Goal: Task Accomplishment & Management: Manage account settings

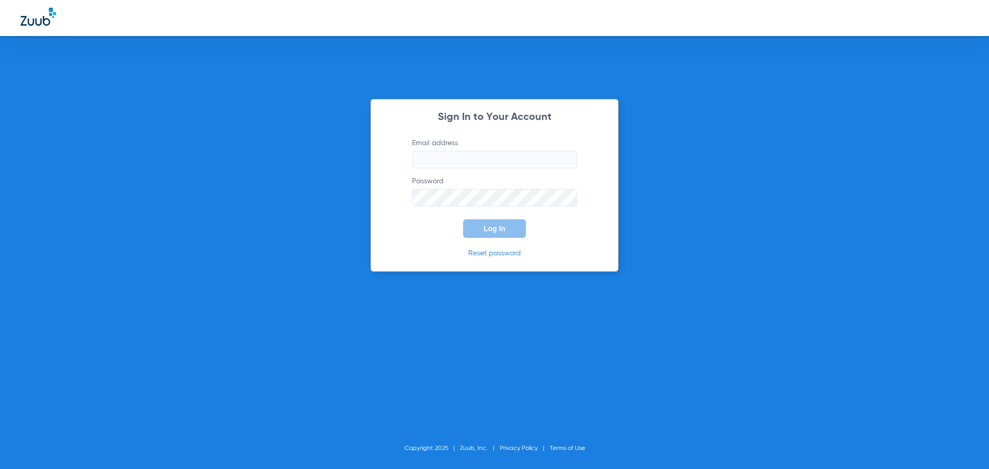
type input "[EMAIL_ADDRESS][DOMAIN_NAME]"
click at [507, 230] on button "Log In" at bounding box center [494, 229] width 63 height 19
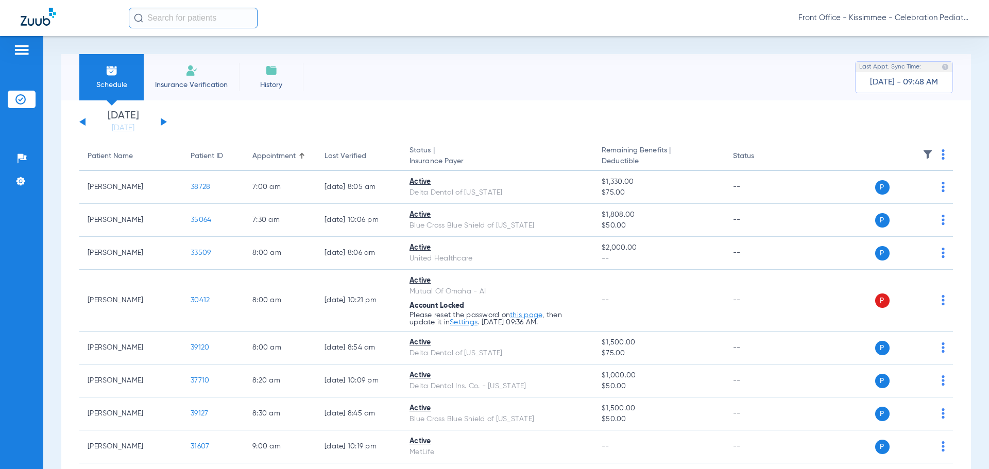
click at [162, 121] on button at bounding box center [164, 122] width 6 height 8
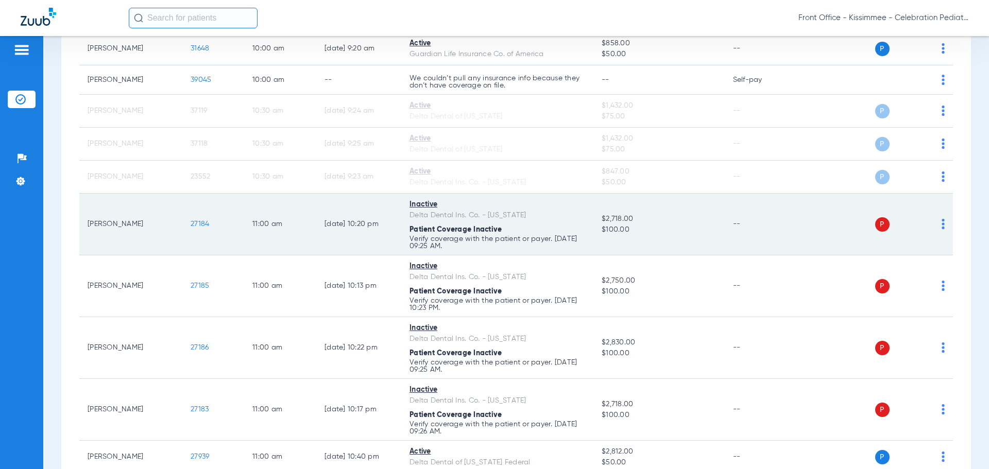
scroll to position [927, 0]
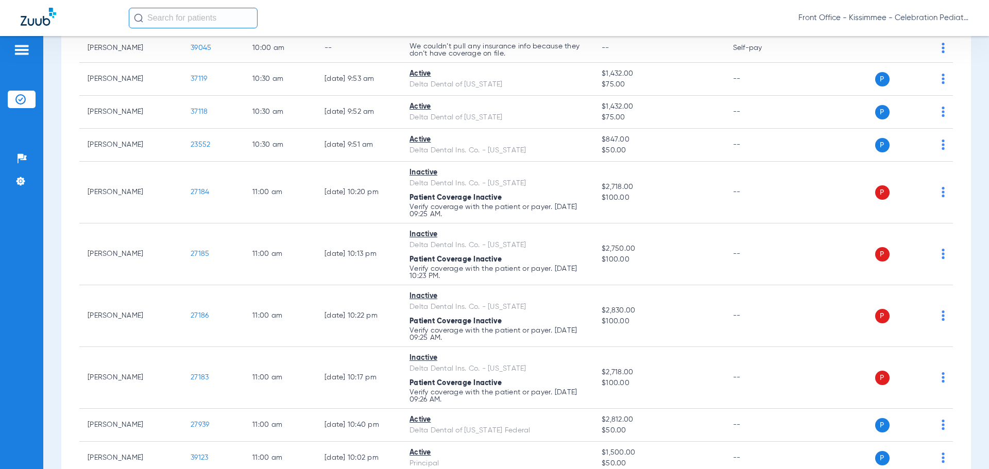
click at [45, 323] on div "Schedule Insurance Verification History Last Appt. Sync Time: [DATE] - 10:42 AM…" at bounding box center [516, 252] width 946 height 433
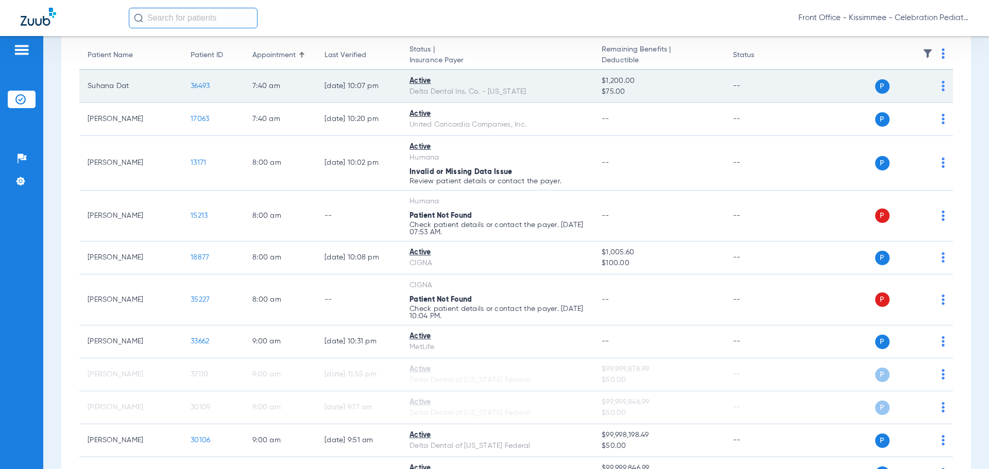
scroll to position [0, 0]
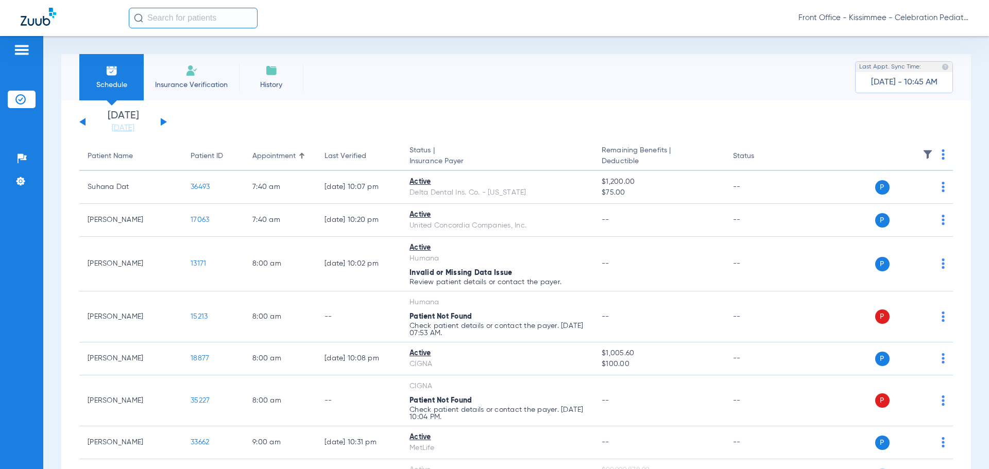
click at [163, 120] on button at bounding box center [164, 122] width 6 height 8
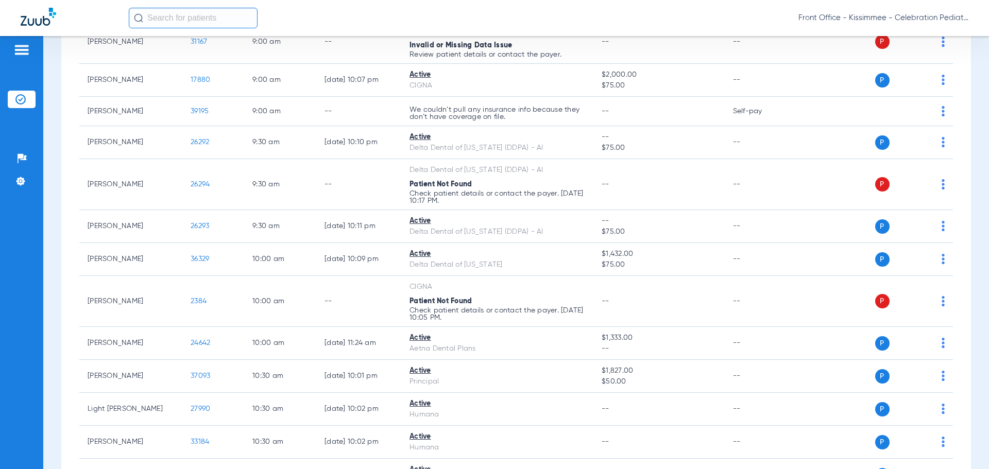
scroll to position [515, 0]
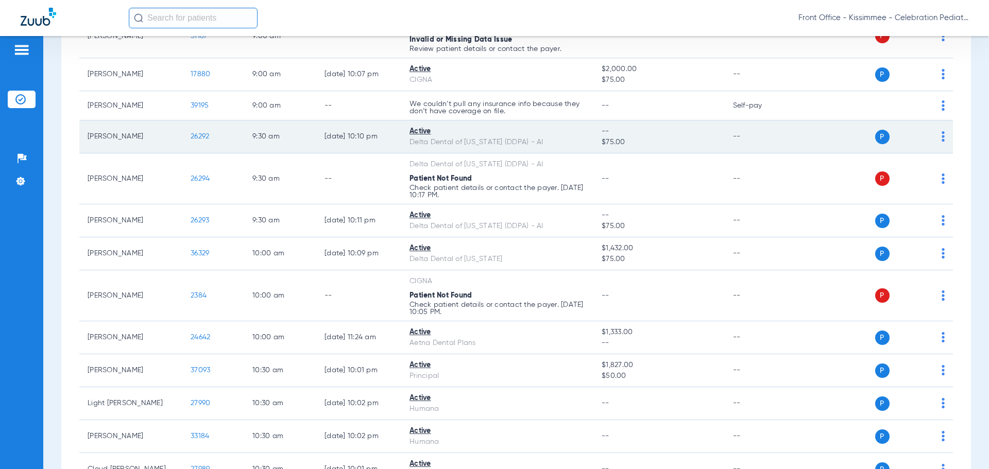
click at [204, 133] on span "26292" at bounding box center [200, 136] width 19 height 7
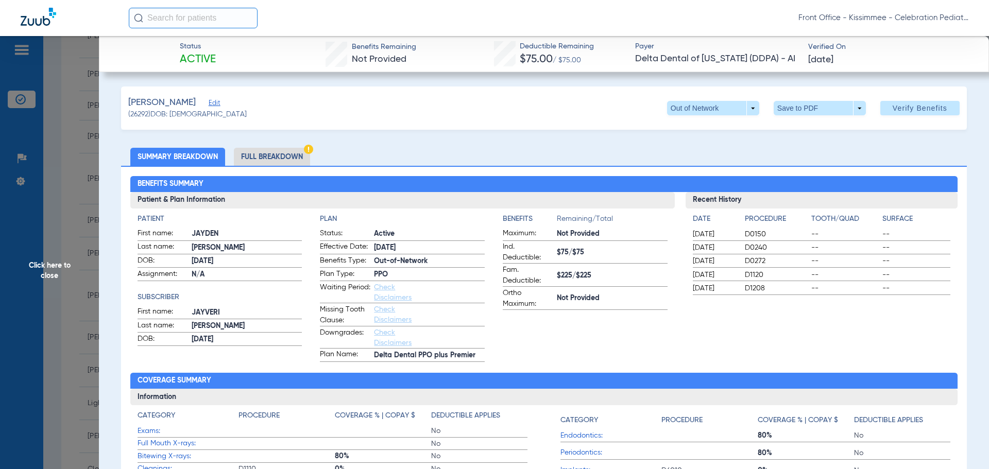
click at [269, 152] on li "Full Breakdown" at bounding box center [272, 157] width 76 height 18
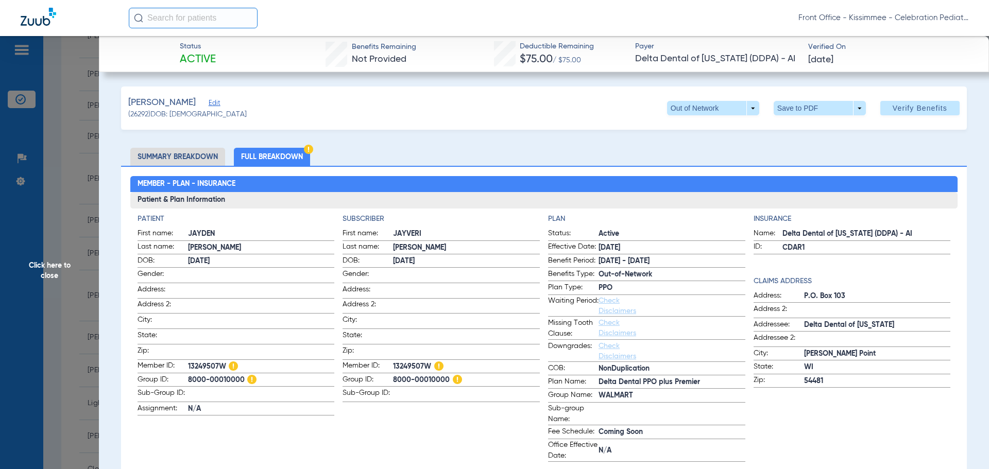
scroll to position [52, 0]
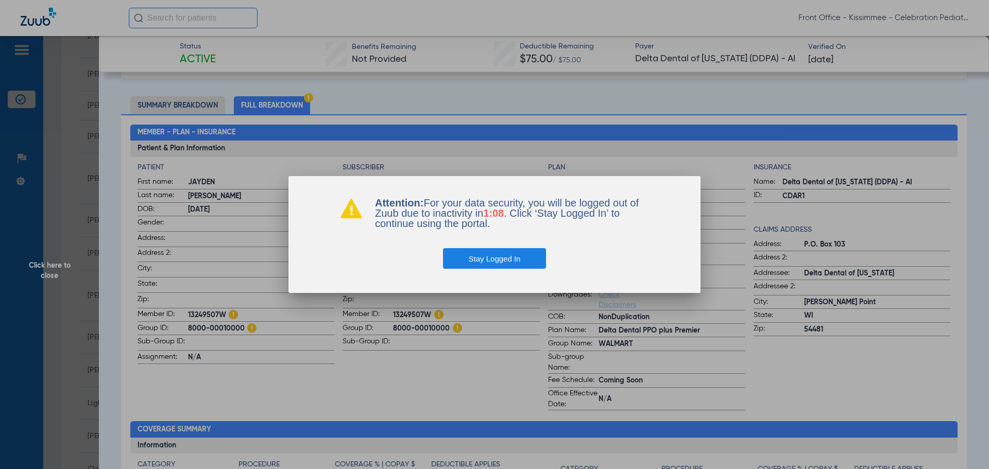
click at [481, 261] on button "Stay Logged In" at bounding box center [495, 258] width 104 height 21
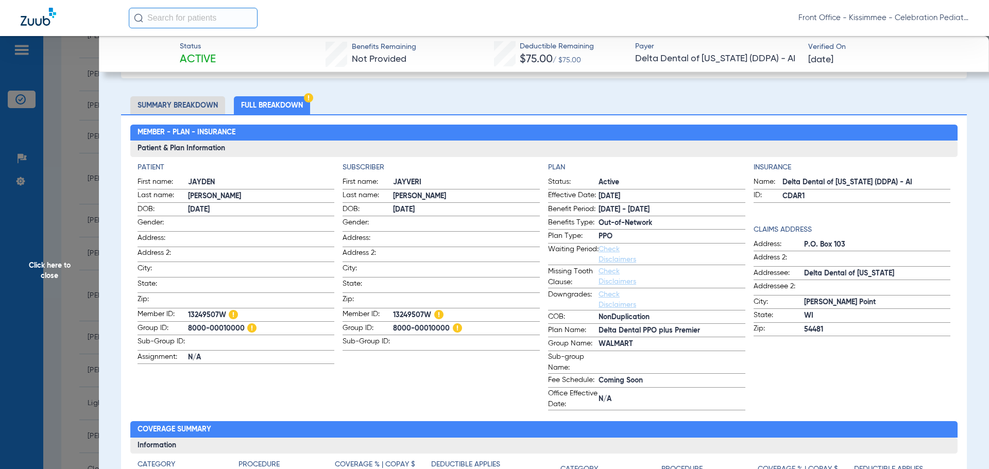
click at [33, 277] on span "Click here to close" at bounding box center [49, 270] width 99 height 469
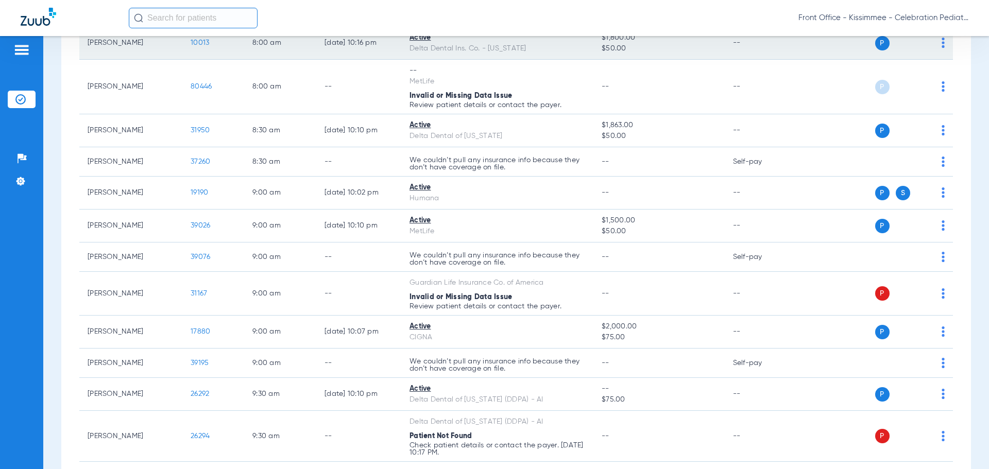
scroll to position [309, 0]
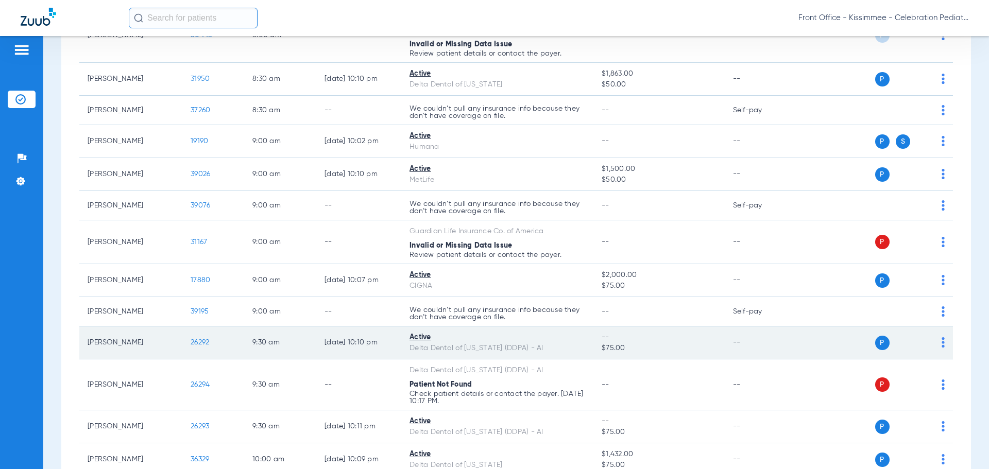
click at [199, 342] on span "26292" at bounding box center [200, 342] width 19 height 7
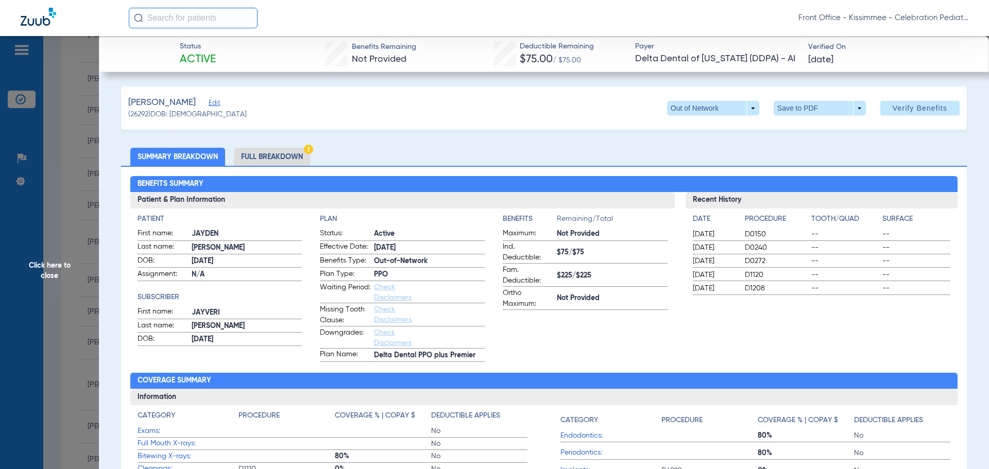
click at [282, 156] on li "Full Breakdown" at bounding box center [272, 157] width 76 height 18
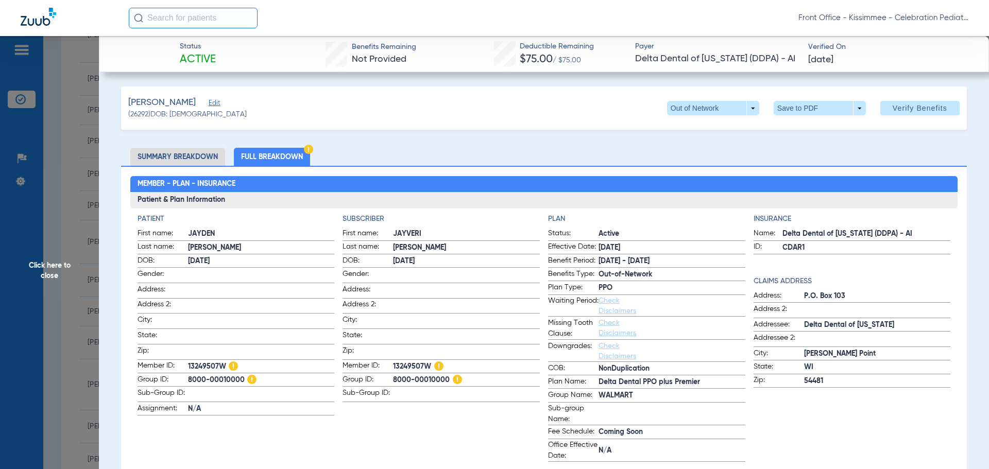
click at [212, 443] on app-patient-information "Patient First name: [PERSON_NAME] Last name: [PERSON_NAME]: [DEMOGRAPHIC_DATA] …" at bounding box center [236, 338] width 197 height 248
click at [32, 267] on span "Click here to close" at bounding box center [49, 270] width 99 height 469
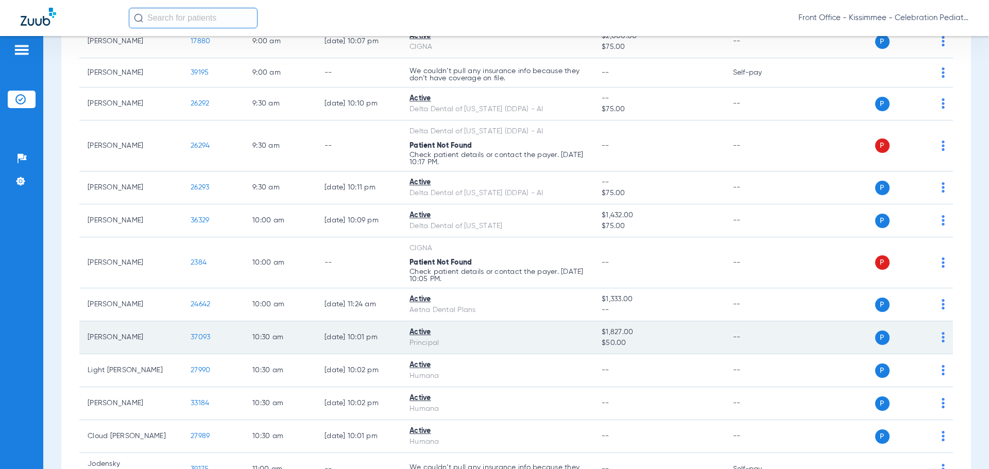
scroll to position [567, 0]
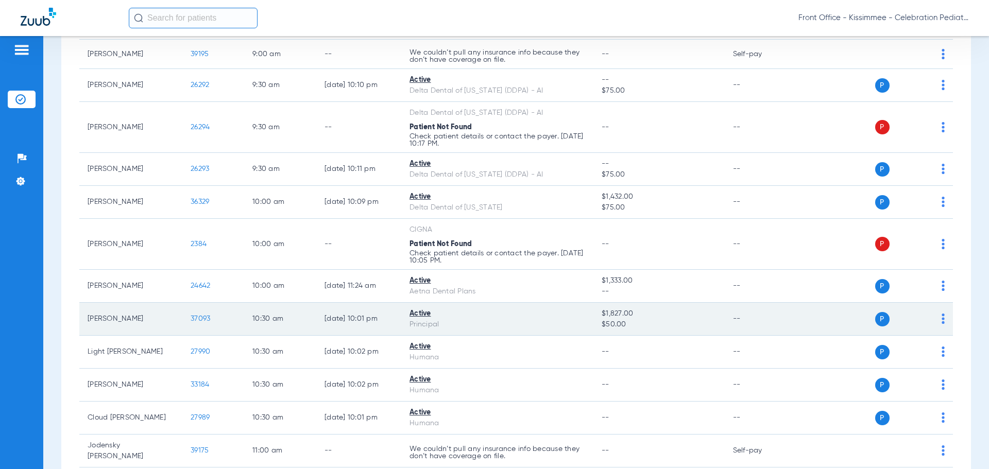
click at [208, 322] on span "37093" at bounding box center [201, 318] width 20 height 7
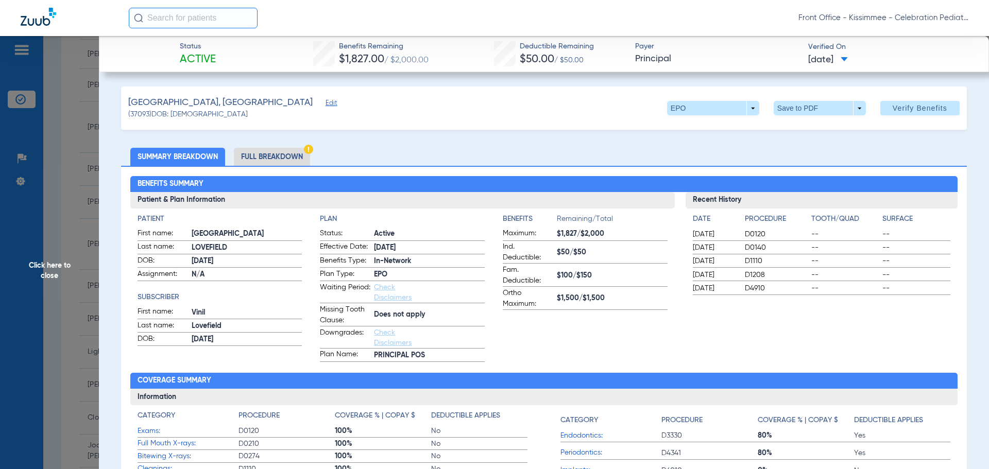
click at [278, 160] on li "Full Breakdown" at bounding box center [272, 157] width 76 height 18
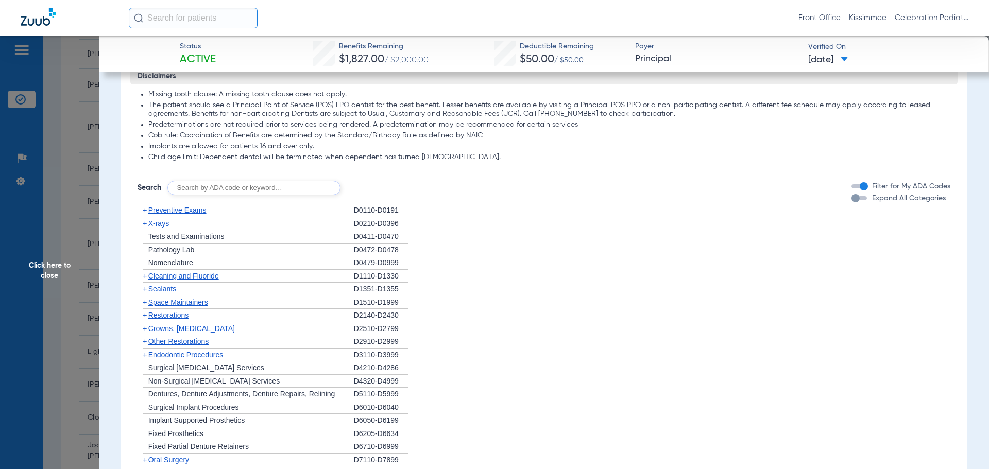
scroll to position [824, 0]
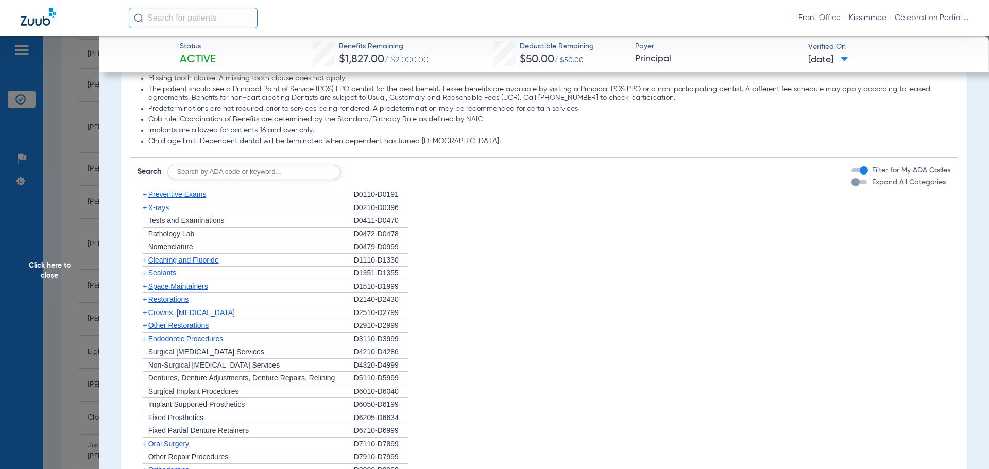
click at [854, 184] on div "button" at bounding box center [859, 182] width 15 height 4
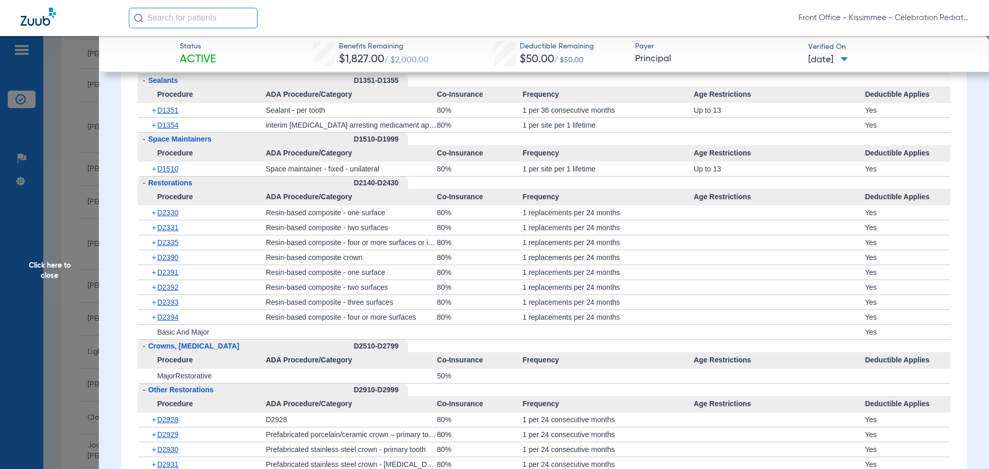
scroll to position [1185, 0]
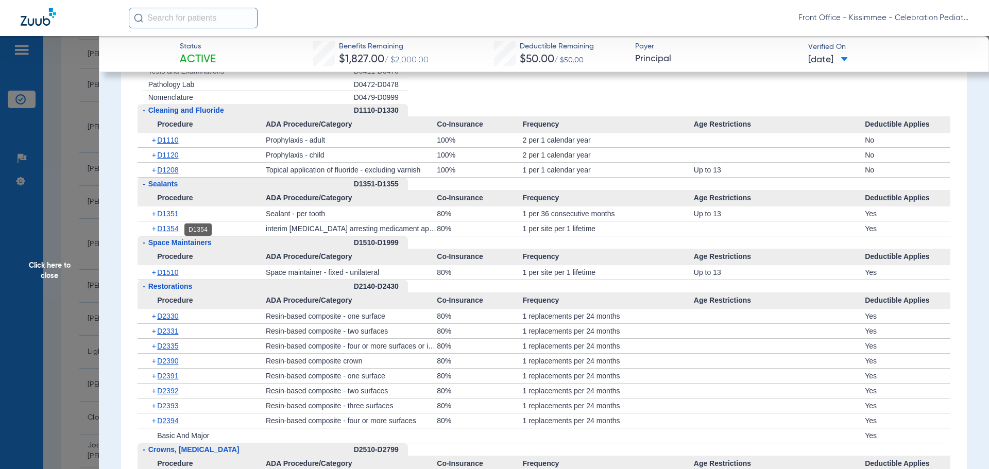
click at [171, 233] on span "D1354" at bounding box center [167, 229] width 21 height 8
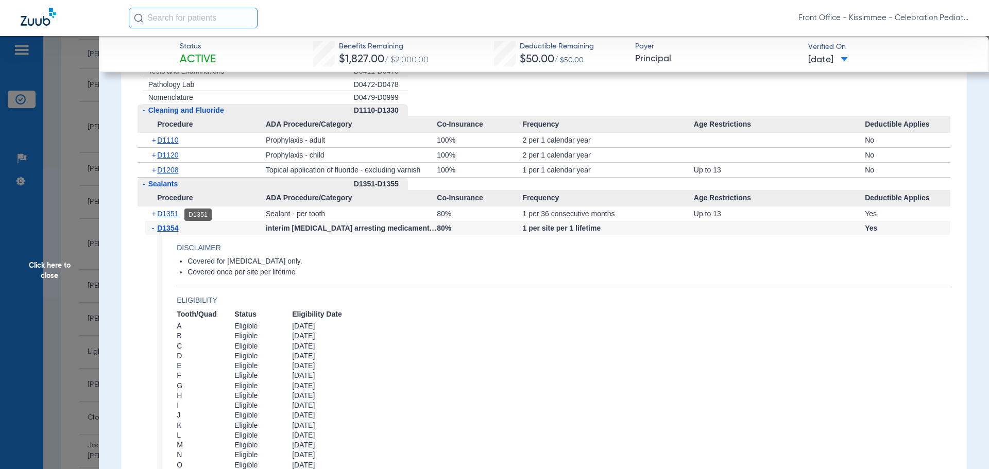
click at [171, 216] on span "D1351" at bounding box center [167, 214] width 21 height 8
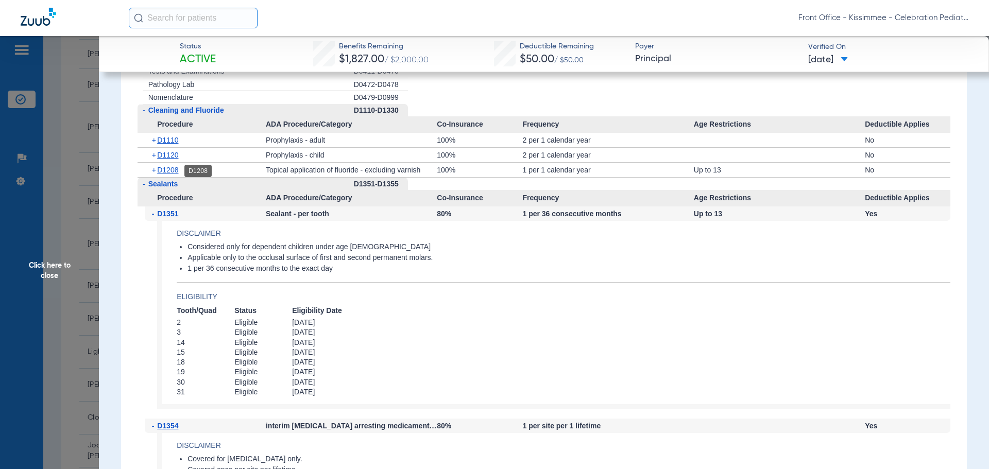
click at [170, 171] on span "D1208" at bounding box center [167, 170] width 21 height 8
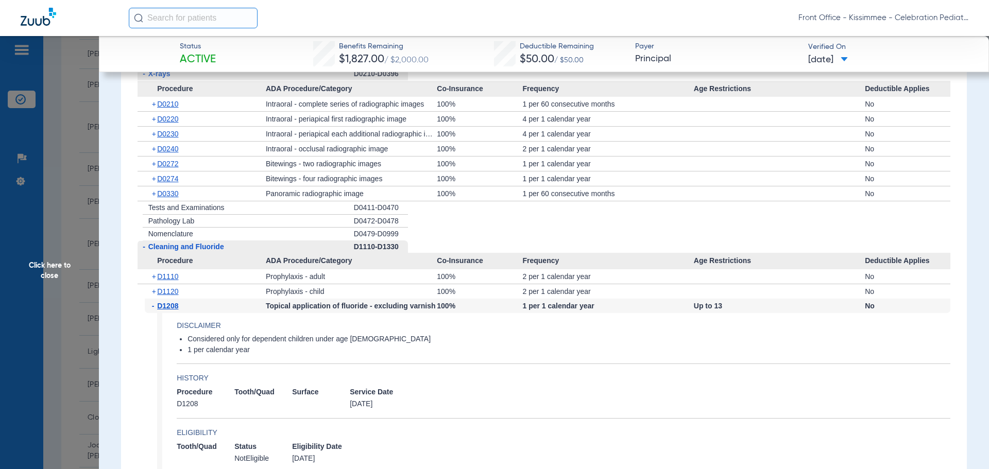
scroll to position [1031, 0]
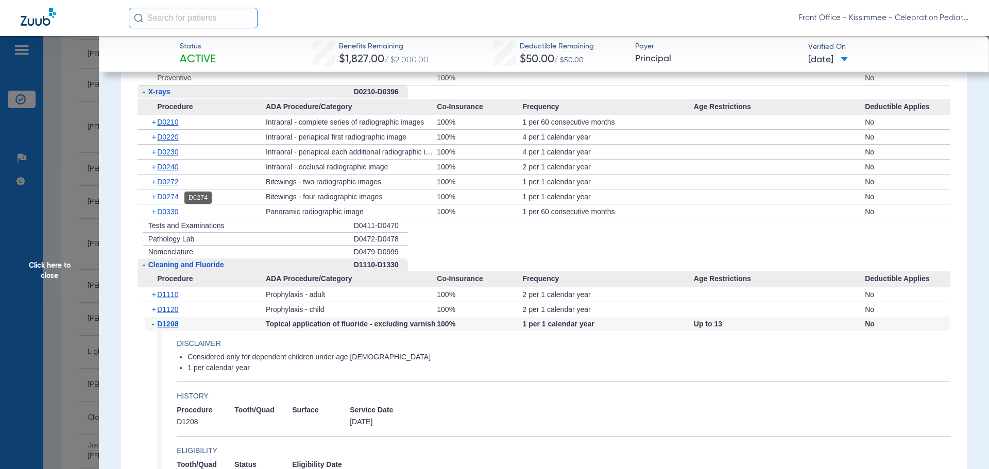
click at [170, 198] on span "D0274" at bounding box center [167, 197] width 21 height 8
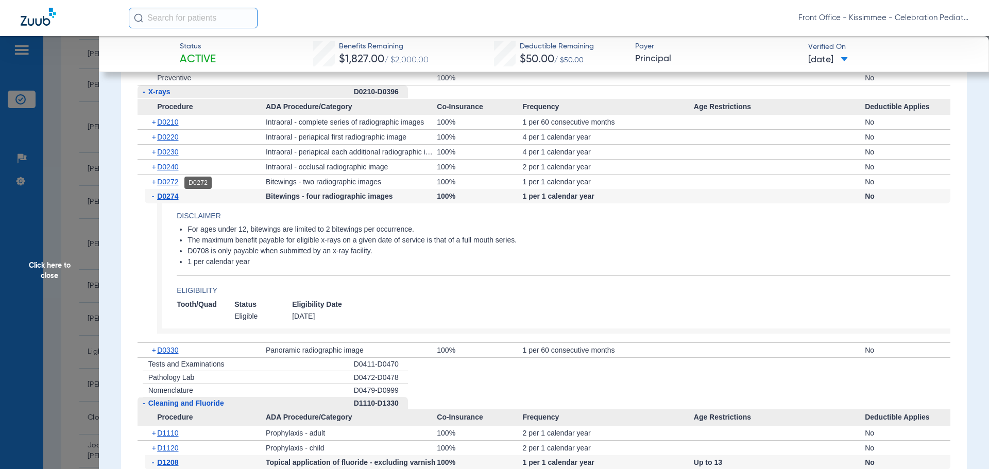
click at [171, 185] on span "D0272" at bounding box center [167, 182] width 21 height 8
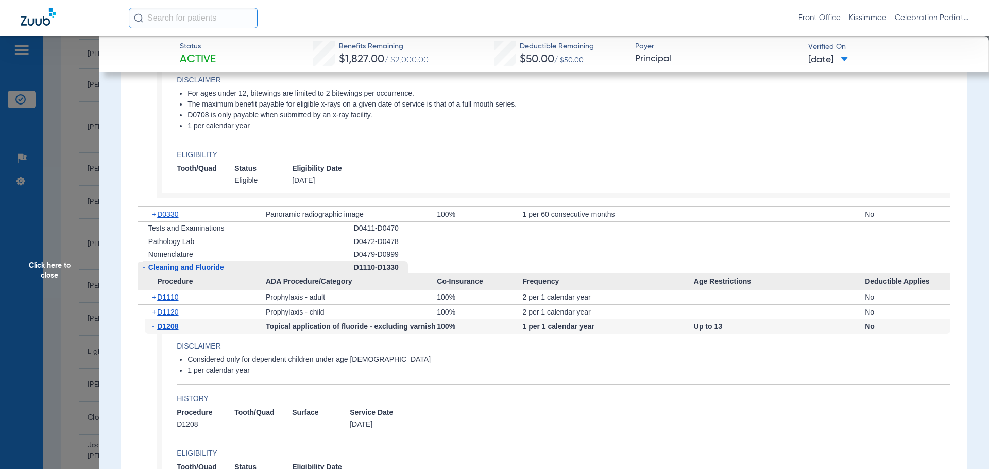
scroll to position [1288, 0]
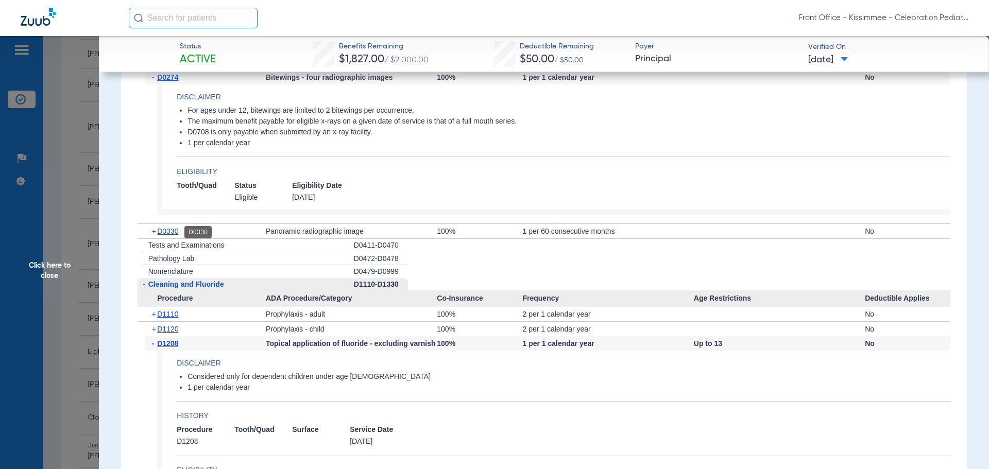
click at [173, 230] on span "D0330" at bounding box center [167, 231] width 21 height 8
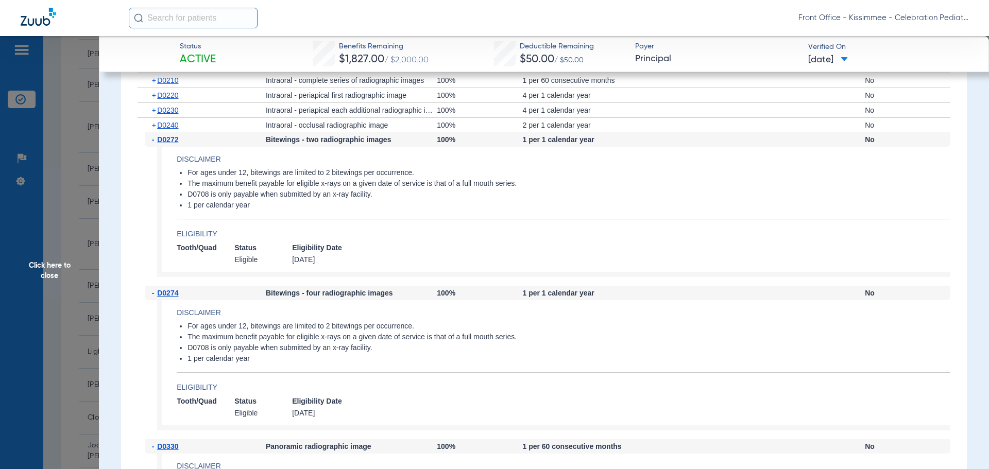
scroll to position [1031, 0]
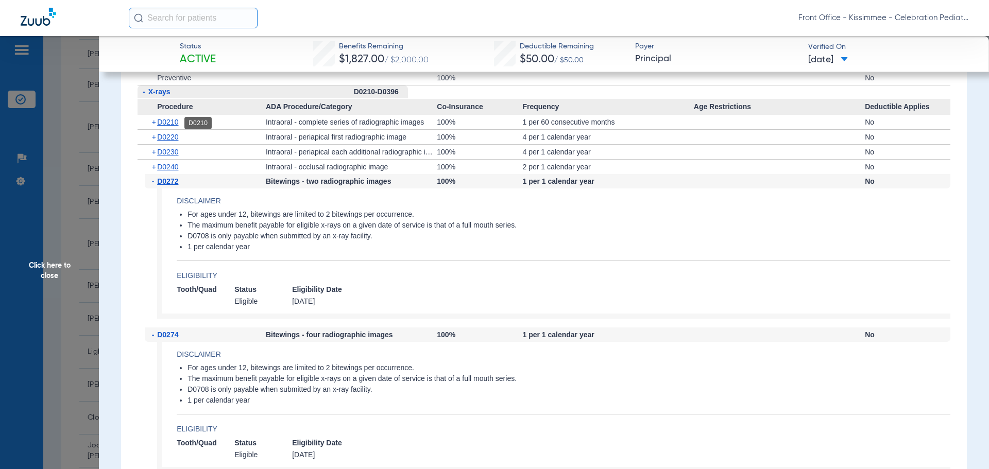
click at [174, 125] on span "D0210" at bounding box center [167, 122] width 21 height 8
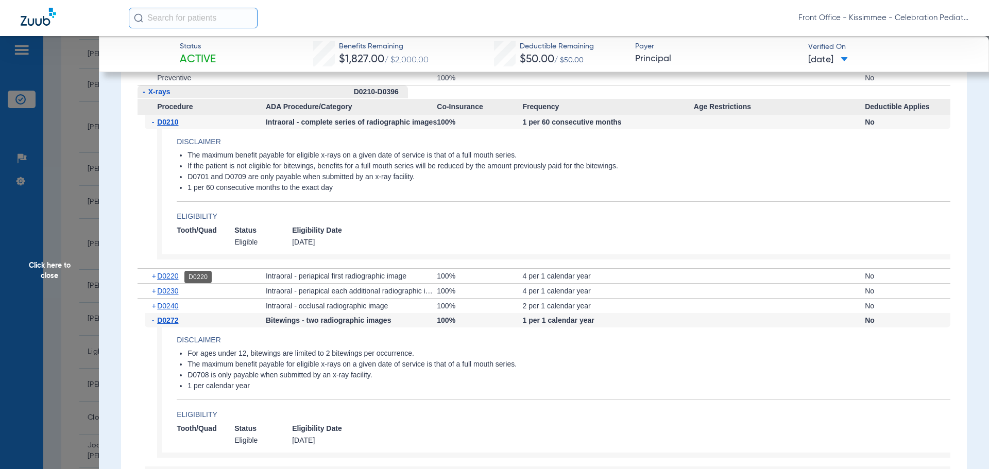
click at [160, 276] on span "D0220" at bounding box center [167, 276] width 21 height 8
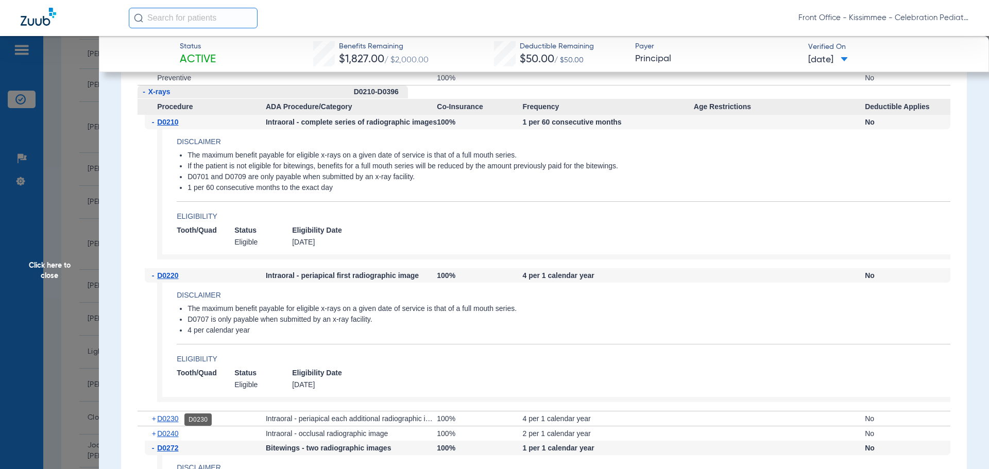
click at [170, 418] on span "D0230" at bounding box center [167, 419] width 21 height 8
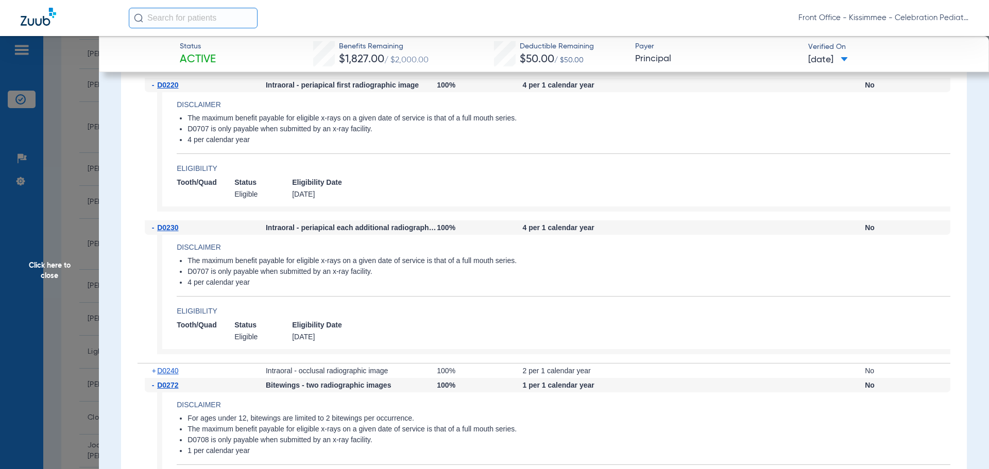
scroll to position [1237, 0]
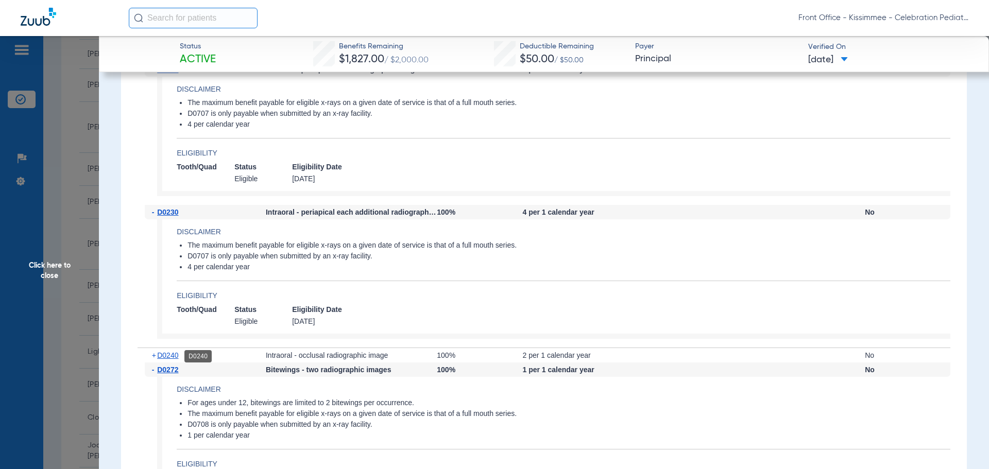
click at [168, 358] on span "D0240" at bounding box center [167, 355] width 21 height 8
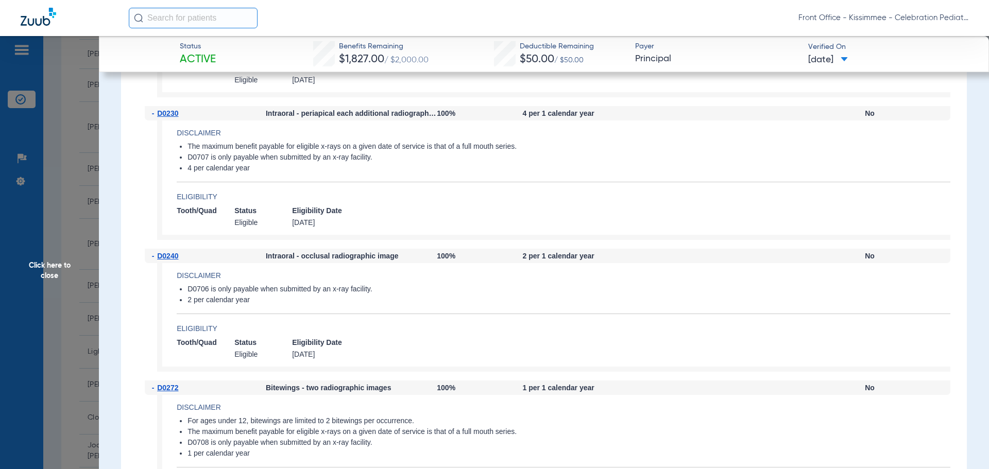
scroll to position [1391, 0]
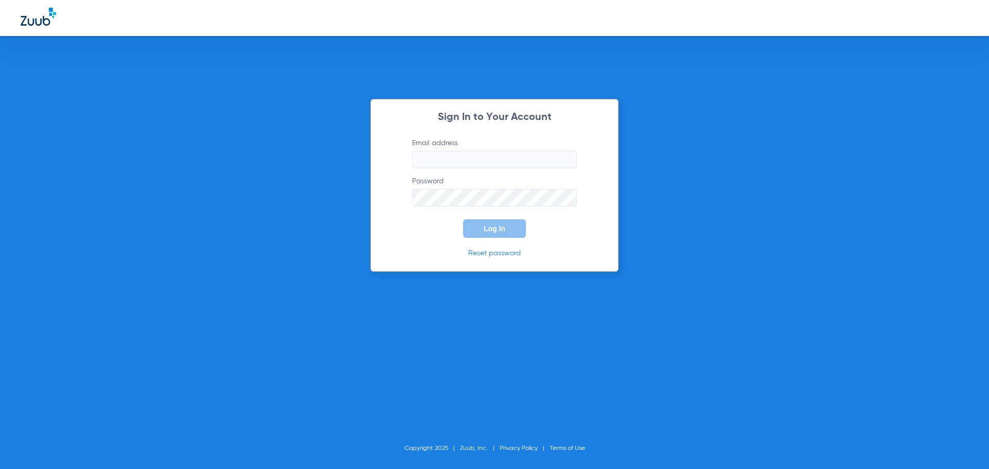
type input "[EMAIL_ADDRESS][DOMAIN_NAME]"
click at [497, 230] on span "Log In" at bounding box center [495, 229] width 22 height 8
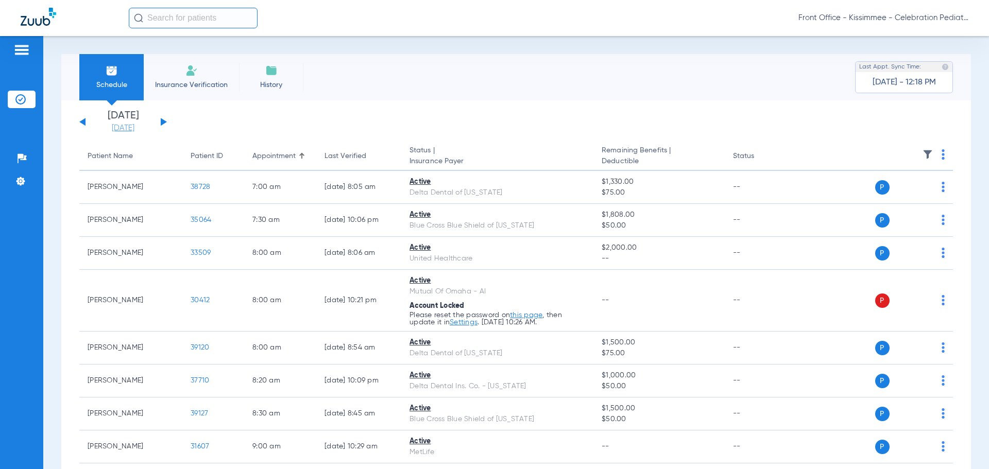
click at [136, 131] on link "[DATE]" at bounding box center [123, 128] width 62 height 10
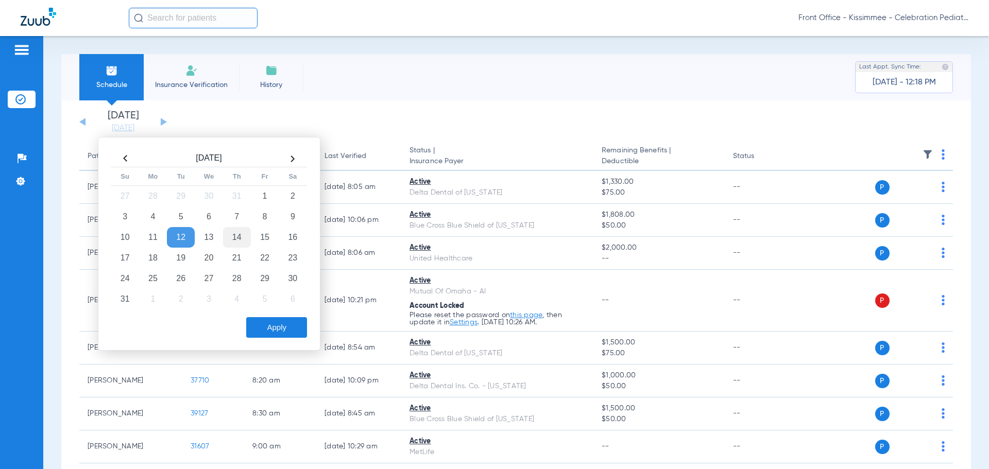
click at [235, 239] on td "14" at bounding box center [237, 237] width 28 height 21
click at [274, 323] on button "Apply" at bounding box center [276, 327] width 61 height 21
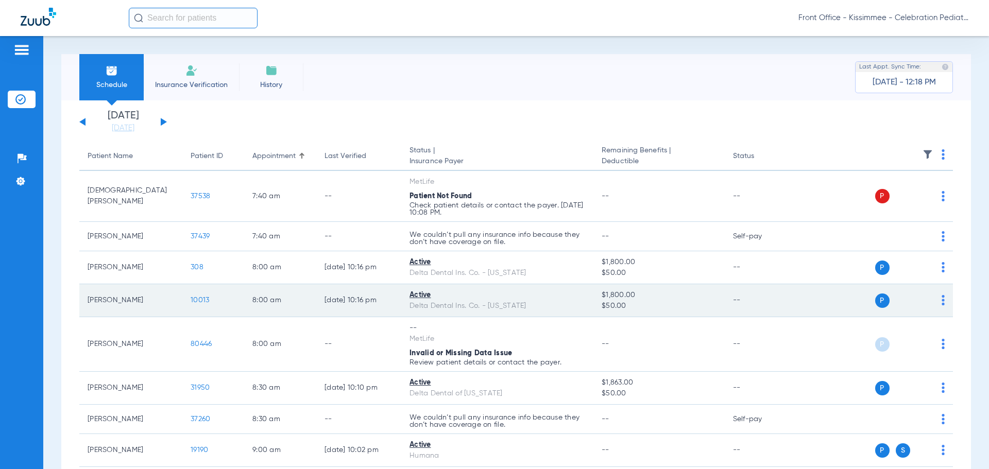
click at [201, 301] on span "10013" at bounding box center [200, 300] width 19 height 7
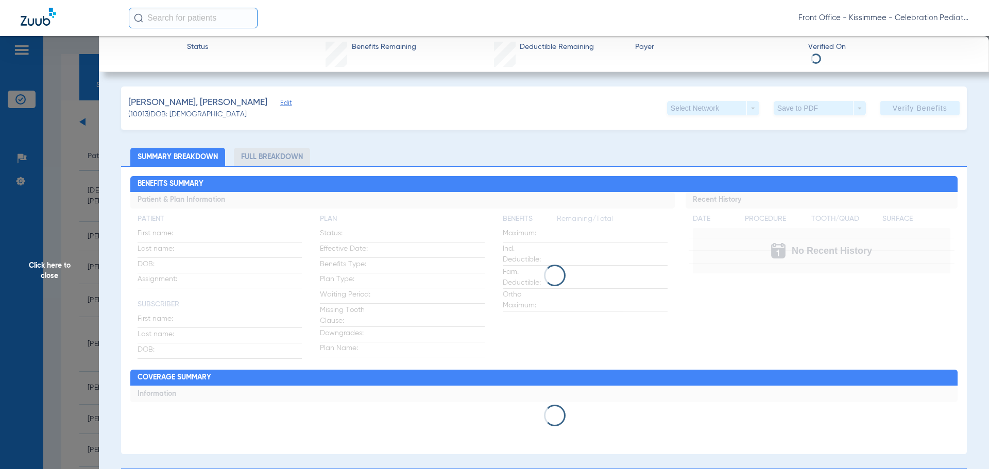
click at [271, 159] on li "Full Breakdown" at bounding box center [272, 157] width 76 height 18
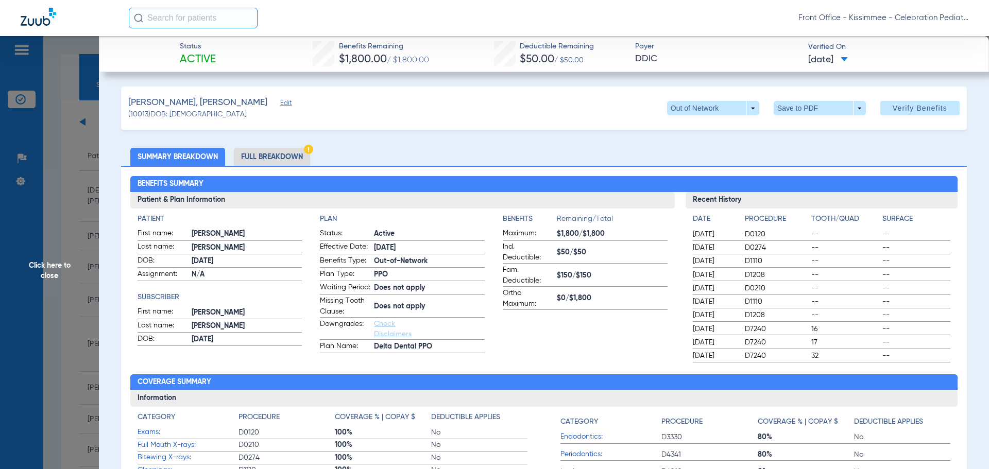
click at [271, 159] on li "Full Breakdown" at bounding box center [272, 157] width 76 height 18
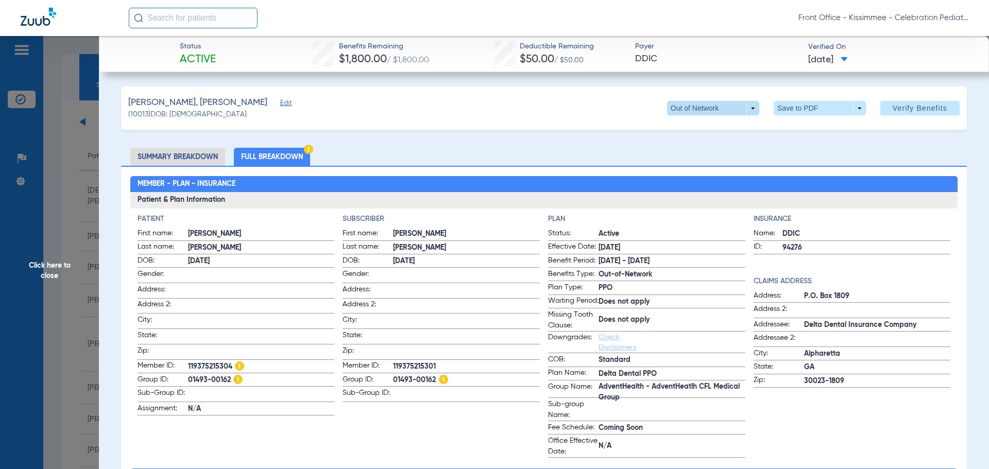
click at [738, 110] on span at bounding box center [713, 108] width 92 height 14
click at [701, 124] on button "PPO" at bounding box center [692, 129] width 64 height 21
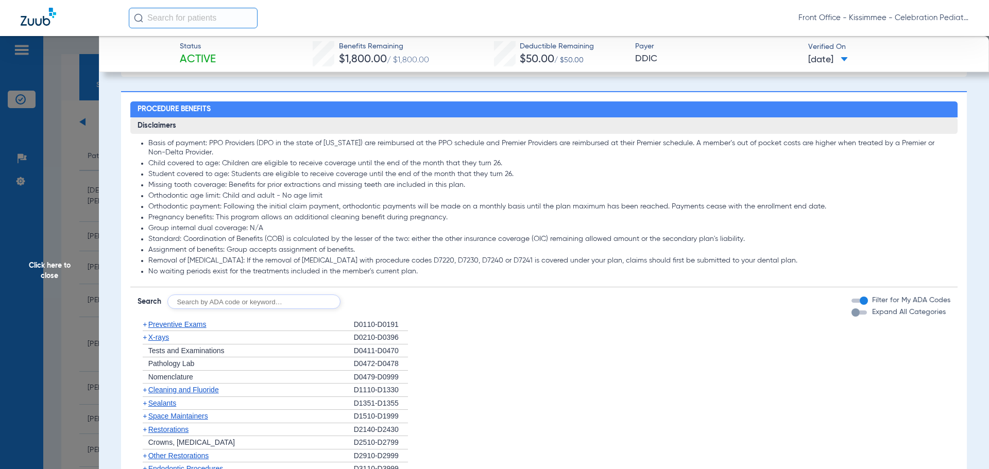
scroll to position [824, 0]
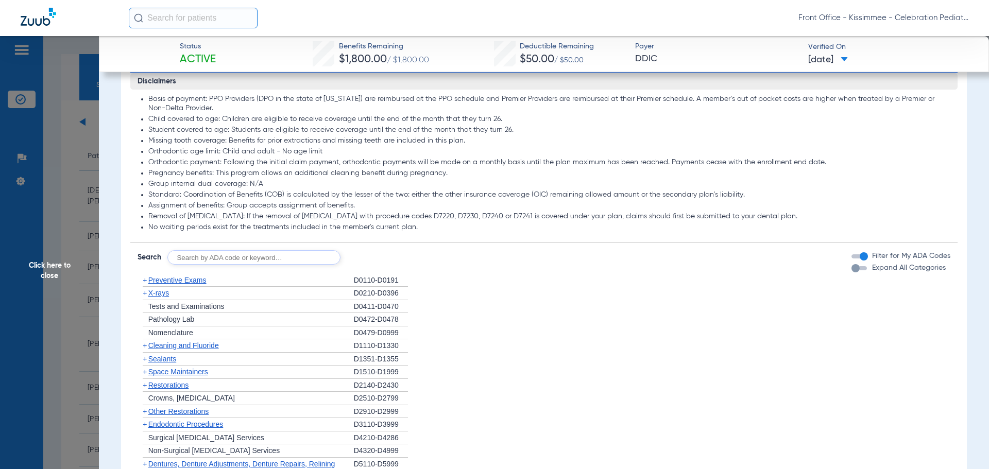
click at [852, 273] on div "button" at bounding box center [856, 268] width 8 height 8
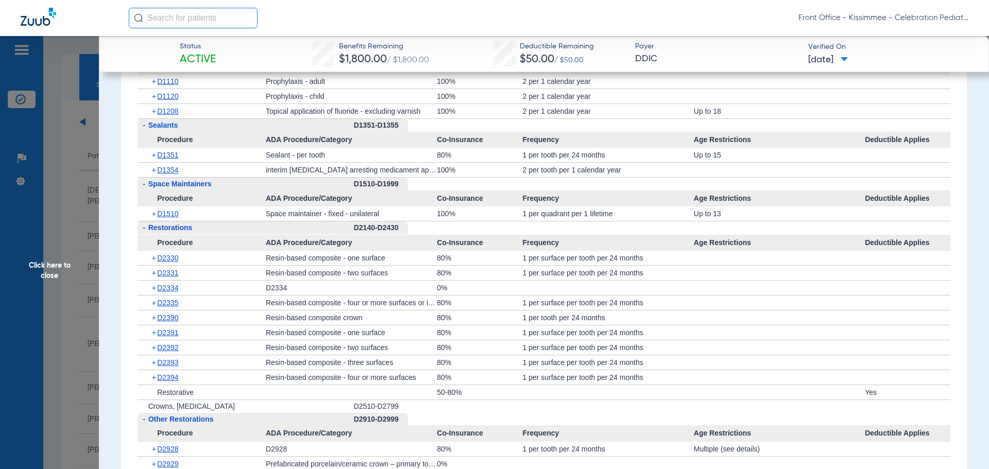
scroll to position [1340, 0]
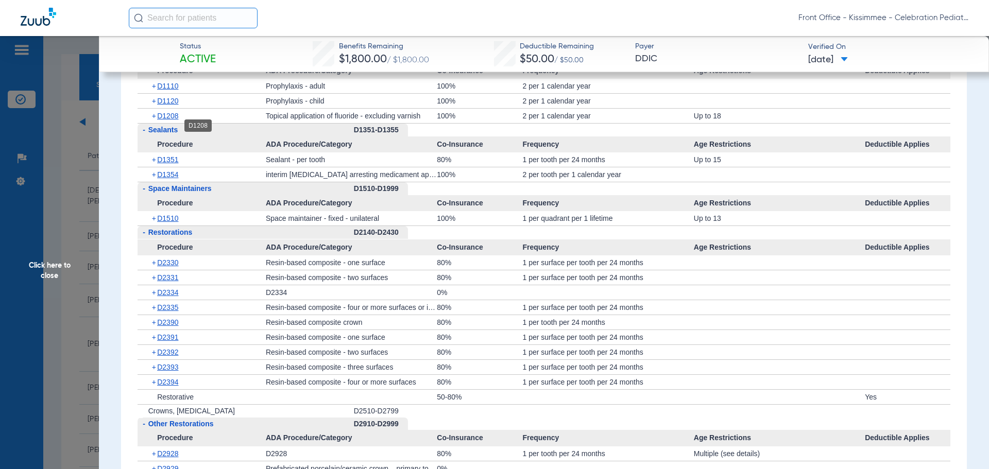
click at [160, 120] on span "D1208" at bounding box center [167, 116] width 21 height 8
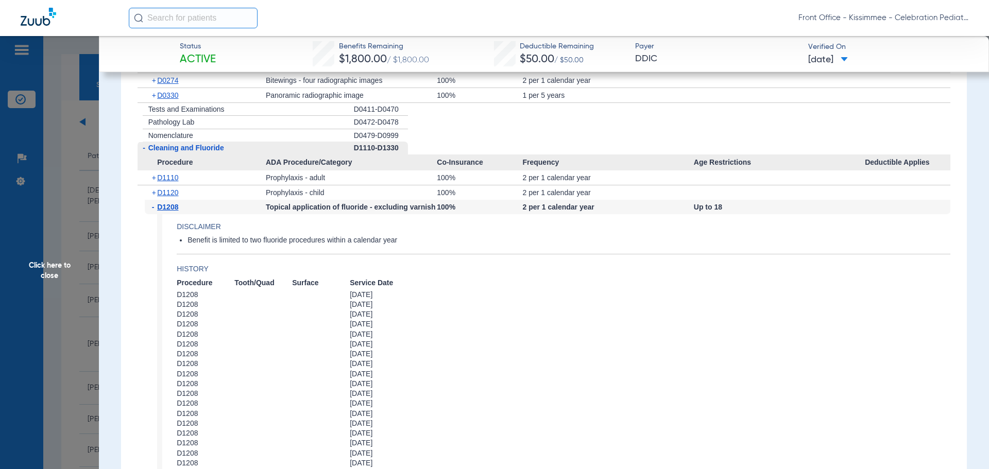
scroll to position [1237, 0]
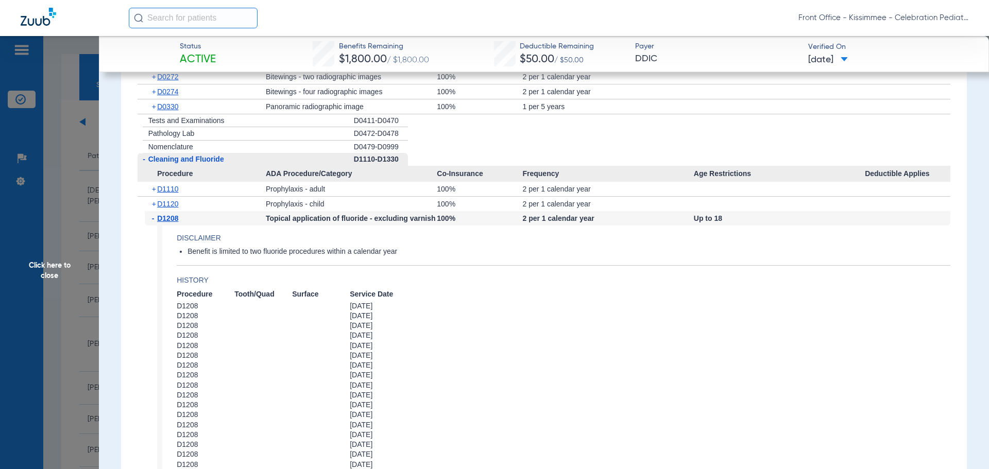
click at [162, 114] on div "+ D0330" at bounding box center [205, 106] width 121 height 14
click at [163, 111] on span "D0330" at bounding box center [167, 107] width 21 height 8
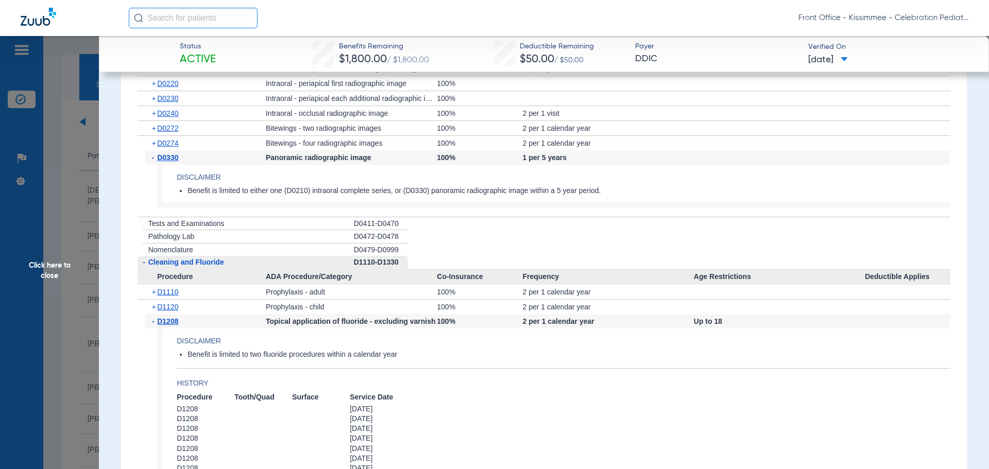
scroll to position [1082, 0]
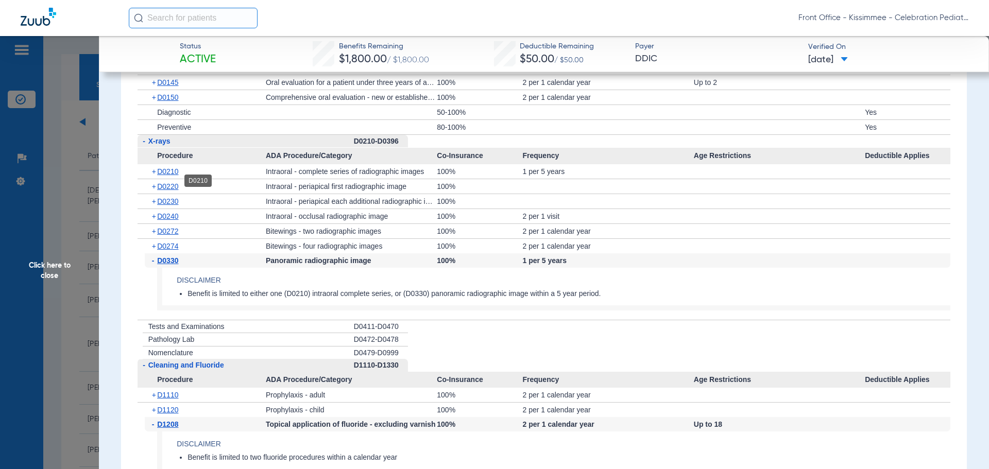
click at [166, 176] on span "D0210" at bounding box center [167, 171] width 21 height 8
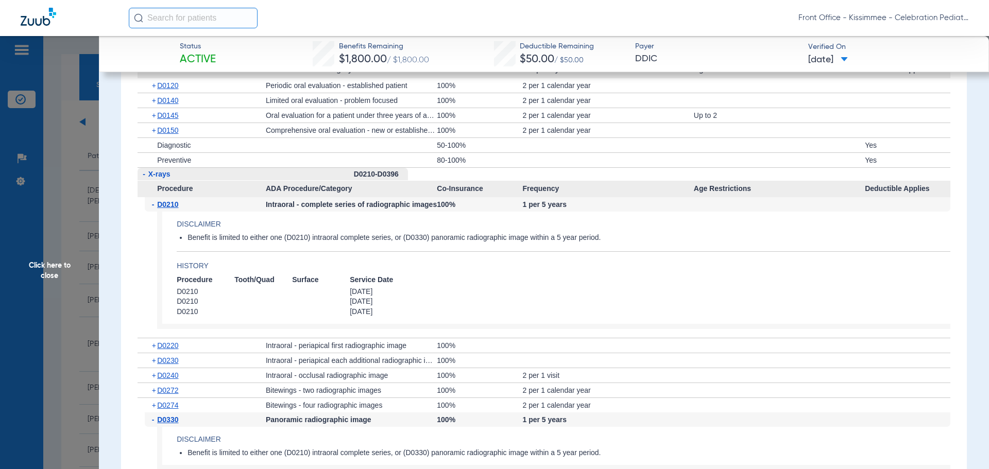
scroll to position [1031, 0]
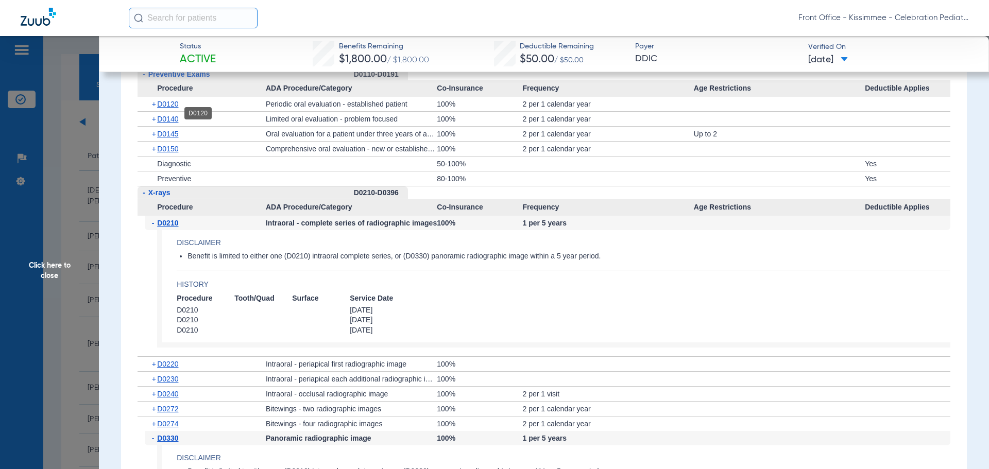
click at [164, 108] on span "D0120" at bounding box center [167, 104] width 21 height 8
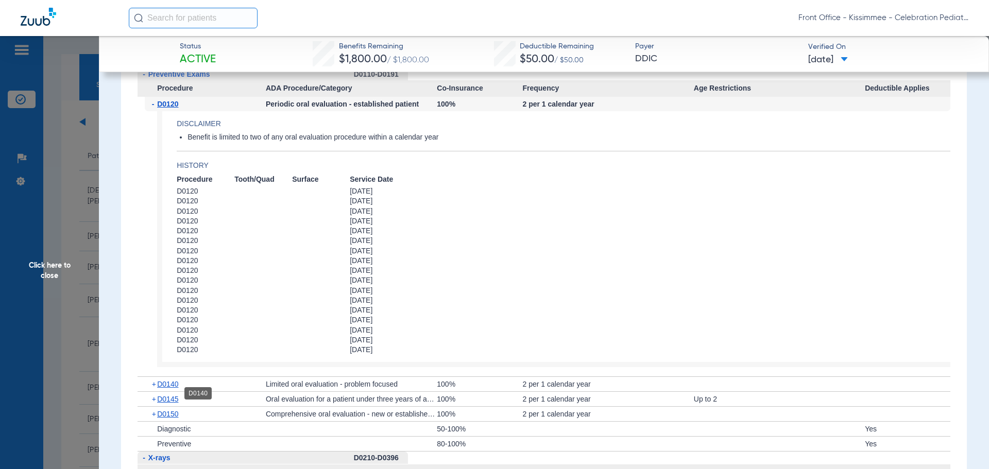
click at [168, 389] on span "D0140" at bounding box center [167, 384] width 21 height 8
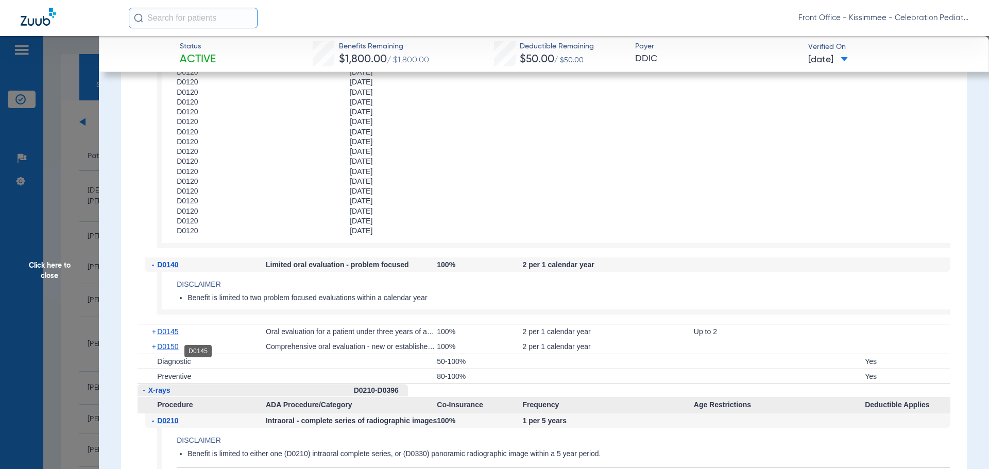
scroll to position [1185, 0]
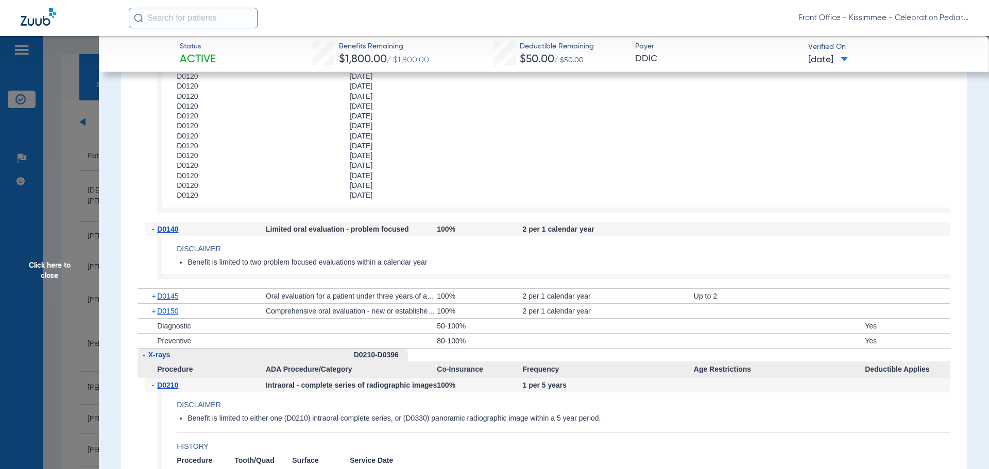
click at [74, 271] on span "Click here to close" at bounding box center [49, 270] width 99 height 469
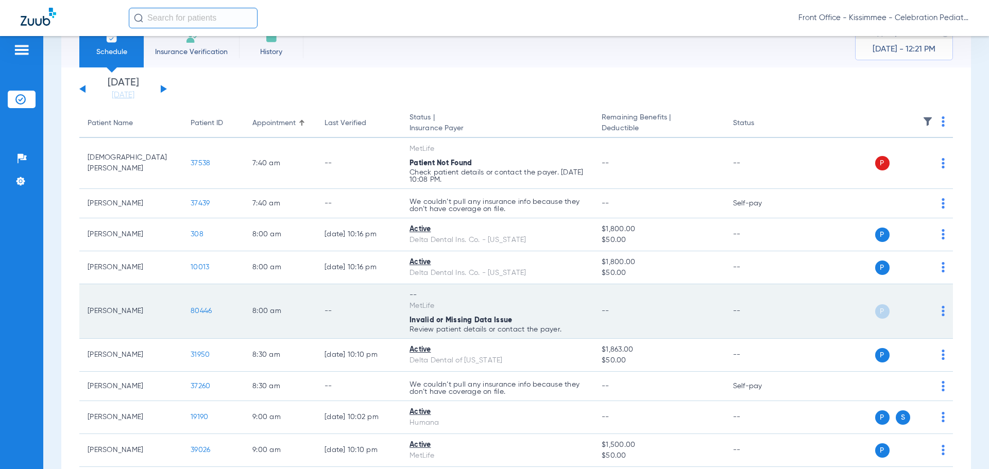
scroll to position [52, 0]
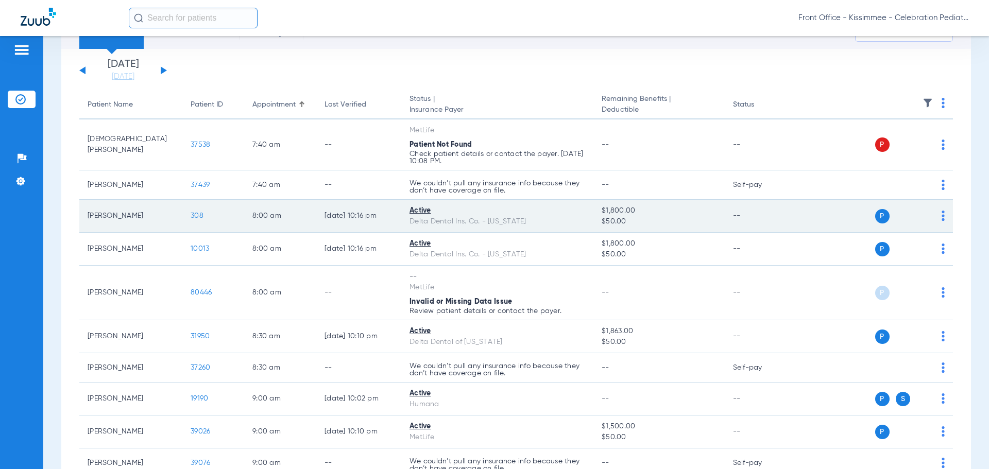
click at [194, 215] on span "308" at bounding box center [197, 215] width 13 height 7
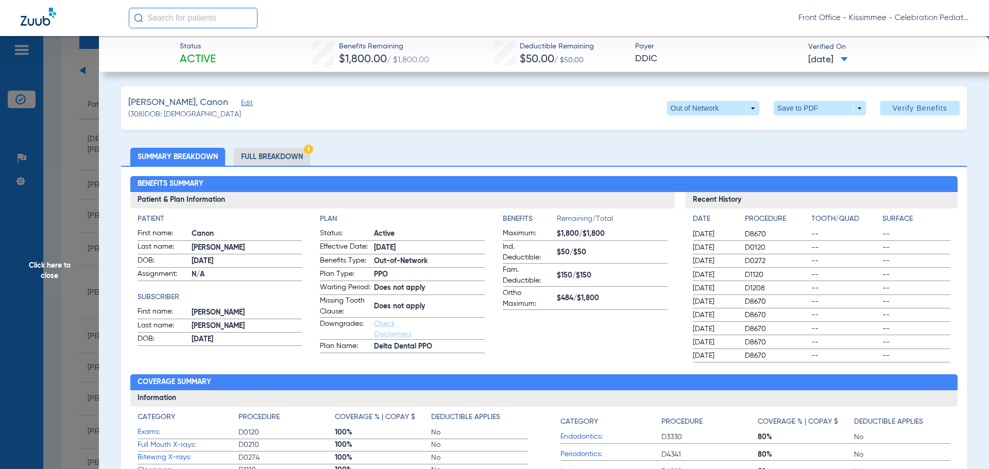
click at [278, 164] on li "Full Breakdown" at bounding box center [272, 157] width 76 height 18
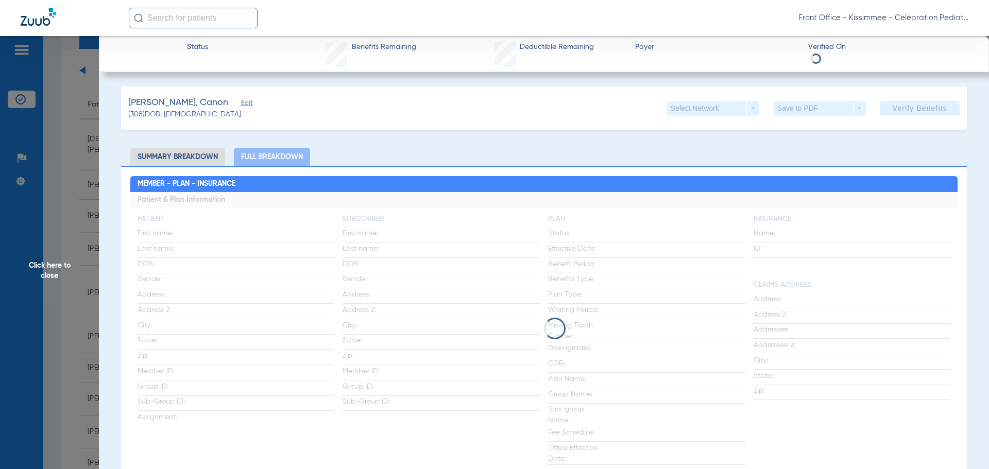
click at [742, 111] on div "Select Network arrow_drop_down" at bounding box center [713, 108] width 92 height 14
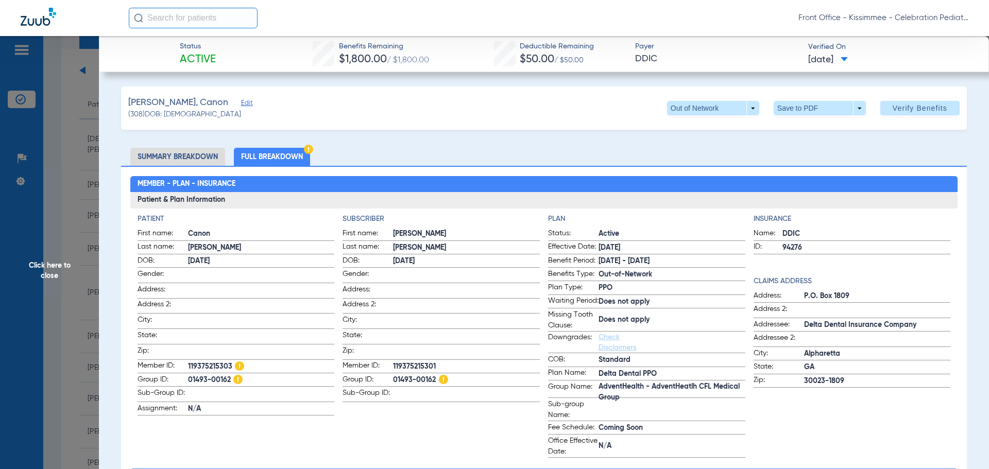
click at [742, 110] on span at bounding box center [713, 108] width 92 height 14
click at [703, 126] on span "PPO" at bounding box center [692, 128] width 48 height 7
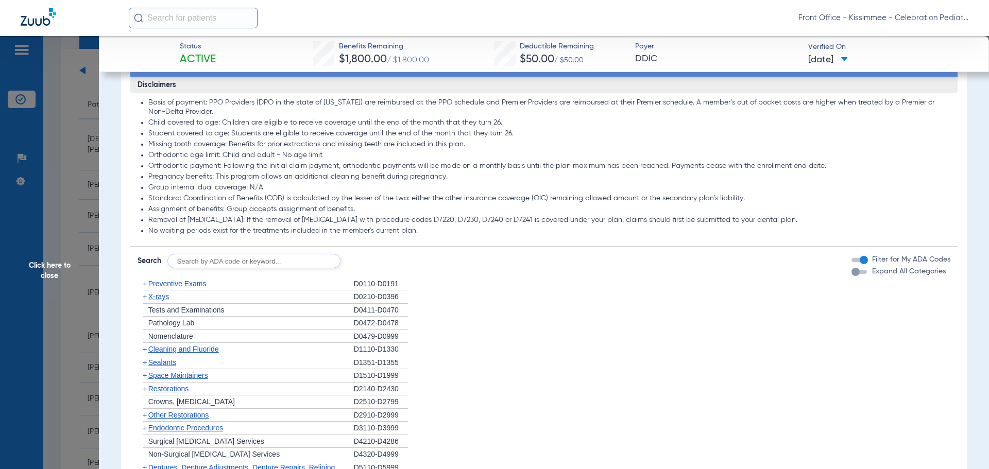
scroll to position [824, 0]
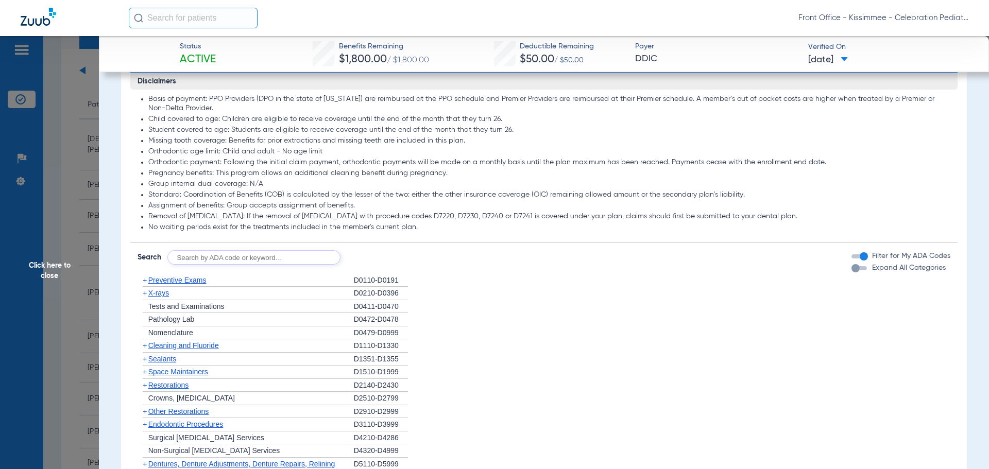
click at [852, 273] on div "button" at bounding box center [856, 268] width 8 height 8
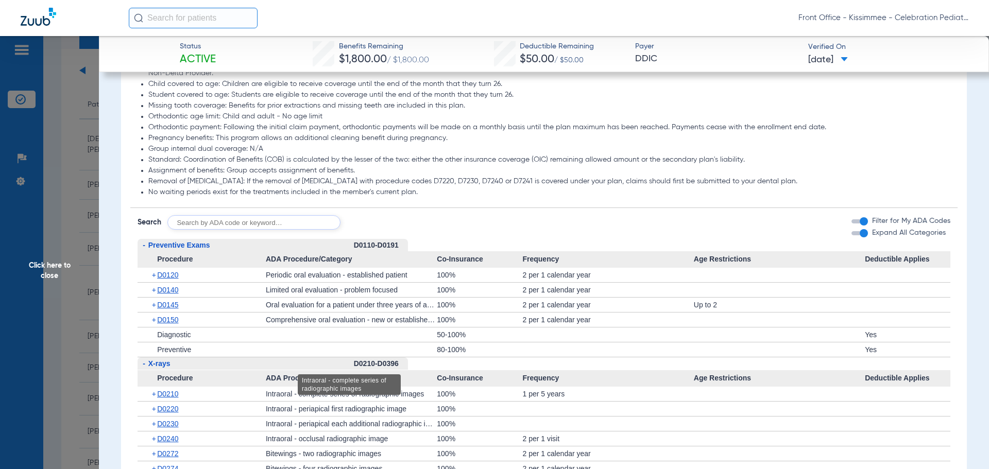
scroll to position [979, 0]
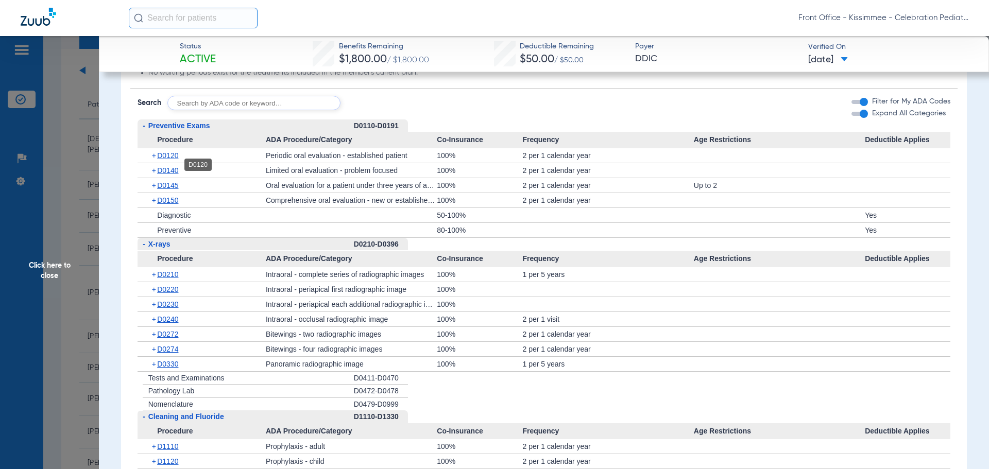
click at [174, 160] on span "D0120" at bounding box center [167, 155] width 21 height 8
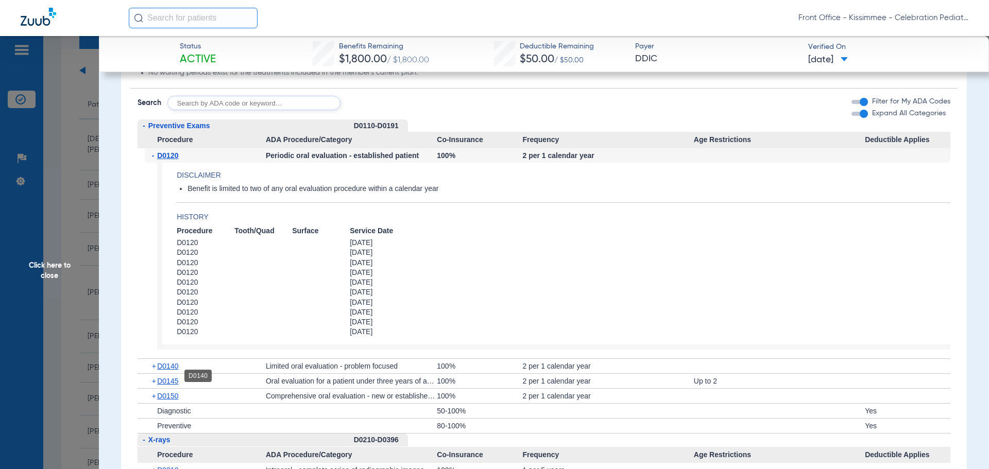
click at [174, 370] on span "D0140" at bounding box center [167, 366] width 21 height 8
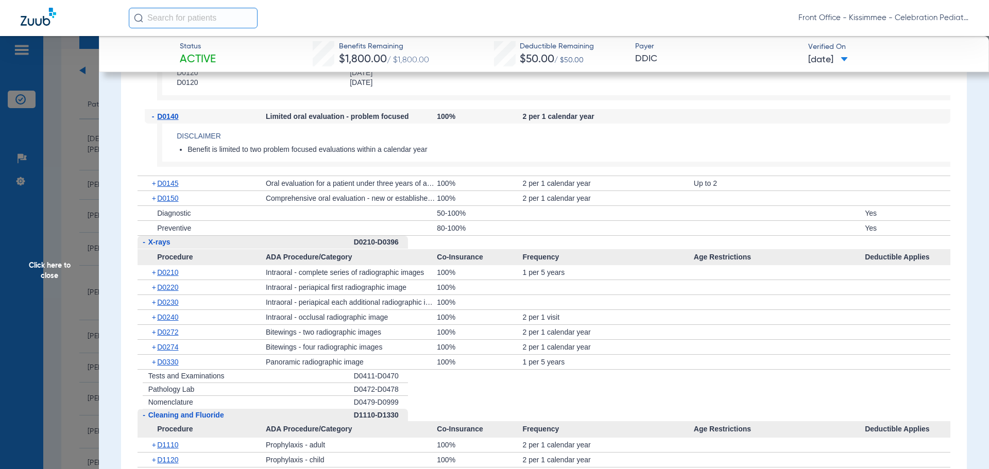
scroll to position [1288, 0]
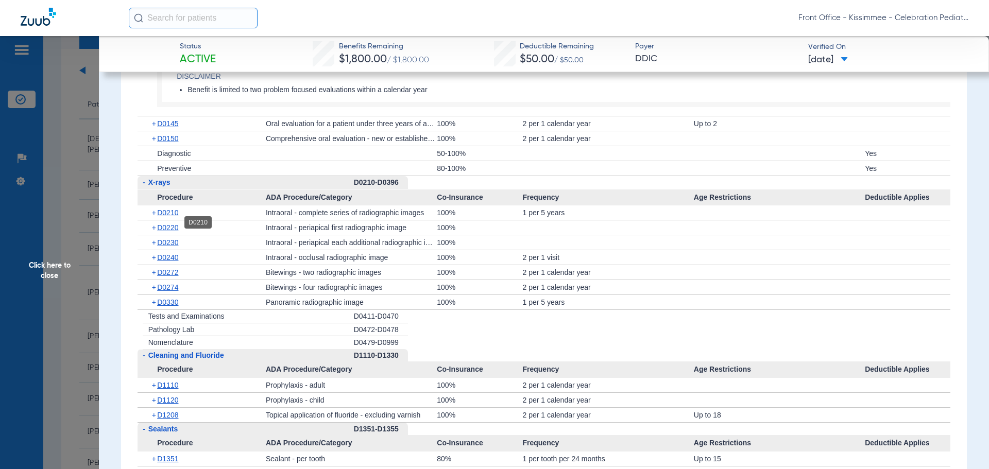
click at [172, 217] on span "D0210" at bounding box center [167, 213] width 21 height 8
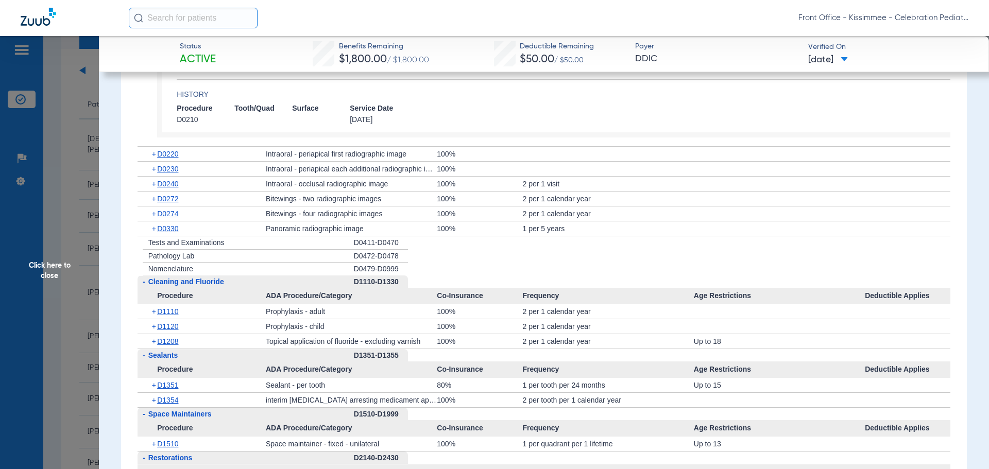
scroll to position [1494, 0]
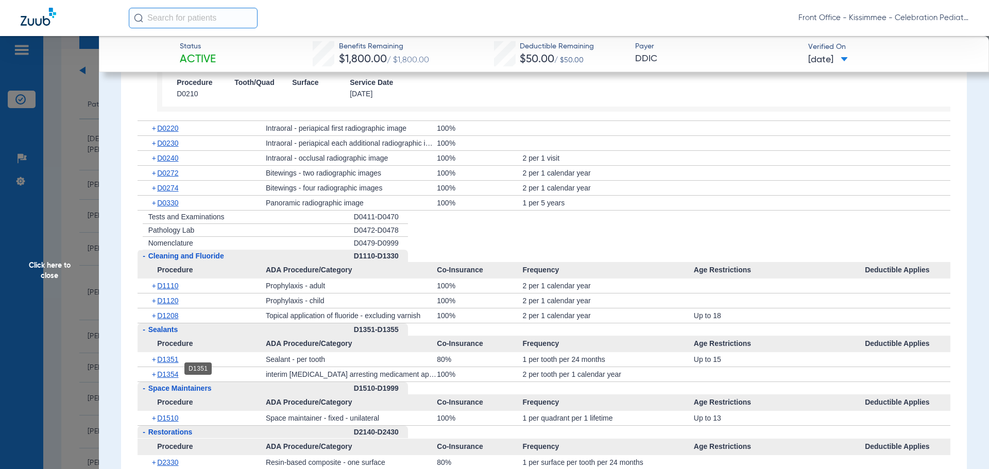
click at [168, 364] on span "D1351" at bounding box center [167, 360] width 21 height 8
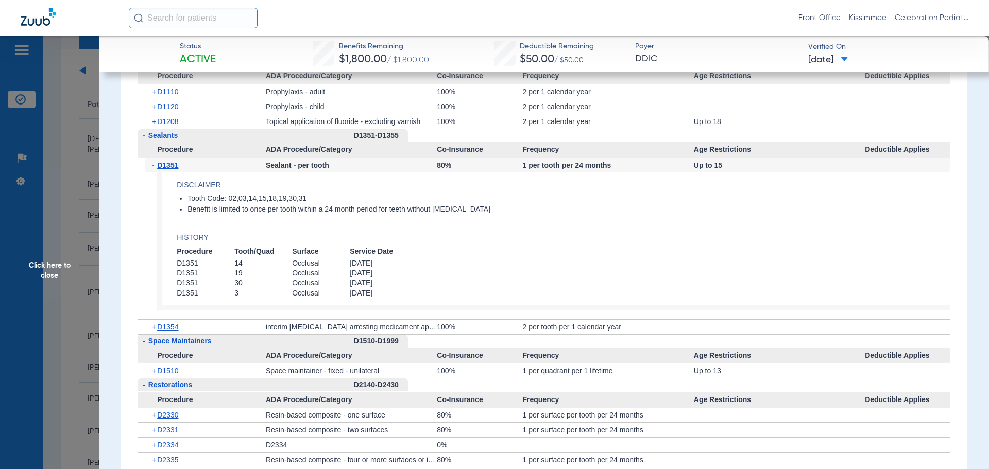
scroll to position [1700, 0]
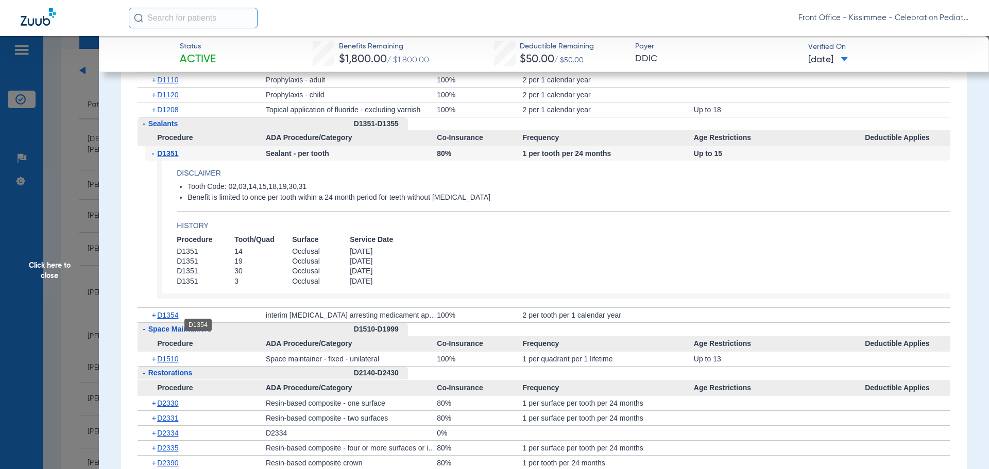
click at [169, 319] on span "D1354" at bounding box center [167, 315] width 21 height 8
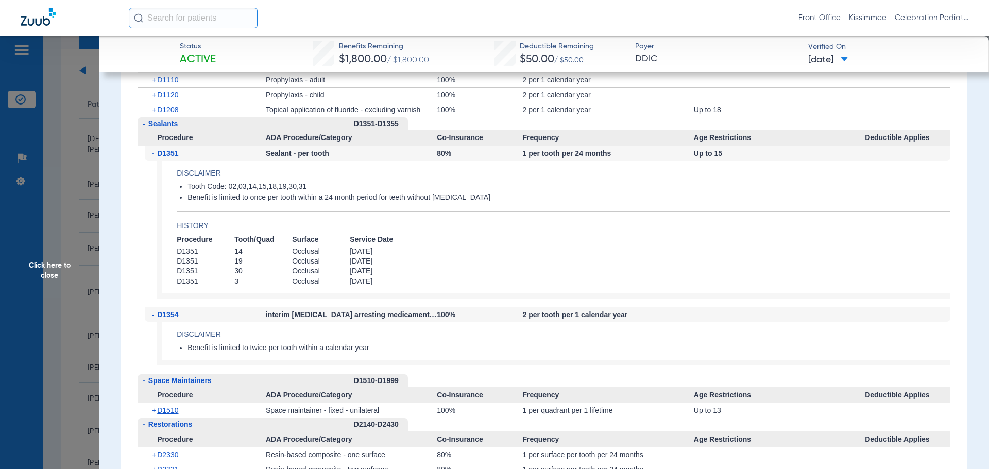
click at [88, 261] on span "Click here to close" at bounding box center [49, 270] width 99 height 469
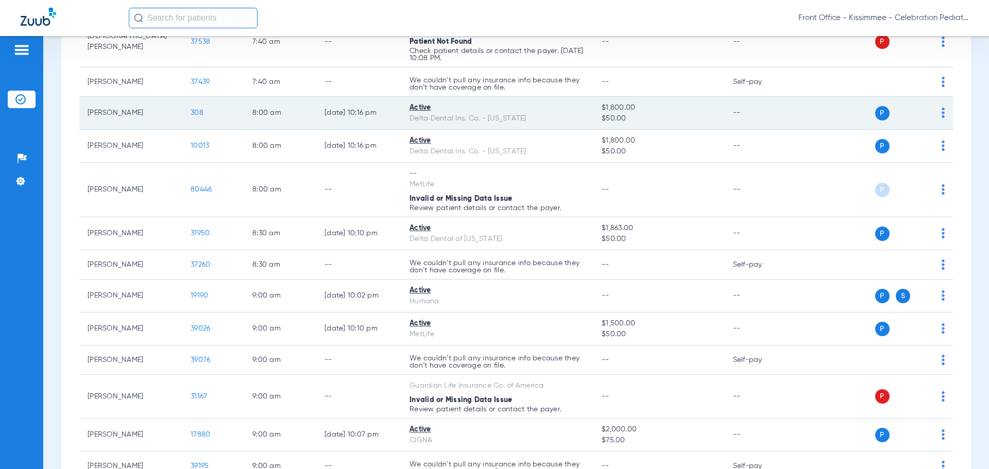
scroll to position [206, 0]
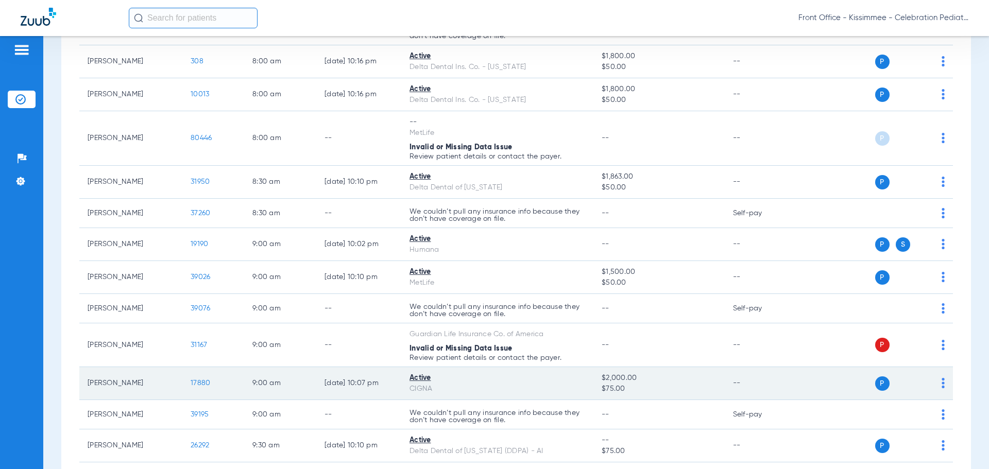
click at [197, 381] on span "17880" at bounding box center [201, 383] width 20 height 7
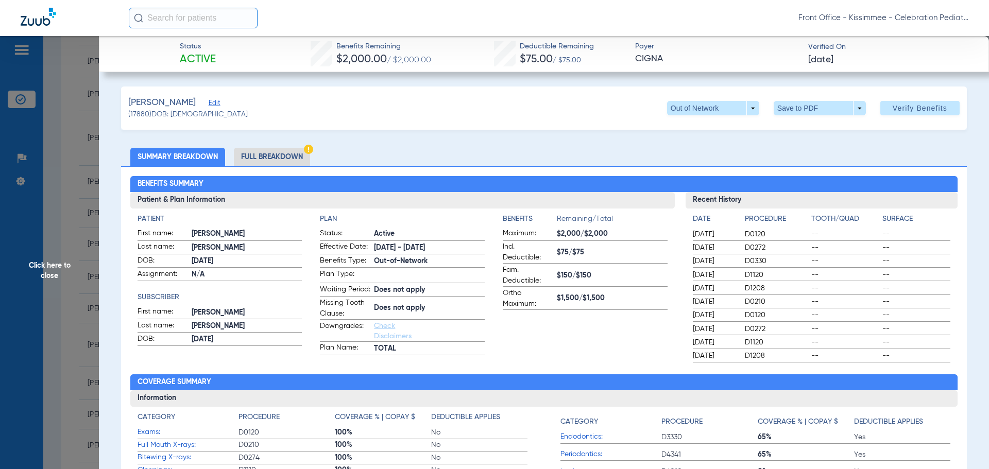
click at [296, 155] on li "Full Breakdown" at bounding box center [272, 157] width 76 height 18
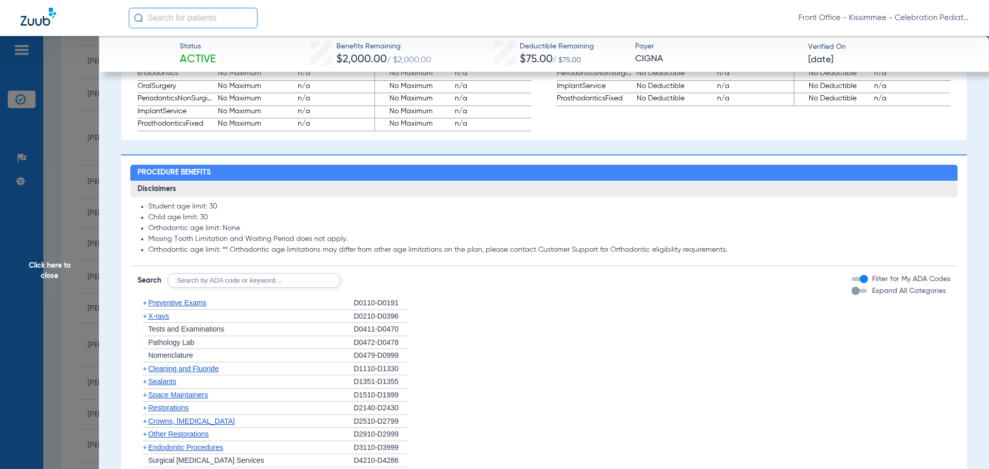
scroll to position [721, 0]
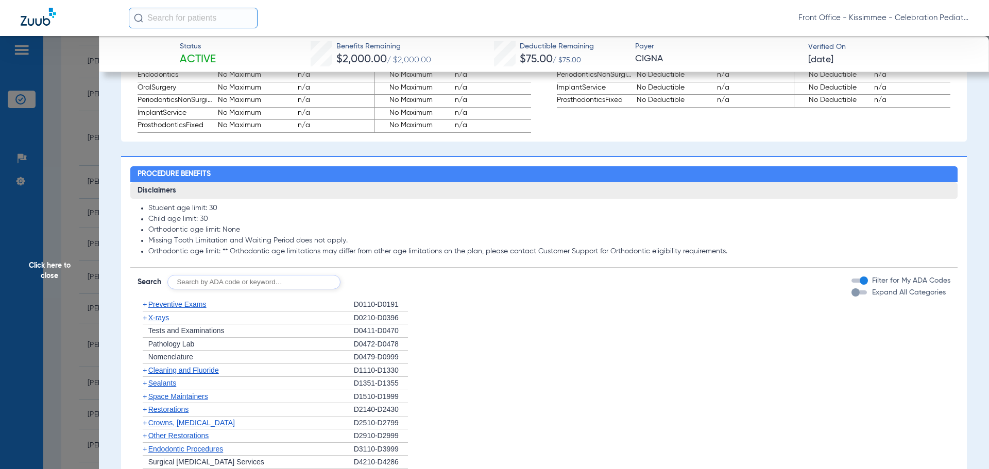
click at [852, 297] on div "button" at bounding box center [856, 293] width 8 height 8
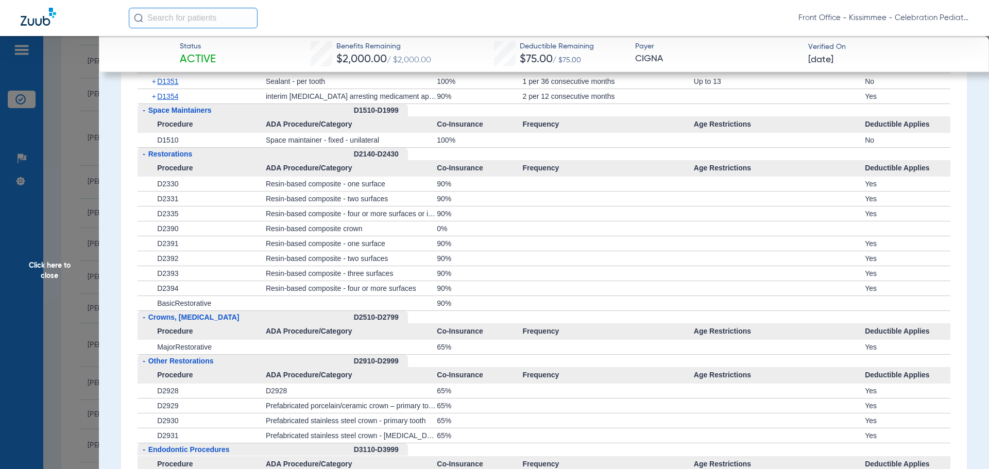
scroll to position [1237, 0]
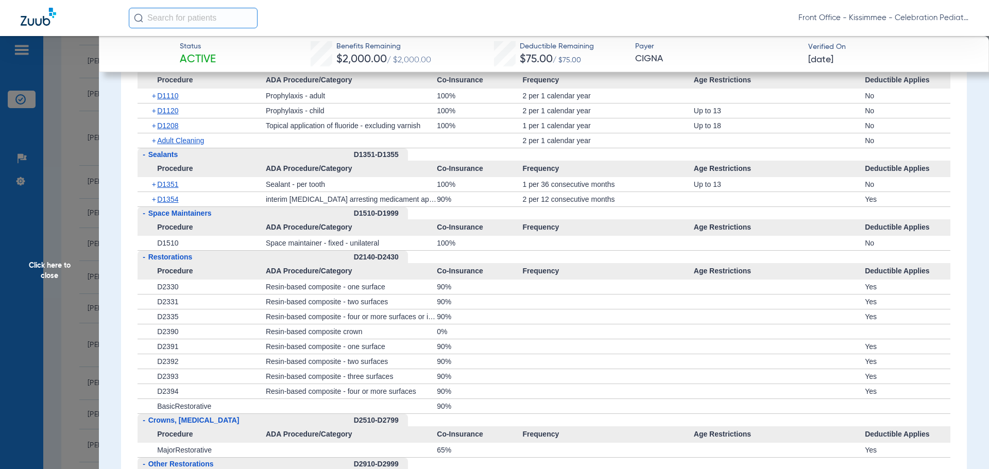
click at [173, 202] on div "+ D1354" at bounding box center [205, 199] width 121 height 14
click at [166, 204] on span "D1354" at bounding box center [167, 199] width 21 height 8
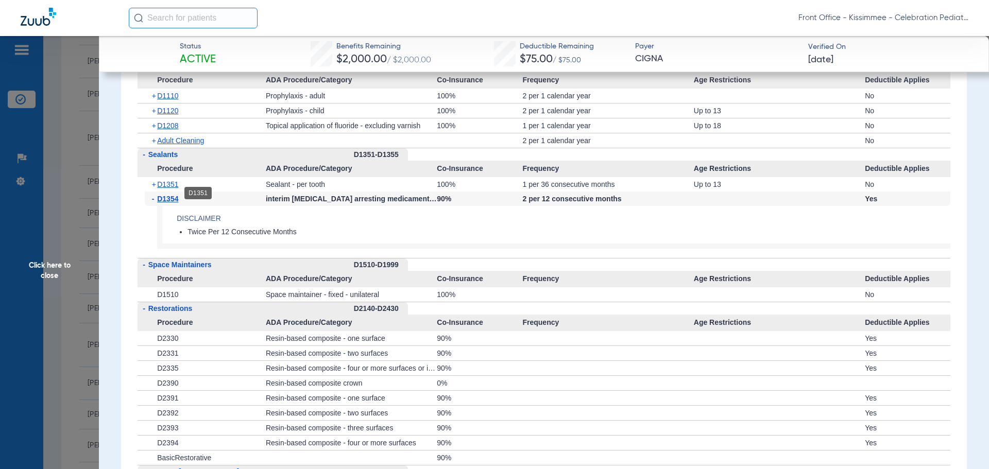
click at [170, 189] on span "D1351" at bounding box center [167, 184] width 21 height 8
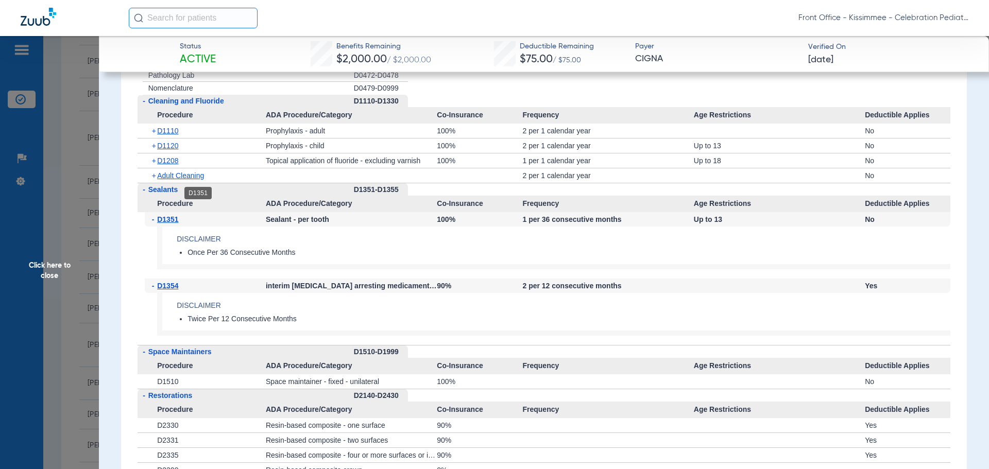
scroll to position [1185, 0]
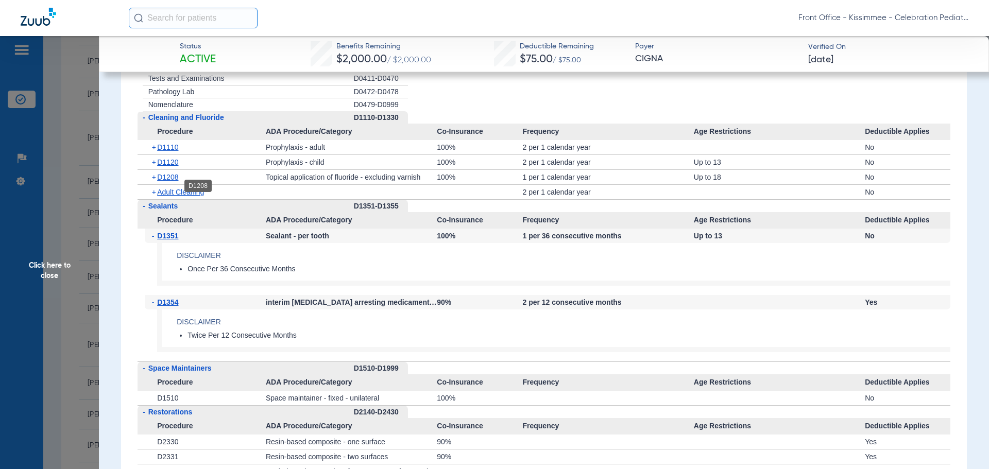
click at [168, 181] on span "D1208" at bounding box center [167, 177] width 21 height 8
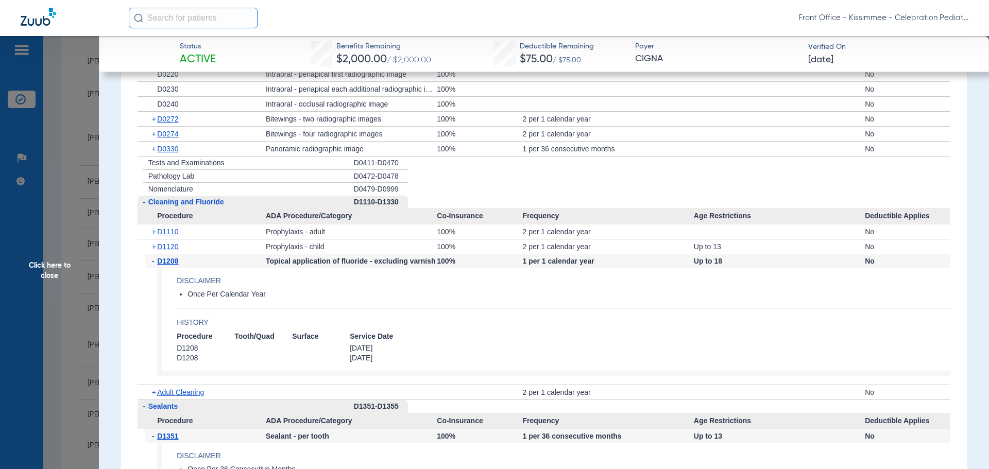
scroll to position [1082, 0]
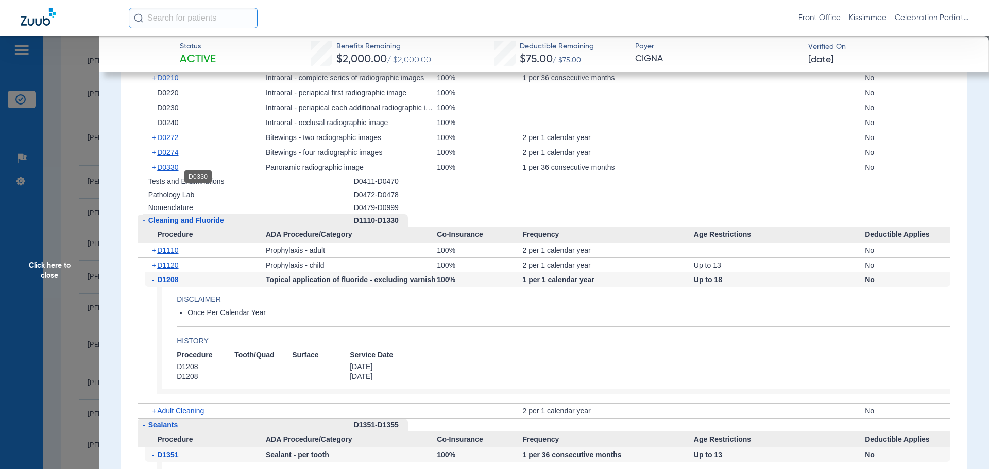
click at [171, 172] on span "D0330" at bounding box center [167, 167] width 21 height 8
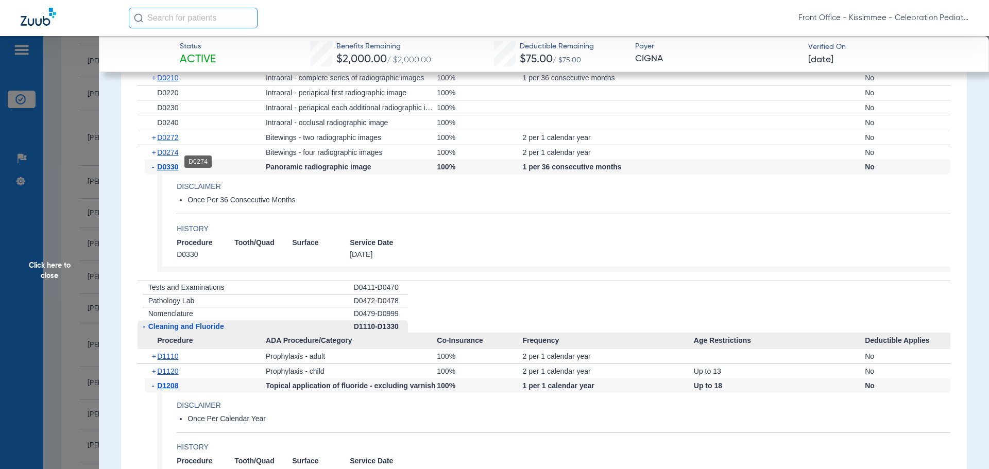
click at [174, 157] on span "D0274" at bounding box center [167, 152] width 21 height 8
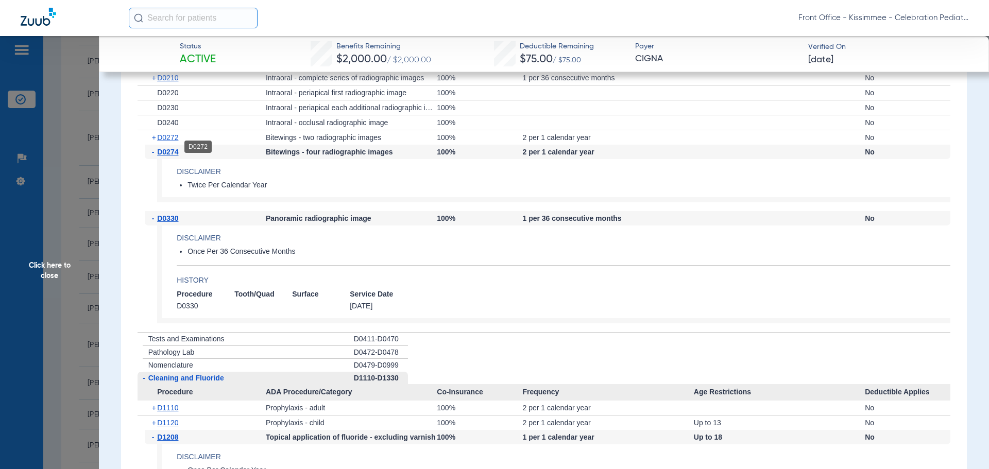
click at [172, 142] on span "D0272" at bounding box center [167, 137] width 21 height 8
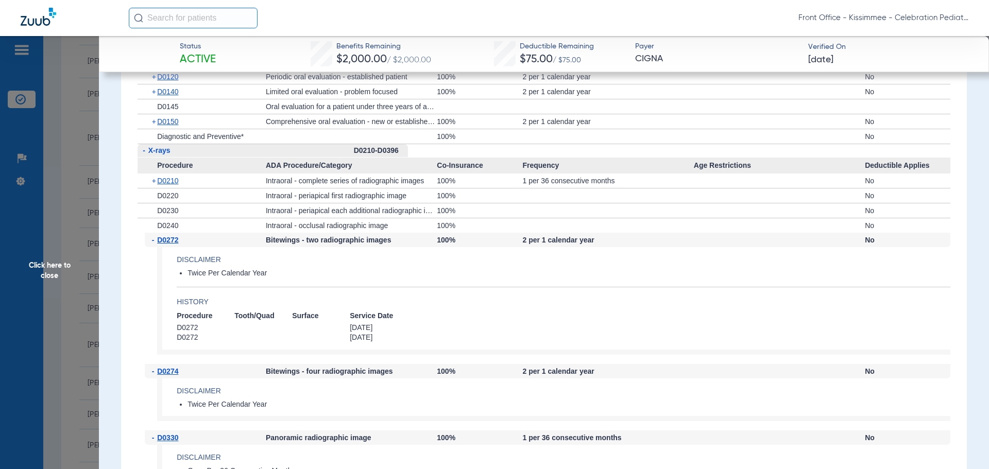
scroll to position [927, 0]
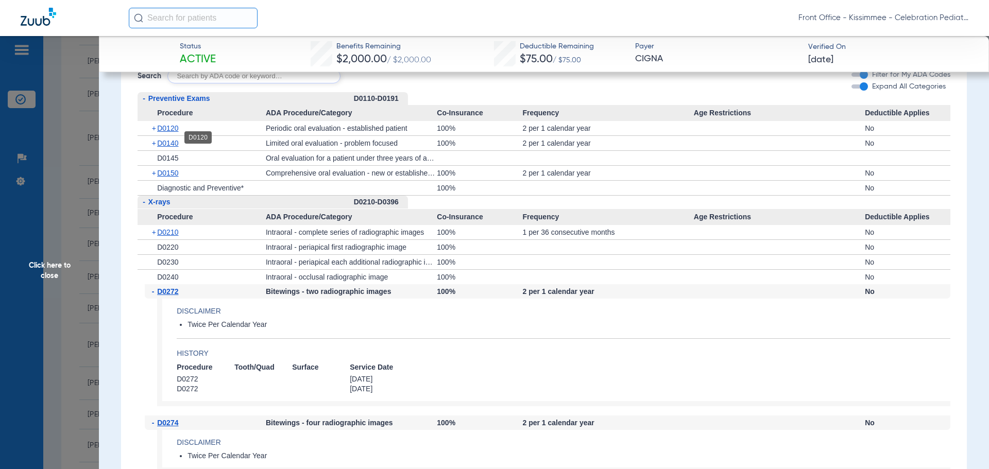
click at [168, 132] on span "D0120" at bounding box center [167, 128] width 21 height 8
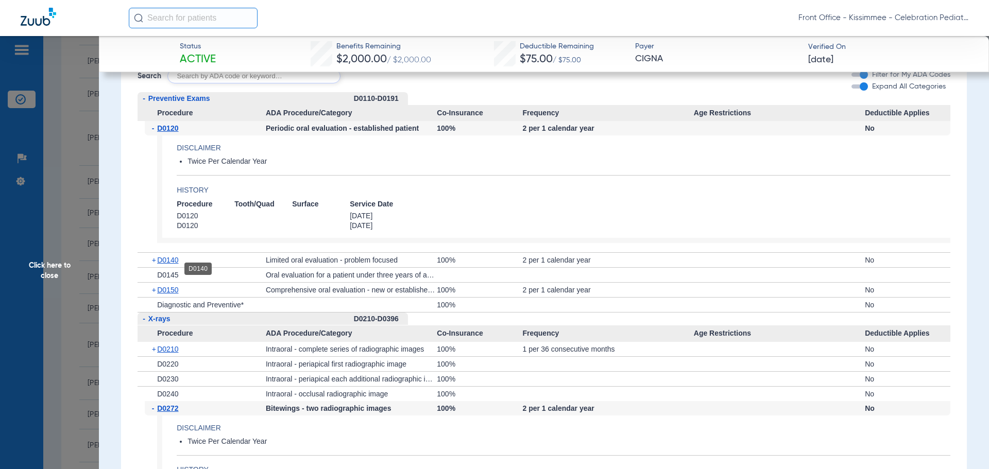
click at [168, 264] on span "D0140" at bounding box center [167, 260] width 21 height 8
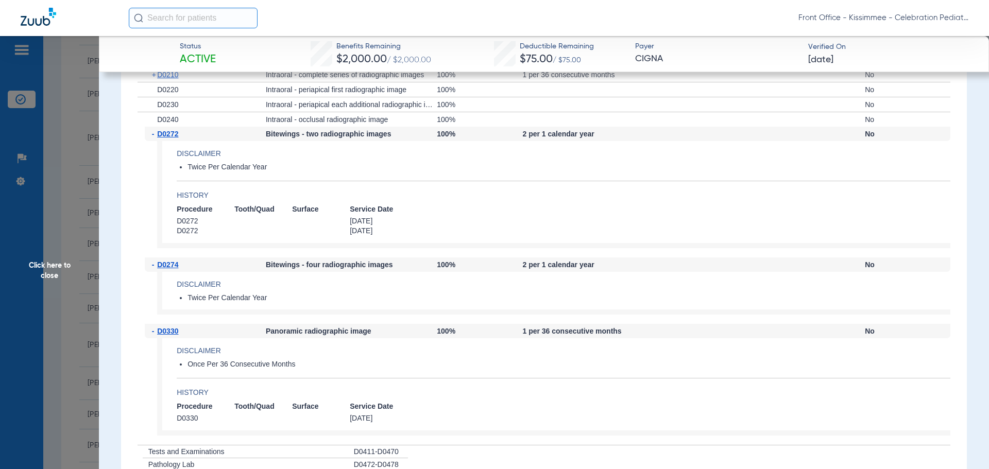
scroll to position [1237, 0]
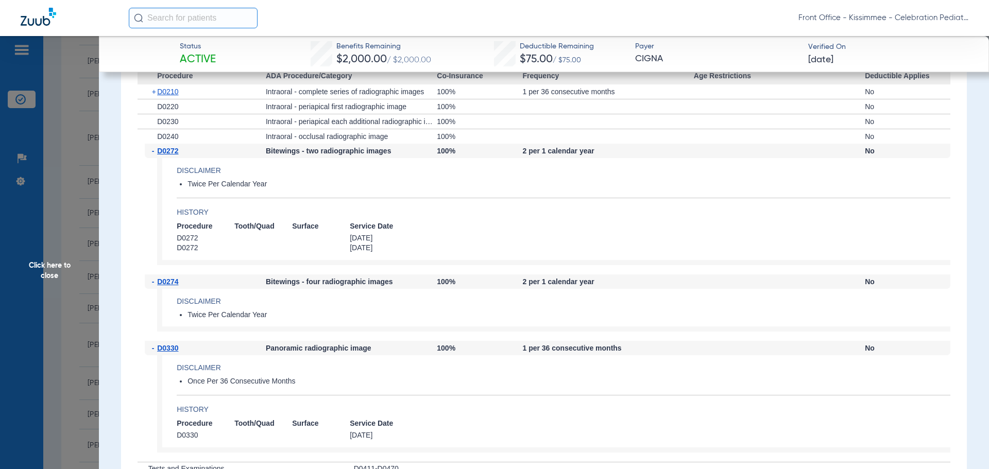
click at [47, 252] on span "Click here to close" at bounding box center [49, 270] width 99 height 469
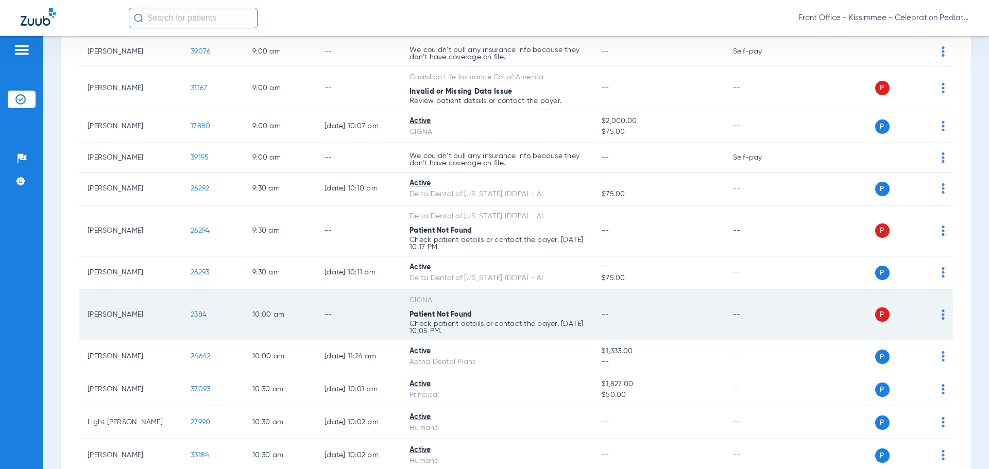
scroll to position [464, 0]
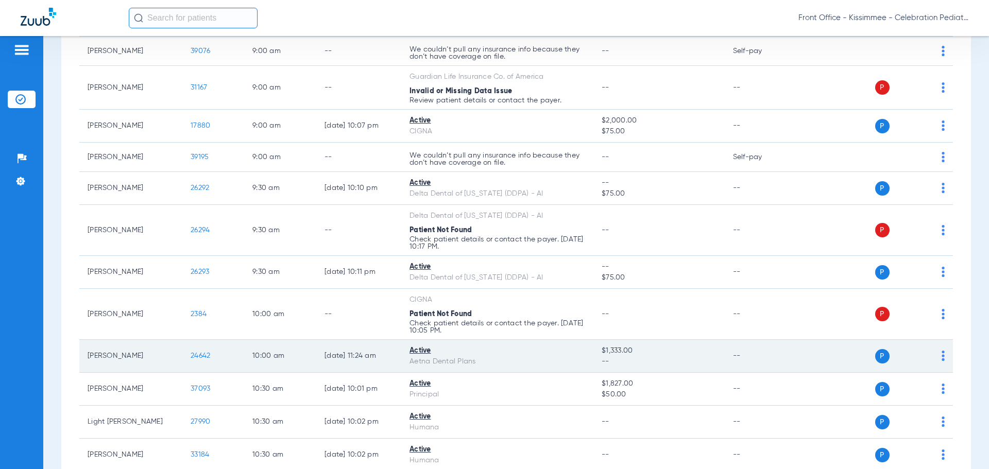
click at [194, 358] on span "24642" at bounding box center [201, 355] width 20 height 7
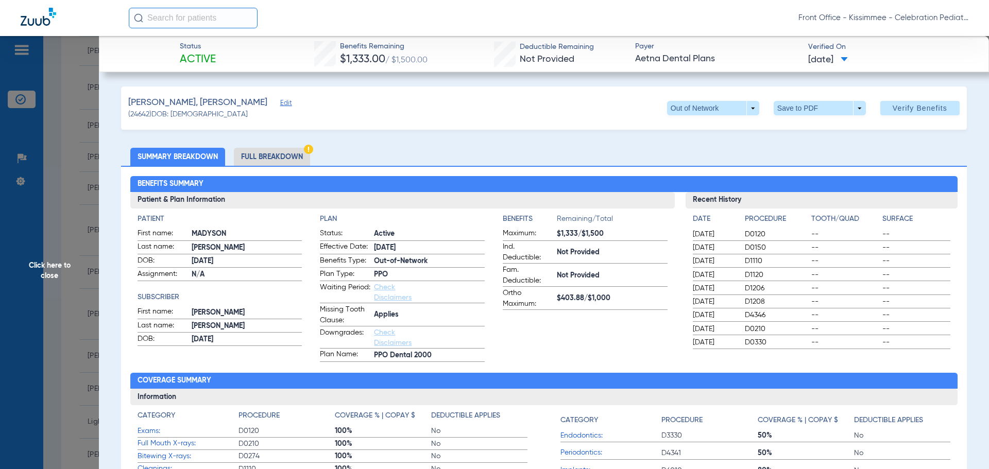
click at [258, 159] on li "Full Breakdown" at bounding box center [272, 157] width 76 height 18
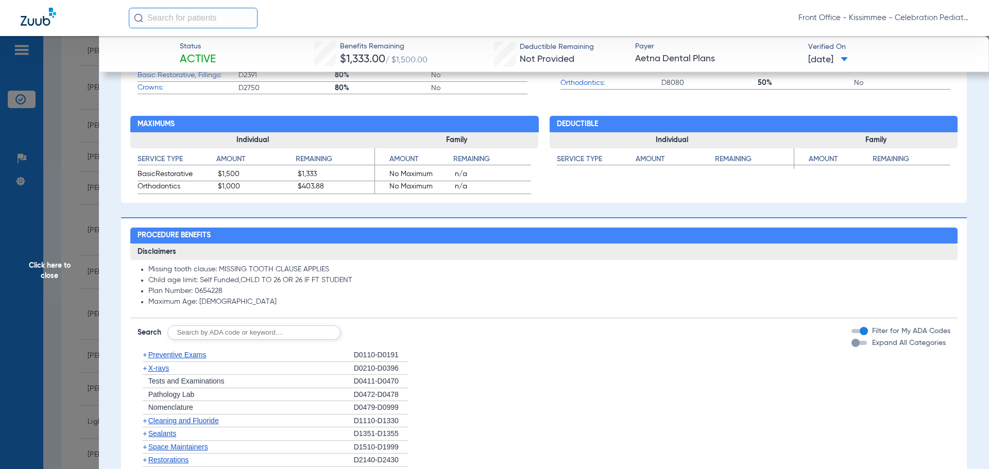
scroll to position [618, 0]
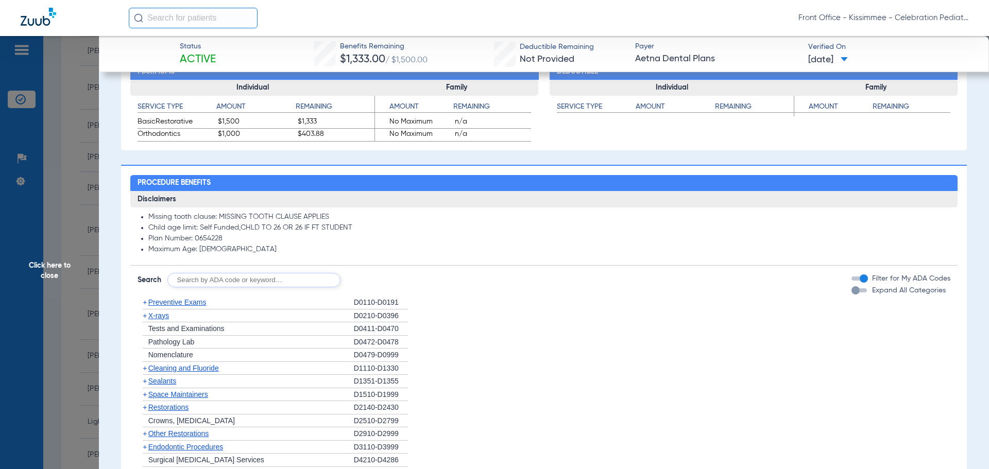
click at [852, 294] on div "button" at bounding box center [856, 290] width 8 height 8
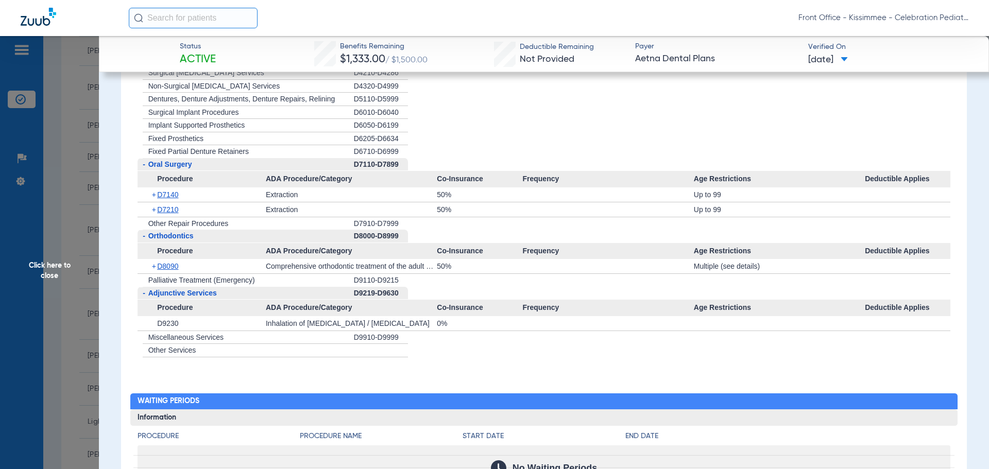
scroll to position [1597, 0]
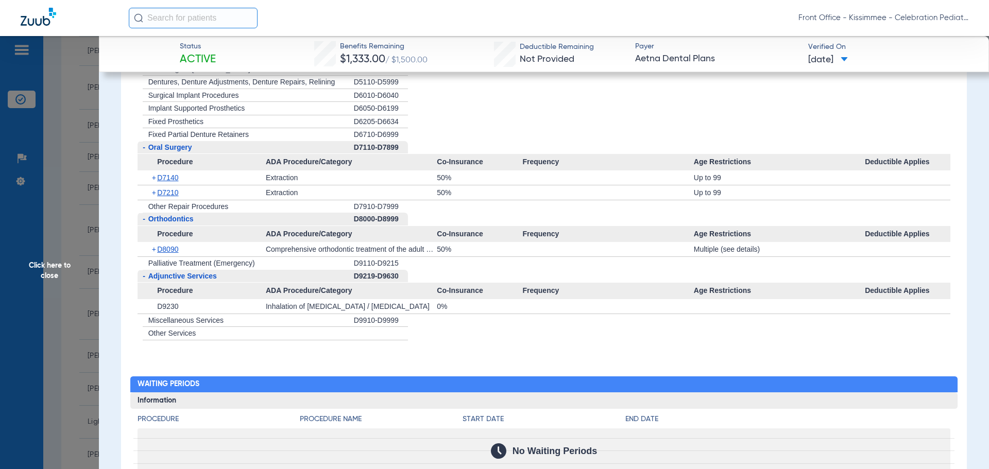
click at [62, 272] on span "Click here to close" at bounding box center [49, 270] width 99 height 469
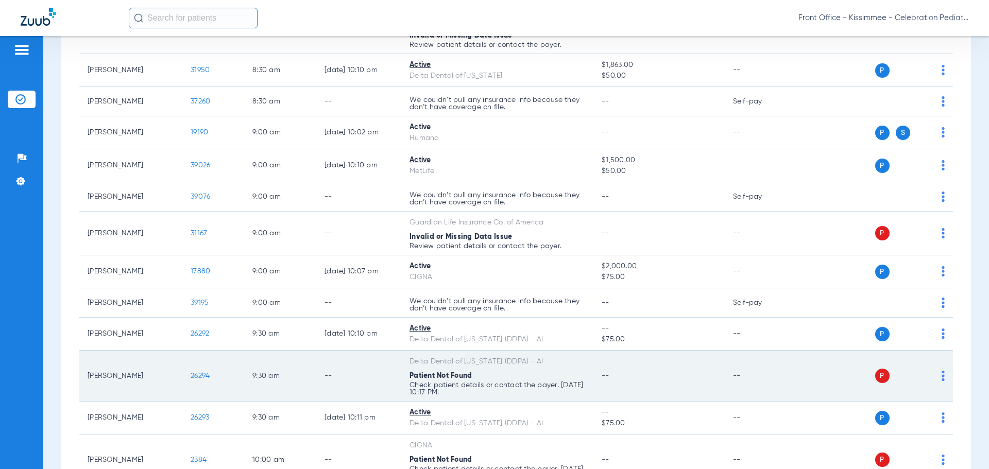
scroll to position [293, 0]
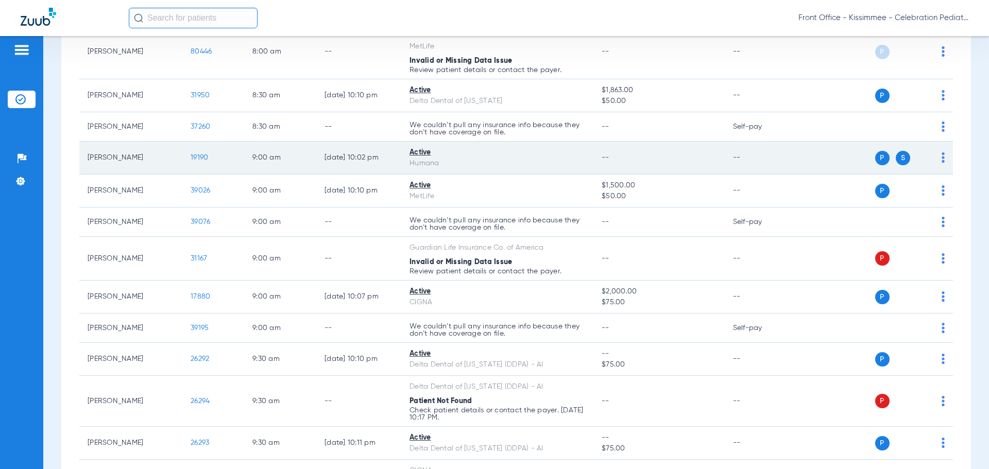
click at [197, 160] on span "19190" at bounding box center [200, 157] width 18 height 7
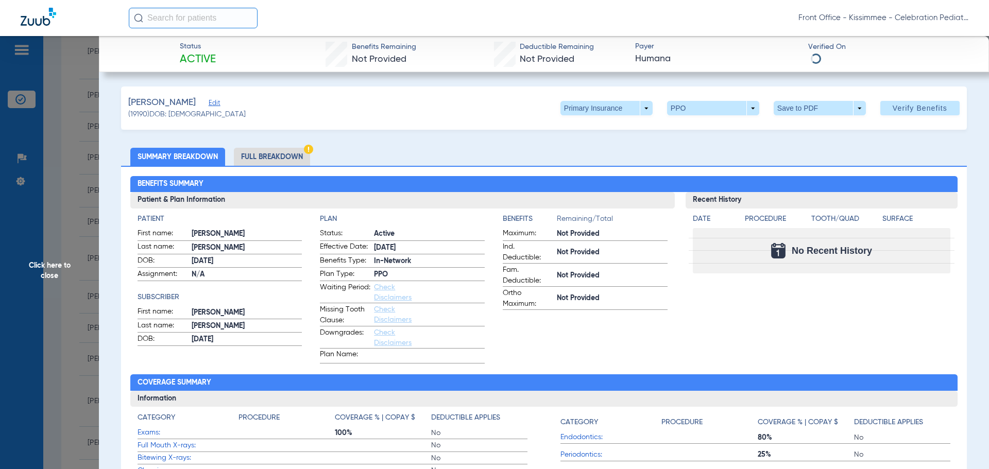
click at [293, 150] on li "Full Breakdown" at bounding box center [272, 157] width 76 height 18
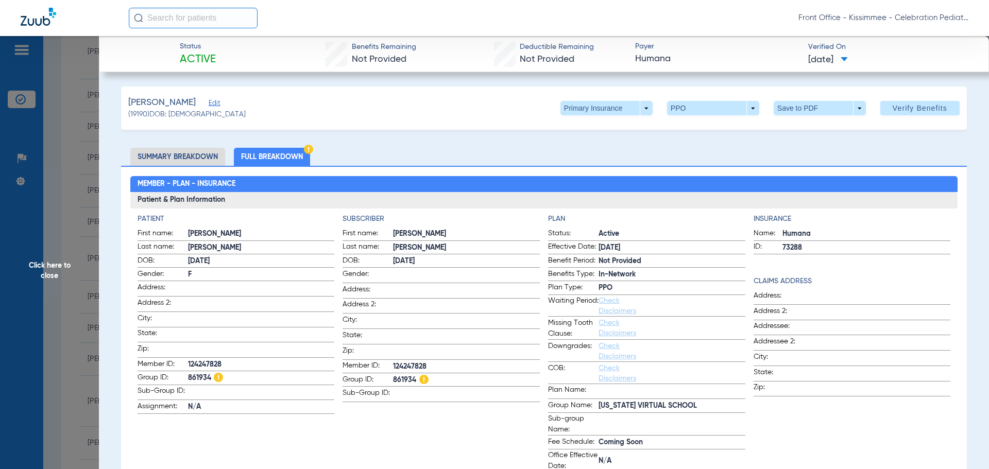
click at [636, 110] on span at bounding box center [607, 108] width 92 height 14
click at [618, 147] on span "Secondary Insurance" at bounding box center [596, 149] width 68 height 7
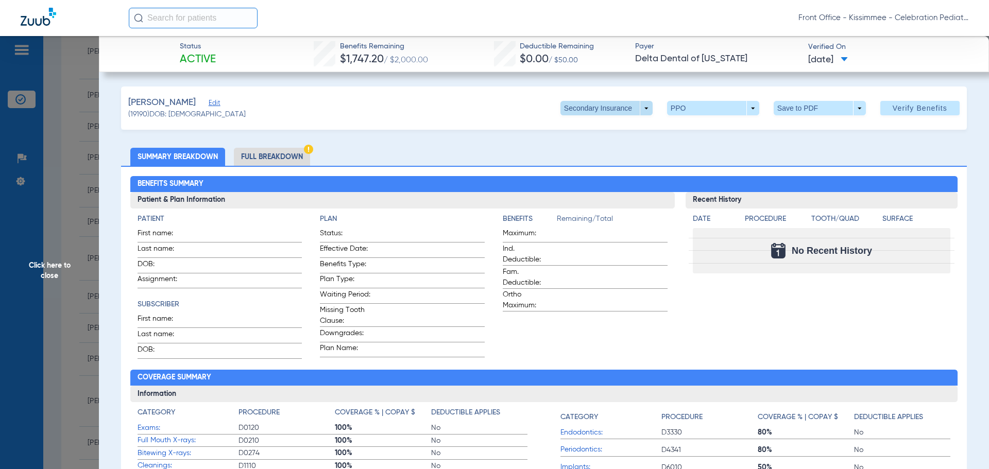
click at [636, 106] on span at bounding box center [607, 108] width 92 height 14
click at [620, 128] on span "Primary Insurance" at bounding box center [596, 128] width 68 height 7
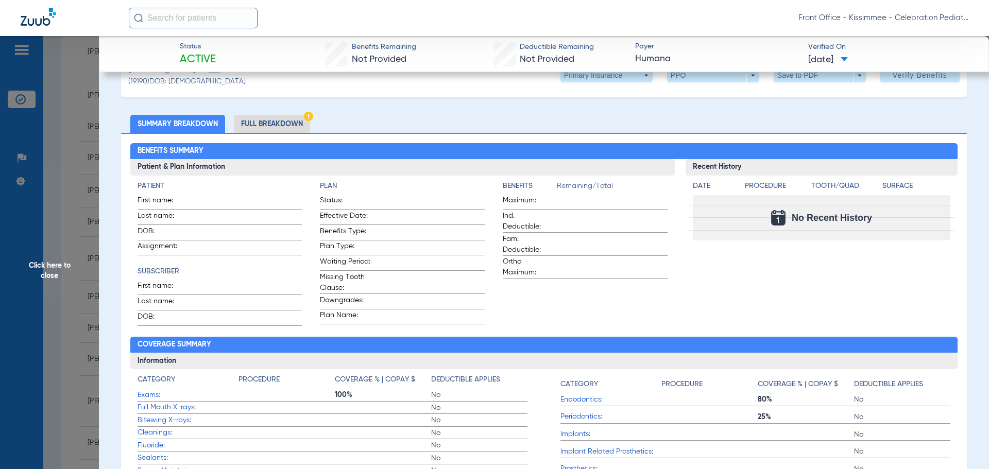
scroll to position [103, 0]
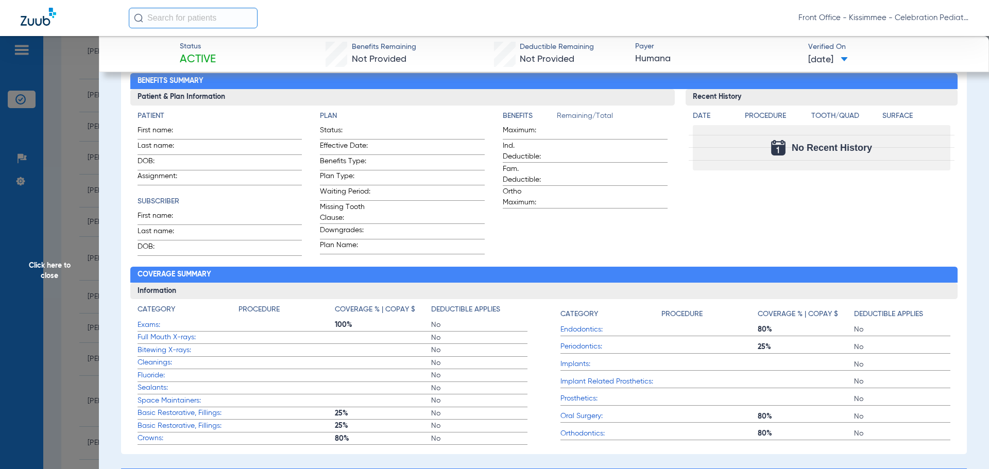
click at [39, 277] on span "Click here to close" at bounding box center [49, 270] width 99 height 469
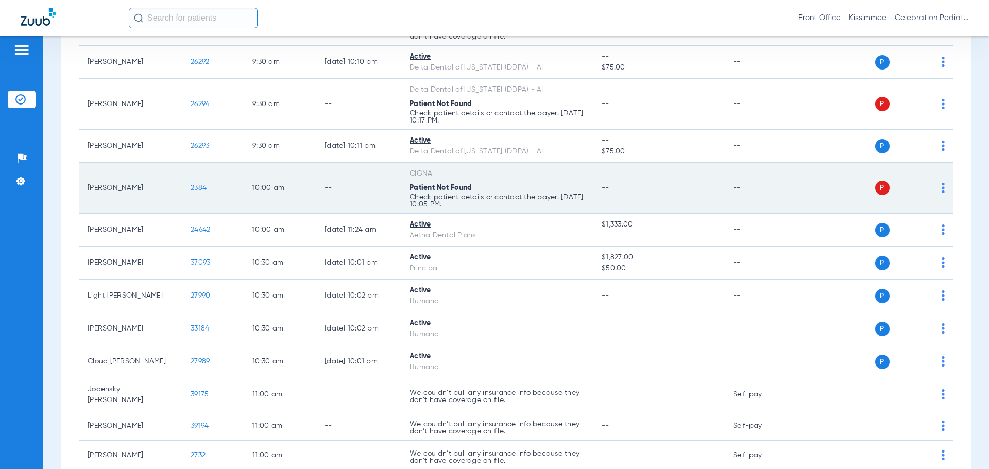
scroll to position [602, 0]
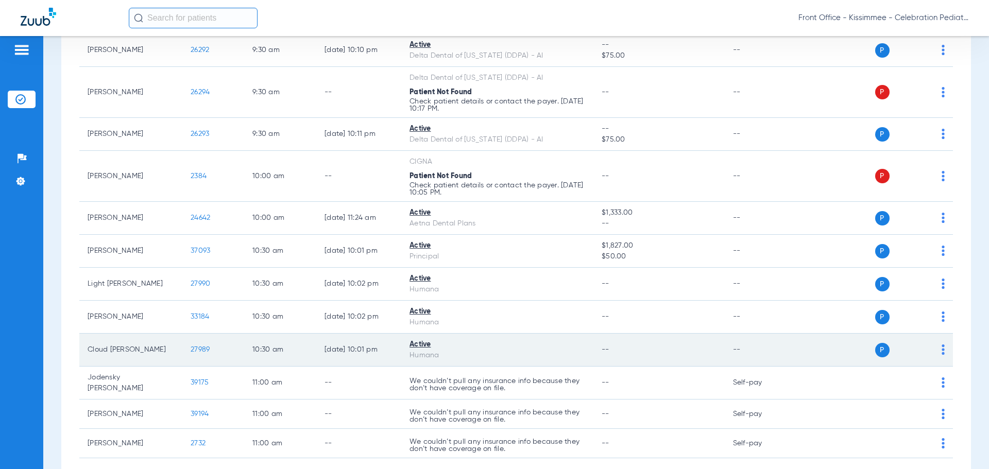
click at [201, 351] on span "27989" at bounding box center [200, 349] width 19 height 7
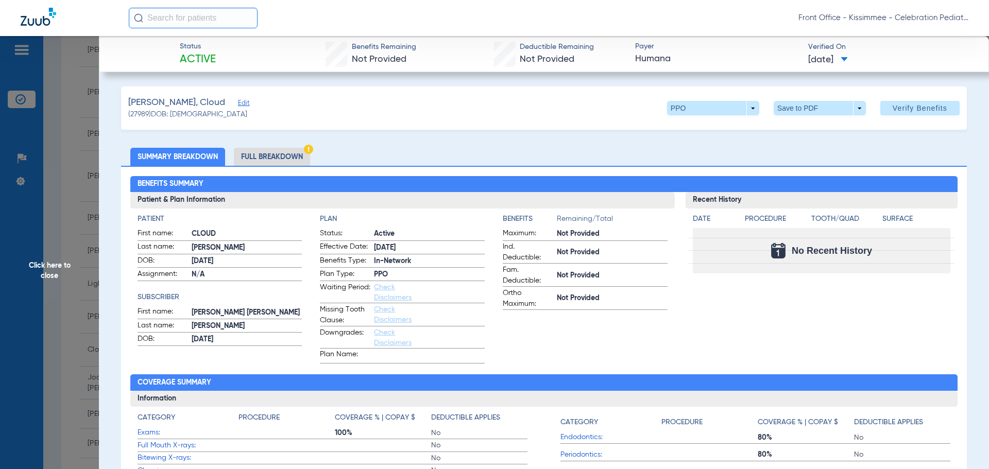
click at [276, 157] on li "Full Breakdown" at bounding box center [272, 157] width 76 height 18
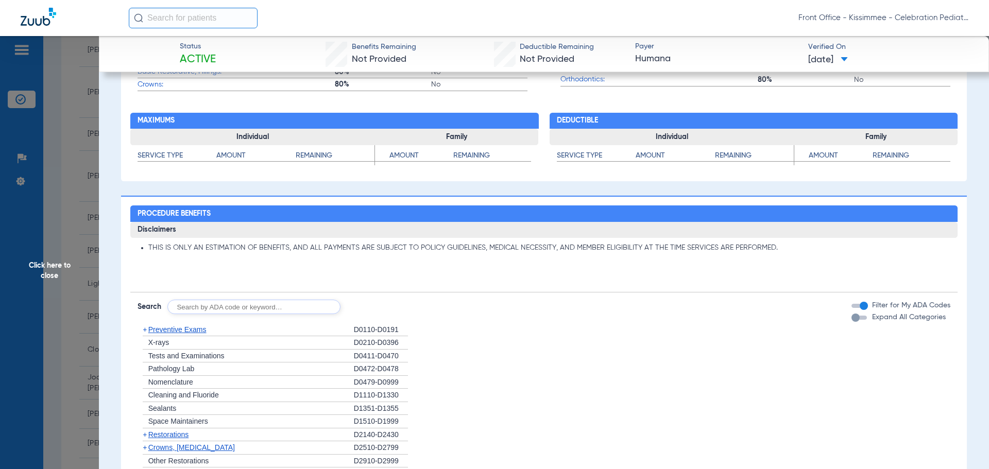
scroll to position [618, 0]
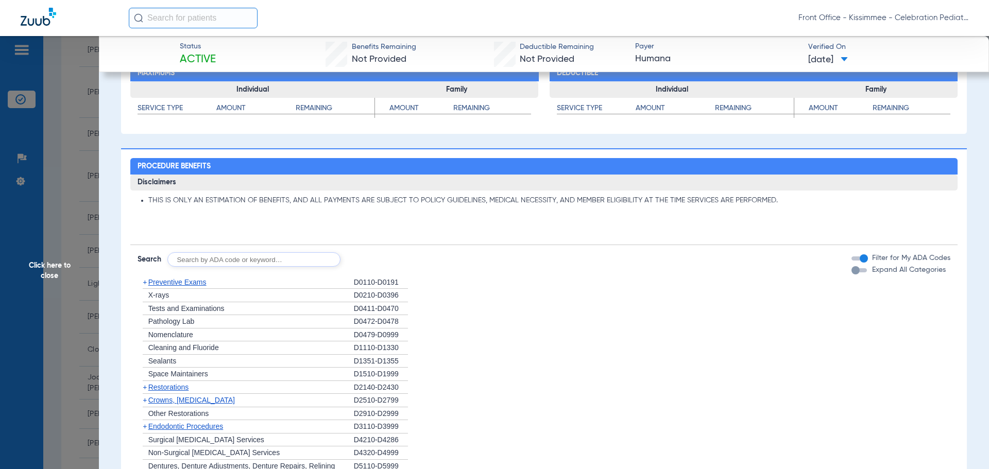
click at [852, 270] on div "button" at bounding box center [856, 270] width 8 height 8
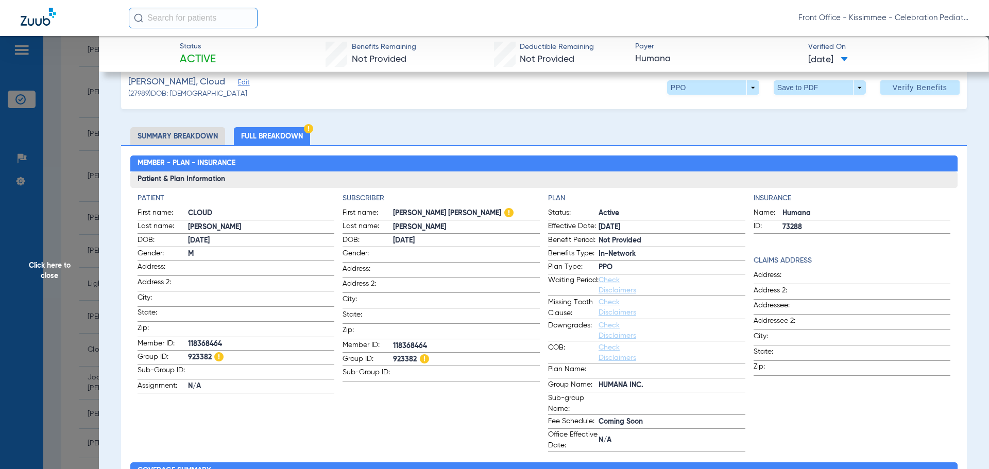
scroll to position [0, 0]
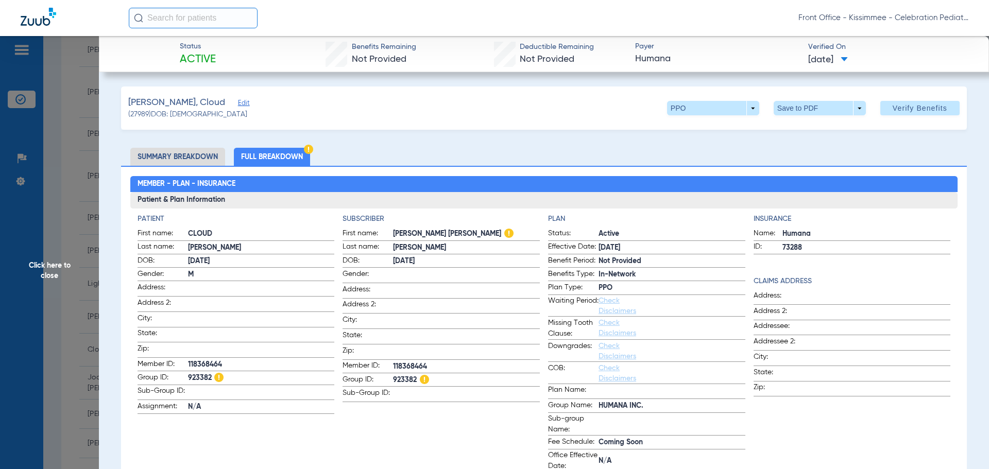
click at [38, 264] on span "Click here to close" at bounding box center [49, 270] width 99 height 469
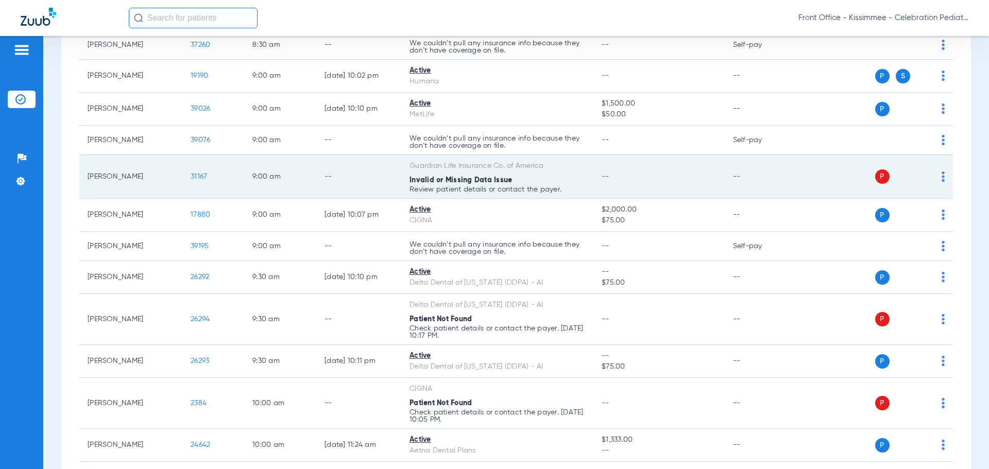
scroll to position [344, 0]
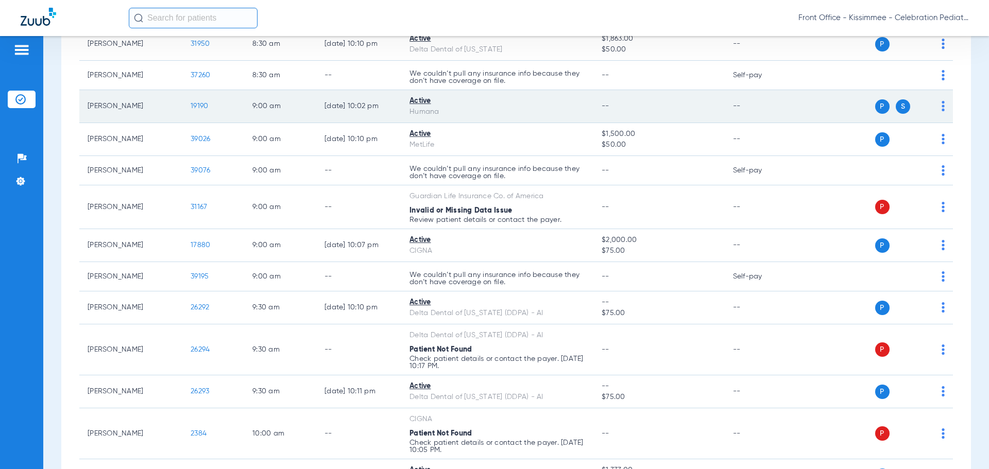
click at [197, 108] on span "19190" at bounding box center [200, 106] width 18 height 7
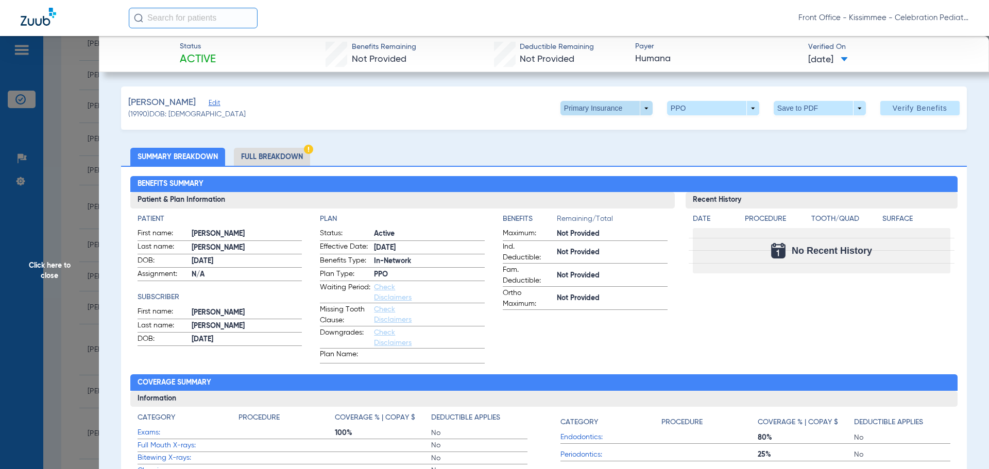
click at [640, 110] on span at bounding box center [607, 108] width 92 height 14
click at [614, 150] on span "Secondary Insurance" at bounding box center [596, 149] width 68 height 7
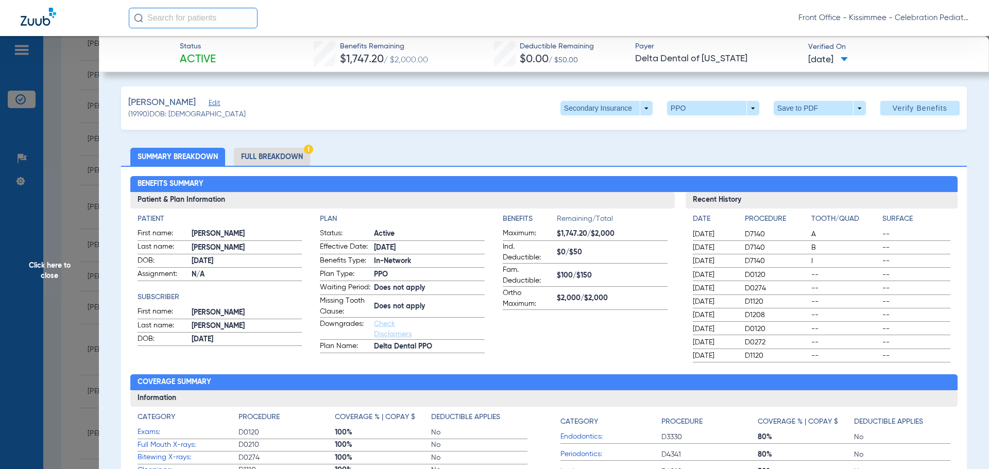
click at [261, 160] on li "Full Breakdown" at bounding box center [272, 157] width 76 height 18
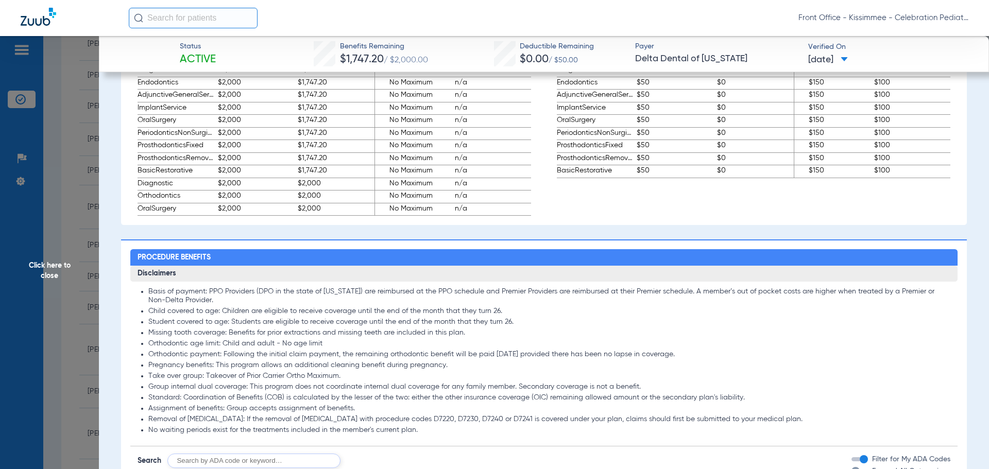
scroll to position [259, 0]
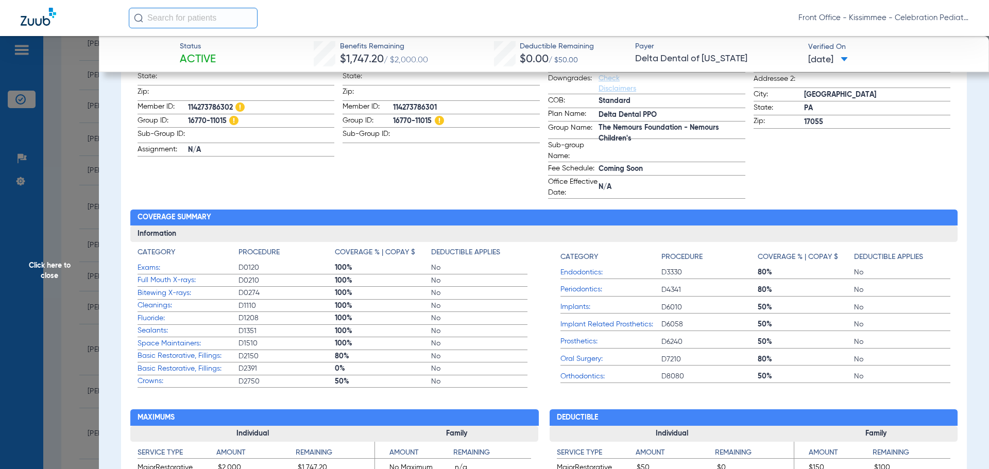
click at [50, 276] on span "Click here to close" at bounding box center [49, 270] width 99 height 469
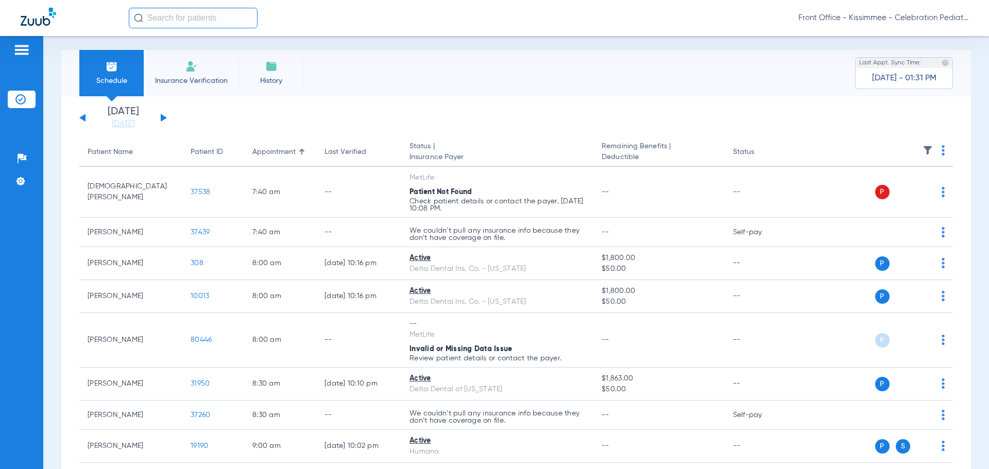
scroll to position [0, 0]
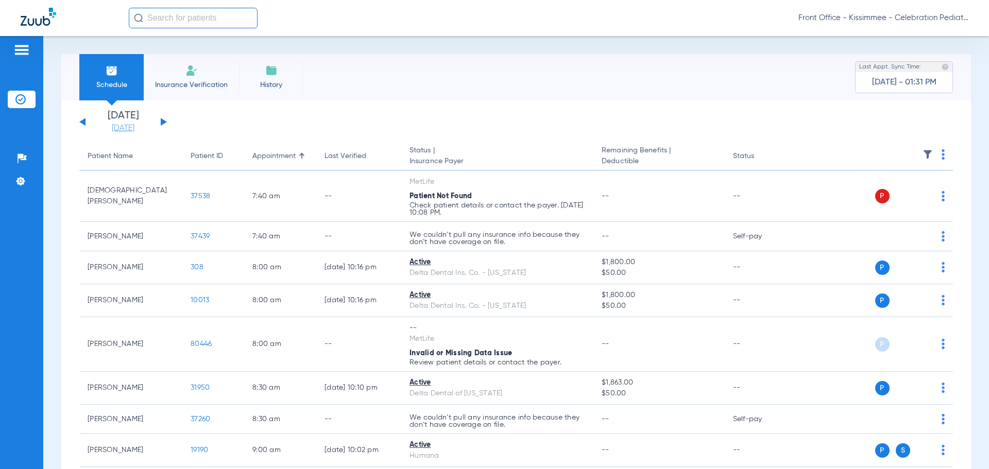
click at [115, 125] on link "[DATE]" at bounding box center [123, 128] width 62 height 10
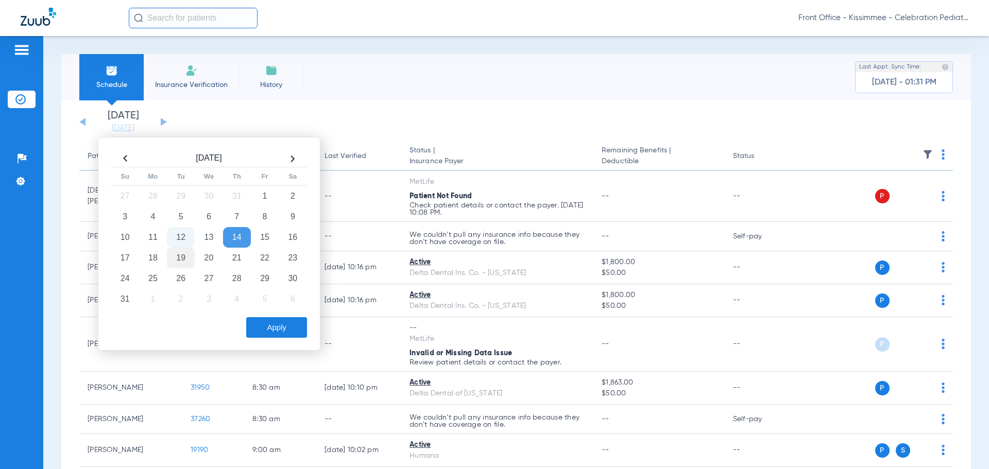
click at [174, 256] on td "19" at bounding box center [181, 258] width 28 height 21
click at [276, 327] on button "Apply" at bounding box center [276, 327] width 61 height 21
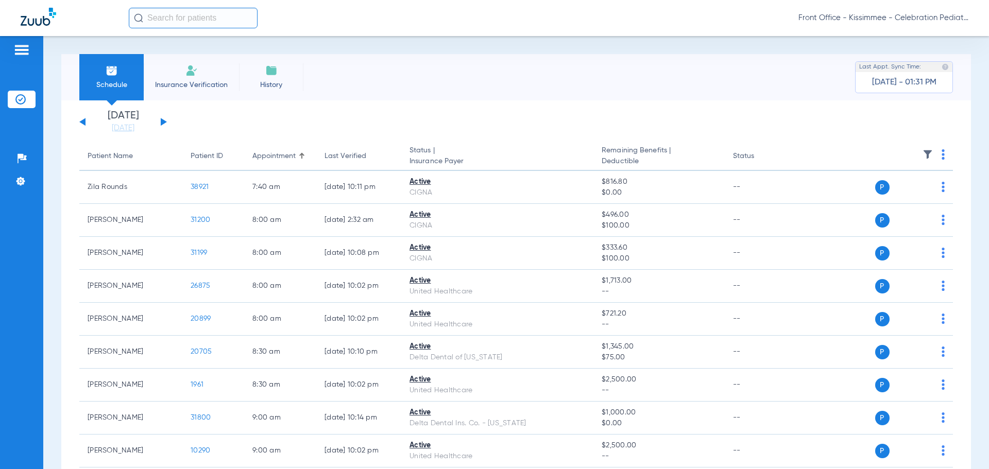
click at [86, 123] on div "[DATE] [DATE] [DATE] [DATE] [DATE] [DATE] [DATE] [DATE] [DATE] [DATE] [DATE] [D…" at bounding box center [123, 122] width 88 height 23
click at [83, 123] on button at bounding box center [82, 122] width 6 height 8
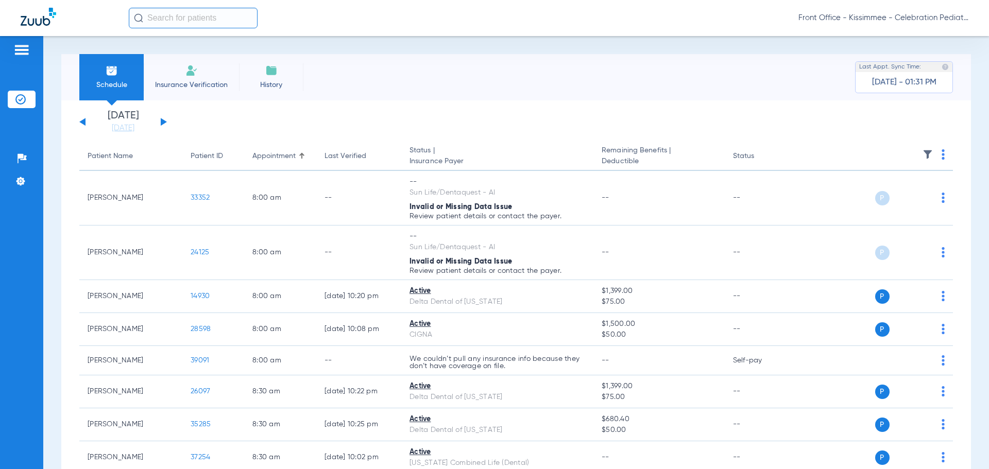
click at [163, 119] on div "[DATE] [DATE] [DATE] [DATE] [DATE] [DATE] [DATE] [DATE] [DATE] [DATE] [DATE] [D…" at bounding box center [123, 122] width 88 height 23
click at [163, 121] on button at bounding box center [164, 122] width 6 height 8
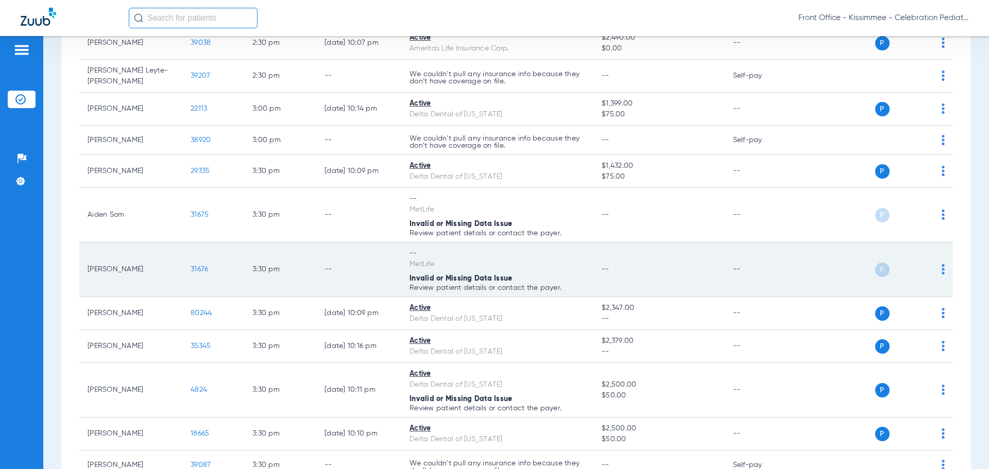
scroll to position [1855, 0]
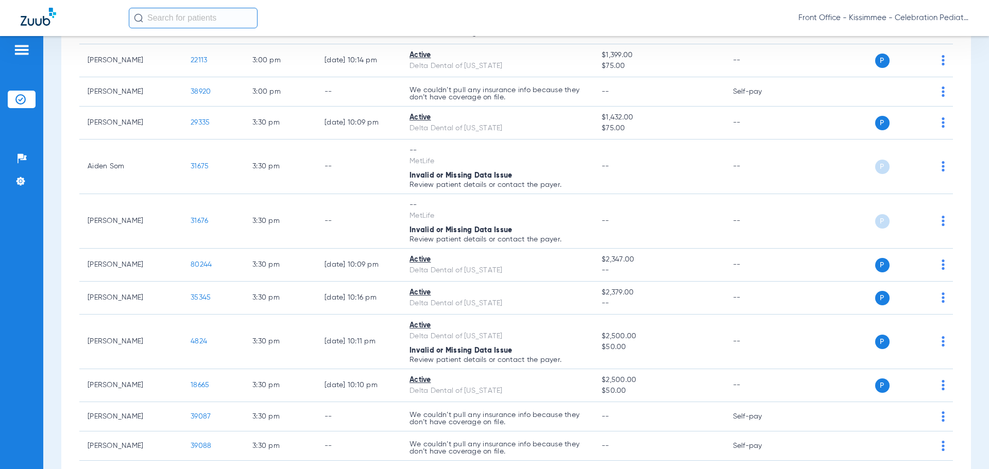
click at [25, 301] on div "Patients Insurance Verification Setup Help Center Settings" at bounding box center [21, 270] width 43 height 469
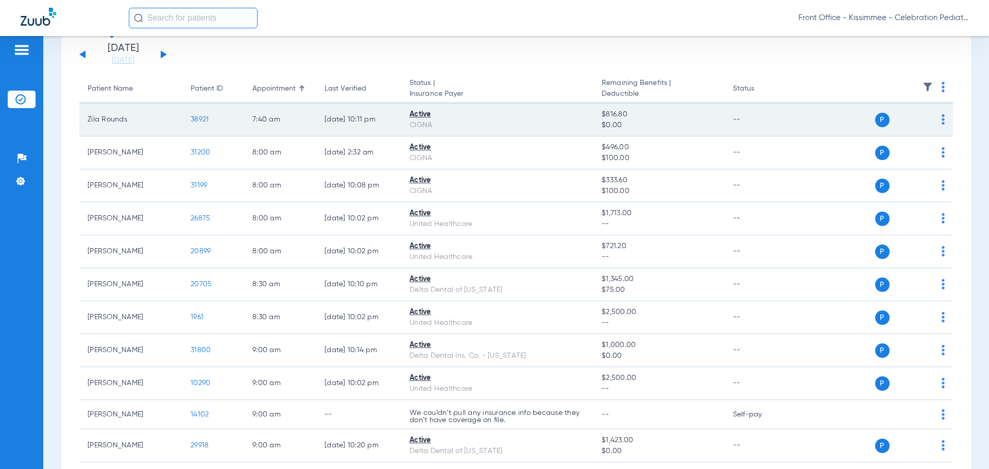
scroll to position [0, 0]
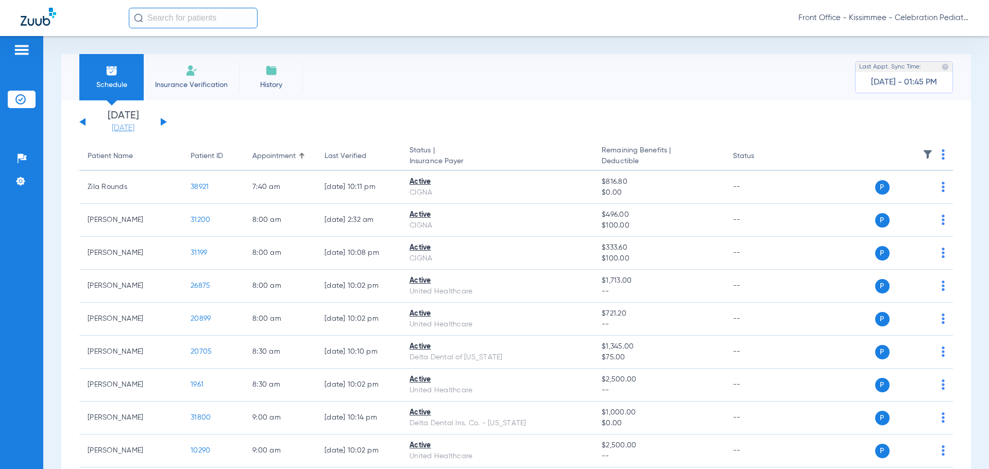
click at [116, 126] on link "[DATE]" at bounding box center [123, 128] width 62 height 10
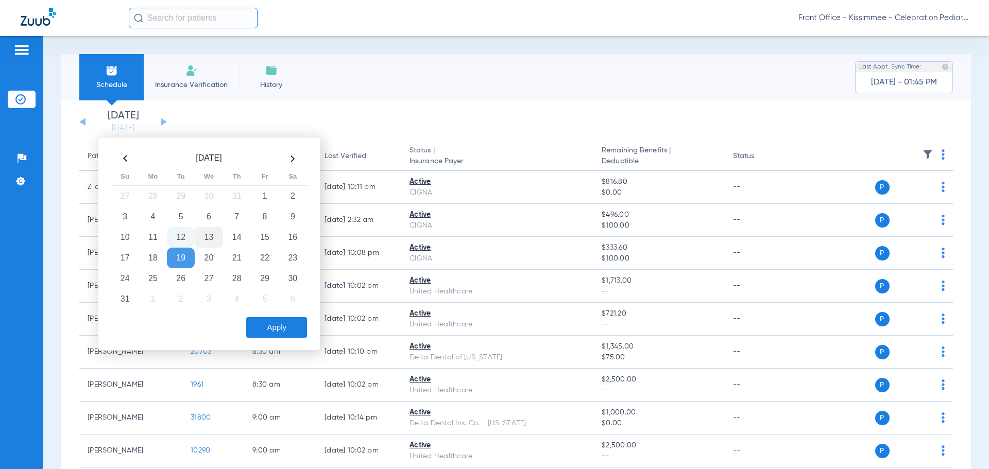
click at [205, 238] on td "13" at bounding box center [209, 237] width 28 height 21
click at [264, 328] on button "Apply" at bounding box center [276, 327] width 61 height 21
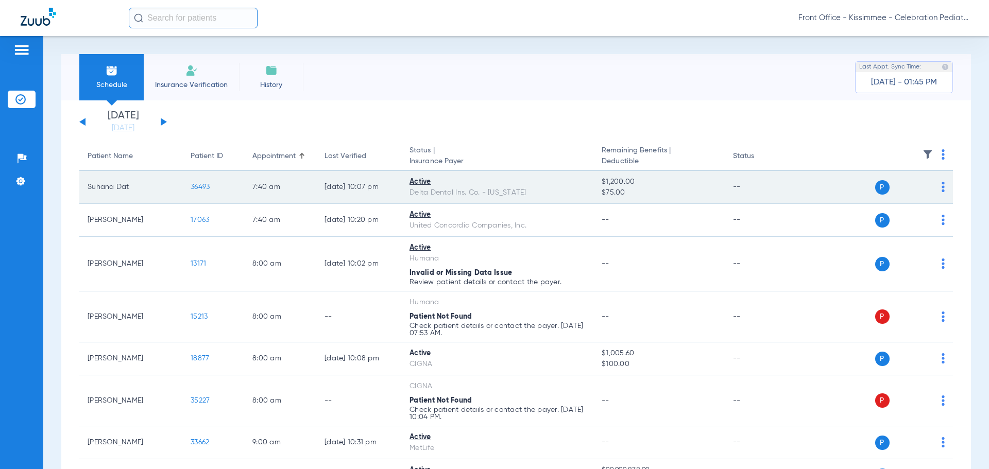
click at [202, 187] on span "36493" at bounding box center [200, 186] width 19 height 7
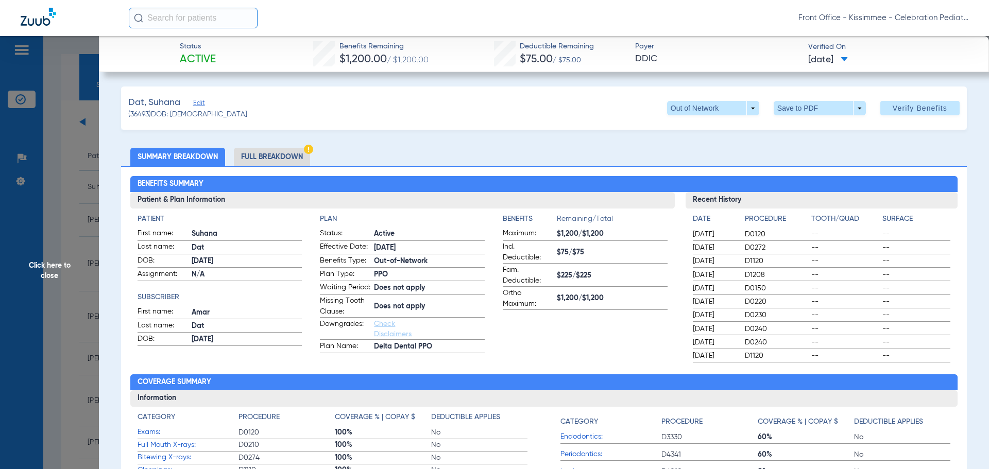
click at [276, 155] on li "Full Breakdown" at bounding box center [272, 157] width 76 height 18
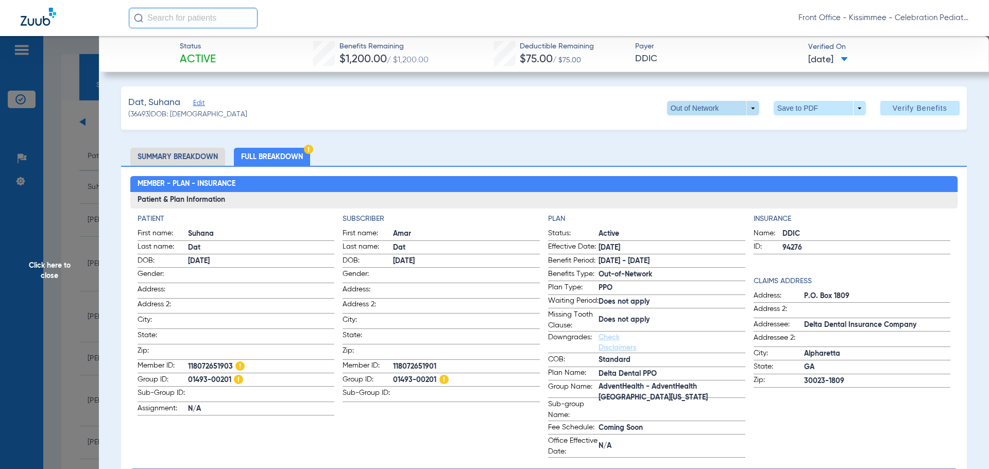
click at [742, 104] on span at bounding box center [713, 108] width 92 height 14
click at [704, 126] on span "PPO" at bounding box center [692, 128] width 48 height 7
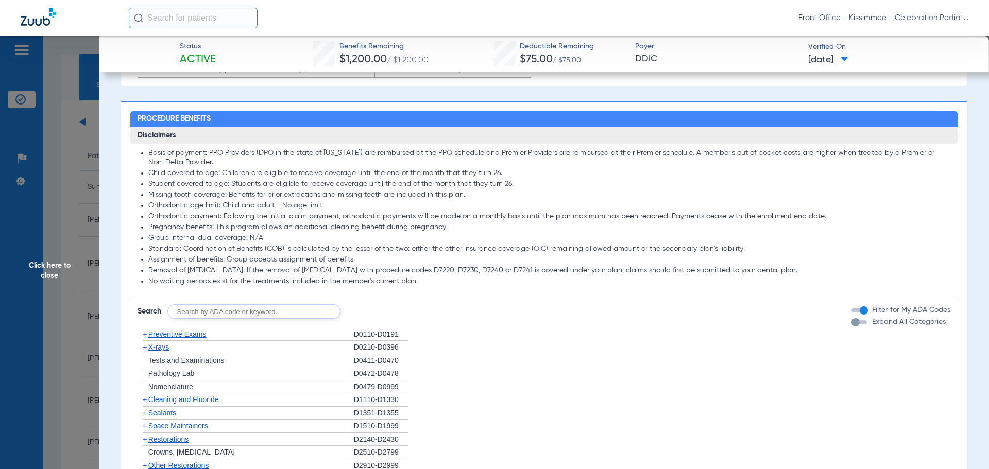
scroll to position [773, 0]
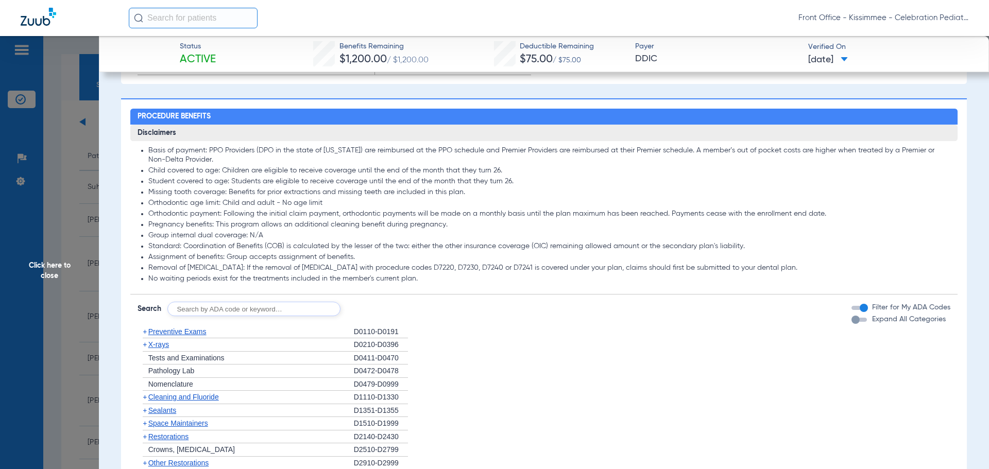
click at [852, 324] on div "button" at bounding box center [856, 320] width 8 height 8
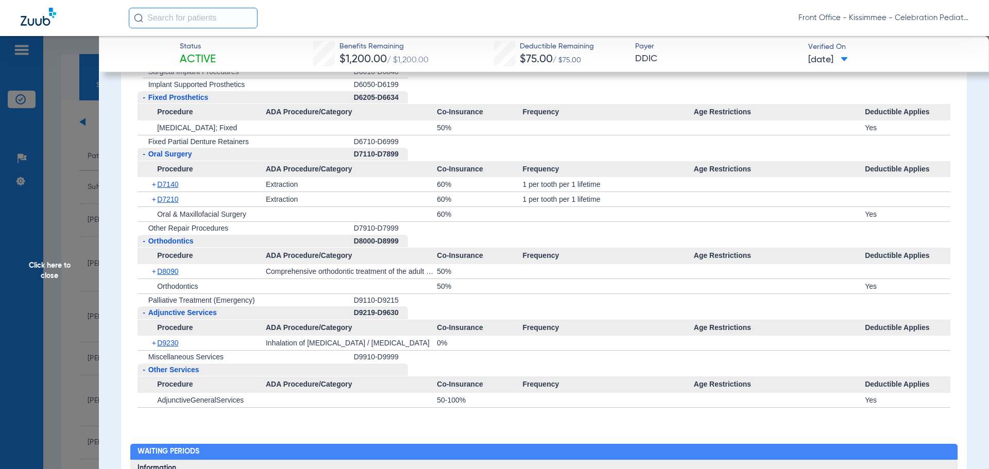
scroll to position [1958, 0]
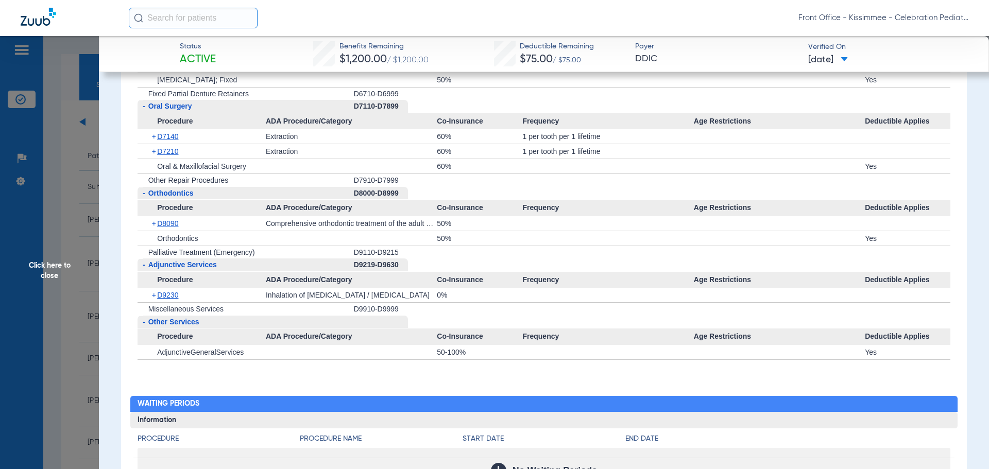
drag, startPoint x: 52, startPoint y: 257, endPoint x: 46, endPoint y: 259, distance: 6.0
click at [52, 256] on span "Click here to close" at bounding box center [49, 270] width 99 height 469
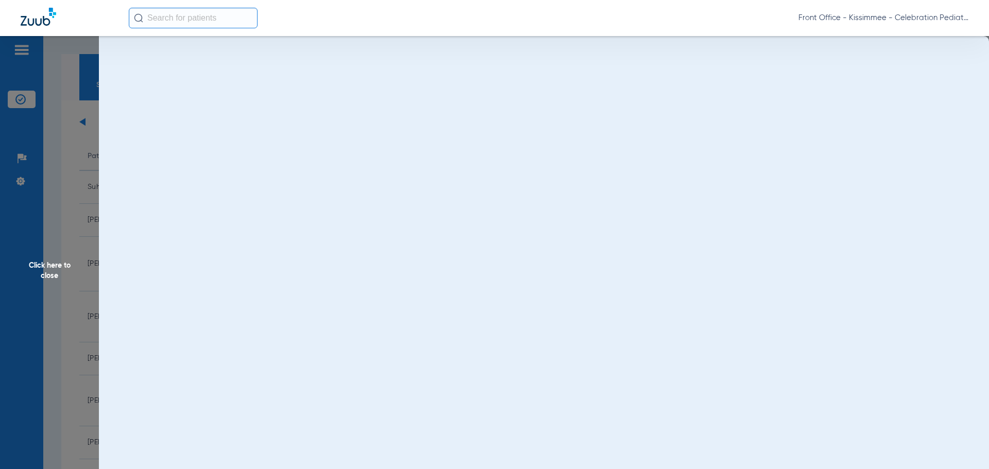
scroll to position [0, 0]
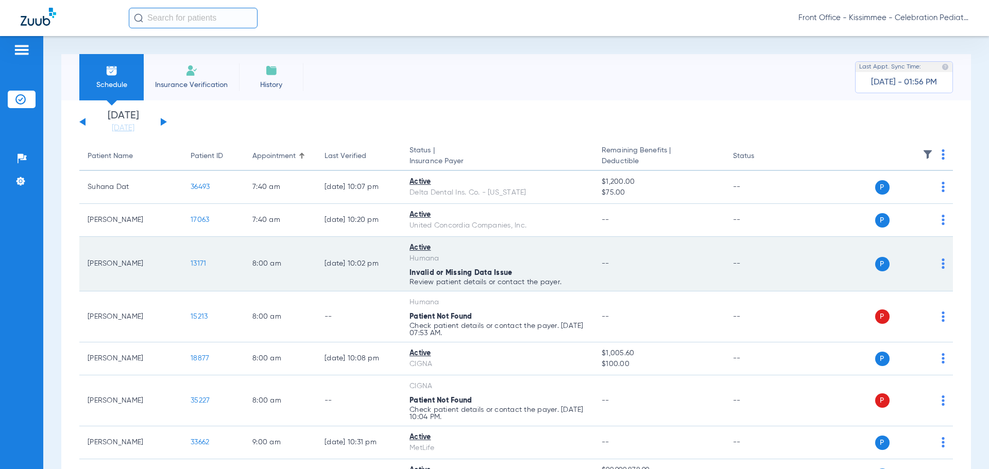
click at [195, 262] on span "13171" at bounding box center [198, 263] width 15 height 7
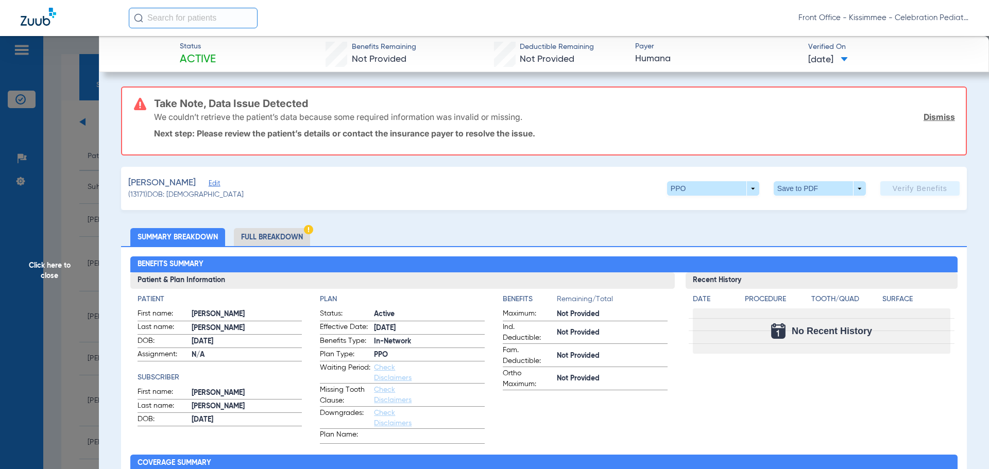
click at [284, 233] on li "Full Breakdown" at bounding box center [272, 237] width 76 height 18
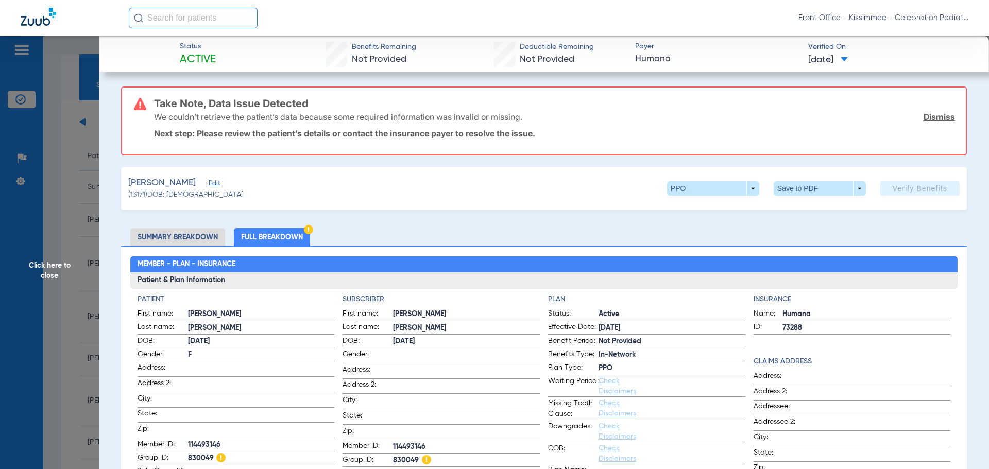
click at [33, 275] on span "Click here to close" at bounding box center [49, 270] width 99 height 469
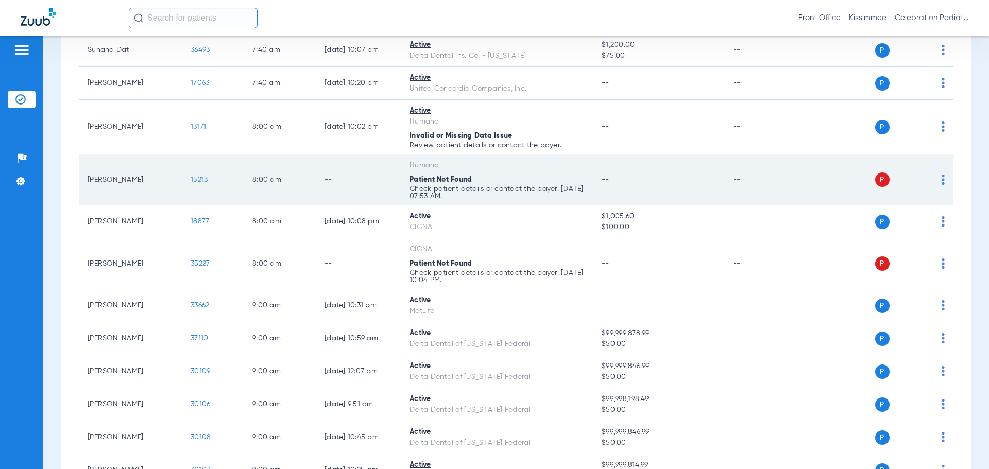
scroll to position [155, 0]
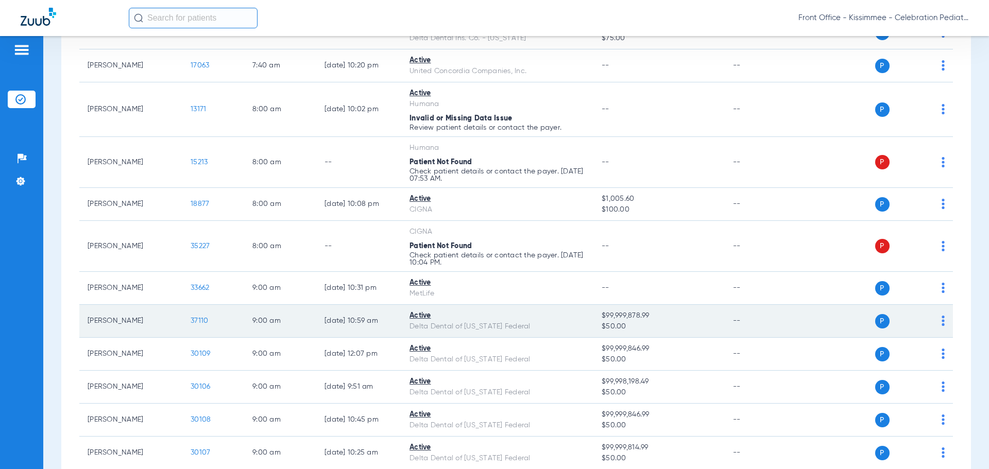
click at [197, 322] on span "37110" at bounding box center [200, 320] width 18 height 7
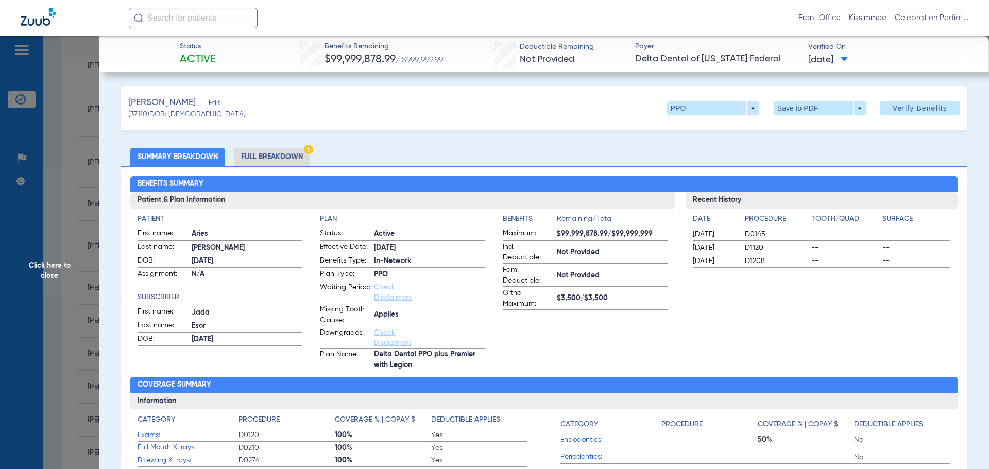
click at [286, 170] on div "Benefits Summary Patient & Plan Information Patient First name: Aries Last name…" at bounding box center [544, 365] width 846 height 399
click at [277, 150] on li "Full Breakdown" at bounding box center [272, 157] width 76 height 18
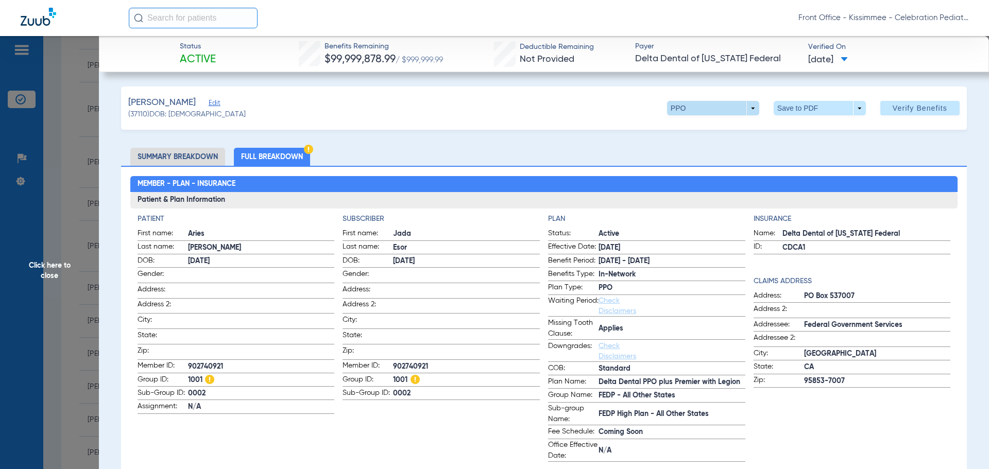
click at [742, 107] on span at bounding box center [713, 108] width 92 height 14
click at [668, 147] on span "PPO" at bounding box center [688, 149] width 41 height 7
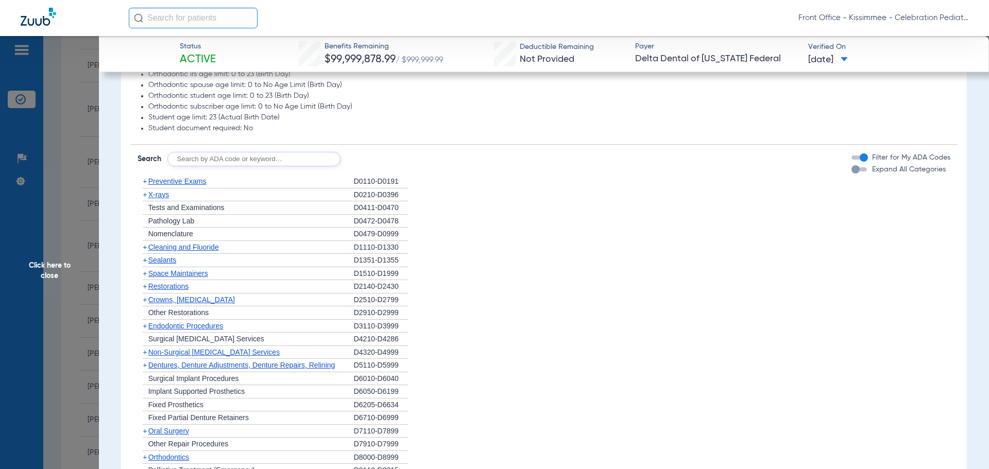
scroll to position [773, 0]
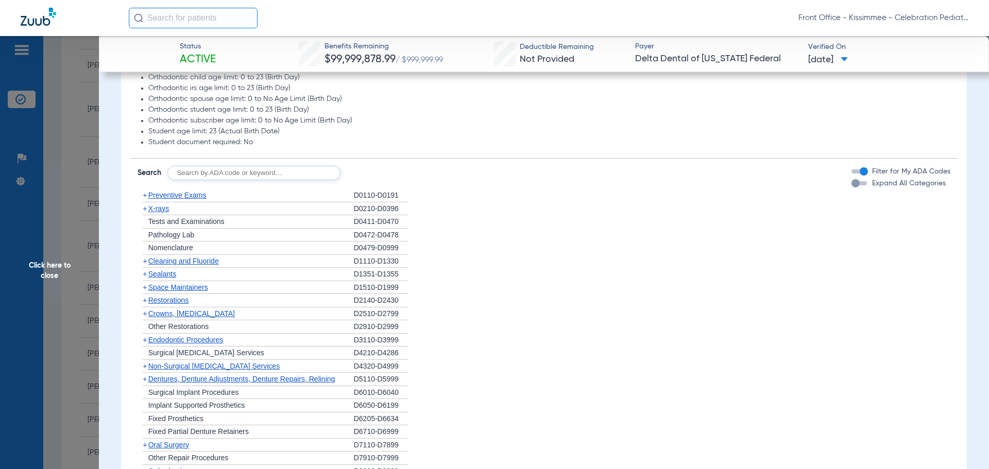
click at [852, 188] on div "Expand All Categories" at bounding box center [899, 183] width 94 height 11
click at [852, 187] on div "button" at bounding box center [856, 183] width 8 height 8
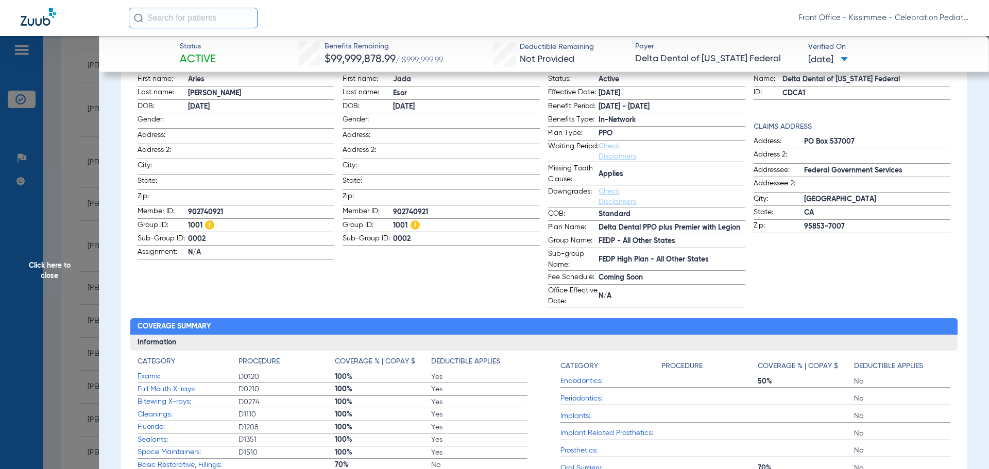
scroll to position [0, 0]
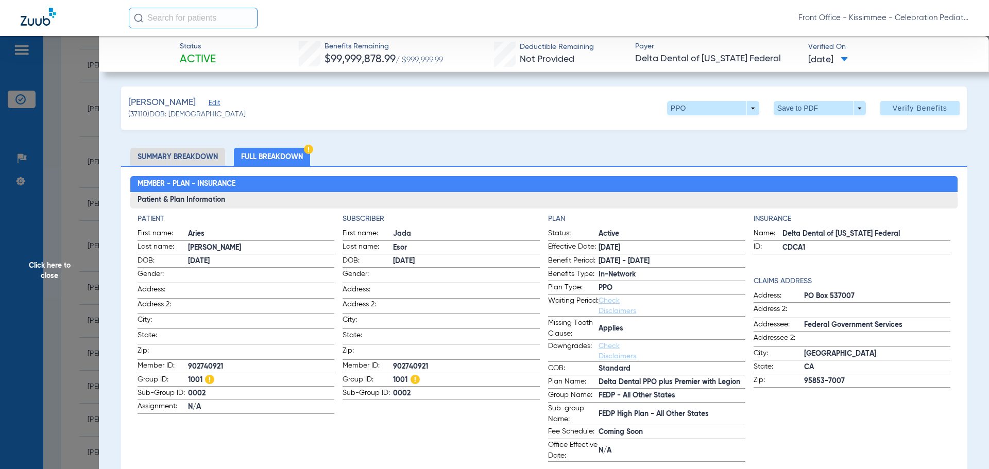
click at [68, 269] on span "Click here to close" at bounding box center [49, 270] width 99 height 469
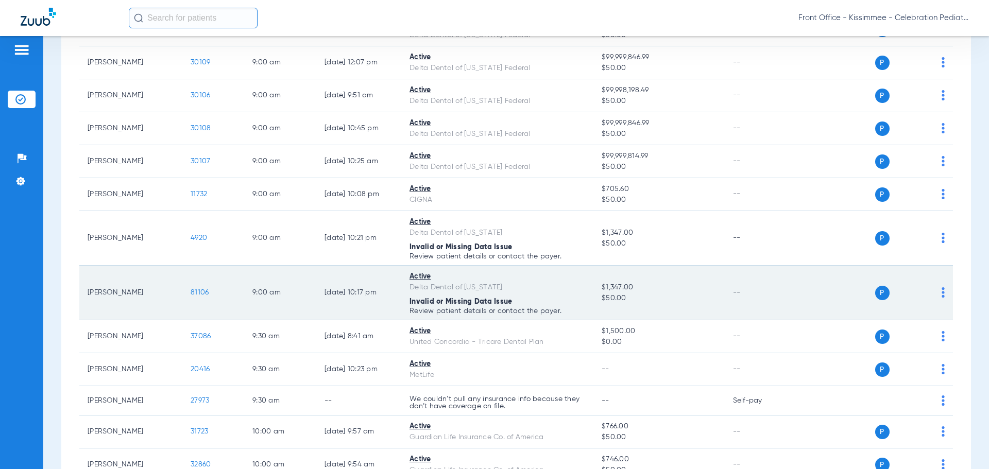
scroll to position [515, 0]
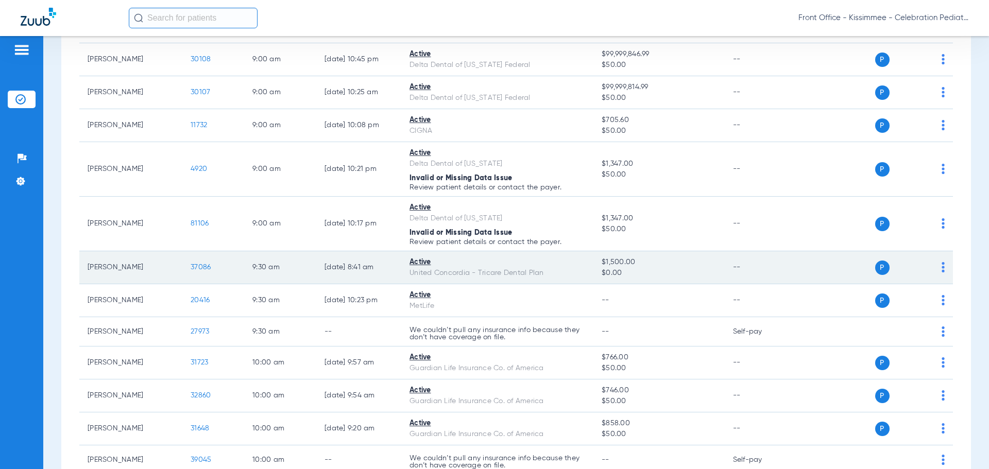
click at [202, 268] on span "37086" at bounding box center [201, 267] width 20 height 7
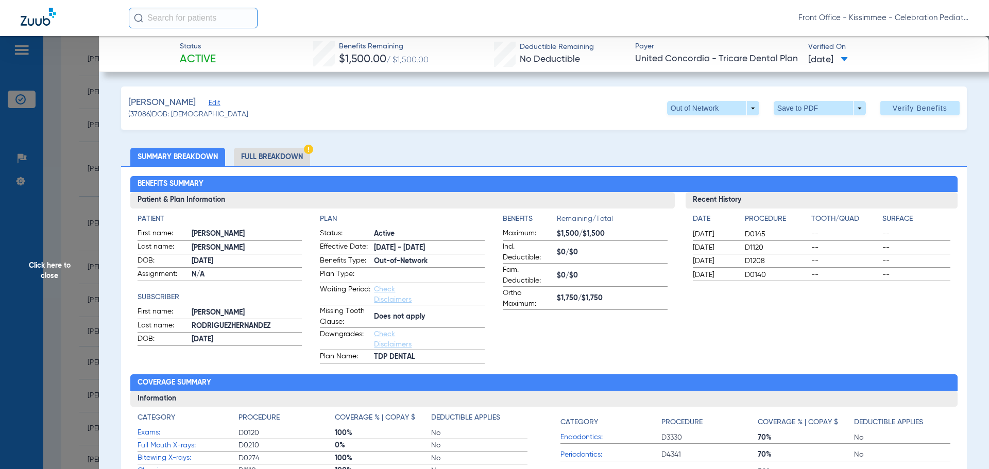
click at [274, 162] on li "Full Breakdown" at bounding box center [272, 157] width 76 height 18
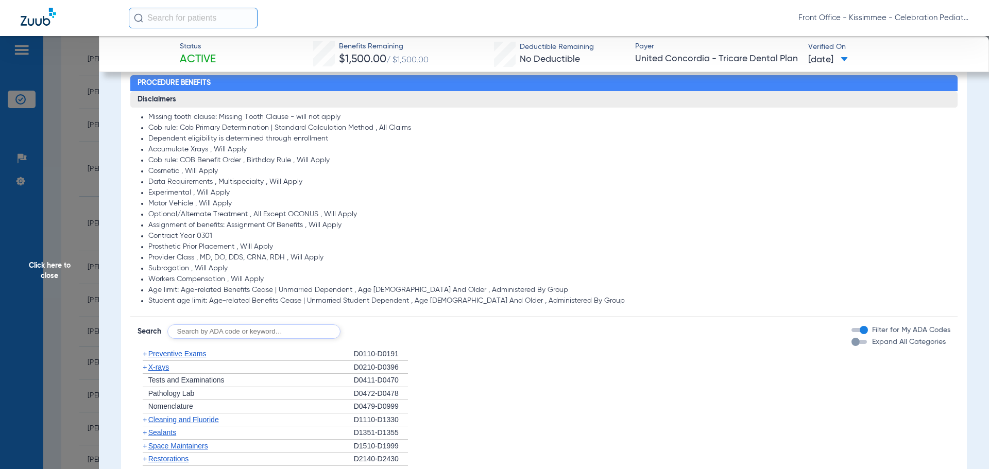
scroll to position [721, 0]
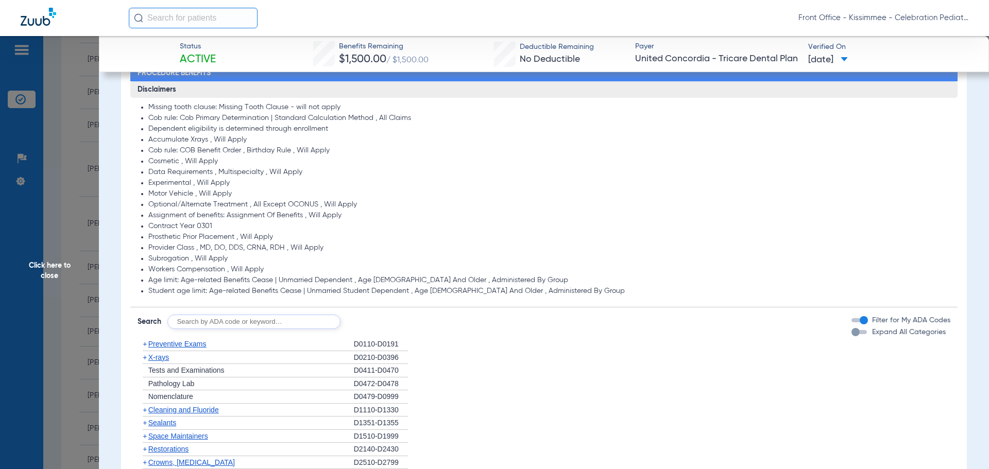
drag, startPoint x: 843, startPoint y: 332, endPoint x: 852, endPoint y: 333, distance: 9.3
click at [847, 333] on div "Disclaimers Missing tooth clause: Missing Tooth Clause - will not apply Cob rul…" at bounding box center [544, 383] width 828 height 605
click at [852, 333] on div "button" at bounding box center [856, 332] width 8 height 8
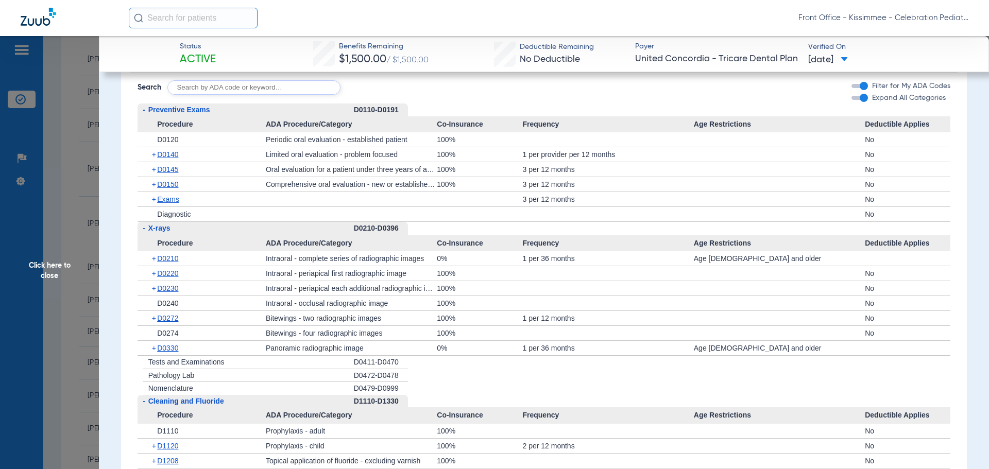
scroll to position [979, 0]
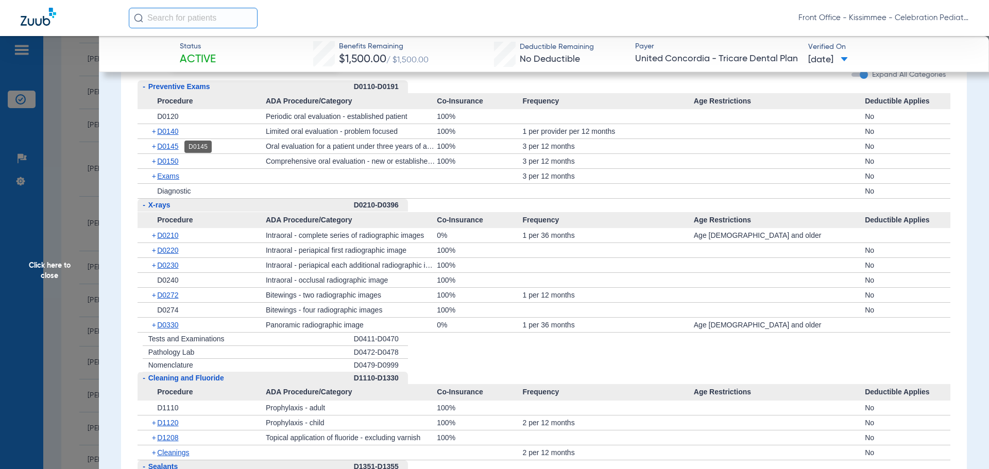
click at [168, 144] on span "D0145" at bounding box center [167, 146] width 21 height 8
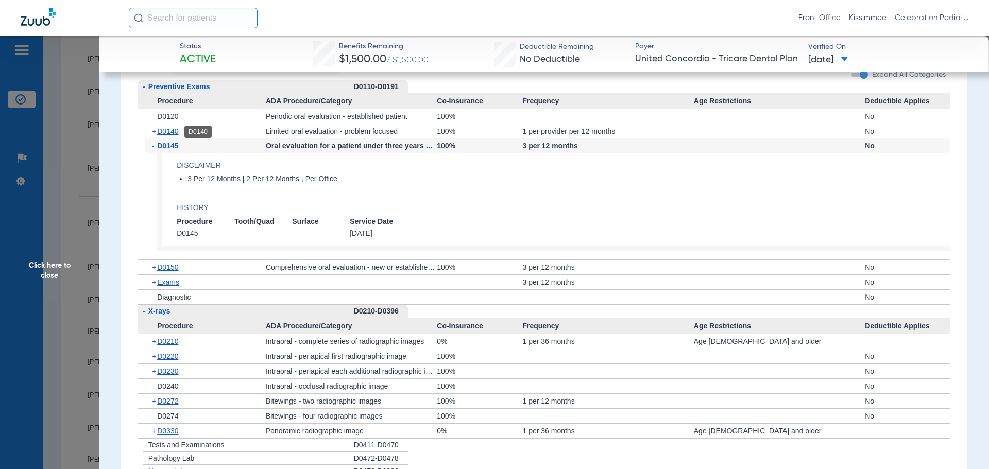
click at [173, 135] on span "D0140" at bounding box center [167, 131] width 21 height 8
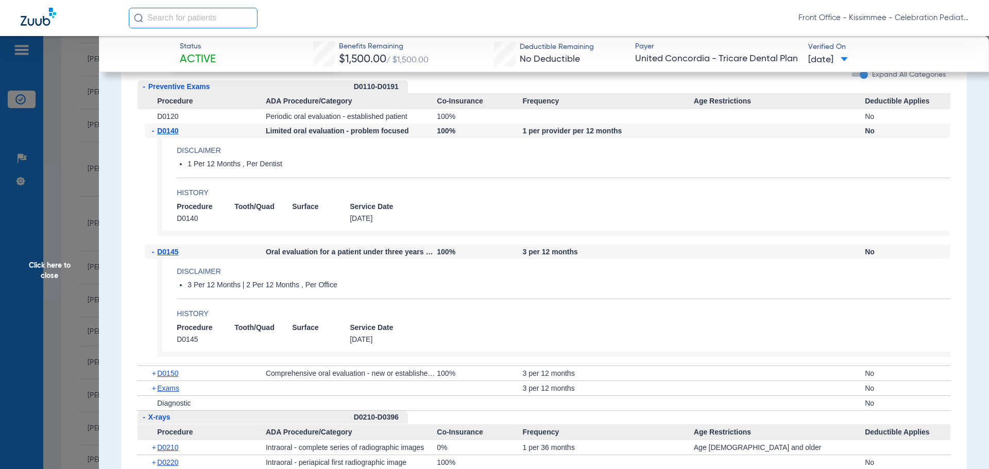
click at [173, 135] on span "D0140" at bounding box center [167, 131] width 21 height 8
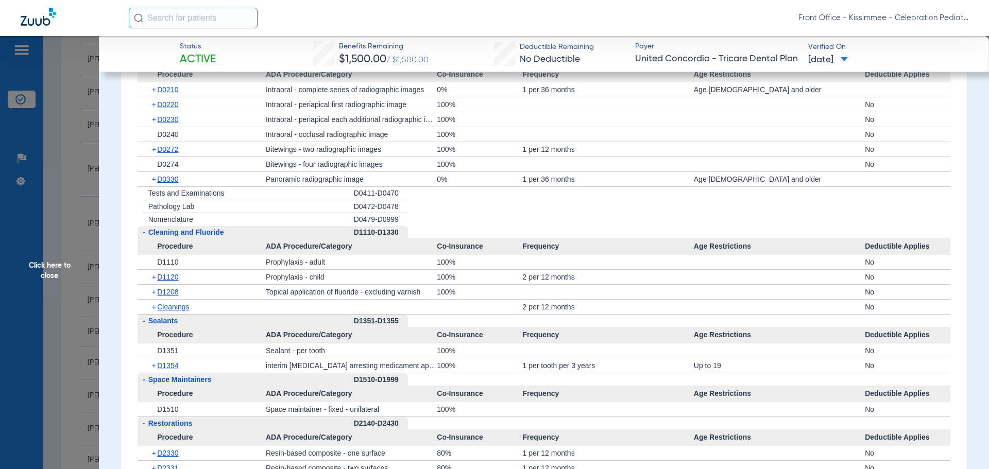
scroll to position [1237, 0]
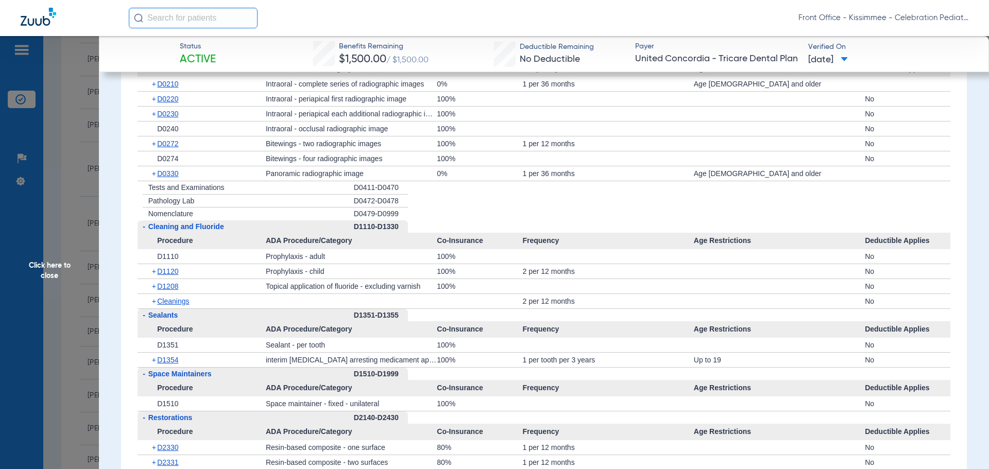
click at [166, 293] on div "+ D1208" at bounding box center [205, 286] width 121 height 14
click at [164, 282] on span "D1208" at bounding box center [167, 286] width 21 height 8
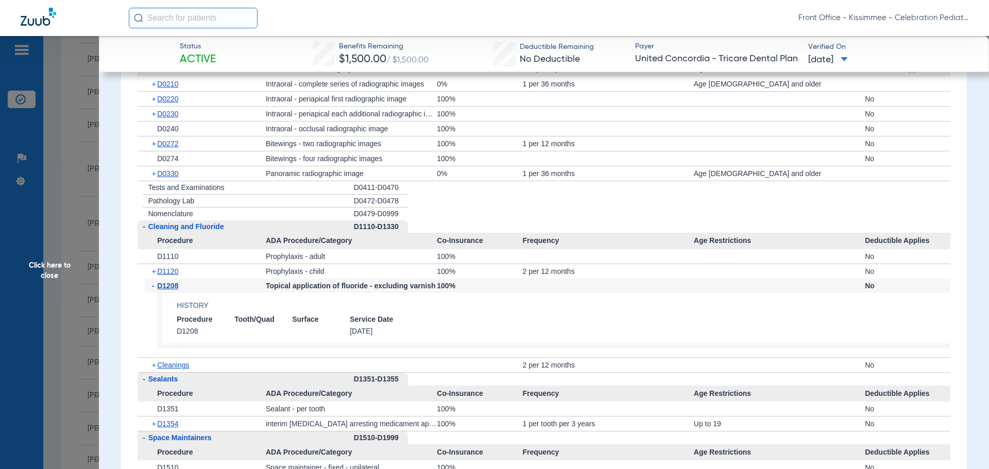
click at [157, 283] on span "D1208" at bounding box center [167, 286] width 21 height 8
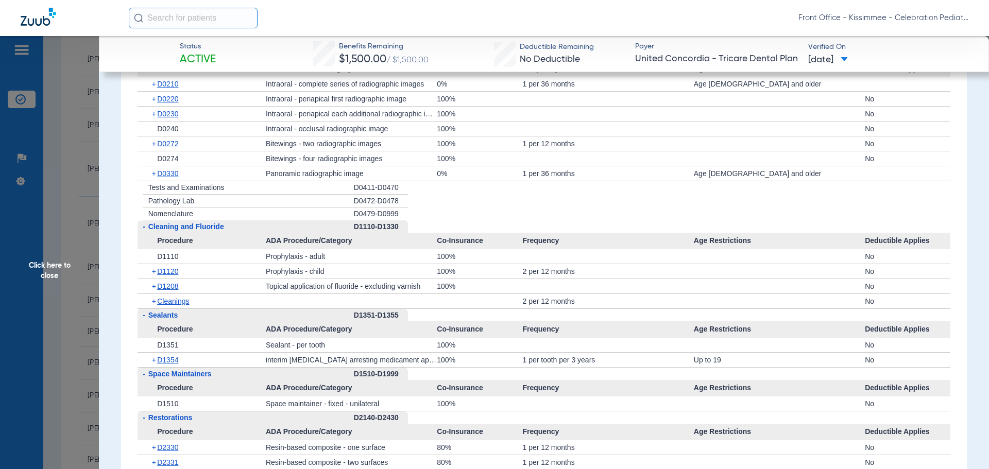
click at [77, 283] on span "Click here to close" at bounding box center [49, 270] width 99 height 469
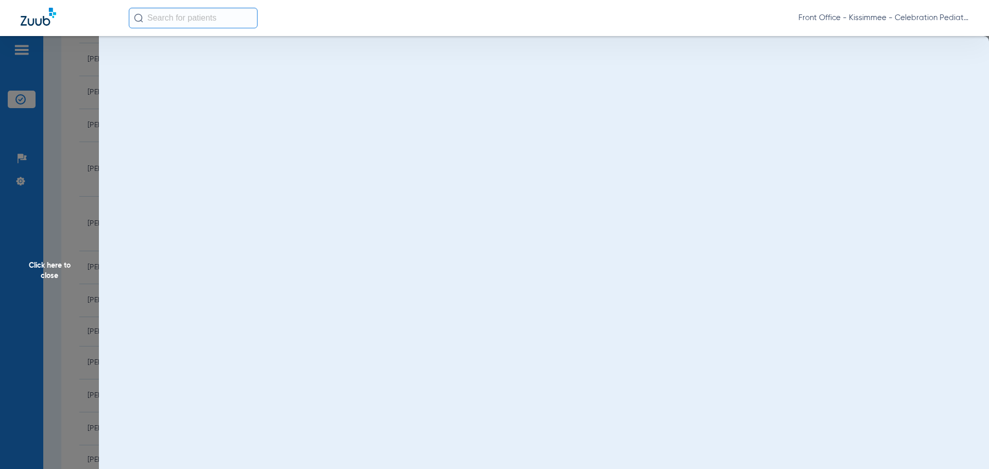
scroll to position [0, 0]
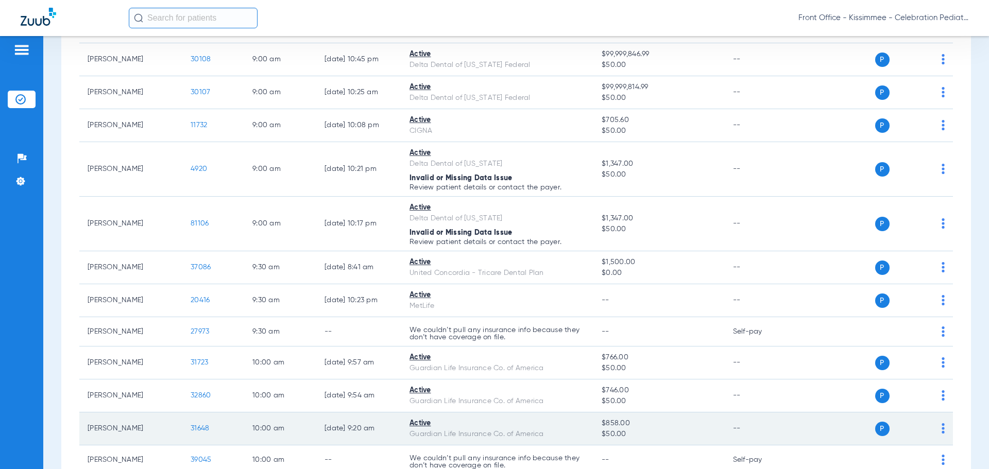
click at [201, 429] on span "31648" at bounding box center [200, 428] width 19 height 7
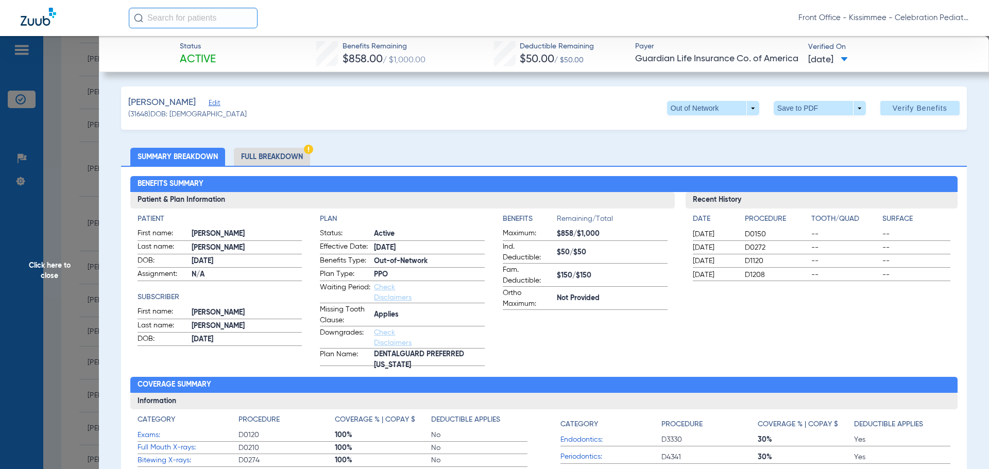
click at [272, 159] on li "Full Breakdown" at bounding box center [272, 157] width 76 height 18
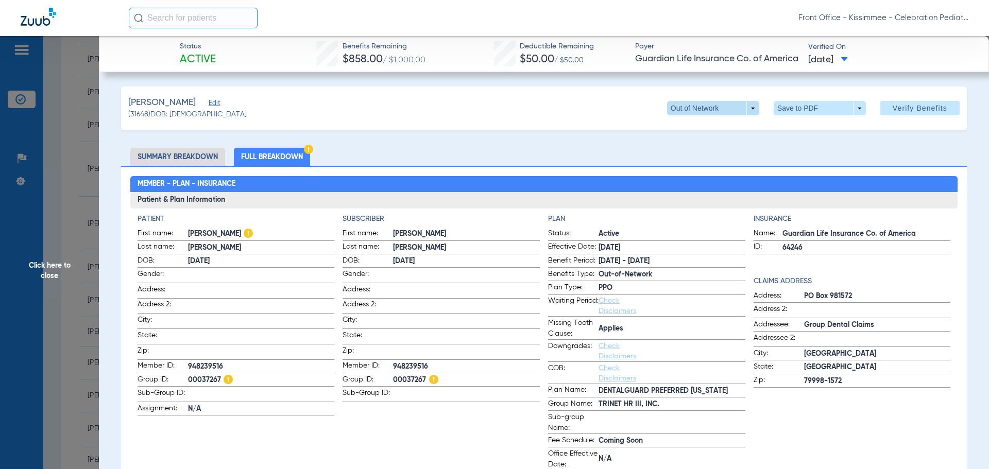
click at [747, 113] on span at bounding box center [713, 108] width 92 height 14
click at [705, 128] on span "In Network" at bounding box center [692, 128] width 48 height 7
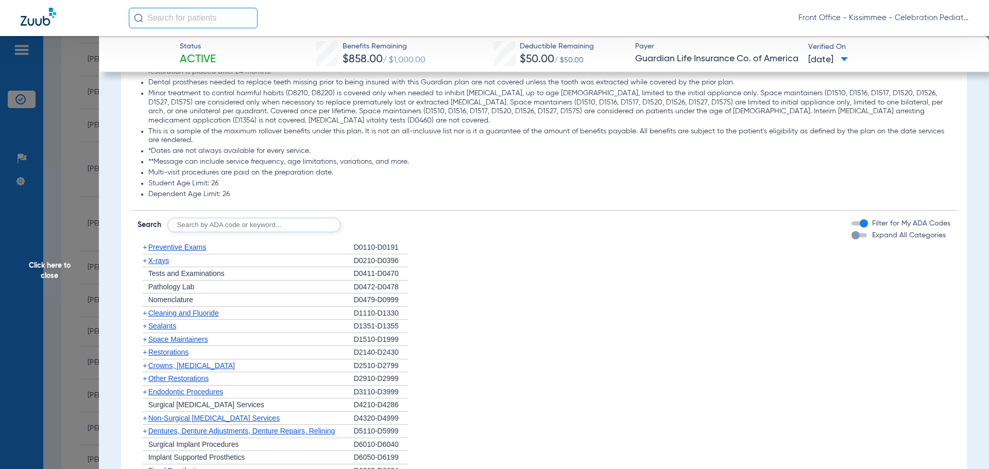
scroll to position [1237, 0]
click at [852, 239] on div "button" at bounding box center [856, 235] width 8 height 8
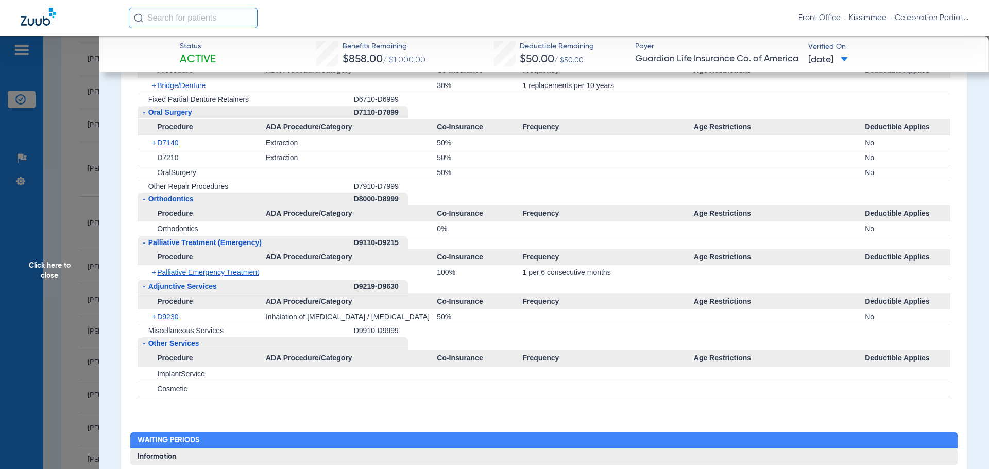
scroll to position [2473, 0]
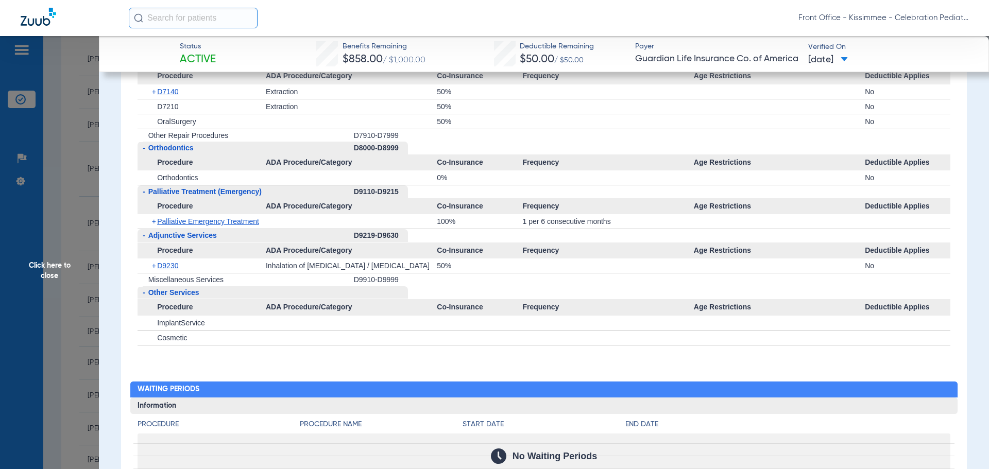
click at [24, 267] on span "Click here to close" at bounding box center [49, 270] width 99 height 469
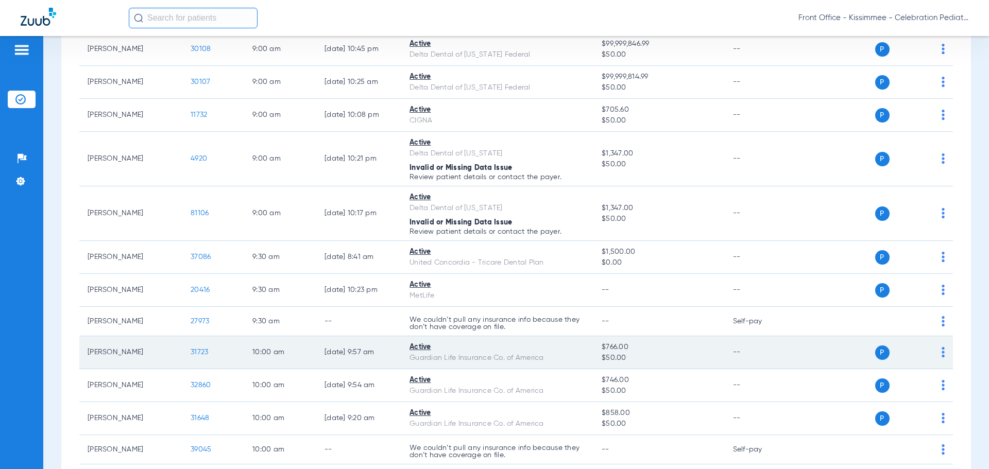
scroll to position [567, 0]
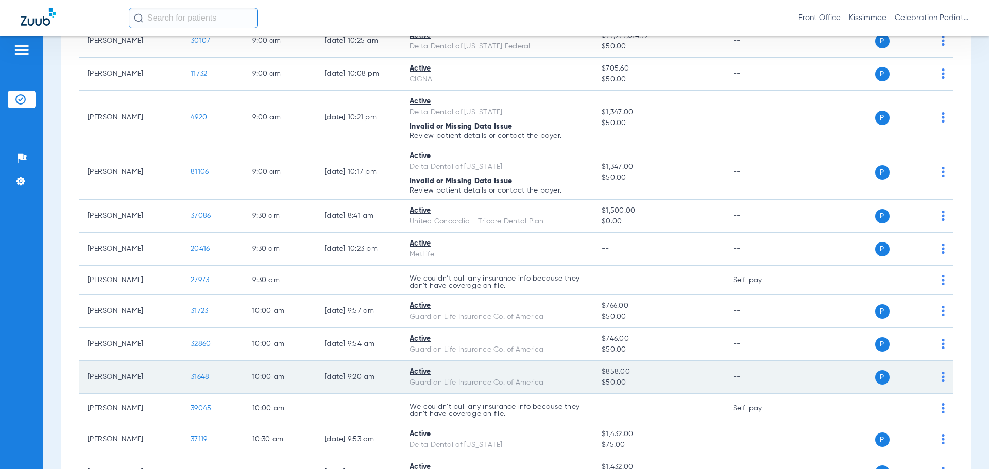
click at [198, 378] on span "31648" at bounding box center [200, 377] width 19 height 7
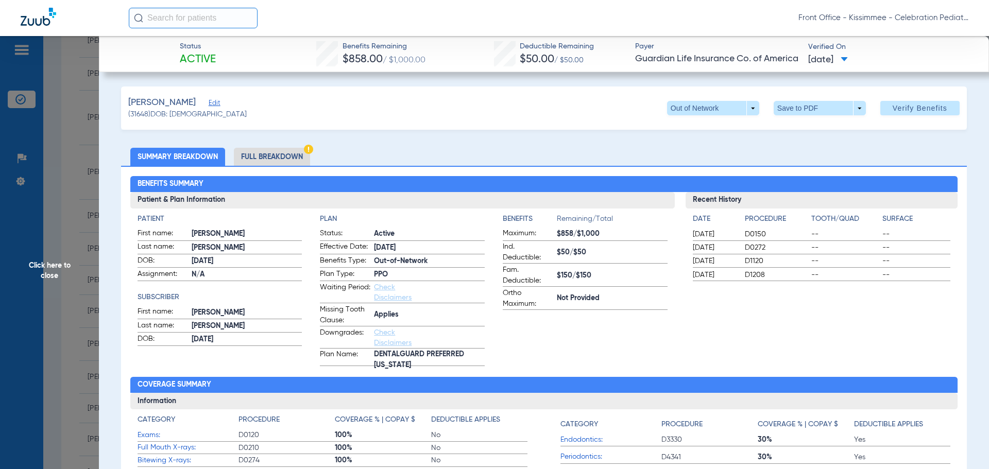
click at [267, 155] on li "Full Breakdown" at bounding box center [272, 157] width 76 height 18
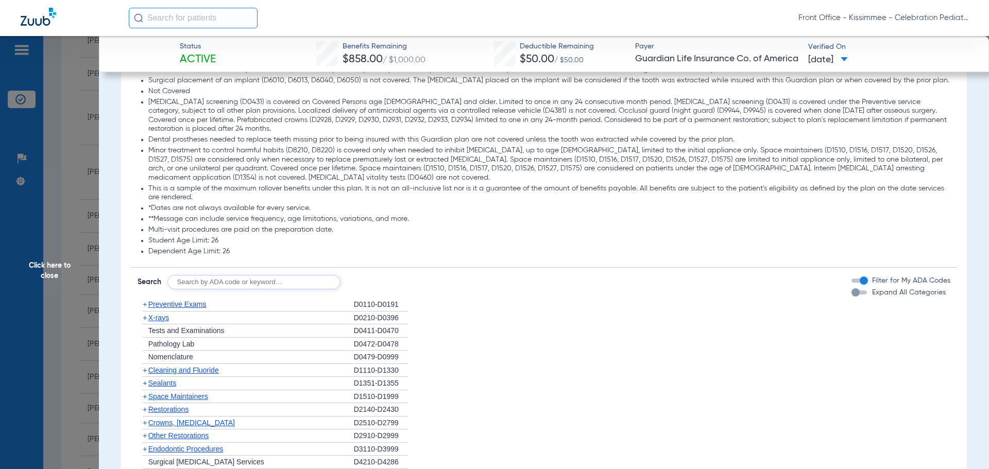
scroll to position [1180, 0]
click at [852, 296] on div "button" at bounding box center [856, 292] width 8 height 8
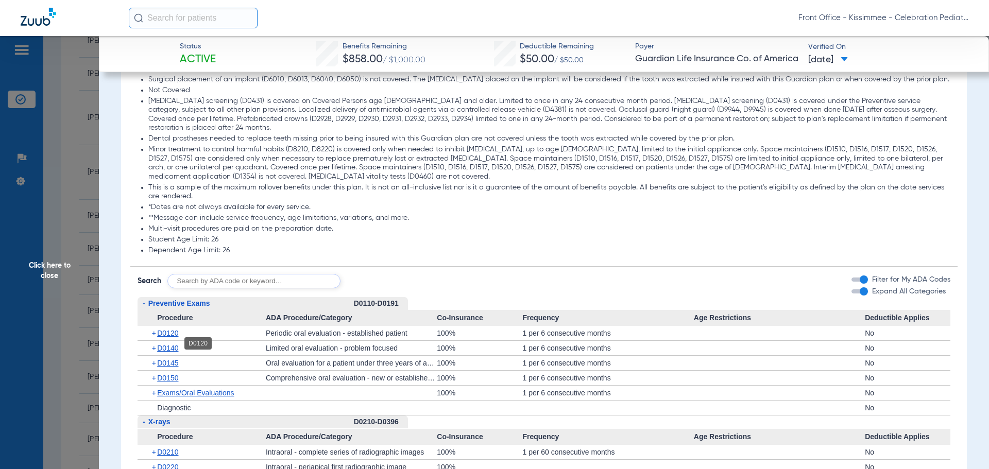
click at [173, 337] on span "D0120" at bounding box center [167, 333] width 21 height 8
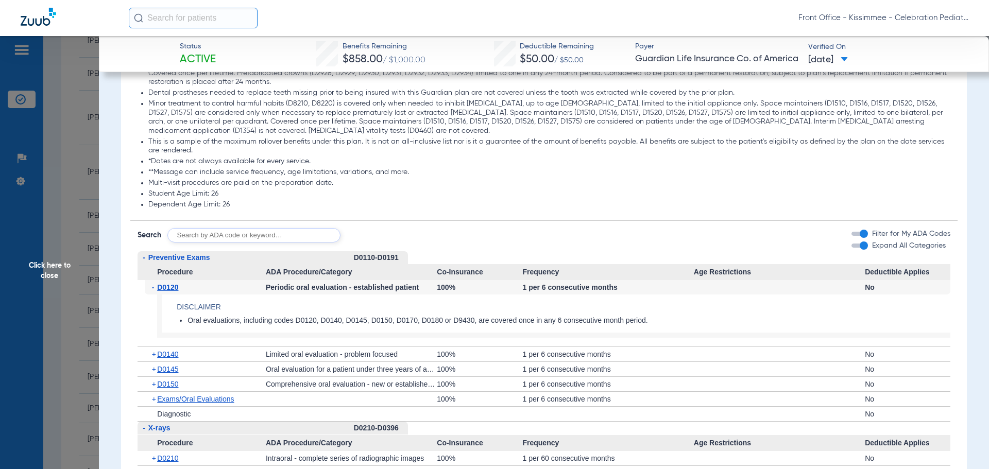
scroll to position [1231, 0]
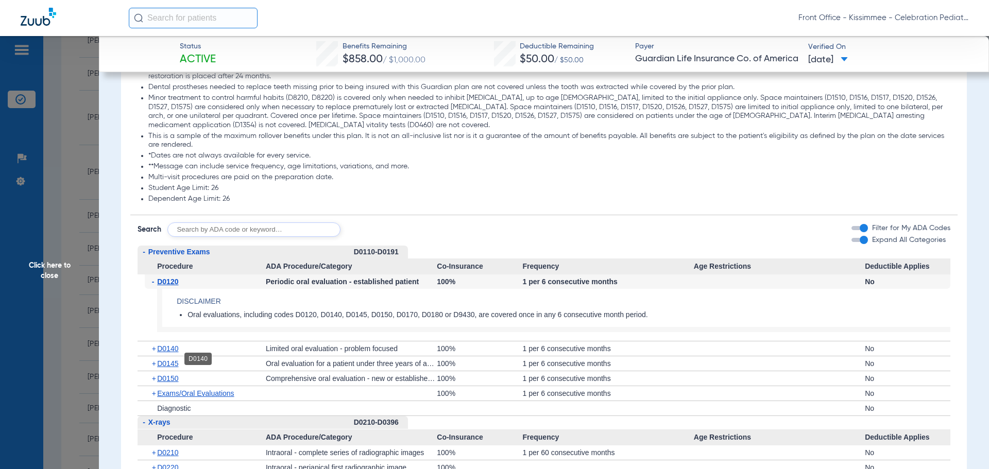
drag, startPoint x: 168, startPoint y: 355, endPoint x: 163, endPoint y: 356, distance: 5.3
click at [168, 353] on span "D0140" at bounding box center [167, 349] width 21 height 8
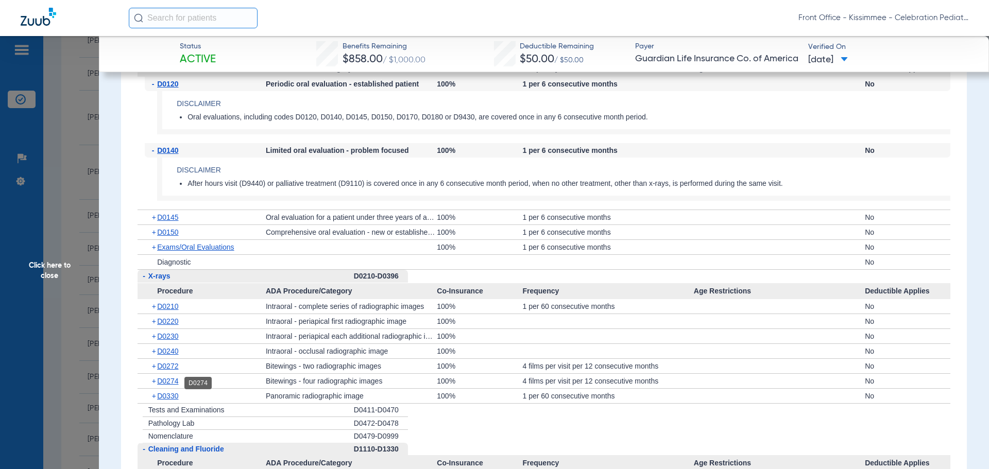
scroll to position [1438, 0]
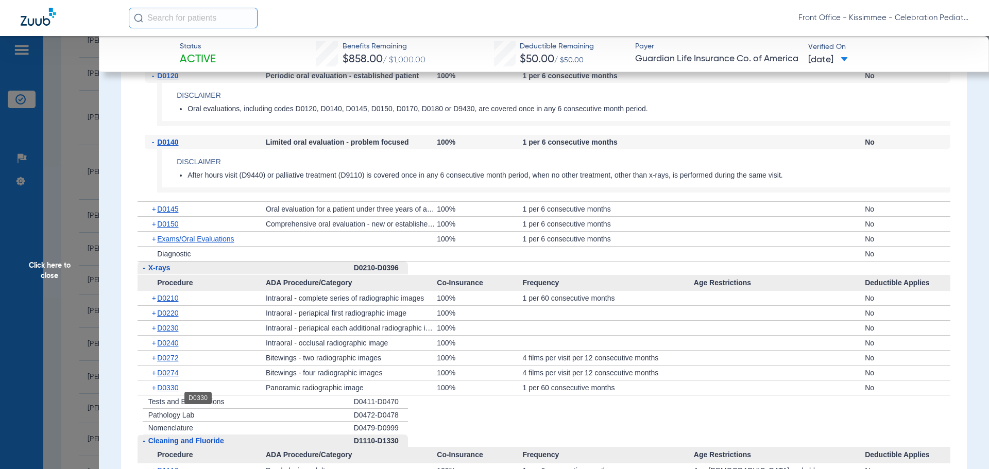
click at [167, 392] on span "D0330" at bounding box center [167, 388] width 21 height 8
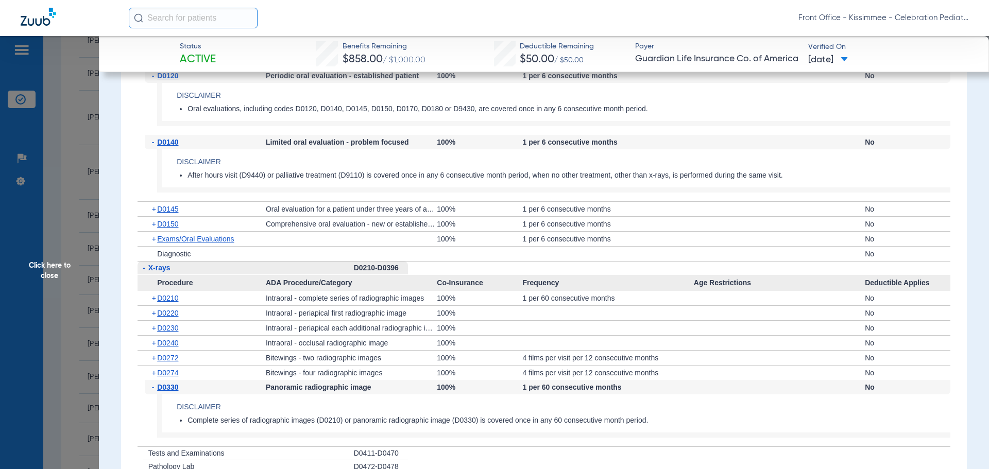
click at [168, 306] on div "+ D0210" at bounding box center [205, 298] width 121 height 14
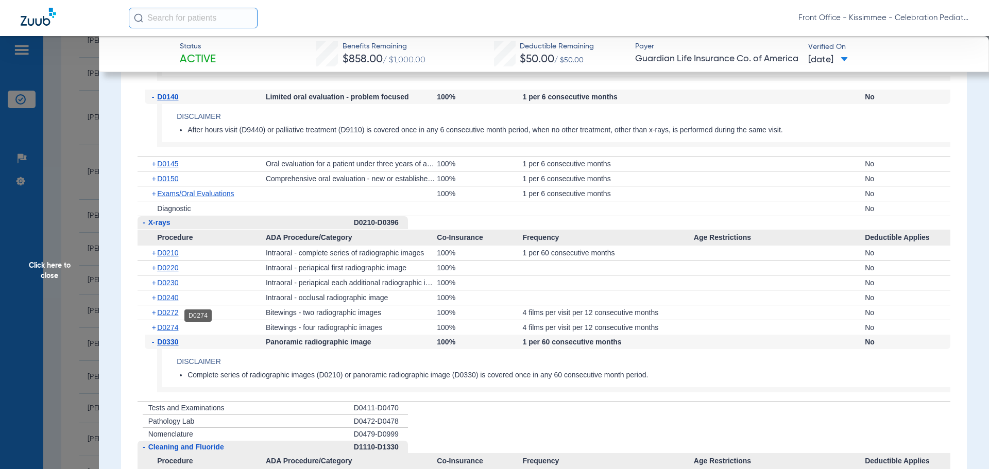
scroll to position [1541, 0]
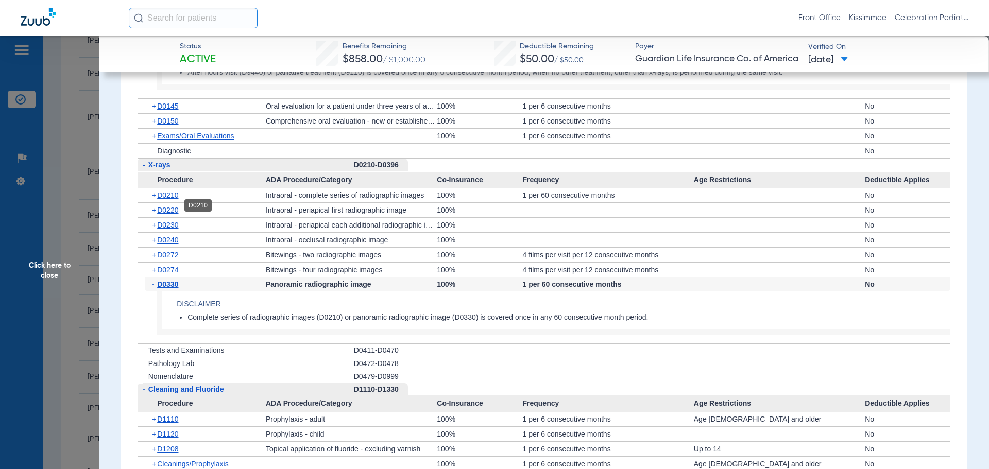
drag, startPoint x: 167, startPoint y: 208, endPoint x: 161, endPoint y: 208, distance: 5.7
click at [166, 199] on span "D0210" at bounding box center [167, 195] width 21 height 8
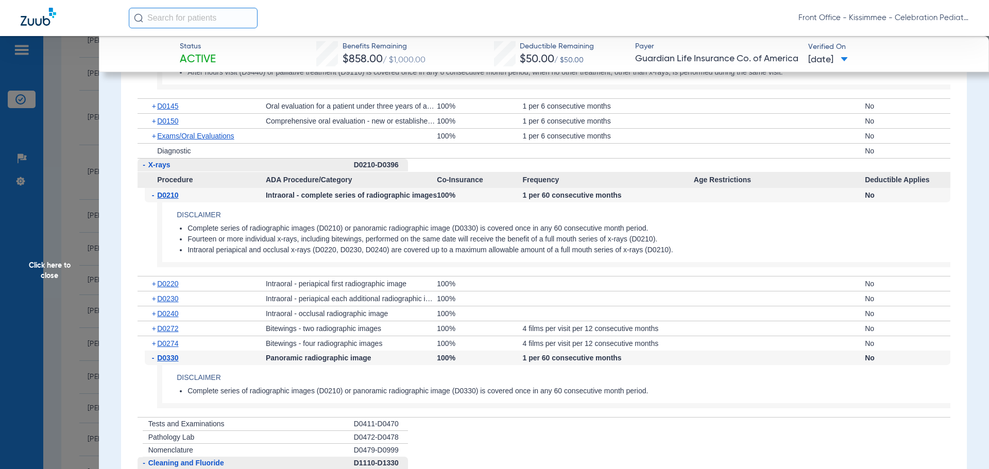
scroll to position [1592, 0]
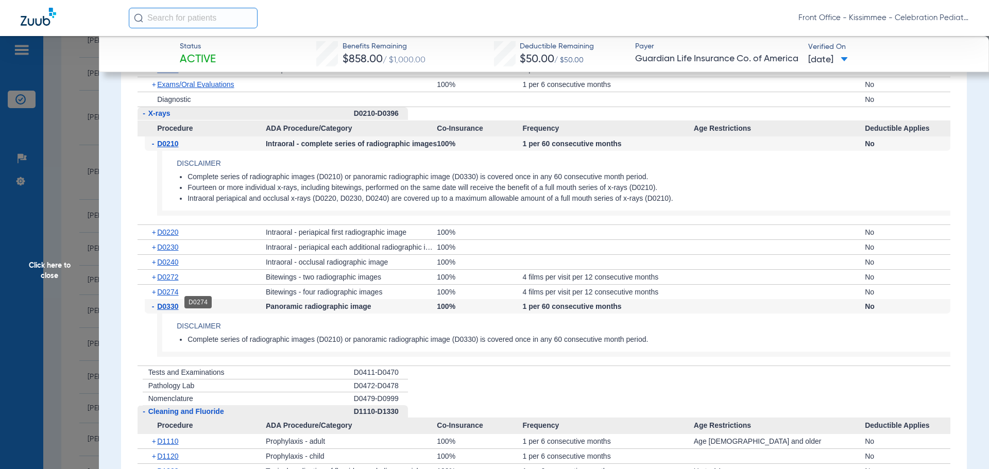
click at [173, 296] on span "D0274" at bounding box center [167, 292] width 21 height 8
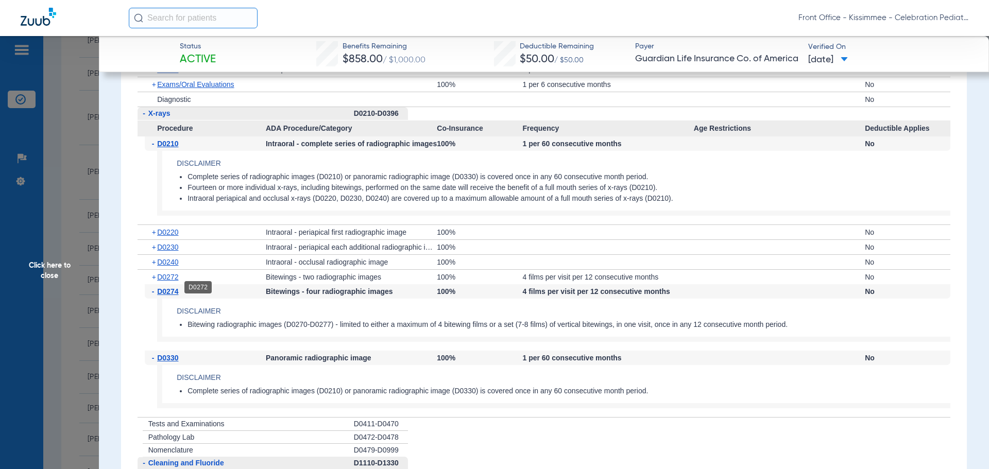
click at [170, 281] on span "D0272" at bounding box center [167, 277] width 21 height 8
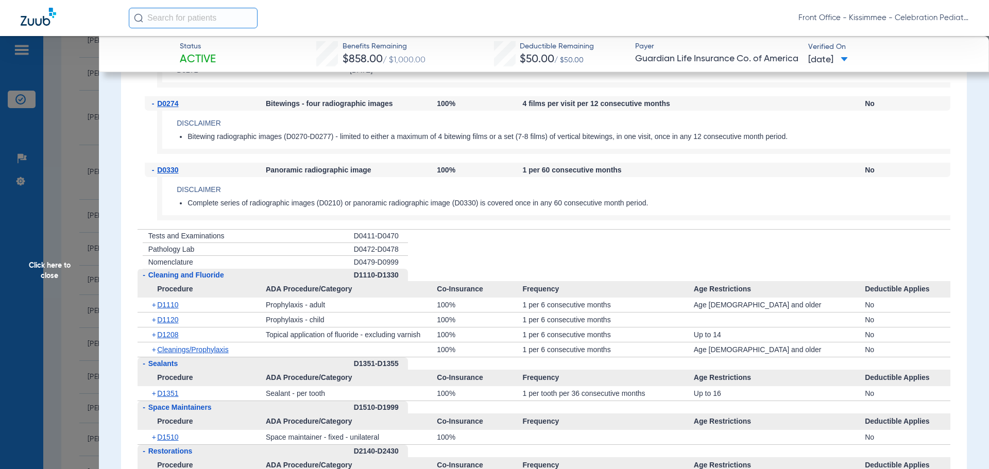
scroll to position [1901, 0]
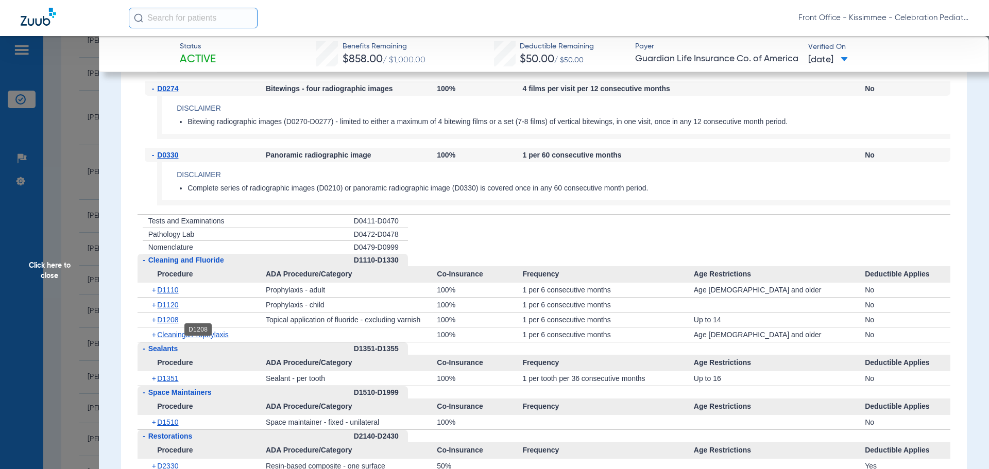
click at [159, 324] on span "D1208" at bounding box center [167, 320] width 21 height 8
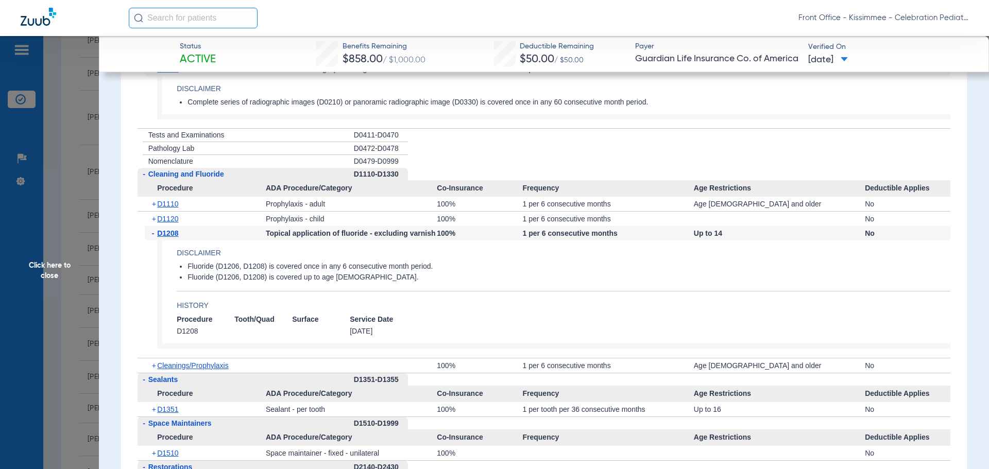
scroll to position [2056, 0]
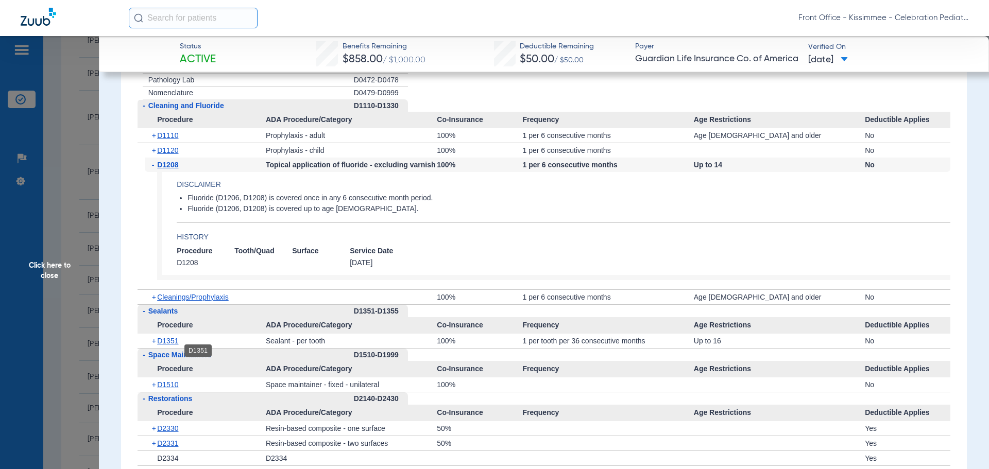
click at [166, 345] on span "D1351" at bounding box center [167, 341] width 21 height 8
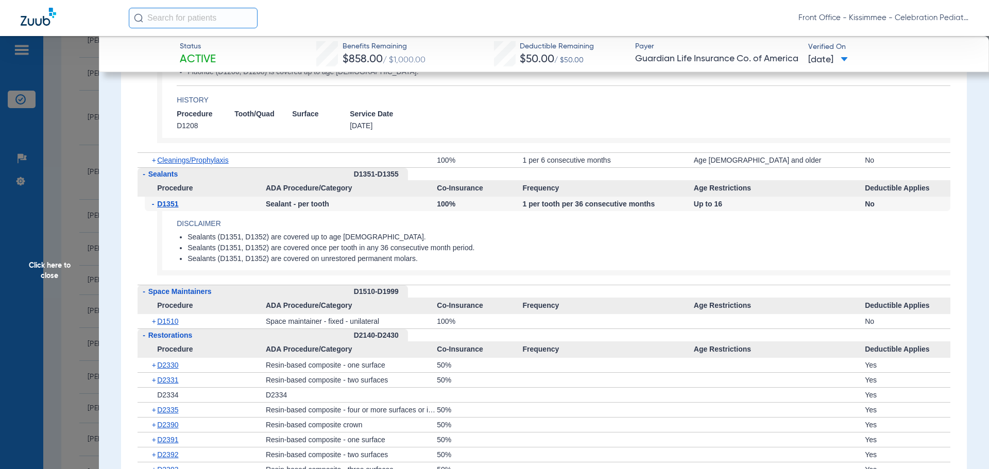
scroll to position [2210, 0]
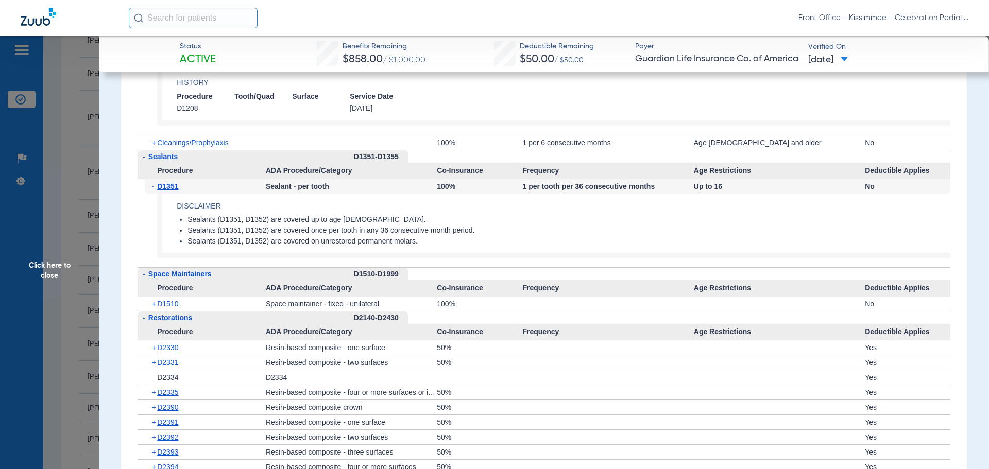
drag, startPoint x: 73, startPoint y: 286, endPoint x: 79, endPoint y: 285, distance: 6.9
click at [73, 286] on span "Click here to close" at bounding box center [49, 270] width 99 height 469
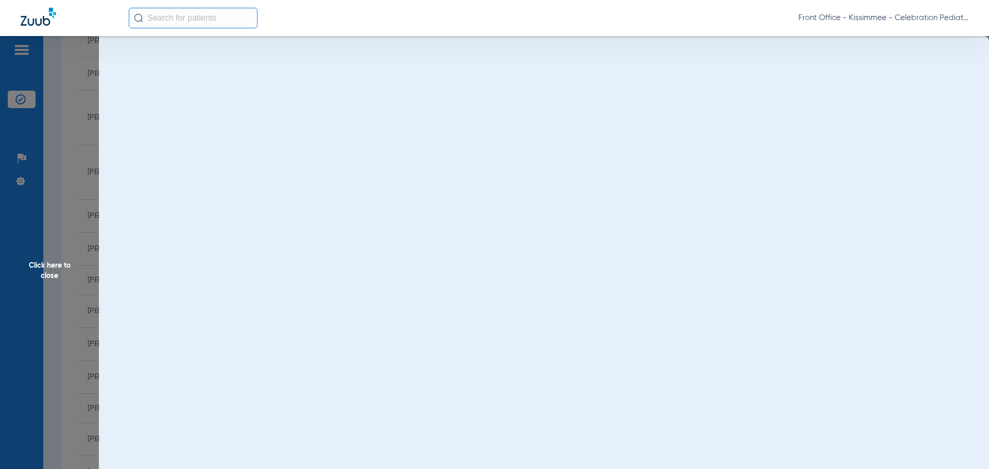
scroll to position [0, 0]
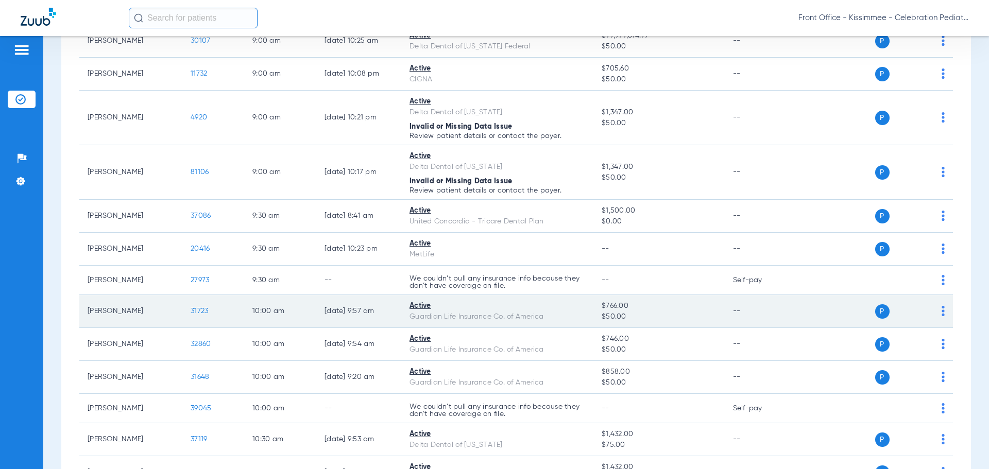
click at [193, 310] on span "31723" at bounding box center [200, 311] width 18 height 7
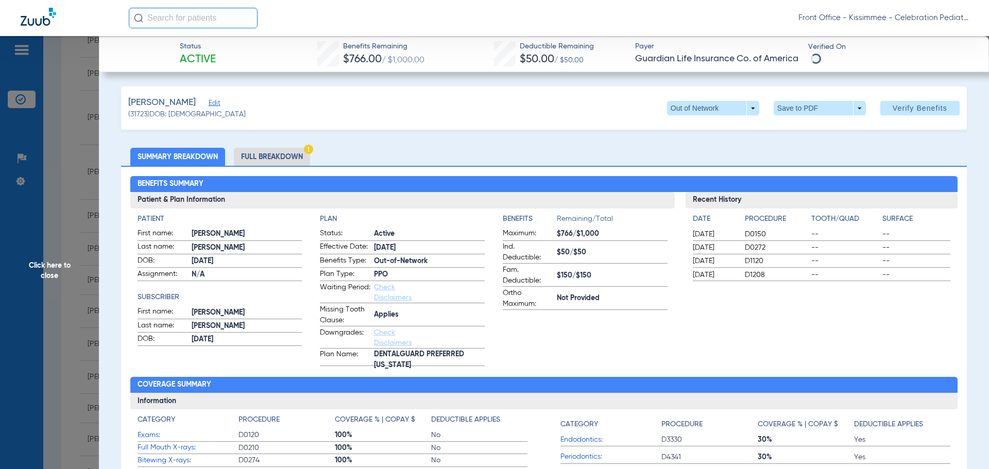
click at [273, 161] on li "Full Breakdown" at bounding box center [272, 157] width 76 height 18
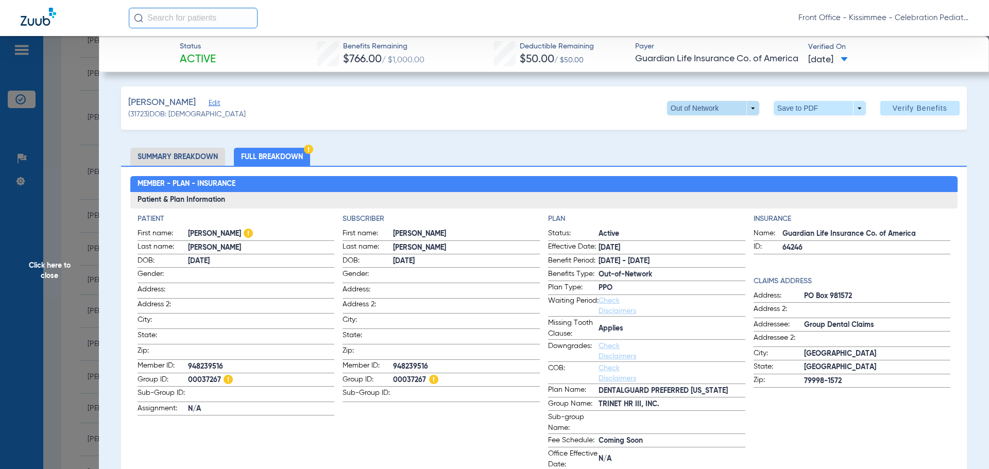
click at [742, 103] on span at bounding box center [713, 108] width 92 height 14
click at [708, 128] on span "In Network" at bounding box center [692, 128] width 48 height 7
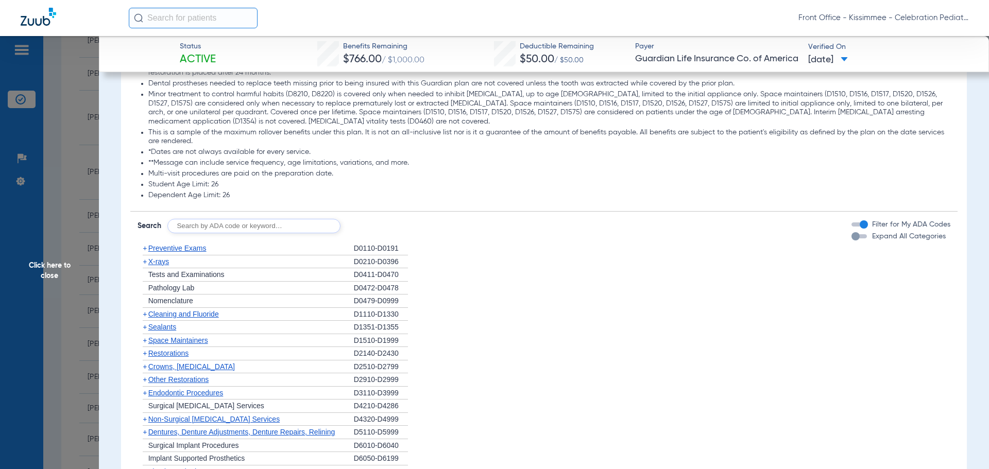
scroll to position [1237, 0]
click at [852, 239] on div "button" at bounding box center [856, 235] width 8 height 8
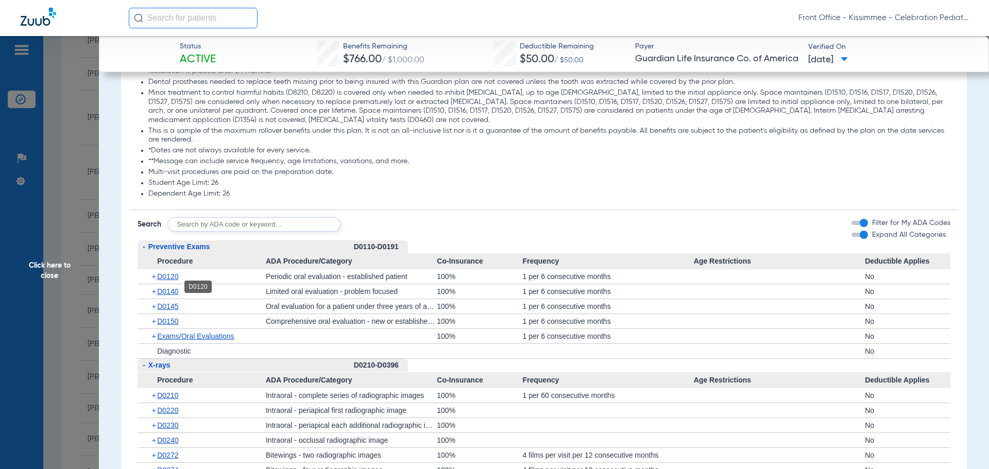
click at [167, 281] on span "D0120" at bounding box center [167, 277] width 21 height 8
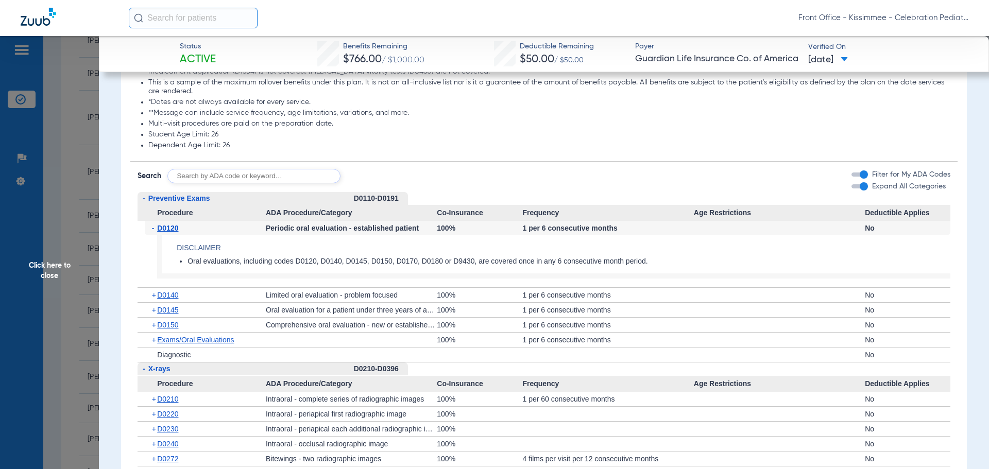
scroll to position [1288, 0]
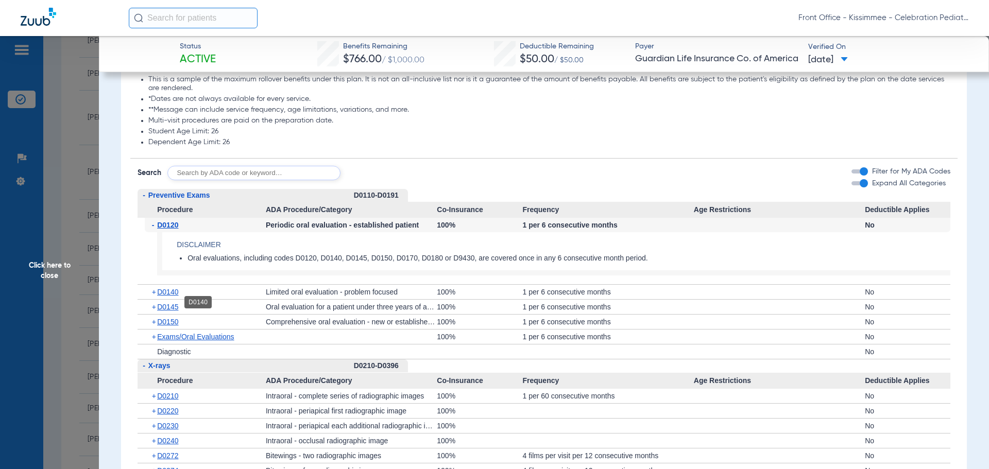
click at [165, 296] on span "D0140" at bounding box center [167, 292] width 21 height 8
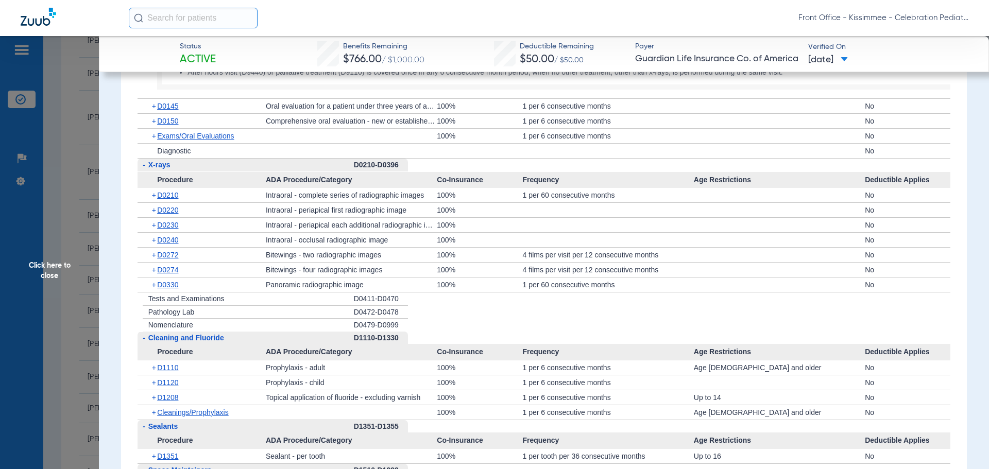
scroll to position [1546, 0]
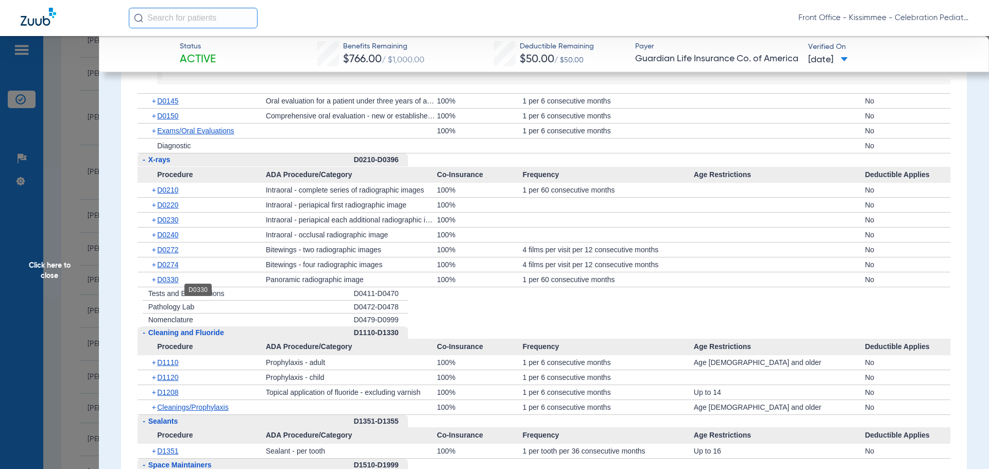
click at [163, 284] on span "D0330" at bounding box center [167, 280] width 21 height 8
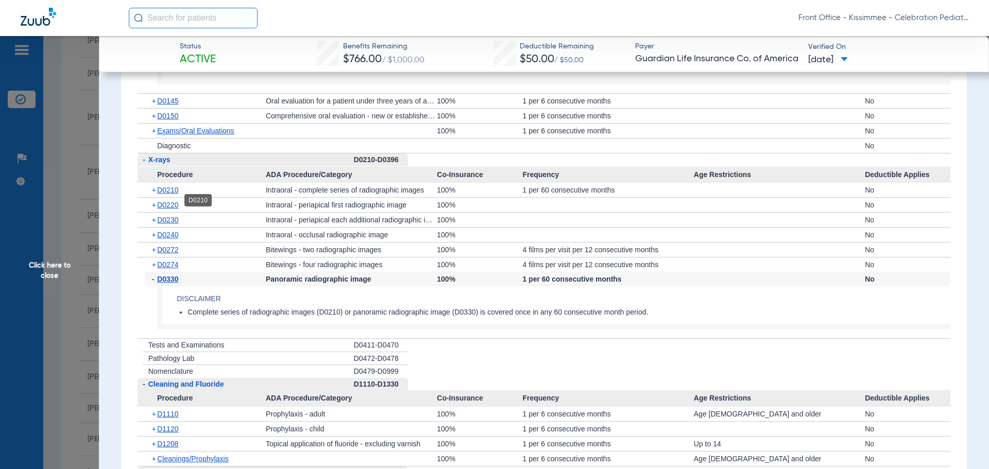
click at [165, 194] on span "D0210" at bounding box center [167, 190] width 21 height 8
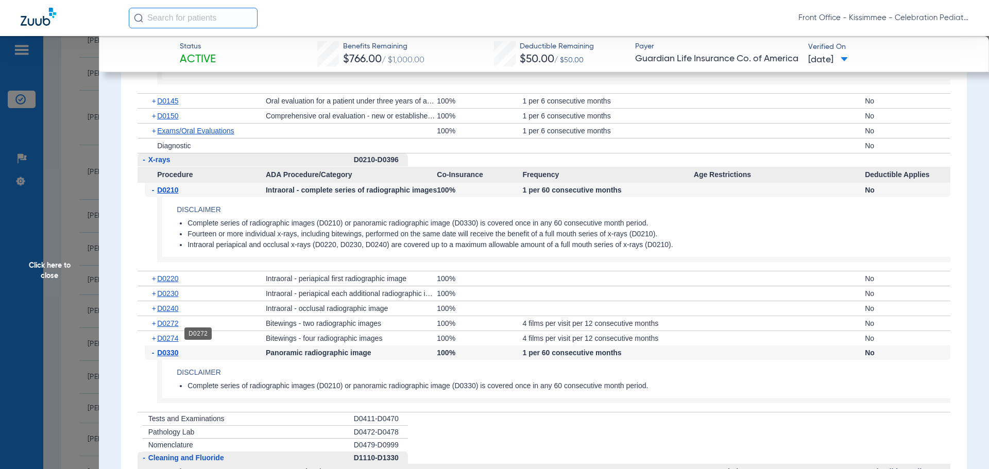
click at [169, 328] on span "D0272" at bounding box center [167, 323] width 21 height 8
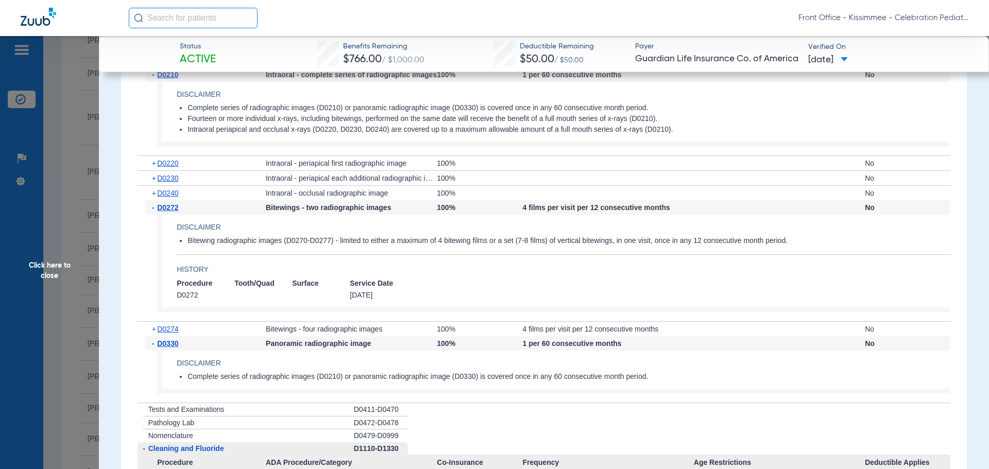
scroll to position [1803, 0]
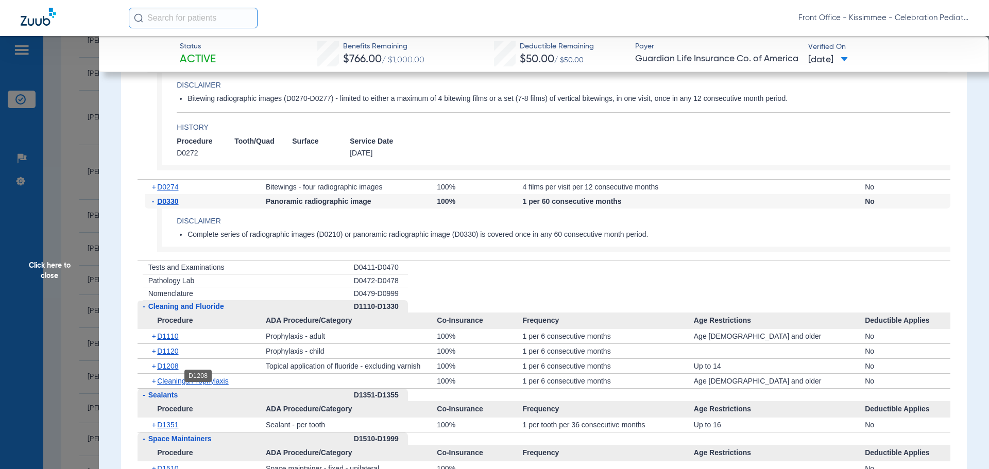
click at [168, 370] on span "D1208" at bounding box center [167, 366] width 21 height 8
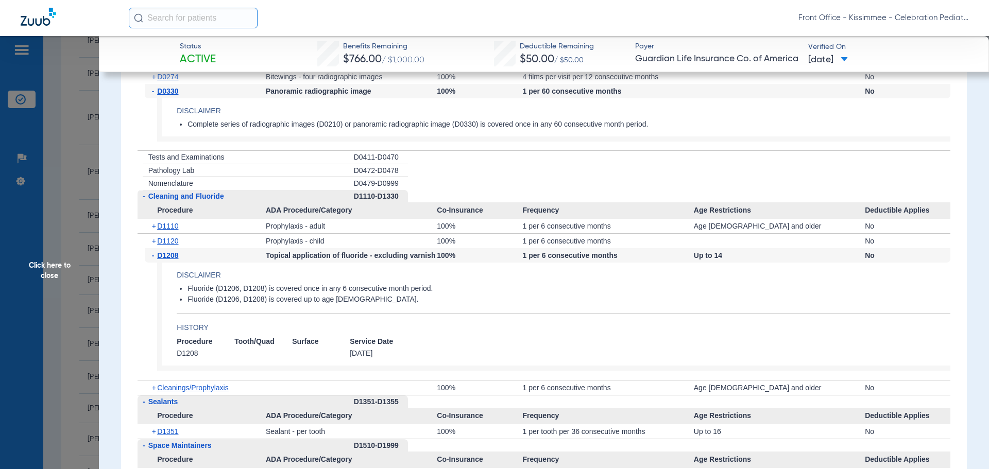
scroll to position [1958, 0]
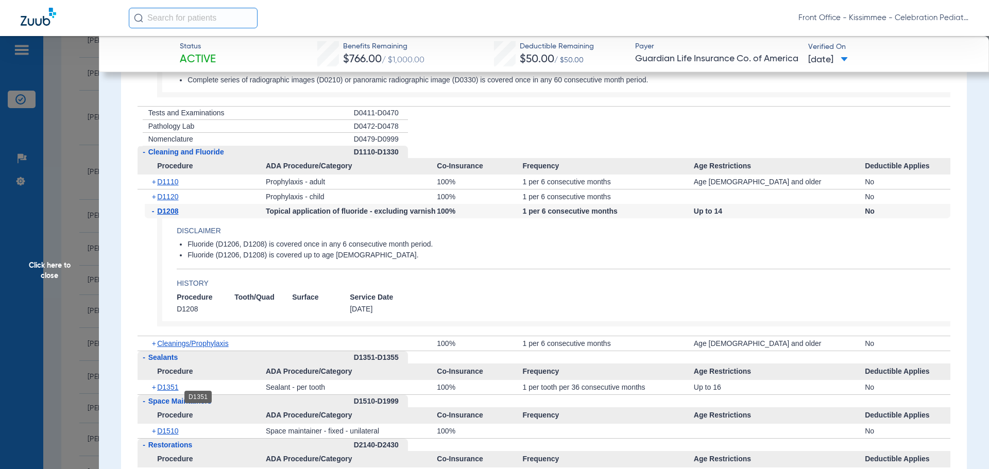
click at [166, 392] on span "D1351" at bounding box center [167, 387] width 21 height 8
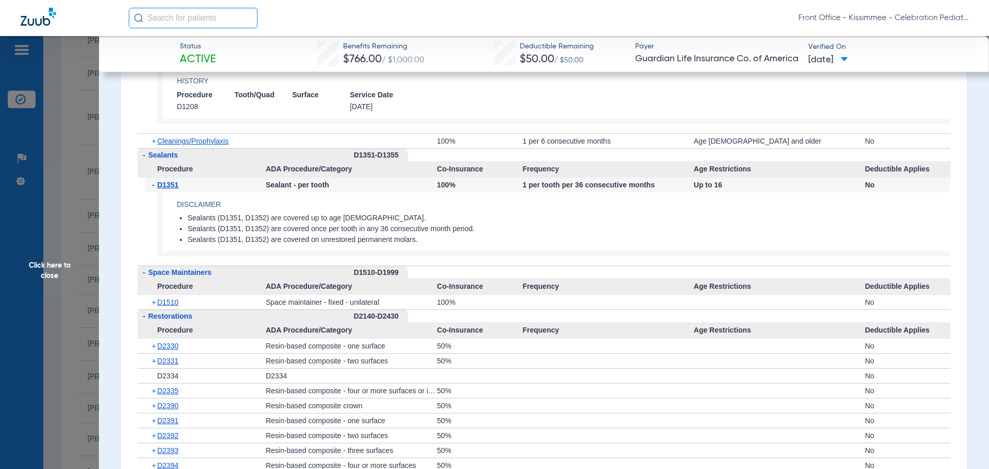
scroll to position [2164, 0]
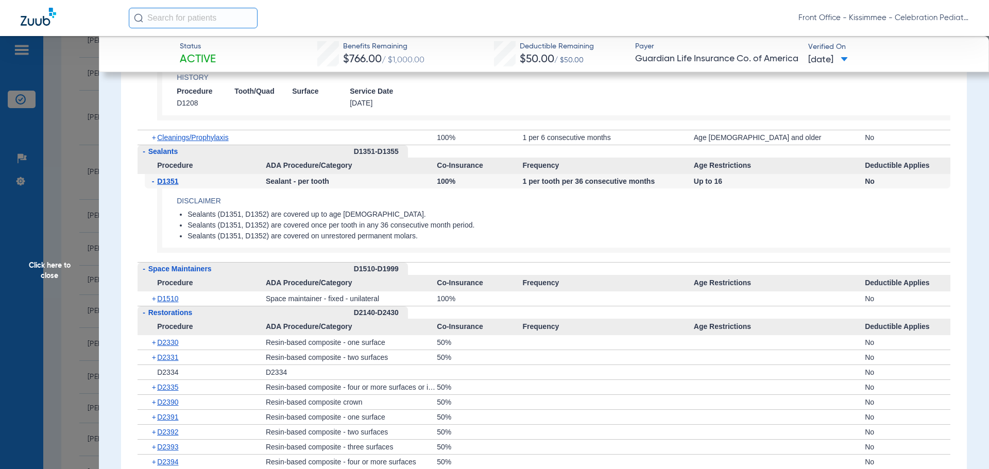
click at [49, 260] on span "Click here to close" at bounding box center [49, 270] width 99 height 469
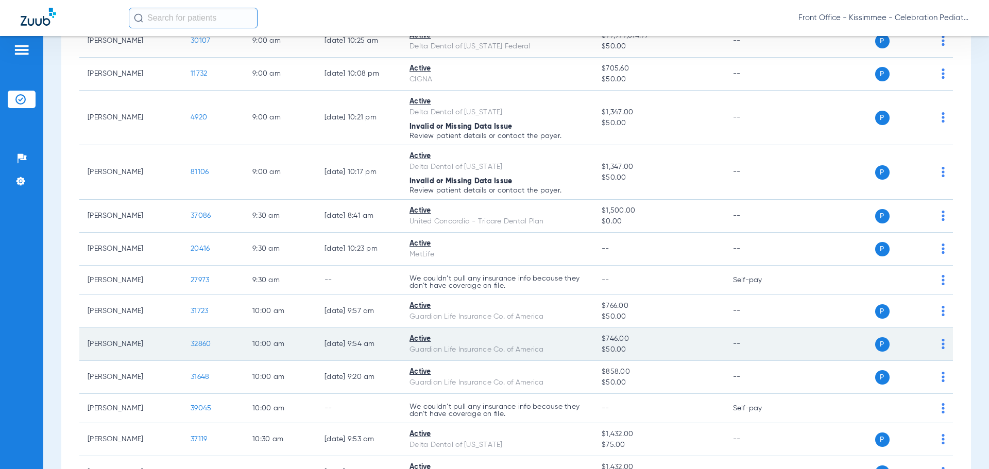
click at [196, 345] on span "32860" at bounding box center [201, 344] width 20 height 7
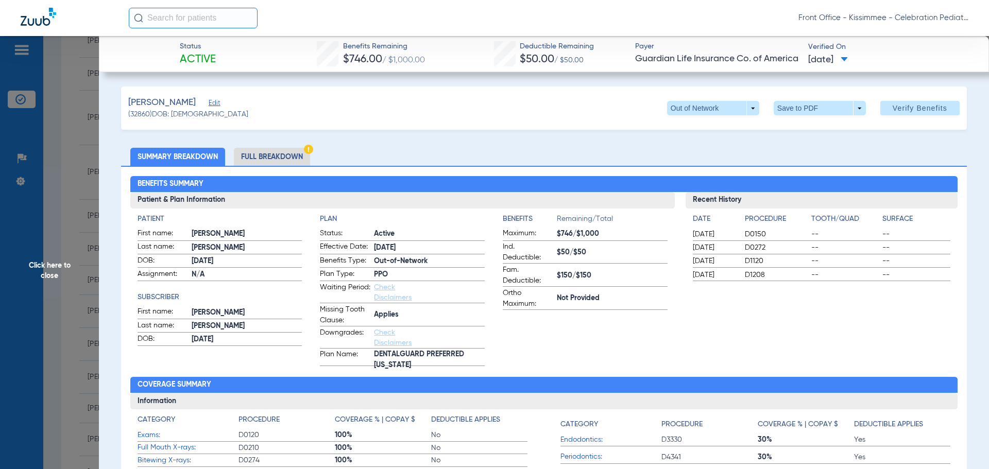
click at [273, 159] on li "Full Breakdown" at bounding box center [272, 157] width 76 height 18
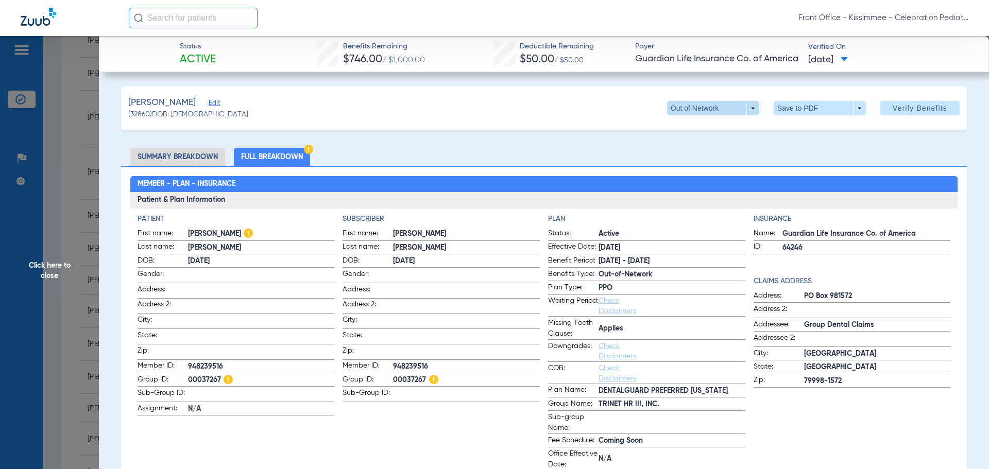
click at [707, 114] on span at bounding box center [713, 108] width 25 height 25
click at [697, 127] on span "In Network" at bounding box center [692, 128] width 48 height 7
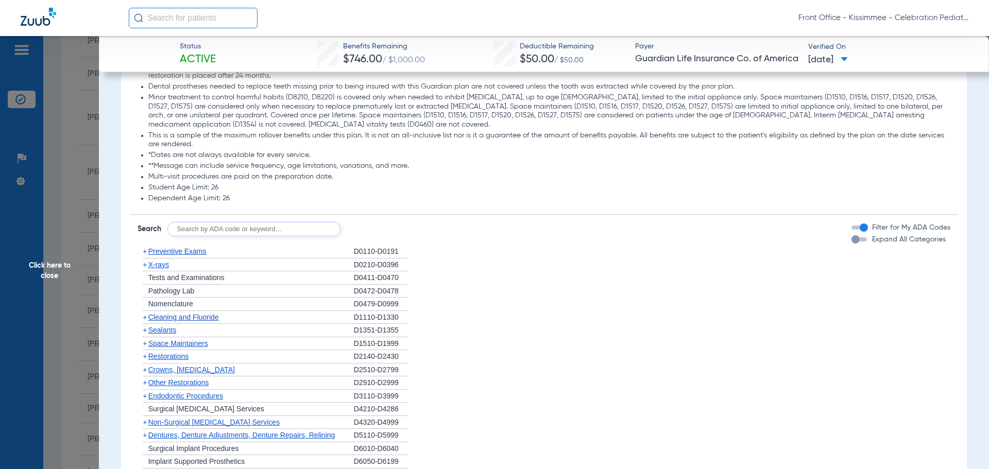
scroll to position [1233, 0]
click at [852, 243] on div "button" at bounding box center [856, 238] width 8 height 8
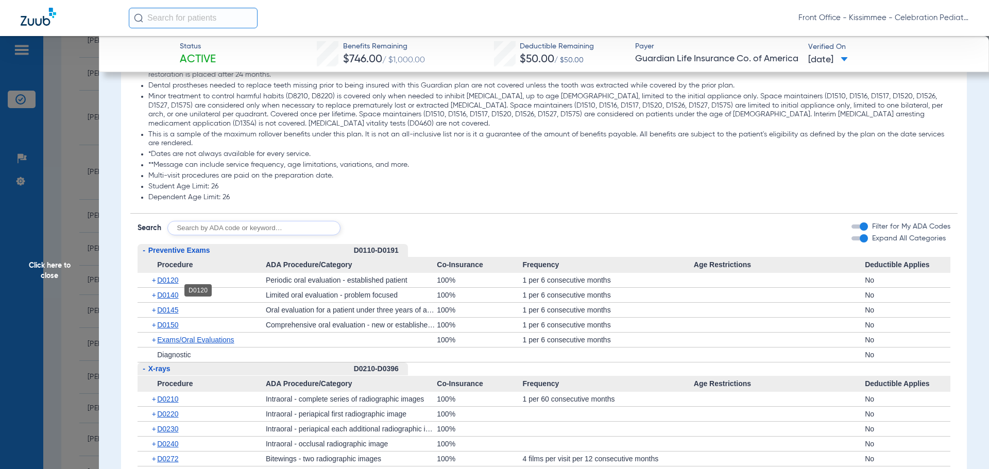
drag, startPoint x: 168, startPoint y: 292, endPoint x: 147, endPoint y: 294, distance: 21.2
click at [168, 284] on span "D0120" at bounding box center [167, 280] width 21 height 8
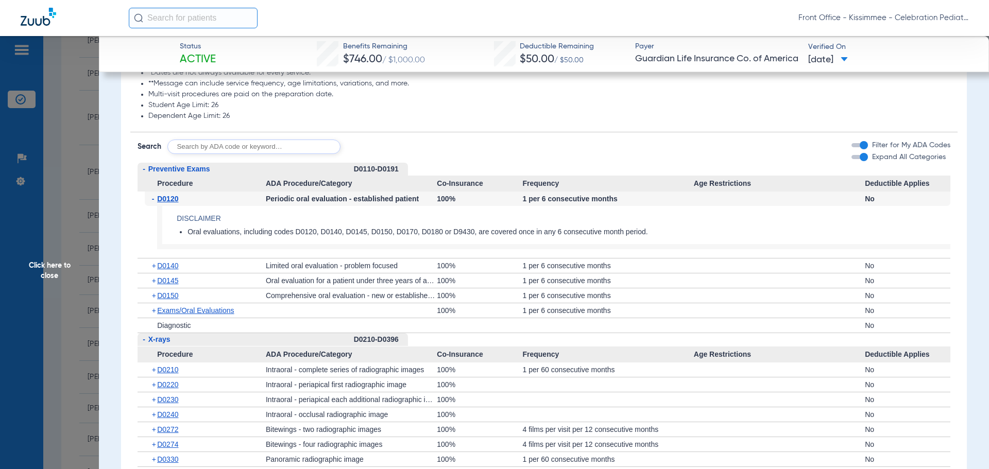
scroll to position [1388, 0]
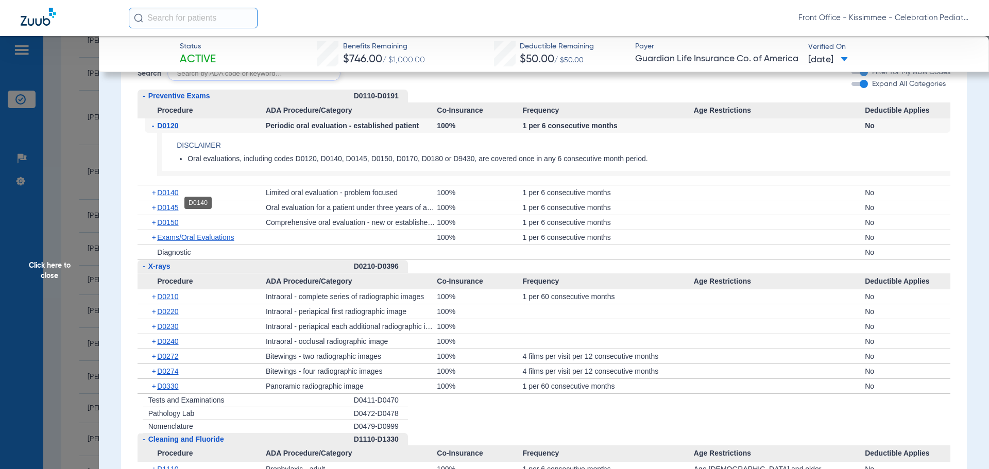
click at [173, 197] on span "D0140" at bounding box center [167, 193] width 21 height 8
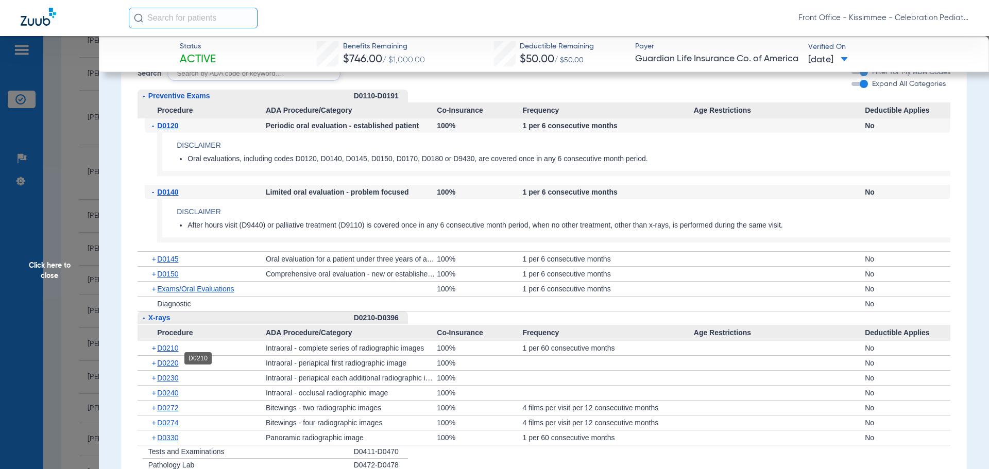
click at [167, 352] on span "D0210" at bounding box center [167, 348] width 21 height 8
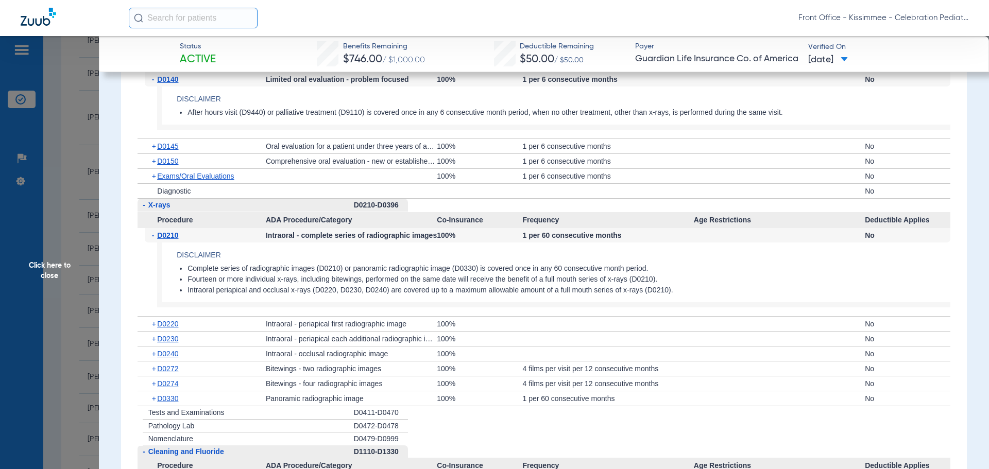
scroll to position [1542, 0]
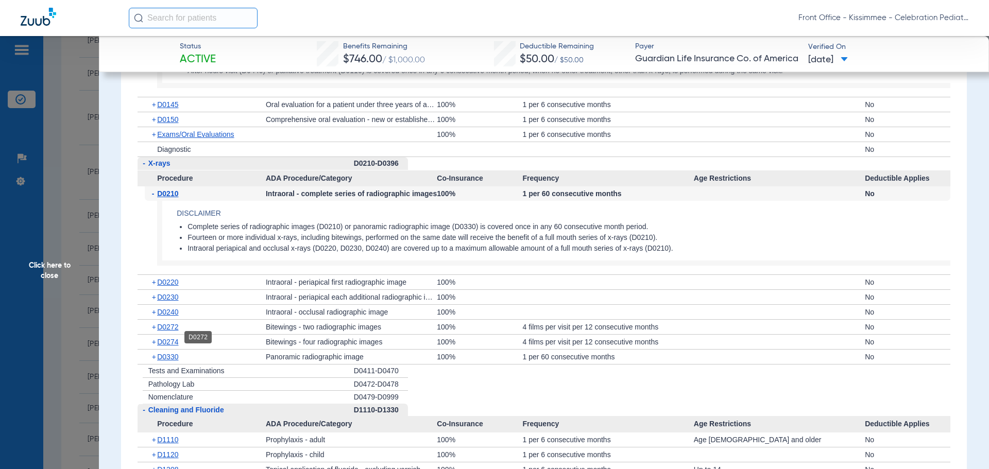
click at [170, 331] on span "D0272" at bounding box center [167, 327] width 21 height 8
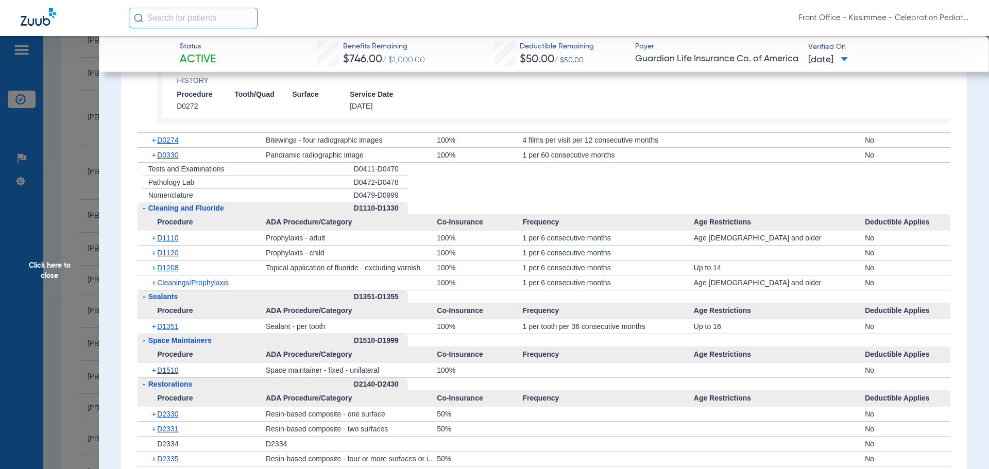
scroll to position [1851, 0]
click at [167, 330] on span "D1351" at bounding box center [167, 326] width 21 height 8
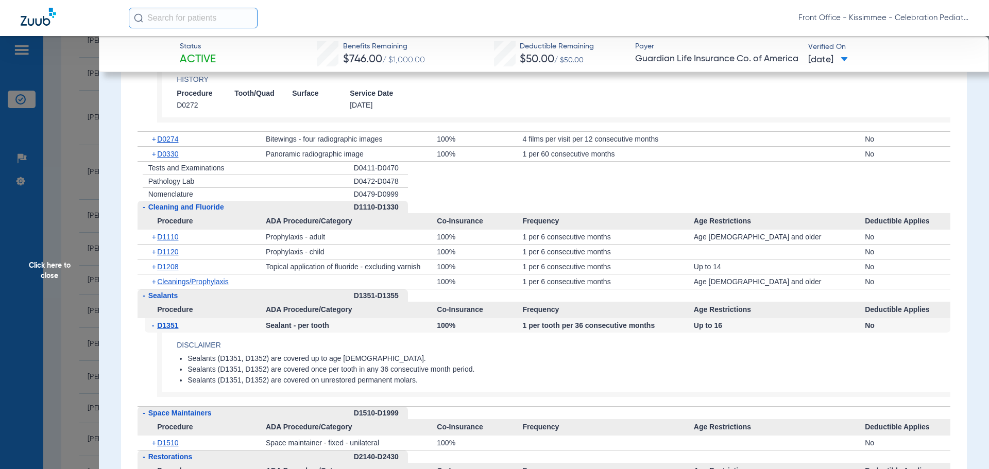
drag, startPoint x: 34, startPoint y: 298, endPoint x: 41, endPoint y: 296, distance: 7.5
click at [33, 298] on span "Click here to close" at bounding box center [49, 270] width 99 height 469
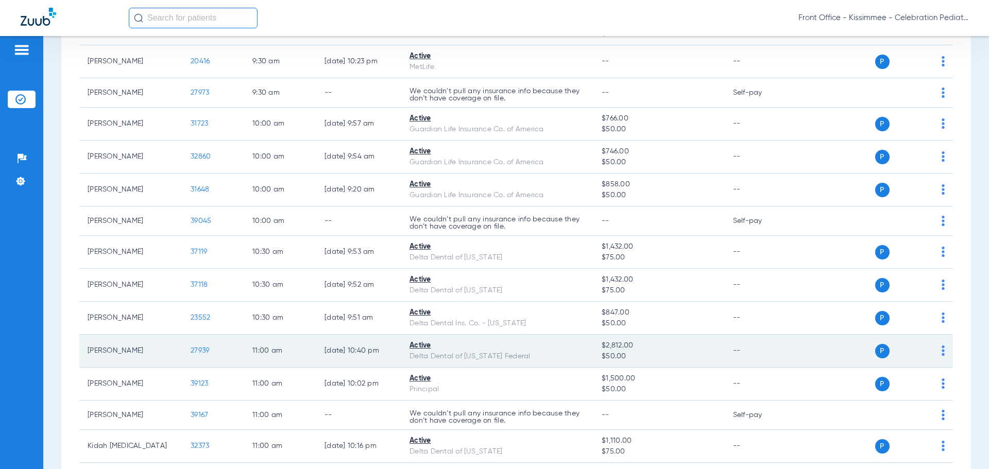
scroll to position [773, 0]
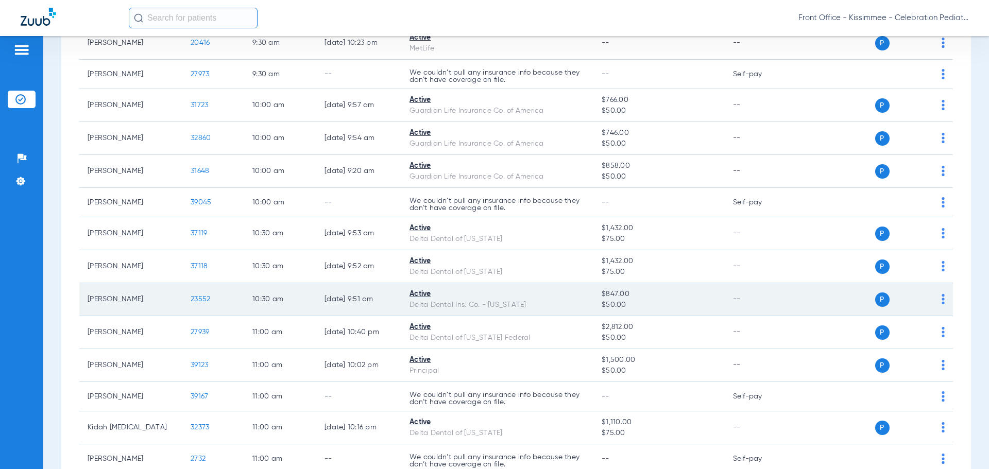
click at [200, 299] on span "23552" at bounding box center [201, 299] width 20 height 7
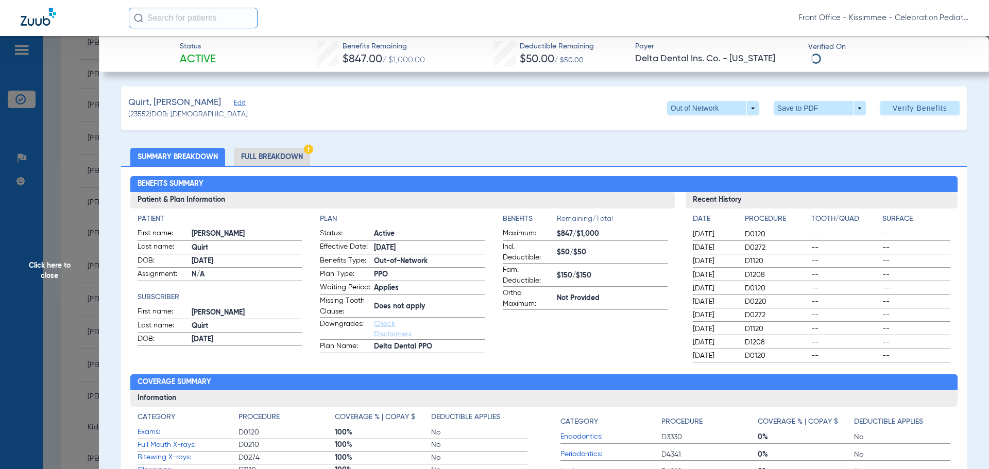
click at [290, 158] on li "Full Breakdown" at bounding box center [272, 157] width 76 height 18
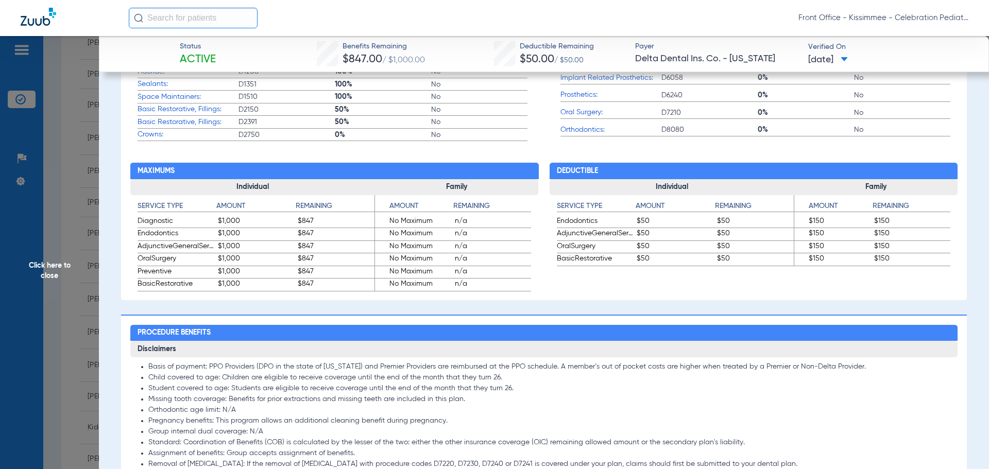
scroll to position [618, 0]
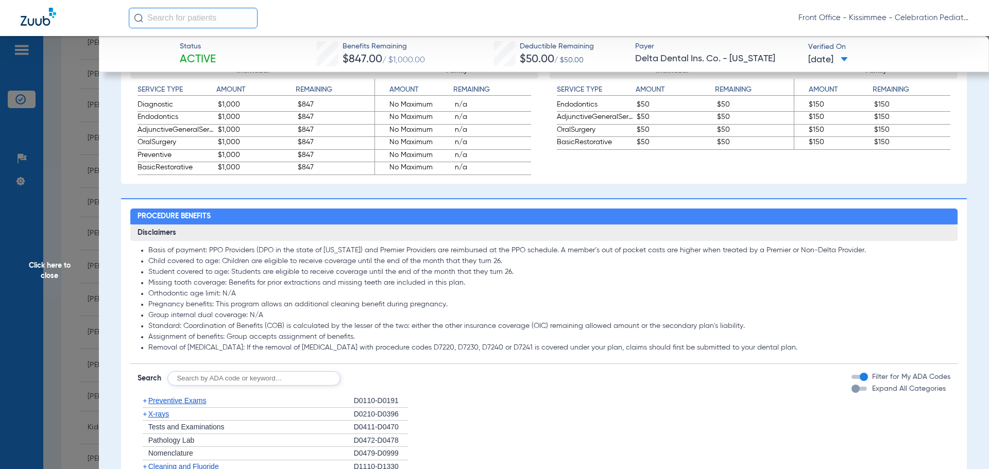
click at [852, 393] on div "button" at bounding box center [856, 389] width 8 height 8
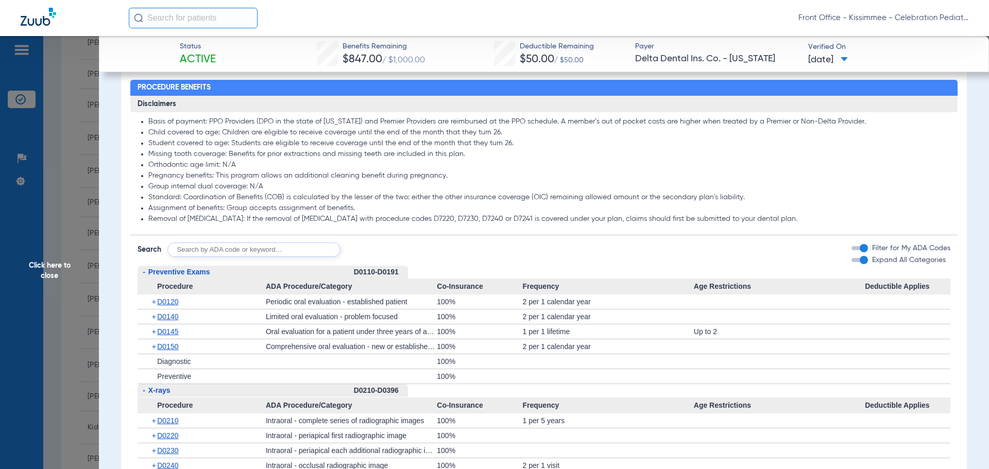
scroll to position [824, 0]
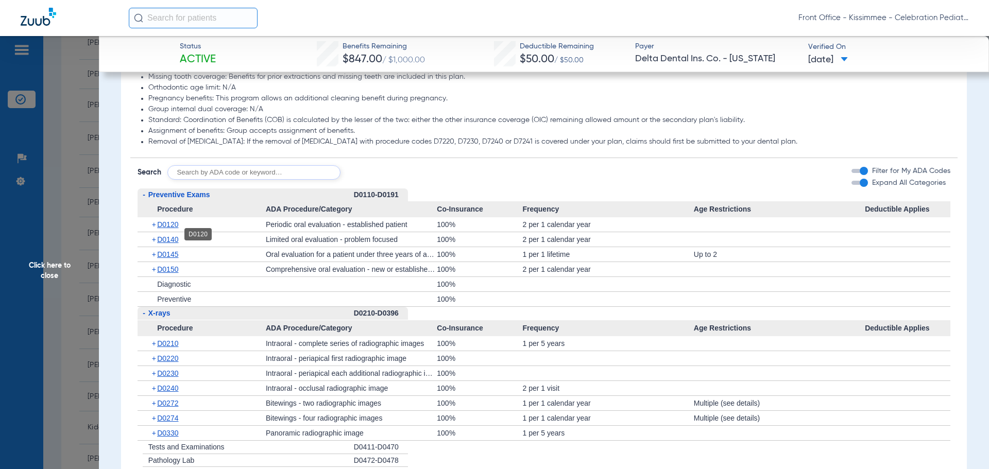
click at [168, 229] on span "D0120" at bounding box center [167, 225] width 21 height 8
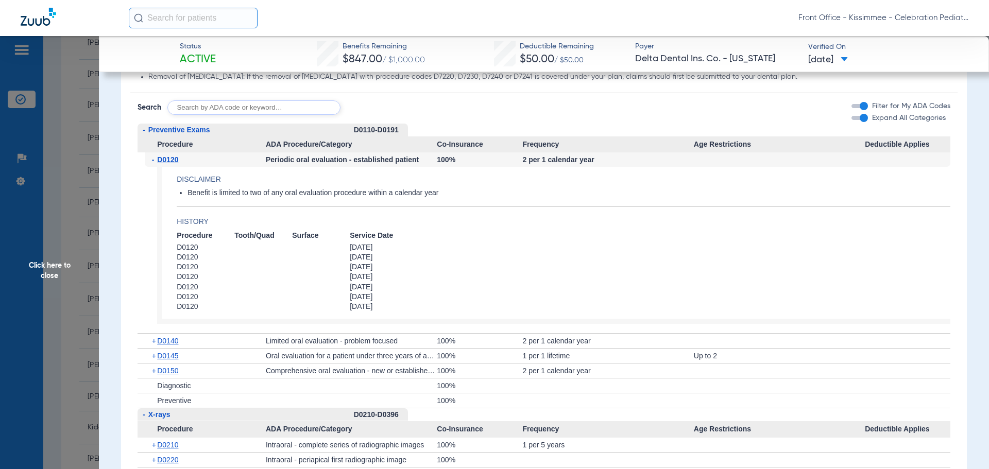
scroll to position [927, 0]
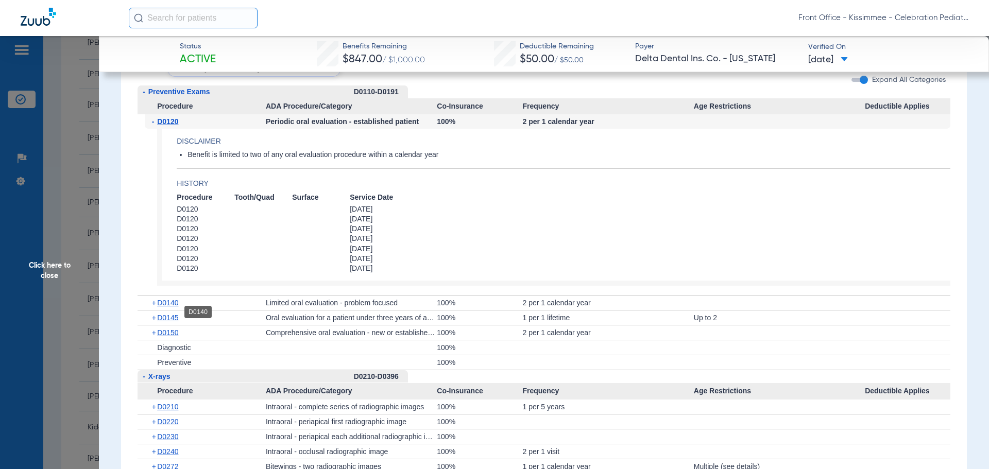
click at [167, 307] on span "D0140" at bounding box center [167, 303] width 21 height 8
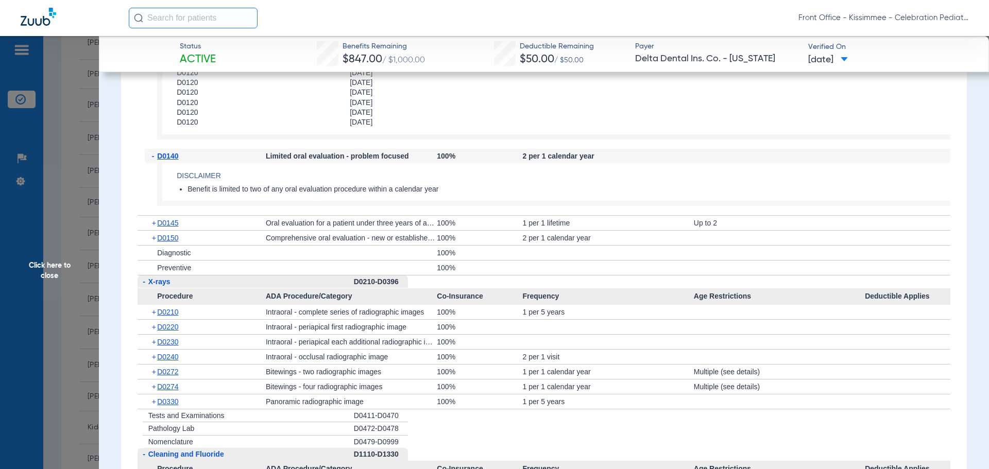
scroll to position [1082, 0]
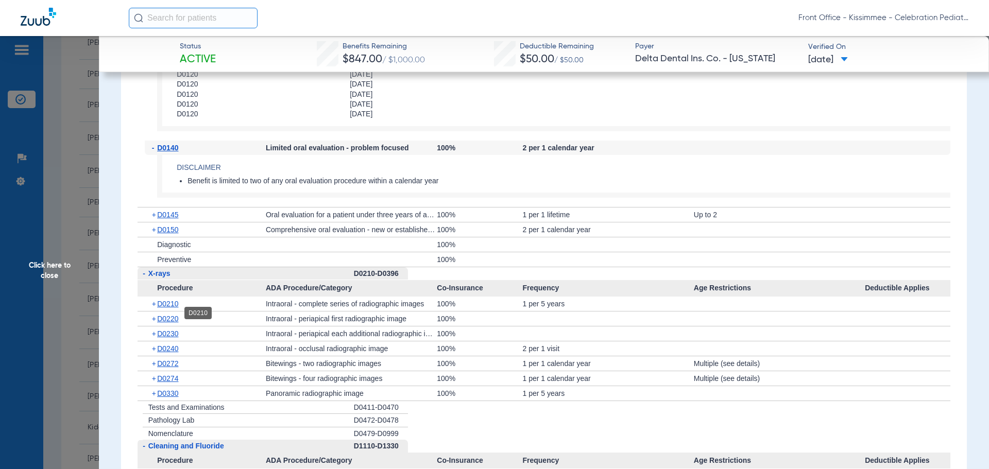
click at [170, 308] on span "D0210" at bounding box center [167, 304] width 21 height 8
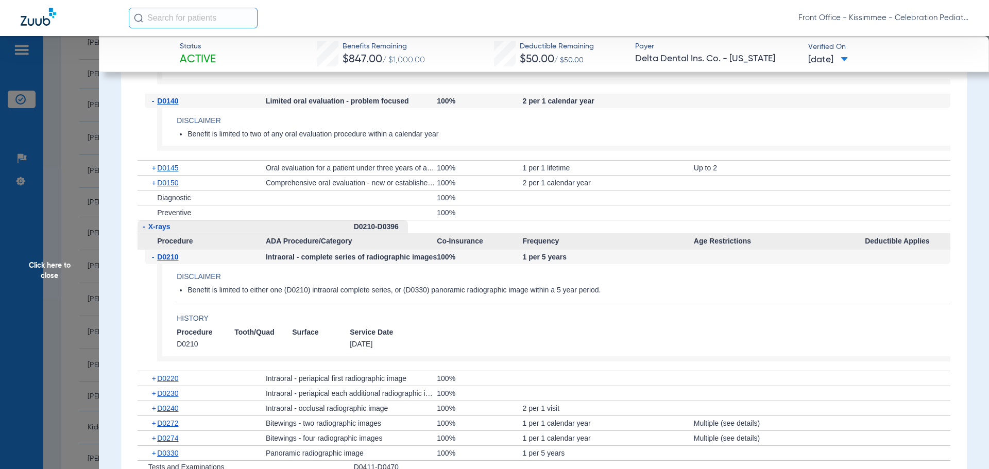
scroll to position [1185, 0]
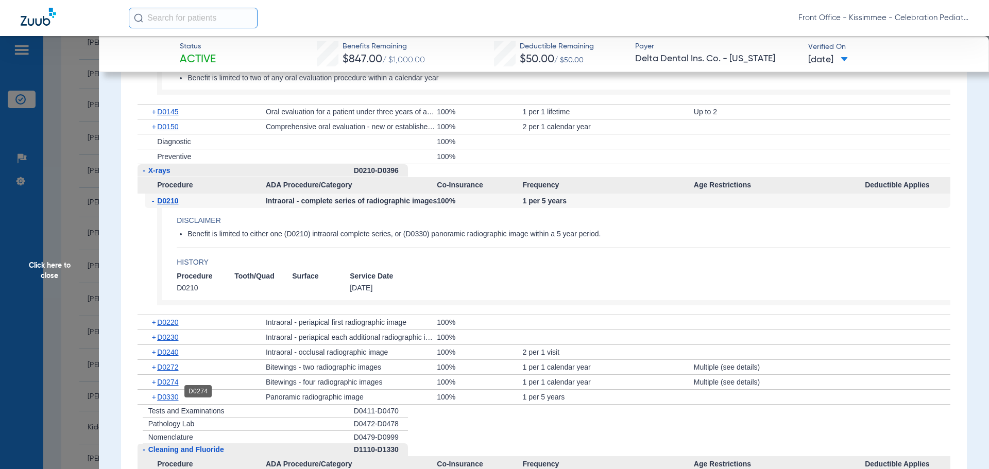
click at [175, 386] on span "D0274" at bounding box center [167, 382] width 21 height 8
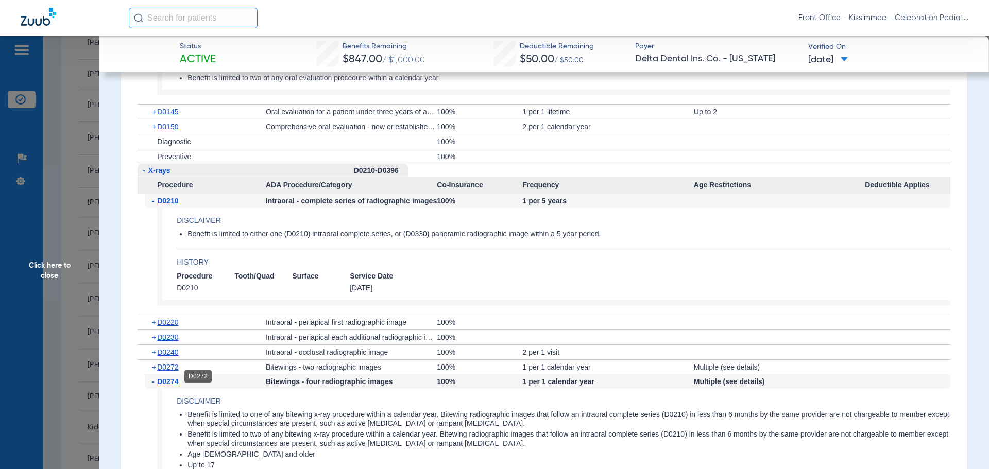
click at [167, 372] on span "D0272" at bounding box center [167, 367] width 21 height 8
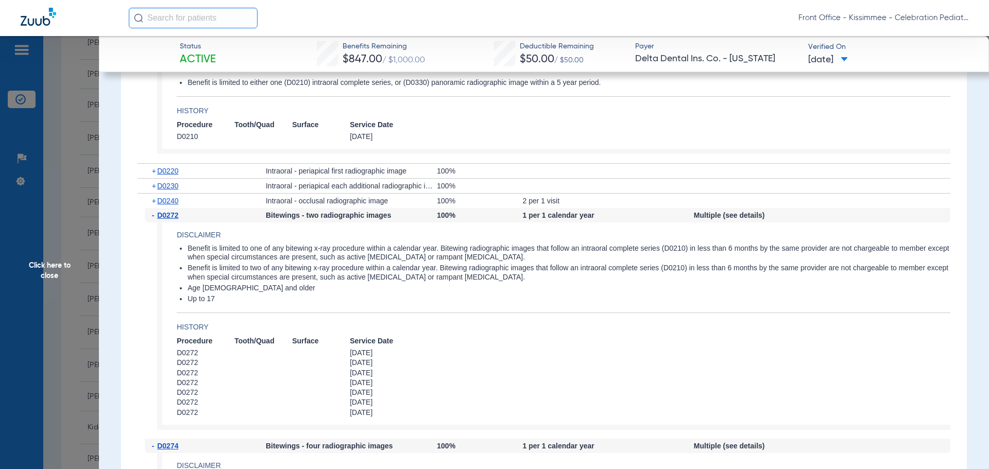
scroll to position [1340, 0]
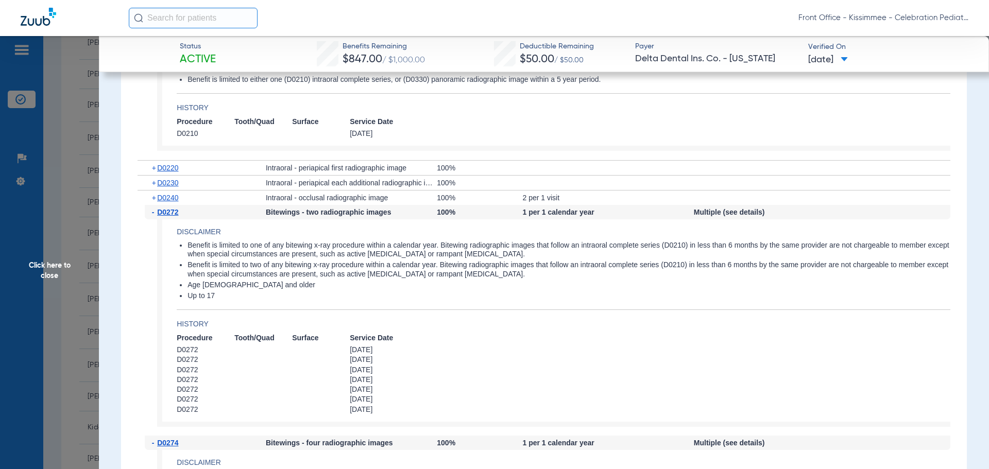
click at [170, 216] on span "D0272" at bounding box center [167, 212] width 21 height 8
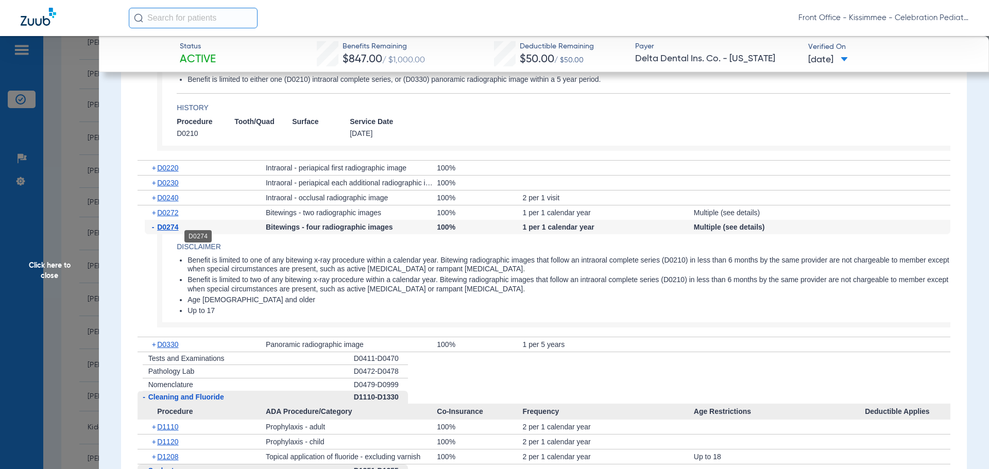
click at [166, 231] on span "D0274" at bounding box center [167, 227] width 21 height 8
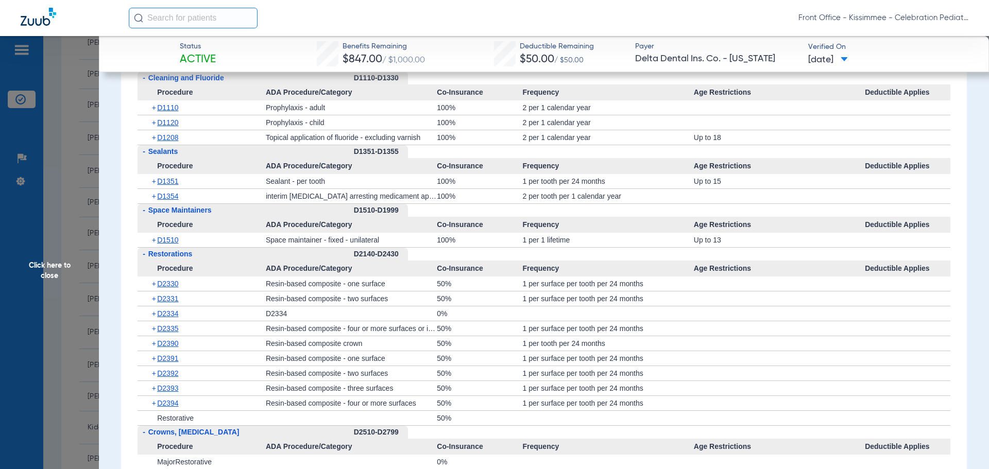
scroll to position [1546, 0]
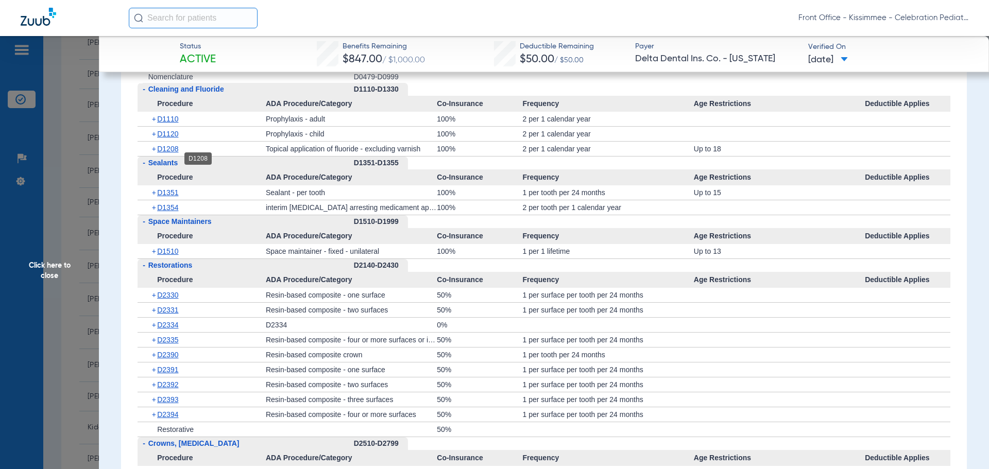
click at [172, 153] on span "D1208" at bounding box center [167, 149] width 21 height 8
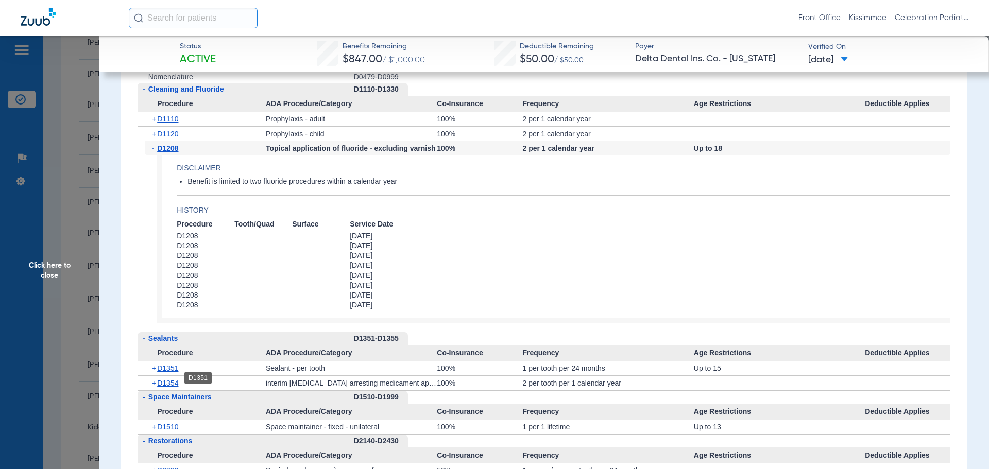
click at [177, 373] on span "D1351" at bounding box center [167, 368] width 21 height 8
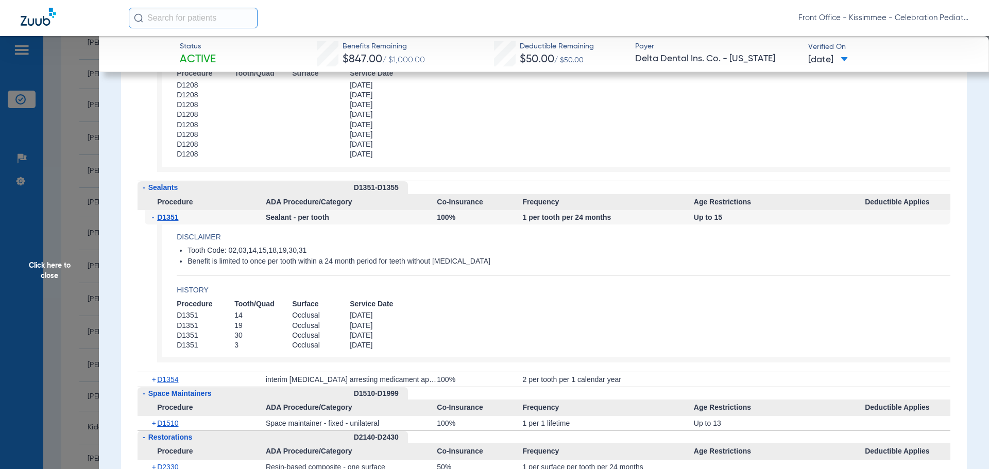
scroll to position [1700, 0]
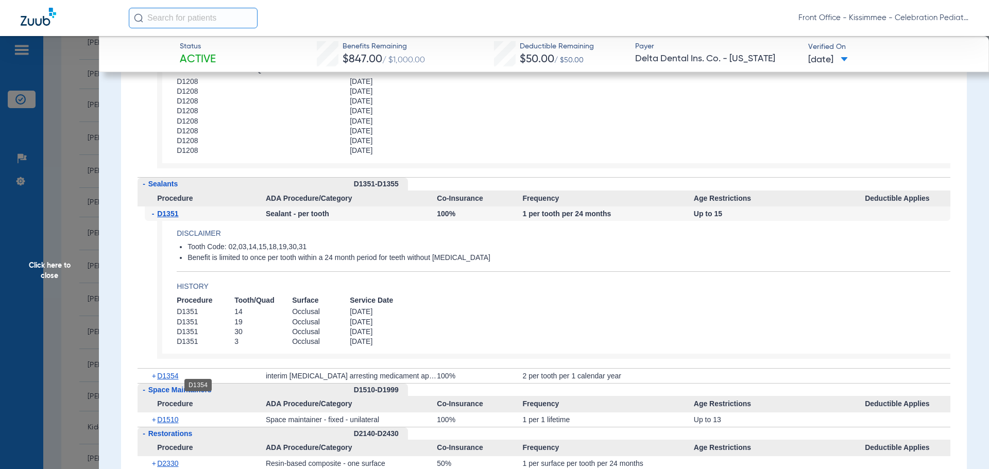
click at [175, 380] on span "D1354" at bounding box center [167, 376] width 21 height 8
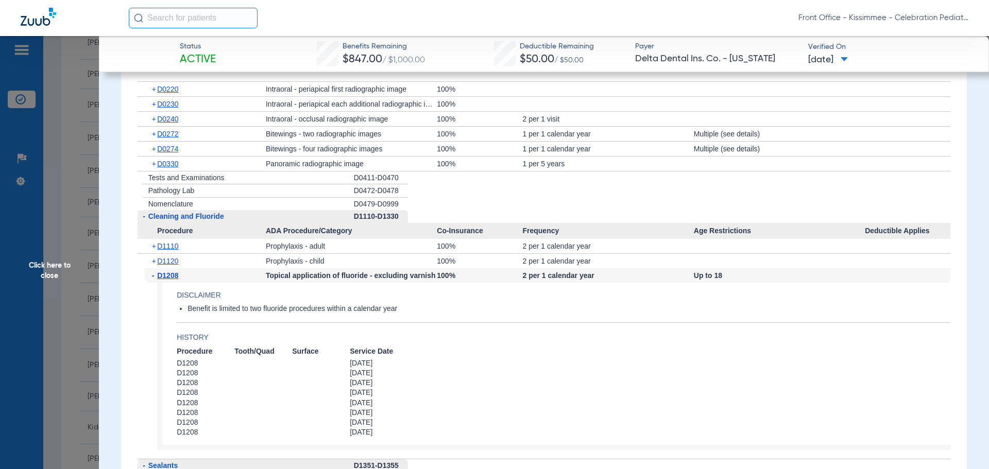
scroll to position [1391, 0]
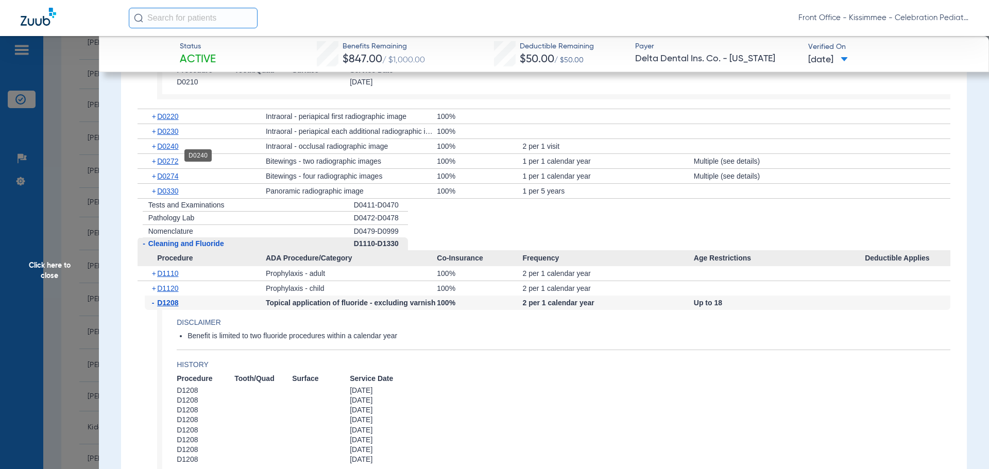
click at [171, 150] on span "D0240" at bounding box center [167, 146] width 21 height 8
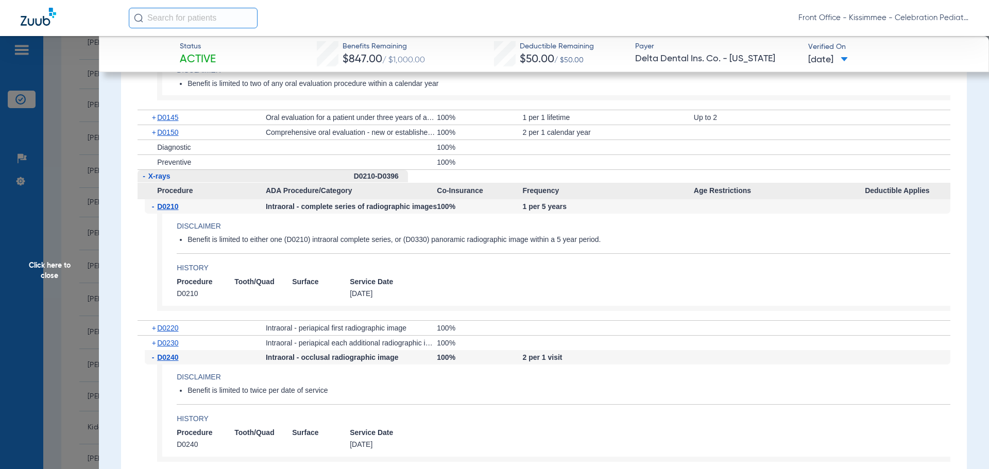
scroll to position [1134, 0]
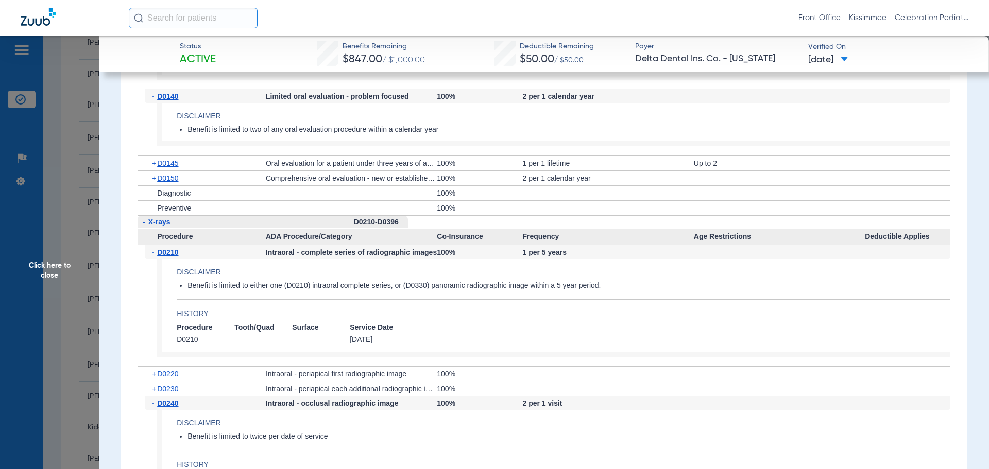
click at [57, 303] on span "Click here to close" at bounding box center [49, 270] width 99 height 469
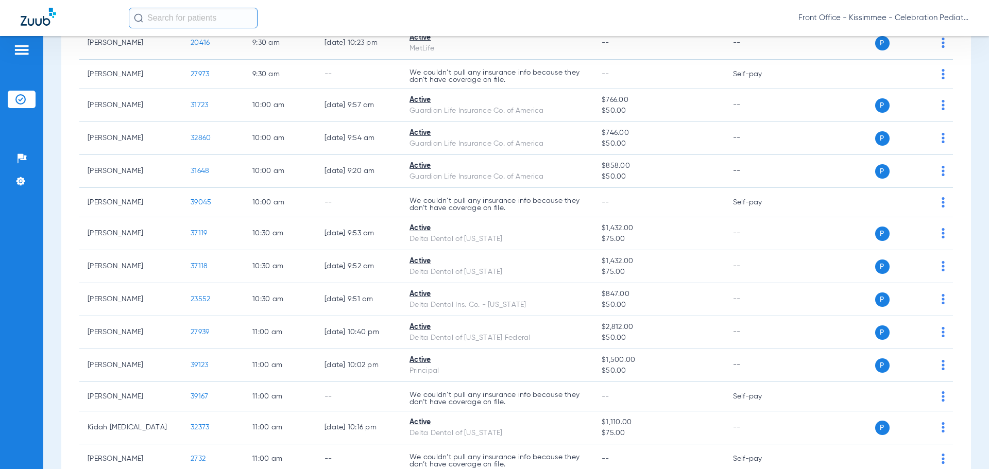
scroll to position [0, 0]
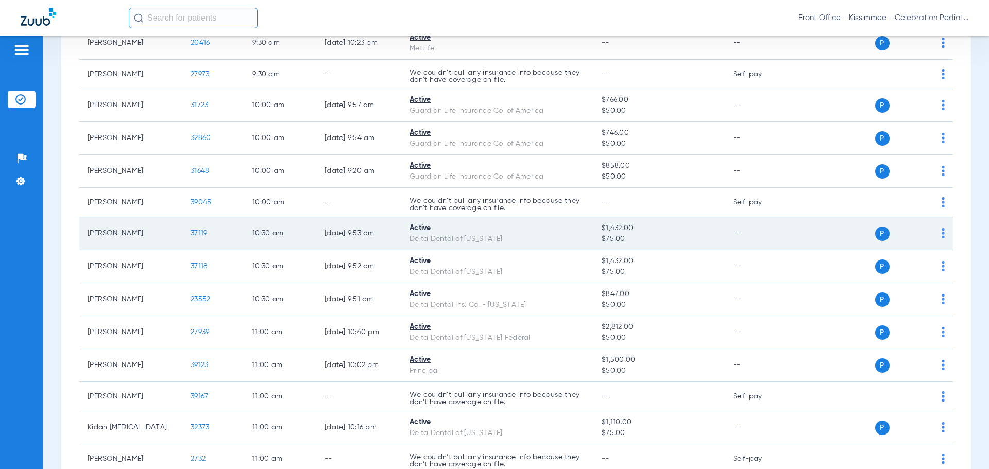
click at [197, 233] on span "37119" at bounding box center [199, 233] width 16 height 7
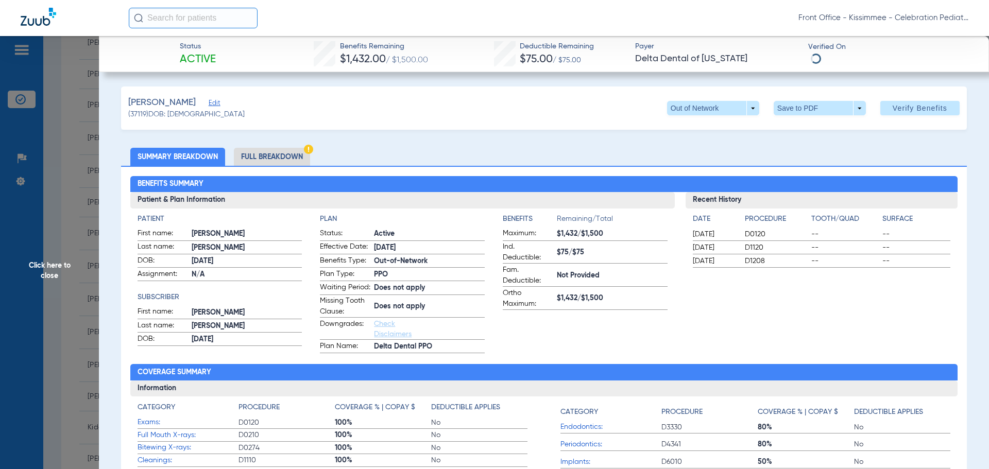
click at [269, 160] on li "Full Breakdown" at bounding box center [272, 157] width 76 height 18
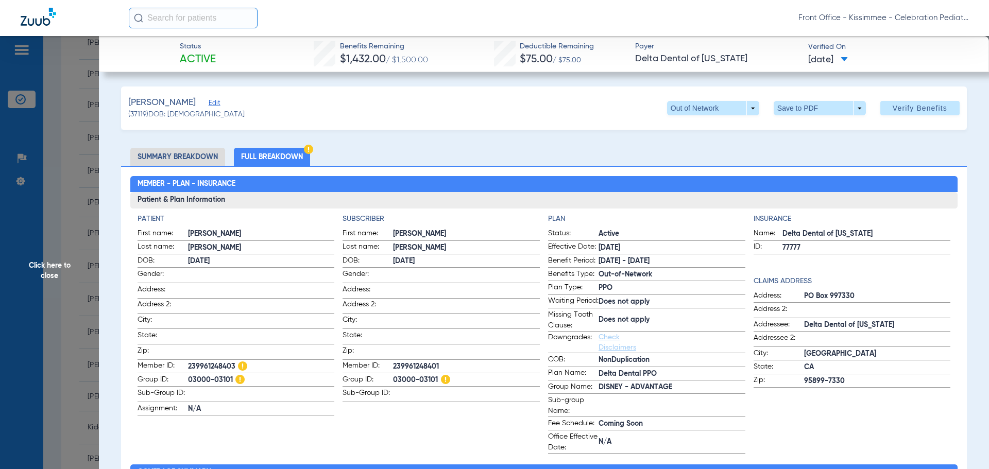
drag, startPoint x: 746, startPoint y: 114, endPoint x: 744, endPoint y: 122, distance: 8.4
click at [745, 115] on div "Torres, Amelia Edit (37119) DOB: 09/01/2022 Out of Network arrow_drop_down Save…" at bounding box center [544, 108] width 846 height 43
click at [746, 115] on div "Torres, Amelia Edit (37119) DOB: 09/01/2022 Out of Network arrow_drop_down Save…" at bounding box center [544, 108] width 846 height 43
click at [737, 107] on span at bounding box center [713, 108] width 92 height 14
click at [701, 126] on span "PPO" at bounding box center [692, 128] width 48 height 7
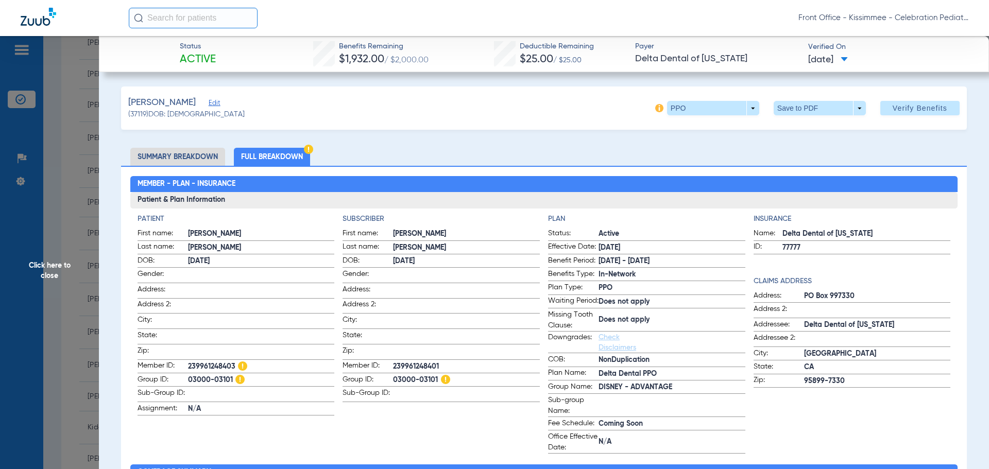
click at [47, 275] on span "Click here to close" at bounding box center [49, 270] width 99 height 469
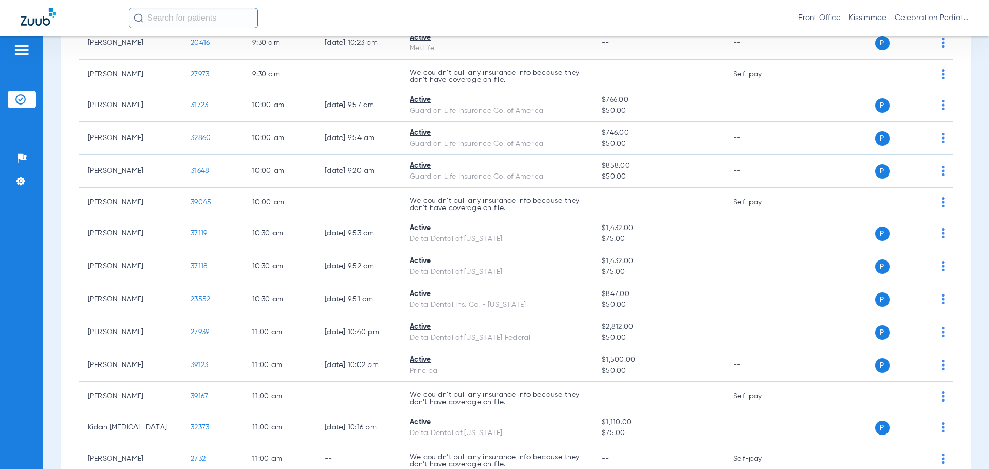
click at [29, 53] on img at bounding box center [21, 50] width 16 height 12
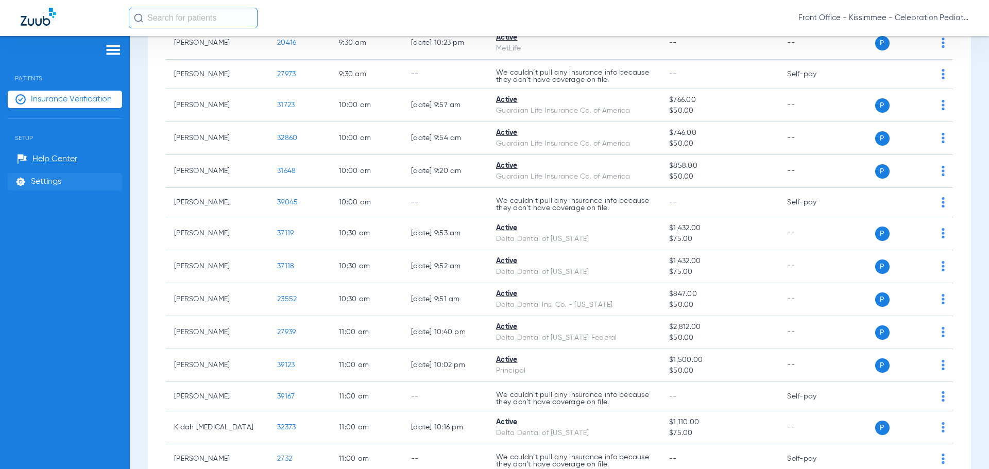
click at [52, 183] on span "Settings" at bounding box center [46, 182] width 30 height 10
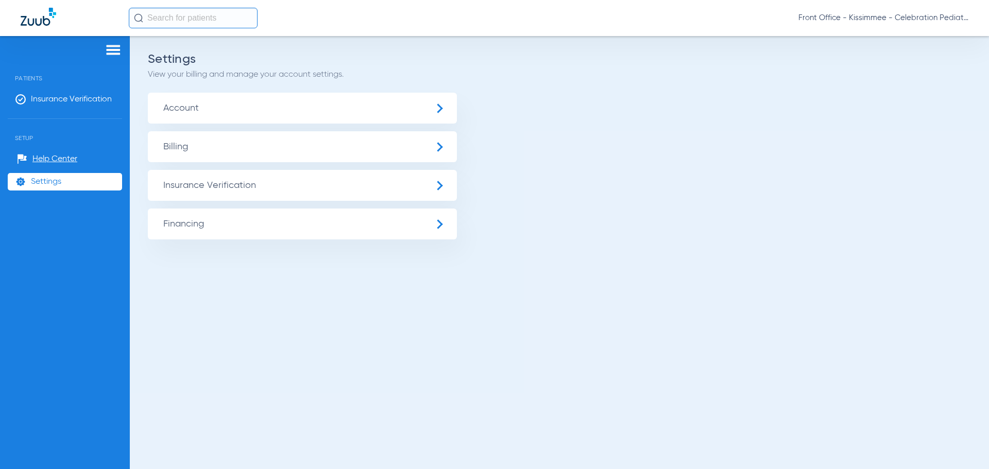
click at [221, 183] on span "Insurance Verification" at bounding box center [302, 185] width 309 height 31
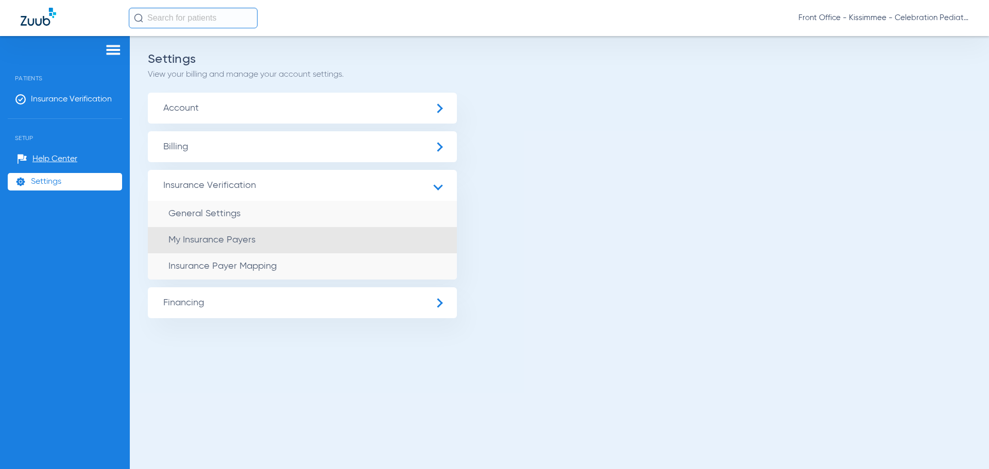
click at [200, 239] on span "My Insurance Payers" at bounding box center [211, 239] width 87 height 9
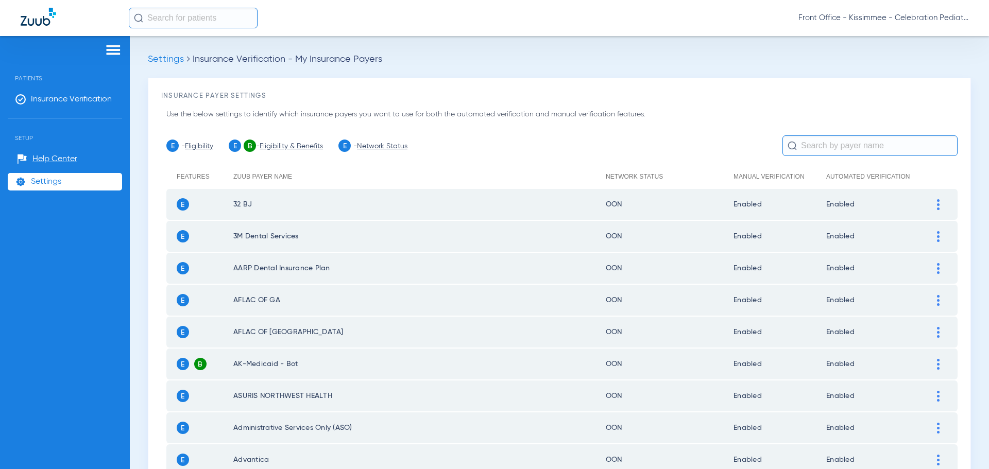
click at [155, 59] on span "Settings" at bounding box center [166, 59] width 36 height 9
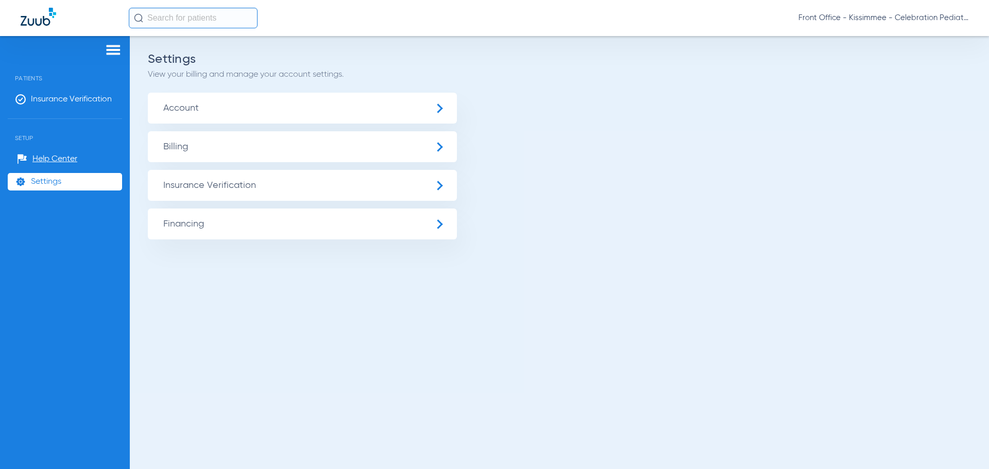
click at [183, 116] on span "Account" at bounding box center [302, 108] width 309 height 31
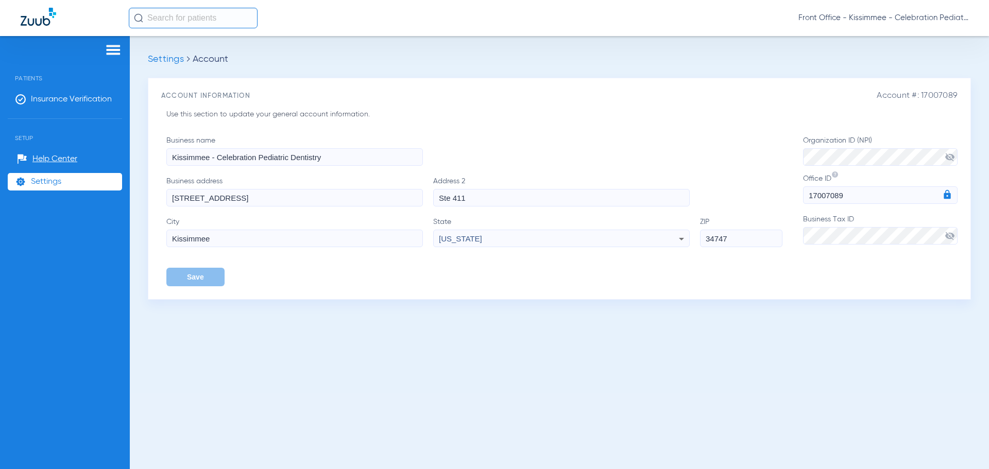
click at [168, 62] on span "Settings" at bounding box center [166, 59] width 36 height 9
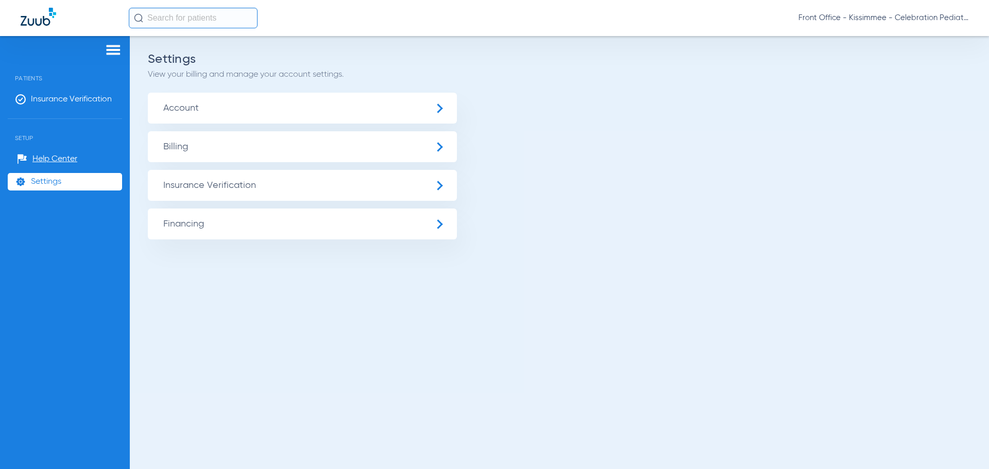
click at [178, 140] on span "Billing" at bounding box center [302, 146] width 309 height 31
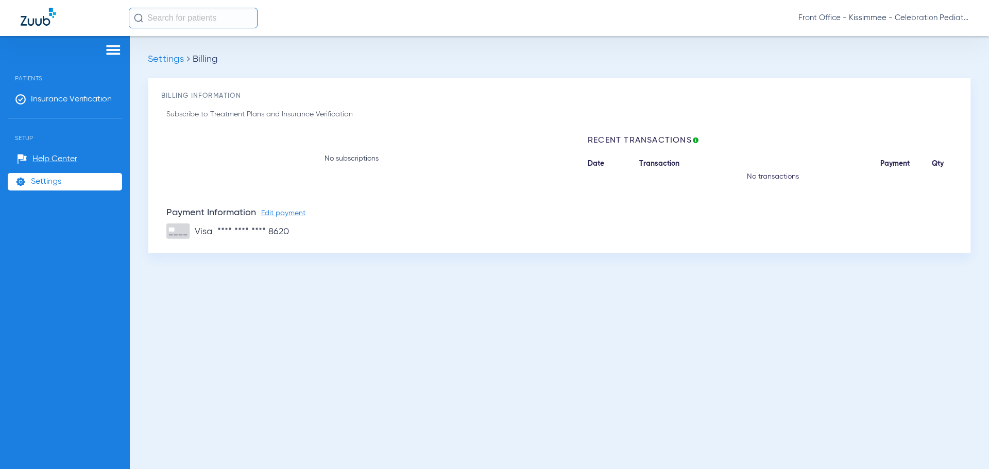
click at [160, 58] on span "Settings" at bounding box center [166, 59] width 36 height 9
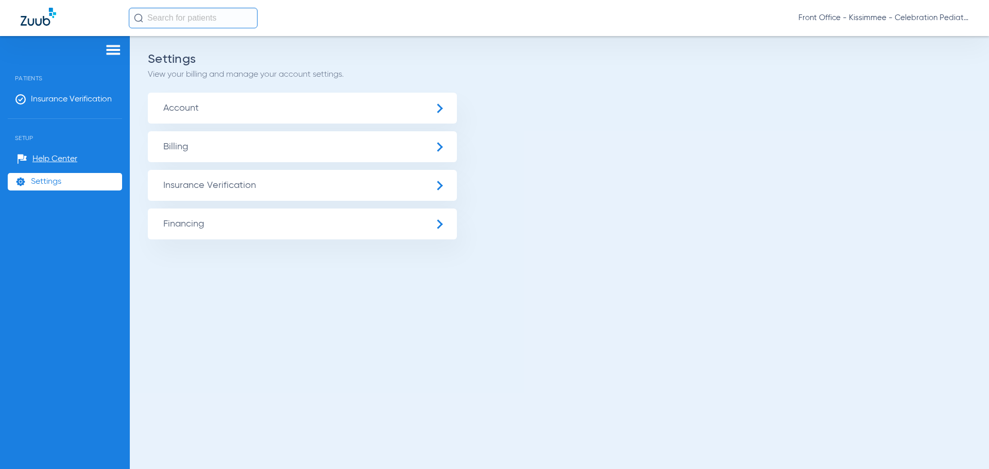
click at [189, 193] on span "Insurance Verification" at bounding box center [302, 185] width 309 height 31
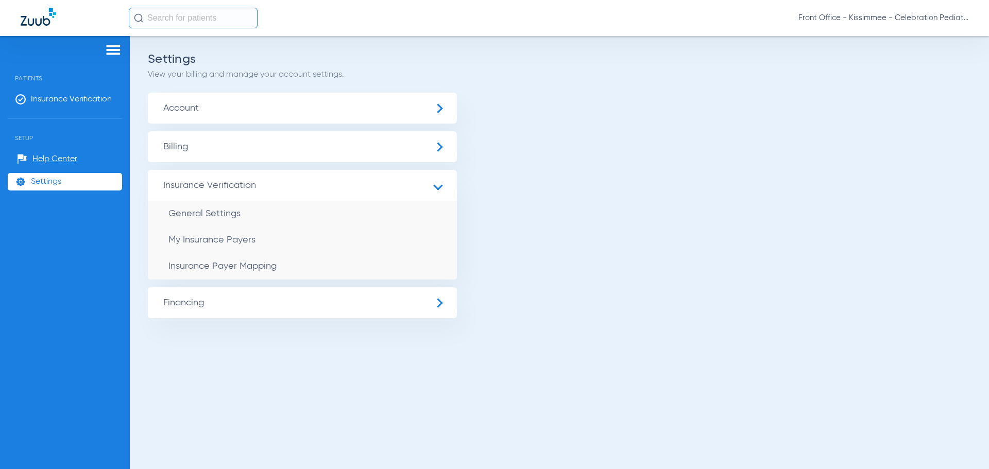
click at [192, 110] on span "Account" at bounding box center [302, 108] width 309 height 31
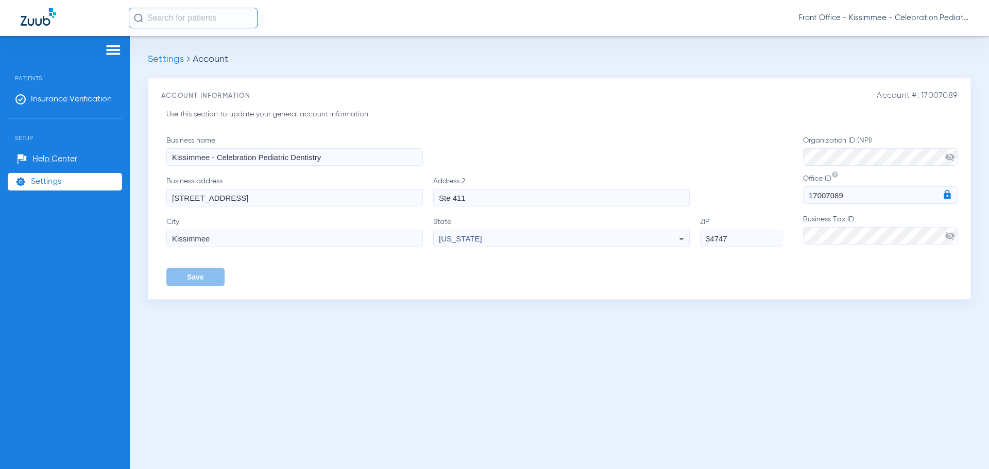
click at [169, 58] on span "Settings" at bounding box center [166, 59] width 36 height 9
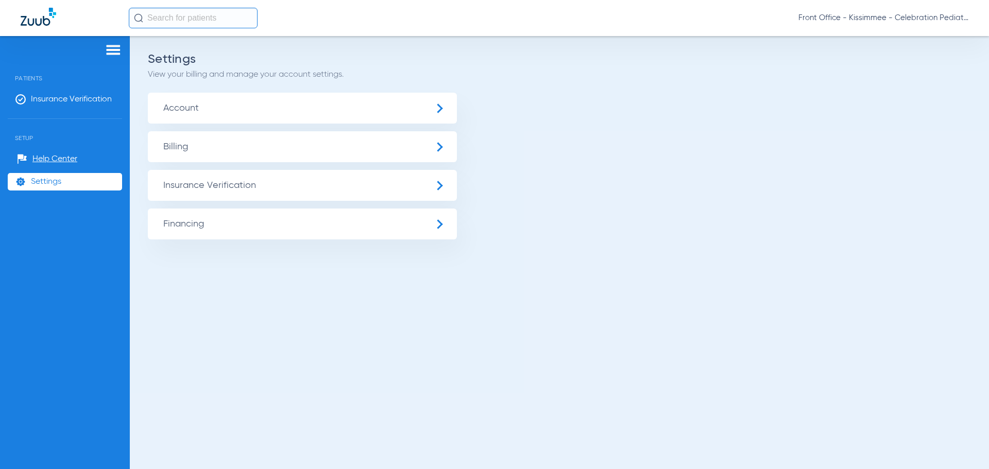
click at [188, 152] on span "Billing" at bounding box center [302, 146] width 309 height 31
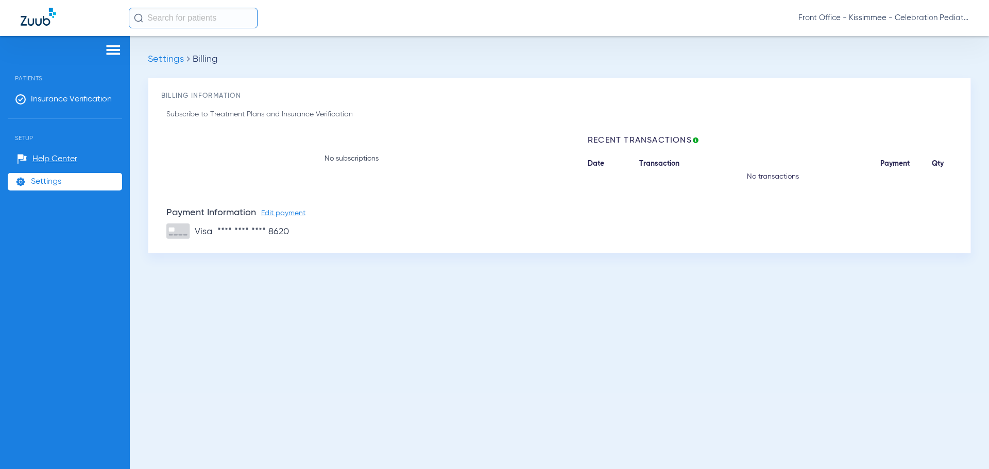
drag, startPoint x: 155, startPoint y: 50, endPoint x: 154, endPoint y: 56, distance: 5.3
click at [155, 50] on div "Settings Billing Billing Information Subscribe to Treatment Plans and Insurance…" at bounding box center [559, 252] width 859 height 433
click at [154, 57] on span "Settings" at bounding box center [166, 59] width 36 height 9
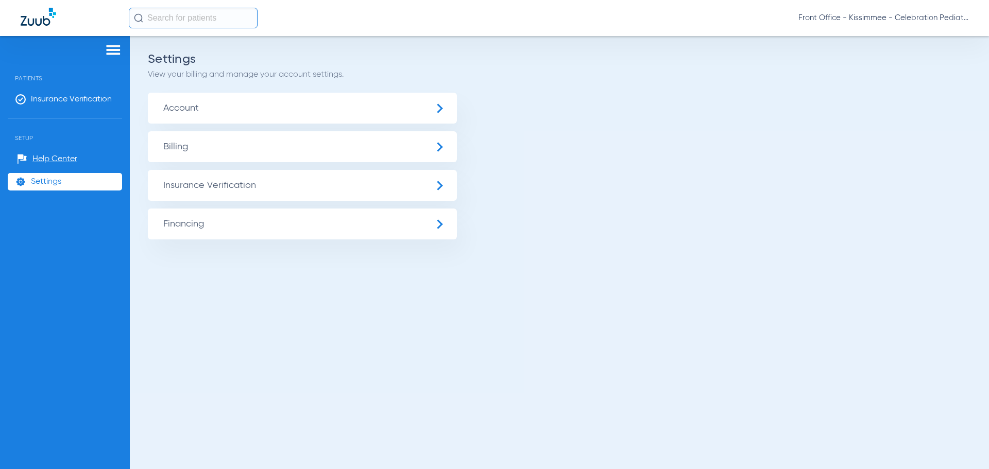
click at [183, 183] on span "Insurance Verification" at bounding box center [302, 185] width 309 height 31
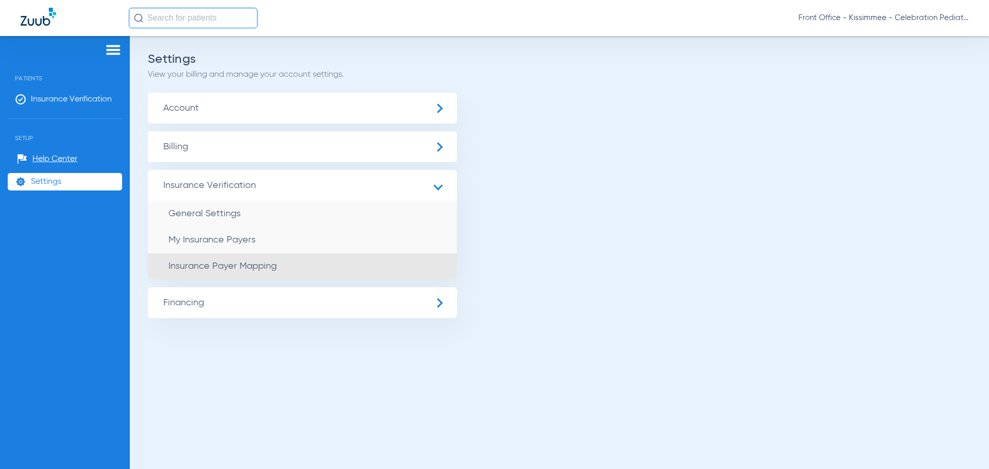
click at [187, 262] on span "Insurance Payer Mapping" at bounding box center [222, 266] width 108 height 9
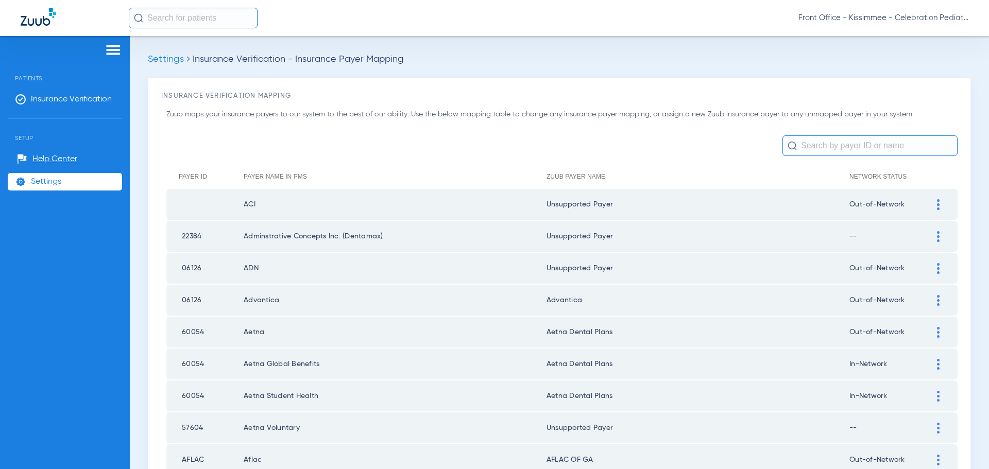
click at [937, 334] on img at bounding box center [938, 332] width 3 height 11
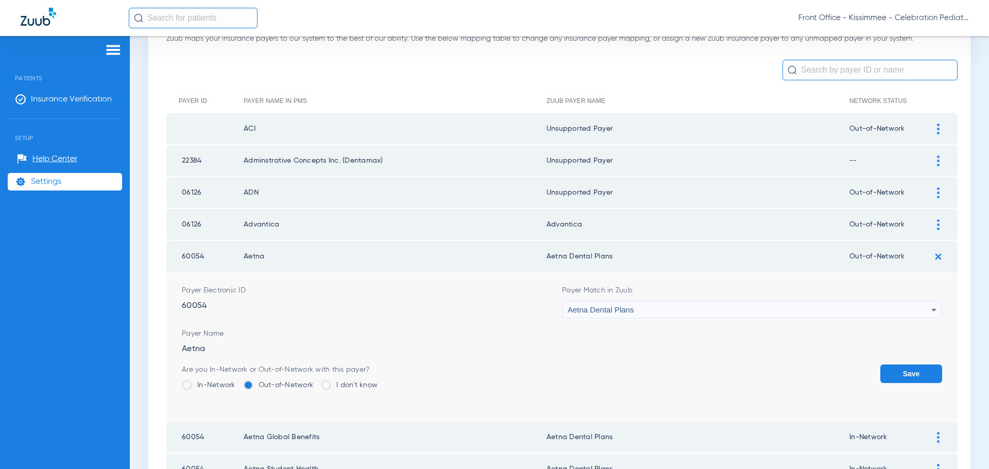
scroll to position [103, 0]
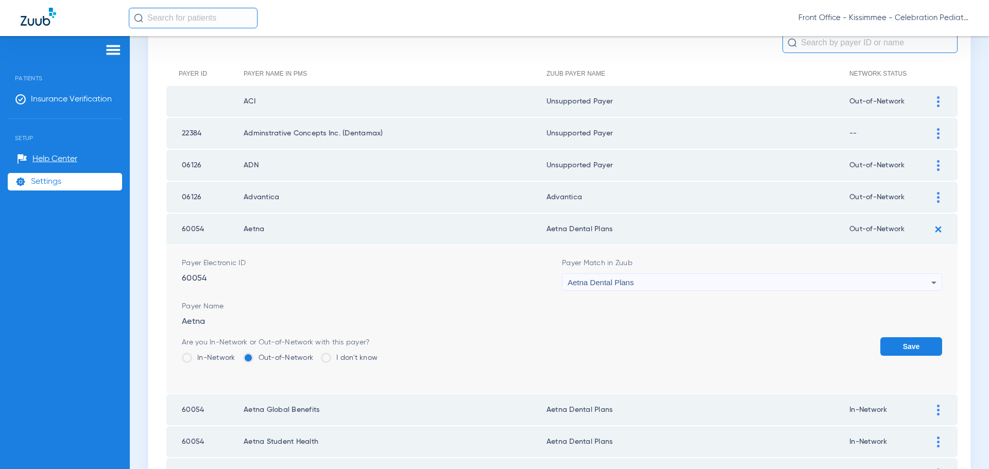
click at [184, 358] on span at bounding box center [187, 358] width 10 height 10
click at [238, 355] on input "In-Network" at bounding box center [238, 355] width 0 height 0
click at [894, 351] on button "Save" at bounding box center [912, 346] width 62 height 19
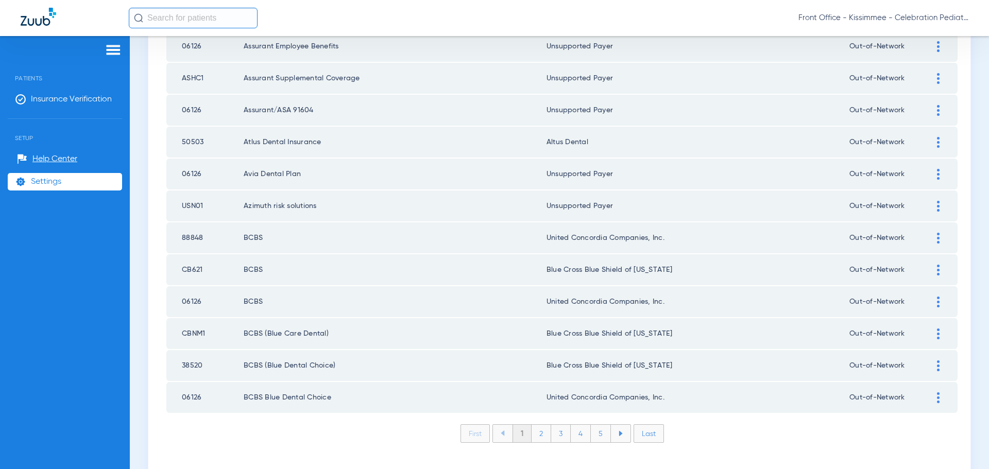
scroll to position [1393, 0]
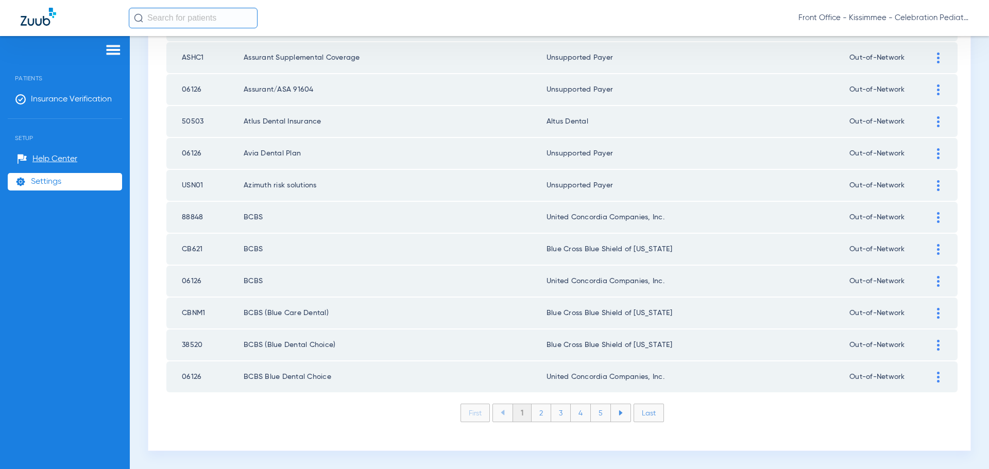
click at [543, 413] on li "2" at bounding box center [542, 413] width 20 height 18
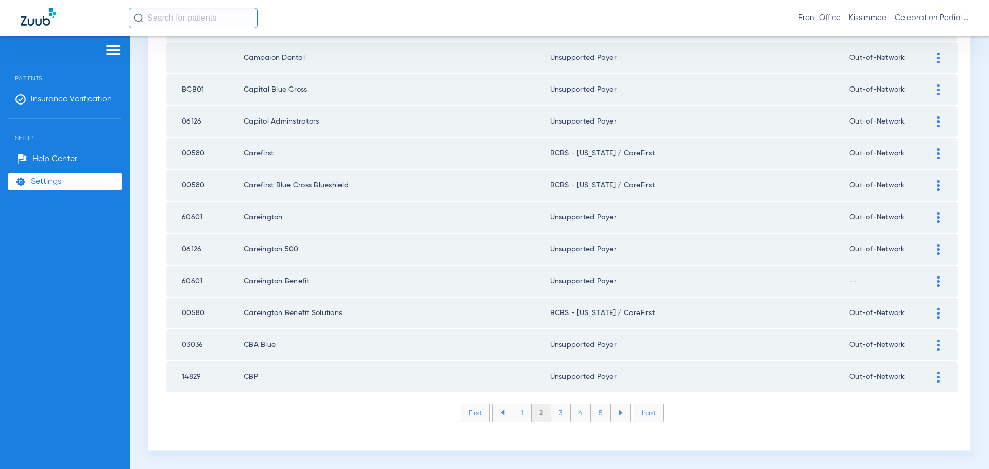
click at [554, 413] on li "3" at bounding box center [561, 413] width 20 height 18
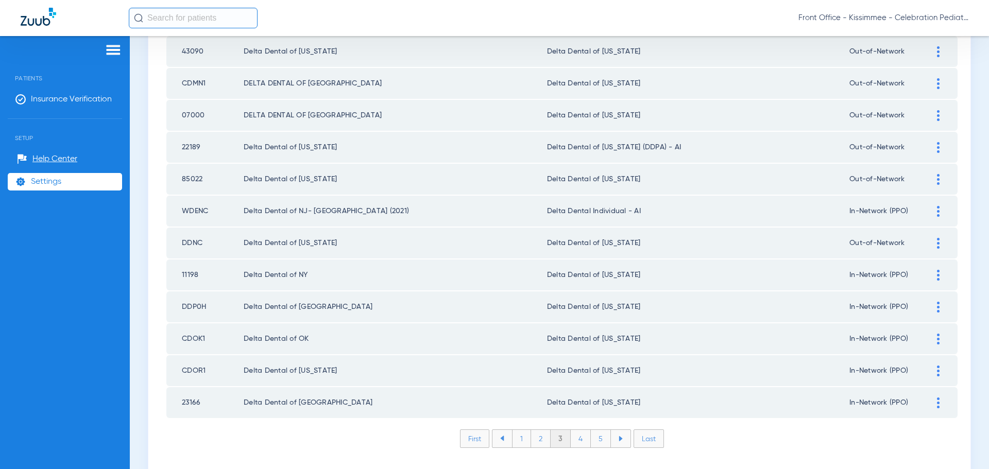
scroll to position [1341, 0]
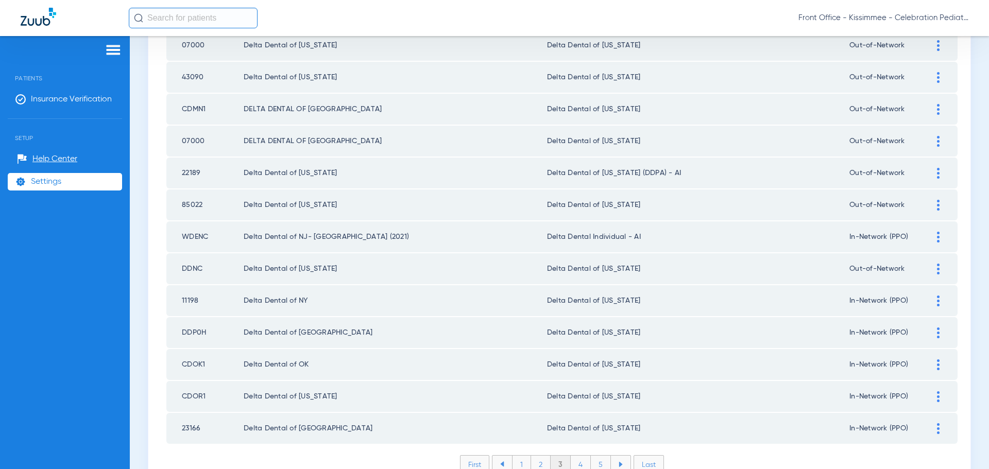
click at [937, 272] on img at bounding box center [938, 269] width 3 height 11
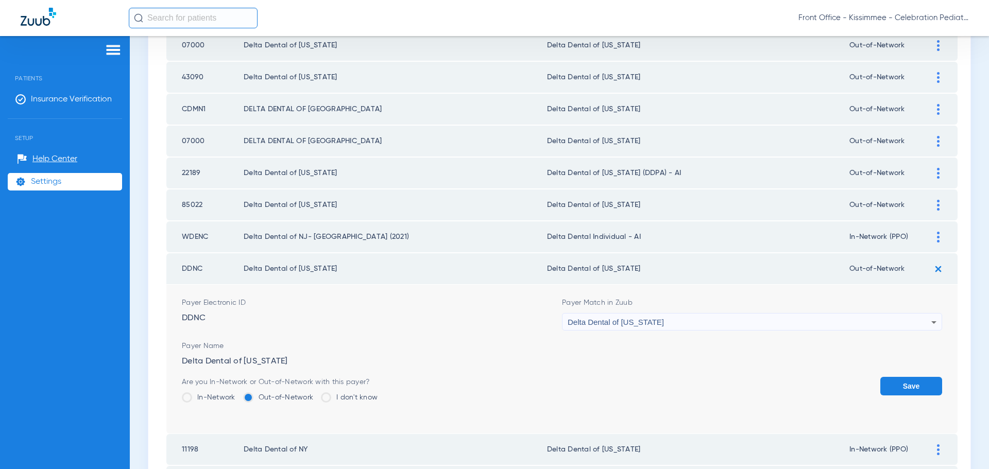
click at [189, 396] on span at bounding box center [187, 398] width 10 height 10
click at [238, 394] on input "In-Network" at bounding box center [238, 394] width 0 height 0
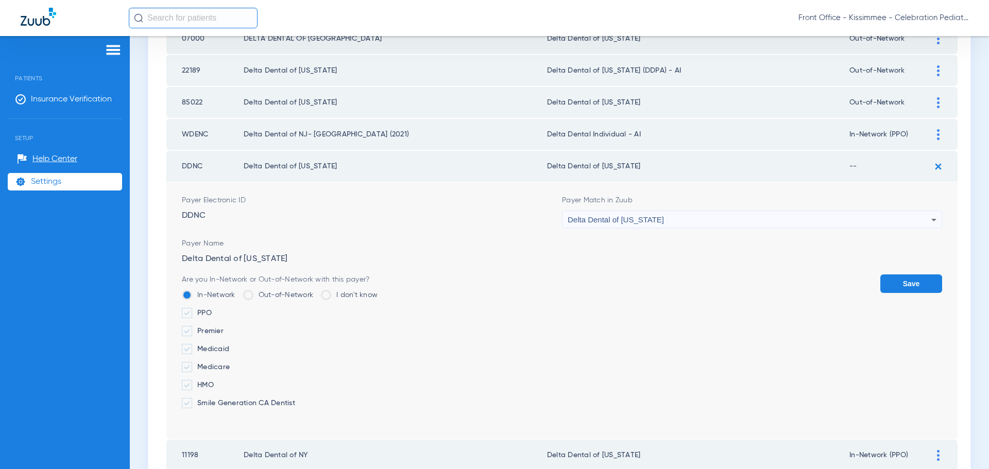
scroll to position [1444, 0]
click at [180, 309] on td "Payer Electronic ID DDNC Payer Match in Zuub Delta Dental of North Carolina Pay…" at bounding box center [561, 310] width 791 height 257
click at [188, 310] on span at bounding box center [187, 313] width 10 height 10
click at [214, 309] on input "PPO" at bounding box center [214, 309] width 0 height 0
click at [892, 286] on button "Save" at bounding box center [912, 283] width 62 height 19
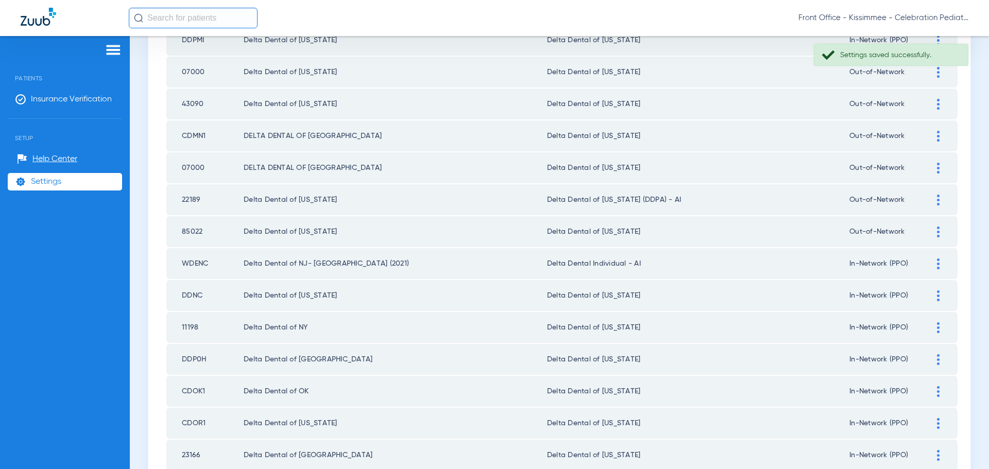
scroll to position [1290, 0]
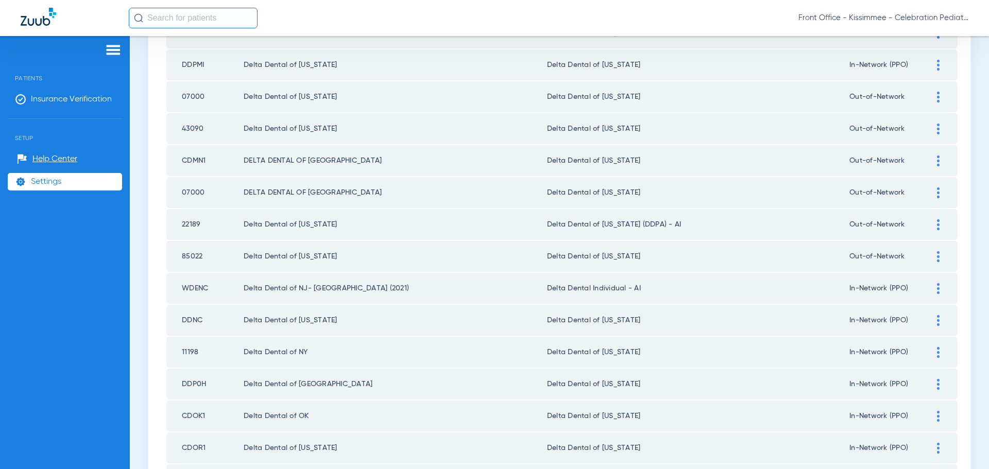
click at [930, 97] on div at bounding box center [939, 97] width 18 height 11
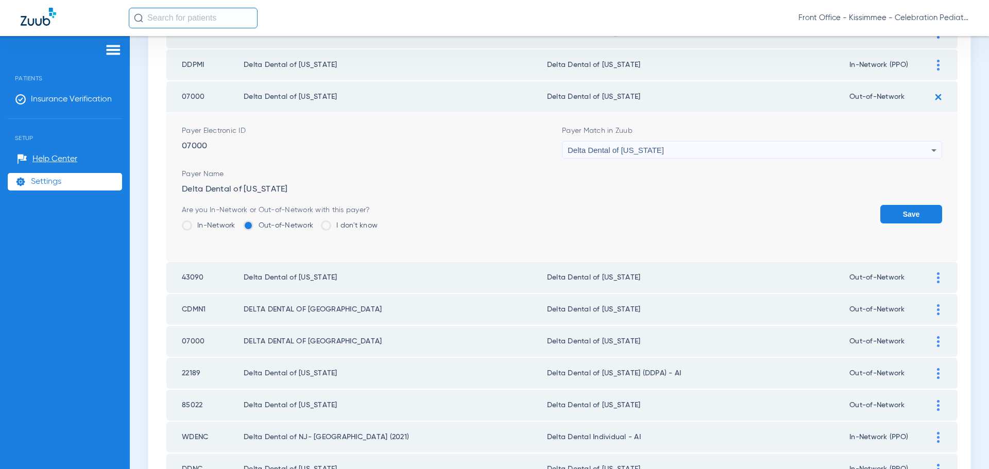
click at [183, 220] on div "Are you In-Network or Out-of-Network with this payer? In-Network Out-of-Network…" at bounding box center [280, 221] width 196 height 33
click at [189, 223] on span at bounding box center [187, 226] width 10 height 10
click at [238, 222] on input "In-Network" at bounding box center [238, 222] width 0 height 0
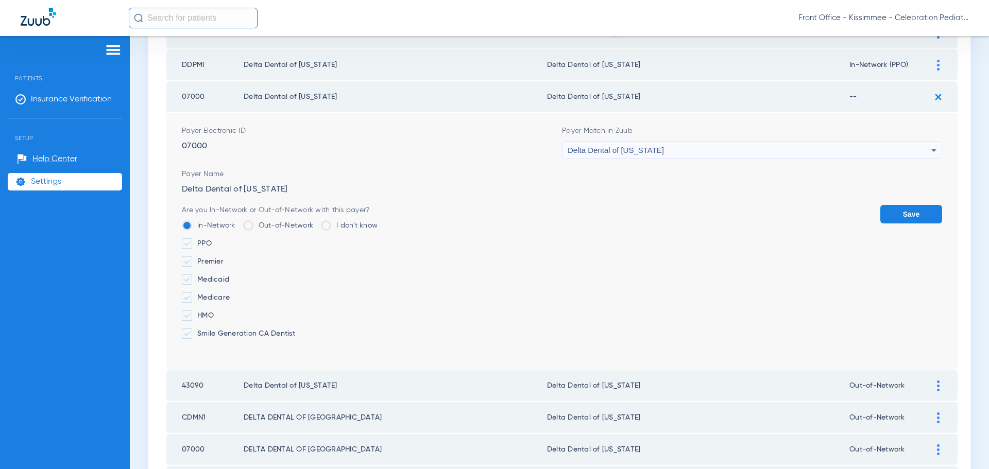
click at [197, 244] on label "PPO" at bounding box center [280, 244] width 196 height 10
click at [214, 240] on input "PPO" at bounding box center [214, 240] width 0 height 0
click at [891, 209] on button "Save" at bounding box center [912, 214] width 62 height 19
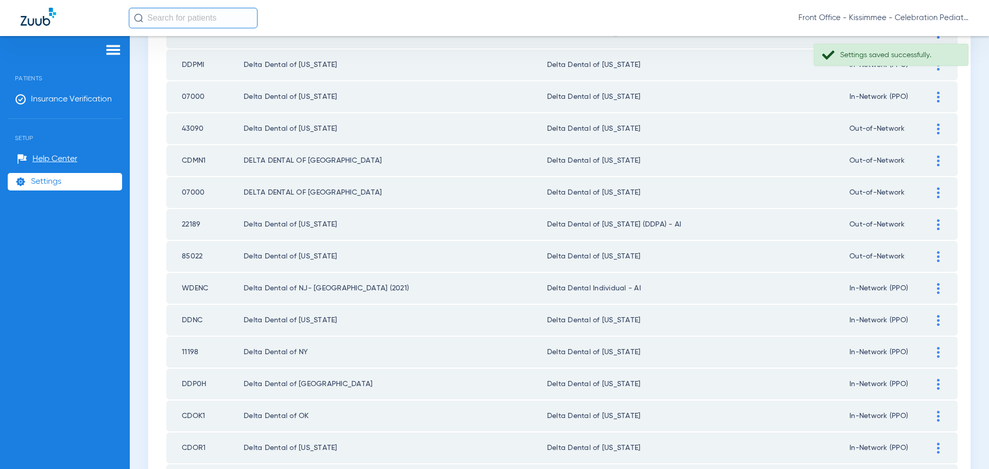
click at [933, 121] on td at bounding box center [944, 128] width 28 height 31
click at [930, 126] on div at bounding box center [939, 129] width 18 height 11
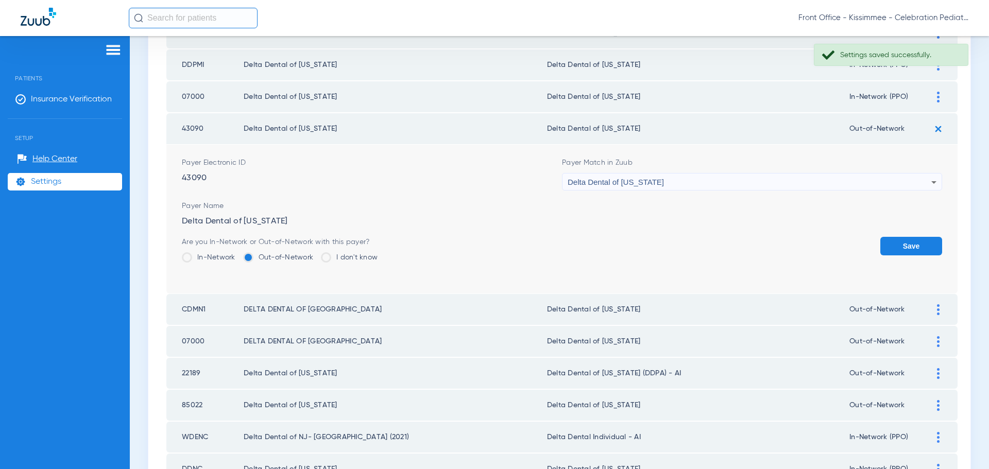
click at [186, 257] on span at bounding box center [187, 257] width 10 height 10
click at [238, 254] on input "In-Network" at bounding box center [238, 254] width 0 height 0
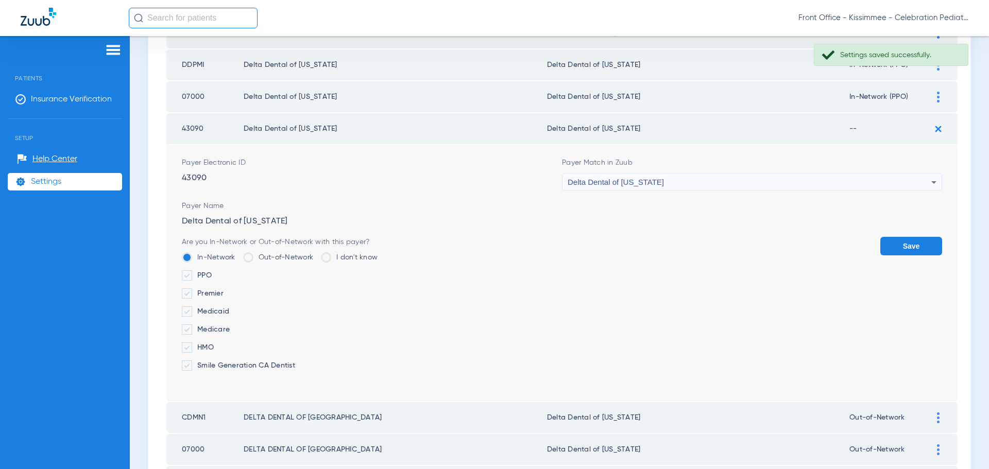
click at [197, 275] on label "PPO" at bounding box center [280, 276] width 196 height 10
click at [214, 272] on input "PPO" at bounding box center [214, 272] width 0 height 0
click at [924, 250] on button "Save" at bounding box center [912, 246] width 62 height 19
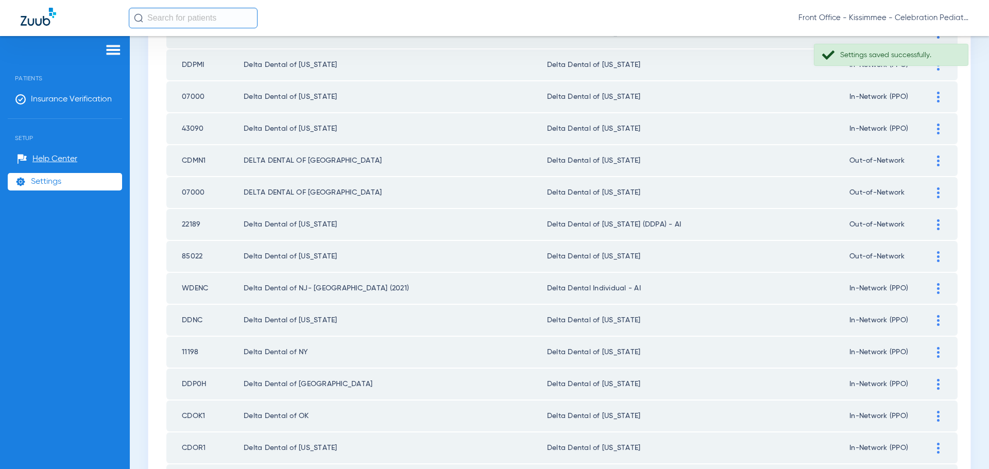
click at [930, 158] on div at bounding box center [939, 161] width 18 height 11
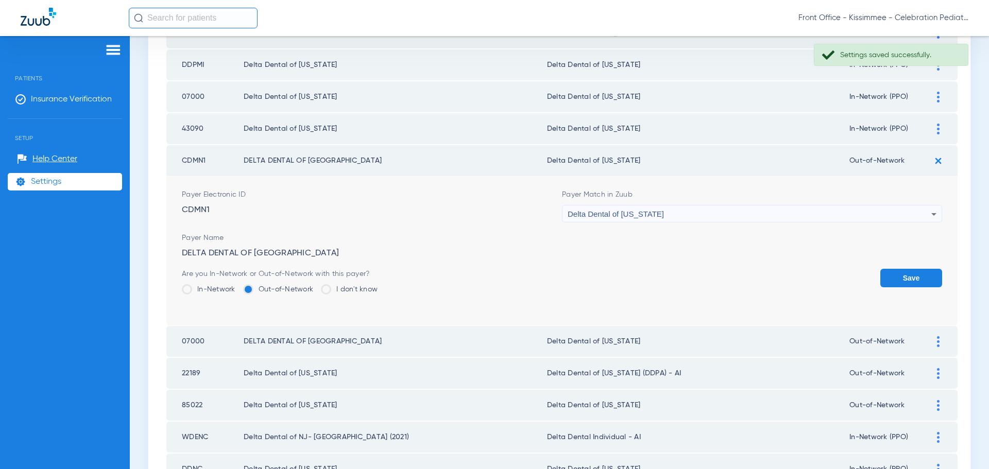
click at [187, 291] on span at bounding box center [187, 289] width 10 height 10
click at [238, 286] on input "In-Network" at bounding box center [238, 286] width 0 height 0
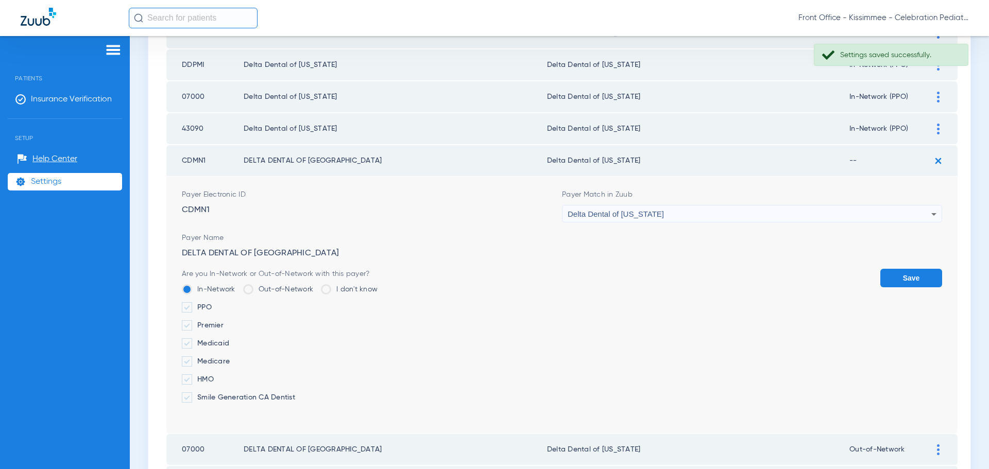
click at [208, 303] on label "PPO" at bounding box center [280, 307] width 196 height 10
click at [214, 304] on input "PPO" at bounding box center [214, 304] width 0 height 0
click at [881, 279] on button "Save" at bounding box center [912, 278] width 62 height 19
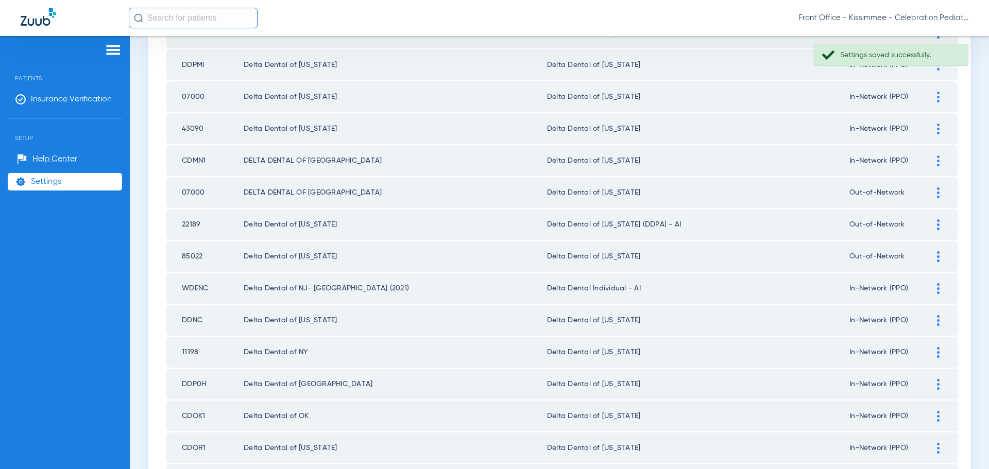
click at [937, 191] on img at bounding box center [938, 193] width 3 height 11
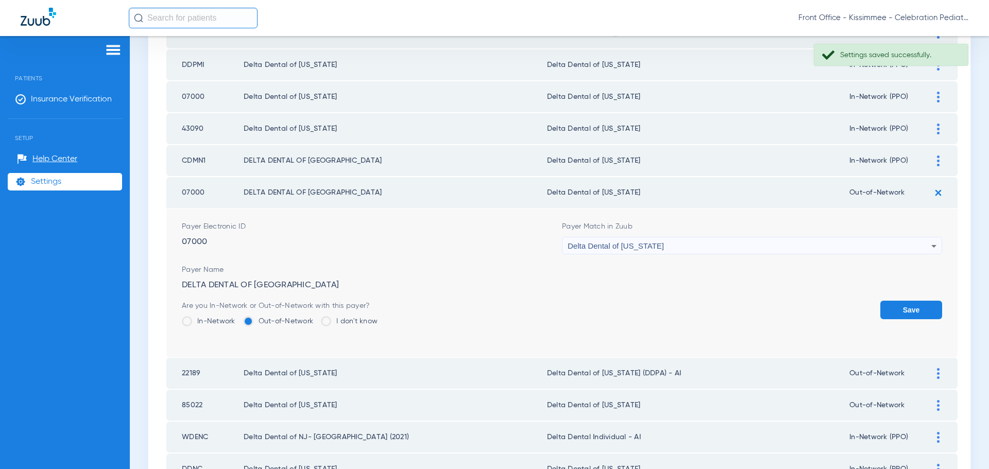
click at [188, 321] on span at bounding box center [187, 321] width 10 height 10
click at [238, 318] on input "In-Network" at bounding box center [238, 318] width 0 height 0
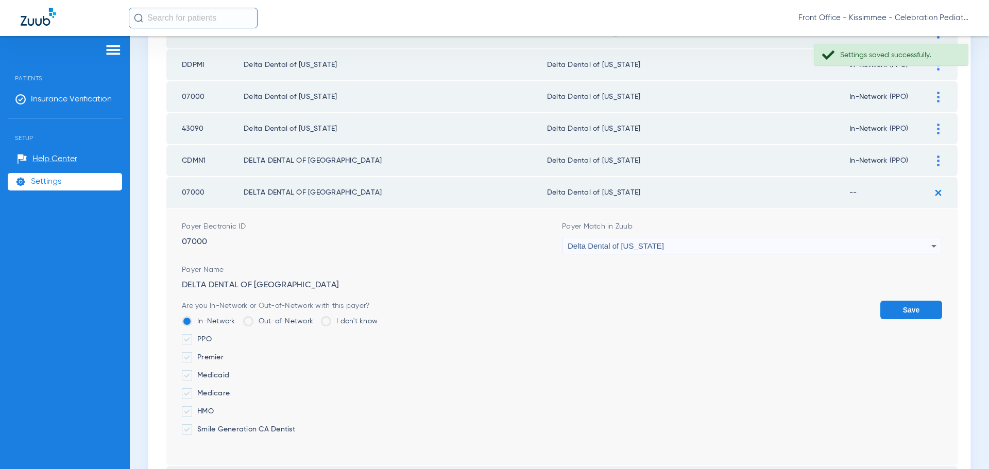
click at [206, 335] on label "PPO" at bounding box center [280, 339] width 196 height 10
click at [214, 336] on input "PPO" at bounding box center [214, 336] width 0 height 0
click at [893, 310] on button "Save" at bounding box center [912, 310] width 62 height 19
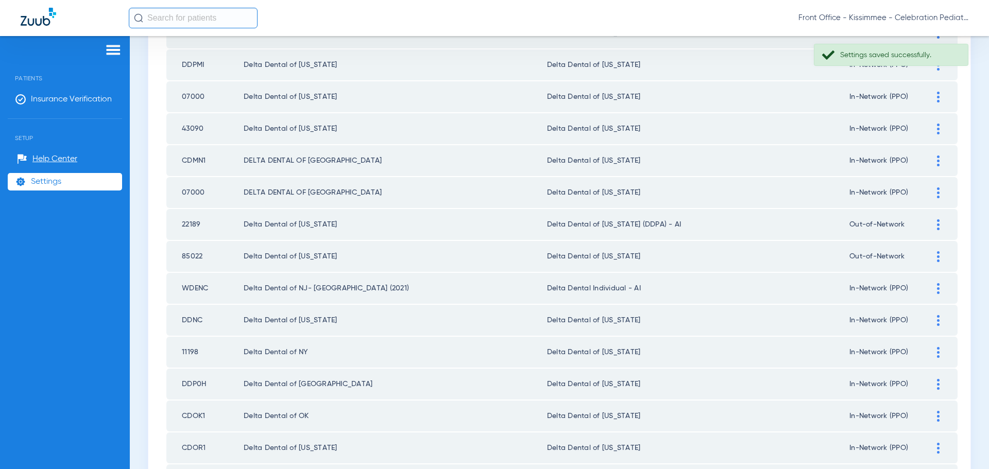
click at [930, 224] on div at bounding box center [939, 225] width 18 height 11
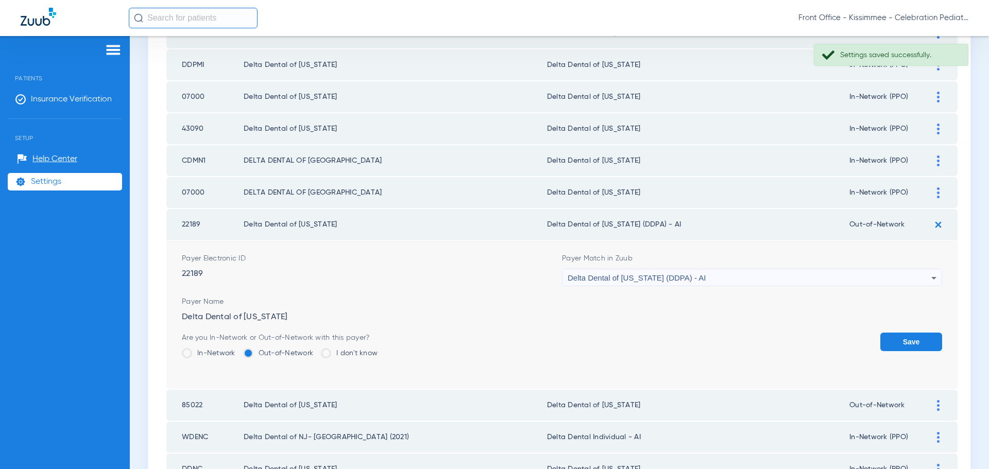
click at [205, 357] on label "In-Network" at bounding box center [209, 353] width 54 height 10
click at [238, 350] on input "In-Network" at bounding box center [238, 350] width 0 height 0
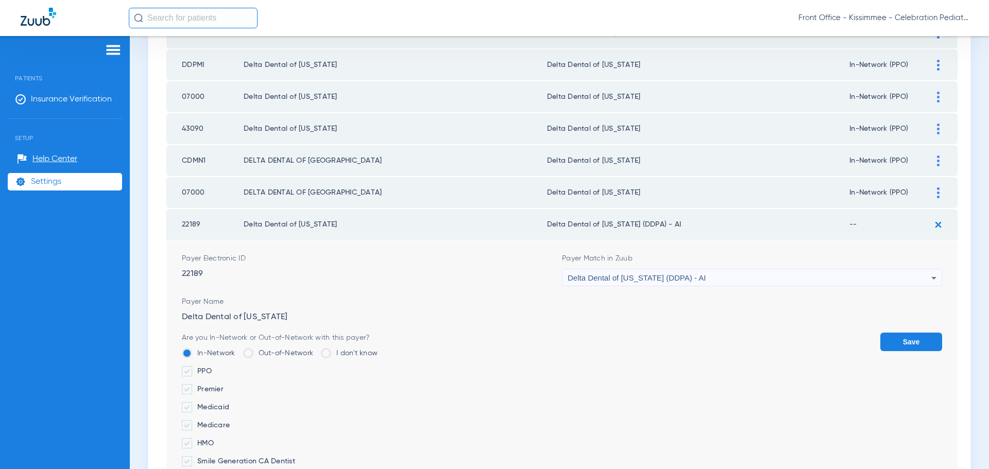
click at [191, 375] on span at bounding box center [187, 371] width 10 height 10
click at [214, 368] on input "PPO" at bounding box center [214, 368] width 0 height 0
click at [911, 348] on button "Save" at bounding box center [912, 342] width 62 height 19
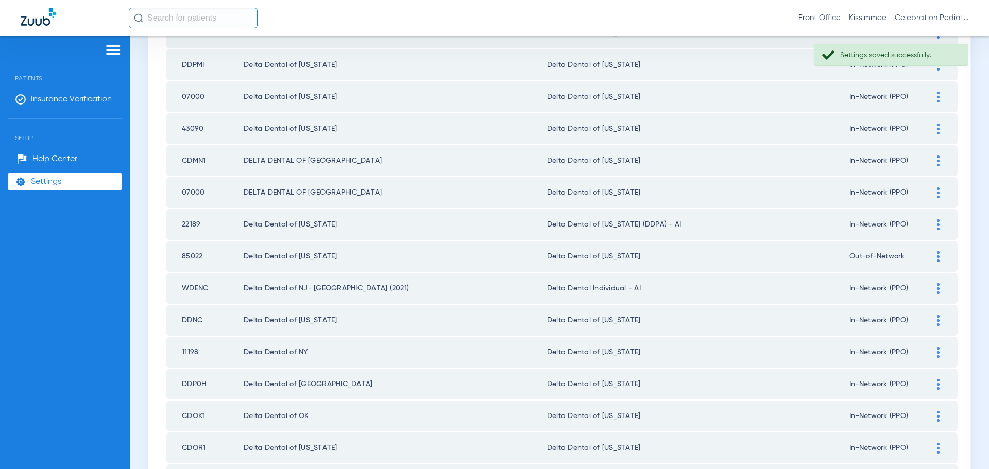
click at [932, 254] on div at bounding box center [939, 256] width 18 height 11
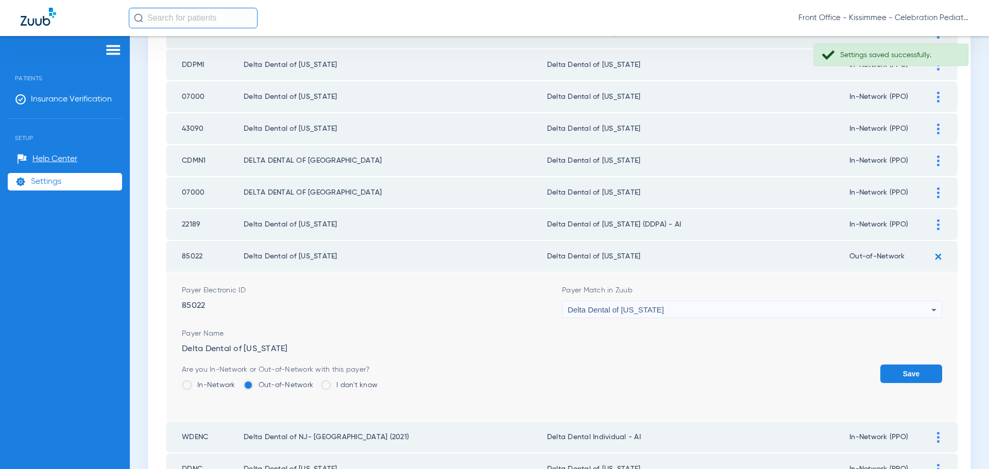
click at [187, 385] on span at bounding box center [187, 385] width 10 height 10
click at [238, 382] on input "In-Network" at bounding box center [238, 382] width 0 height 0
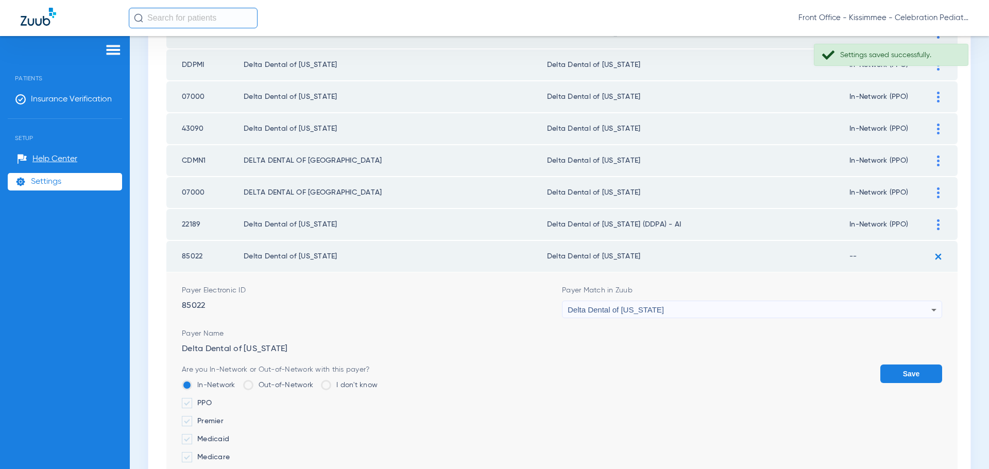
click at [197, 402] on label "PPO" at bounding box center [280, 403] width 196 height 10
click at [214, 400] on input "PPO" at bounding box center [214, 400] width 0 height 0
click at [919, 381] on button "Save" at bounding box center [912, 374] width 62 height 19
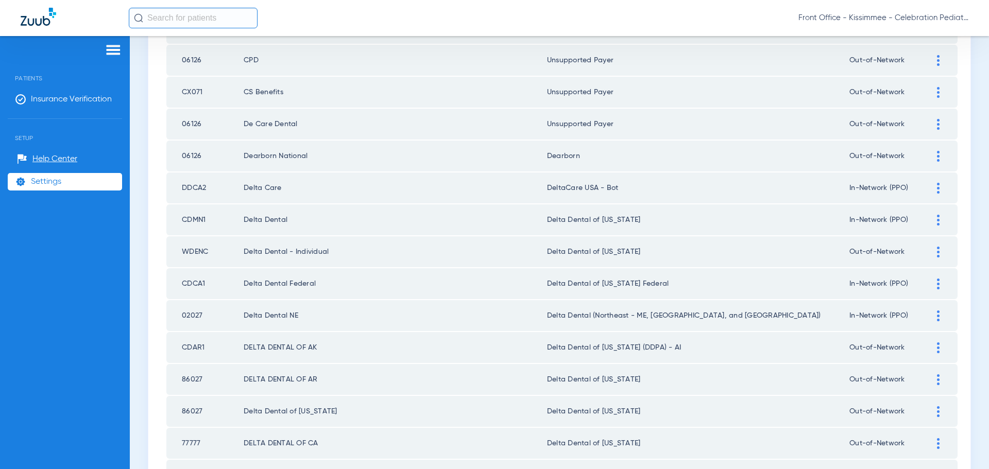
scroll to position [568, 0]
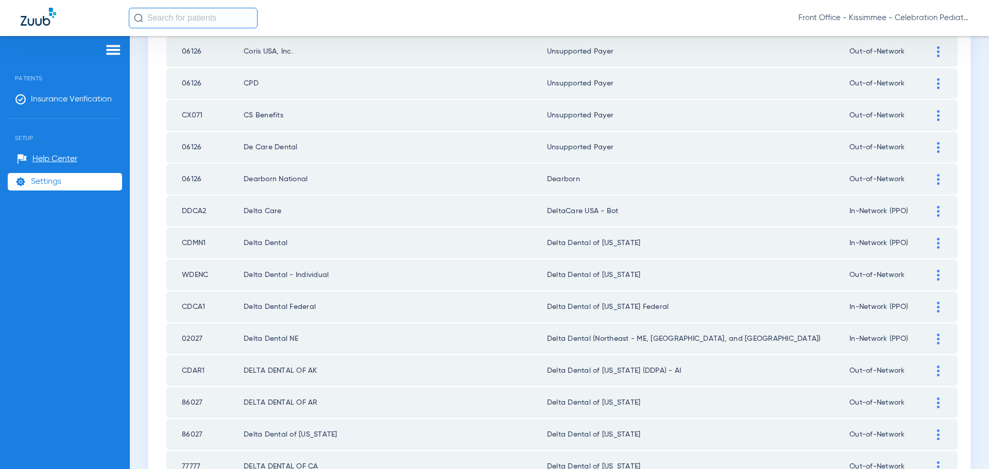
click at [864, 213] on td "In-Network (PPO)" at bounding box center [890, 211] width 80 height 31
click at [930, 209] on div at bounding box center [939, 211] width 18 height 11
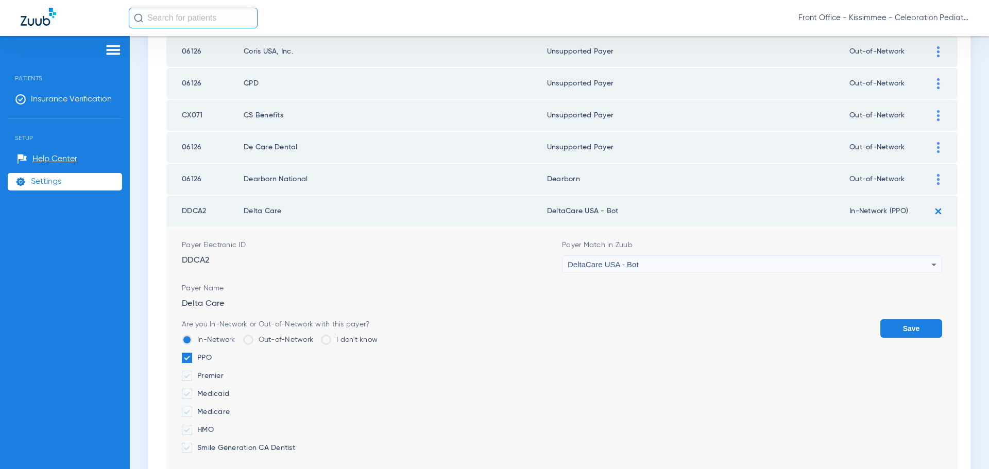
click at [256, 343] on label "Out-of-Network" at bounding box center [278, 340] width 71 height 10
click at [316, 336] on input "Out-of-Network" at bounding box center [316, 336] width 0 height 0
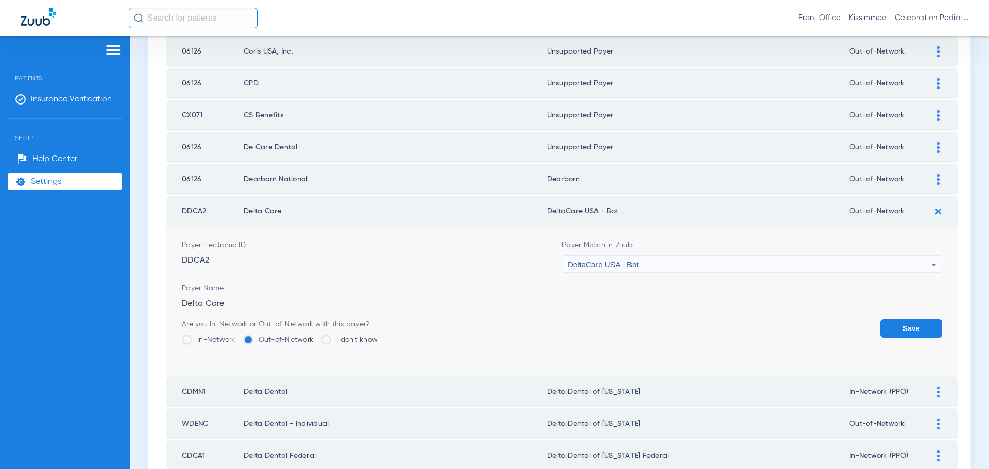
click at [881, 329] on button "Save" at bounding box center [912, 328] width 62 height 19
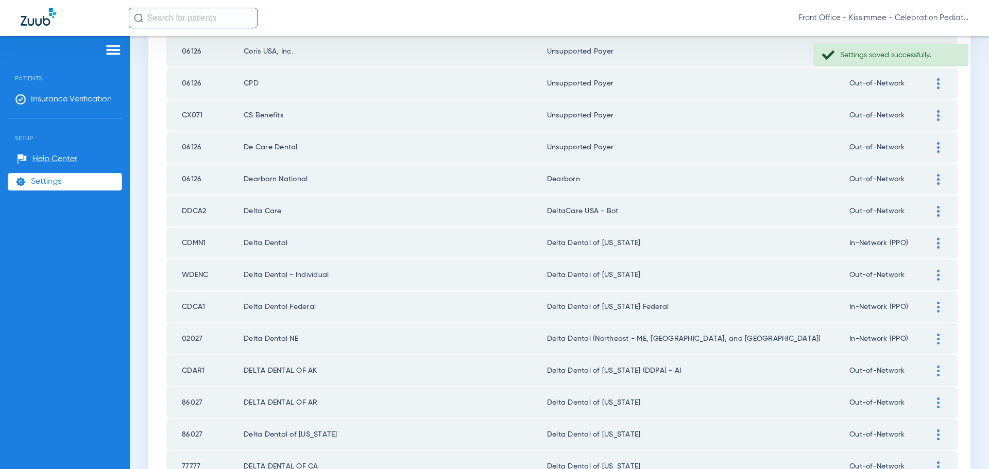
click at [937, 276] on img at bounding box center [938, 275] width 3 height 11
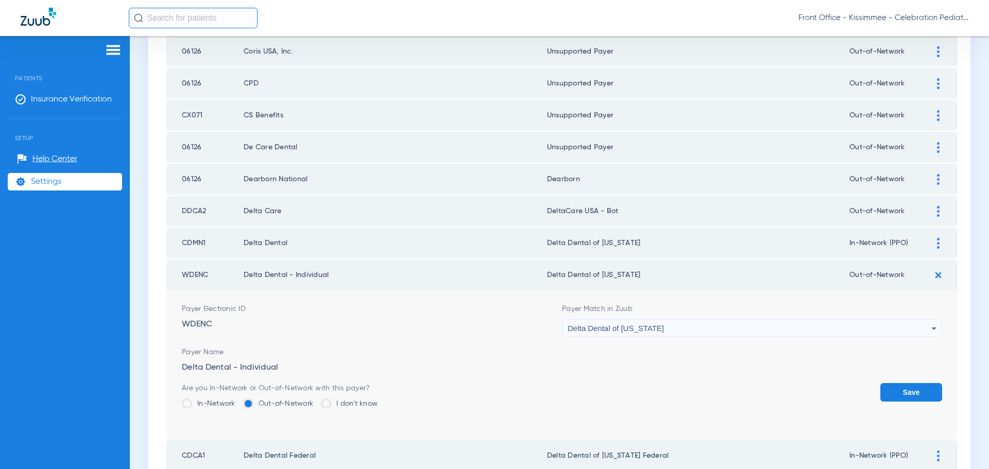
click at [186, 408] on span at bounding box center [187, 404] width 10 height 10
click at [238, 400] on input "In-Network" at bounding box center [238, 400] width 0 height 0
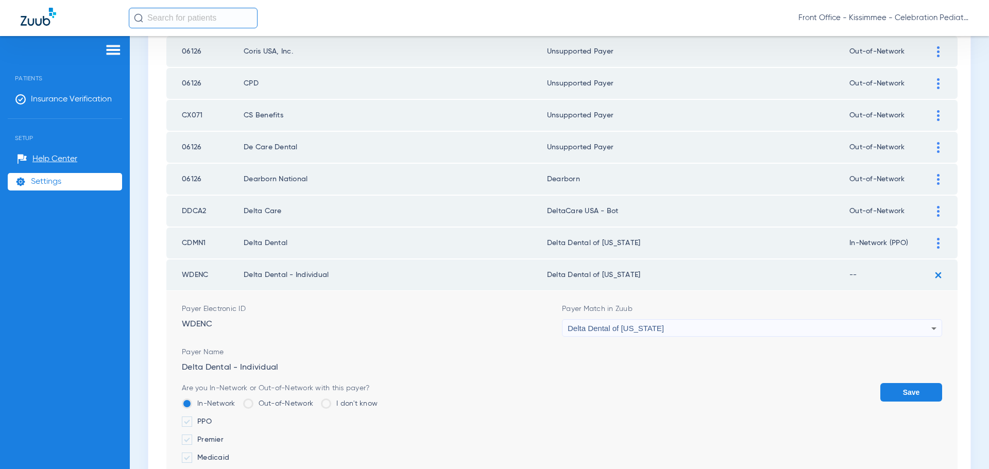
click at [195, 423] on label "PPO" at bounding box center [280, 422] width 196 height 10
click at [214, 418] on input "PPO" at bounding box center [214, 418] width 0 height 0
click at [917, 398] on button "Save" at bounding box center [912, 392] width 62 height 19
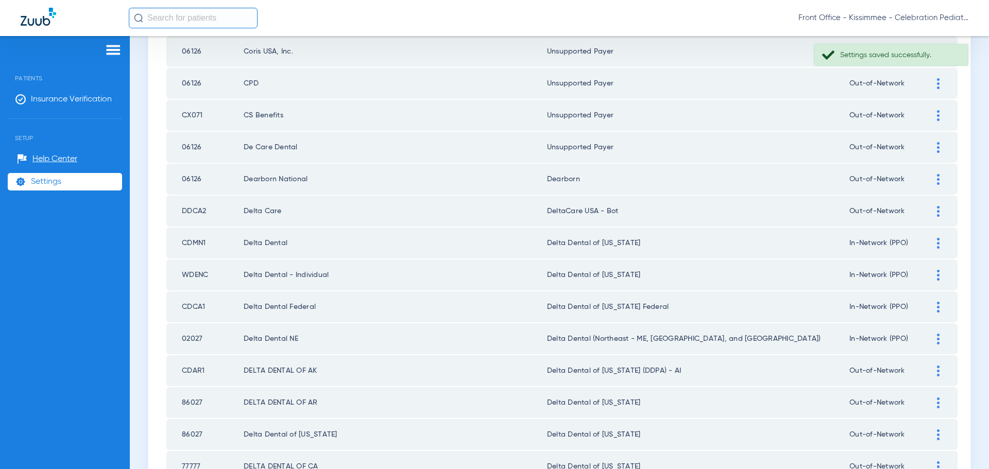
click at [930, 370] on div at bounding box center [939, 371] width 18 height 11
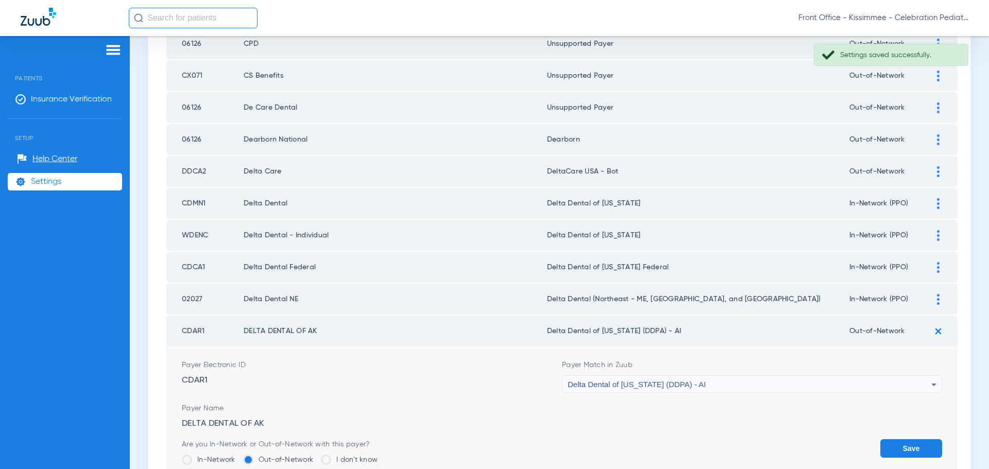
scroll to position [671, 0]
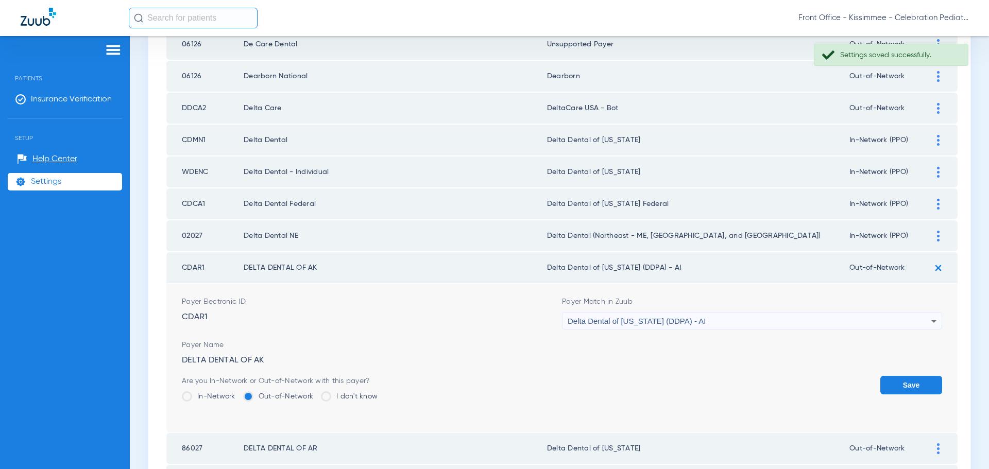
click at [198, 393] on label "In-Network" at bounding box center [209, 397] width 54 height 10
click at [238, 393] on input "In-Network" at bounding box center [238, 393] width 0 height 0
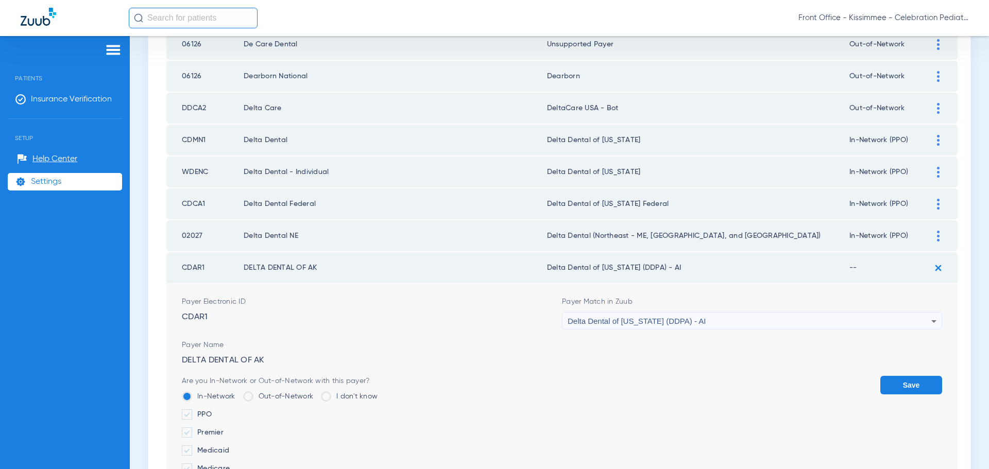
click at [199, 416] on label "PPO" at bounding box center [280, 415] width 196 height 10
click at [214, 411] on input "PPO" at bounding box center [214, 411] width 0 height 0
click at [886, 389] on button "Save" at bounding box center [912, 385] width 62 height 19
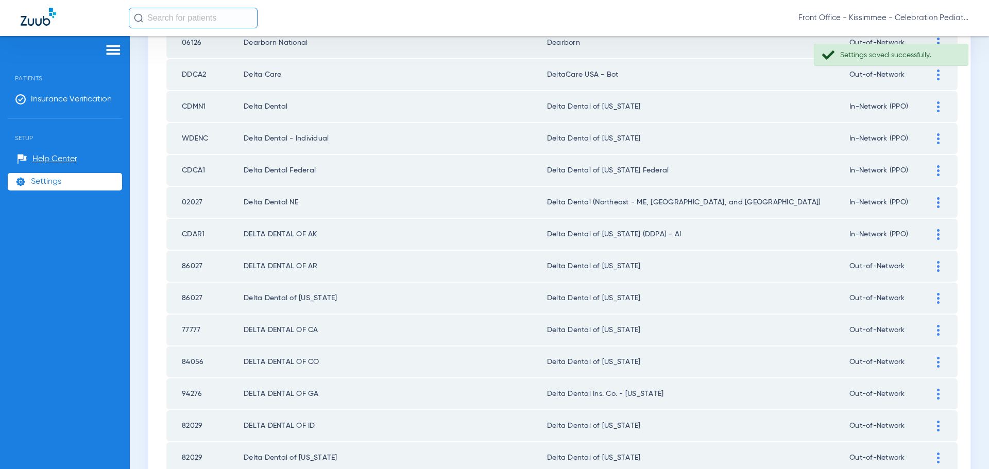
scroll to position [723, 0]
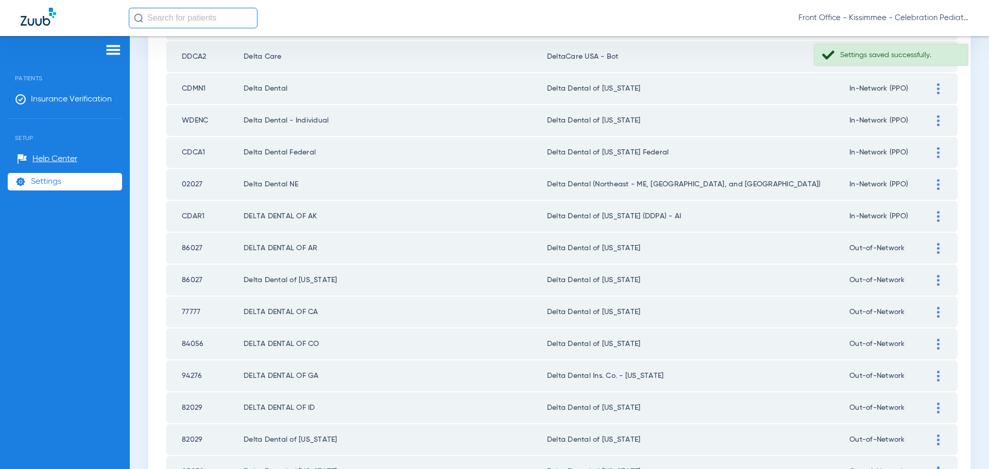
click at [937, 252] on img at bounding box center [938, 248] width 3 height 11
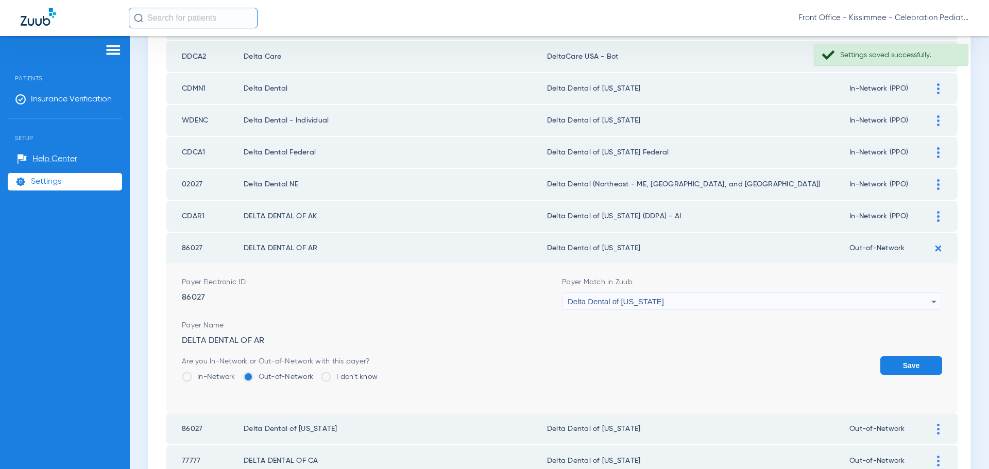
click at [190, 378] on span at bounding box center [187, 377] width 10 height 10
click at [238, 374] on input "In-Network" at bounding box center [238, 374] width 0 height 0
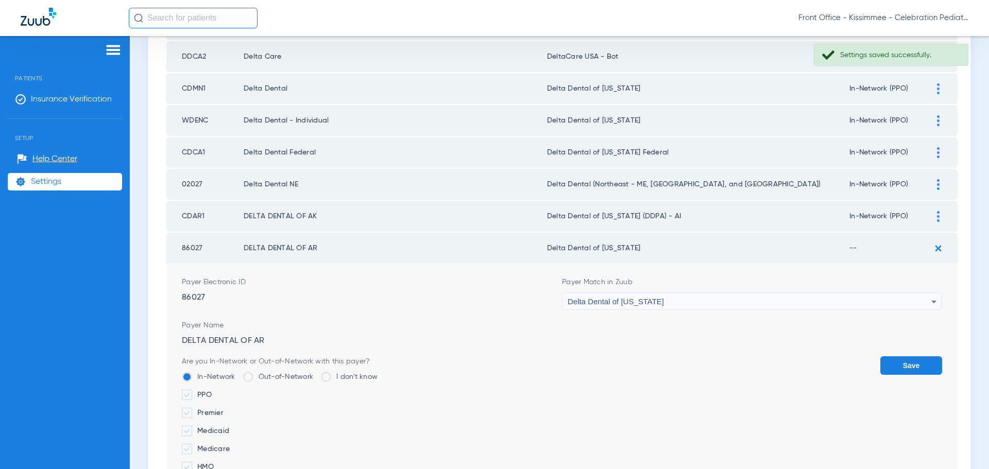
click at [185, 396] on span at bounding box center [187, 395] width 10 height 10
click at [214, 392] on input "PPO" at bounding box center [214, 392] width 0 height 0
click at [886, 366] on button "Save" at bounding box center [912, 366] width 62 height 19
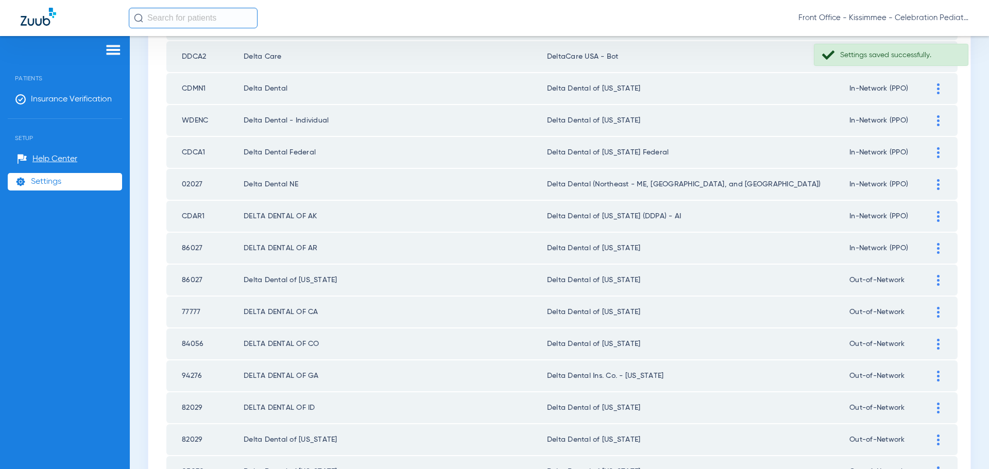
click at [930, 286] on td at bounding box center [944, 280] width 28 height 31
click at [937, 282] on img at bounding box center [938, 280] width 3 height 11
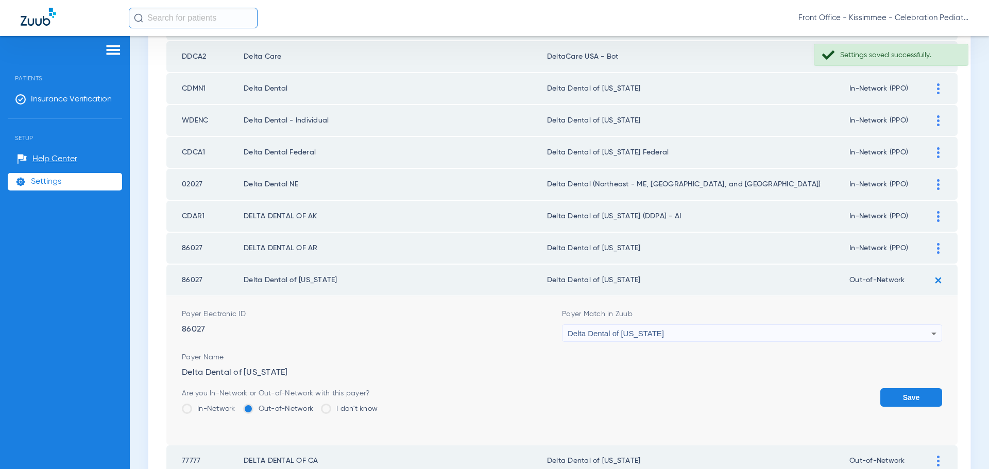
click at [201, 406] on label "In-Network" at bounding box center [209, 409] width 54 height 10
click at [238, 406] on input "In-Network" at bounding box center [238, 406] width 0 height 0
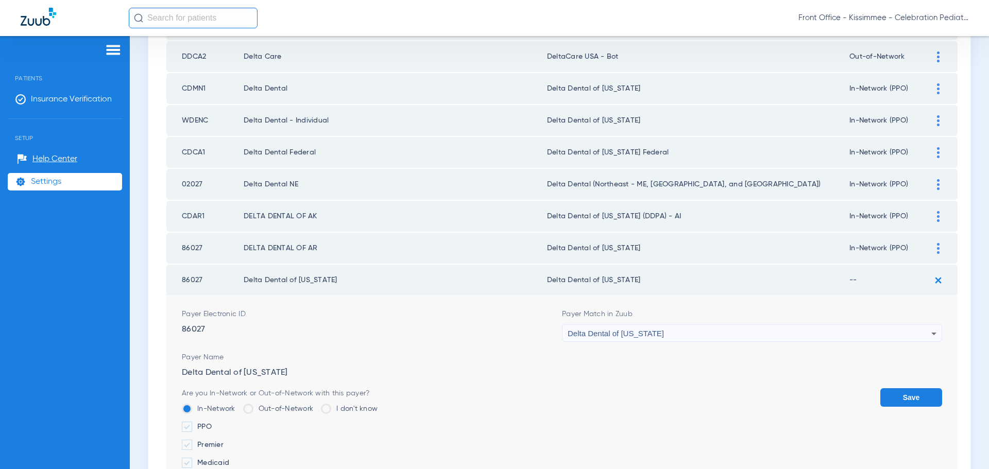
click at [193, 428] on label "PPO" at bounding box center [280, 427] width 196 height 10
click at [214, 424] on input "PPO" at bounding box center [214, 424] width 0 height 0
click at [912, 402] on button "Save" at bounding box center [912, 398] width 62 height 19
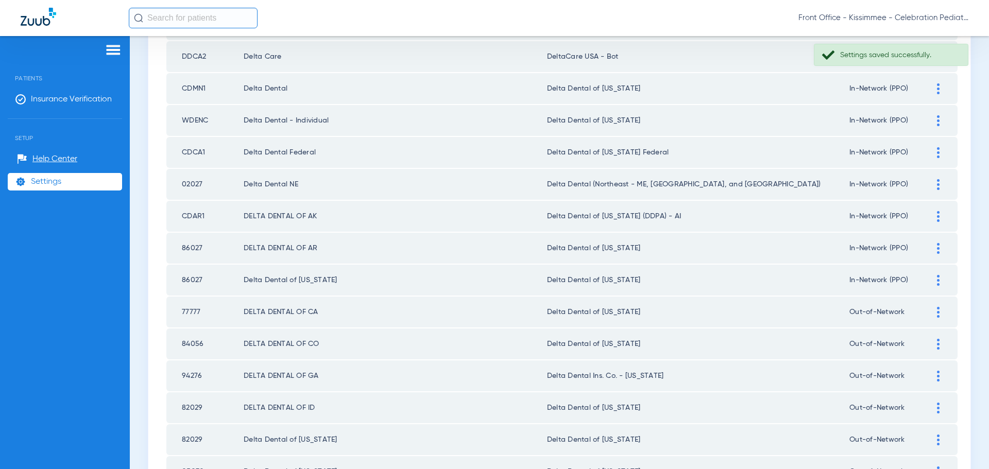
click at [937, 314] on img at bounding box center [938, 312] width 3 height 11
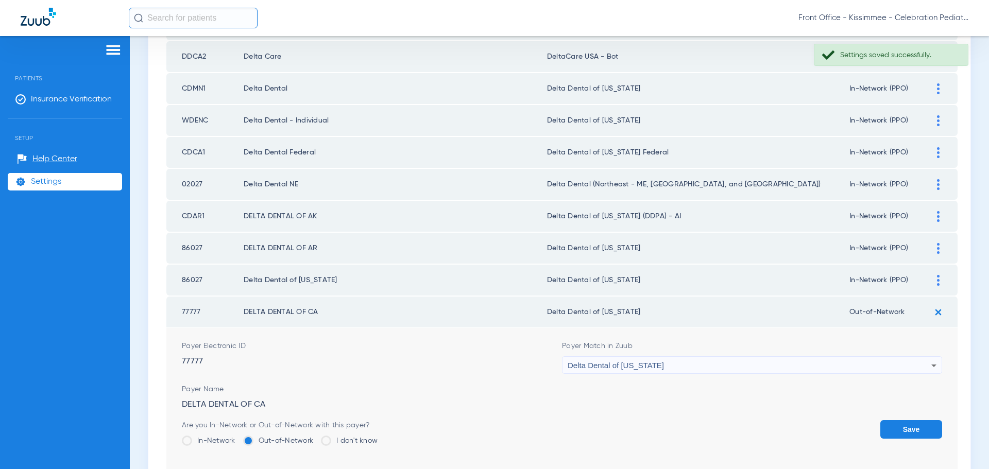
click at [189, 442] on span at bounding box center [187, 441] width 10 height 10
click at [238, 437] on input "In-Network" at bounding box center [238, 437] width 0 height 0
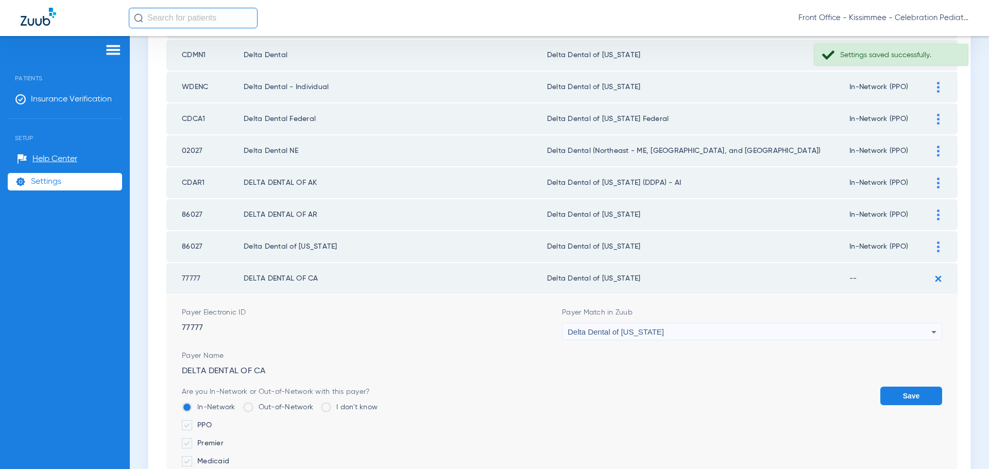
scroll to position [774, 0]
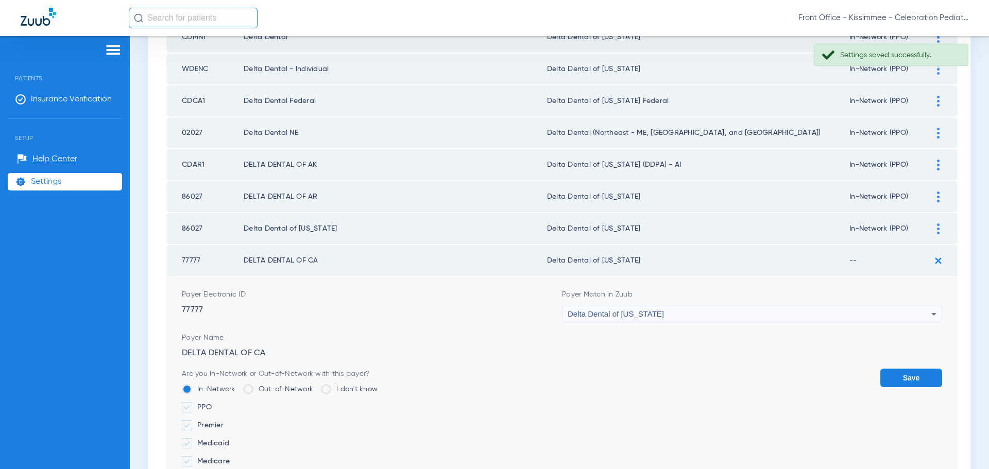
click at [207, 401] on li "In-Network" at bounding box center [209, 393] width 54 height 18
click at [195, 406] on label "PPO" at bounding box center [280, 407] width 196 height 10
click at [214, 404] on input "PPO" at bounding box center [214, 404] width 0 height 0
click at [895, 377] on button "Save" at bounding box center [912, 378] width 62 height 19
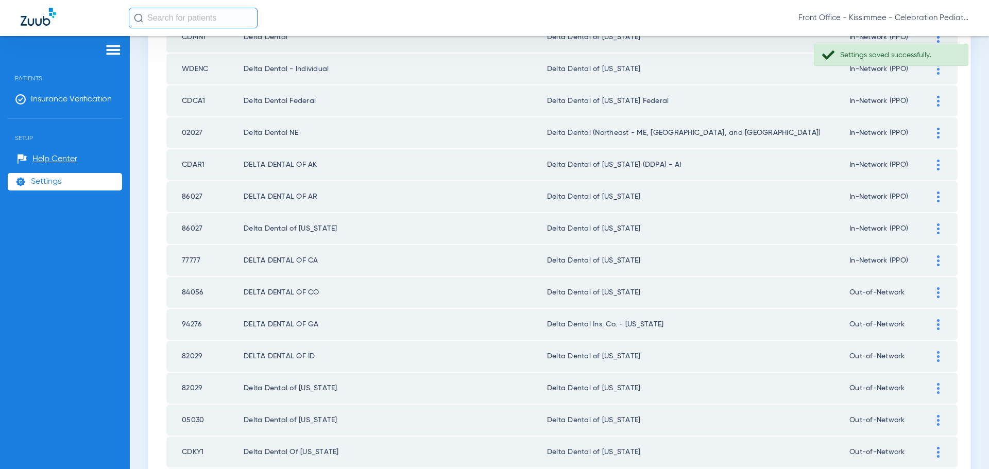
click at [933, 294] on div at bounding box center [939, 293] width 18 height 11
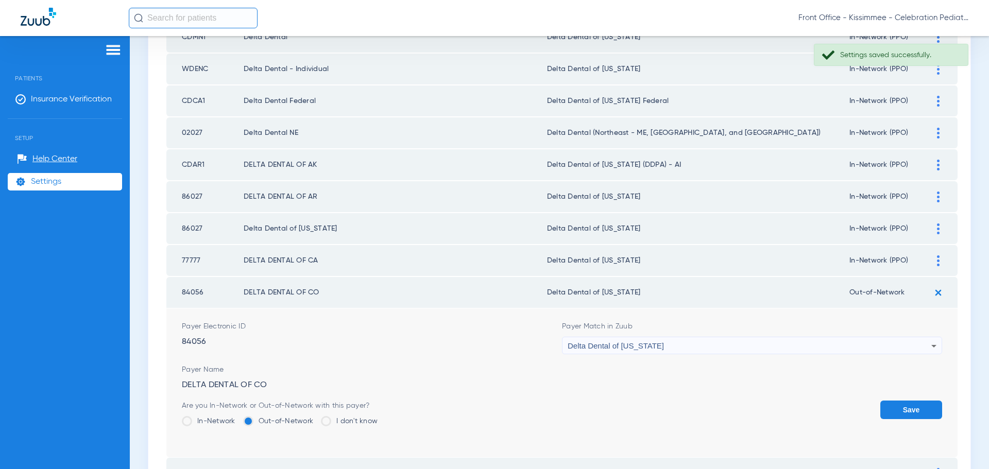
click at [191, 421] on span at bounding box center [187, 421] width 10 height 10
click at [238, 418] on input "In-Network" at bounding box center [238, 418] width 0 height 0
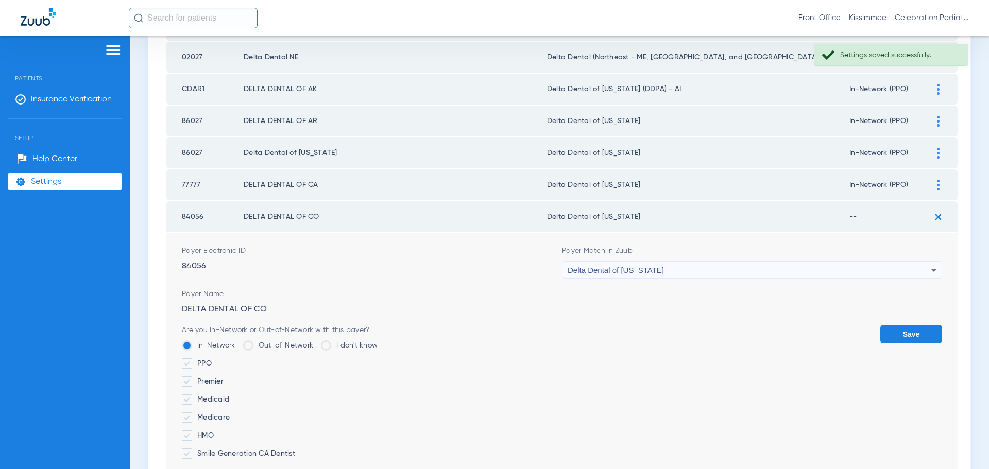
scroll to position [877, 0]
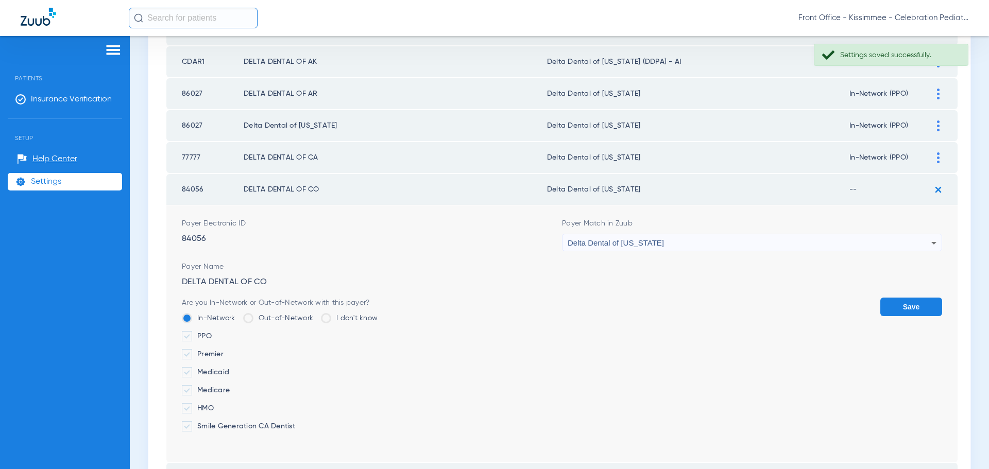
click at [206, 336] on label "PPO" at bounding box center [280, 336] width 196 height 10
click at [214, 333] on input "PPO" at bounding box center [214, 333] width 0 height 0
click at [898, 309] on button "Save" at bounding box center [912, 307] width 62 height 19
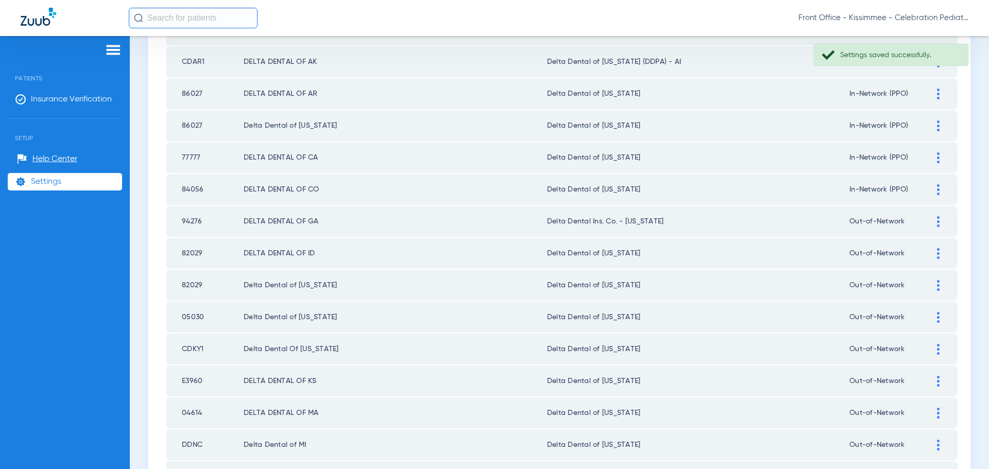
click at [937, 225] on img at bounding box center [938, 221] width 3 height 11
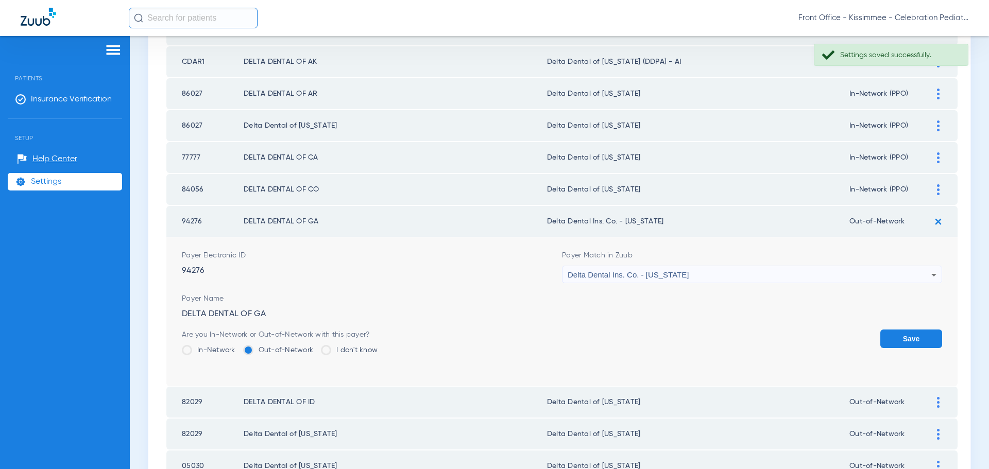
click at [204, 351] on label "In-Network" at bounding box center [209, 350] width 54 height 10
click at [238, 347] on input "In-Network" at bounding box center [238, 347] width 0 height 0
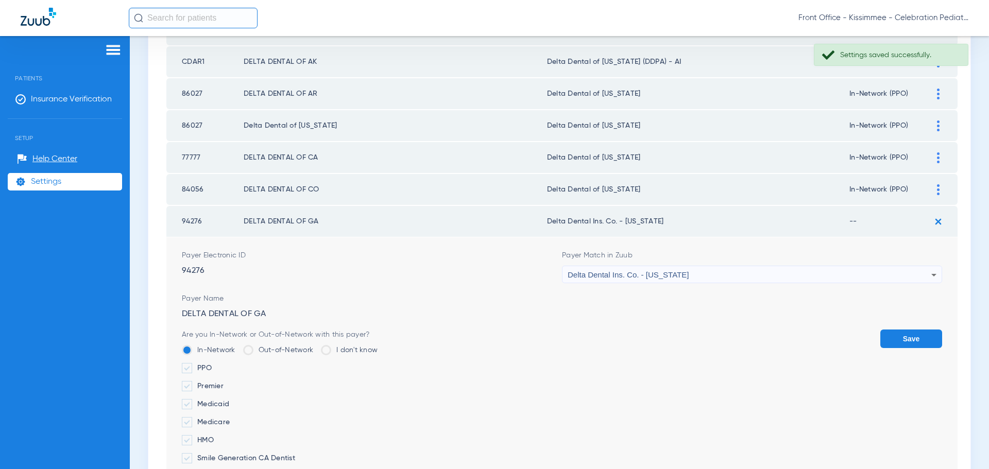
click at [196, 365] on label "PPO" at bounding box center [280, 368] width 196 height 10
click at [214, 365] on input "PPO" at bounding box center [214, 365] width 0 height 0
click at [887, 340] on button "Save" at bounding box center [912, 339] width 62 height 19
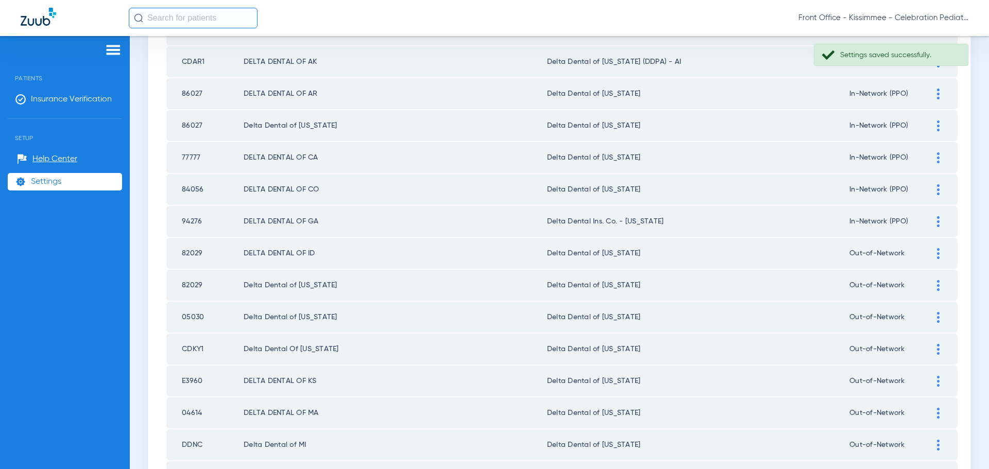
click at [937, 252] on img at bounding box center [938, 253] width 3 height 11
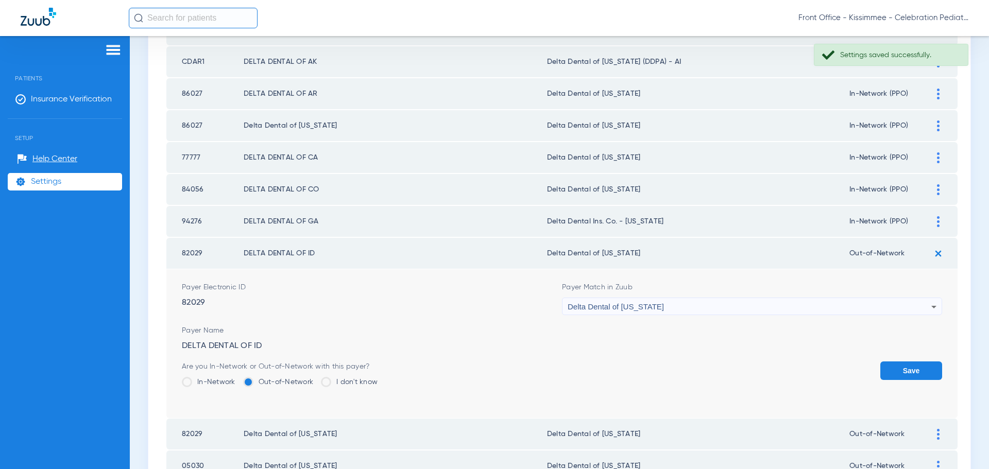
click at [201, 383] on label "In-Network" at bounding box center [209, 382] width 54 height 10
click at [238, 379] on input "In-Network" at bounding box center [238, 379] width 0 height 0
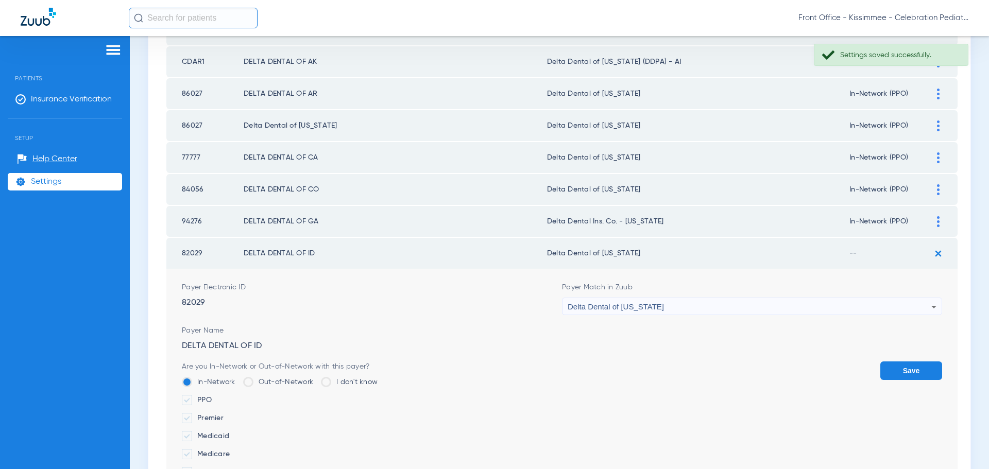
click at [192, 401] on span at bounding box center [187, 400] width 10 height 10
click at [214, 397] on input "PPO" at bounding box center [214, 397] width 0 height 0
click at [925, 374] on button "Save" at bounding box center [912, 371] width 62 height 19
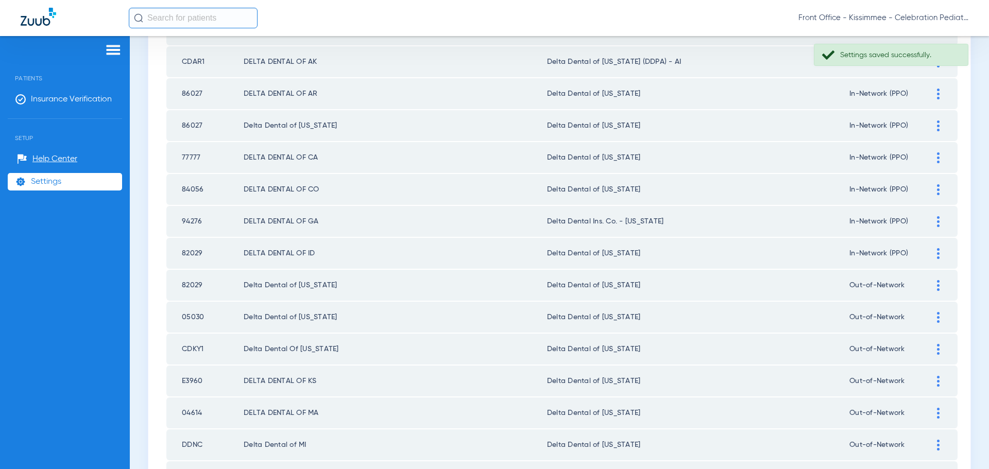
click at [937, 290] on img at bounding box center [938, 285] width 3 height 11
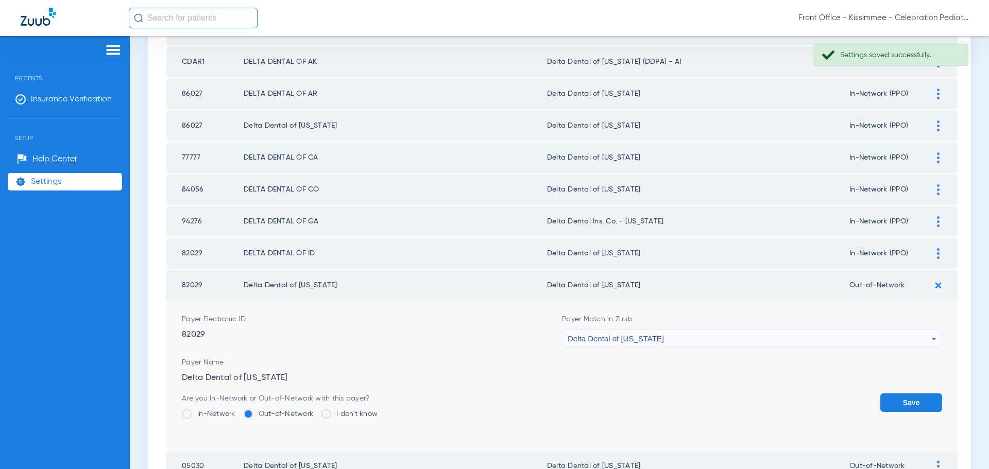
click at [187, 416] on span at bounding box center [187, 414] width 10 height 10
click at [238, 411] on input "In-Network" at bounding box center [238, 411] width 0 height 0
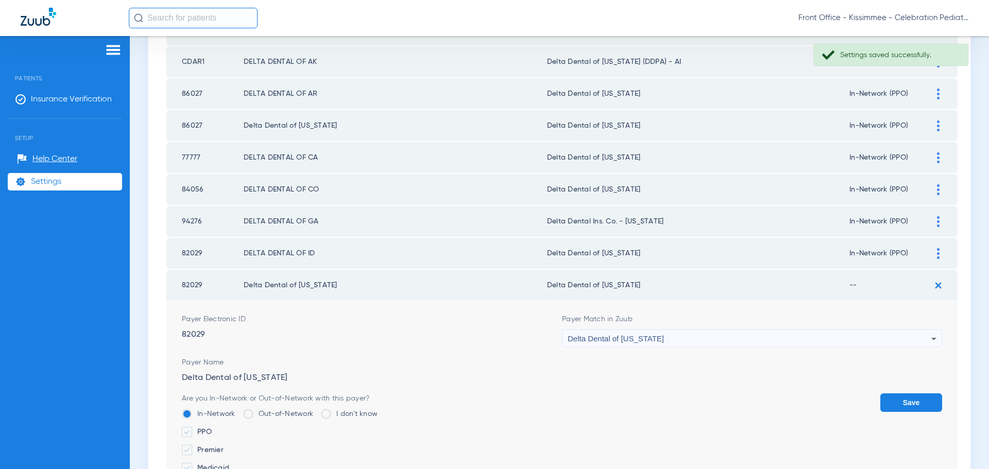
click at [202, 433] on label "PPO" at bounding box center [280, 432] width 196 height 10
click at [214, 429] on input "PPO" at bounding box center [214, 429] width 0 height 0
click at [885, 400] on button "Save" at bounding box center [912, 403] width 62 height 19
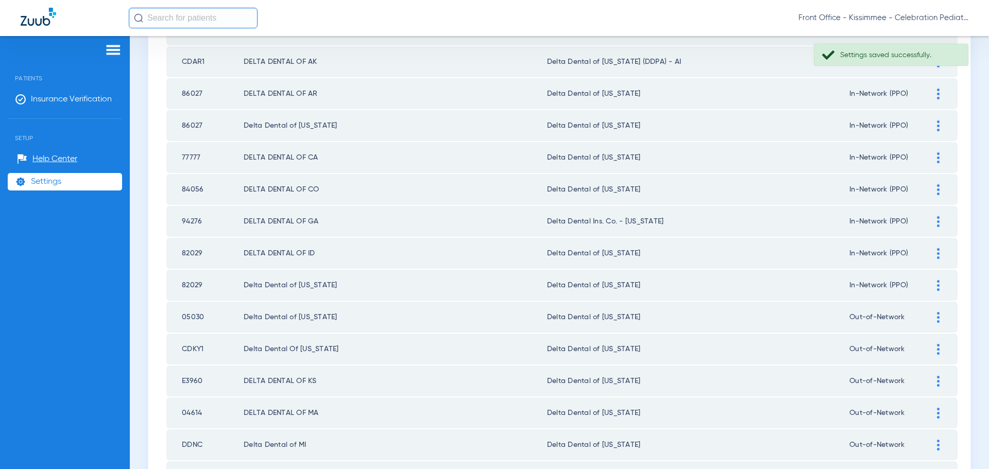
click at [937, 315] on div at bounding box center [939, 317] width 18 height 11
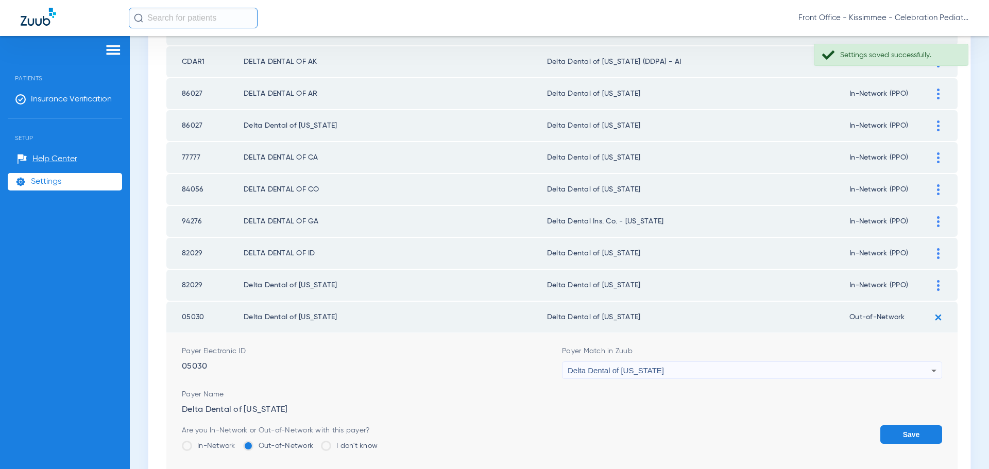
click at [190, 447] on span at bounding box center [187, 446] width 10 height 10
click at [238, 443] on input "In-Network" at bounding box center [238, 443] width 0 height 0
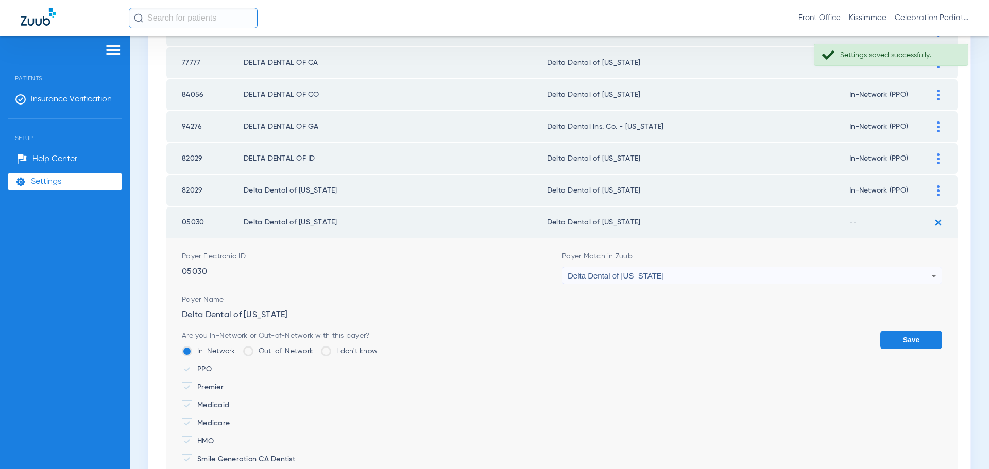
scroll to position [981, 0]
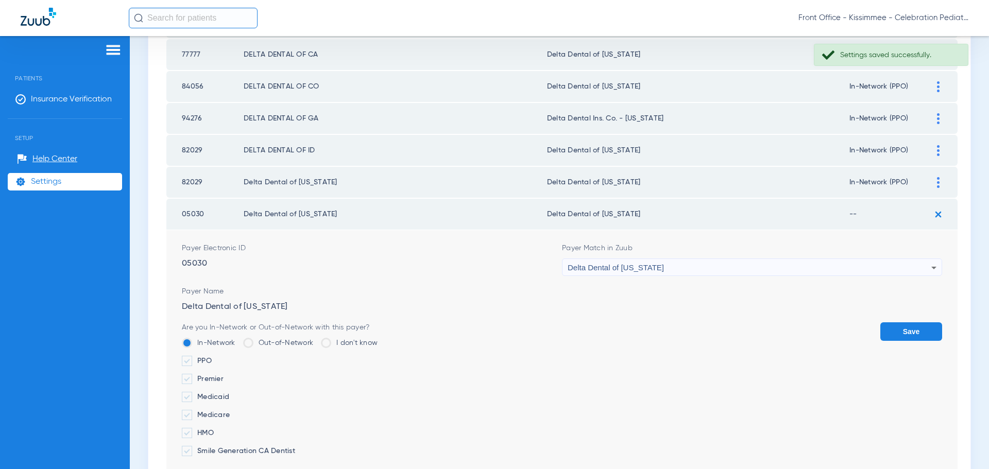
click at [199, 355] on li "In-Network" at bounding box center [209, 347] width 54 height 18
click at [194, 362] on label "PPO" at bounding box center [280, 361] width 196 height 10
click at [214, 358] on input "PPO" at bounding box center [214, 358] width 0 height 0
click at [900, 334] on button "Save" at bounding box center [912, 332] width 62 height 19
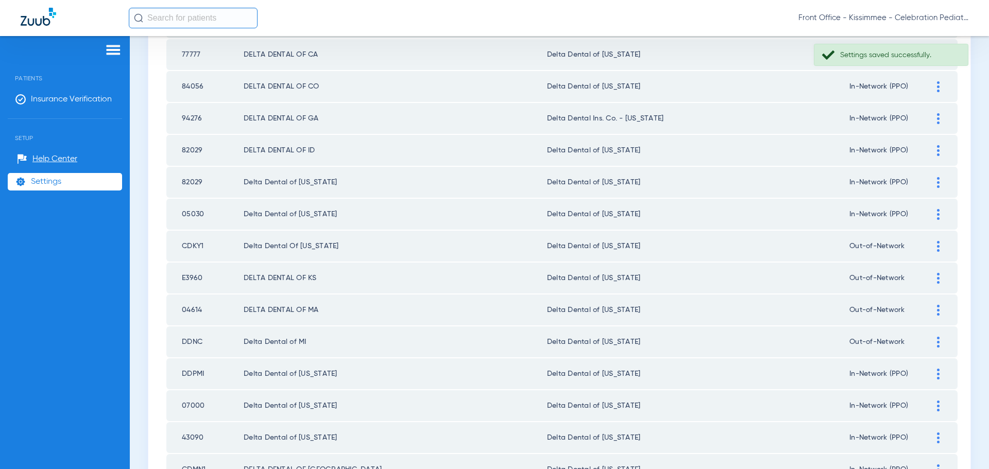
click at [930, 244] on div at bounding box center [939, 246] width 18 height 11
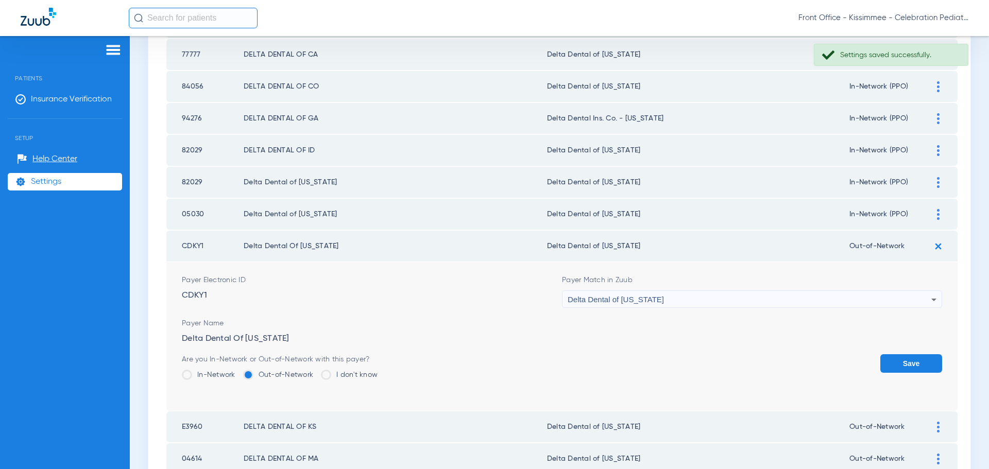
click at [201, 377] on label "In-Network" at bounding box center [209, 375] width 54 height 10
click at [238, 372] on input "In-Network" at bounding box center [238, 372] width 0 height 0
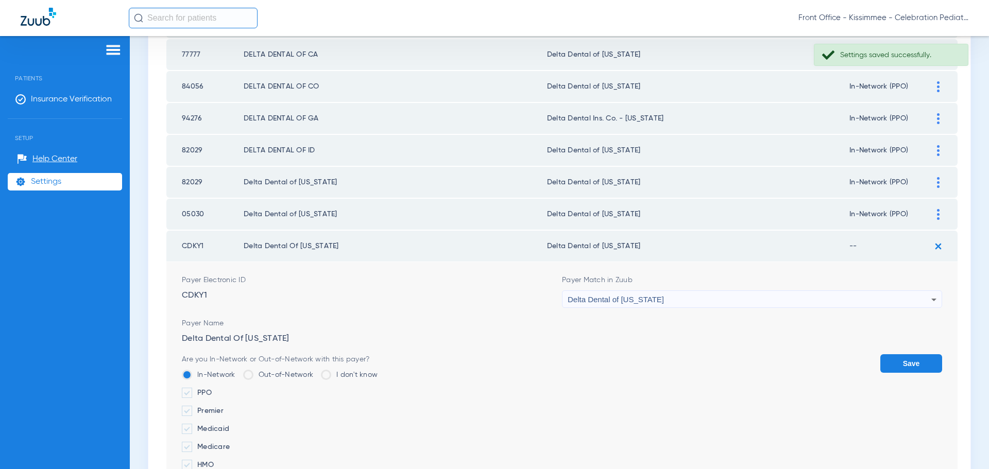
click at [198, 395] on label "PPO" at bounding box center [280, 393] width 196 height 10
click at [214, 390] on input "PPO" at bounding box center [214, 390] width 0 height 0
click at [901, 360] on button "Save" at bounding box center [912, 364] width 62 height 19
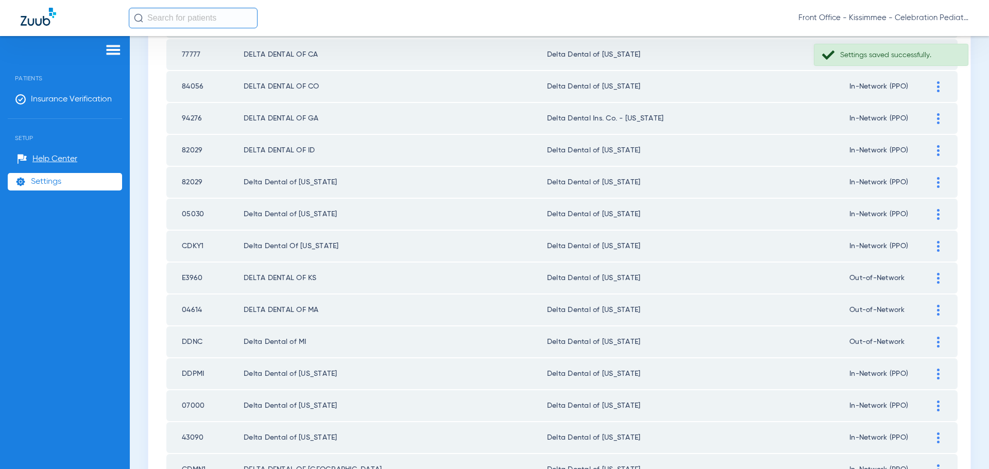
click at [937, 279] on img at bounding box center [938, 278] width 3 height 11
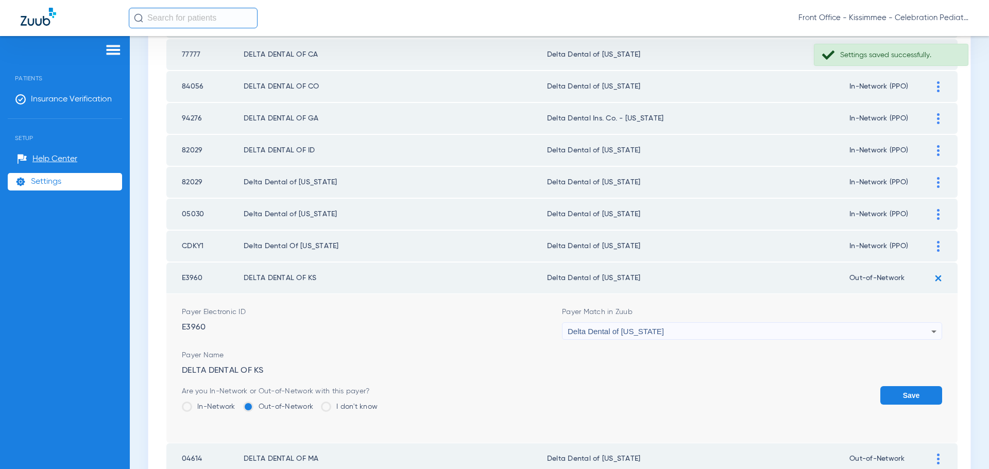
click at [197, 406] on label "In-Network" at bounding box center [209, 407] width 54 height 10
click at [238, 403] on input "In-Network" at bounding box center [238, 403] width 0 height 0
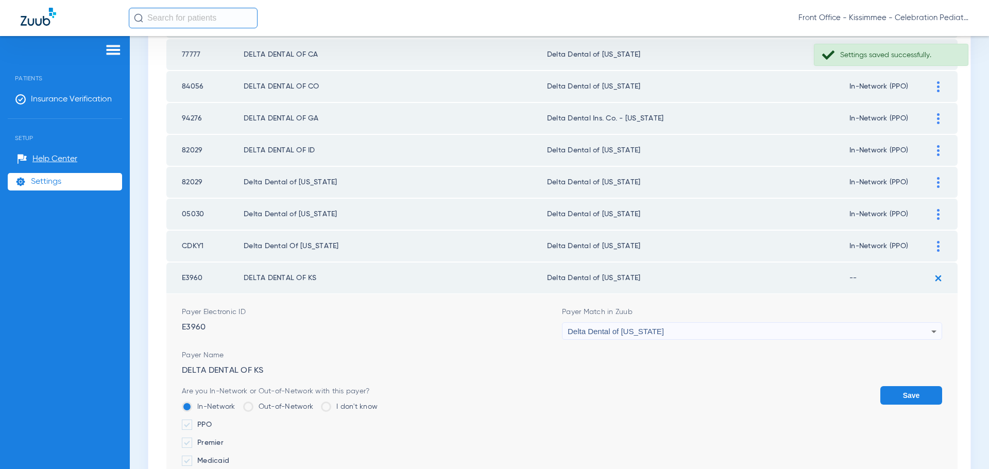
click at [200, 423] on label "PPO" at bounding box center [280, 425] width 196 height 10
click at [214, 421] on input "PPO" at bounding box center [214, 421] width 0 height 0
click at [901, 399] on button "Save" at bounding box center [912, 395] width 62 height 19
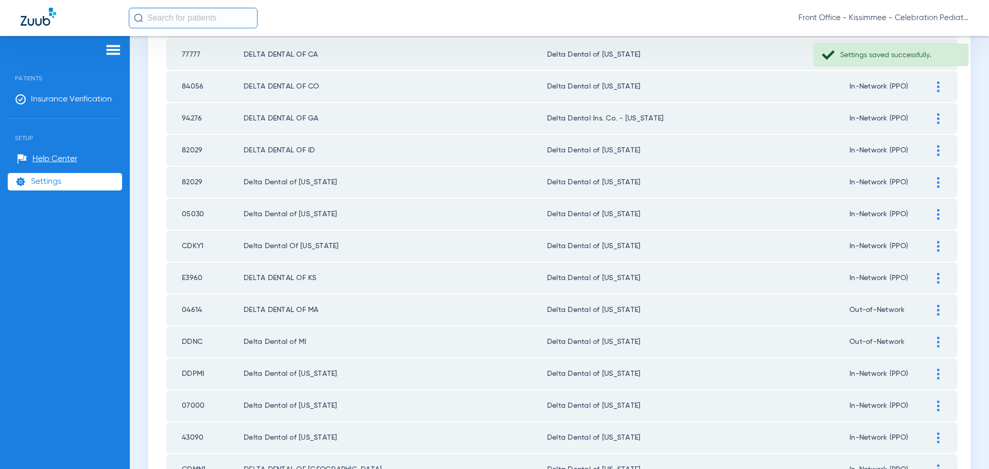
click at [933, 311] on div at bounding box center [939, 310] width 18 height 11
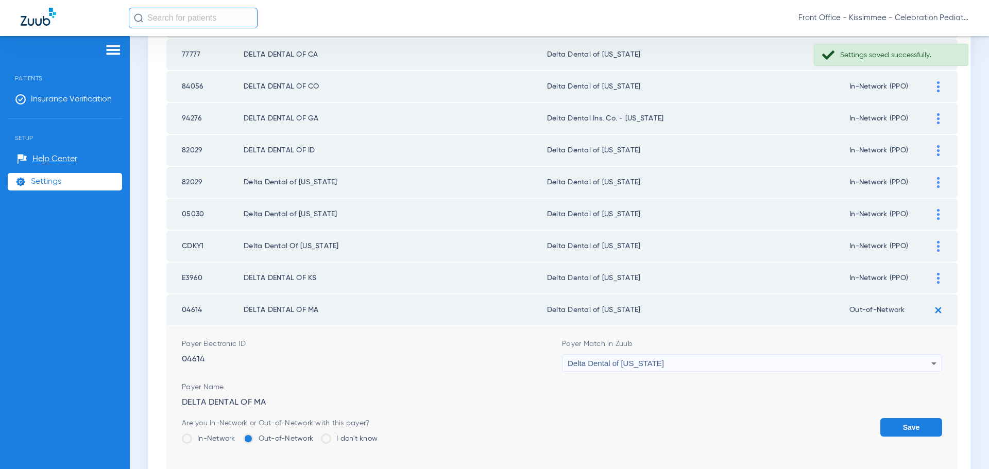
click at [212, 436] on label "In-Network" at bounding box center [209, 439] width 54 height 10
click at [238, 435] on input "In-Network" at bounding box center [238, 435] width 0 height 0
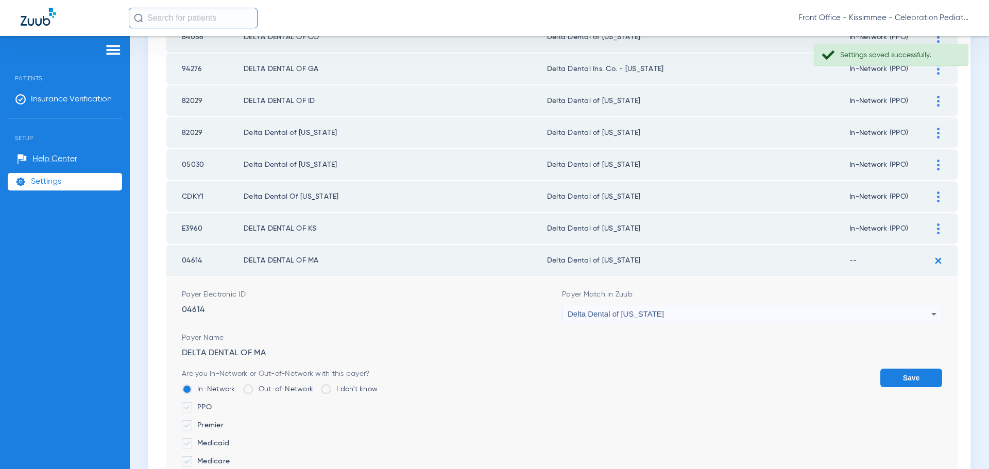
scroll to position [1084, 0]
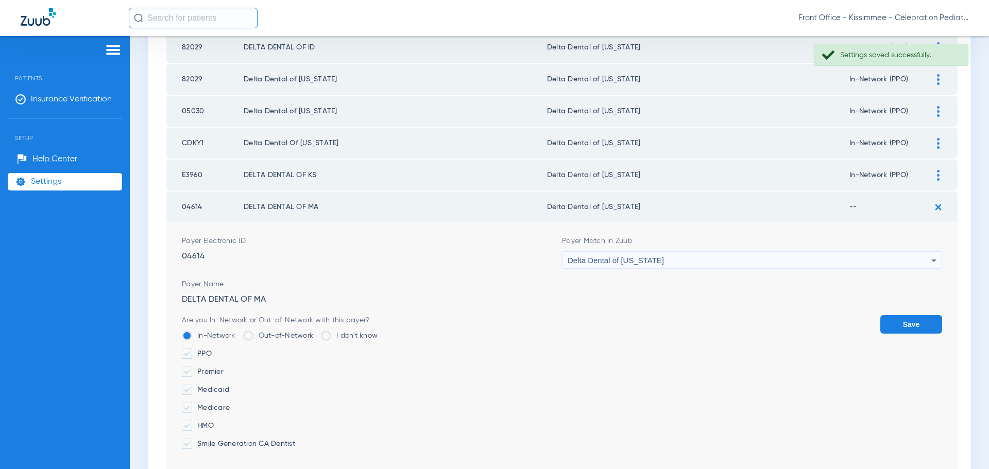
click at [202, 352] on label "PPO" at bounding box center [280, 354] width 196 height 10
click at [214, 350] on input "PPO" at bounding box center [214, 350] width 0 height 0
click at [891, 323] on button "Save" at bounding box center [912, 324] width 62 height 19
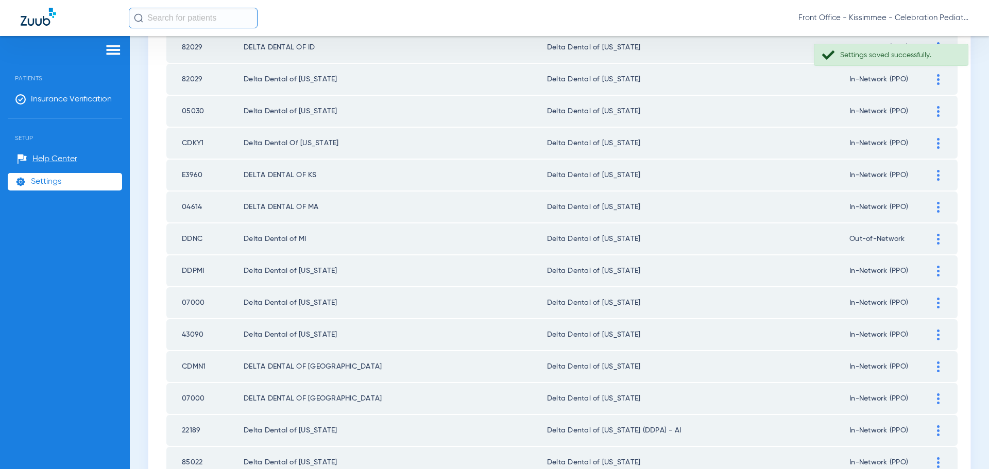
click at [937, 241] on img at bounding box center [938, 239] width 3 height 11
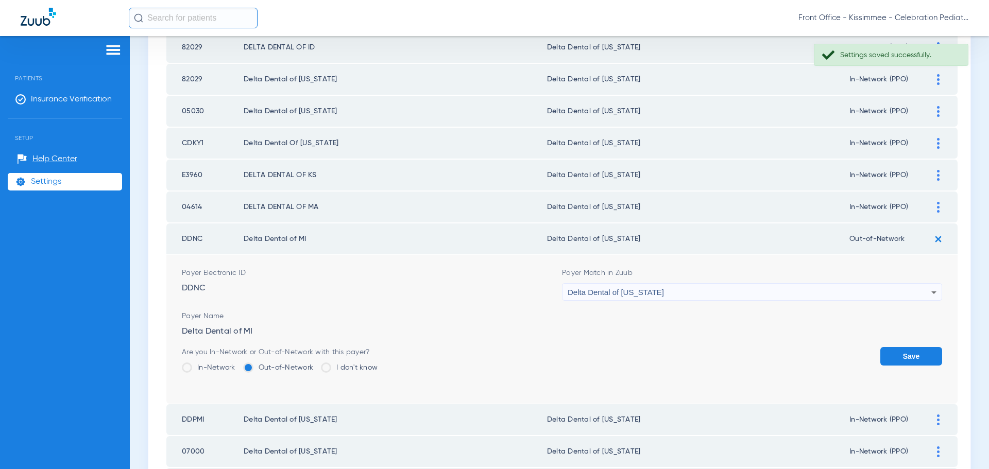
click at [204, 369] on label "In-Network" at bounding box center [209, 368] width 54 height 10
click at [238, 364] on input "In-Network" at bounding box center [238, 364] width 0 height 0
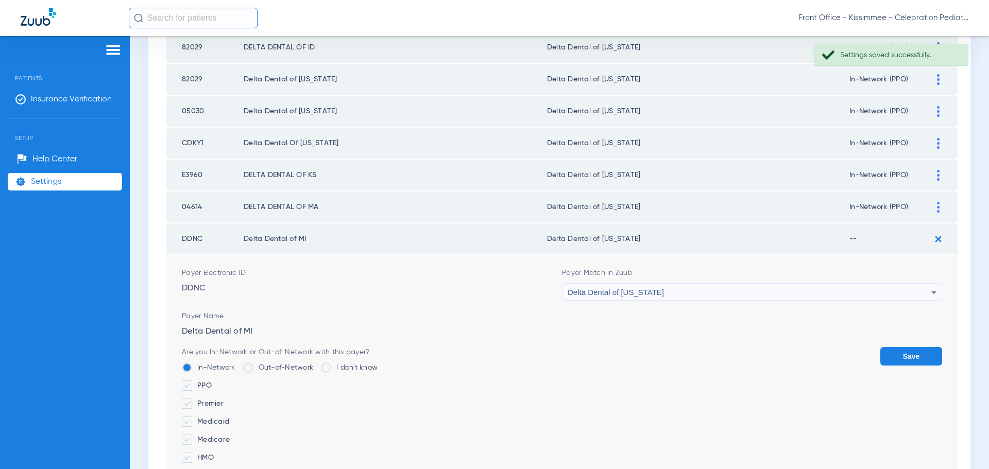
click at [206, 382] on label "PPO" at bounding box center [280, 386] width 196 height 10
click at [214, 382] on input "PPO" at bounding box center [214, 382] width 0 height 0
click at [891, 357] on button "Save" at bounding box center [912, 356] width 62 height 19
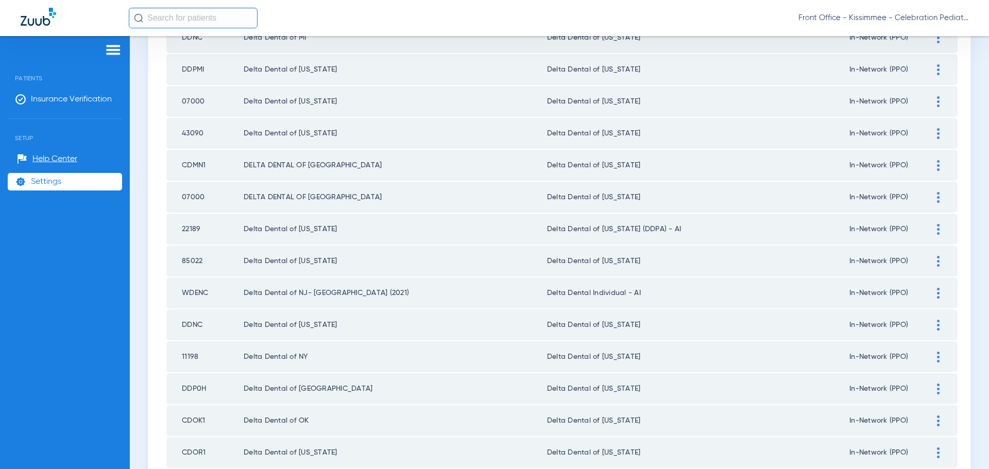
scroll to position [1393, 0]
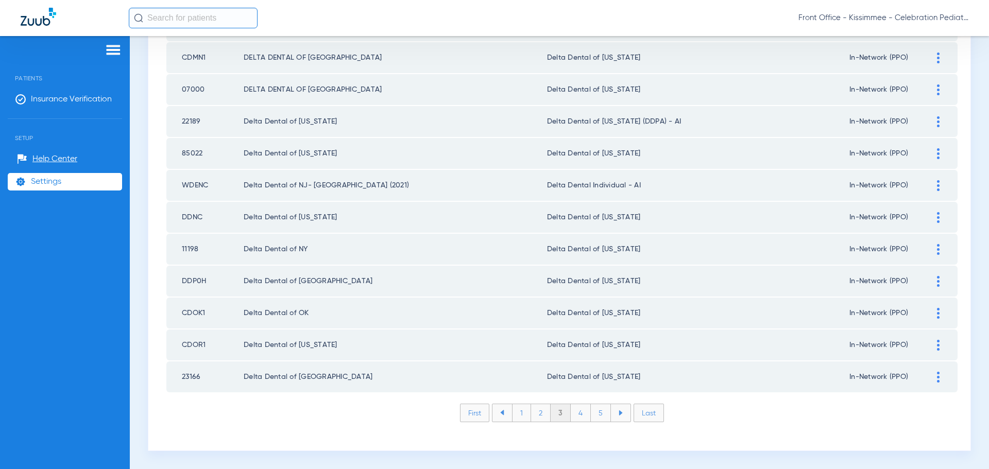
click at [575, 414] on li "4" at bounding box center [581, 413] width 20 height 18
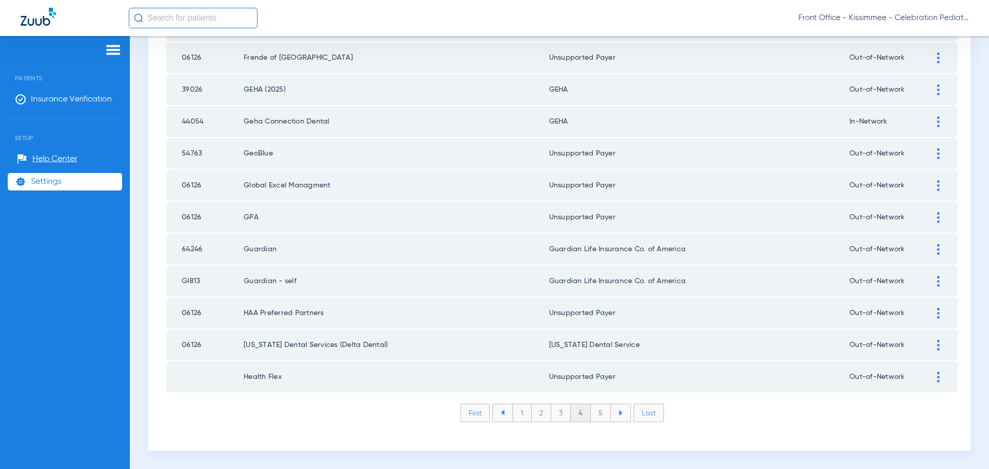
scroll to position [1341, 0]
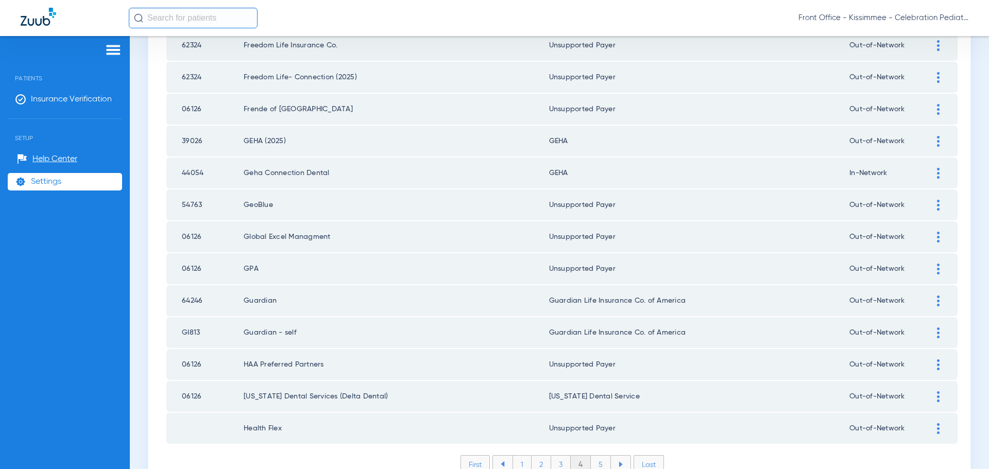
click at [936, 300] on div at bounding box center [939, 301] width 18 height 11
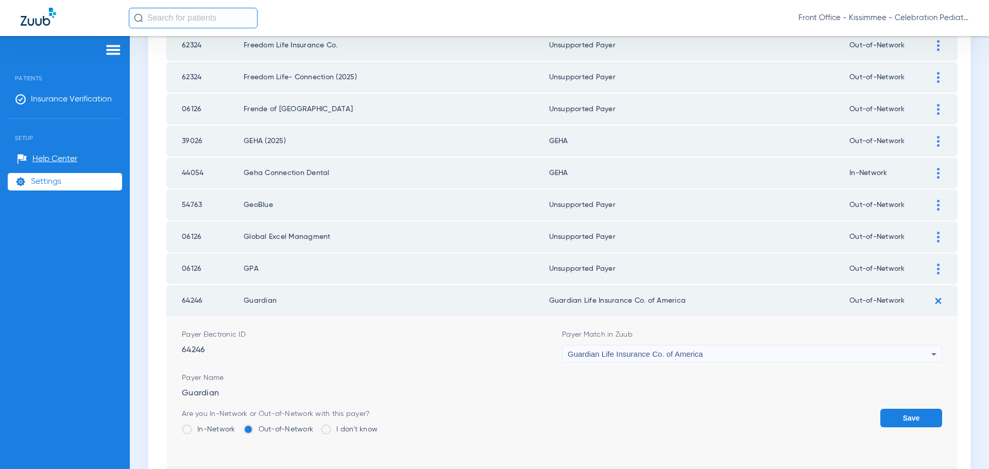
click at [187, 431] on span at bounding box center [187, 430] width 10 height 10
click at [238, 426] on input "In-Network" at bounding box center [238, 426] width 0 height 0
click at [894, 418] on button "Save" at bounding box center [912, 418] width 62 height 19
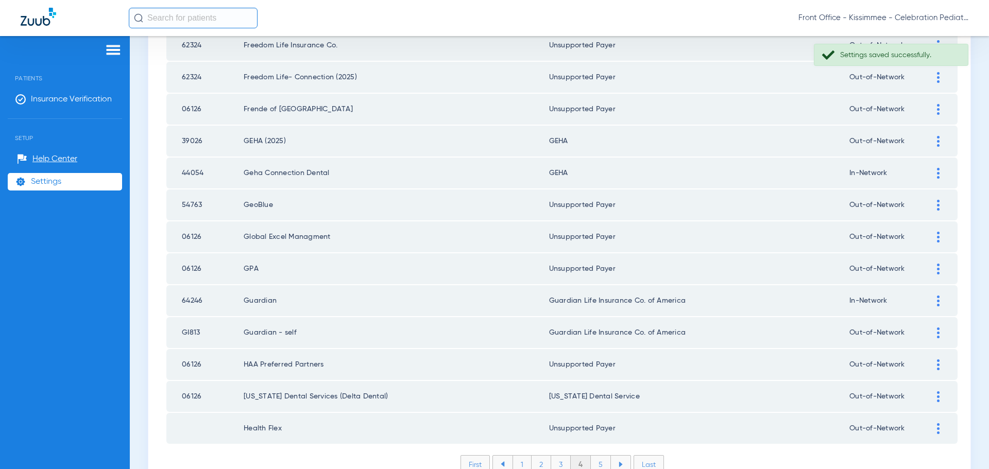
click at [937, 331] on img at bounding box center [938, 333] width 3 height 11
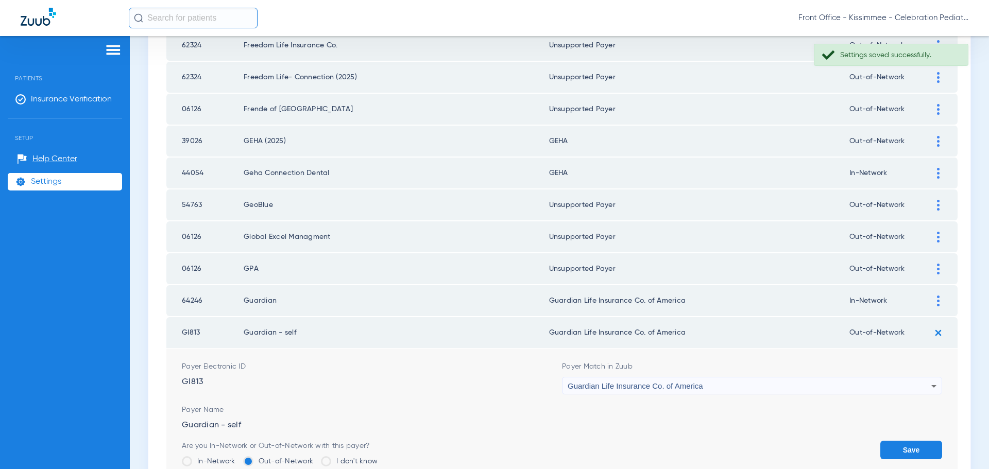
click at [197, 464] on label "In-Network" at bounding box center [209, 462] width 54 height 10
click at [238, 458] on input "In-Network" at bounding box center [238, 458] width 0 height 0
click at [892, 451] on button "Save" at bounding box center [912, 450] width 62 height 19
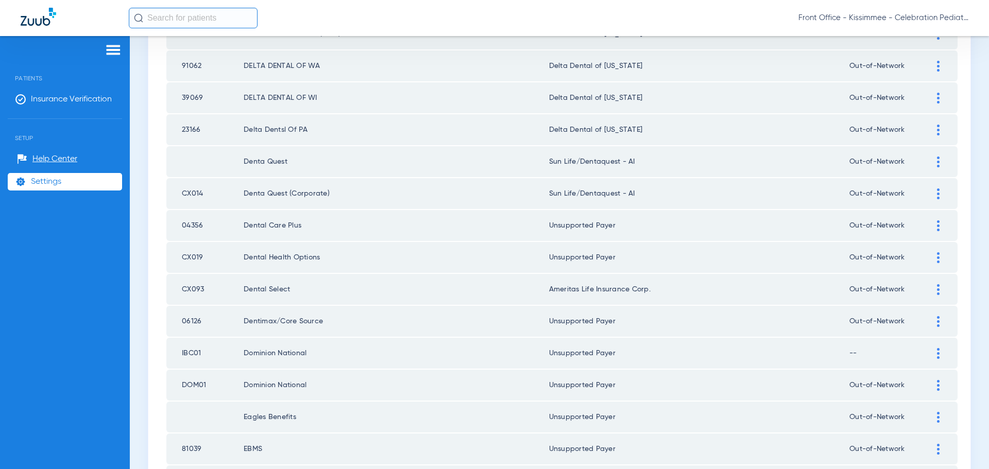
scroll to position [311, 0]
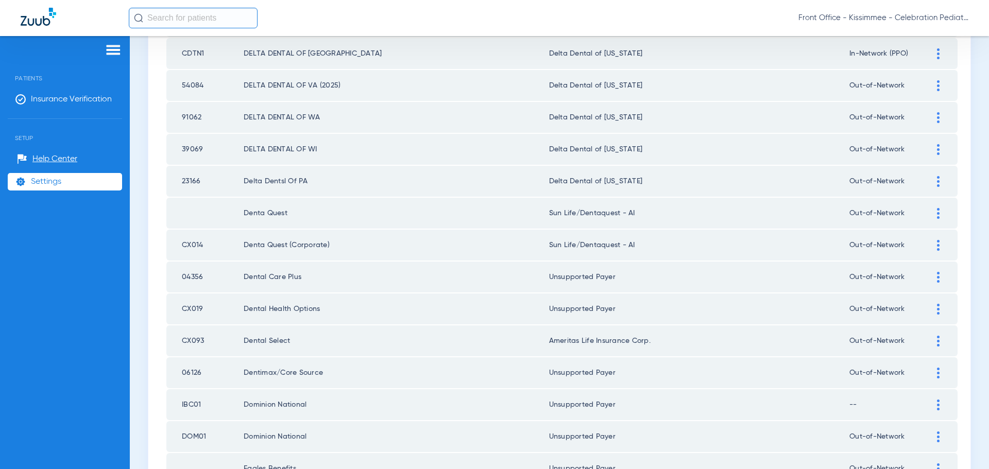
click at [937, 87] on img at bounding box center [938, 85] width 3 height 11
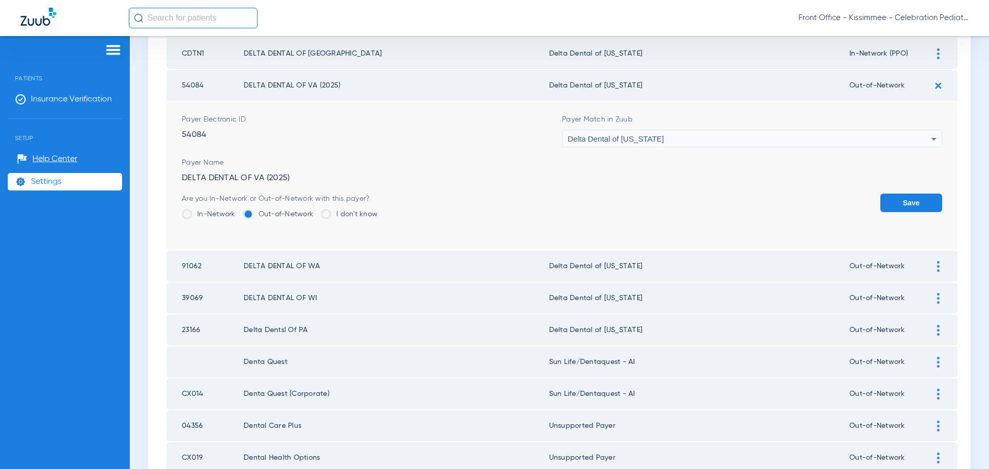
click at [189, 211] on span at bounding box center [187, 214] width 10 height 10
click at [238, 211] on input "In-Network" at bounding box center [238, 211] width 0 height 0
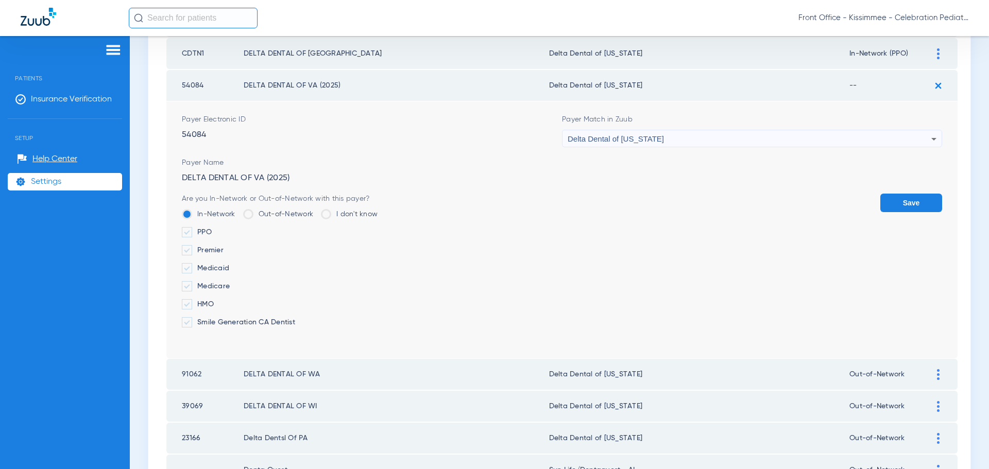
click at [195, 232] on label "PPO" at bounding box center [280, 232] width 196 height 10
click at [214, 229] on input "PPO" at bounding box center [214, 229] width 0 height 0
click at [892, 199] on button "Save" at bounding box center [912, 203] width 62 height 19
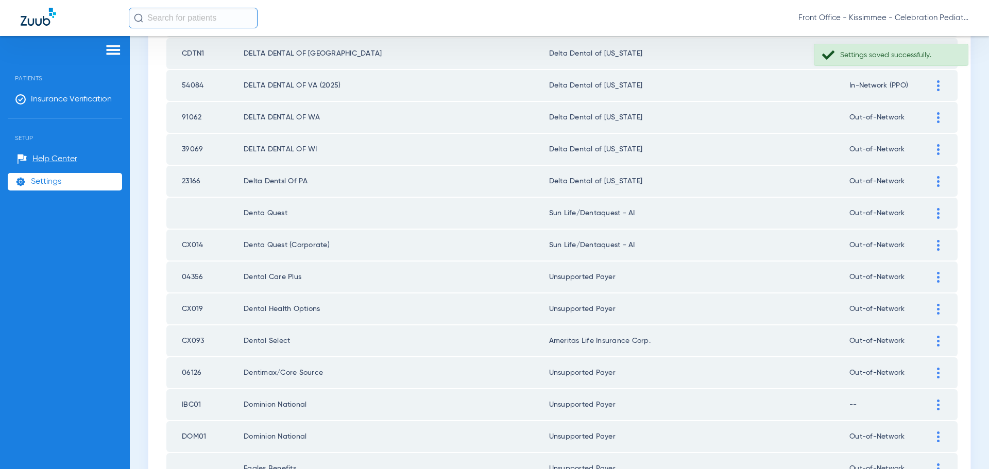
click at [930, 119] on div at bounding box center [939, 117] width 18 height 11
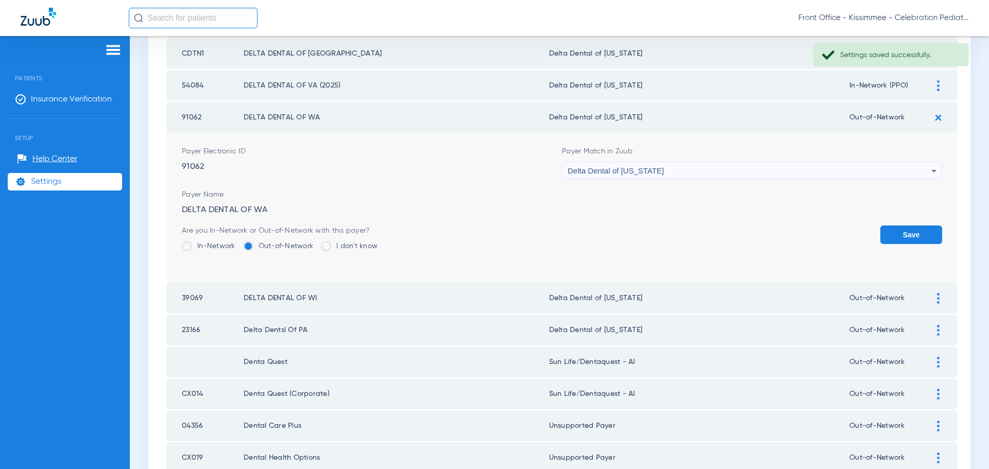
click at [196, 247] on label "In-Network" at bounding box center [209, 246] width 54 height 10
click at [238, 243] on input "In-Network" at bounding box center [238, 243] width 0 height 0
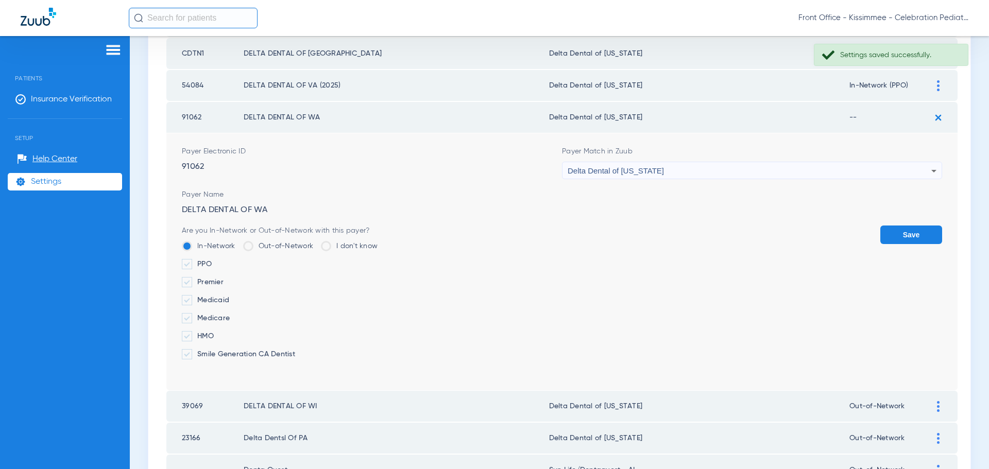
click at [200, 265] on label "PPO" at bounding box center [280, 264] width 196 height 10
click at [214, 261] on input "PPO" at bounding box center [214, 261] width 0 height 0
click at [881, 233] on button "Save" at bounding box center [912, 235] width 62 height 19
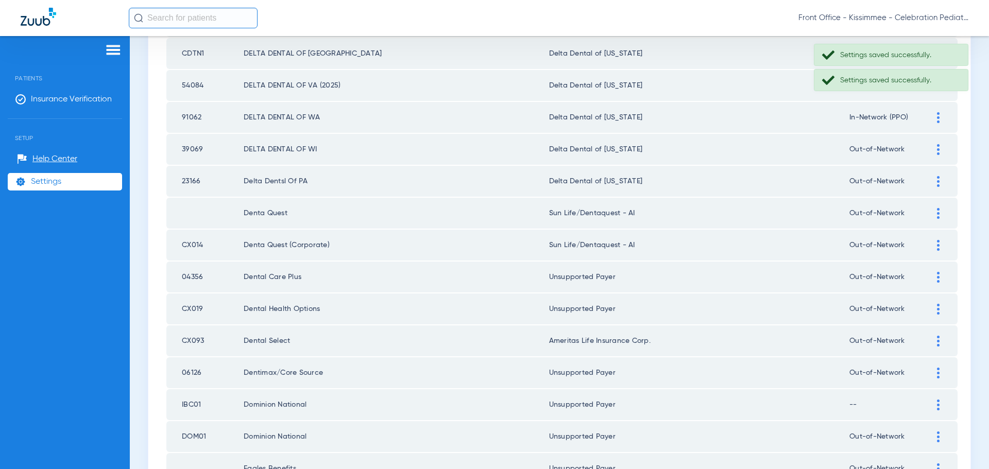
click at [937, 155] on img at bounding box center [938, 149] width 3 height 11
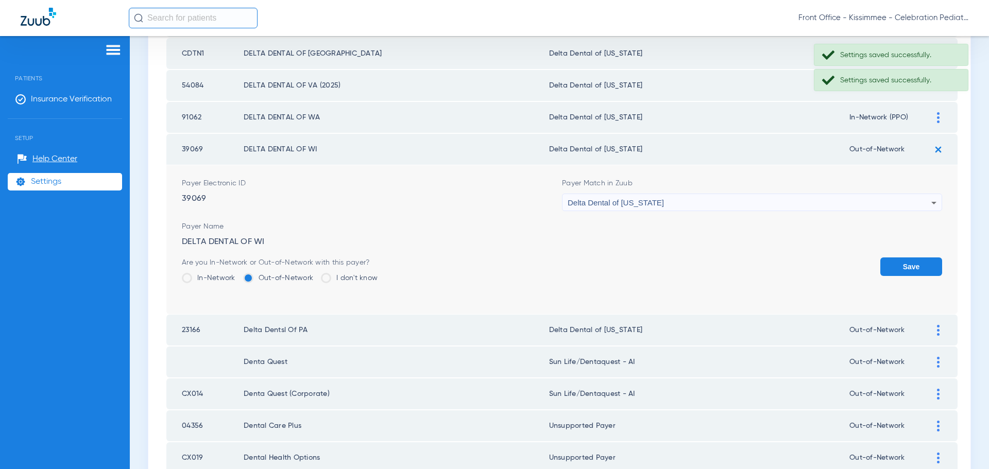
click at [204, 280] on label "In-Network" at bounding box center [209, 278] width 54 height 10
click at [238, 275] on input "In-Network" at bounding box center [238, 275] width 0 height 0
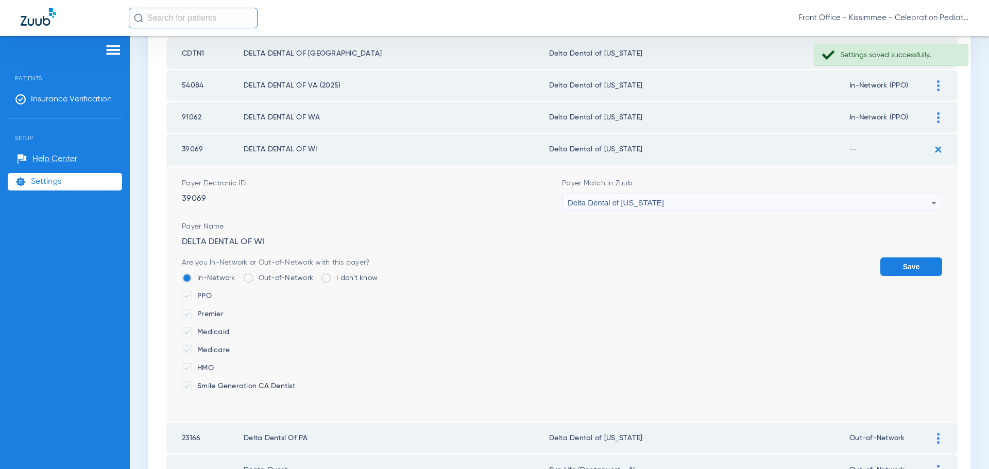
click at [206, 295] on label "PPO" at bounding box center [280, 296] width 196 height 10
click at [214, 293] on input "PPO" at bounding box center [214, 293] width 0 height 0
click at [896, 267] on button "Save" at bounding box center [912, 267] width 62 height 19
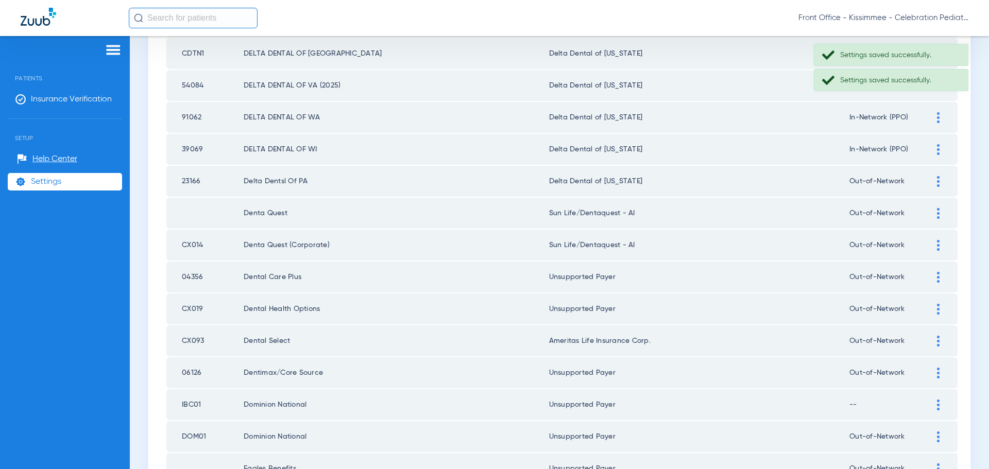
click at [937, 185] on img at bounding box center [938, 181] width 3 height 11
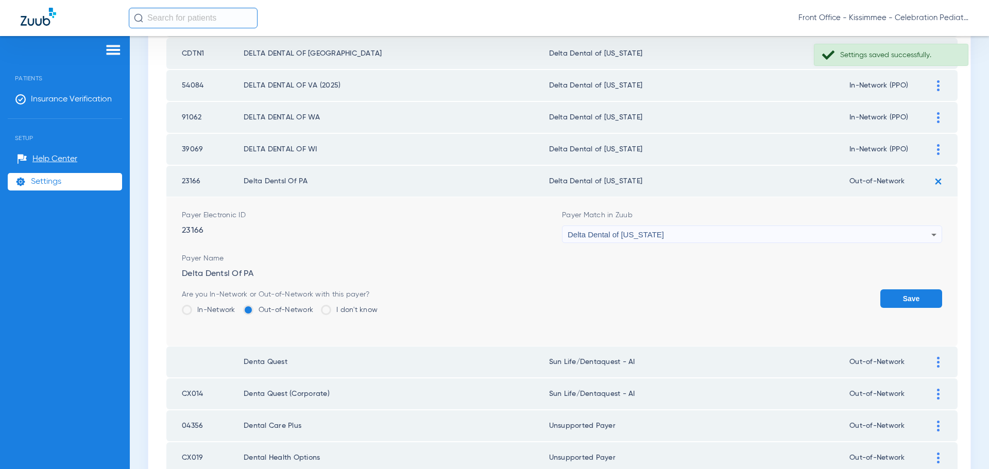
click at [207, 310] on label "In-Network" at bounding box center [209, 310] width 54 height 10
click at [238, 307] on input "In-Network" at bounding box center [238, 307] width 0 height 0
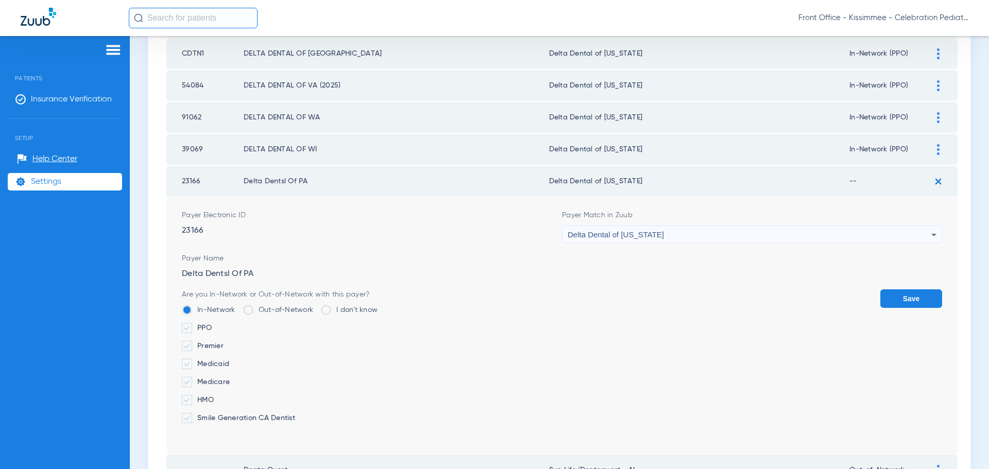
click at [201, 330] on label "PPO" at bounding box center [280, 328] width 196 height 10
click at [214, 325] on input "PPO" at bounding box center [214, 325] width 0 height 0
click at [901, 298] on button "Save" at bounding box center [912, 299] width 62 height 19
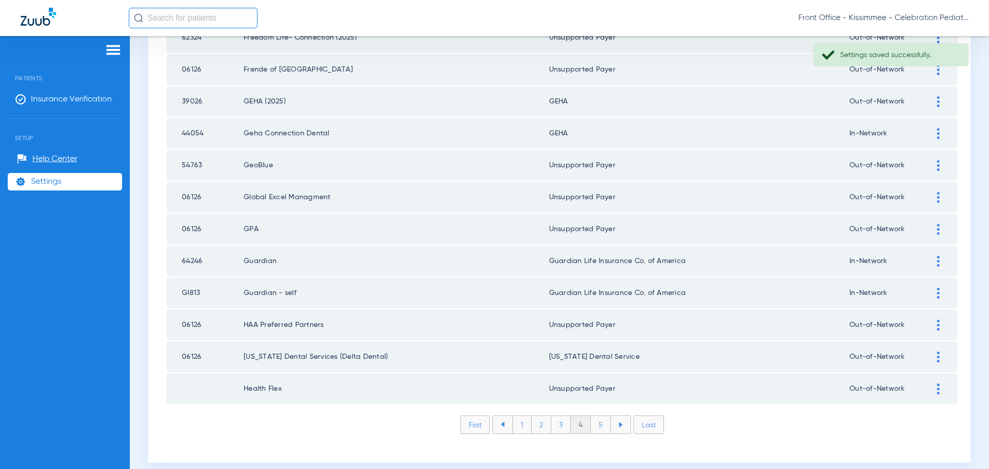
scroll to position [1393, 0]
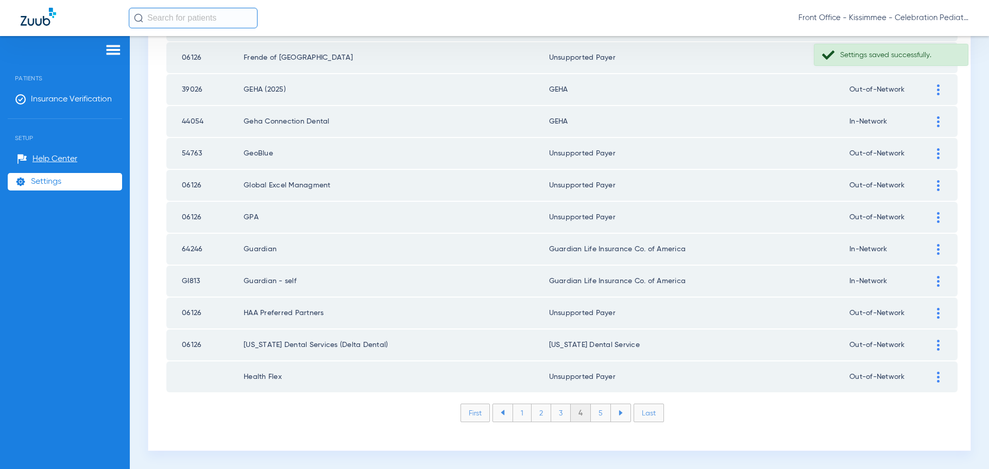
click at [592, 413] on li "5" at bounding box center [601, 413] width 20 height 18
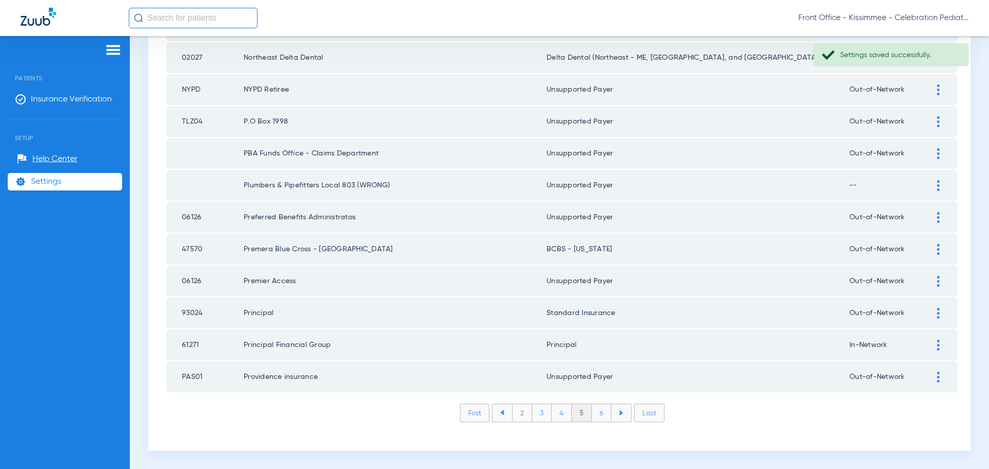
click at [932, 311] on div at bounding box center [939, 313] width 18 height 11
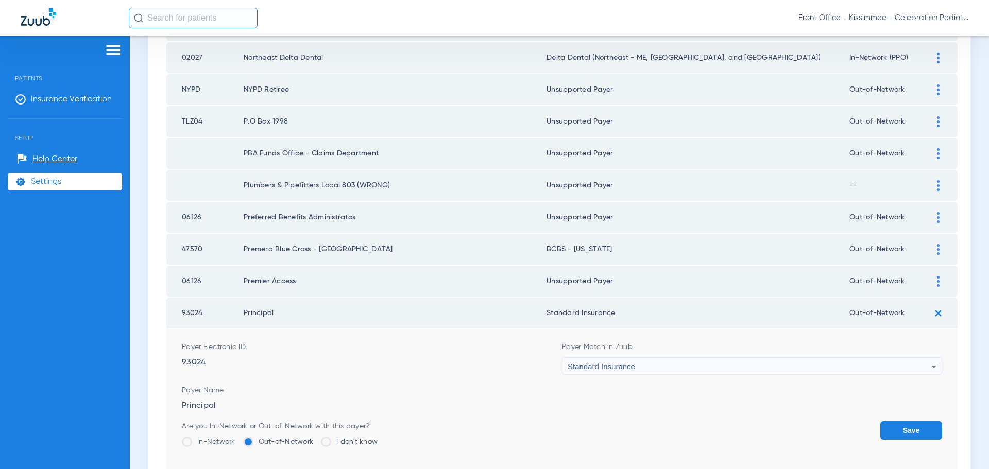
click at [189, 441] on span at bounding box center [187, 442] width 10 height 10
click at [238, 438] on input "In-Network" at bounding box center [238, 438] width 0 height 0
click at [904, 435] on button "Save" at bounding box center [912, 430] width 62 height 19
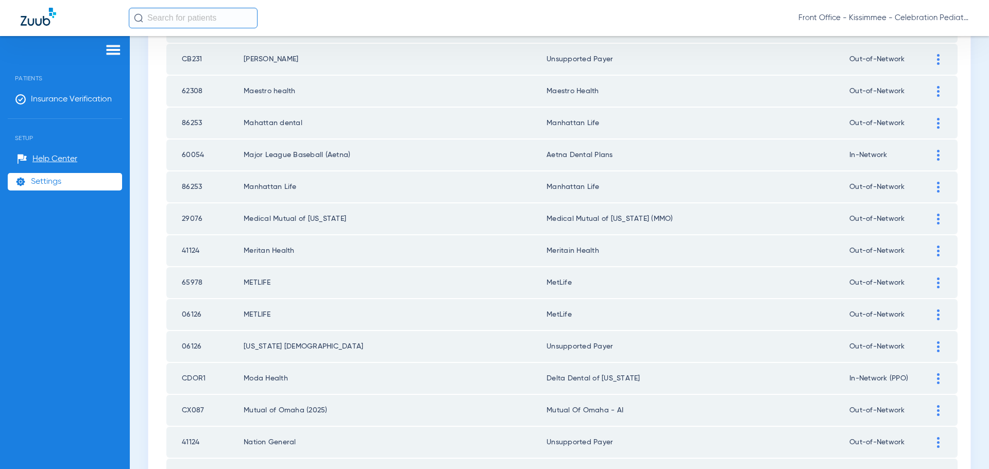
scroll to position [723, 0]
click at [930, 277] on div at bounding box center [939, 280] width 18 height 11
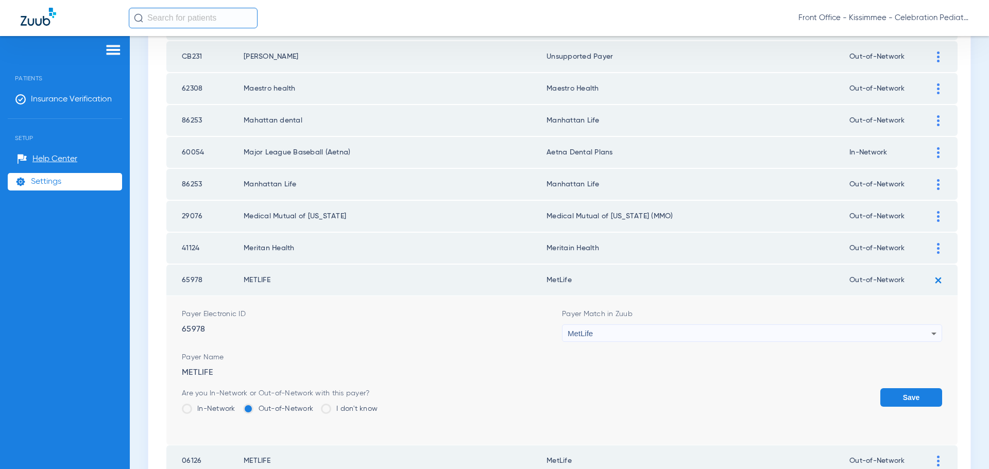
click at [218, 409] on label "In-Network" at bounding box center [209, 409] width 54 height 10
click at [238, 406] on input "In-Network" at bounding box center [238, 406] width 0 height 0
click at [908, 407] on button "Save" at bounding box center [912, 398] width 62 height 19
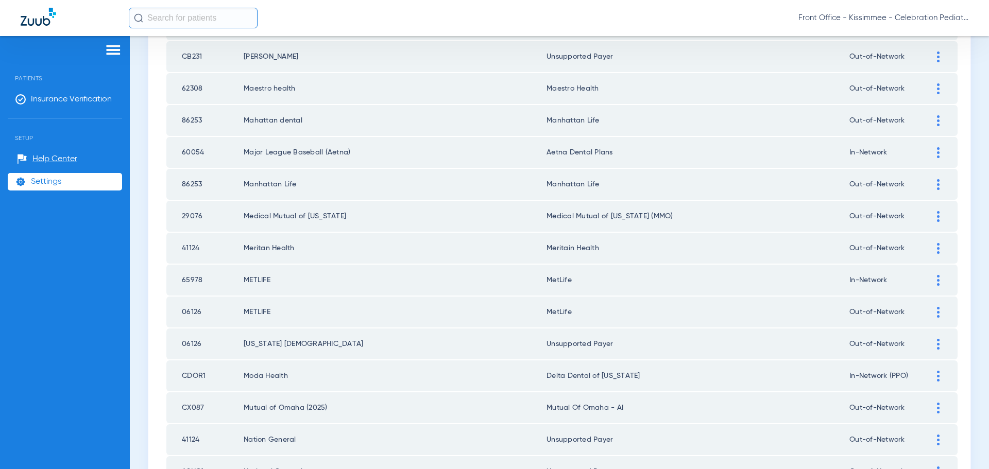
click at [933, 311] on div at bounding box center [939, 312] width 18 height 11
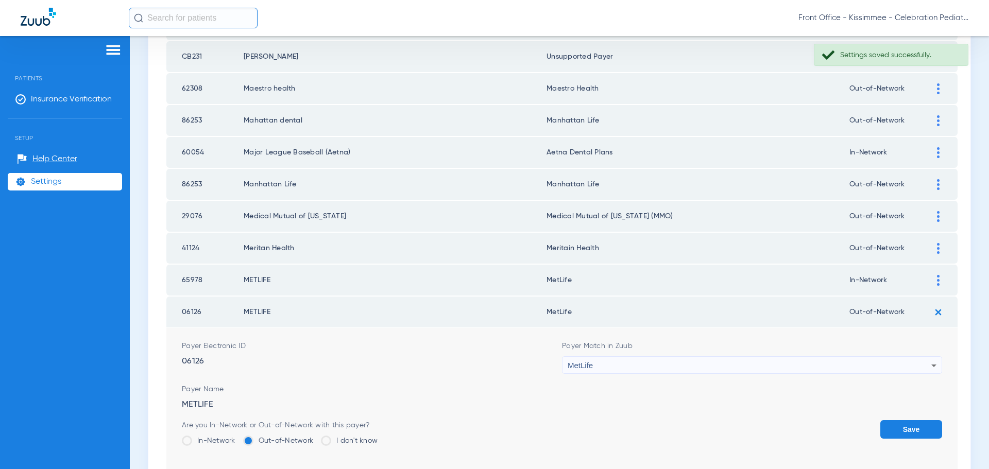
click at [210, 442] on label "In-Network" at bounding box center [209, 441] width 54 height 10
click at [238, 437] on input "In-Network" at bounding box center [238, 437] width 0 height 0
click at [894, 428] on button "Save" at bounding box center [912, 429] width 62 height 19
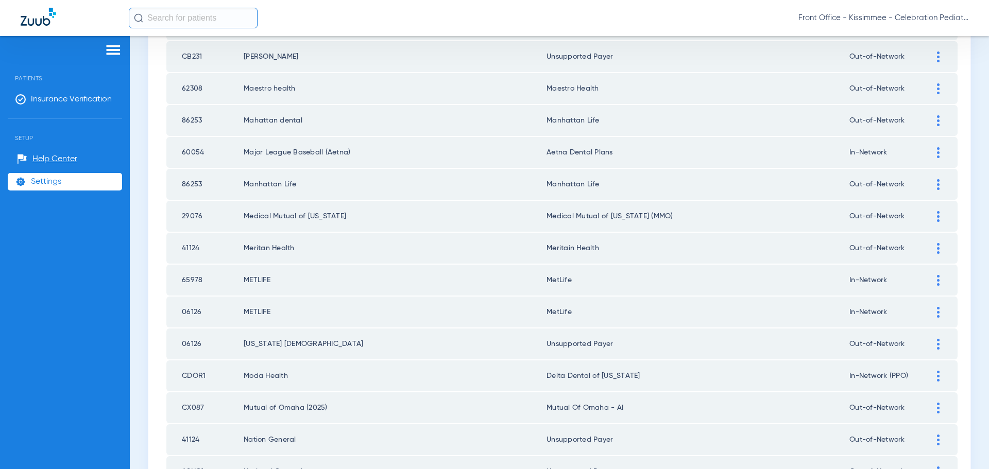
click at [111, 47] on img at bounding box center [113, 50] width 16 height 12
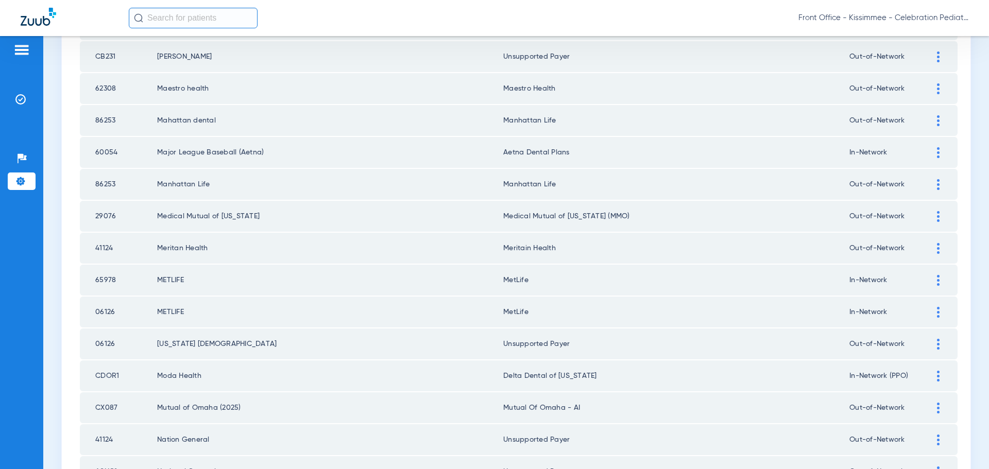
click at [28, 46] on img at bounding box center [21, 50] width 16 height 12
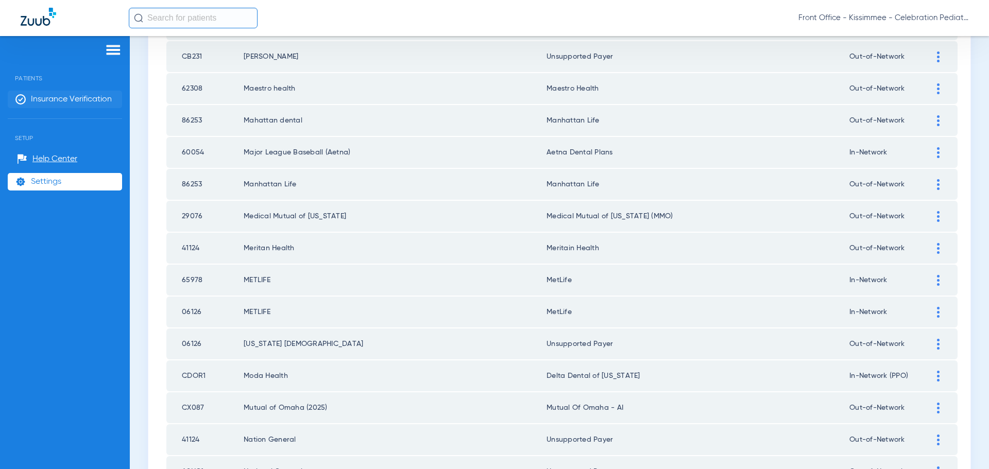
click at [40, 98] on span "Insurance Verification" at bounding box center [71, 99] width 81 height 10
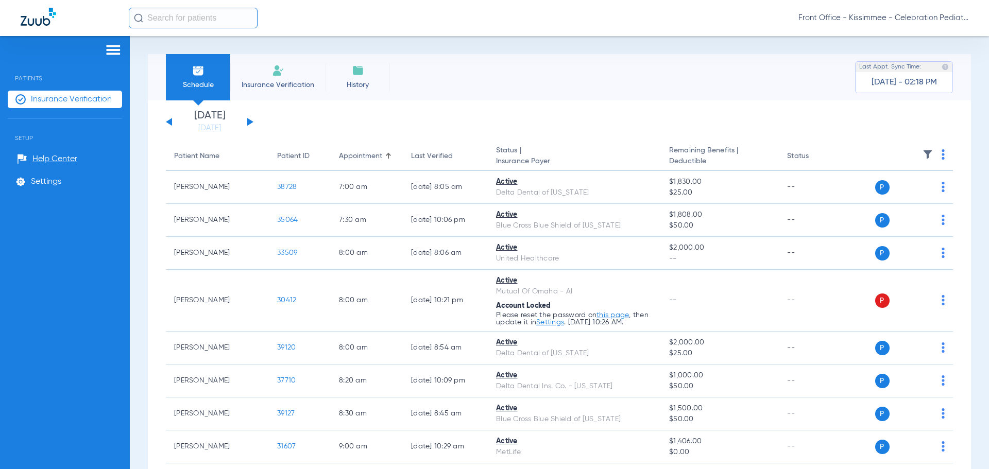
click at [248, 121] on button at bounding box center [250, 122] width 6 height 8
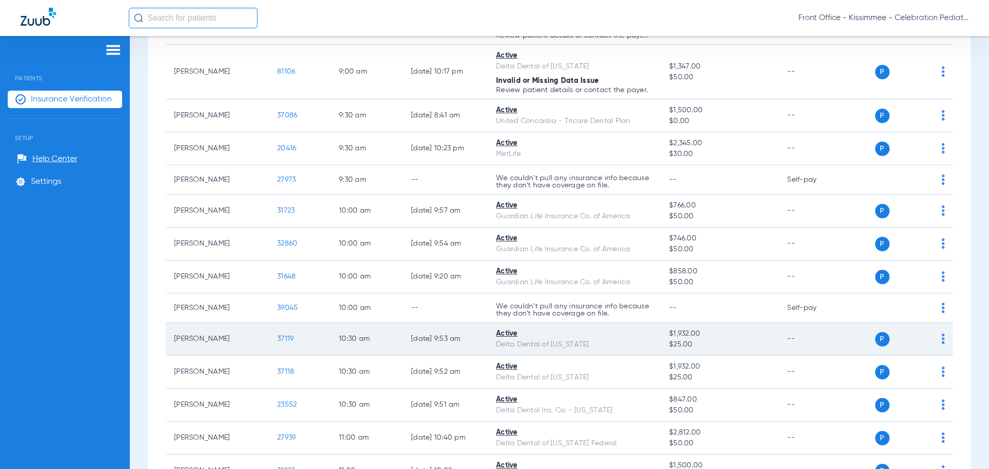
scroll to position [670, 0]
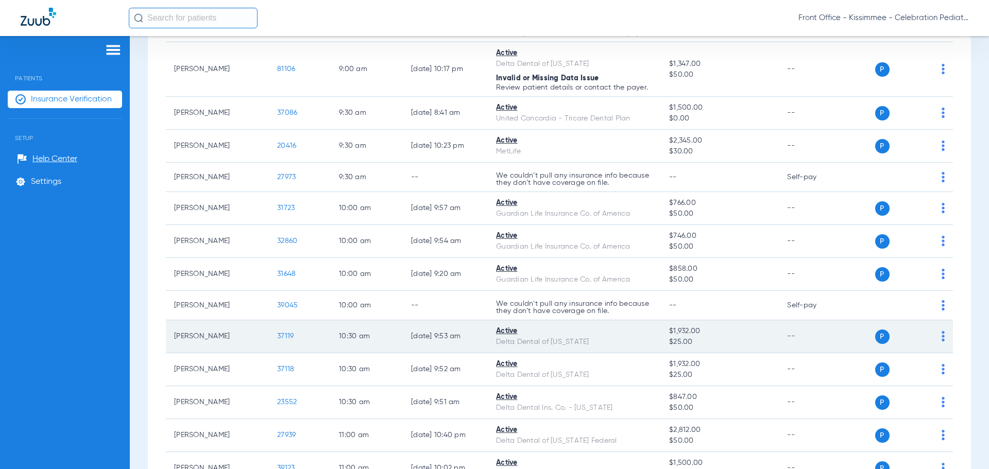
click at [278, 338] on span "37119" at bounding box center [285, 336] width 16 height 7
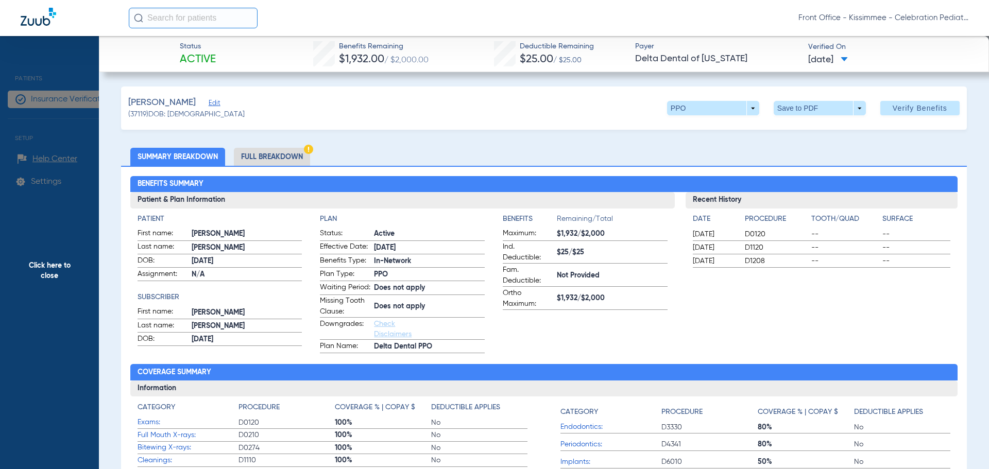
click at [288, 157] on li "Full Breakdown" at bounding box center [272, 157] width 76 height 18
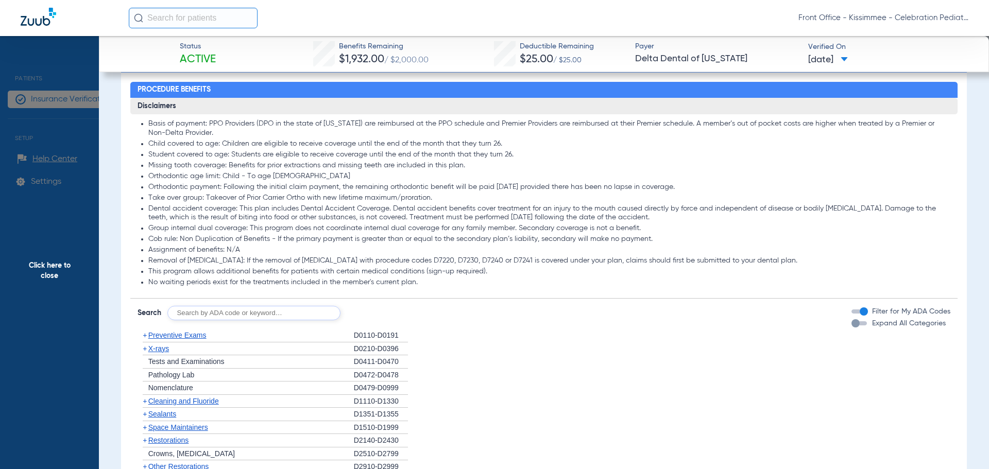
scroll to position [824, 0]
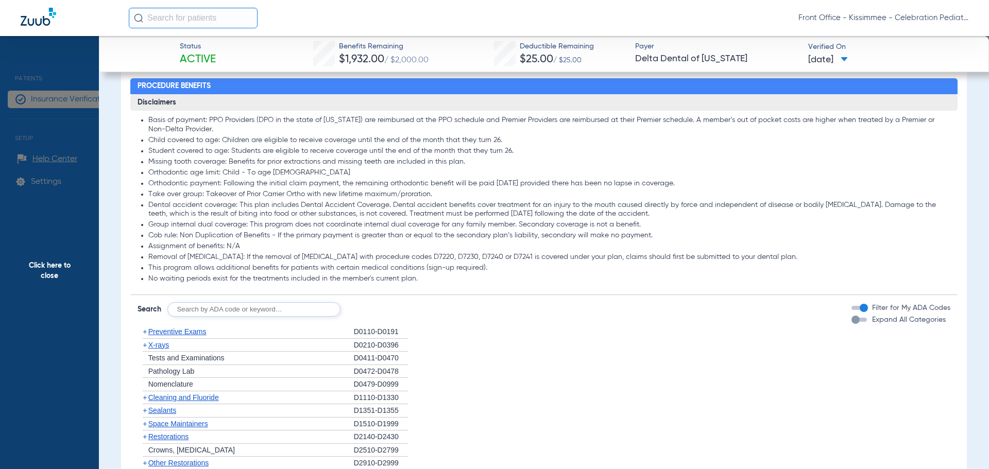
click at [852, 324] on div "button" at bounding box center [856, 320] width 8 height 8
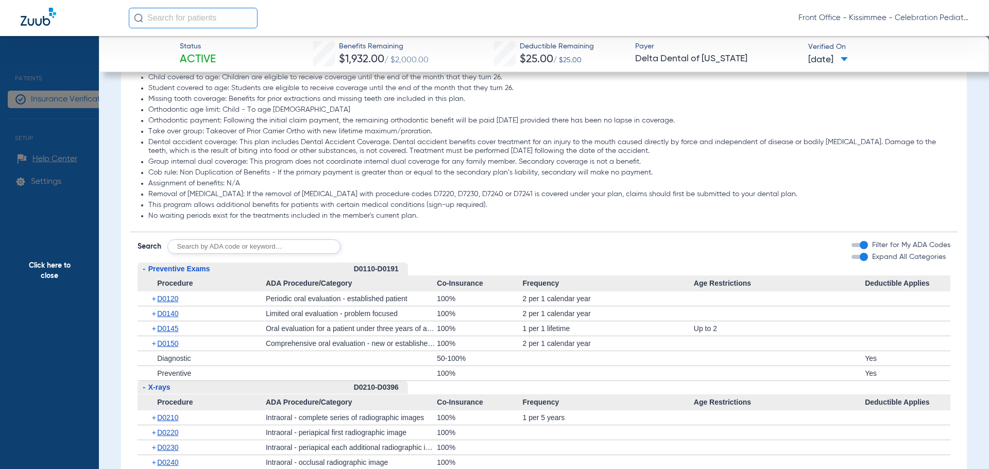
scroll to position [979, 0]
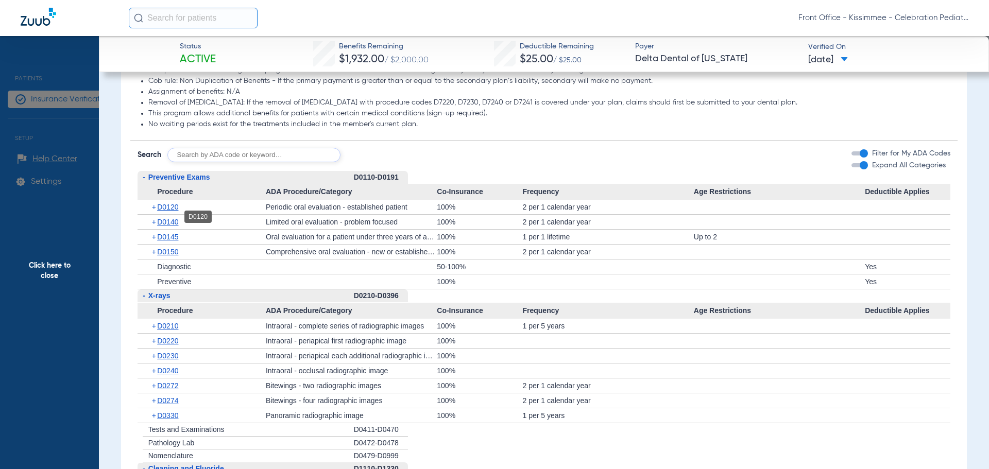
click at [169, 211] on span "D0120" at bounding box center [167, 207] width 21 height 8
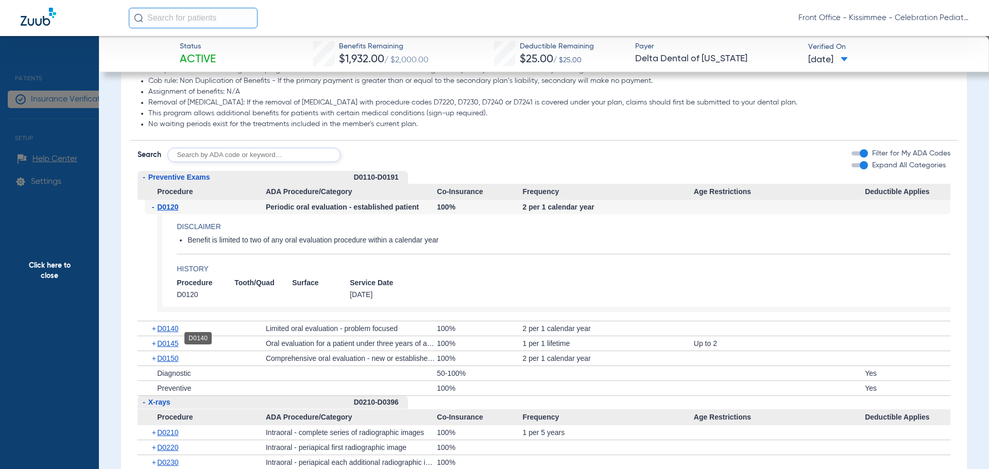
click at [178, 333] on span "D0140" at bounding box center [167, 329] width 21 height 8
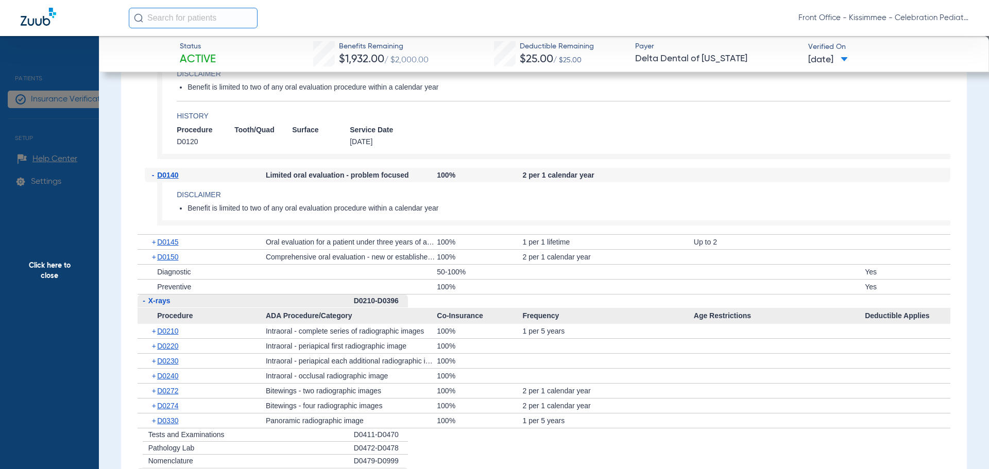
scroll to position [1134, 0]
click at [175, 334] on span "D0210" at bounding box center [167, 330] width 21 height 8
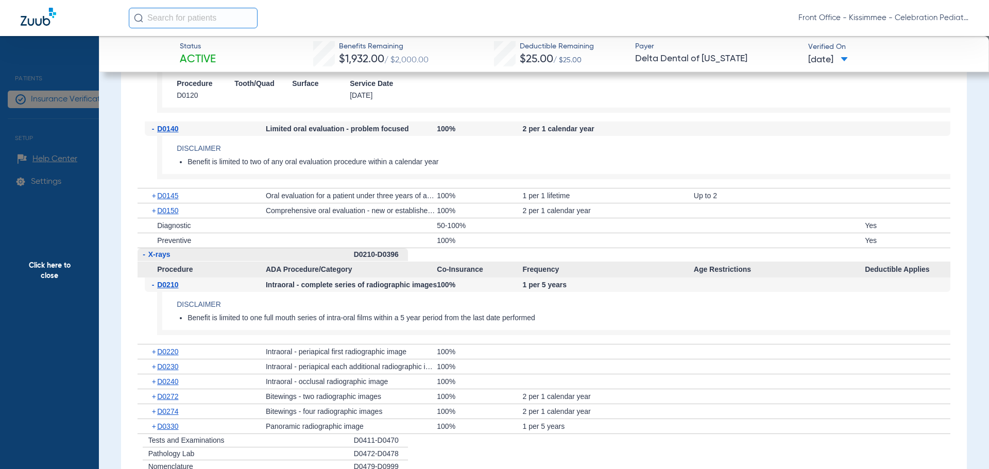
scroll to position [1237, 0]
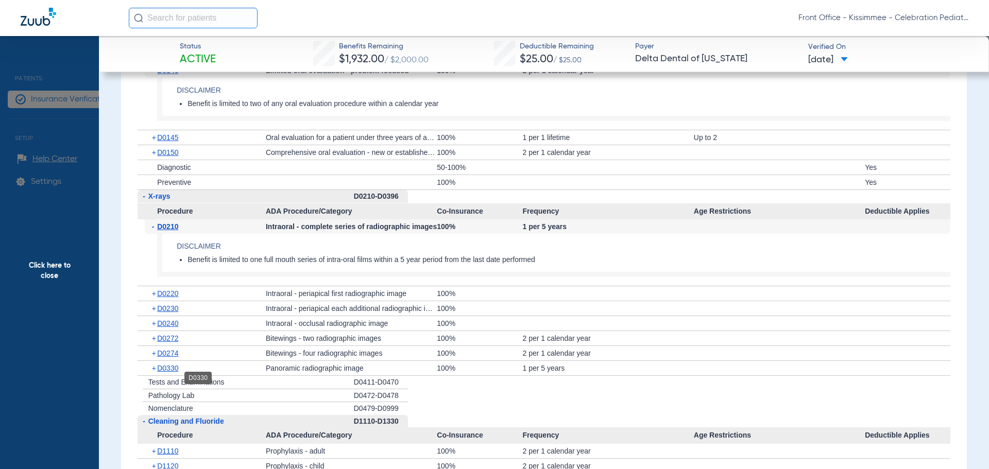
click at [164, 373] on span "D0330" at bounding box center [167, 368] width 21 height 8
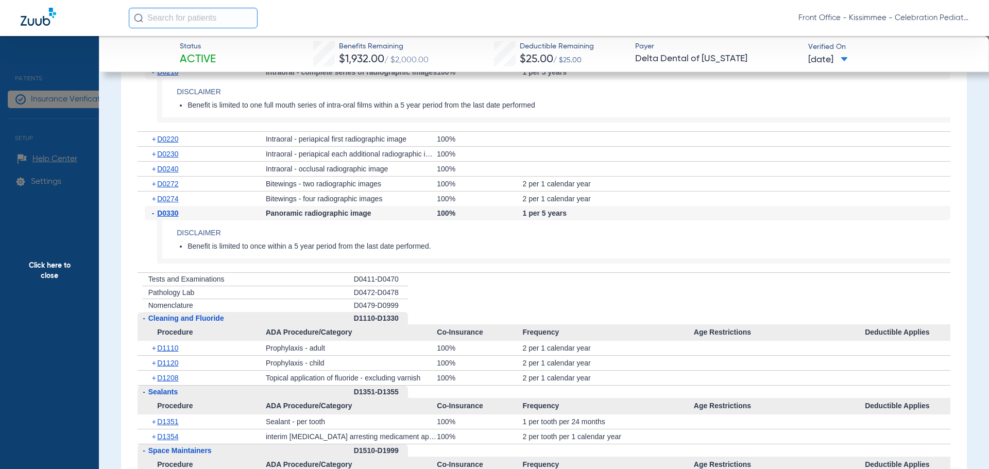
scroll to position [1443, 0]
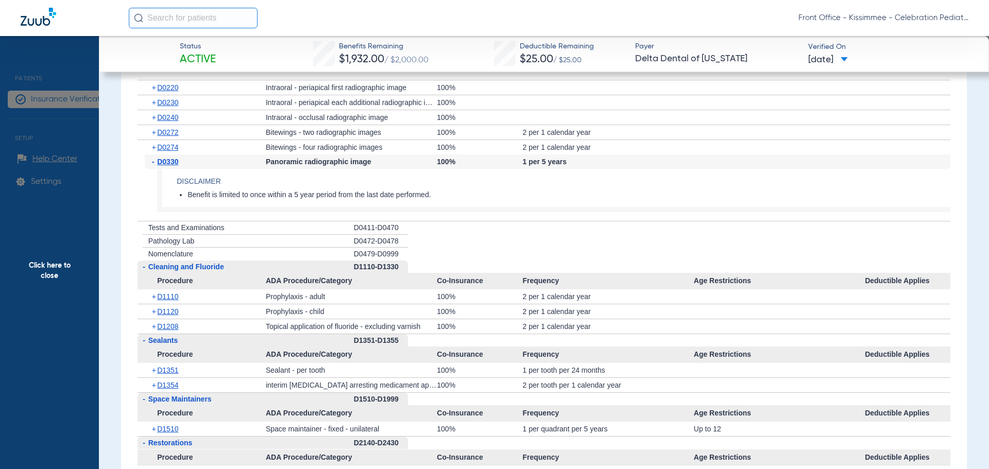
click at [33, 254] on span "Click here to close" at bounding box center [49, 270] width 99 height 469
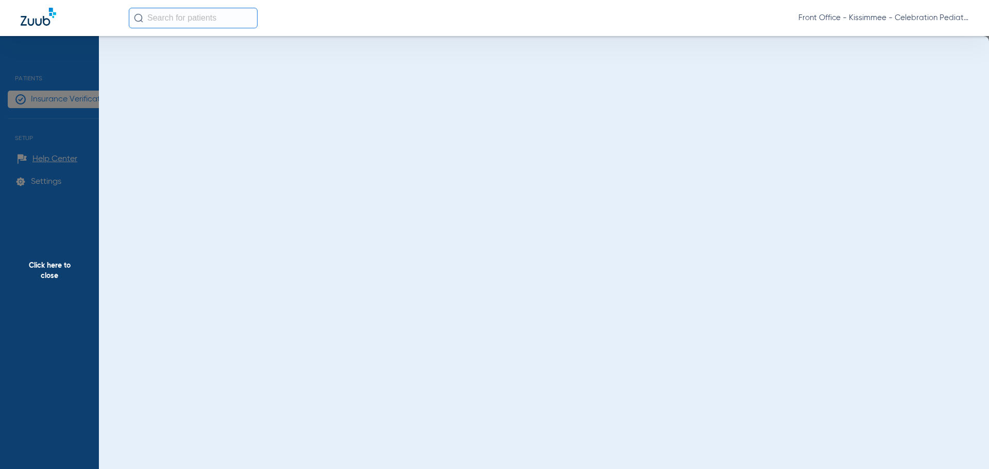
scroll to position [0, 0]
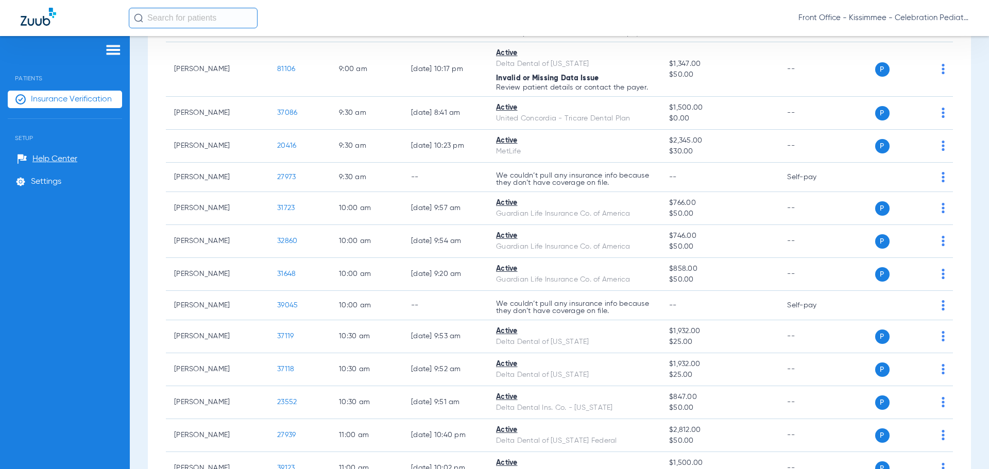
click at [116, 47] on img at bounding box center [113, 50] width 16 height 12
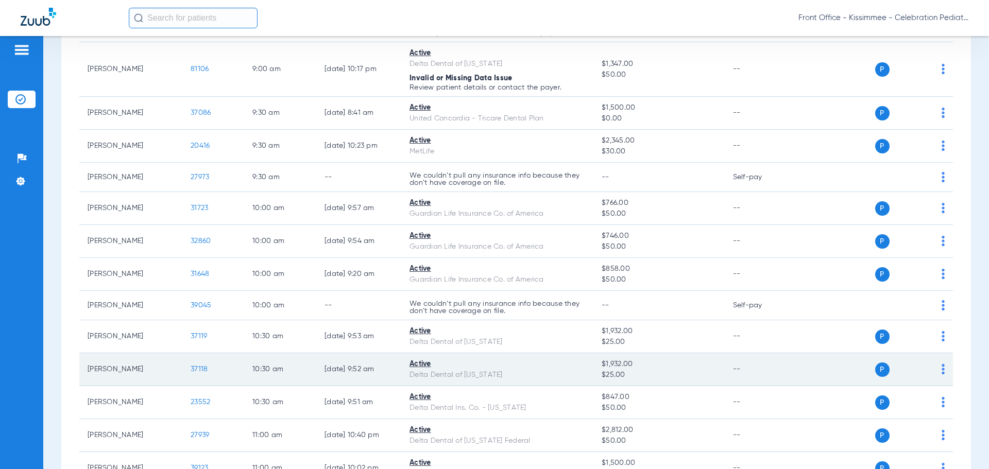
click at [196, 367] on span "37118" at bounding box center [199, 369] width 17 height 7
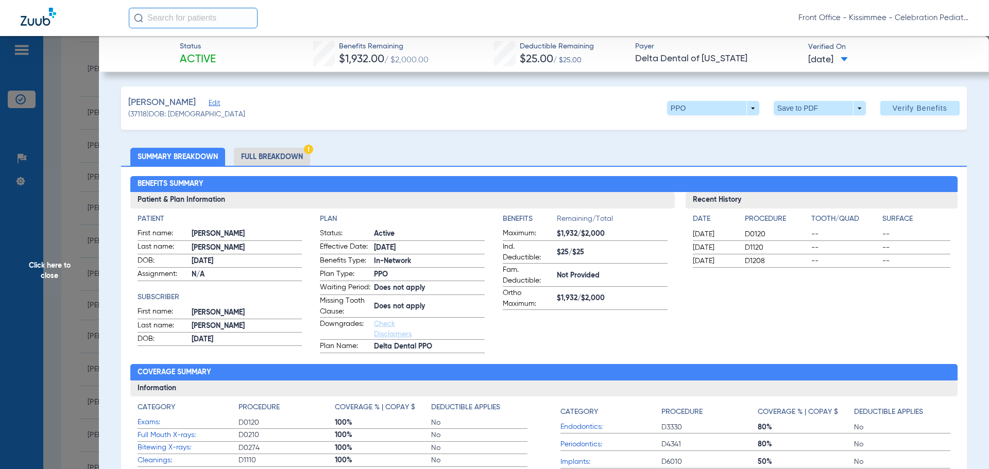
click at [262, 155] on li "Full Breakdown" at bounding box center [272, 157] width 76 height 18
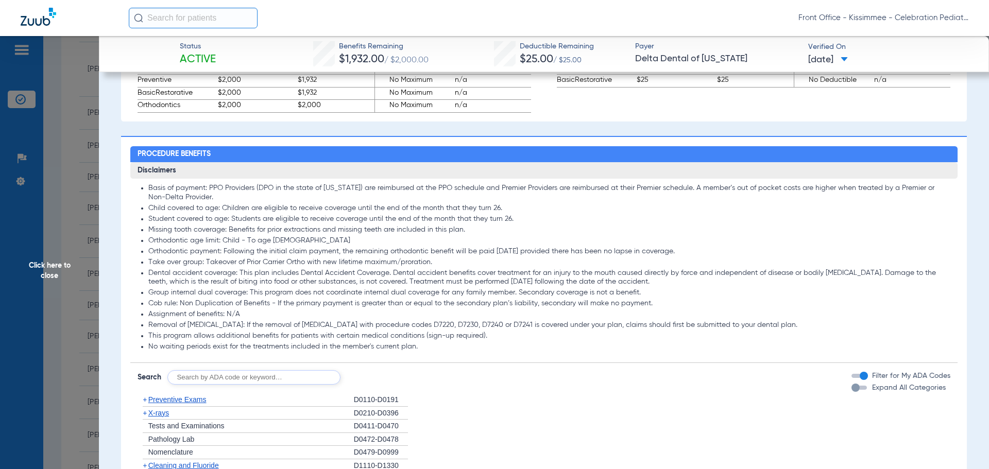
scroll to position [773, 0]
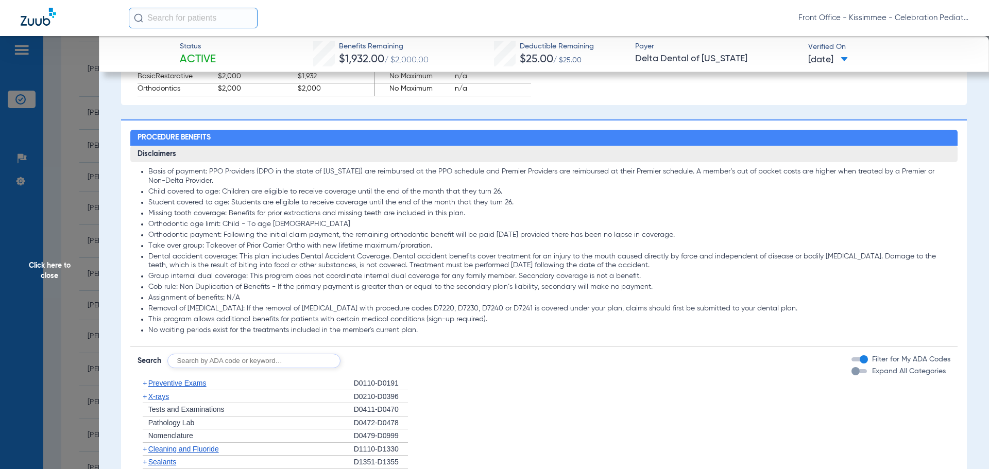
click at [852, 376] on div "button" at bounding box center [856, 371] width 8 height 8
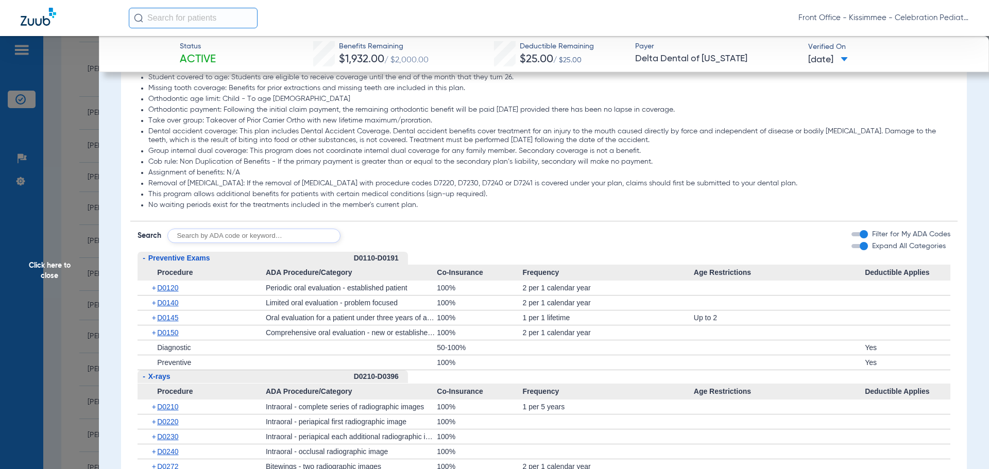
scroll to position [927, 0]
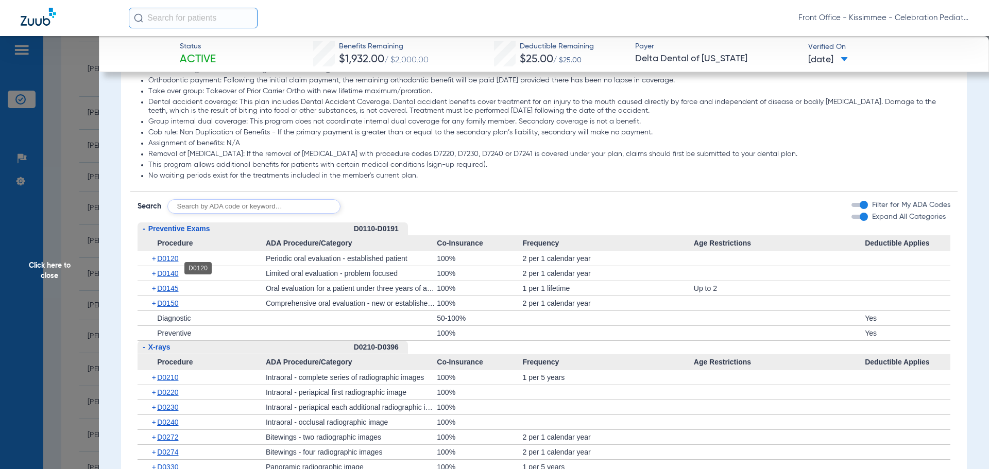
click at [176, 263] on span "D0120" at bounding box center [167, 259] width 21 height 8
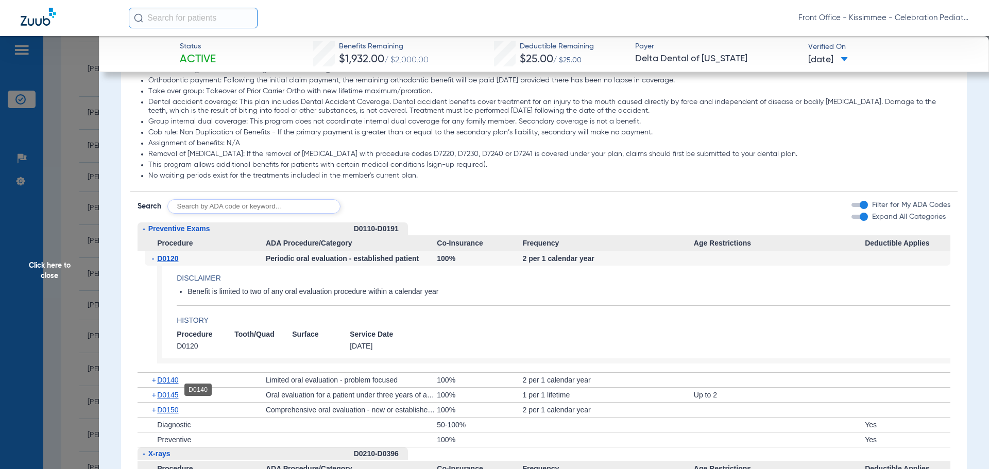
click at [176, 384] on span "D0140" at bounding box center [167, 380] width 21 height 8
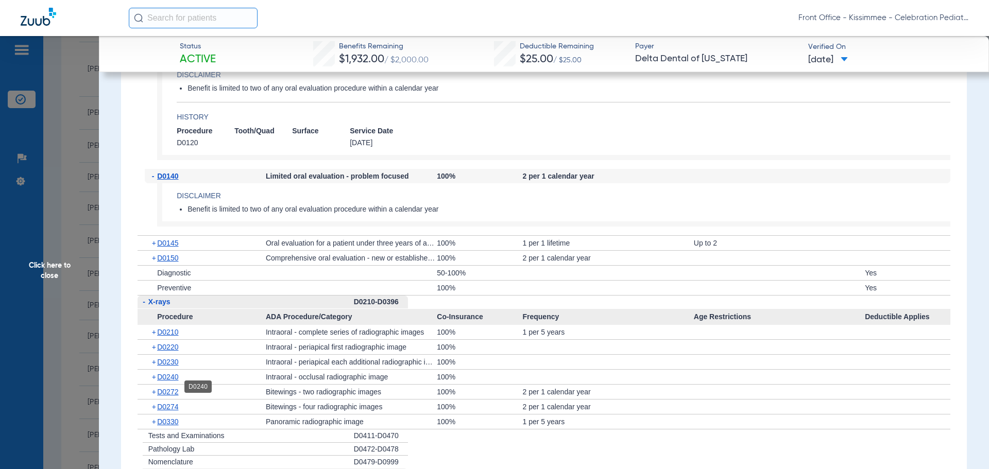
scroll to position [1134, 0]
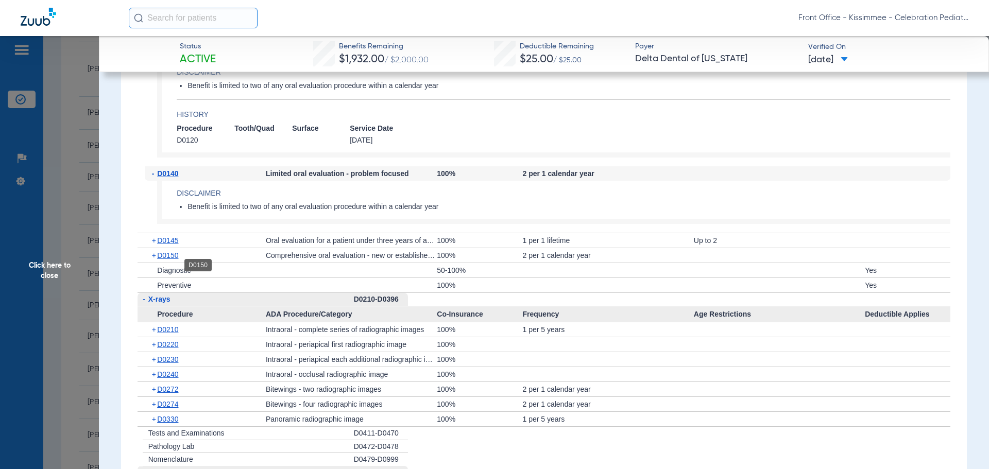
click at [170, 260] on span "D0150" at bounding box center [167, 255] width 21 height 8
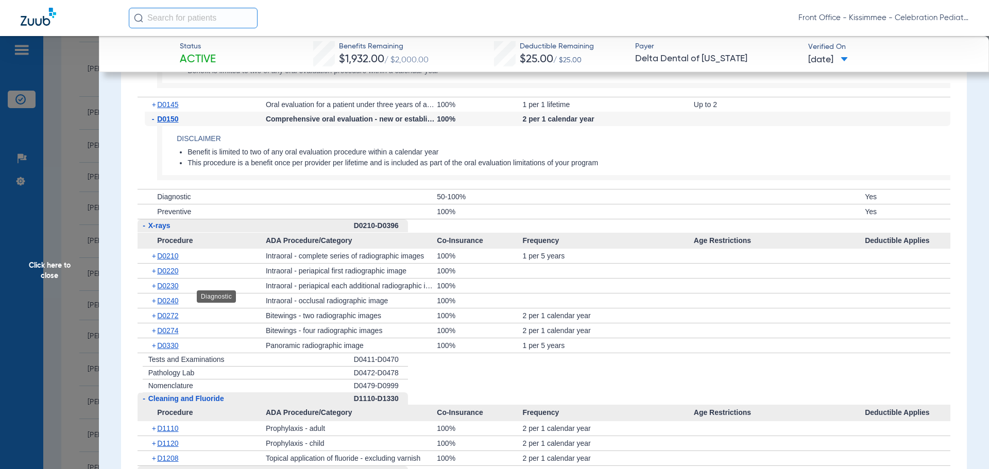
scroll to position [1288, 0]
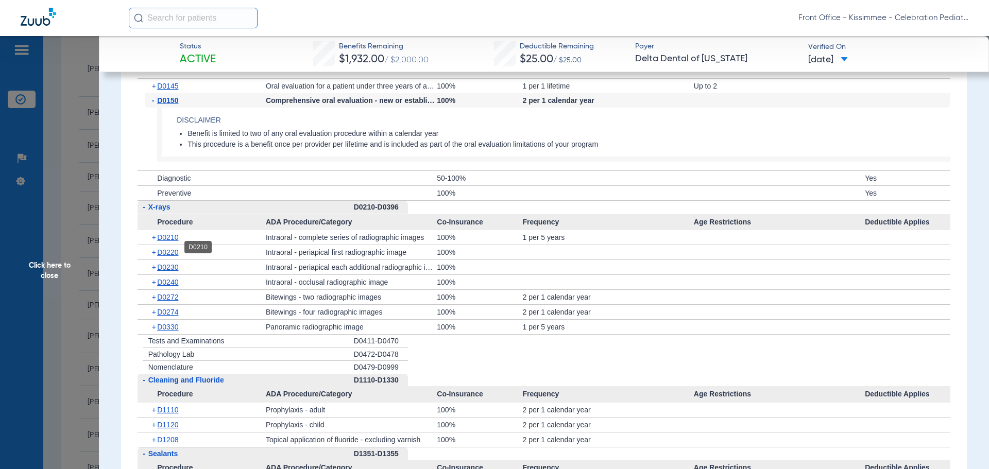
click at [161, 242] on span "D0210" at bounding box center [167, 237] width 21 height 8
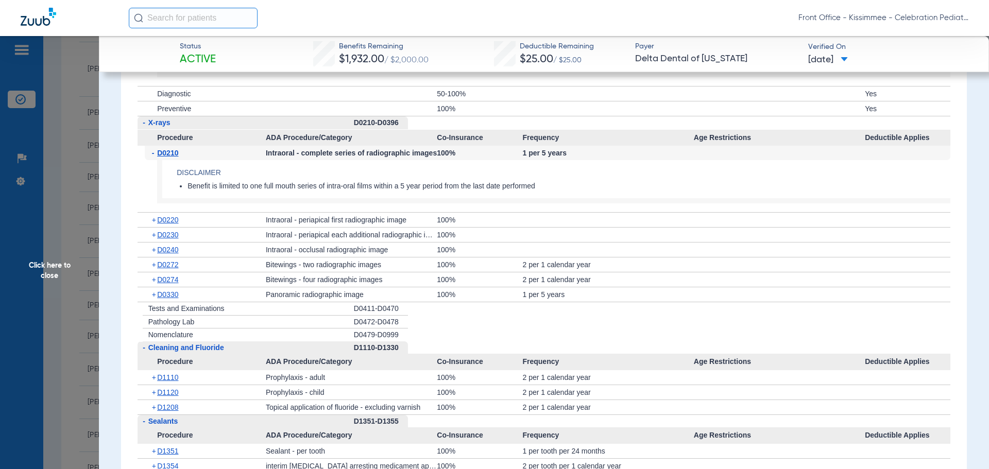
scroll to position [1443, 0]
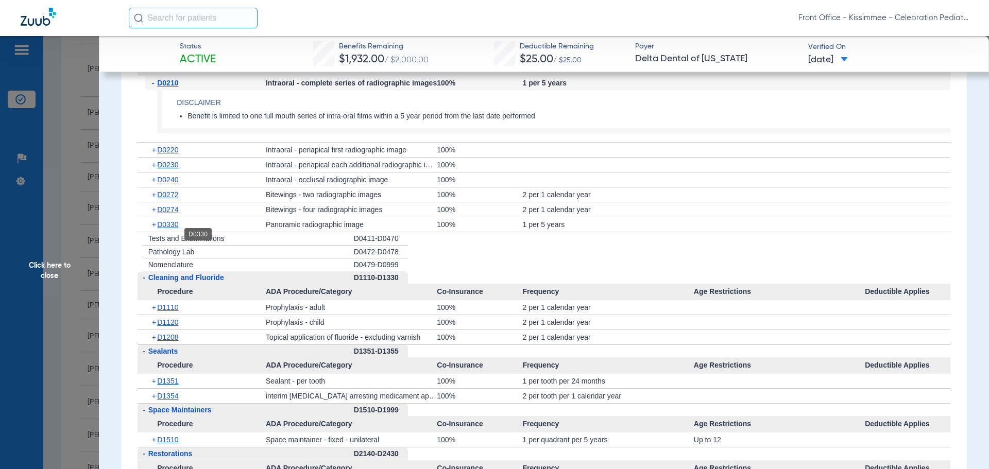
click at [166, 229] on span "D0330" at bounding box center [167, 225] width 21 height 8
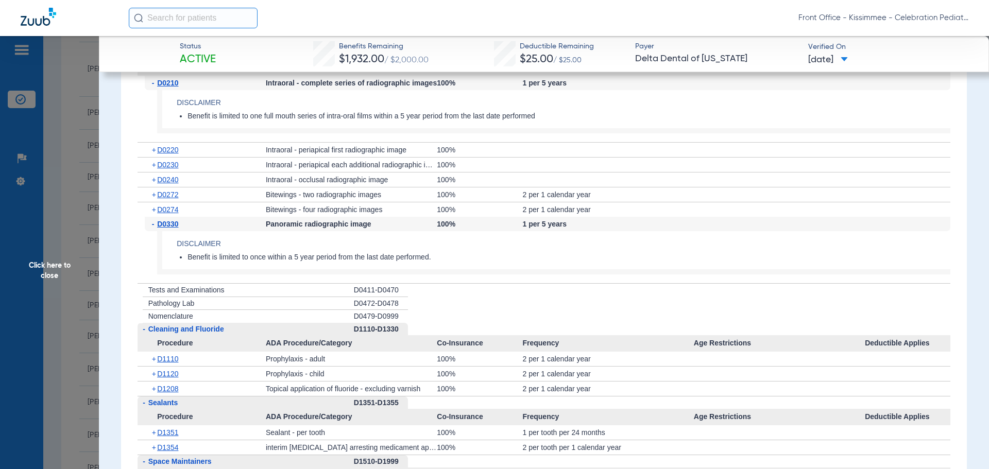
scroll to position [1494, 0]
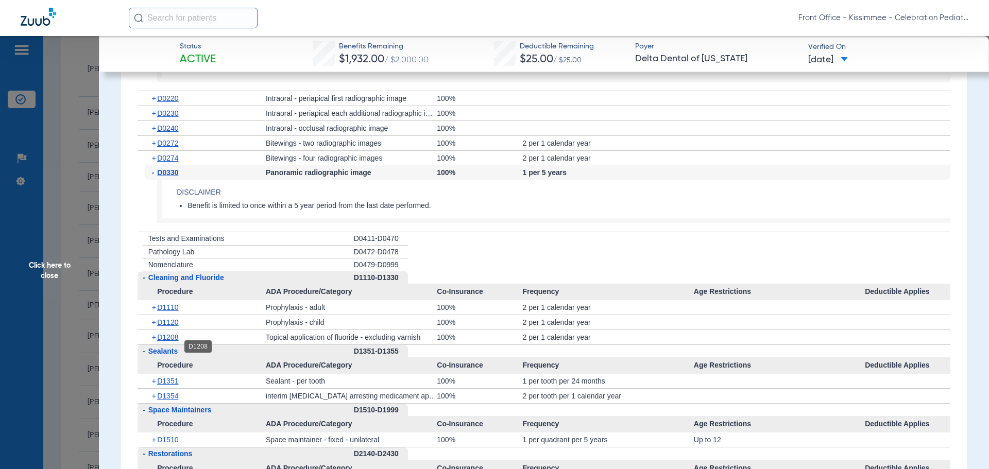
click at [165, 342] on span "D1208" at bounding box center [167, 337] width 21 height 8
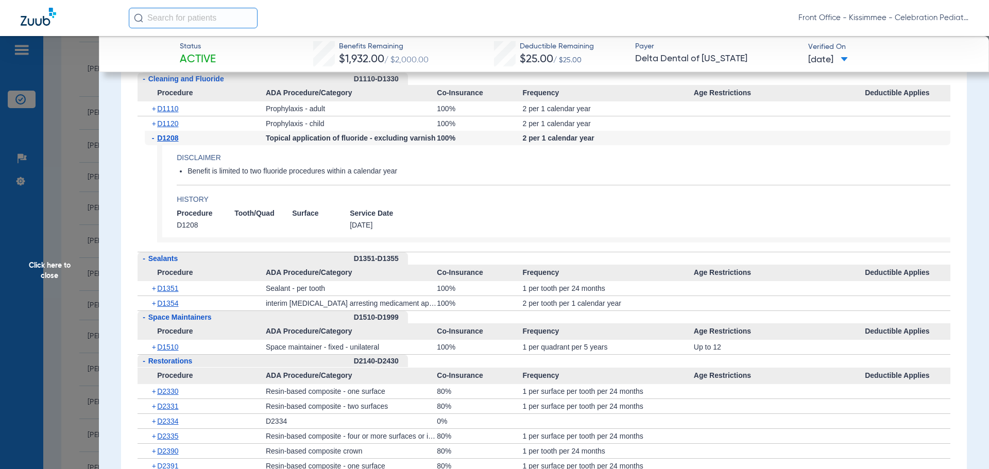
scroll to position [1700, 0]
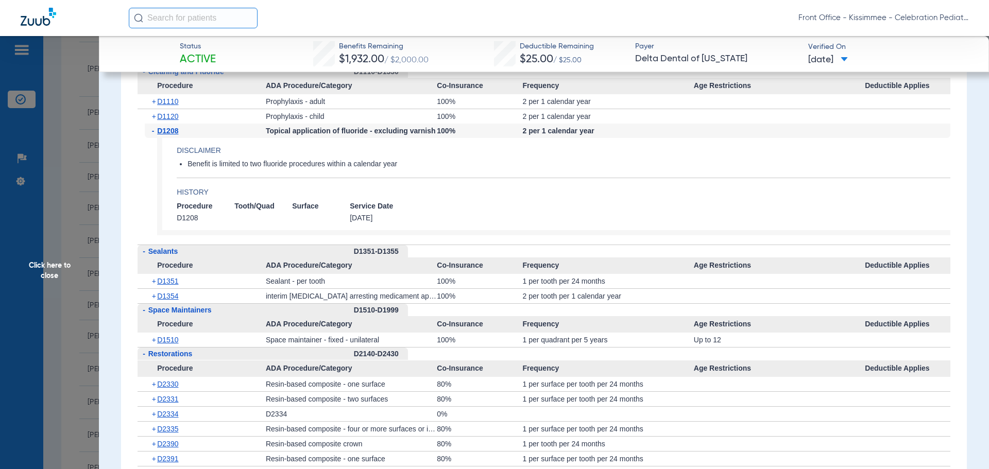
click at [79, 260] on span "Click here to close" at bounding box center [49, 270] width 99 height 469
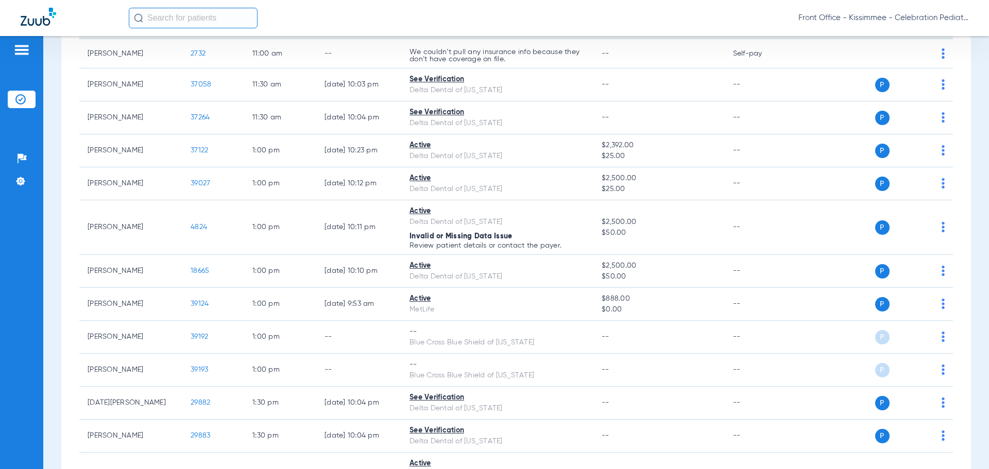
scroll to position [1185, 0]
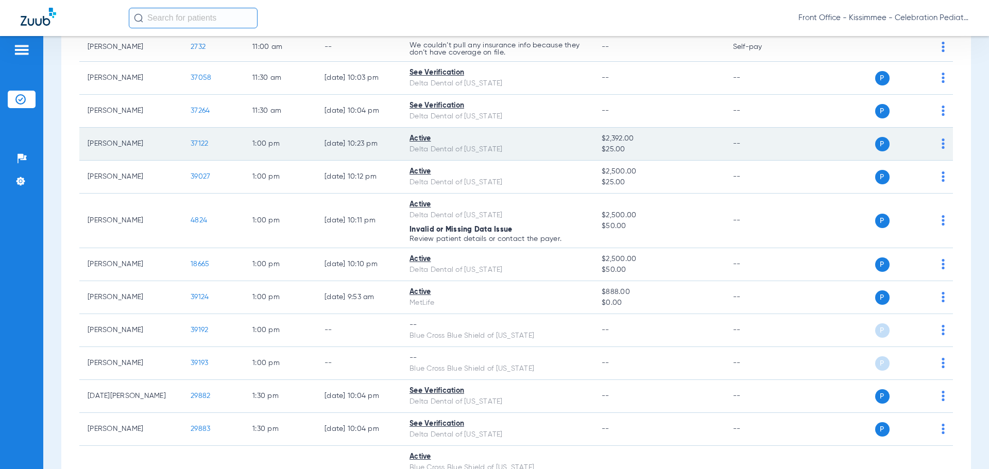
click at [204, 145] on span "37122" at bounding box center [200, 143] width 18 height 7
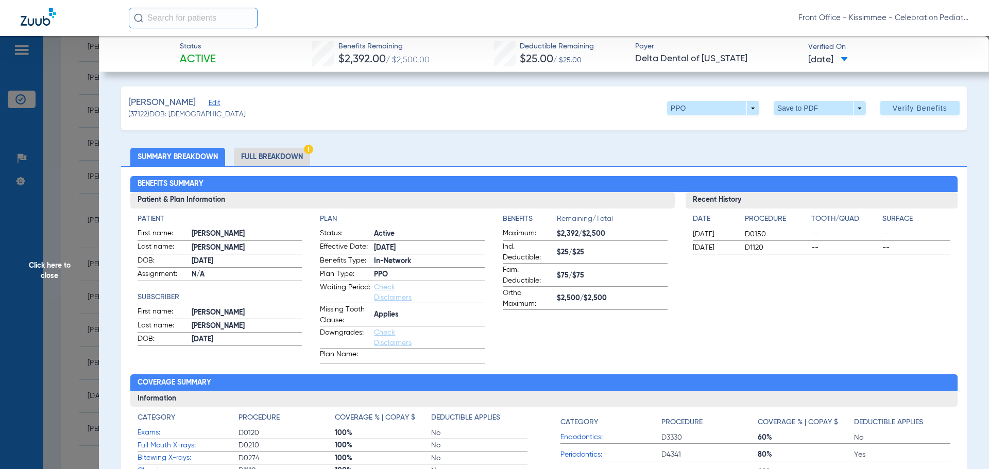
click at [276, 153] on li "Full Breakdown" at bounding box center [272, 157] width 76 height 18
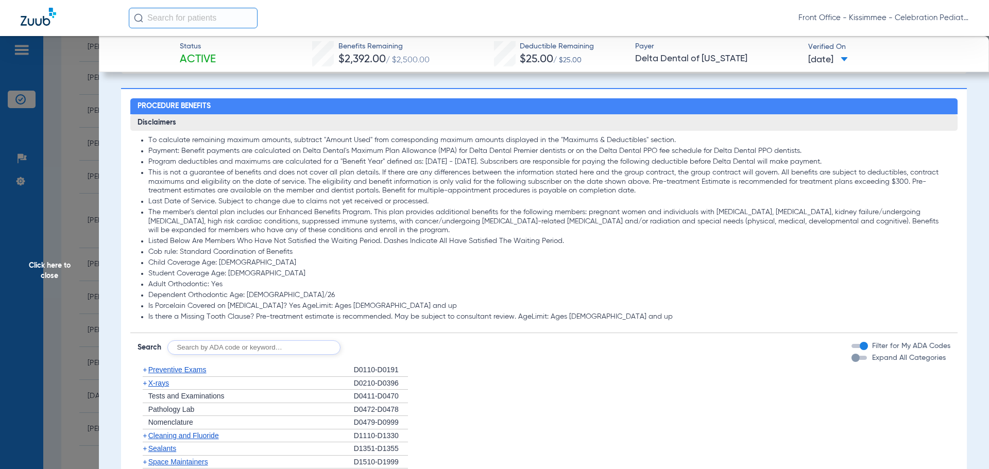
scroll to position [721, 0]
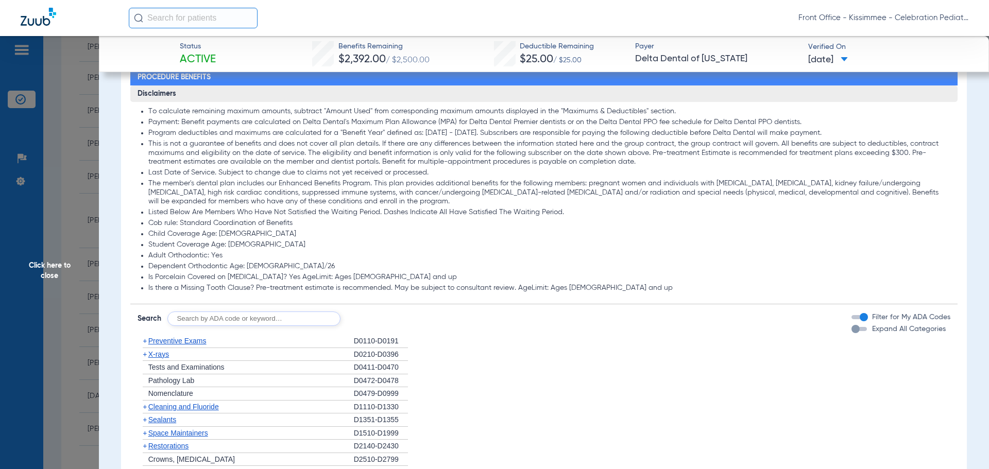
click at [852, 328] on div "button" at bounding box center [856, 329] width 8 height 8
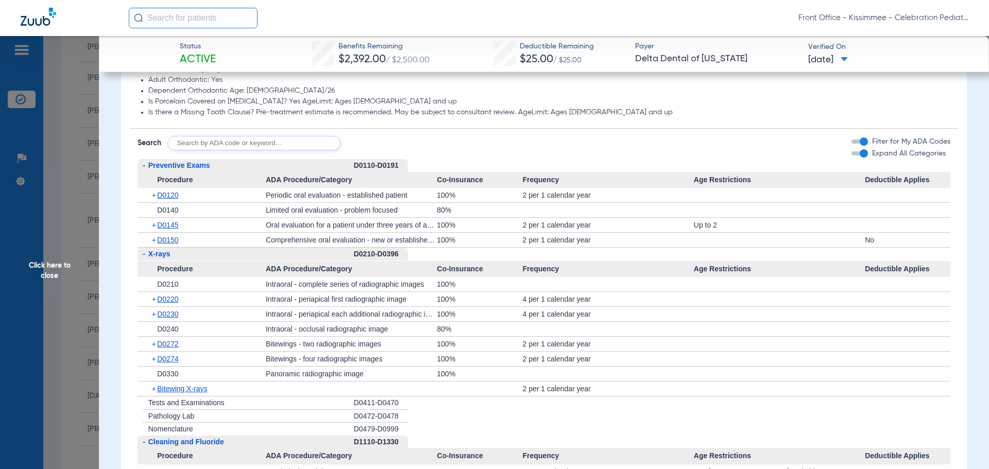
scroll to position [876, 0]
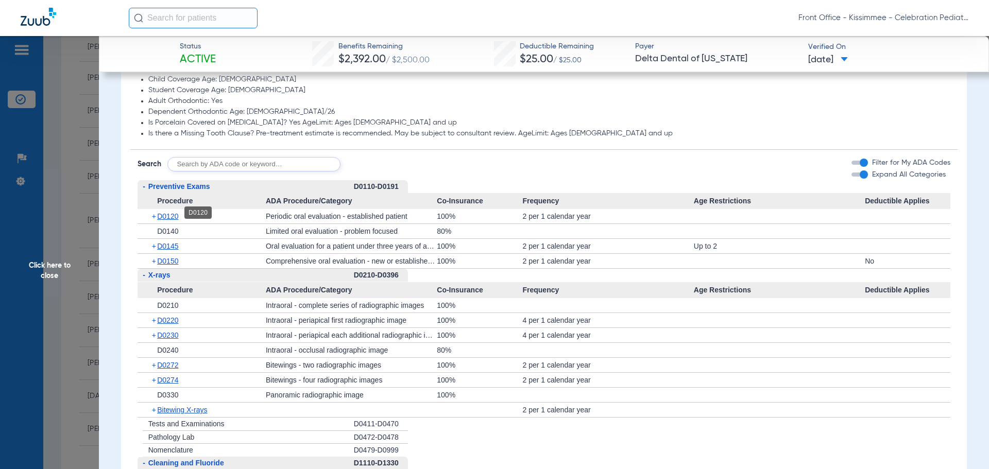
click at [172, 216] on span "D0120" at bounding box center [167, 216] width 21 height 8
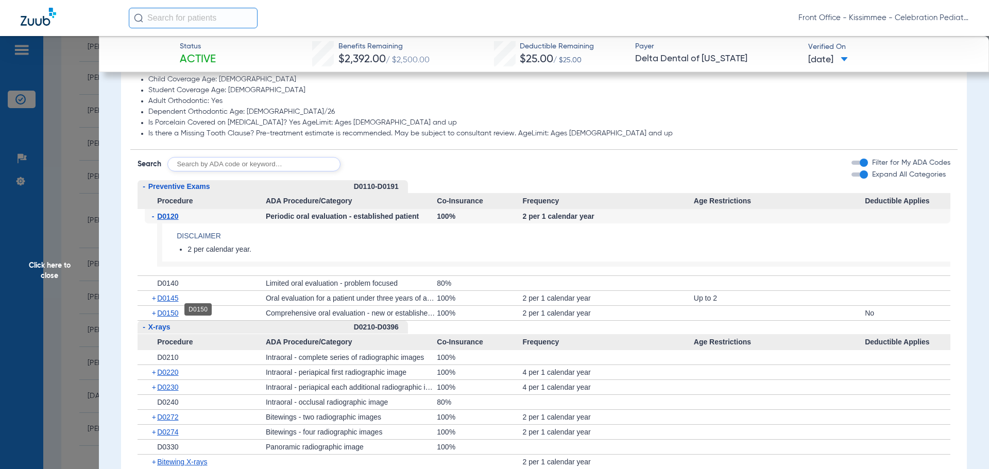
click at [161, 310] on span "D0150" at bounding box center [167, 313] width 21 height 8
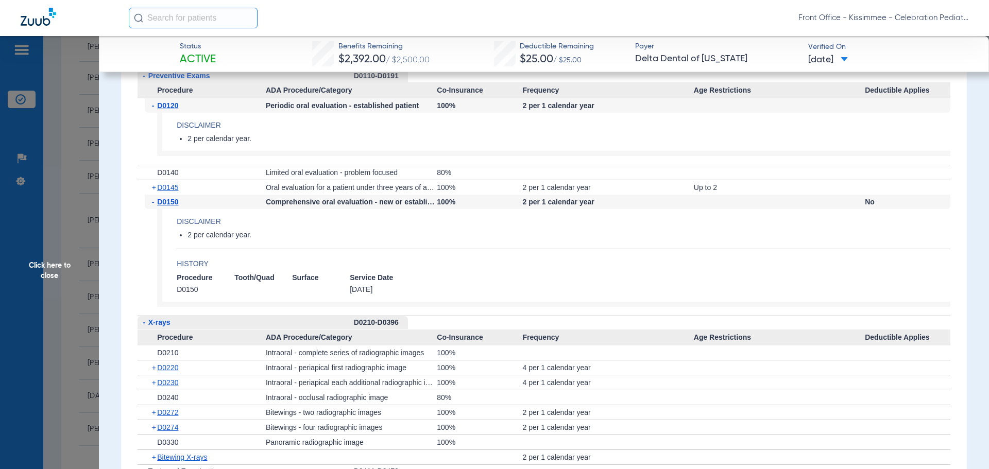
scroll to position [1031, 0]
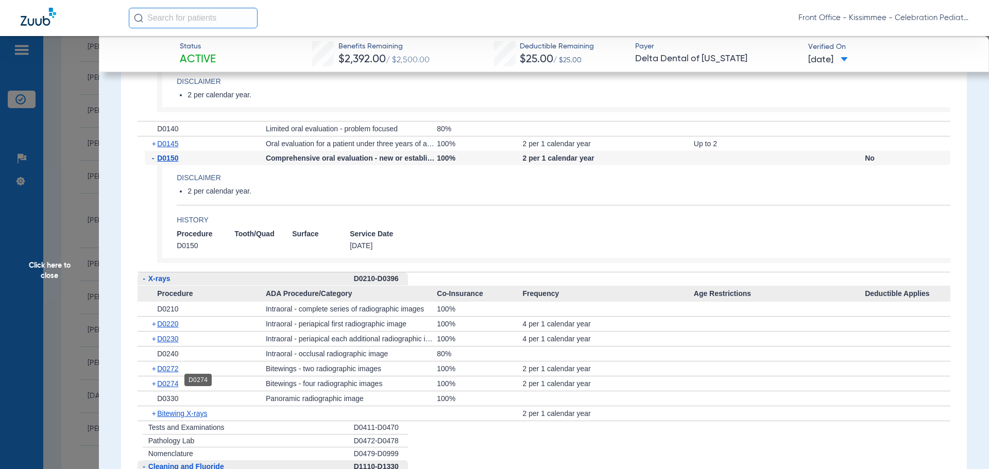
click at [161, 383] on span "D0274" at bounding box center [167, 384] width 21 height 8
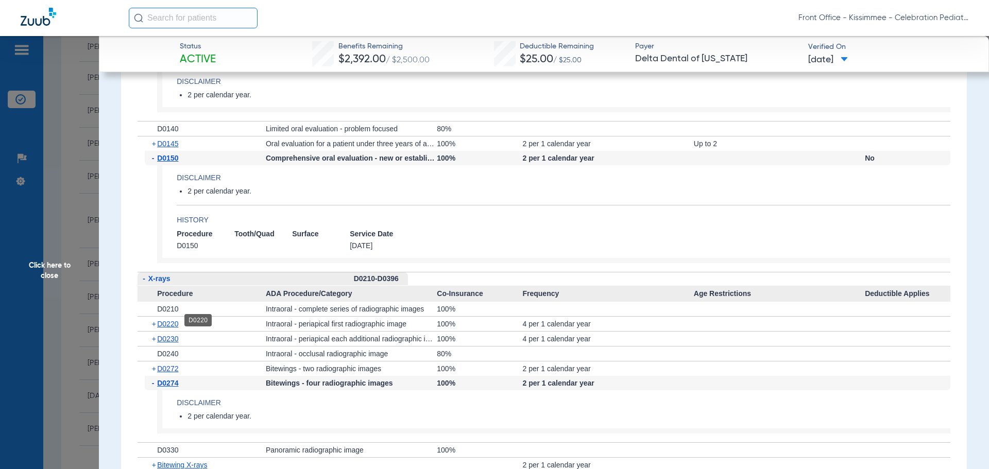
click at [169, 321] on span "D0220" at bounding box center [167, 324] width 21 height 8
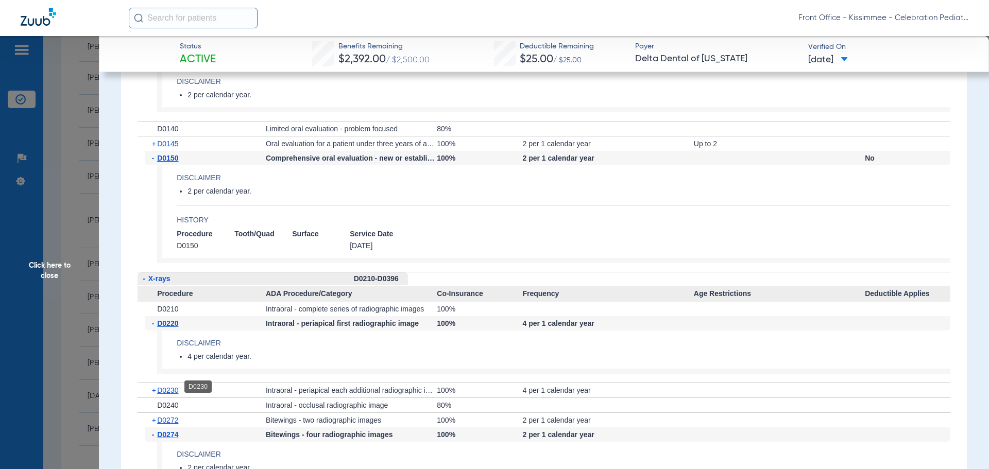
click at [167, 387] on span "D0230" at bounding box center [167, 390] width 21 height 8
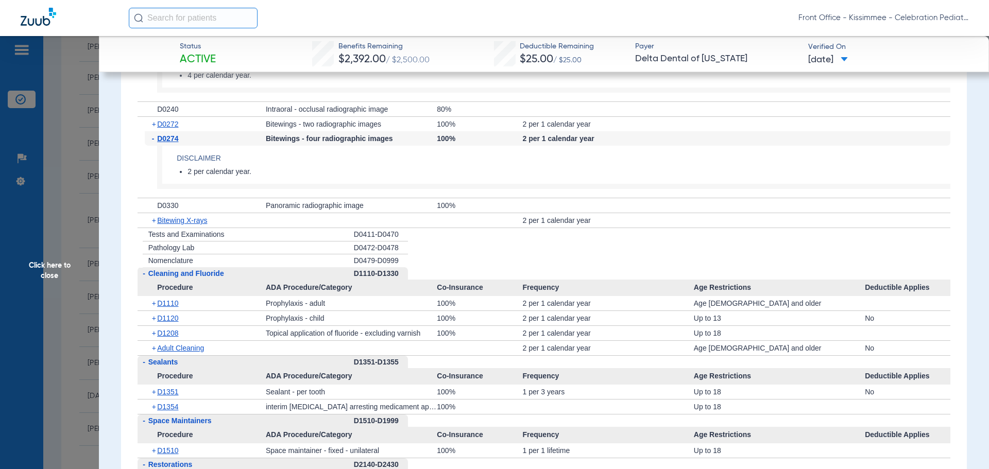
scroll to position [1391, 0]
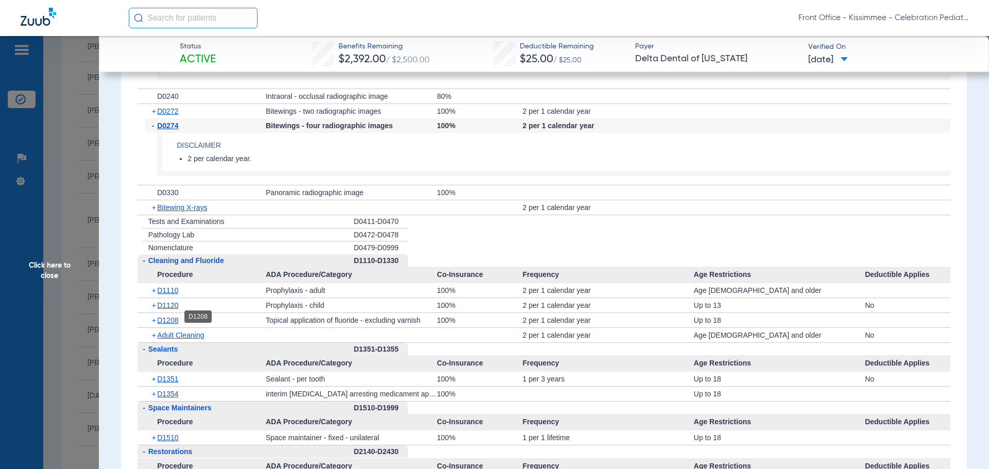
click at [172, 316] on span "D1208" at bounding box center [167, 320] width 21 height 8
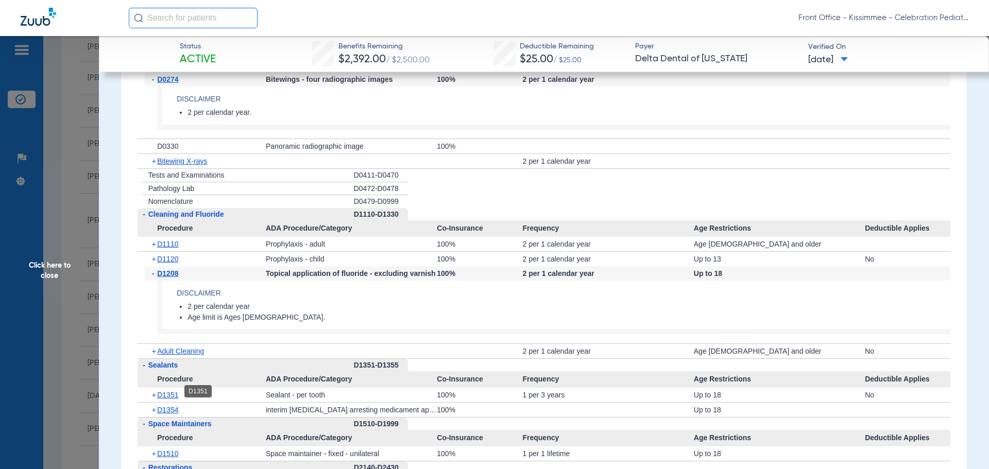
scroll to position [1443, 0]
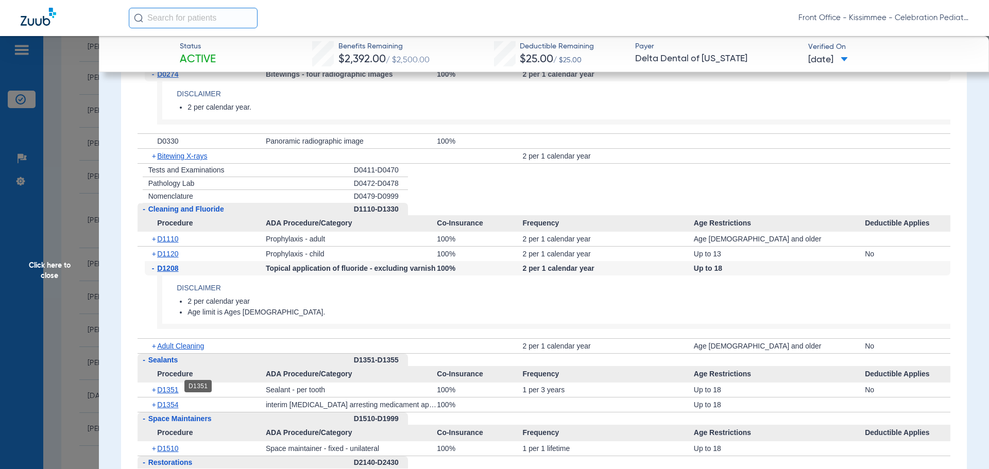
click at [170, 388] on span "D1351" at bounding box center [167, 390] width 21 height 8
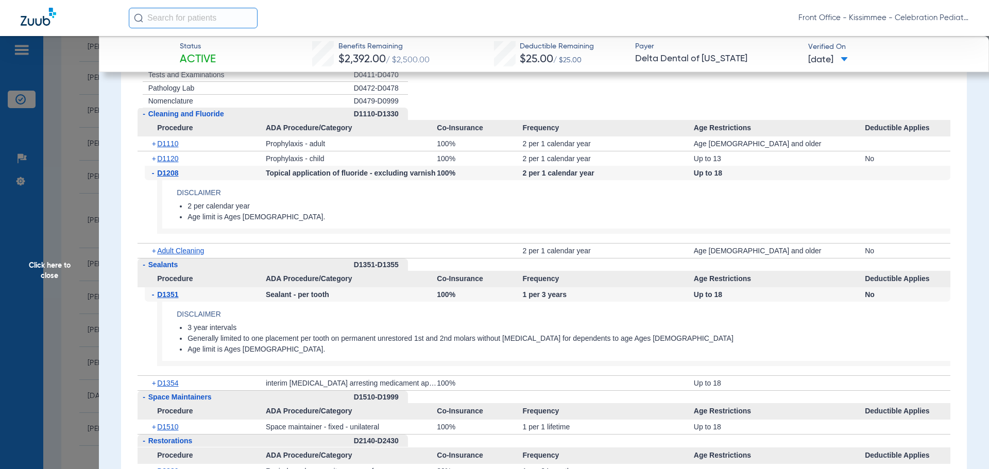
scroll to position [1546, 0]
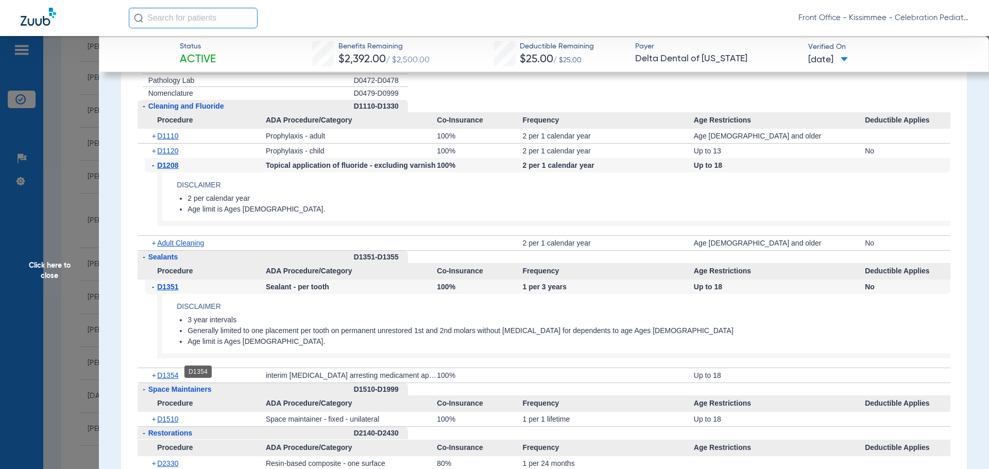
click at [166, 372] on span "D1354" at bounding box center [167, 376] width 21 height 8
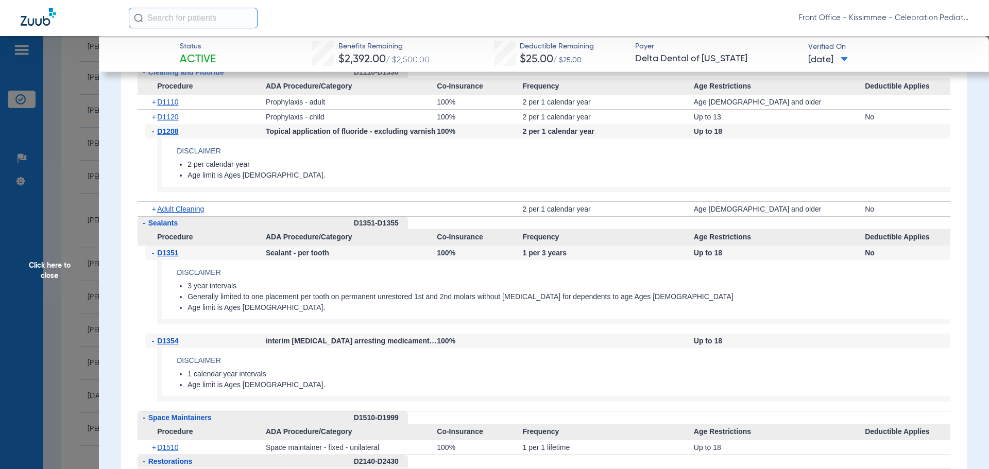
scroll to position [1597, 0]
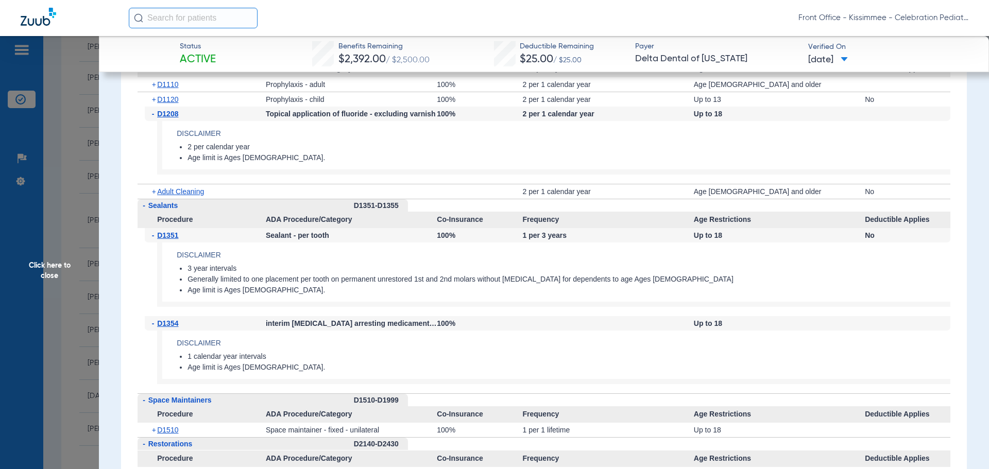
click at [54, 239] on span "Click here to close" at bounding box center [49, 270] width 99 height 469
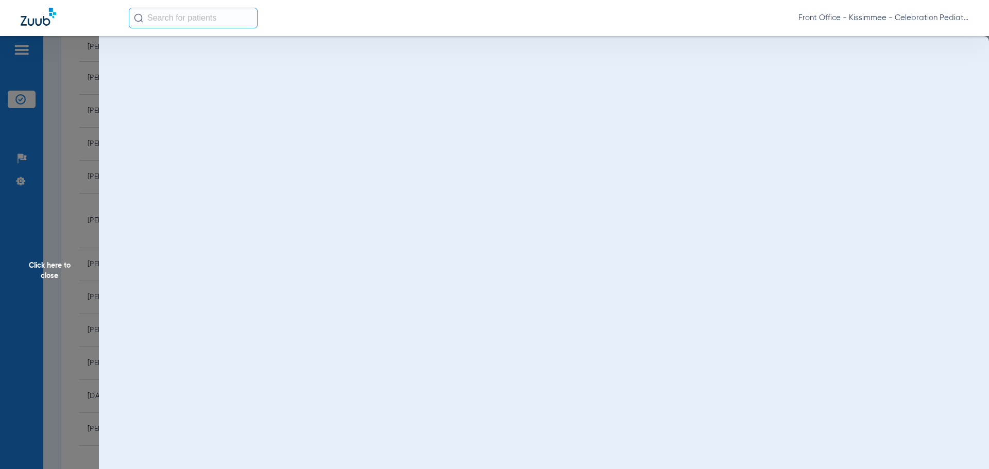
scroll to position [0, 0]
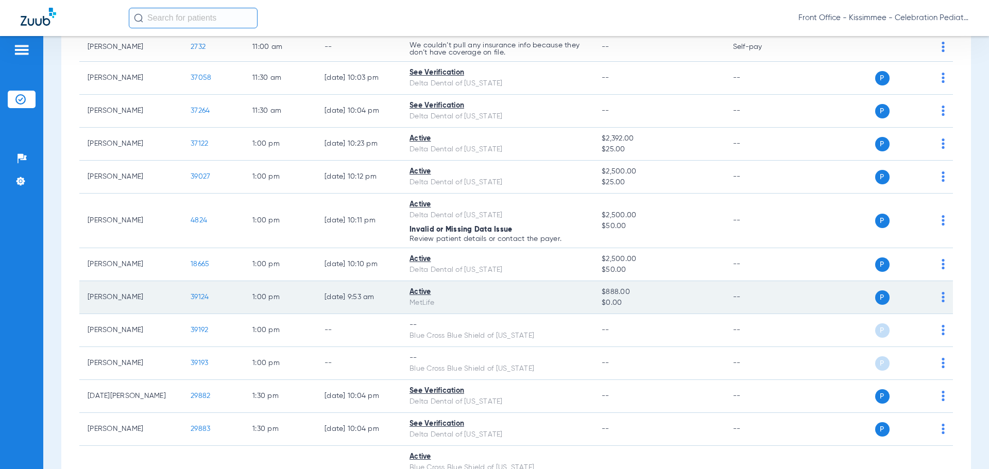
click at [195, 296] on span "39124" at bounding box center [200, 297] width 18 height 7
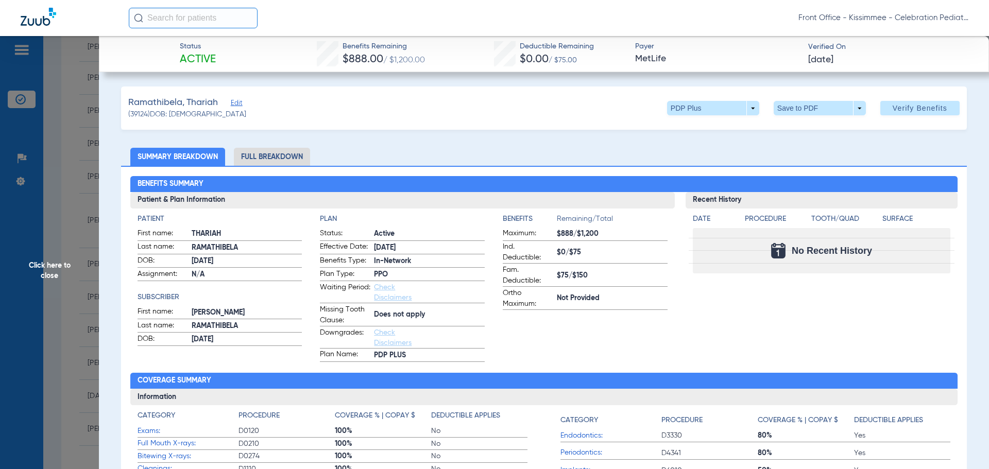
click at [251, 157] on li "Full Breakdown" at bounding box center [272, 157] width 76 height 18
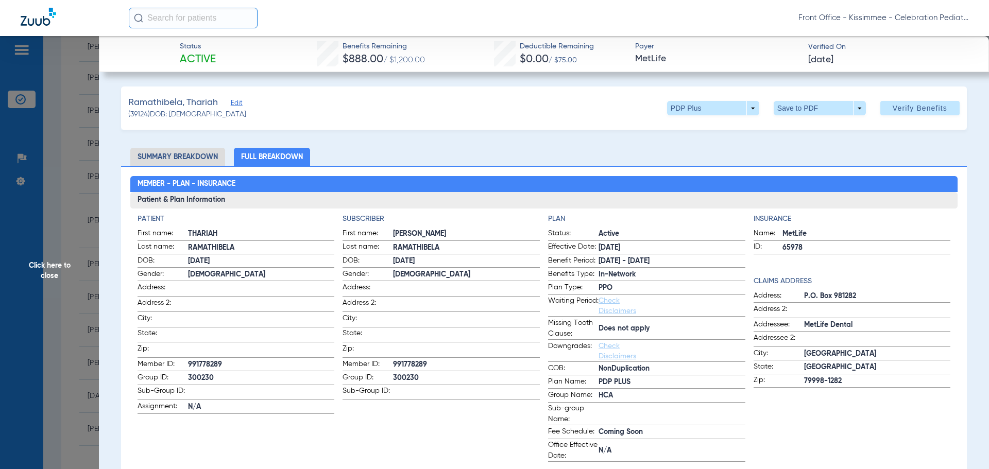
click at [746, 113] on span at bounding box center [713, 108] width 92 height 14
click at [734, 158] on div at bounding box center [494, 234] width 989 height 469
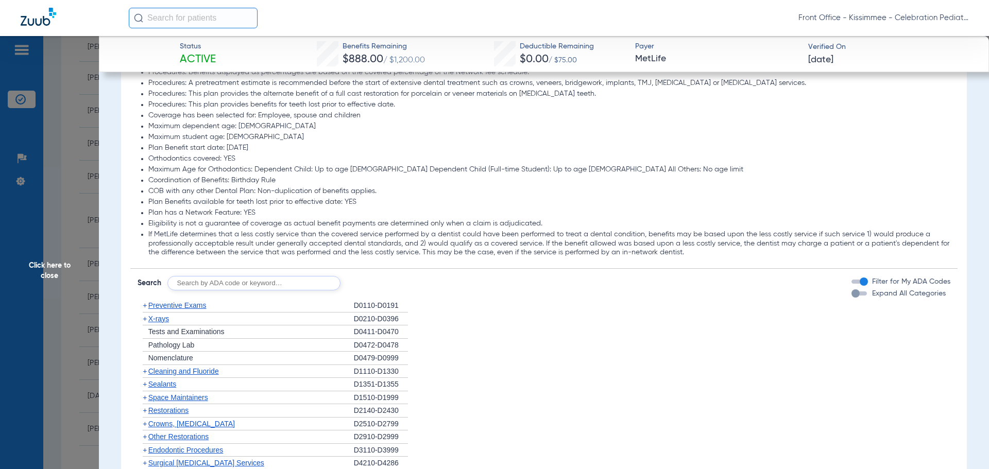
scroll to position [1237, 0]
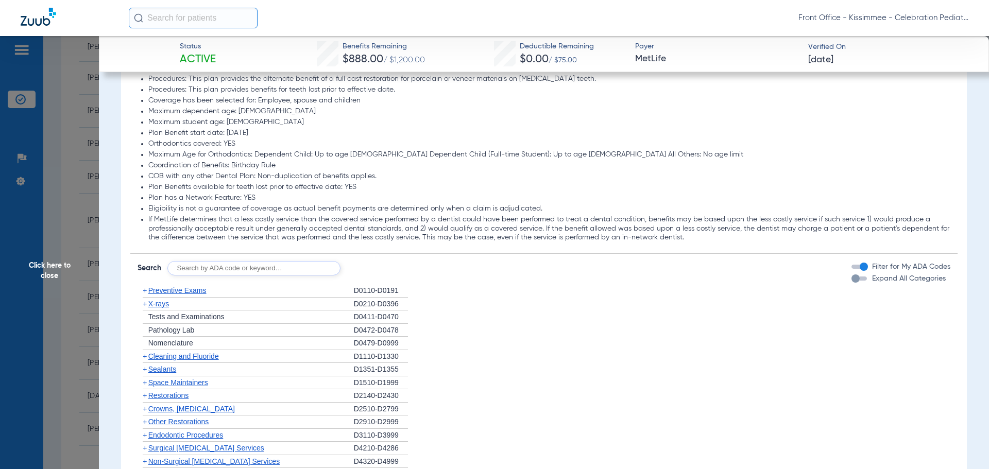
click at [852, 279] on div "button" at bounding box center [856, 279] width 8 height 8
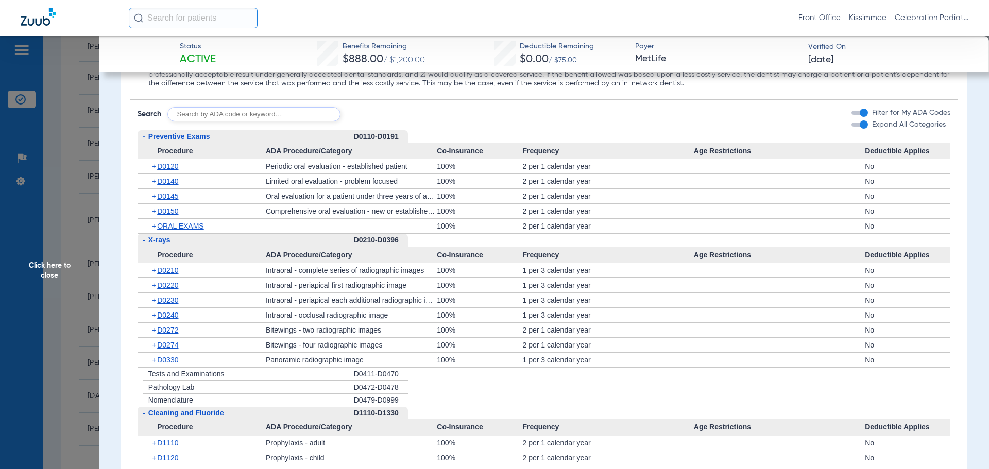
scroll to position [1391, 0]
click at [171, 170] on span "D0120" at bounding box center [167, 166] width 21 height 8
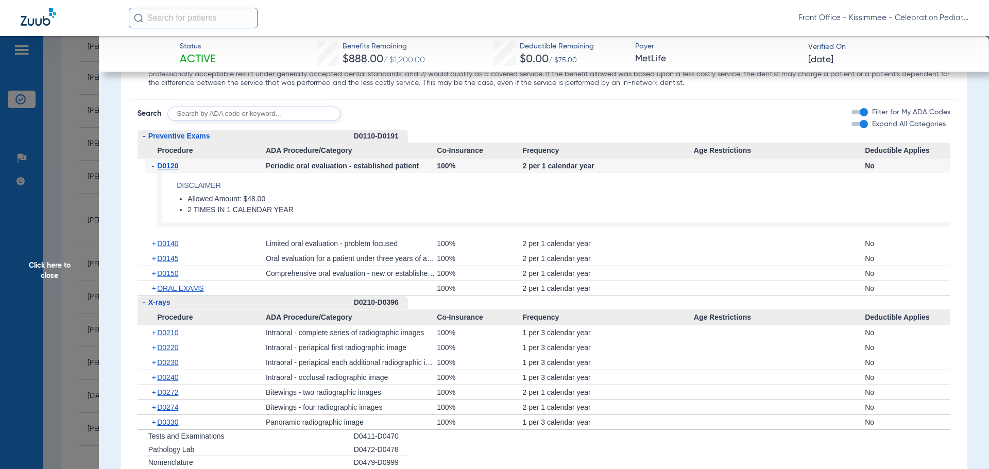
click at [172, 239] on div "+ D0140" at bounding box center [205, 244] width 121 height 14
click at [170, 246] on span "D0140" at bounding box center [167, 244] width 21 height 8
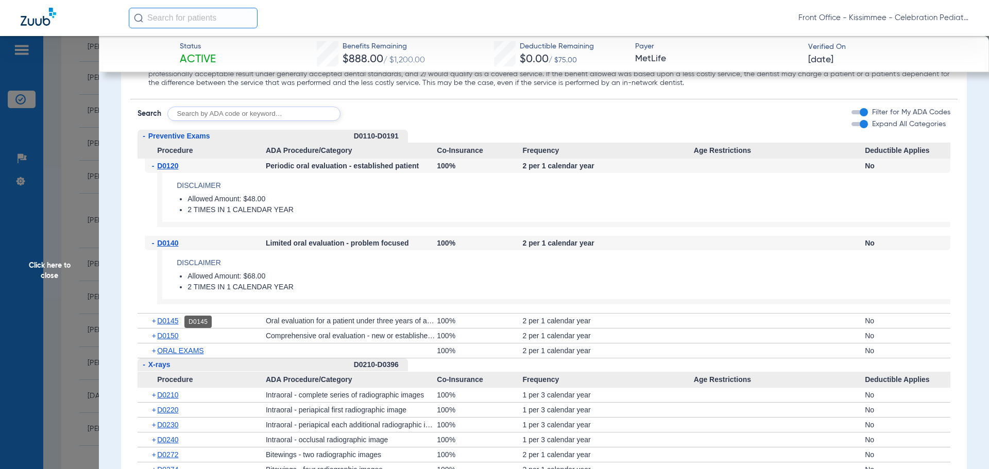
click at [171, 322] on span "D0145" at bounding box center [167, 321] width 21 height 8
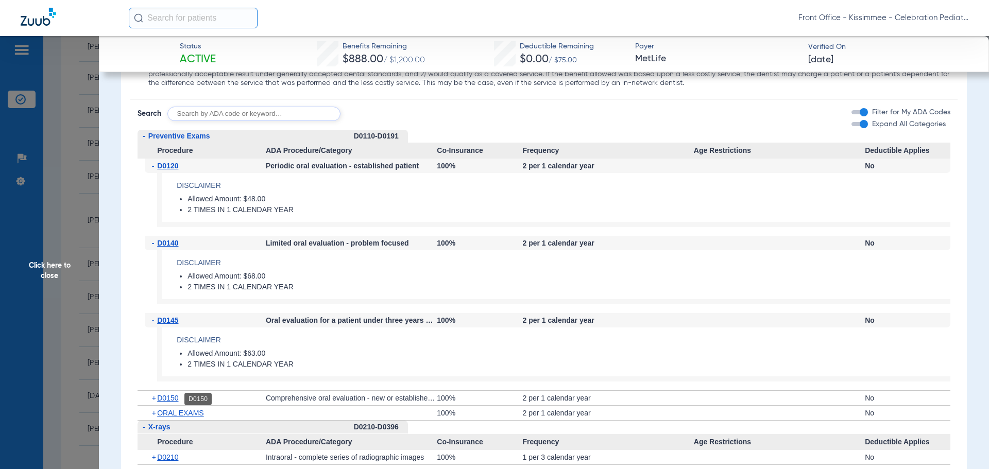
click at [170, 400] on span "D0150" at bounding box center [167, 398] width 21 height 8
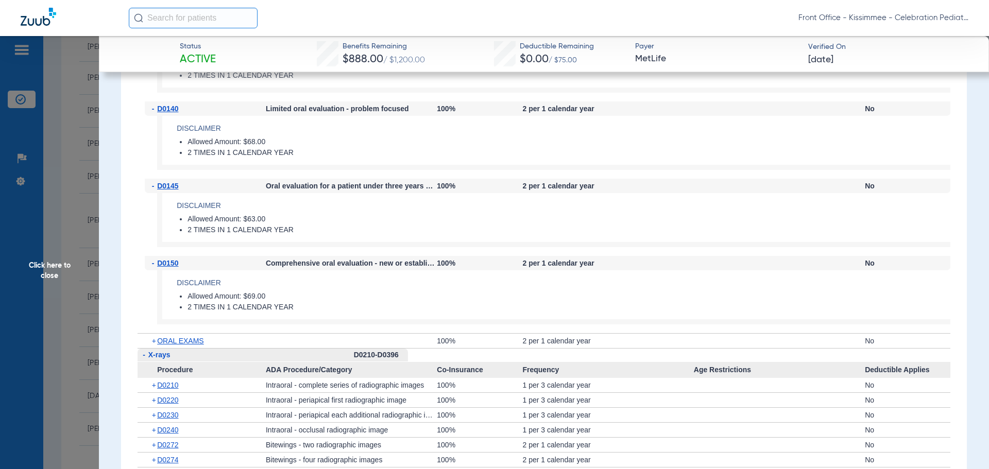
scroll to position [1546, 0]
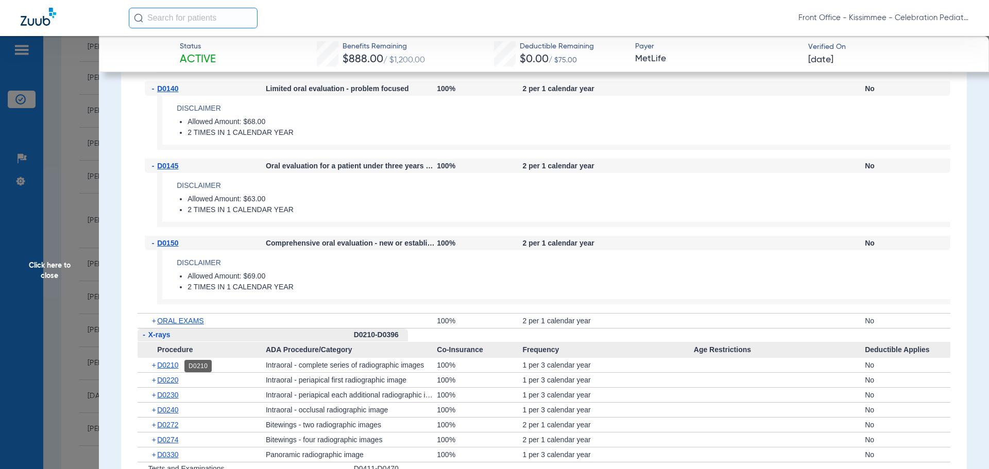
click at [173, 365] on span "D0210" at bounding box center [167, 365] width 21 height 8
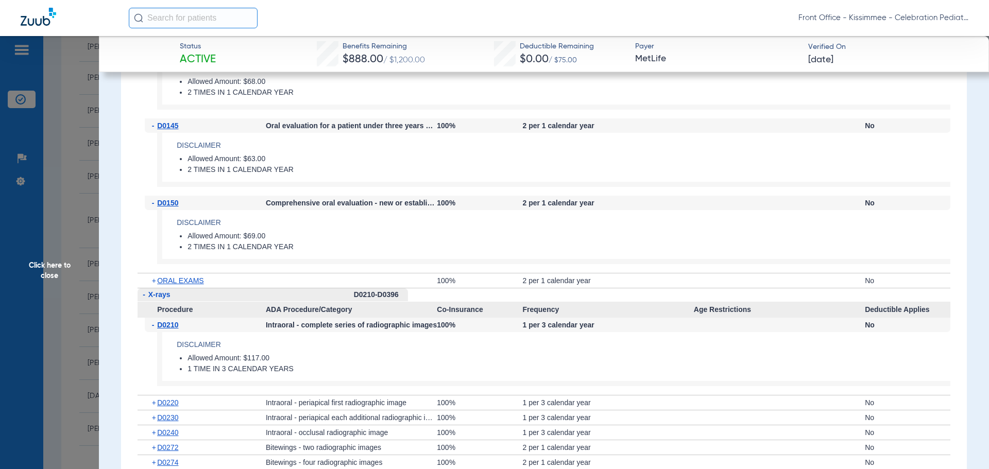
scroll to position [1649, 0]
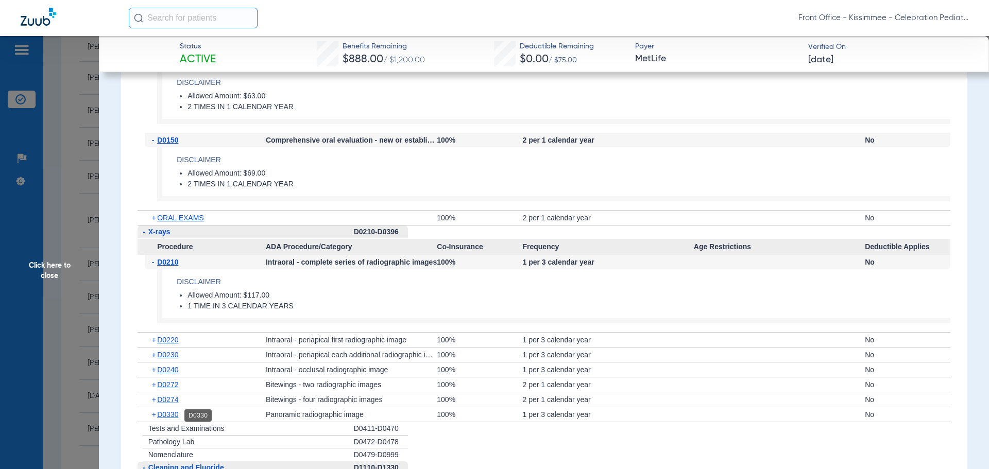
click at [162, 415] on span "D0330" at bounding box center [167, 415] width 21 height 8
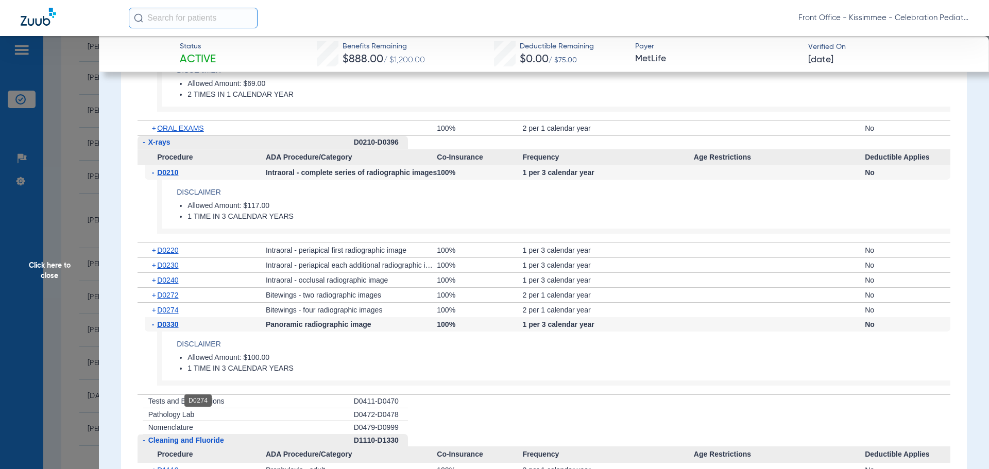
scroll to position [1803, 0]
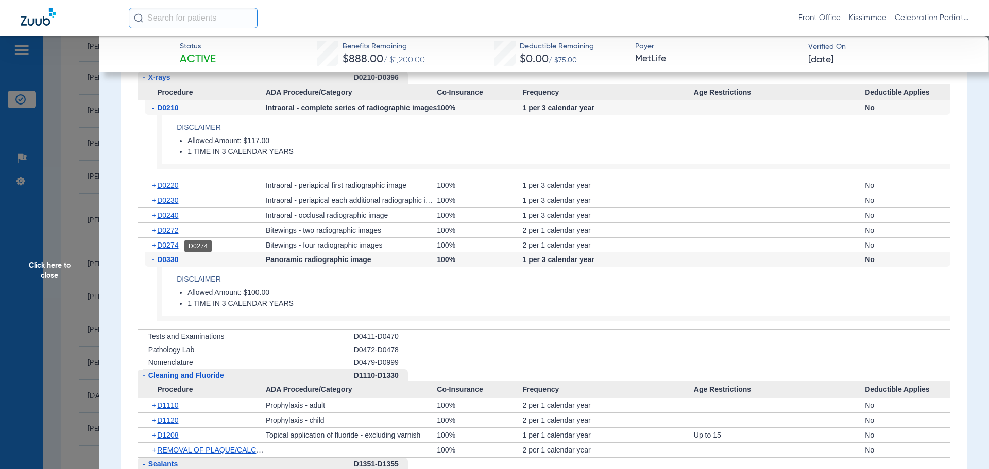
click at [165, 246] on span "D0274" at bounding box center [167, 245] width 21 height 8
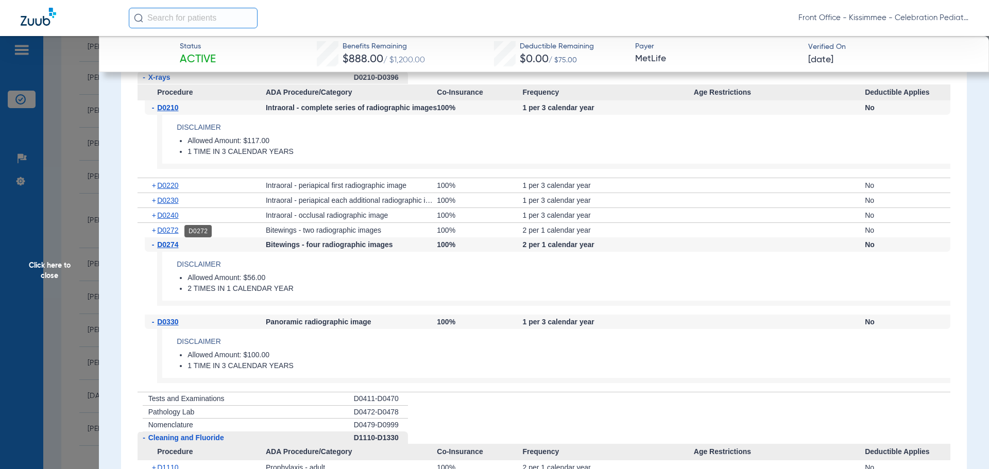
click at [168, 229] on span "D0272" at bounding box center [167, 230] width 21 height 8
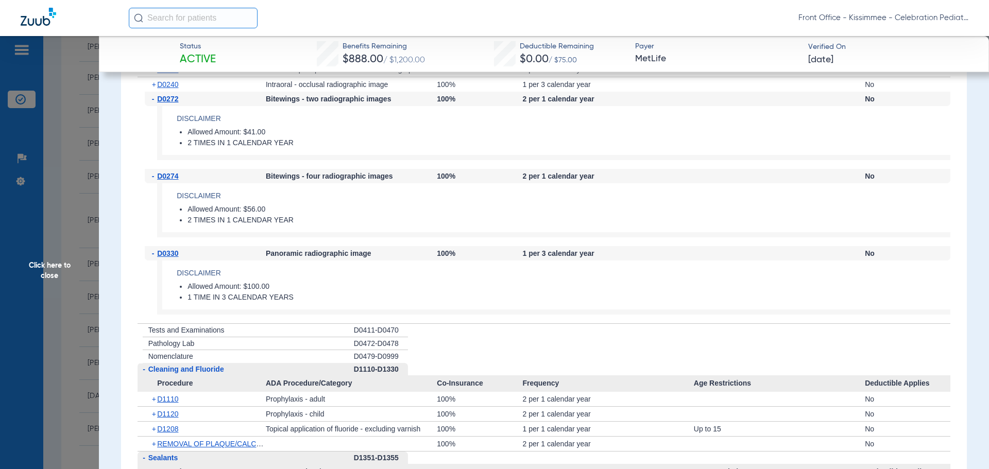
scroll to position [1958, 0]
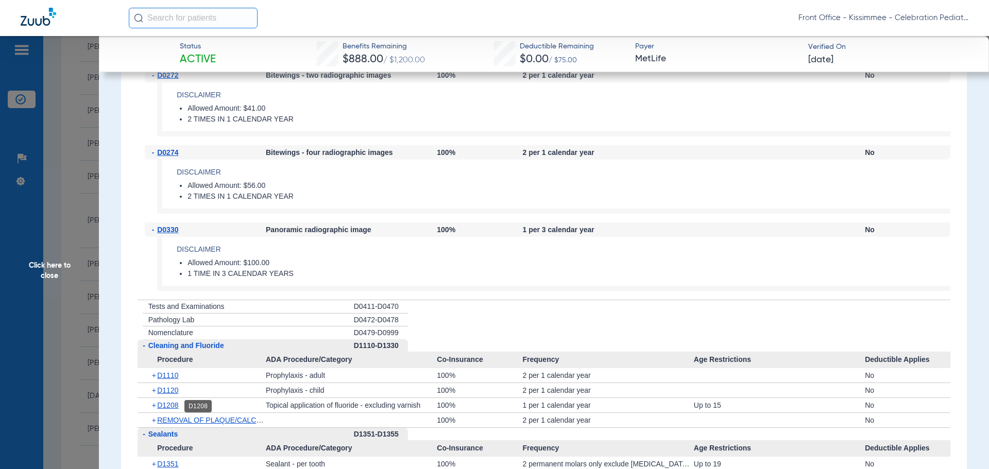
click at [168, 408] on span "D1208" at bounding box center [167, 405] width 21 height 8
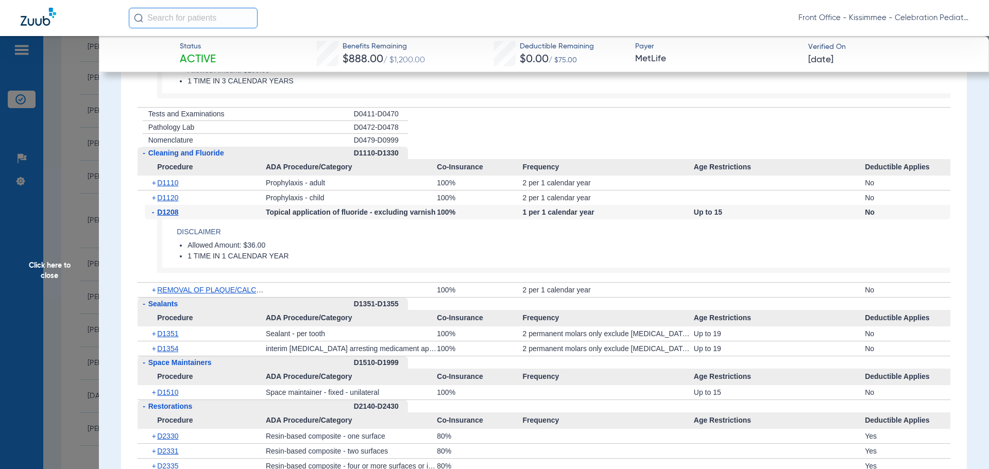
scroll to position [2164, 0]
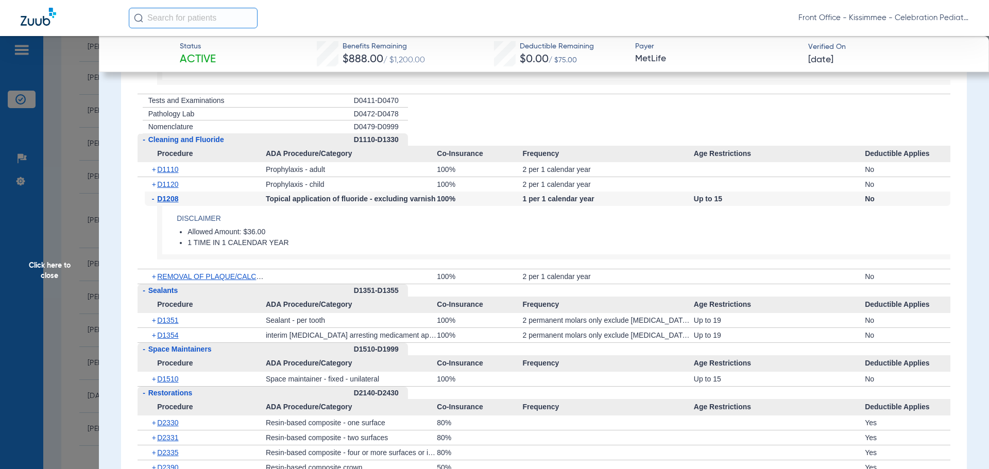
click at [174, 326] on div "+ D1351" at bounding box center [205, 320] width 121 height 14
click at [174, 324] on span "D1351" at bounding box center [167, 320] width 21 height 8
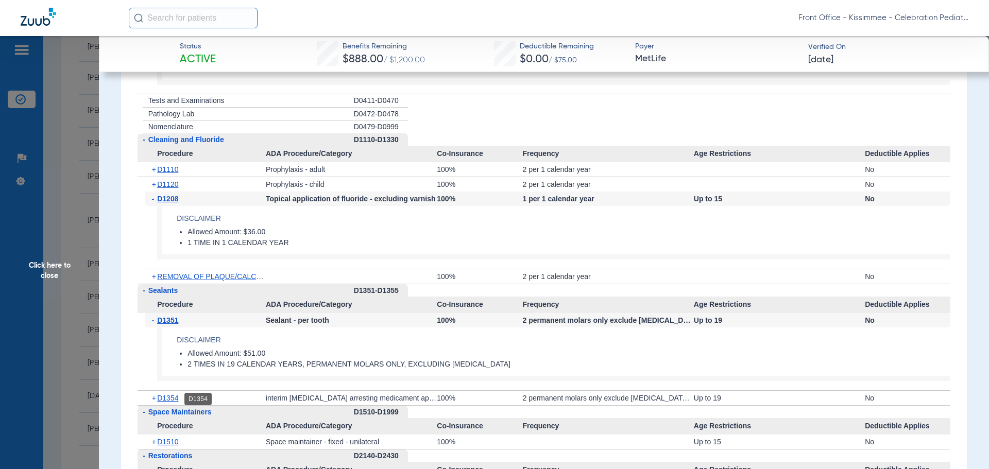
click at [168, 397] on span "D1354" at bounding box center [167, 398] width 21 height 8
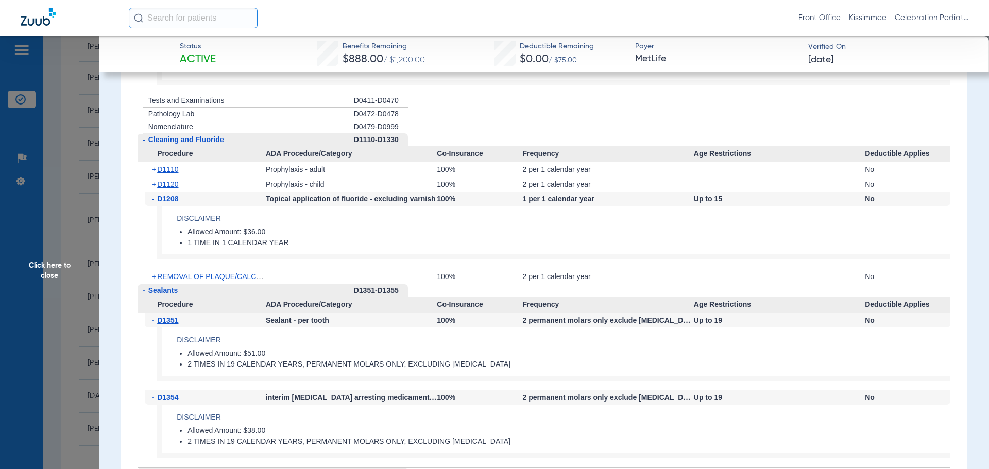
click at [71, 262] on span "Click here to close" at bounding box center [49, 270] width 99 height 469
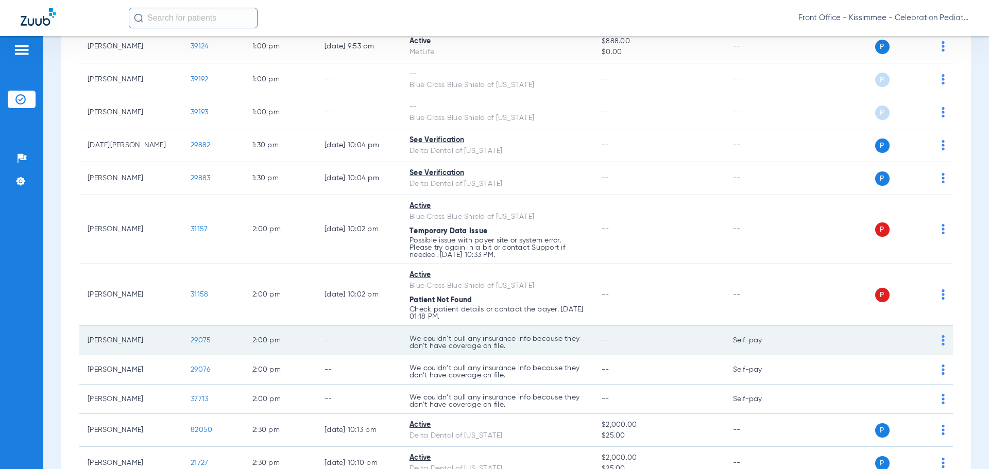
scroll to position [1443, 0]
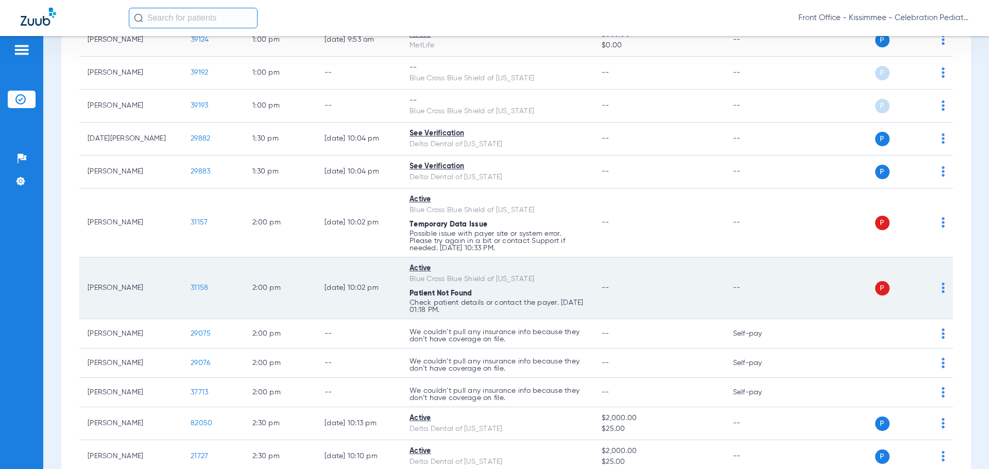
click at [200, 285] on span "31158" at bounding box center [200, 287] width 18 height 7
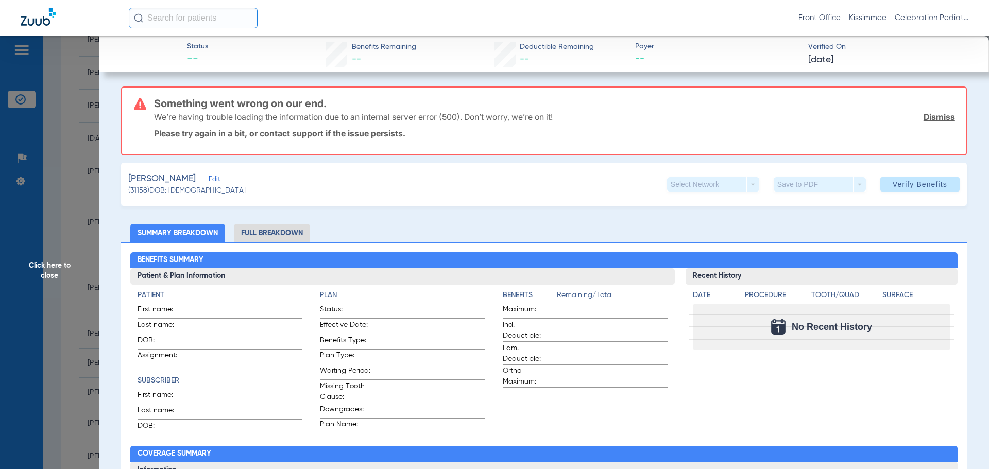
click at [273, 235] on li "Full Breakdown" at bounding box center [272, 233] width 76 height 18
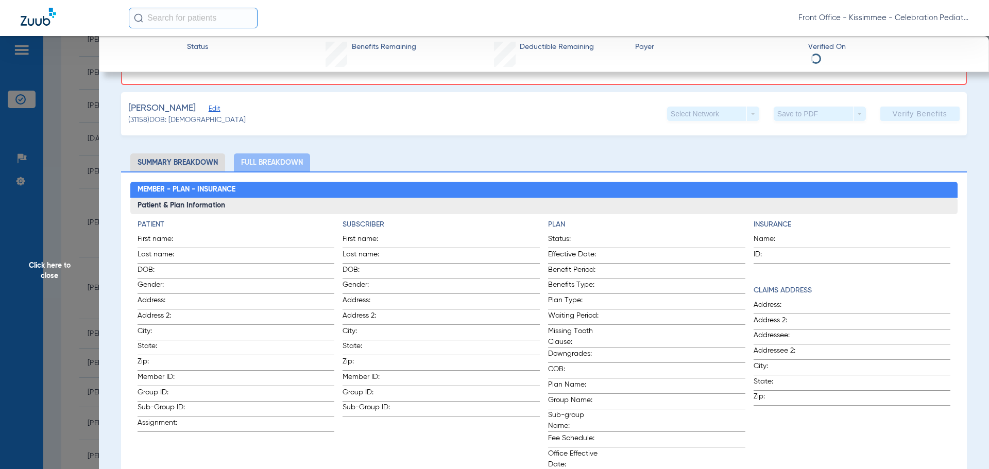
scroll to position [0, 0]
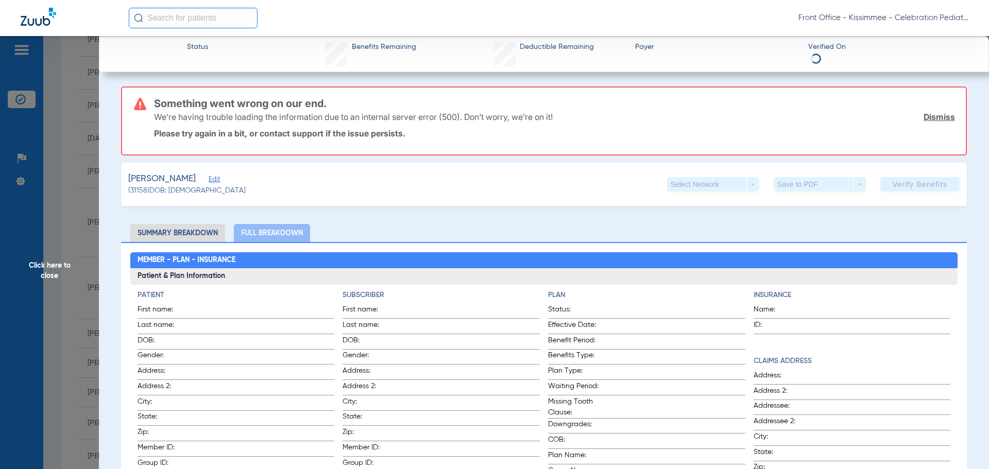
click at [191, 232] on li "Summary Breakdown" at bounding box center [177, 233] width 95 height 18
click at [190, 230] on li "Summary Breakdown" at bounding box center [177, 233] width 95 height 18
click at [183, 233] on li "Summary Breakdown" at bounding box center [177, 233] width 95 height 18
click at [42, 237] on span "Click here to close" at bounding box center [49, 270] width 99 height 469
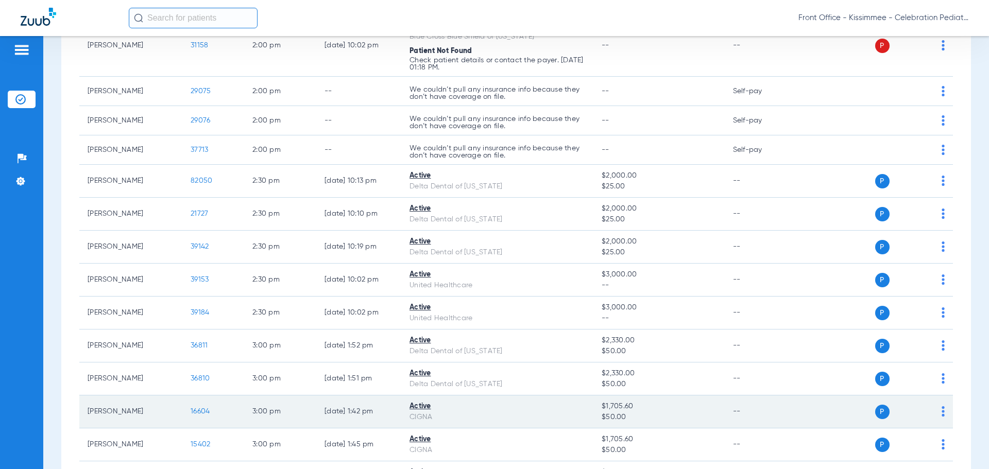
scroll to position [1700, 0]
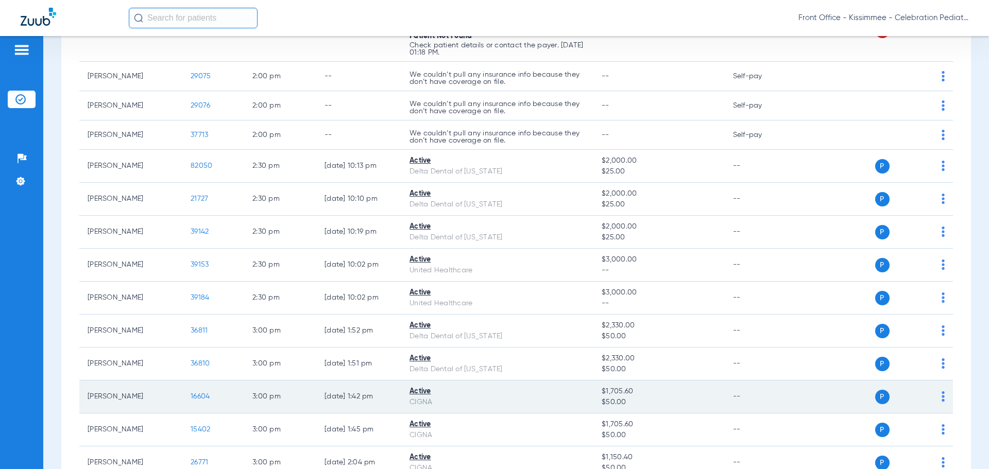
click at [211, 397] on td "16604" at bounding box center [213, 397] width 62 height 33
click at [208, 397] on span "16604" at bounding box center [200, 396] width 19 height 7
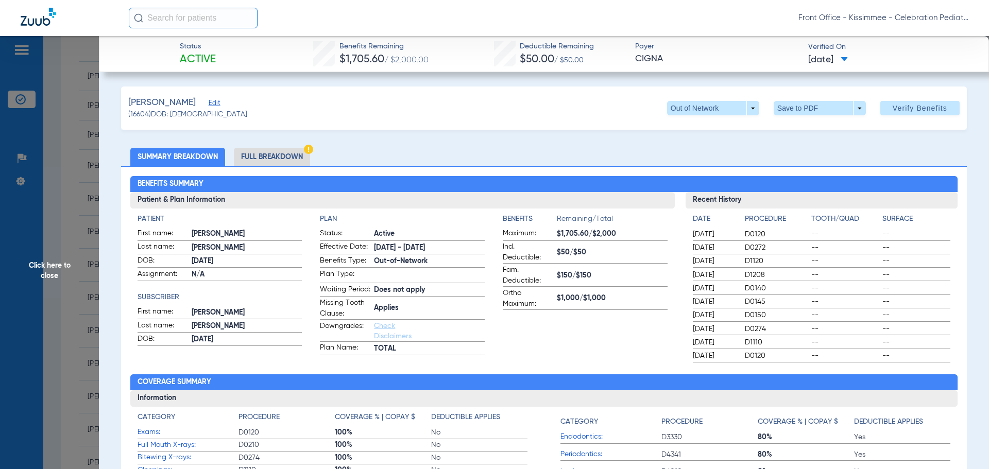
click at [269, 154] on li "Full Breakdown" at bounding box center [272, 157] width 76 height 18
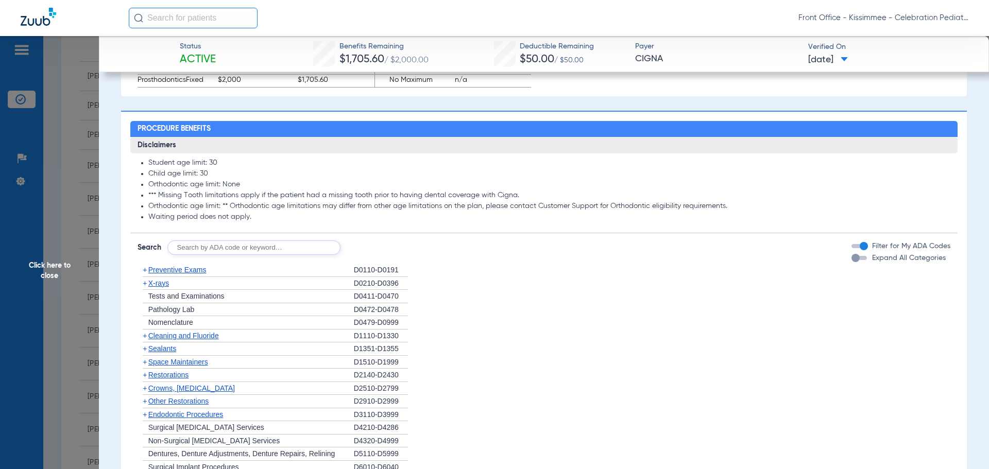
scroll to position [773, 0]
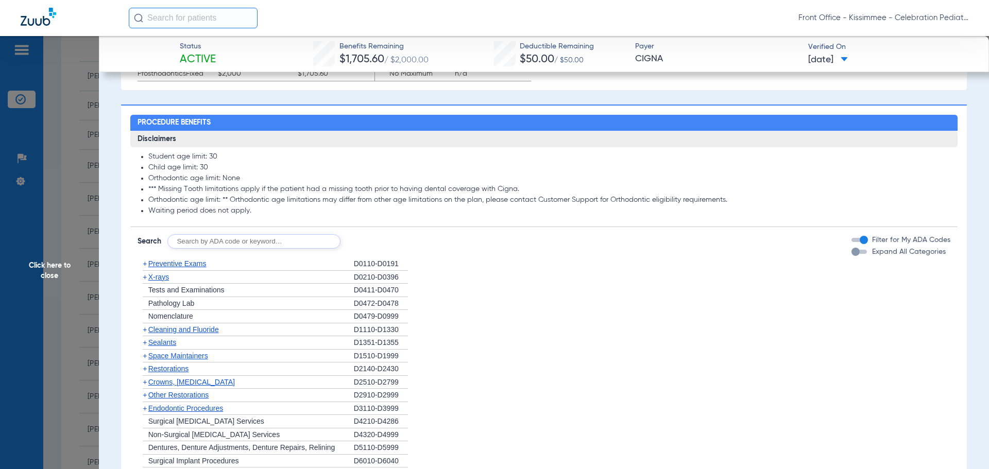
click at [852, 256] on div "button" at bounding box center [856, 252] width 8 height 8
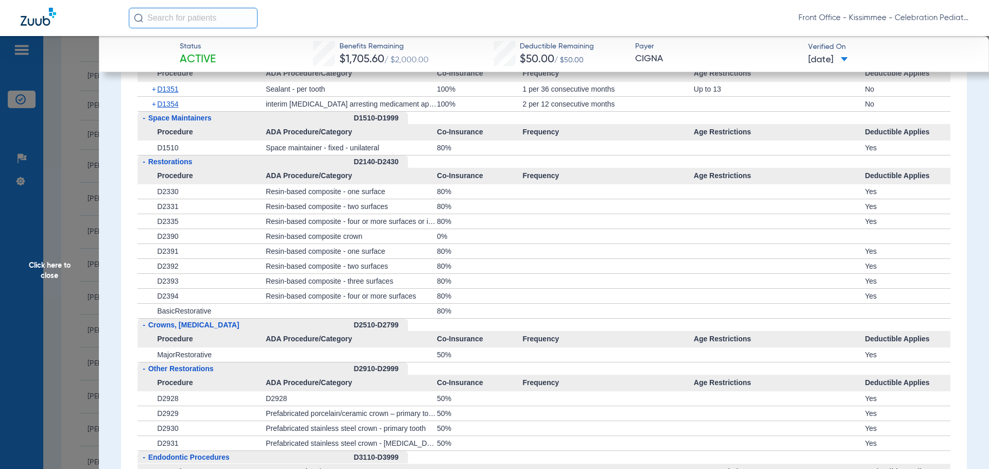
scroll to position [1185, 0]
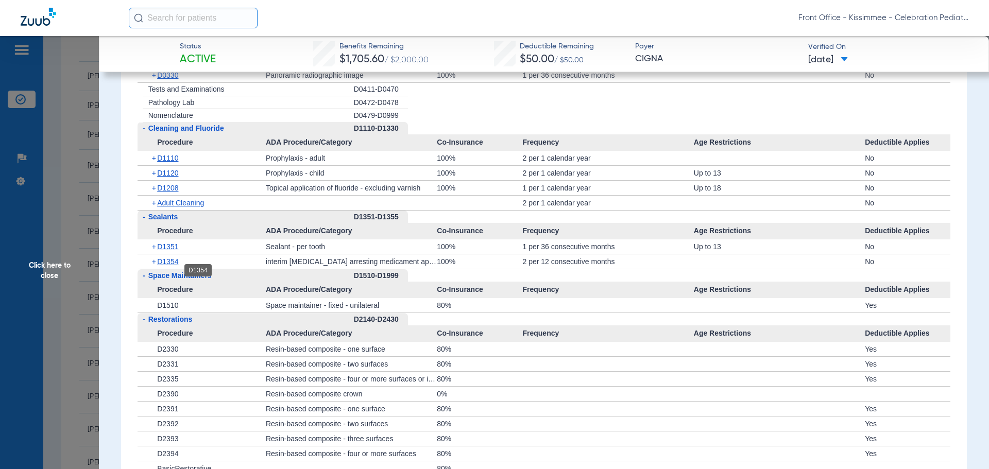
click at [163, 266] on span "D1354" at bounding box center [167, 262] width 21 height 8
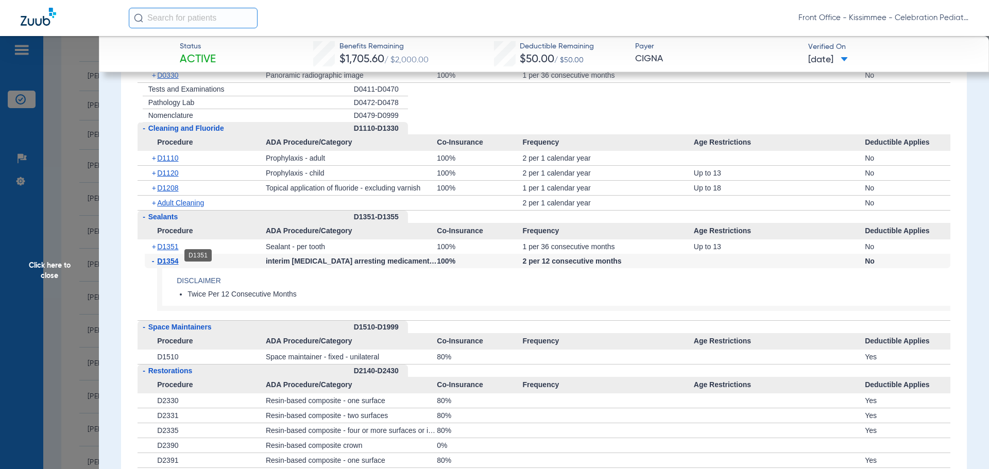
click at [165, 251] on span "D1351" at bounding box center [167, 247] width 21 height 8
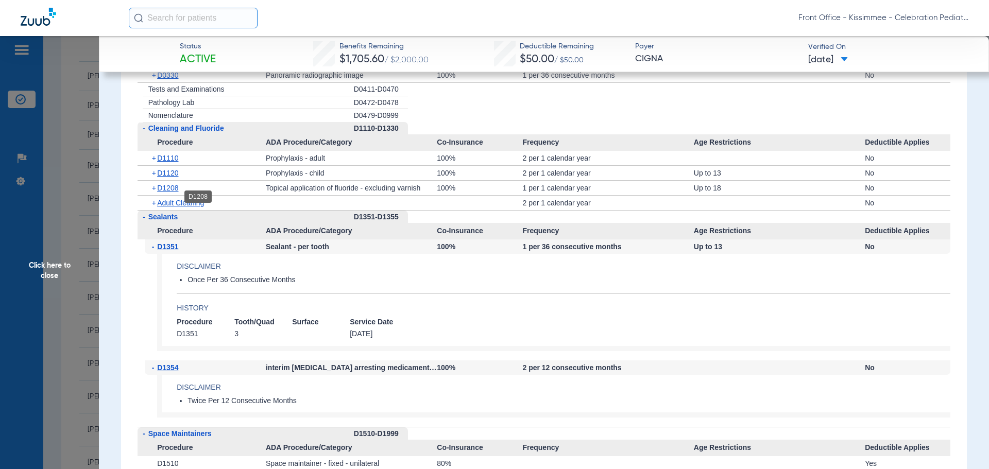
click at [166, 192] on span "D1208" at bounding box center [167, 188] width 21 height 8
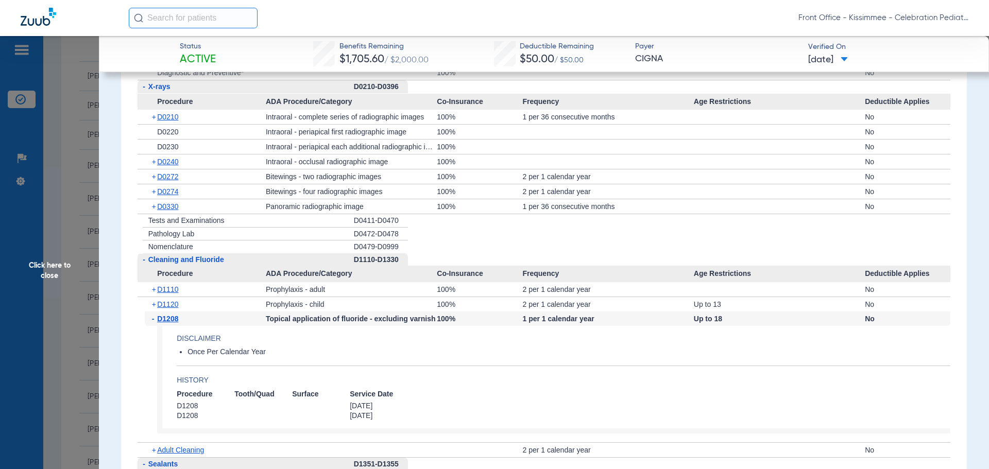
scroll to position [1031, 0]
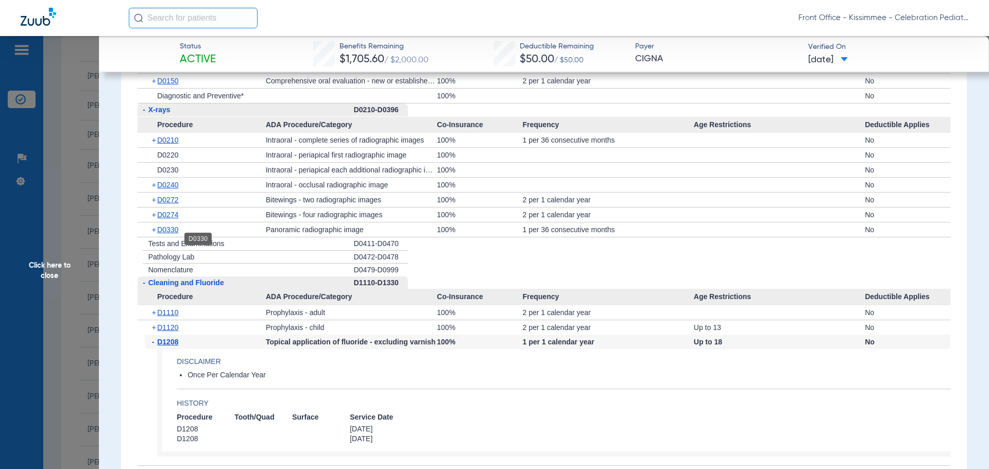
click at [174, 234] on span "D0330" at bounding box center [167, 230] width 21 height 8
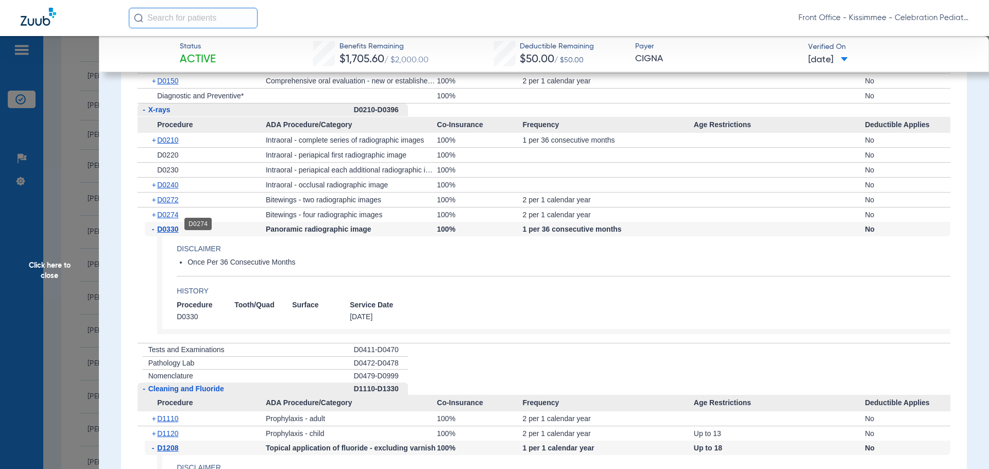
click at [167, 219] on span "D0274" at bounding box center [167, 215] width 21 height 8
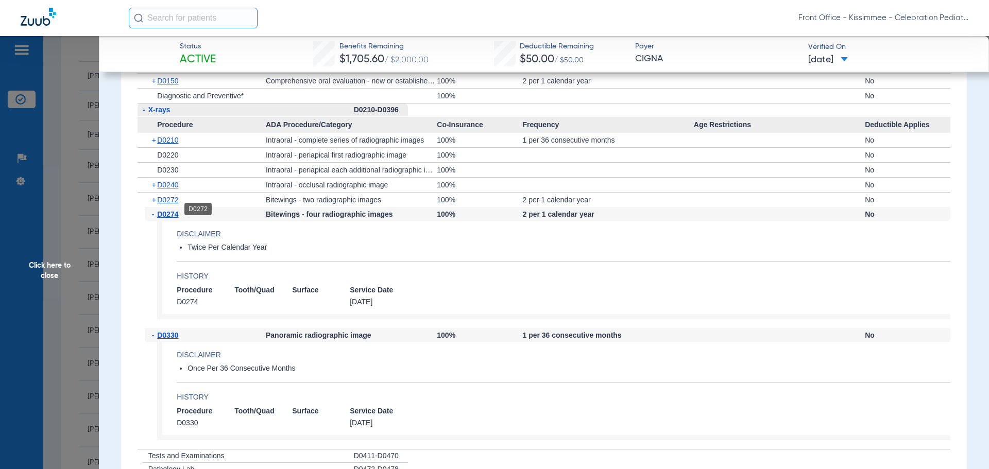
click at [167, 204] on span "D0272" at bounding box center [167, 200] width 21 height 8
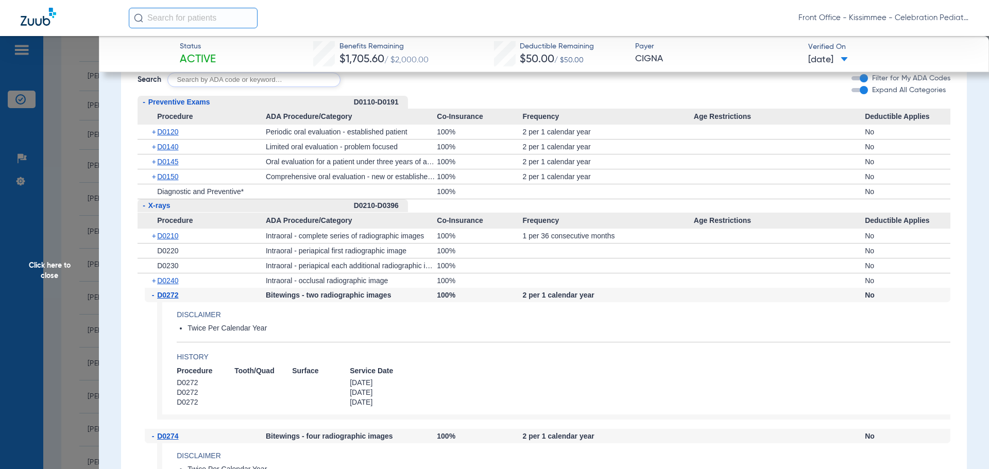
scroll to position [876, 0]
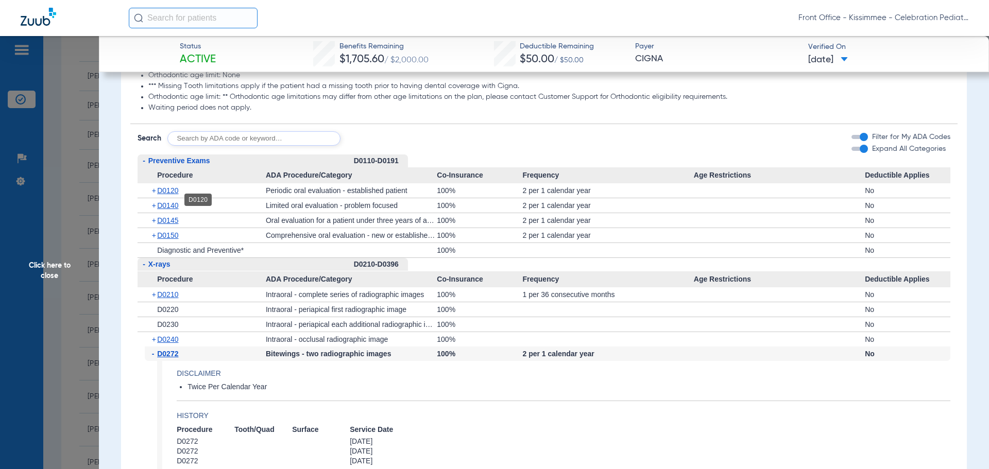
click at [168, 195] on span "D0120" at bounding box center [167, 191] width 21 height 8
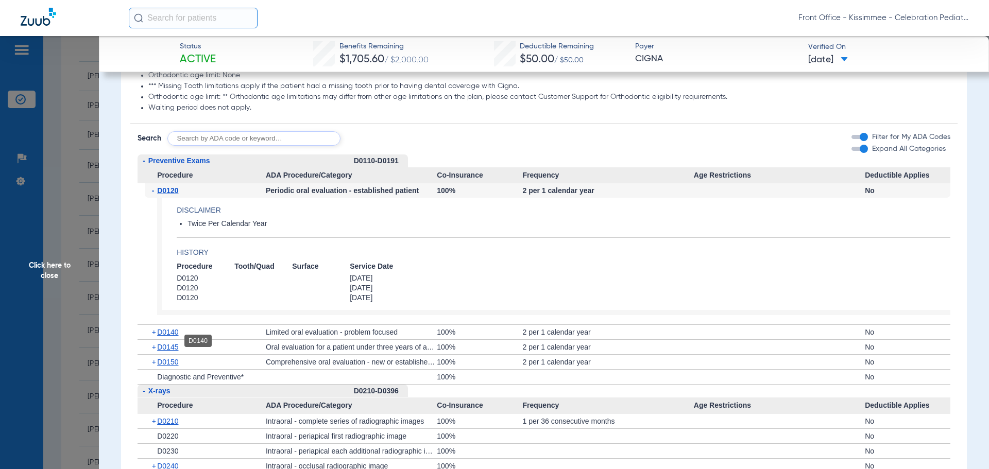
click at [170, 336] on span "D0140" at bounding box center [167, 332] width 21 height 8
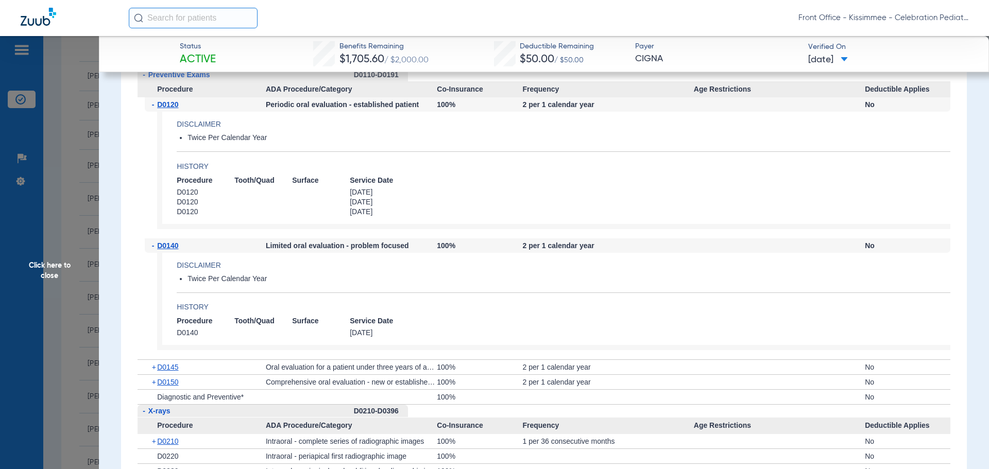
scroll to position [1031, 0]
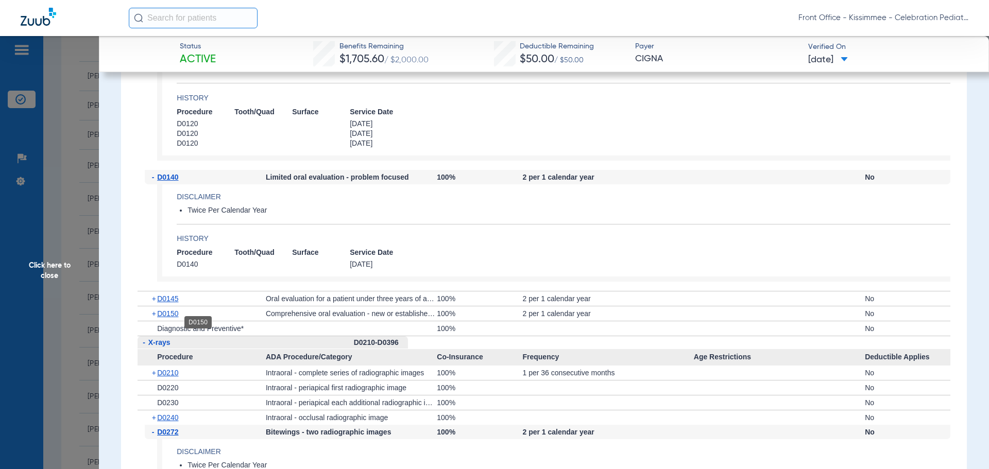
click at [168, 318] on span "D0150" at bounding box center [167, 314] width 21 height 8
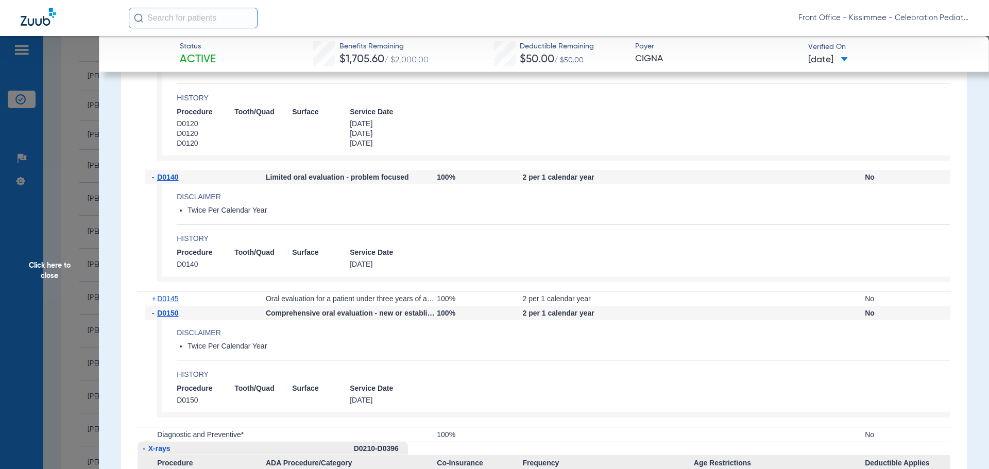
click at [50, 270] on span "Click here to close" at bounding box center [49, 270] width 99 height 469
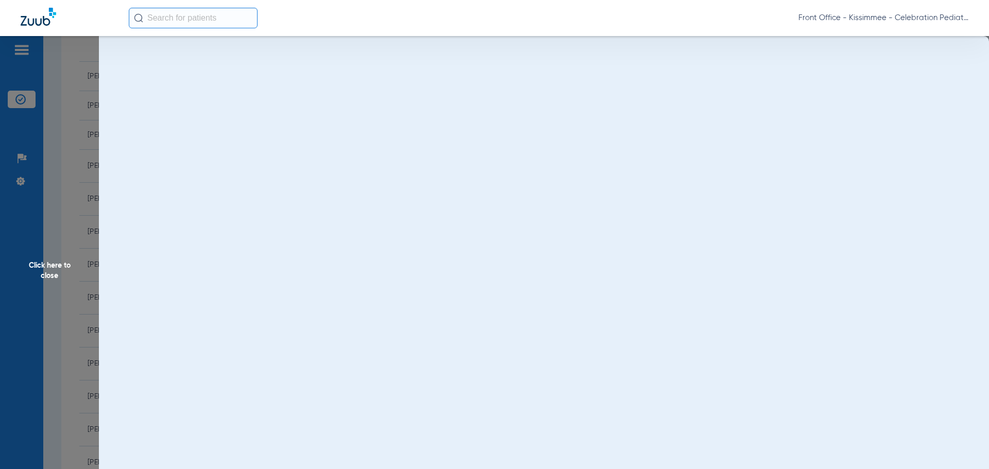
scroll to position [0, 0]
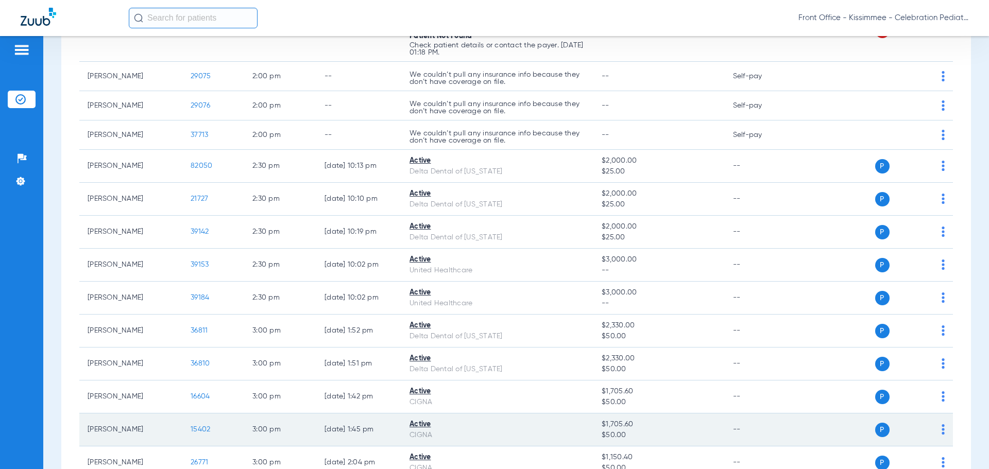
click at [205, 427] on span "15402" at bounding box center [201, 429] width 20 height 7
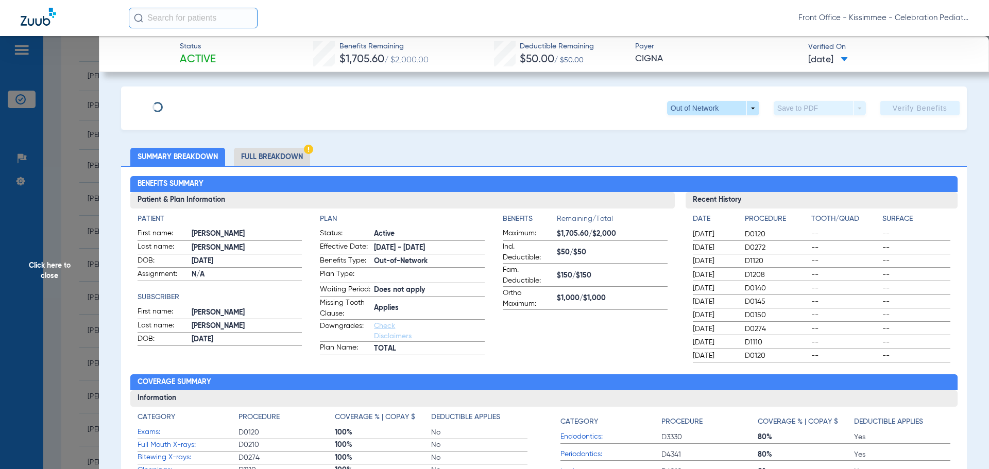
click at [286, 163] on li "Full Breakdown" at bounding box center [272, 157] width 76 height 18
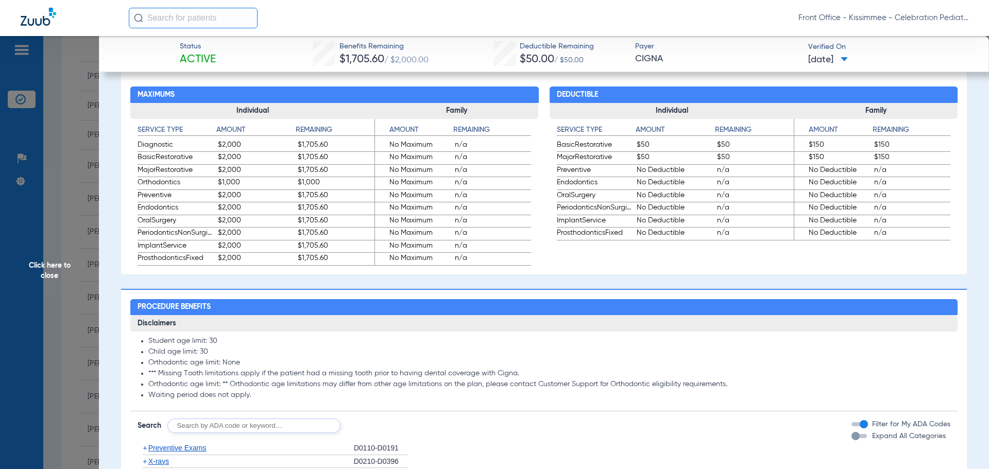
scroll to position [670, 0]
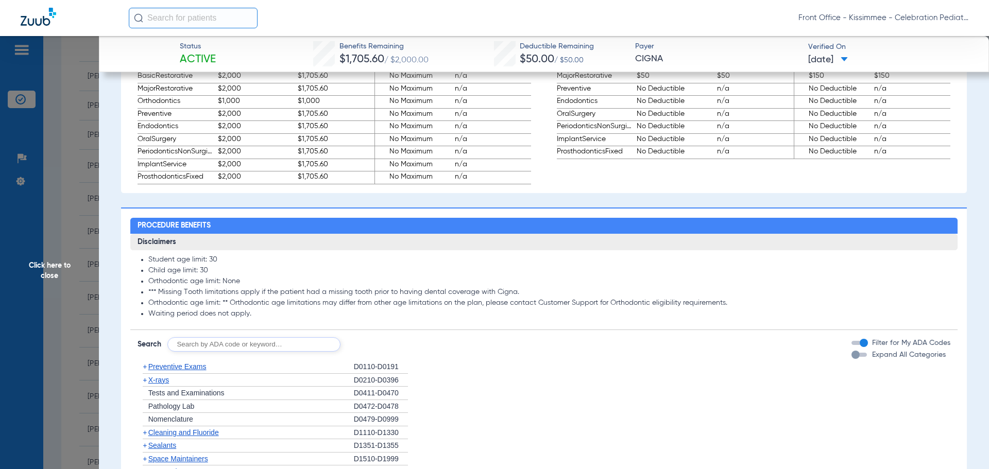
click at [852, 359] on div "button" at bounding box center [856, 355] width 8 height 8
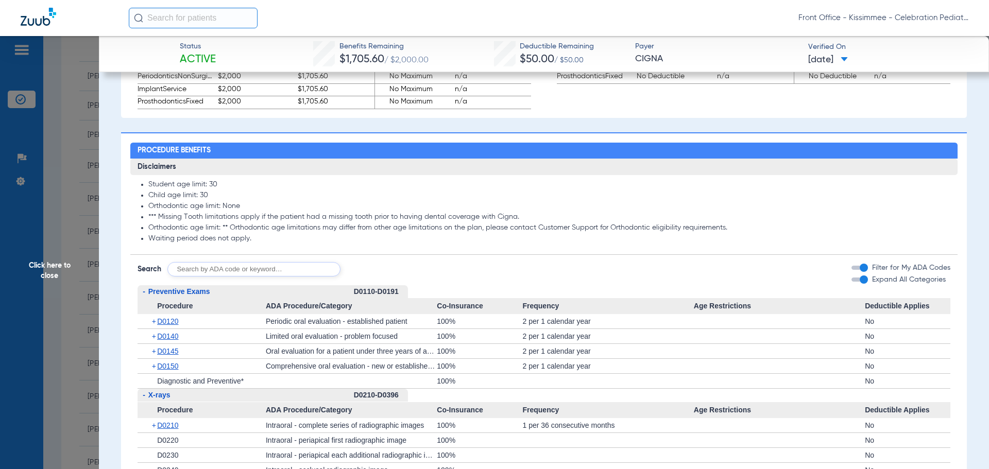
scroll to position [824, 0]
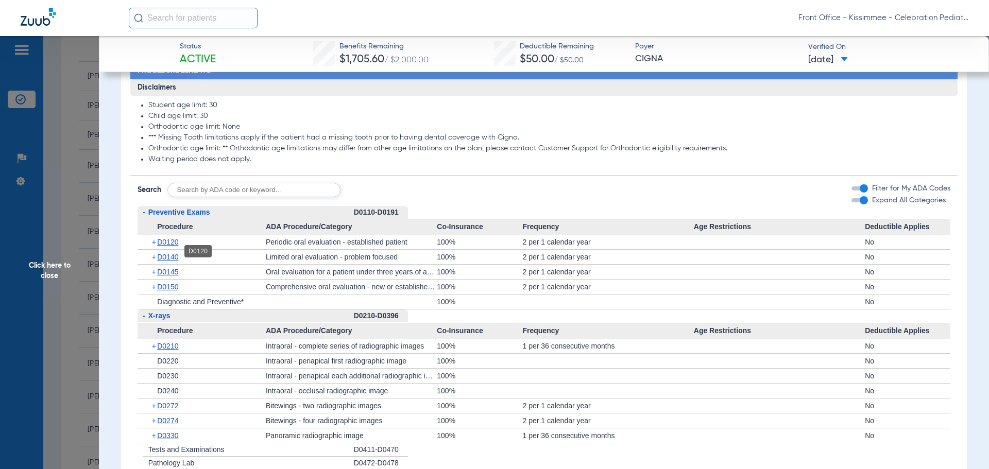
click at [169, 246] on span "D0120" at bounding box center [167, 242] width 21 height 8
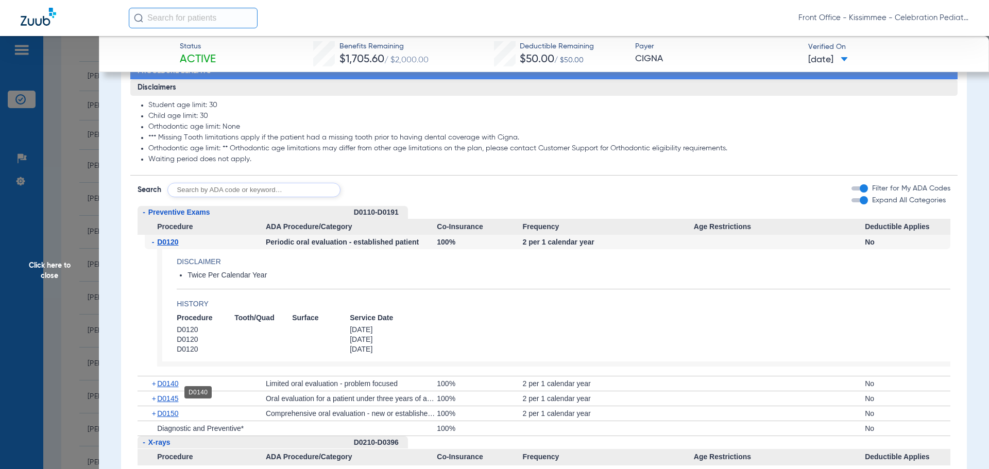
click at [171, 388] on span "D0140" at bounding box center [167, 384] width 21 height 8
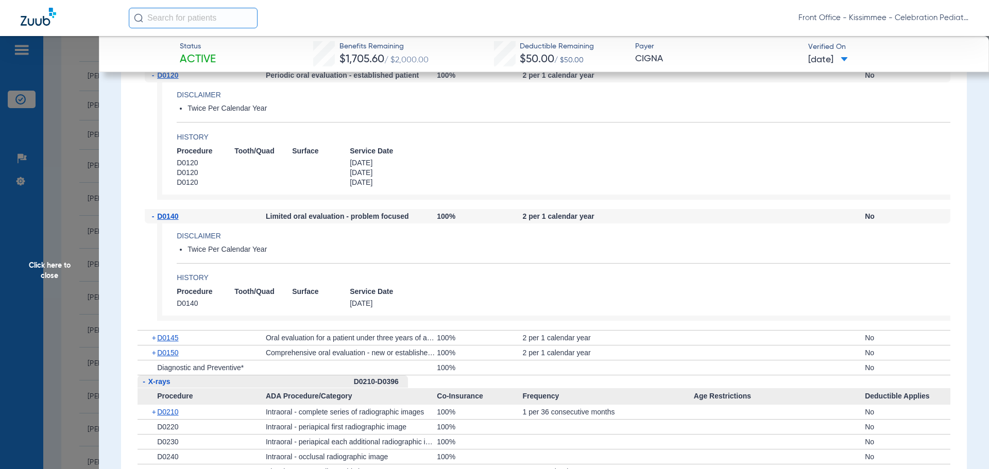
scroll to position [1031, 0]
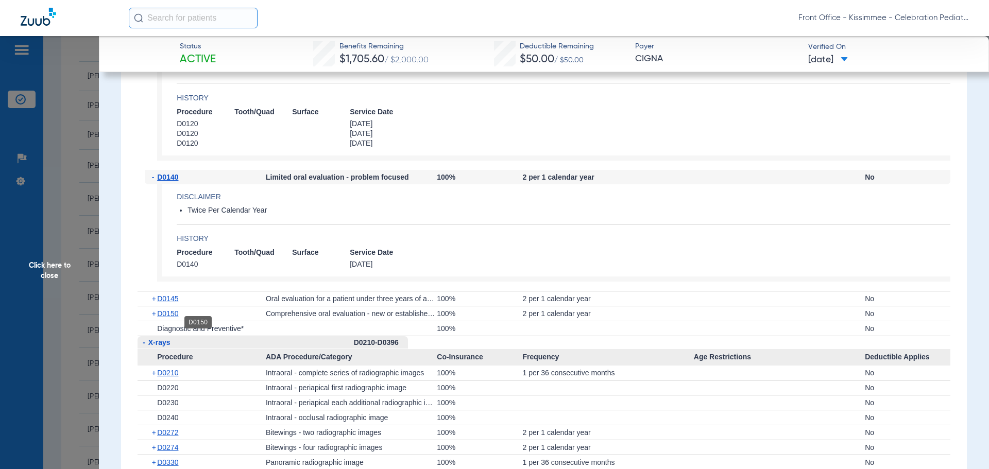
click at [176, 318] on span "D0150" at bounding box center [167, 314] width 21 height 8
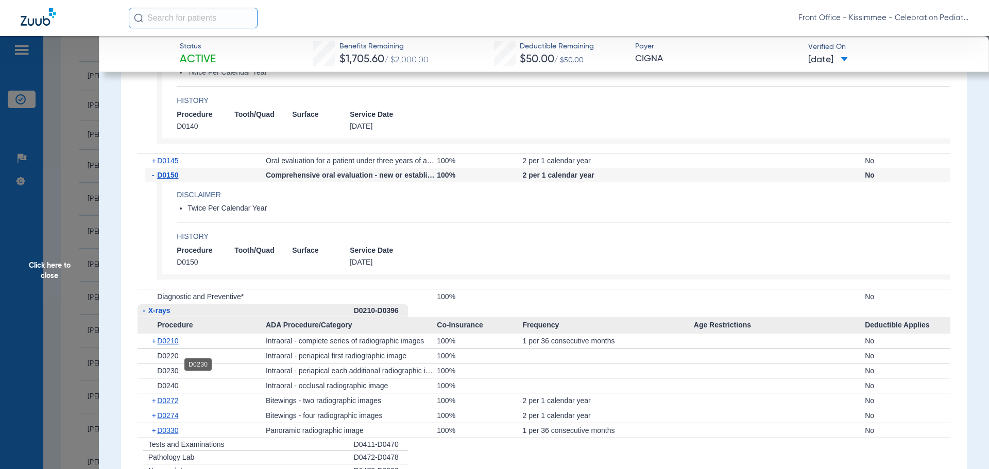
scroll to position [1185, 0]
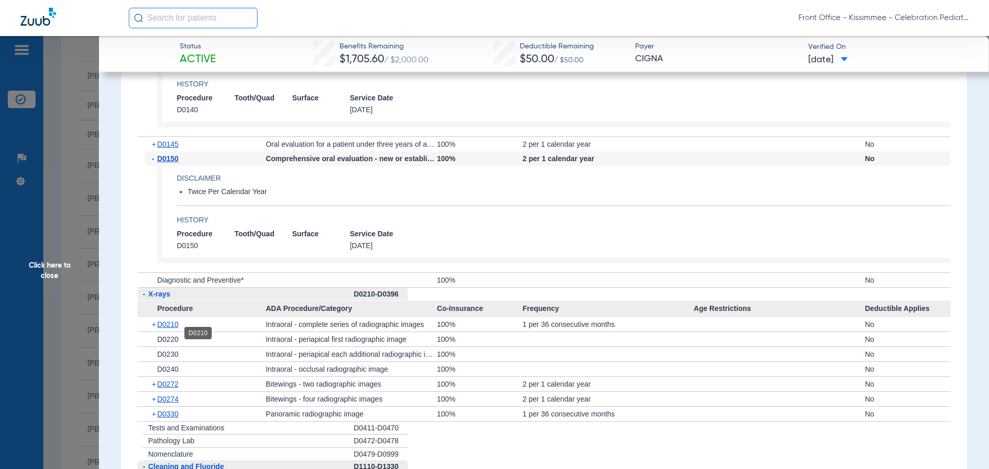
drag, startPoint x: 176, startPoint y: 335, endPoint x: 164, endPoint y: 335, distance: 11.9
click at [175, 329] on span "D0210" at bounding box center [167, 324] width 21 height 8
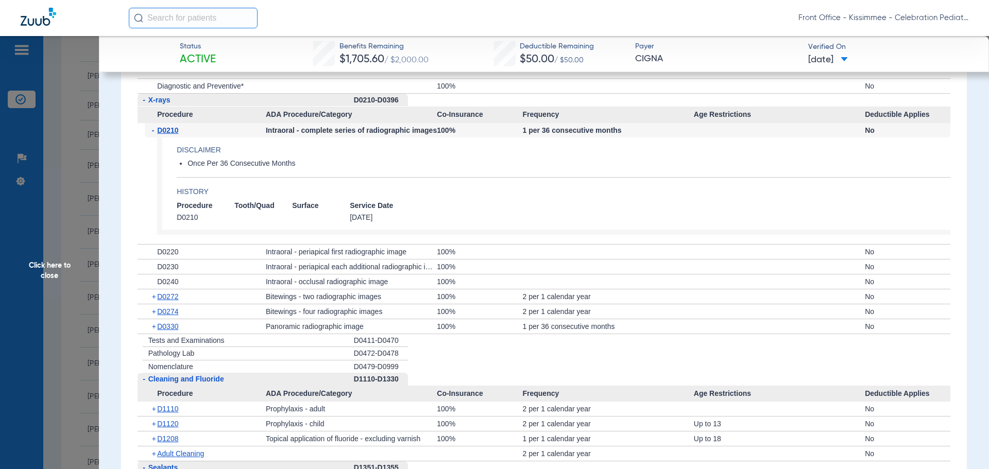
scroll to position [1391, 0]
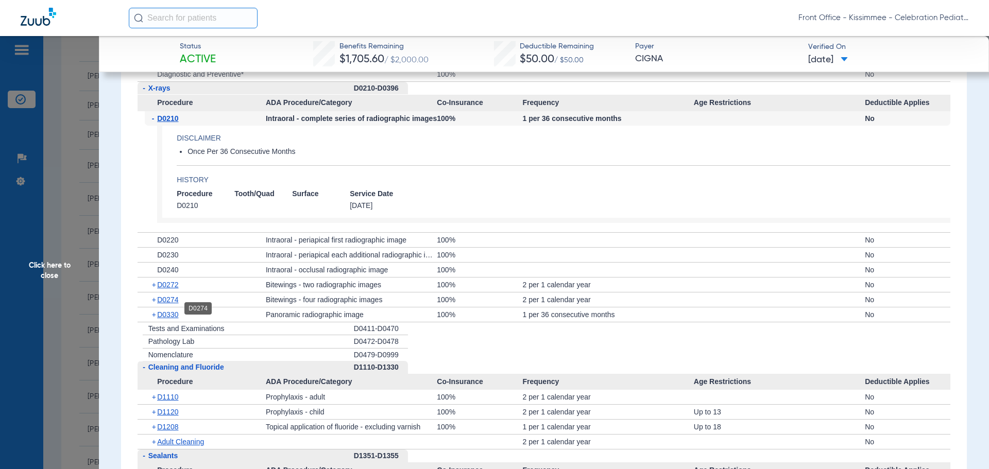
click at [166, 304] on span "D0274" at bounding box center [167, 300] width 21 height 8
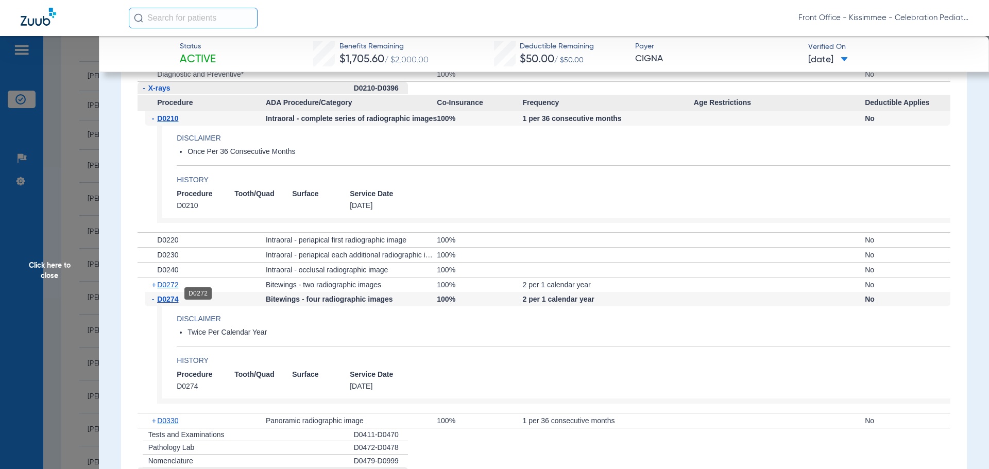
click at [166, 289] on span "D0272" at bounding box center [167, 285] width 21 height 8
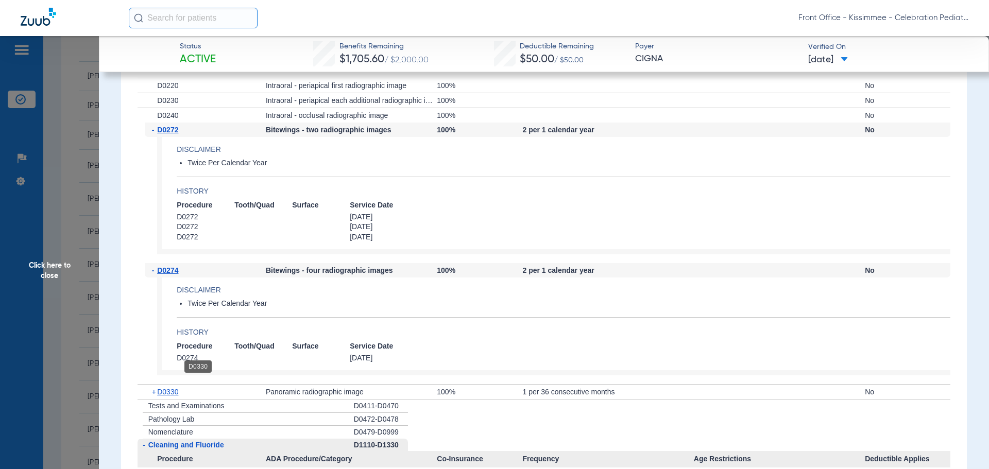
scroll to position [1700, 0]
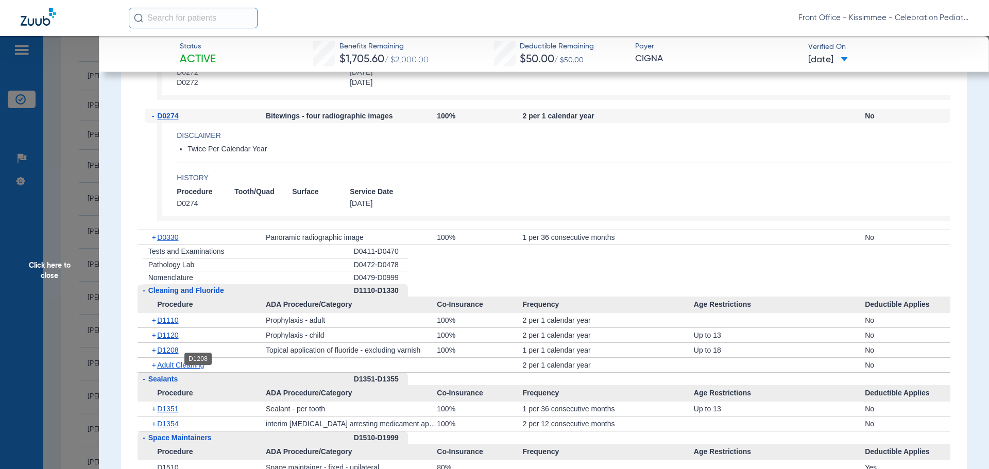
click at [170, 355] on span "D1208" at bounding box center [167, 350] width 21 height 8
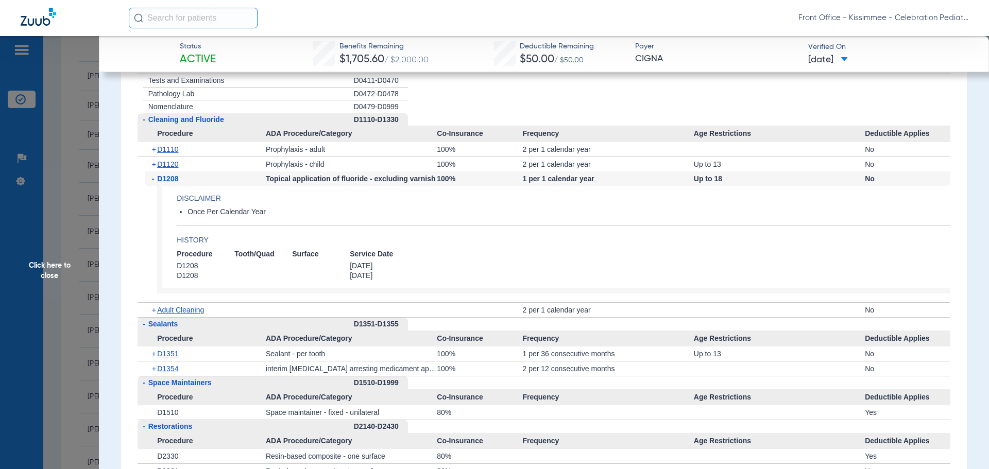
scroll to position [1906, 0]
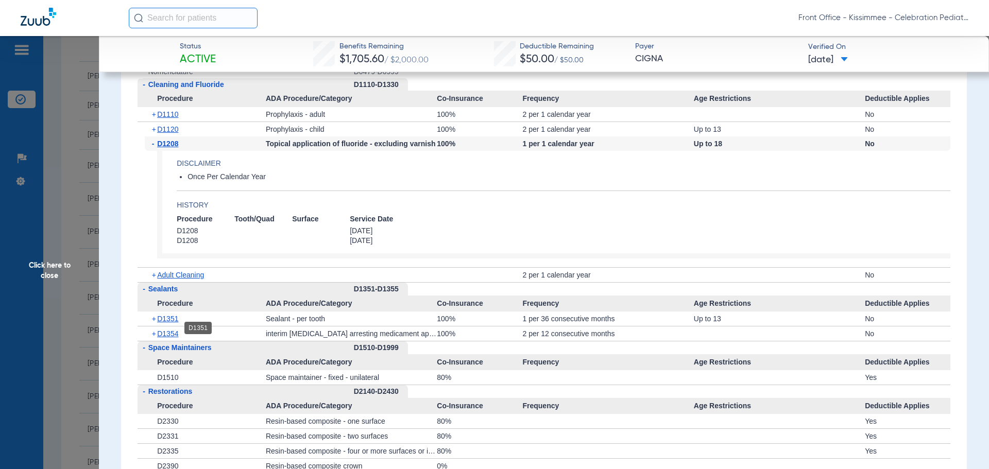
click at [171, 323] on span "D1351" at bounding box center [167, 319] width 21 height 8
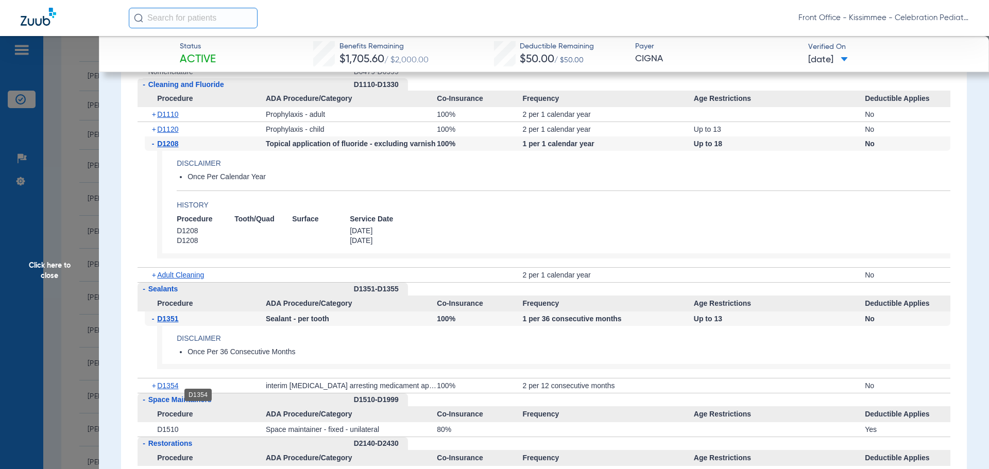
click at [169, 390] on span "D1354" at bounding box center [167, 386] width 21 height 8
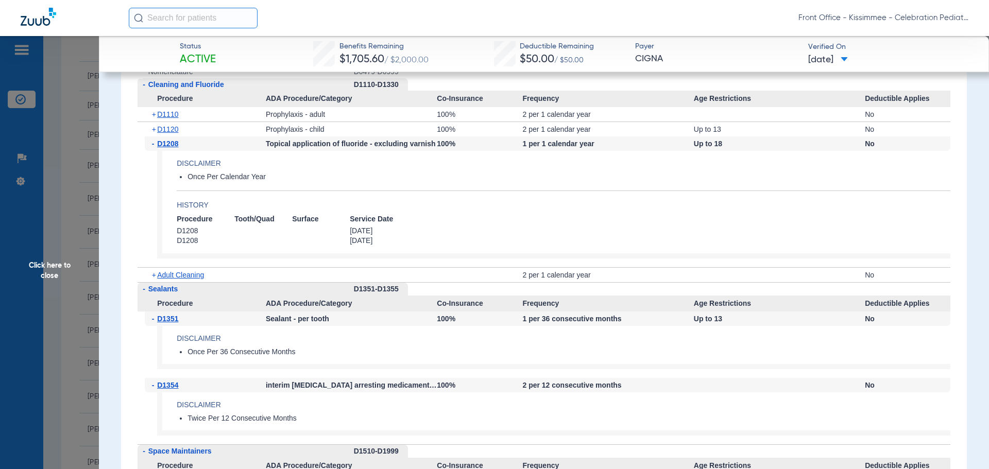
click at [67, 272] on span "Click here to close" at bounding box center [49, 270] width 99 height 469
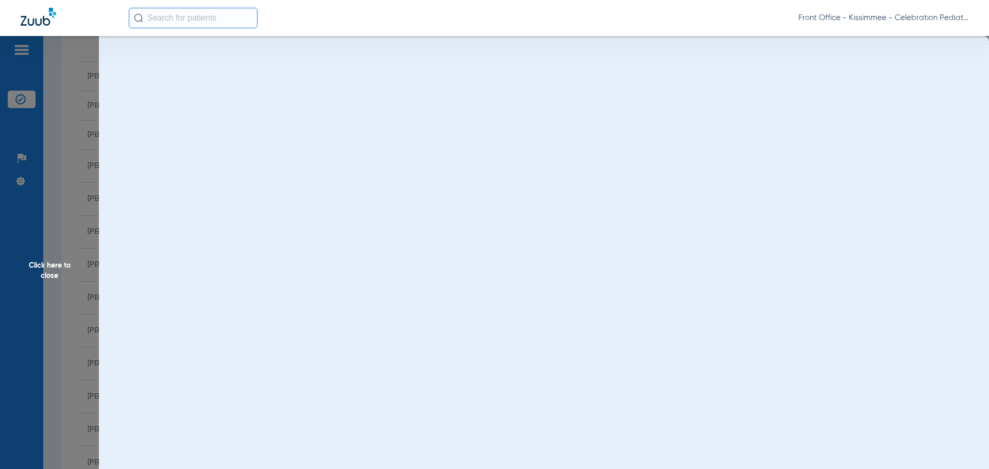
scroll to position [0, 0]
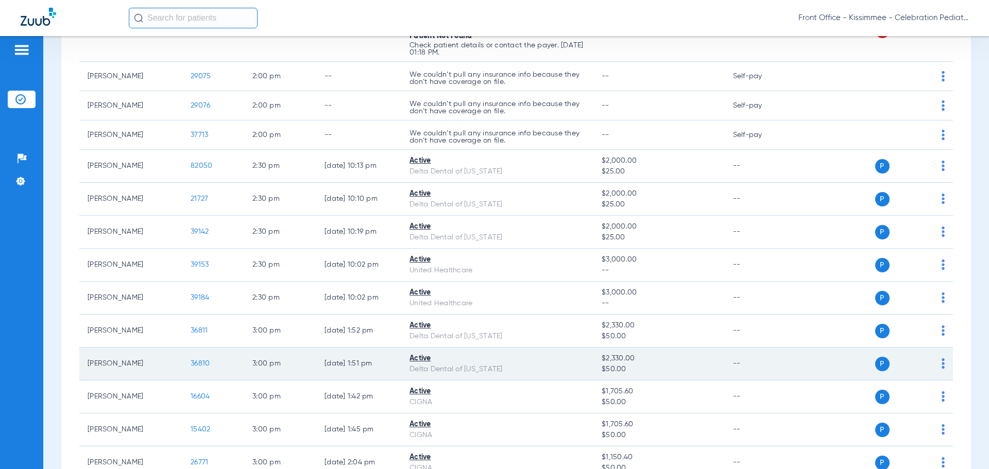
click at [196, 366] on span "36810" at bounding box center [200, 363] width 19 height 7
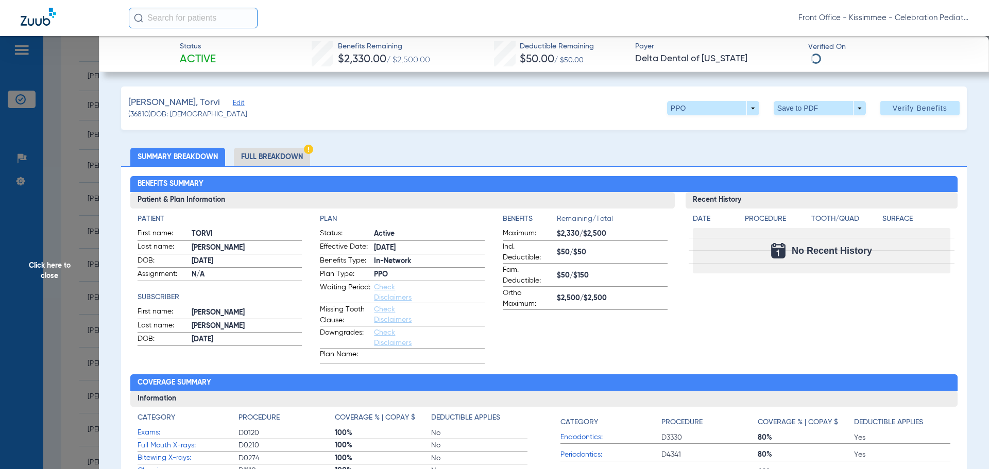
click at [264, 156] on li "Full Breakdown" at bounding box center [272, 157] width 76 height 18
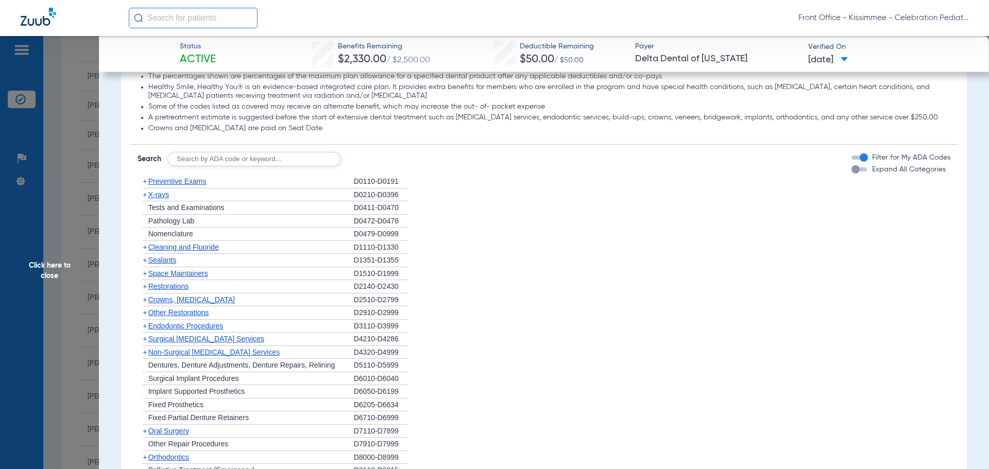
scroll to position [773, 0]
click at [857, 171] on div "button" at bounding box center [859, 168] width 15 height 4
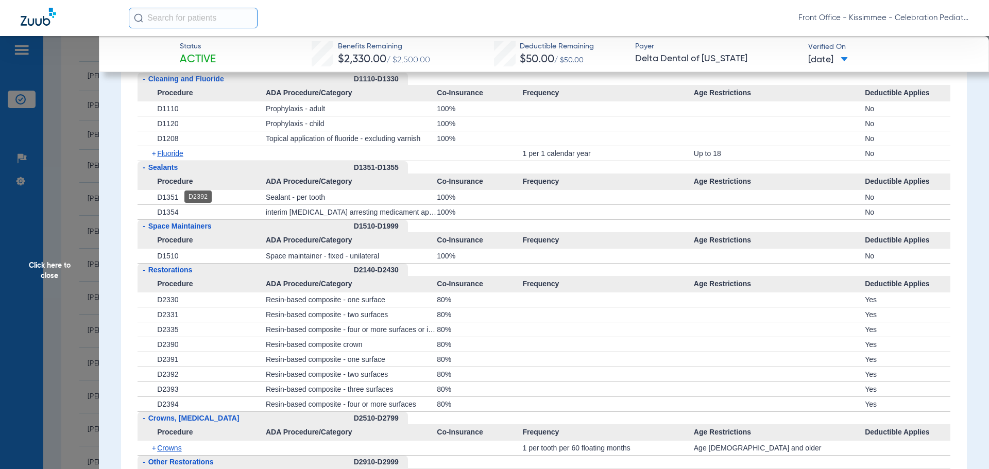
scroll to position [1082, 0]
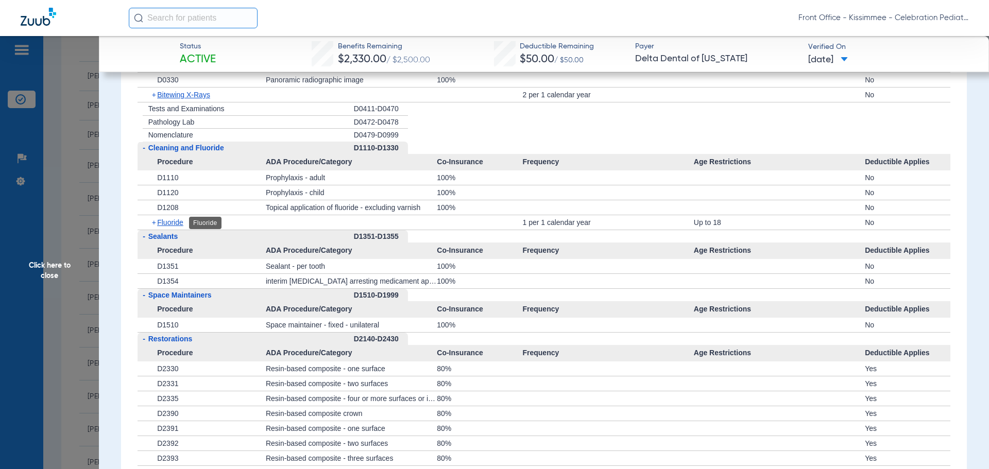
click at [161, 225] on span "Fluoride" at bounding box center [170, 222] width 26 height 8
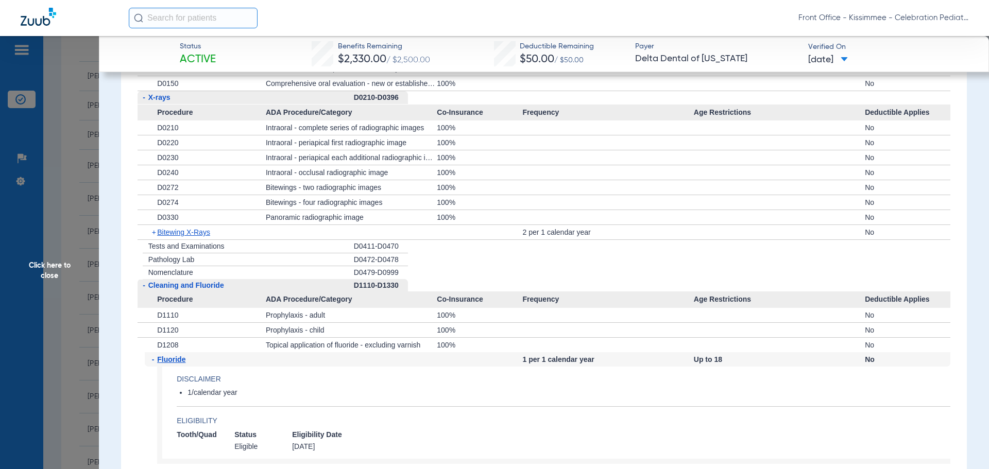
scroll to position [927, 0]
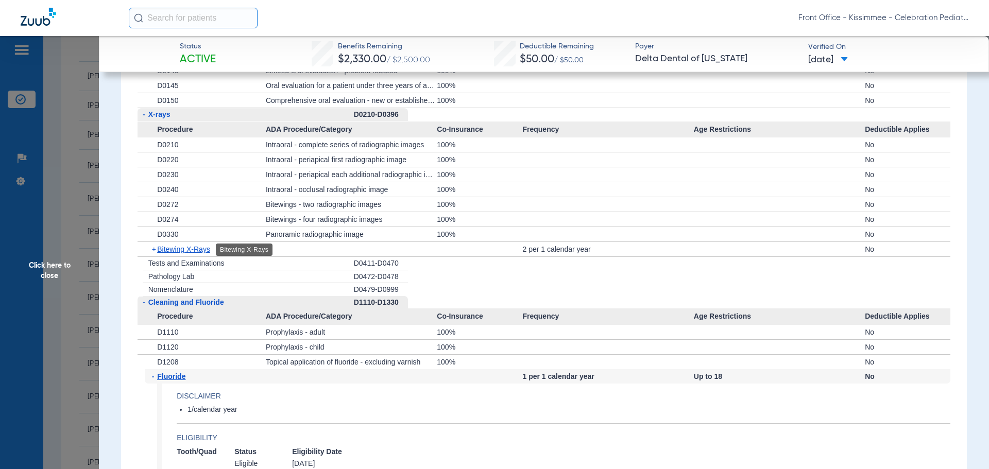
click at [191, 248] on span "Bitewing X-Rays" at bounding box center [183, 249] width 53 height 8
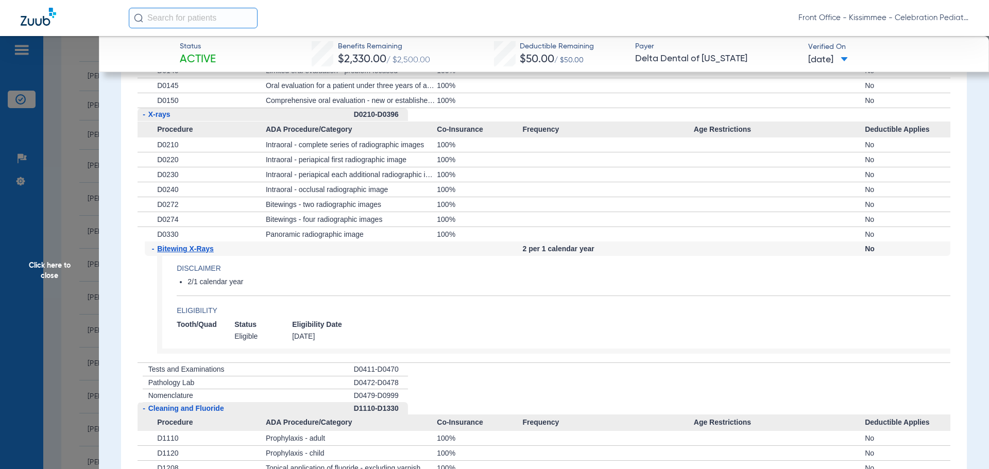
click at [37, 258] on span "Click here to close" at bounding box center [49, 270] width 99 height 469
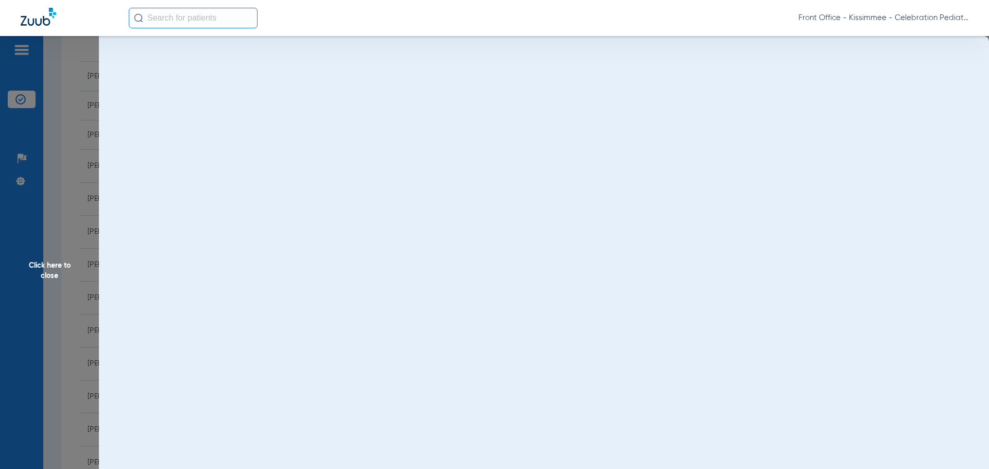
scroll to position [0, 0]
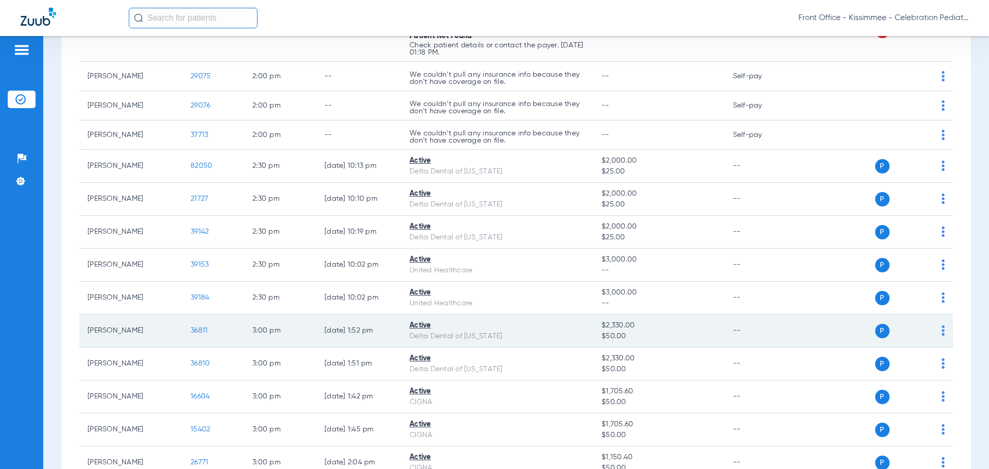
click at [194, 327] on td "36811" at bounding box center [213, 331] width 62 height 33
click at [202, 332] on span "36811" at bounding box center [199, 330] width 17 height 7
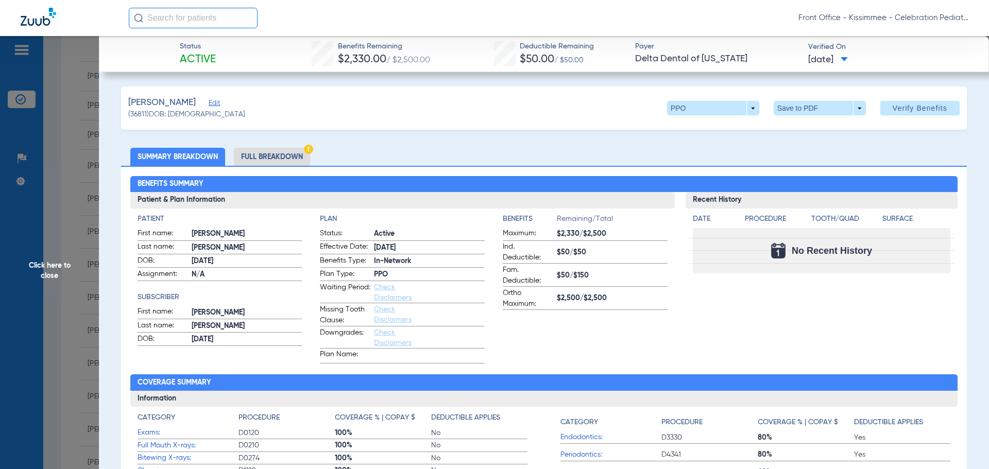
click at [274, 156] on li "Full Breakdown" at bounding box center [272, 157] width 76 height 18
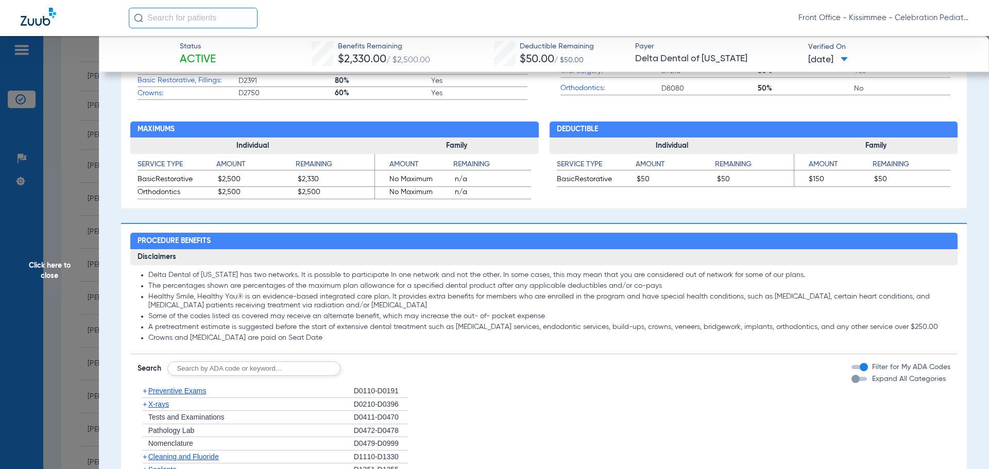
scroll to position [567, 0]
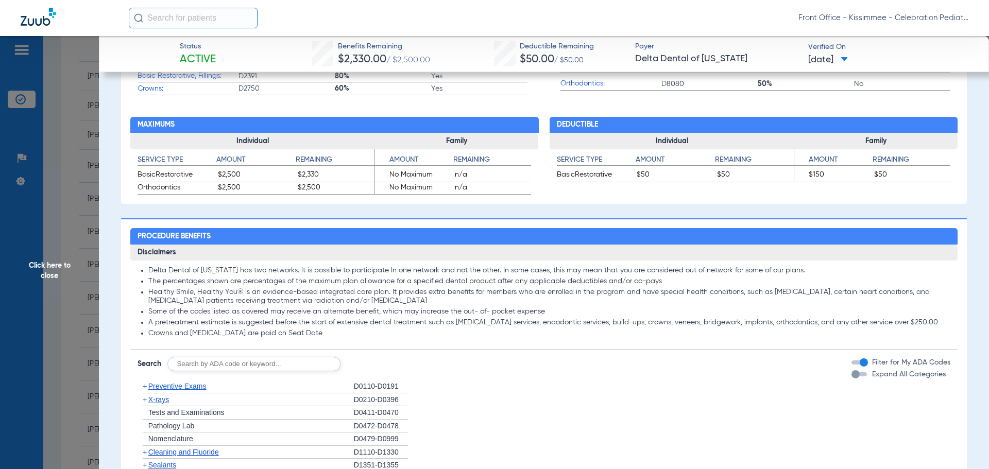
click at [852, 377] on div "button" at bounding box center [856, 374] width 8 height 8
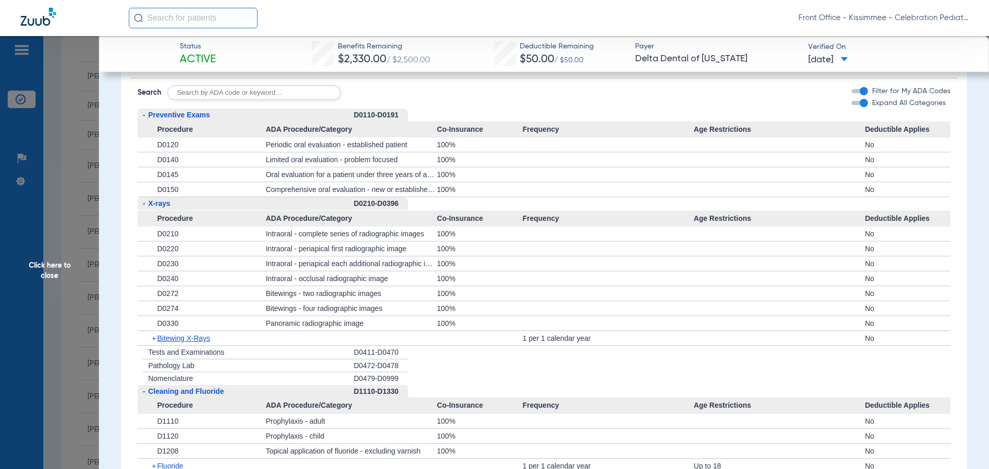
scroll to position [876, 0]
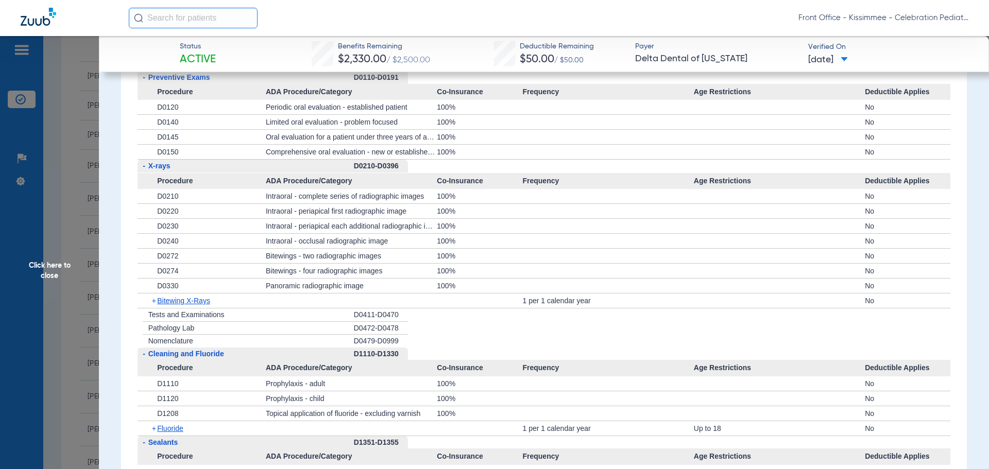
click at [61, 259] on span "Click here to close" at bounding box center [49, 270] width 99 height 469
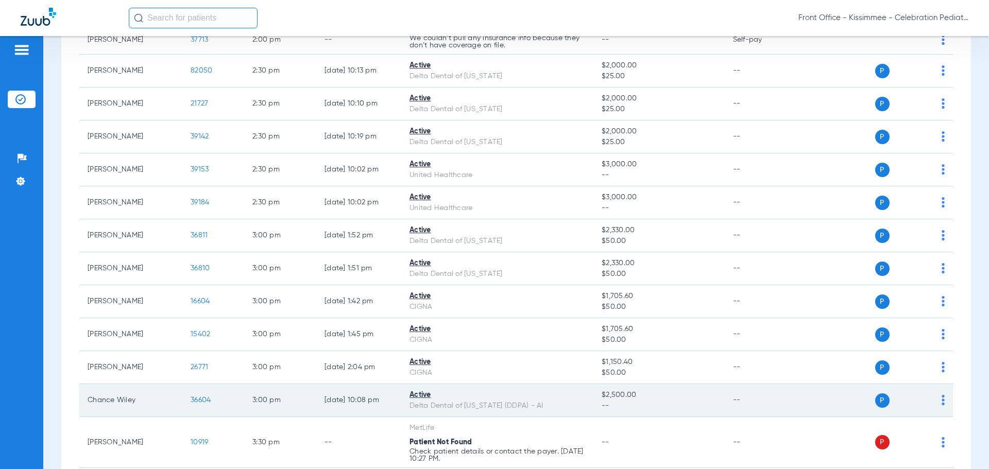
scroll to position [1803, 0]
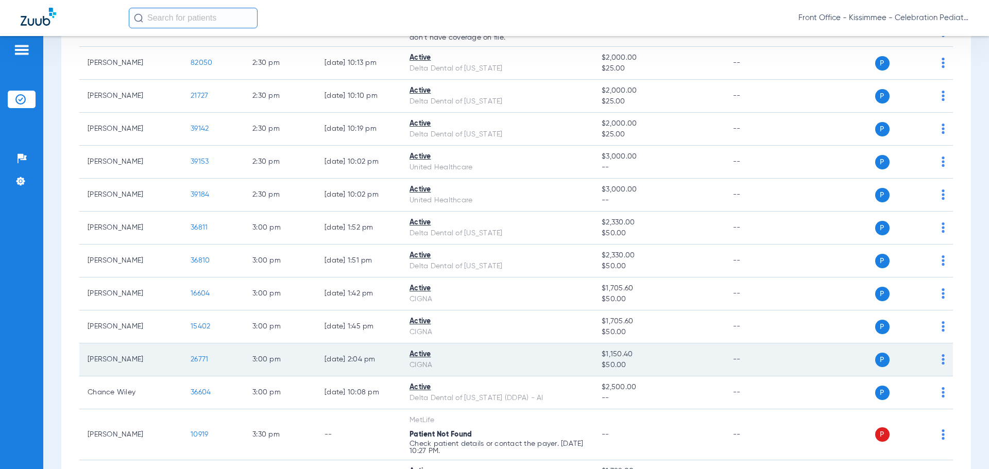
click at [201, 359] on span "26771" at bounding box center [200, 359] width 18 height 7
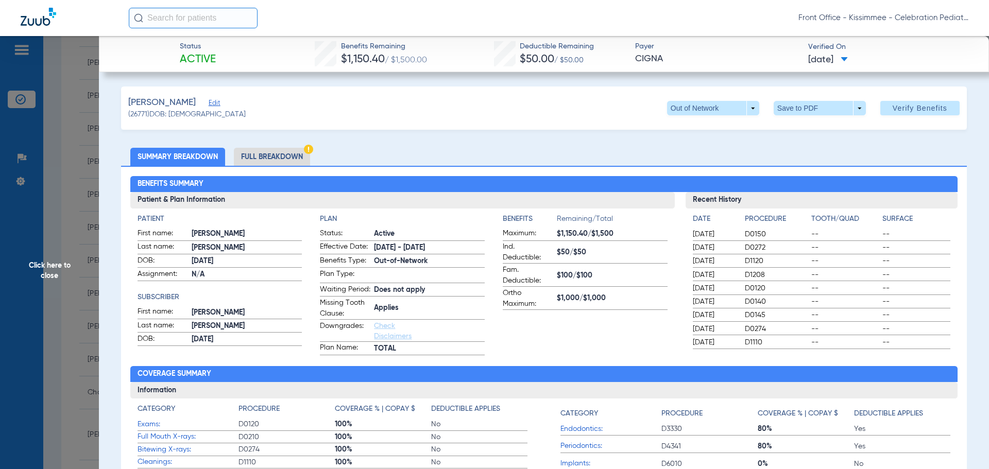
click at [283, 158] on li "Full Breakdown" at bounding box center [272, 157] width 76 height 18
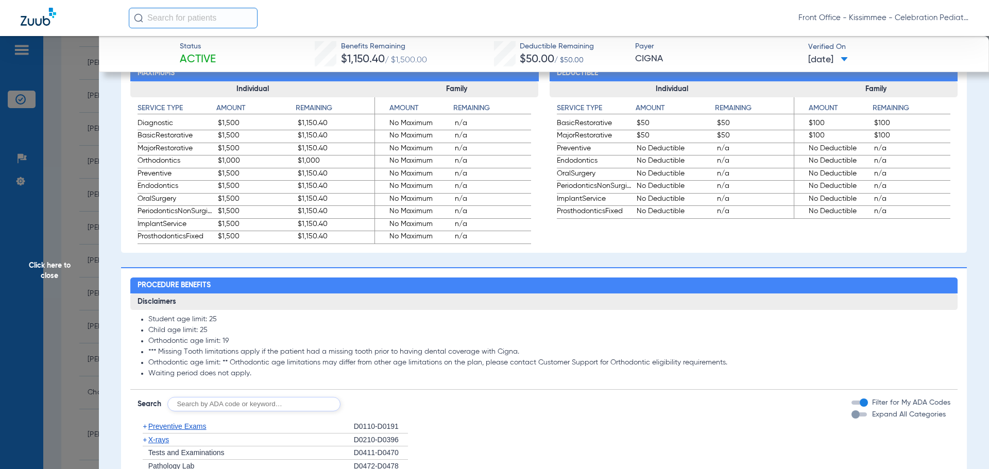
scroll to position [618, 0]
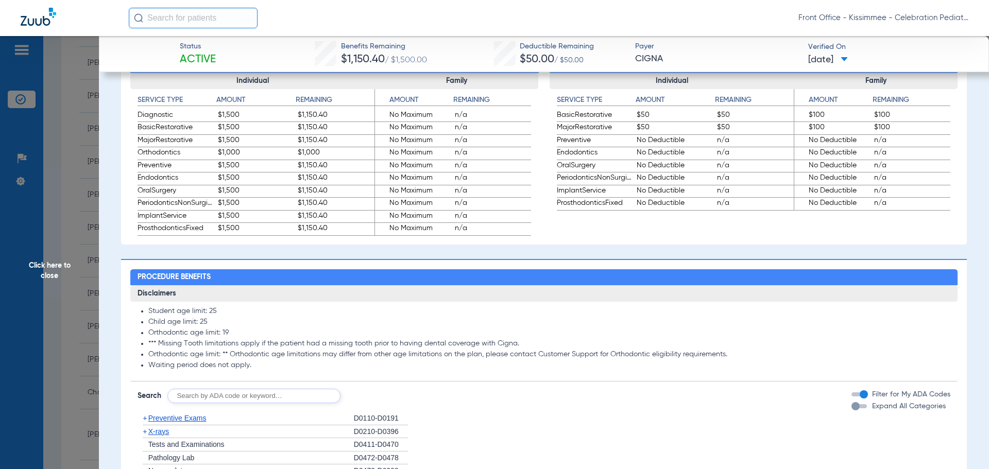
click at [853, 409] on div "button" at bounding box center [859, 406] width 15 height 4
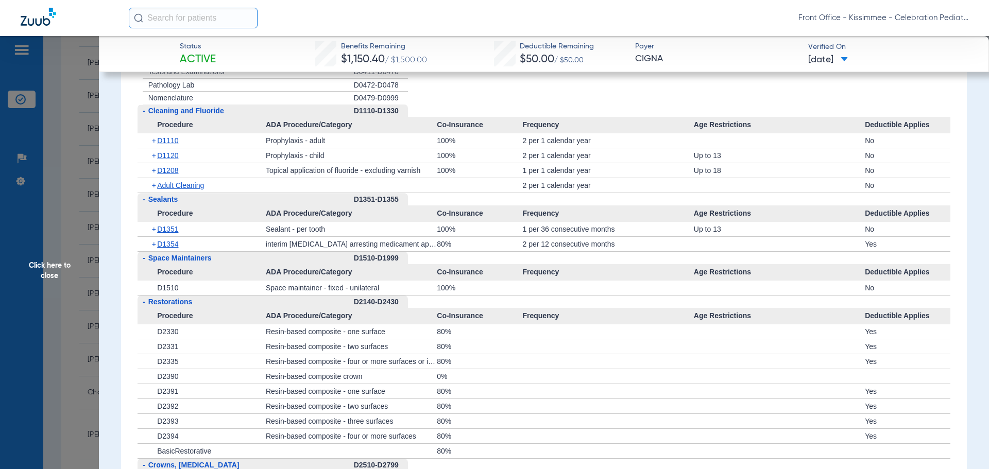
scroll to position [1185, 0]
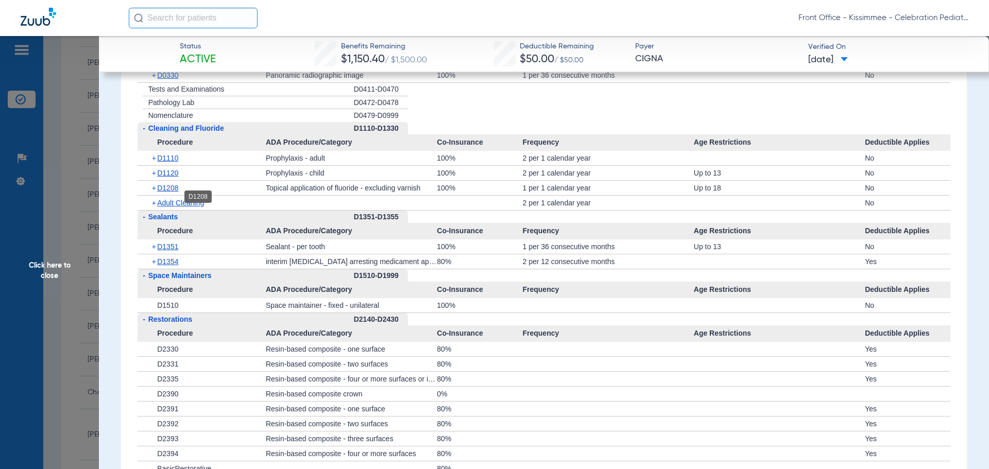
click at [170, 192] on span "D1208" at bounding box center [167, 188] width 21 height 8
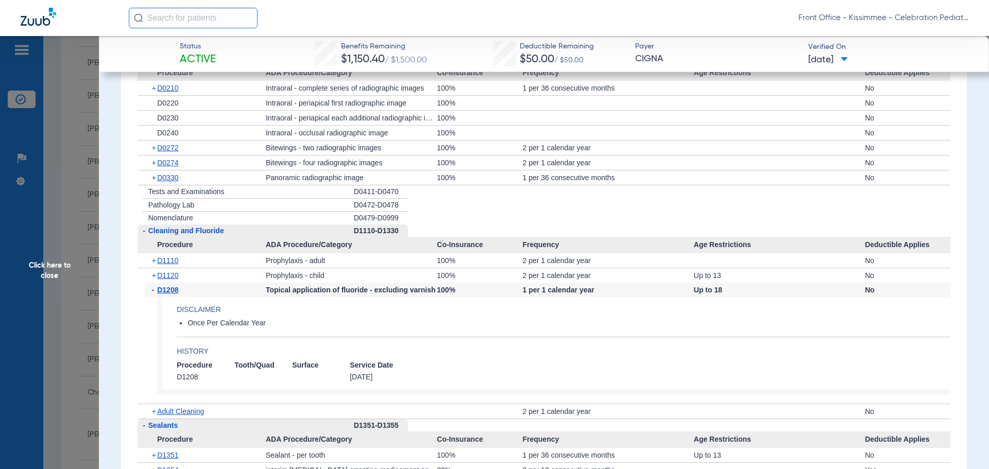
scroll to position [1082, 0]
click at [166, 182] on span "D0330" at bounding box center [167, 178] width 21 height 8
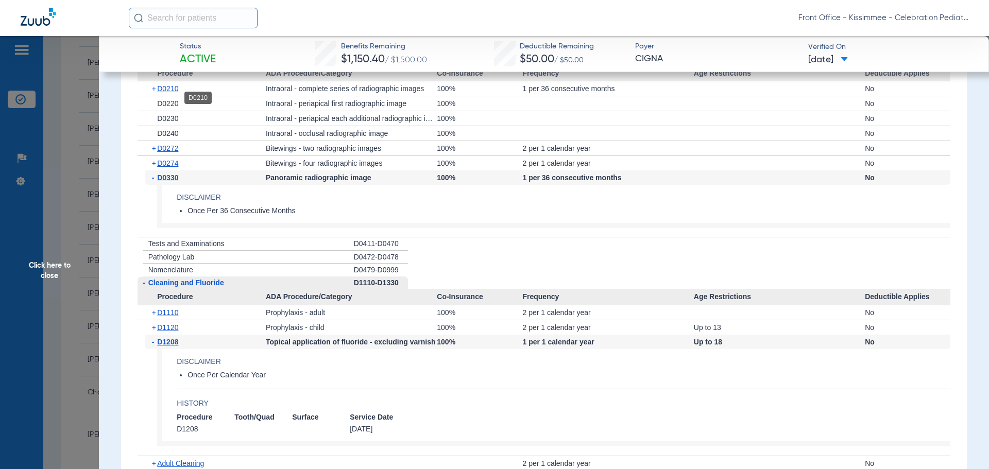
click at [167, 93] on span "D0210" at bounding box center [167, 89] width 21 height 8
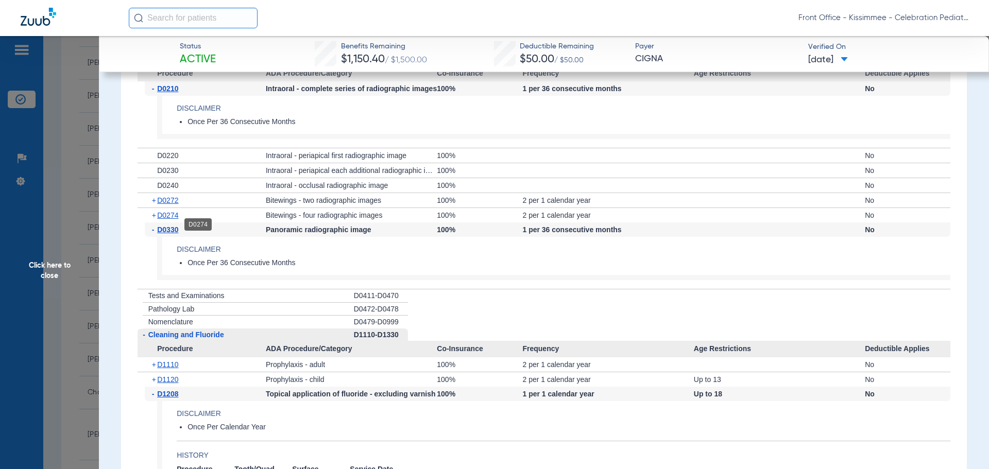
click at [163, 220] on span "D0274" at bounding box center [167, 215] width 21 height 8
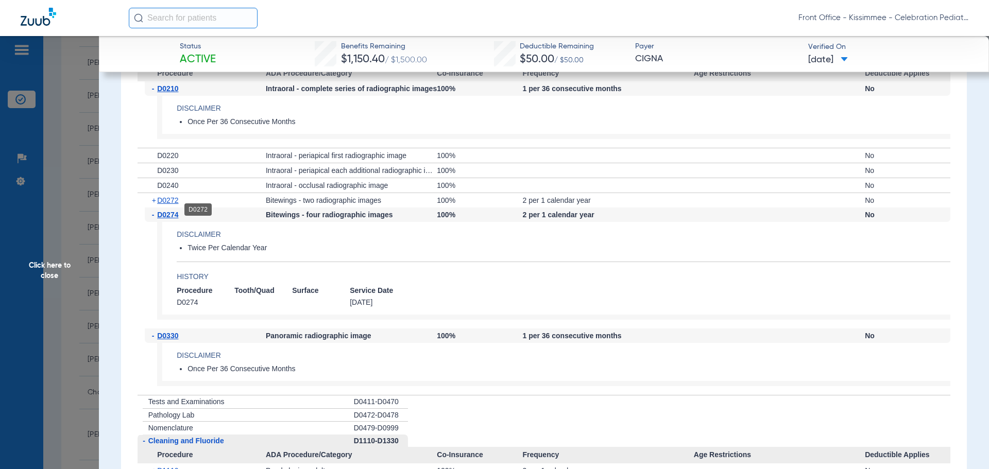
click at [167, 205] on span "D0272" at bounding box center [167, 200] width 21 height 8
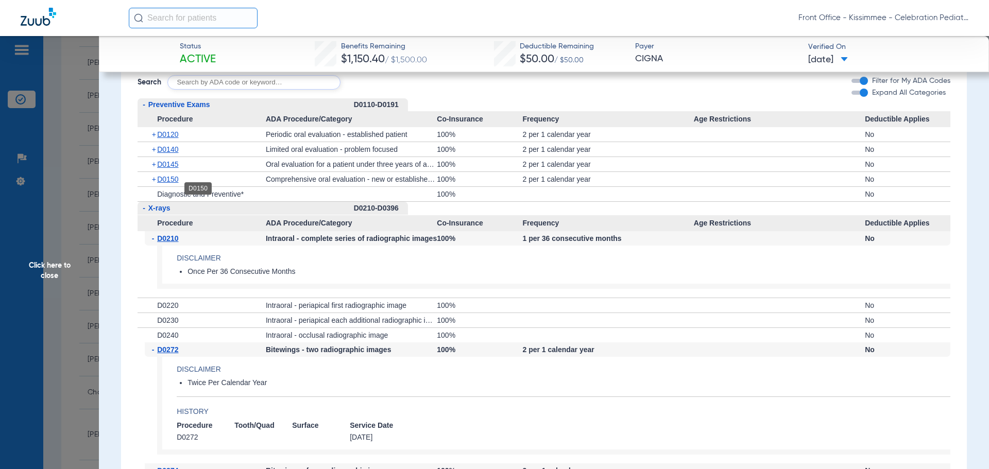
scroll to position [927, 0]
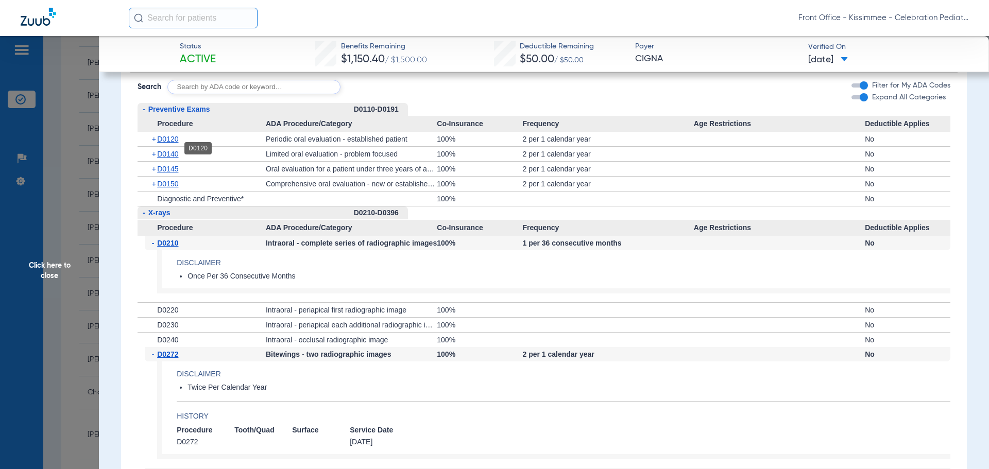
click at [167, 143] on span "D0120" at bounding box center [167, 139] width 21 height 8
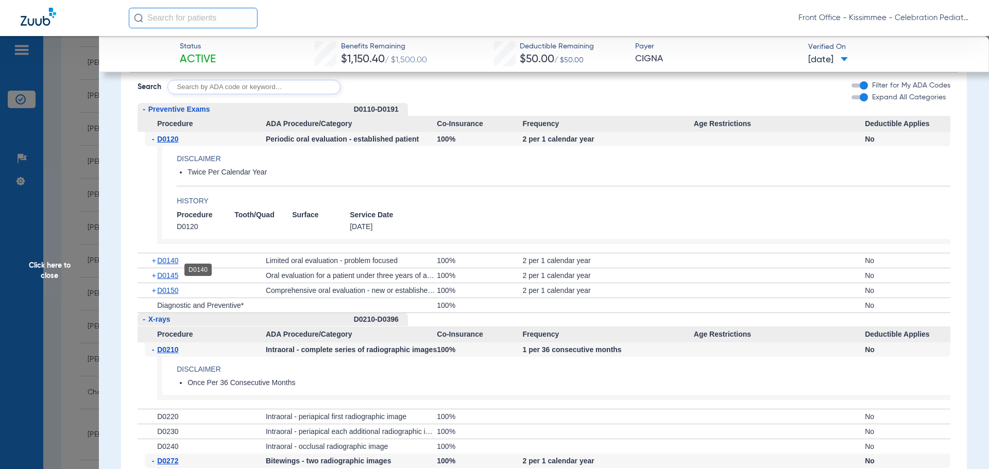
click at [161, 265] on span "D0140" at bounding box center [167, 261] width 21 height 8
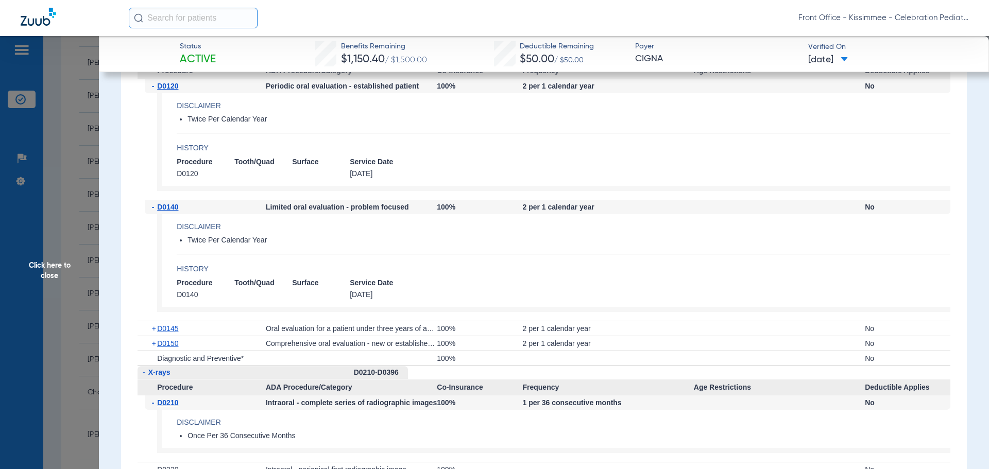
scroll to position [1031, 0]
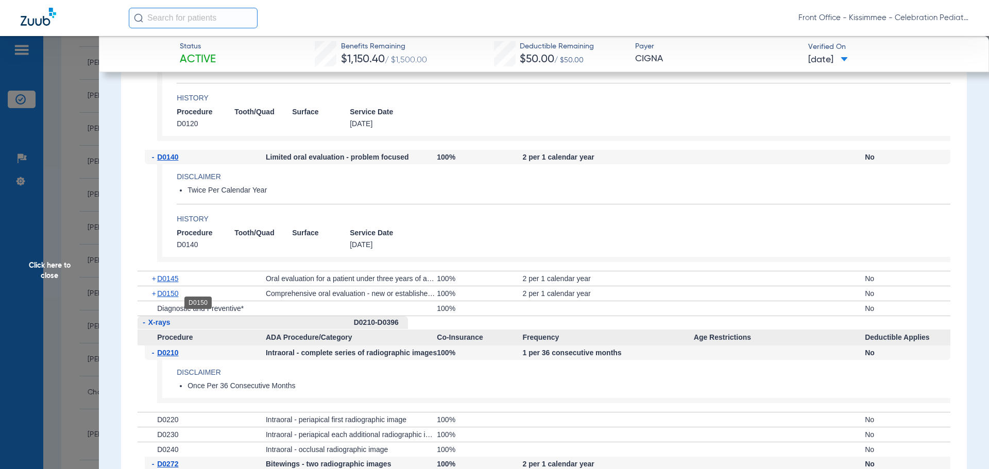
click at [164, 298] on span "D0150" at bounding box center [167, 294] width 21 height 8
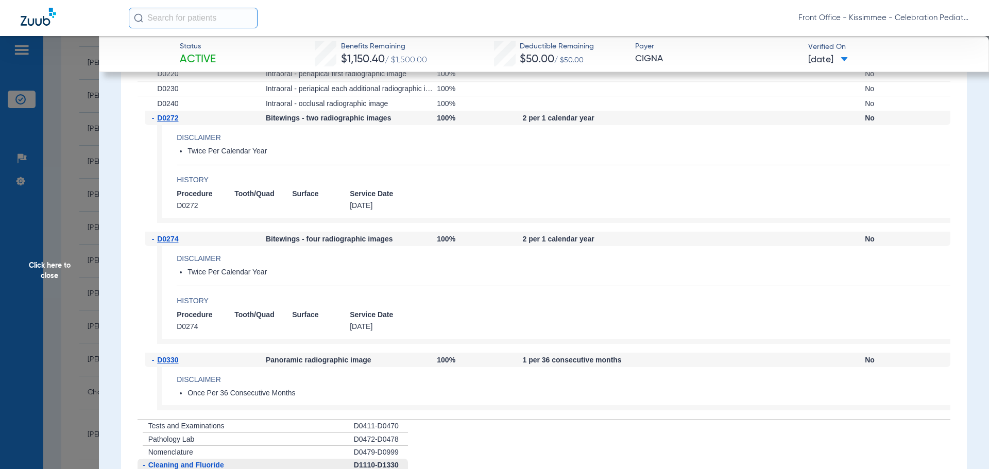
scroll to position [1546, 0]
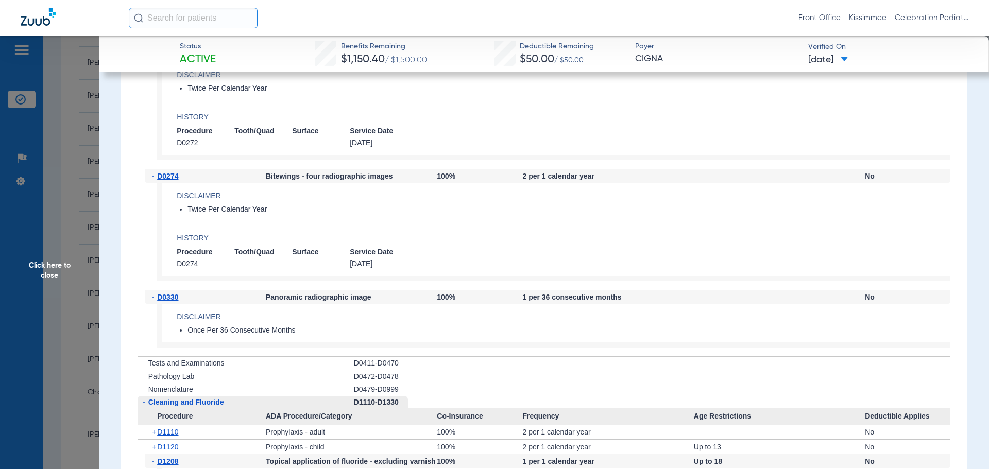
click at [49, 239] on span "Click here to close" at bounding box center [49, 270] width 99 height 469
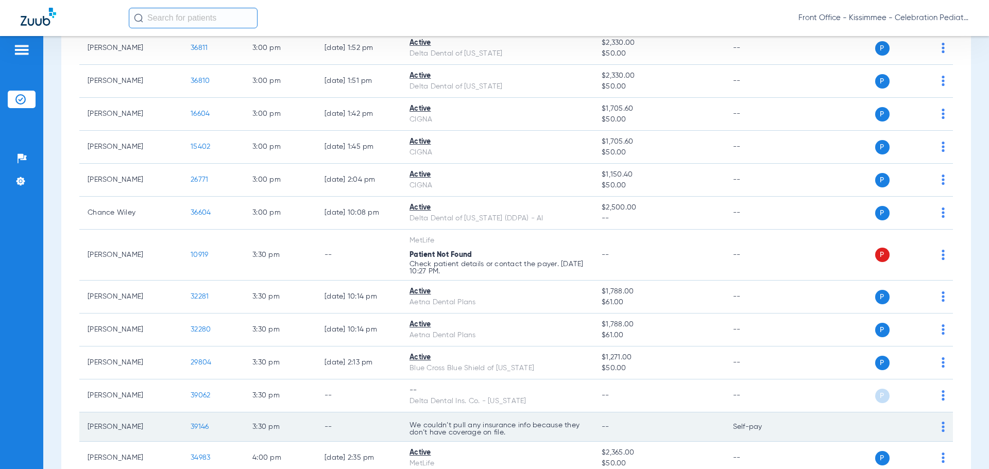
scroll to position [2010, 0]
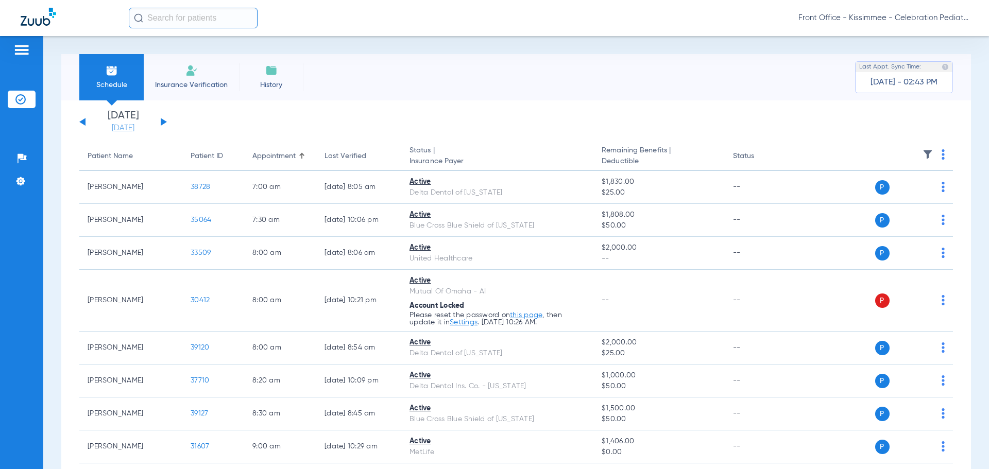
click at [122, 127] on link "[DATE]" at bounding box center [123, 128] width 62 height 10
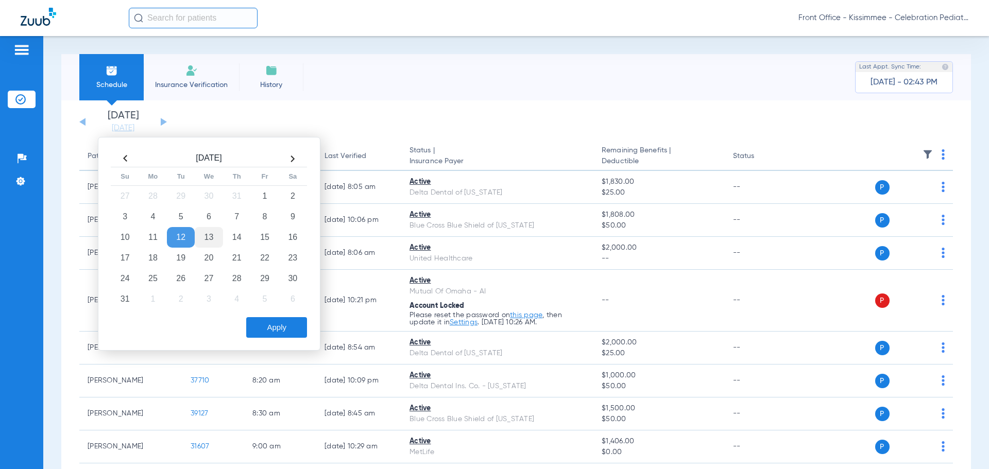
click at [208, 243] on td "13" at bounding box center [209, 237] width 28 height 21
click at [279, 332] on button "Apply" at bounding box center [276, 327] width 61 height 21
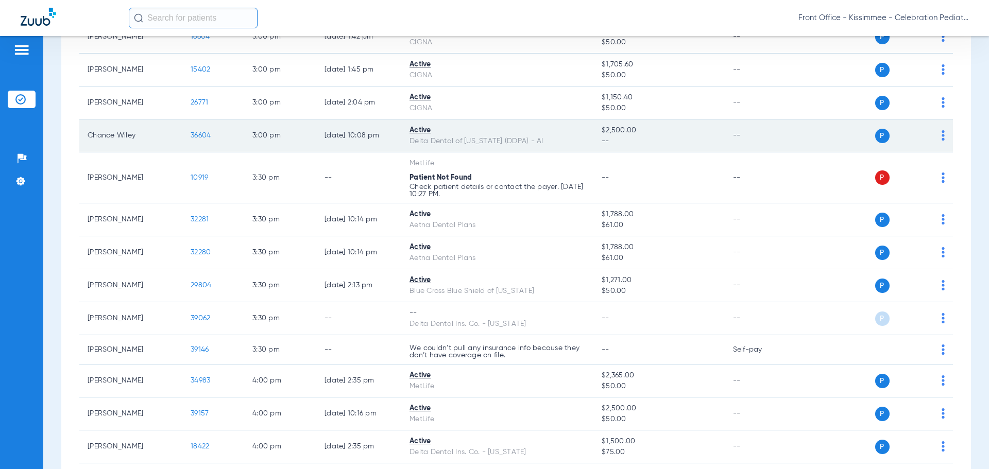
scroll to position [2061, 0]
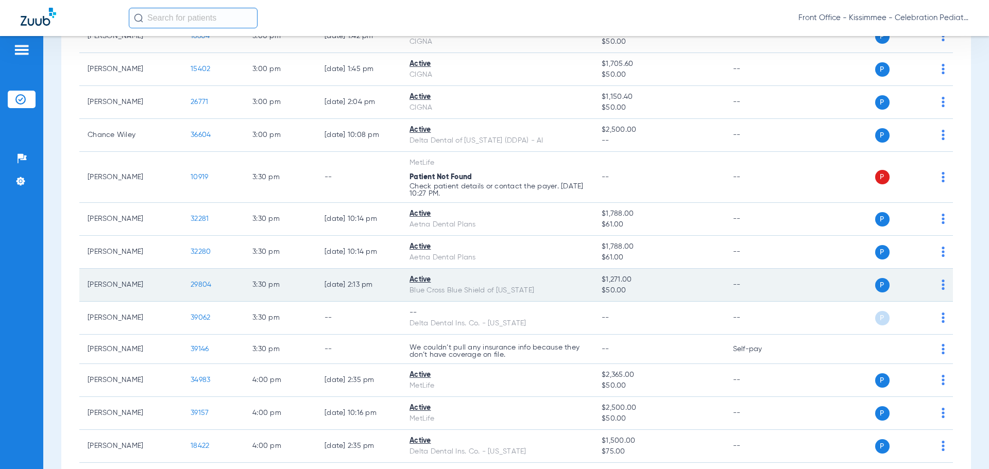
click at [195, 286] on span "29804" at bounding box center [201, 284] width 21 height 7
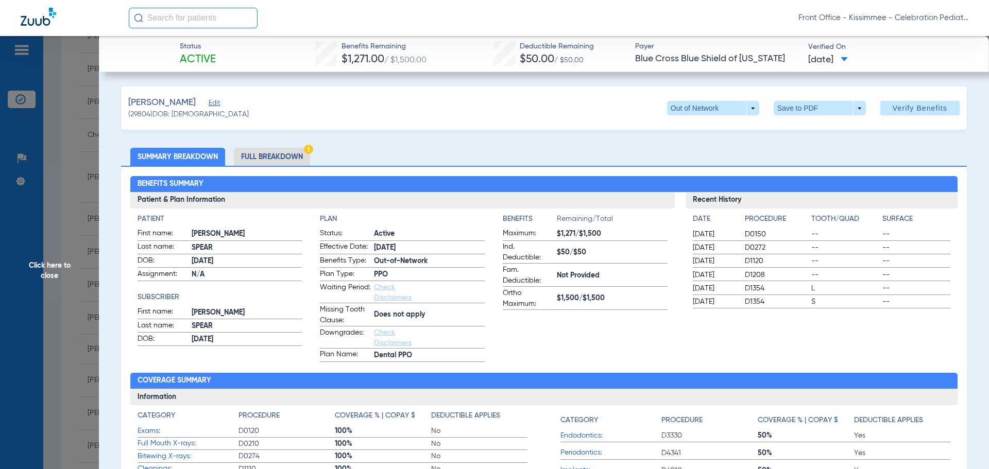
click at [291, 158] on li "Full Breakdown" at bounding box center [272, 157] width 76 height 18
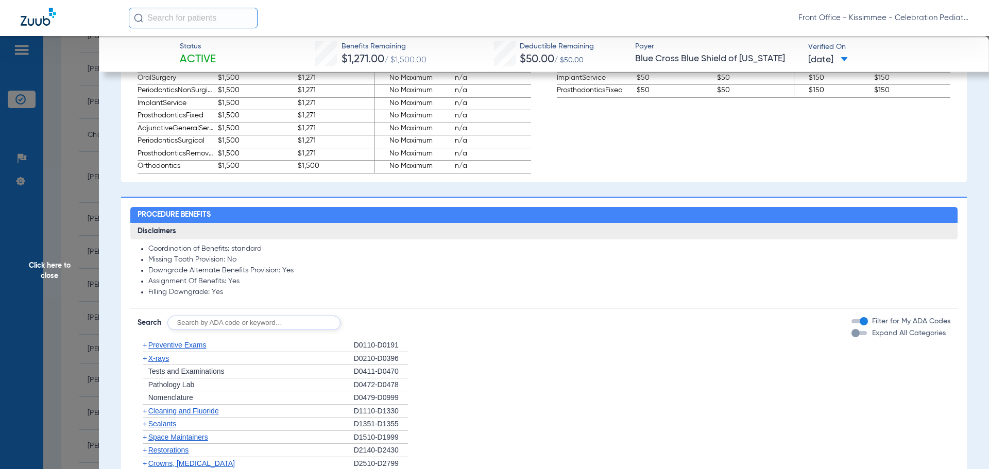
scroll to position [721, 0]
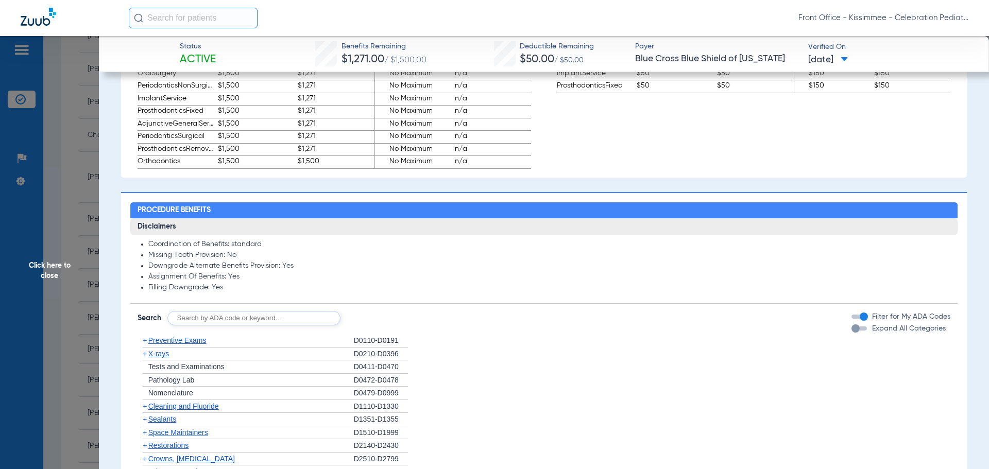
click at [852, 330] on div "button" at bounding box center [856, 329] width 8 height 8
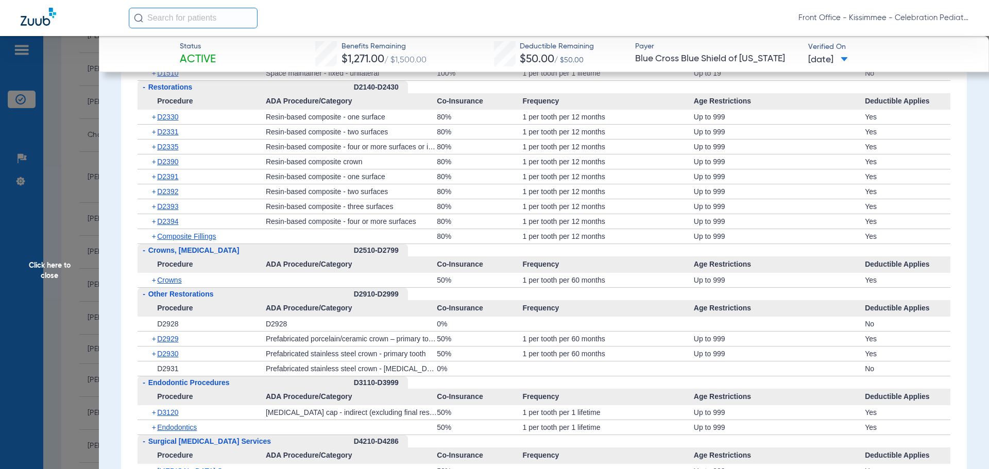
scroll to position [1340, 0]
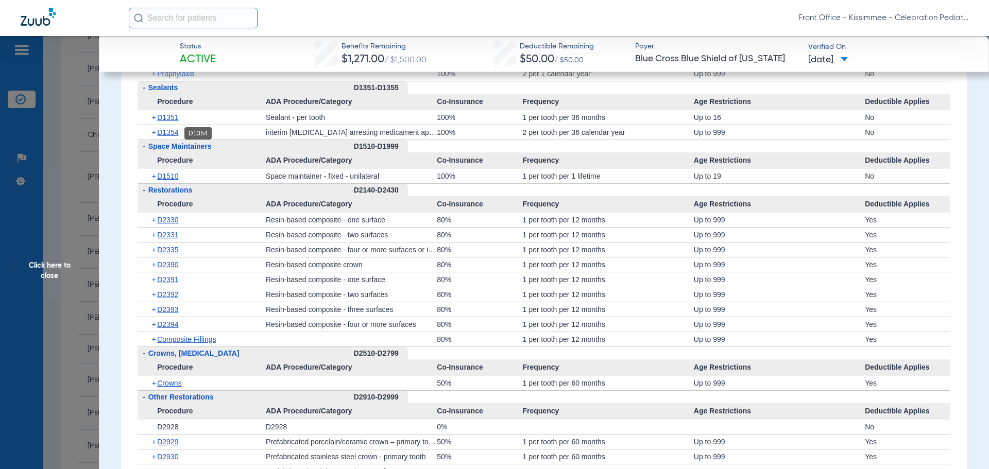
click at [161, 131] on span "D1354" at bounding box center [167, 132] width 21 height 8
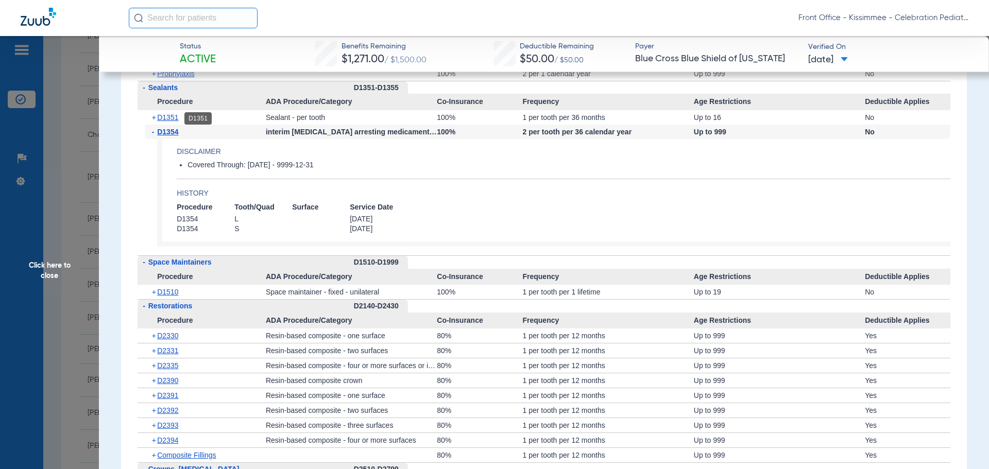
click at [166, 121] on span "D1351" at bounding box center [167, 117] width 21 height 8
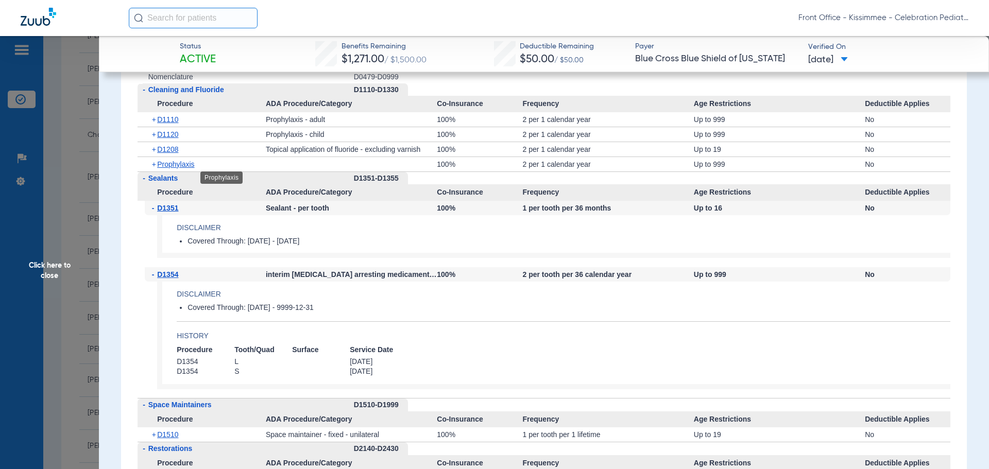
scroll to position [1237, 0]
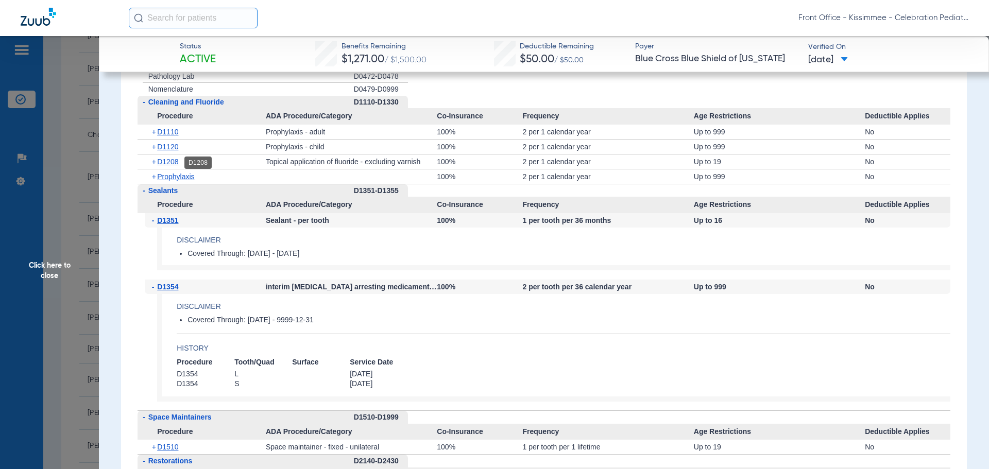
click at [171, 162] on span "D1208" at bounding box center [167, 162] width 21 height 8
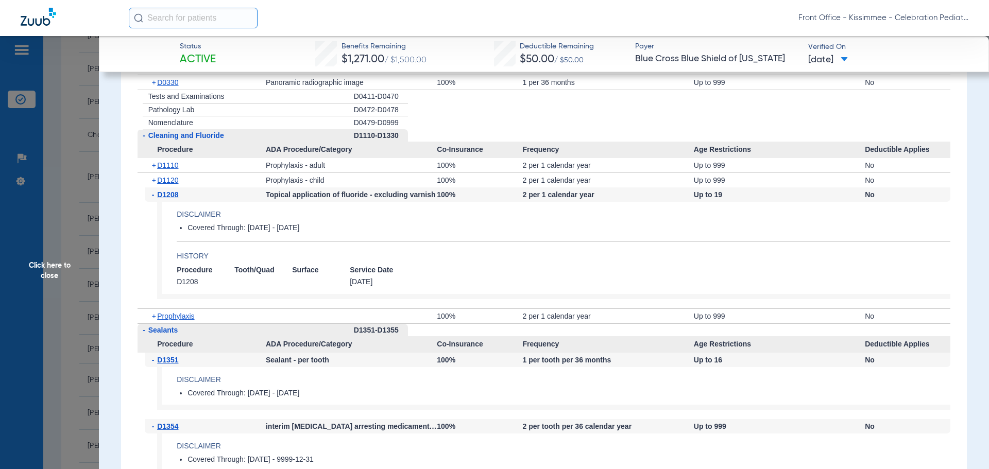
scroll to position [1185, 0]
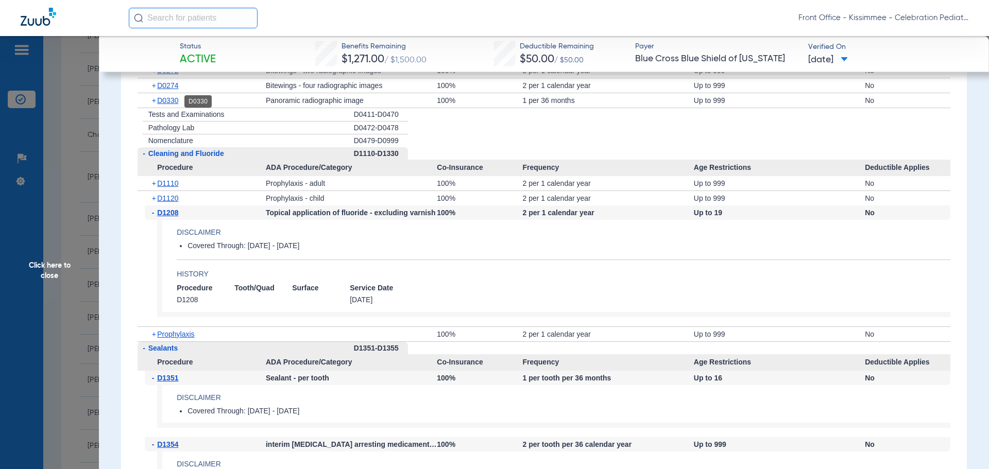
click at [167, 100] on span "D0330" at bounding box center [167, 100] width 21 height 8
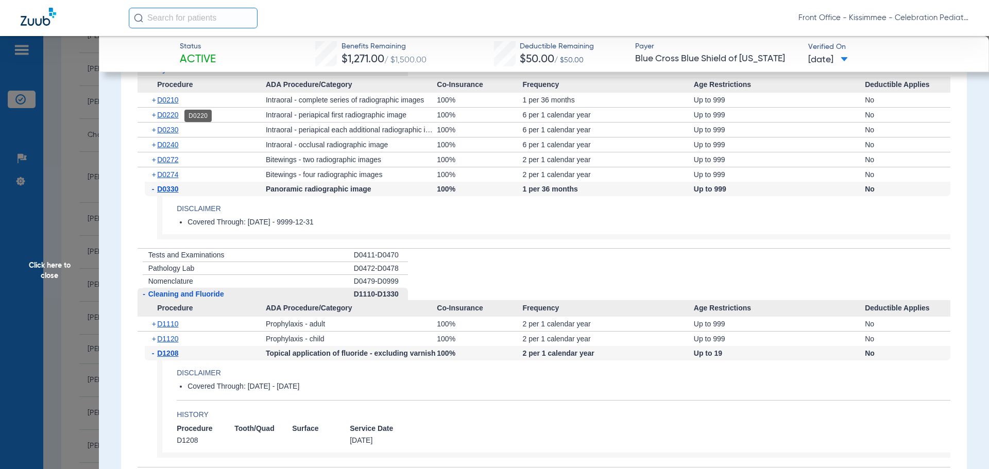
scroll to position [1082, 0]
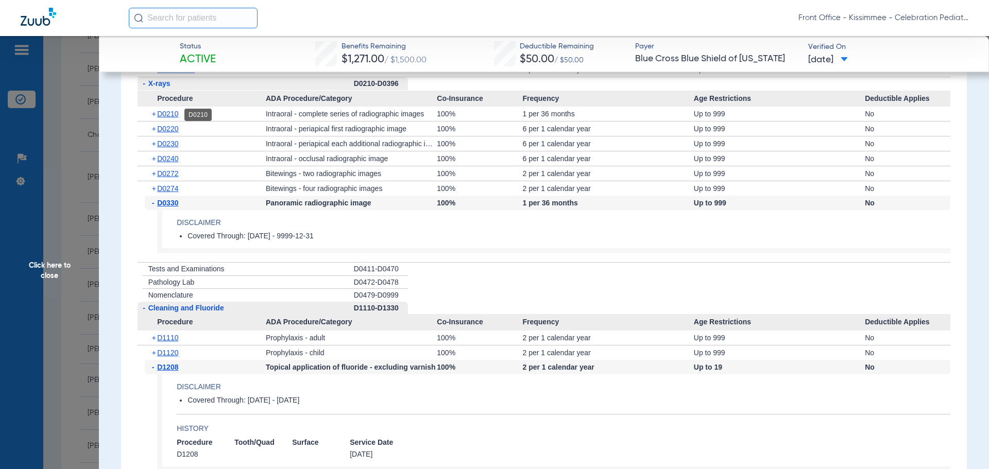
click at [169, 115] on span "D0210" at bounding box center [167, 114] width 21 height 8
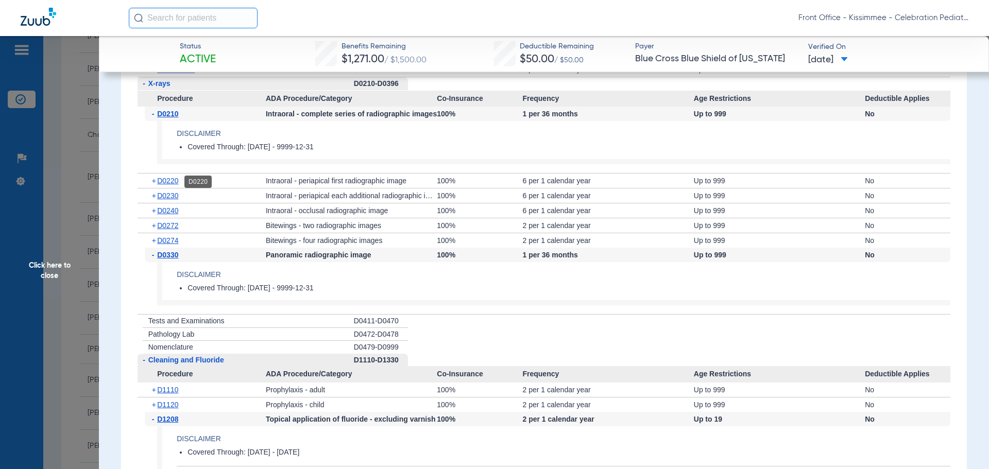
click at [164, 179] on span "D0220" at bounding box center [167, 181] width 21 height 8
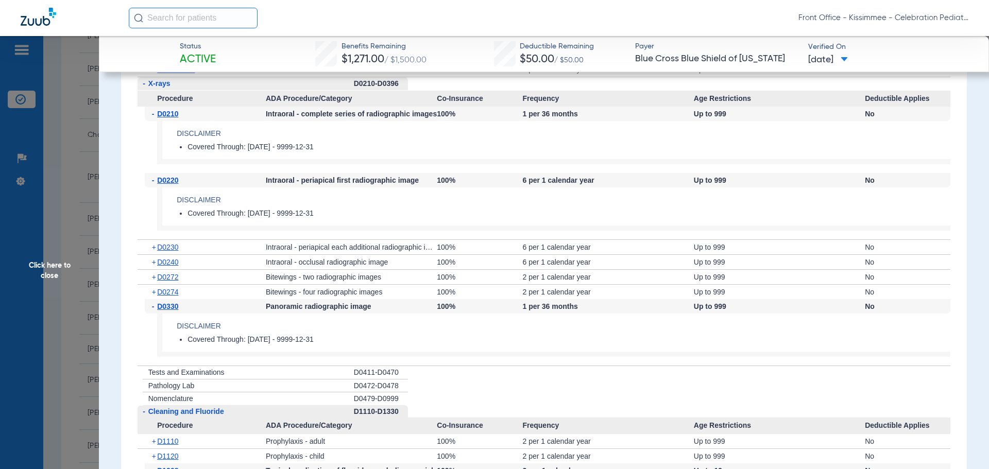
click at [174, 246] on div "+ D0230" at bounding box center [205, 247] width 121 height 14
click at [173, 248] on span "D0230" at bounding box center [167, 247] width 21 height 8
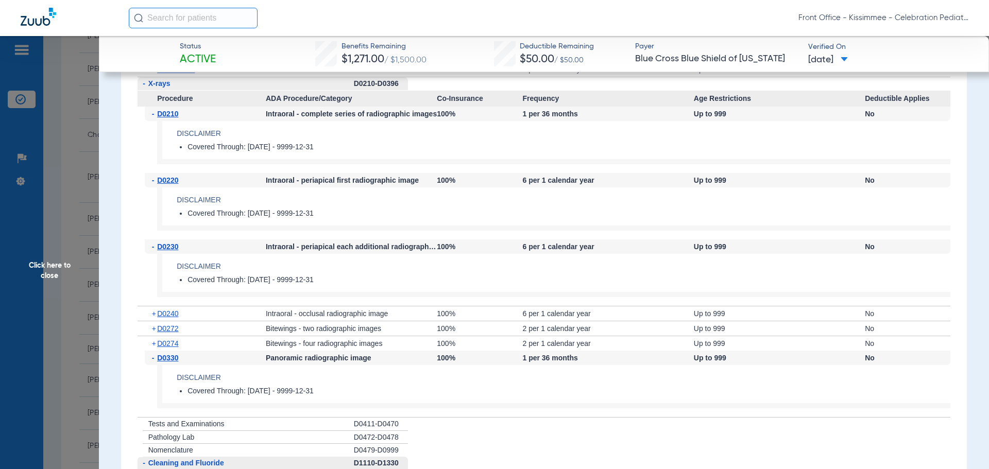
click at [168, 319] on div "+ D0240" at bounding box center [205, 314] width 121 height 14
click at [170, 320] on div "+ D0240" at bounding box center [205, 314] width 121 height 14
click at [165, 312] on span "D0240" at bounding box center [167, 314] width 21 height 8
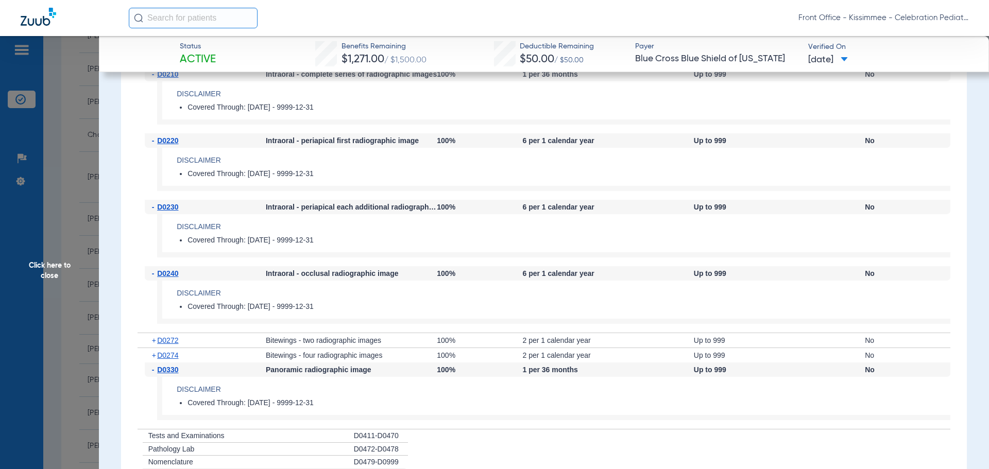
scroll to position [1134, 0]
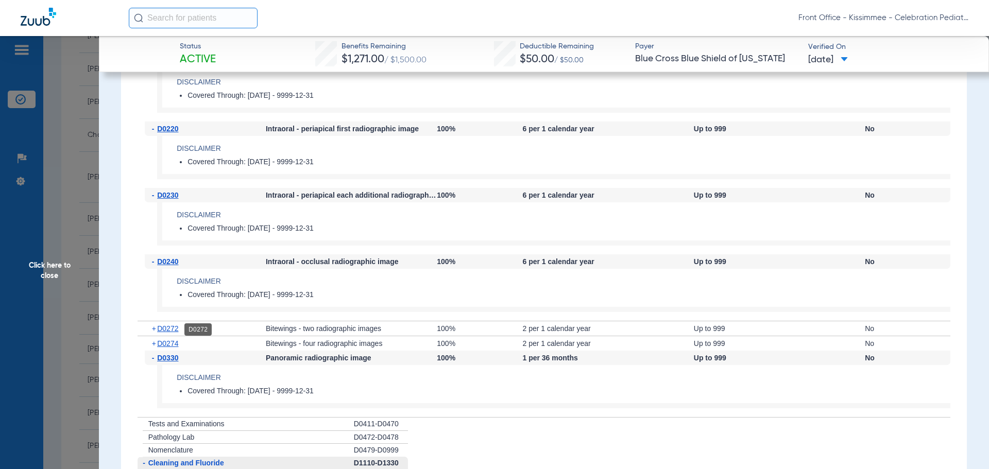
click at [166, 333] on span "D0272" at bounding box center [167, 329] width 21 height 8
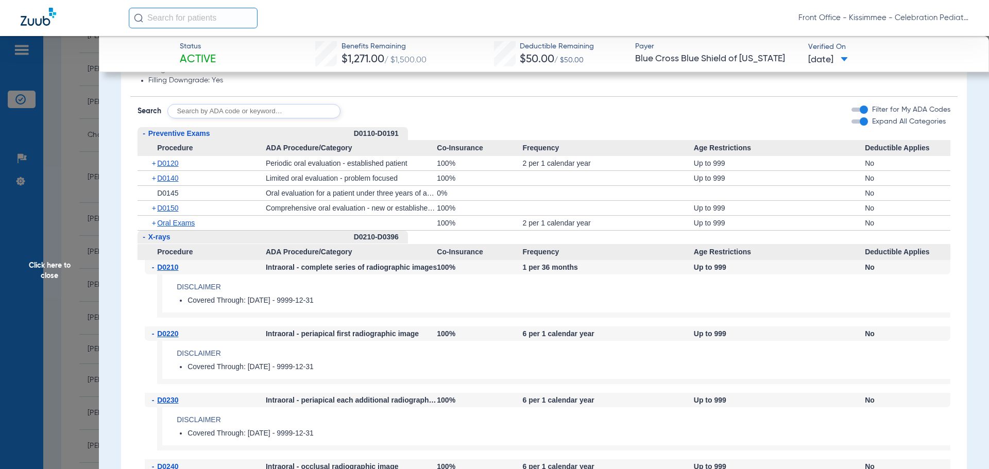
scroll to position [927, 0]
click at [166, 168] on span "D0120" at bounding box center [167, 164] width 21 height 8
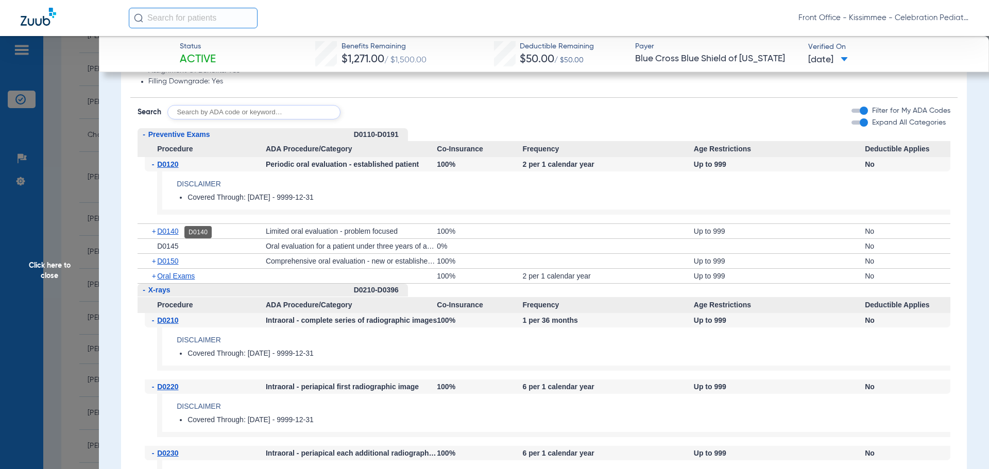
click at [166, 232] on span "D0140" at bounding box center [167, 231] width 21 height 8
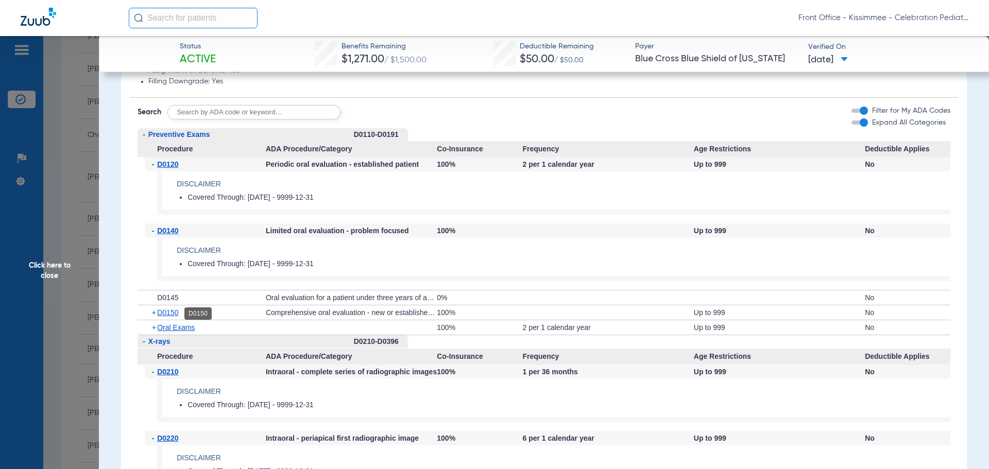
click at [165, 311] on span "D0150" at bounding box center [167, 313] width 21 height 8
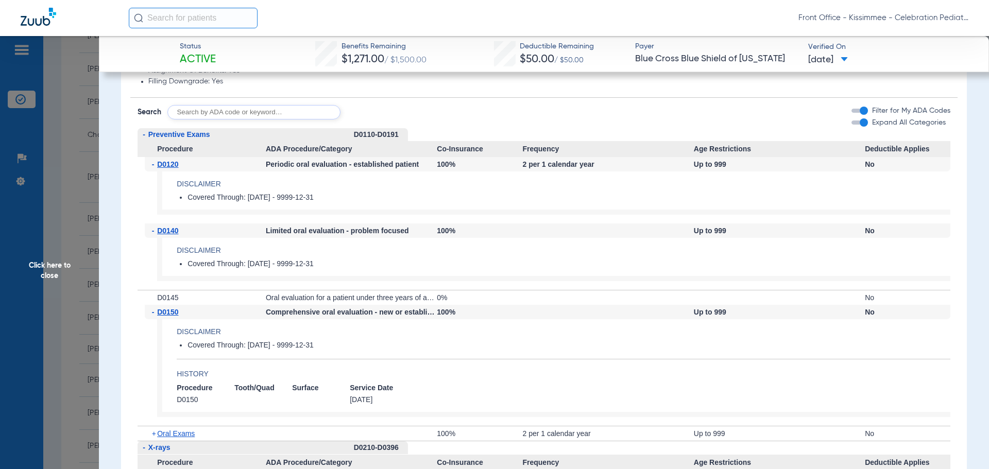
click at [40, 271] on span "Click here to close" at bounding box center [49, 270] width 99 height 469
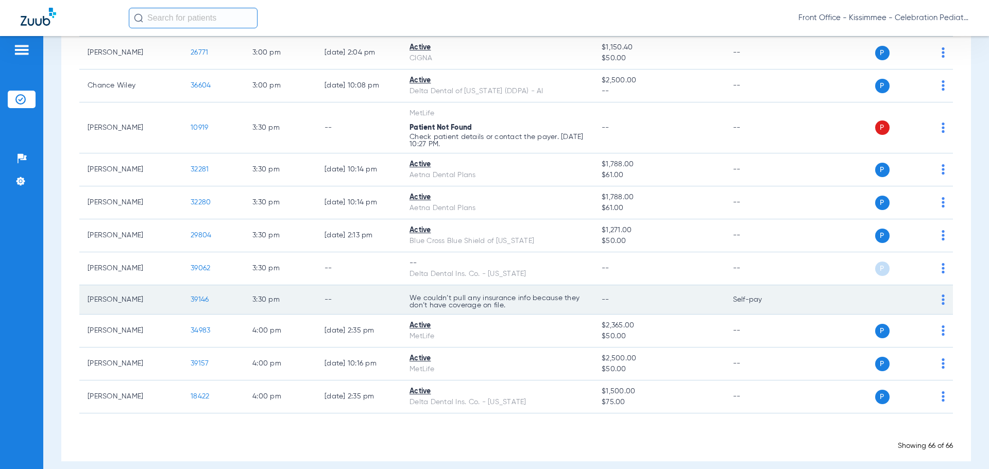
scroll to position [2121, 0]
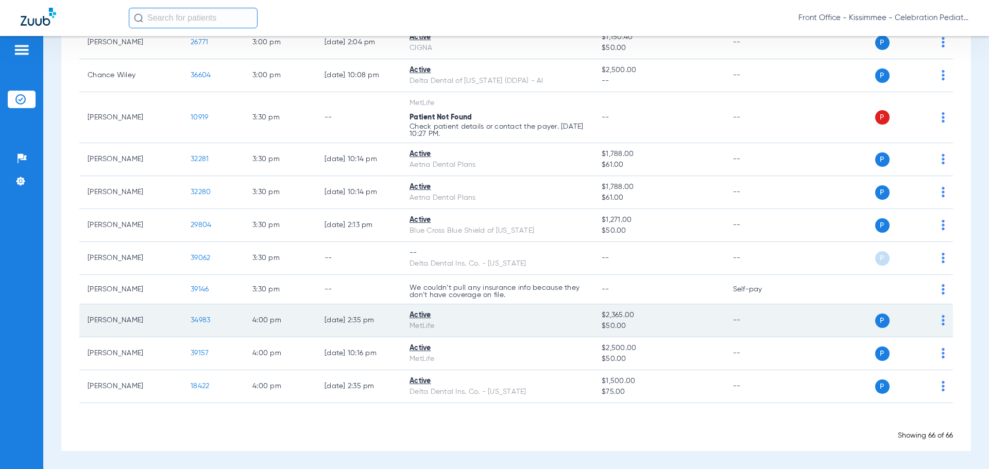
click at [196, 318] on span "34983" at bounding box center [201, 320] width 20 height 7
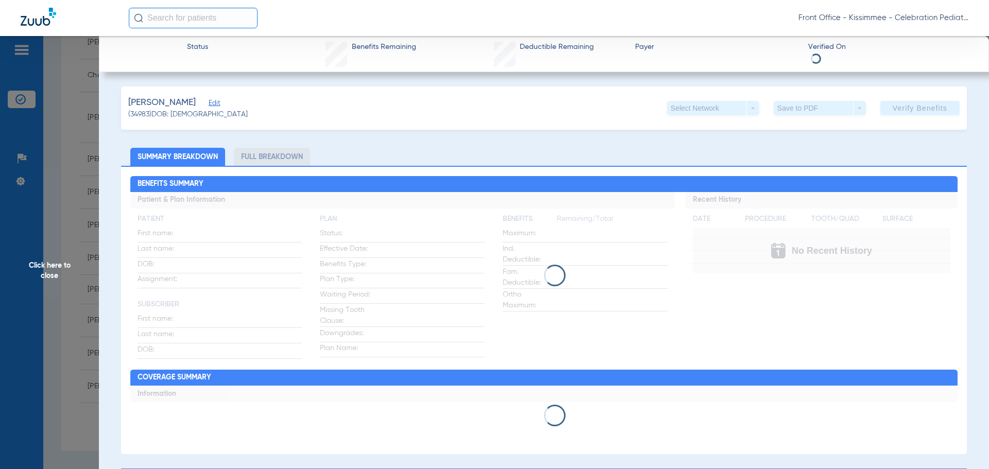
click at [294, 161] on li "Full Breakdown" at bounding box center [272, 157] width 76 height 18
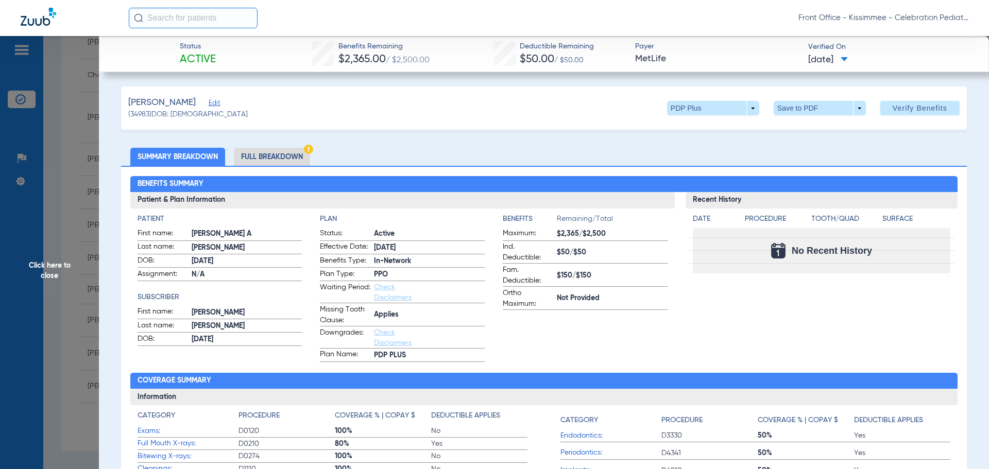
click at [295, 158] on li "Full Breakdown" at bounding box center [272, 157] width 76 height 18
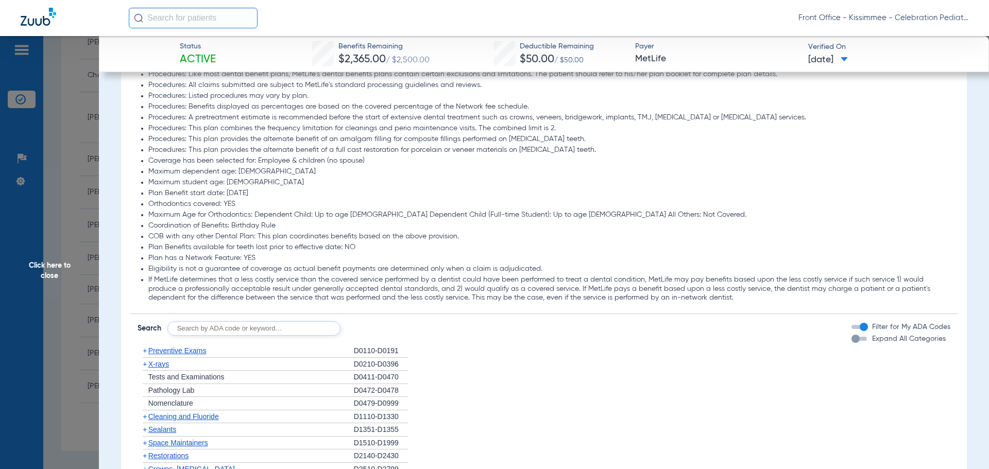
scroll to position [1185, 0]
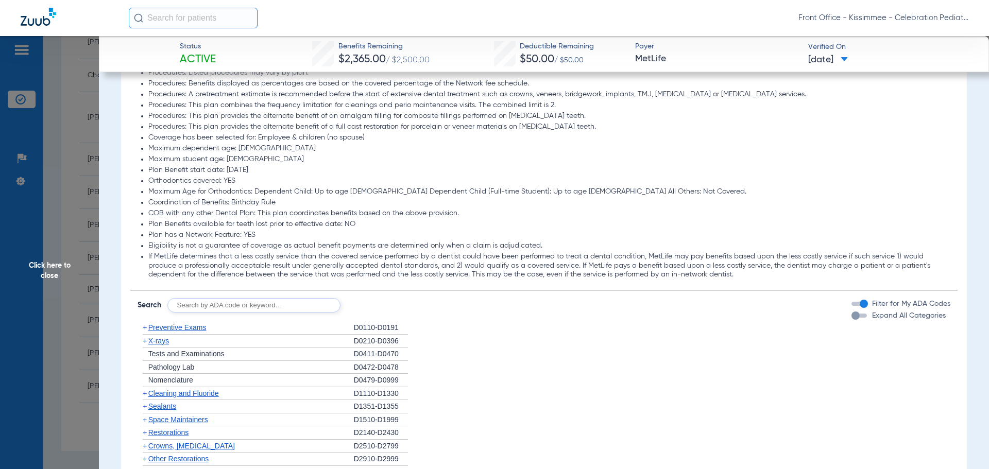
click at [852, 316] on div "button" at bounding box center [856, 316] width 8 height 8
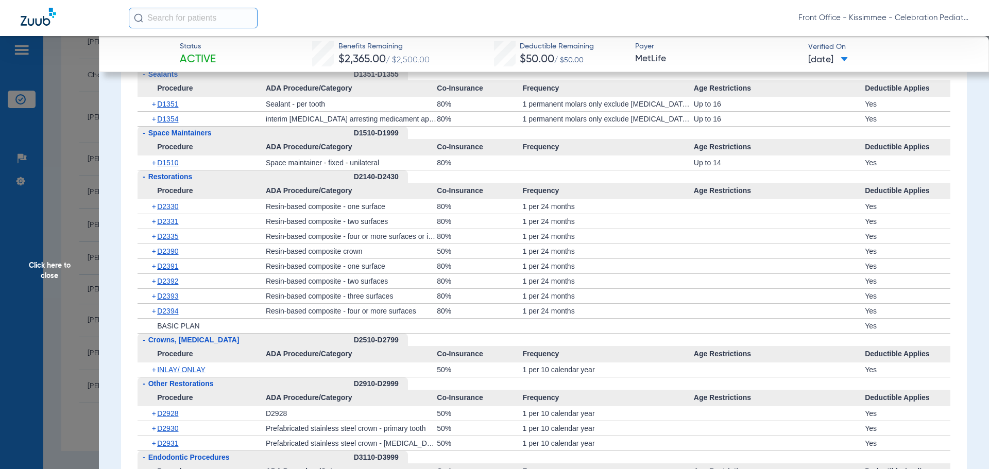
scroll to position [1803, 0]
click at [159, 119] on span "D1354" at bounding box center [167, 119] width 21 height 8
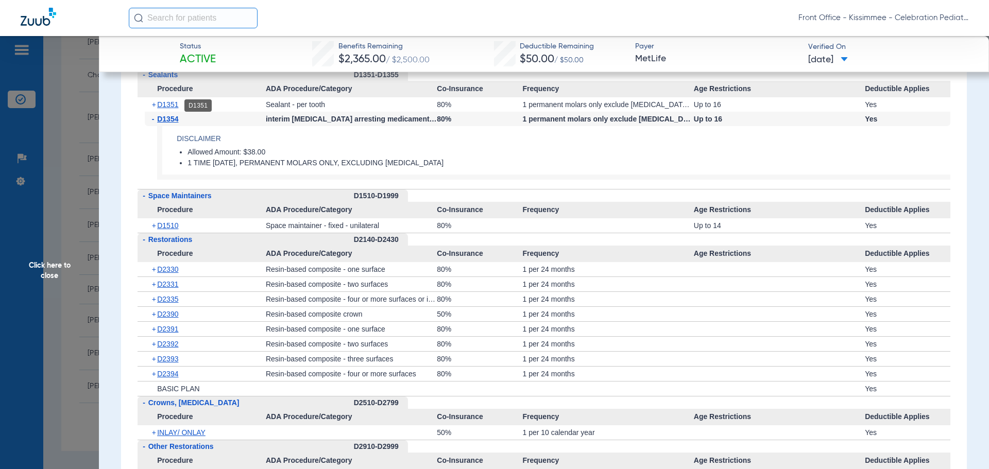
click at [162, 104] on span "D1351" at bounding box center [167, 104] width 21 height 8
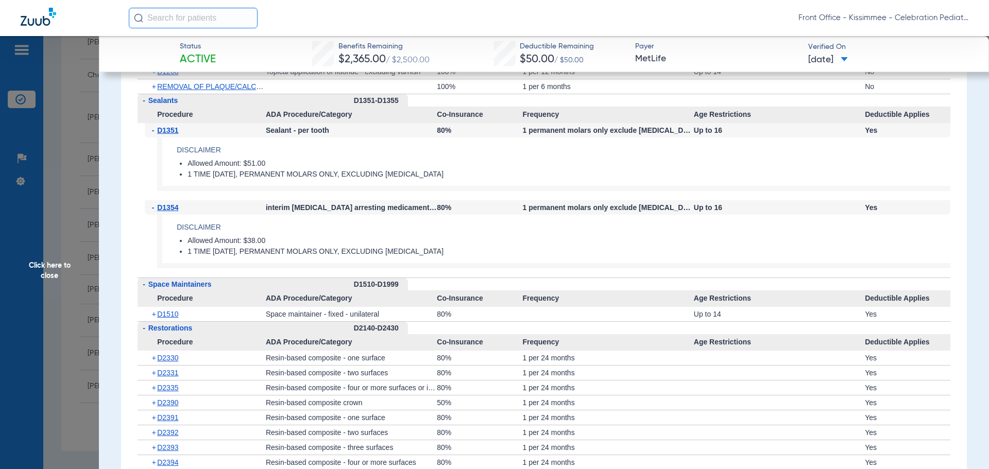
scroll to position [1752, 0]
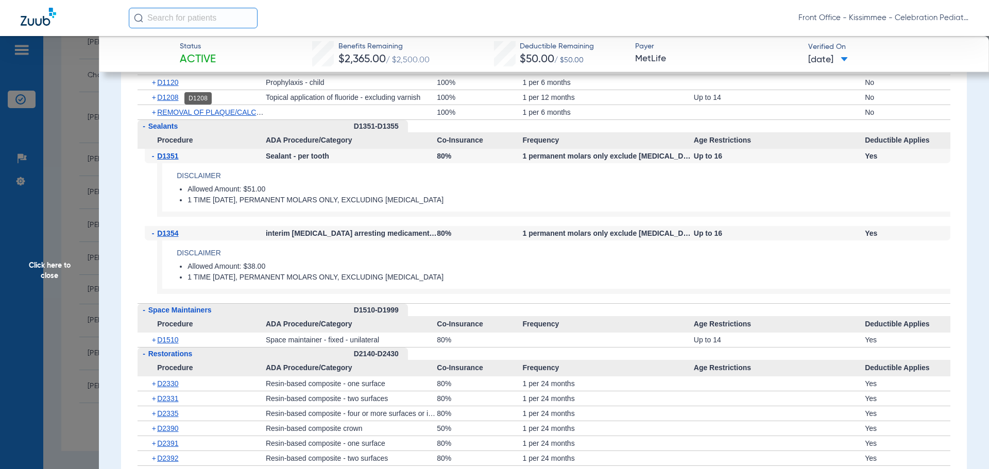
click at [163, 101] on span "D1208" at bounding box center [167, 97] width 21 height 8
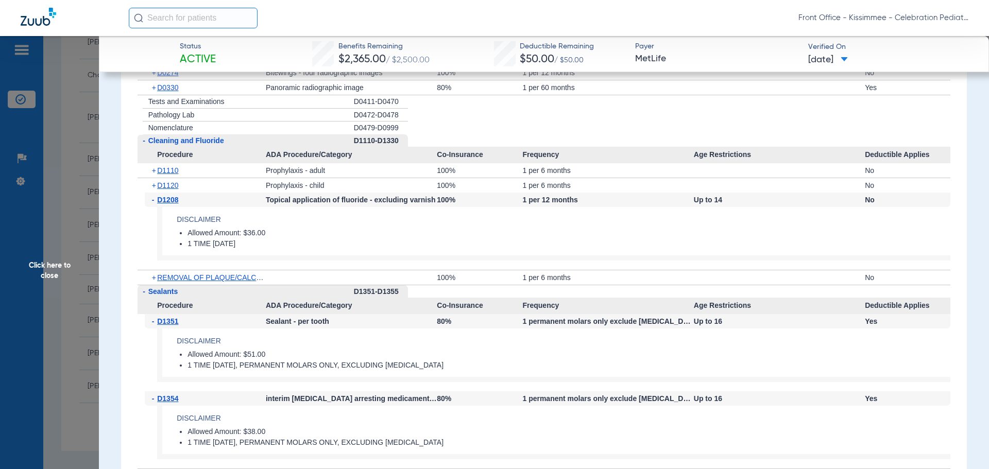
scroll to position [1597, 0]
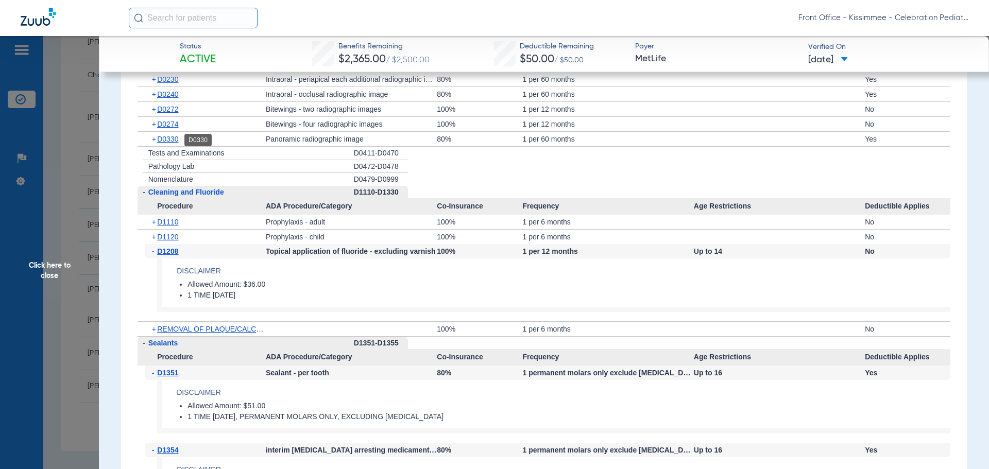
click at [159, 139] on span "D0330" at bounding box center [167, 139] width 21 height 8
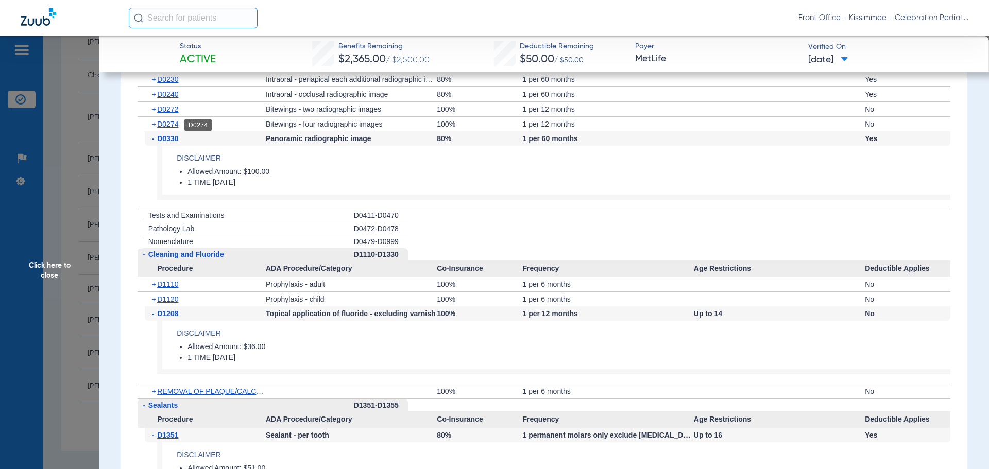
click at [166, 128] on span "D0274" at bounding box center [167, 124] width 21 height 8
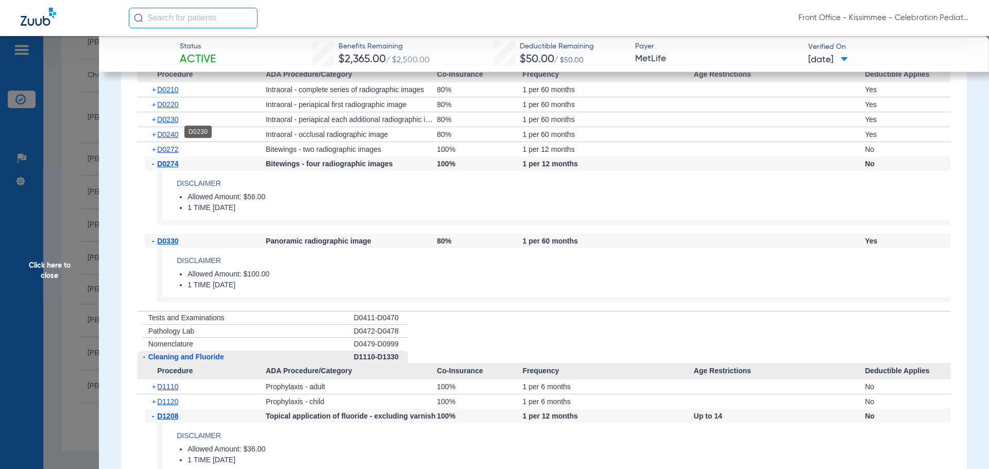
scroll to position [1546, 0]
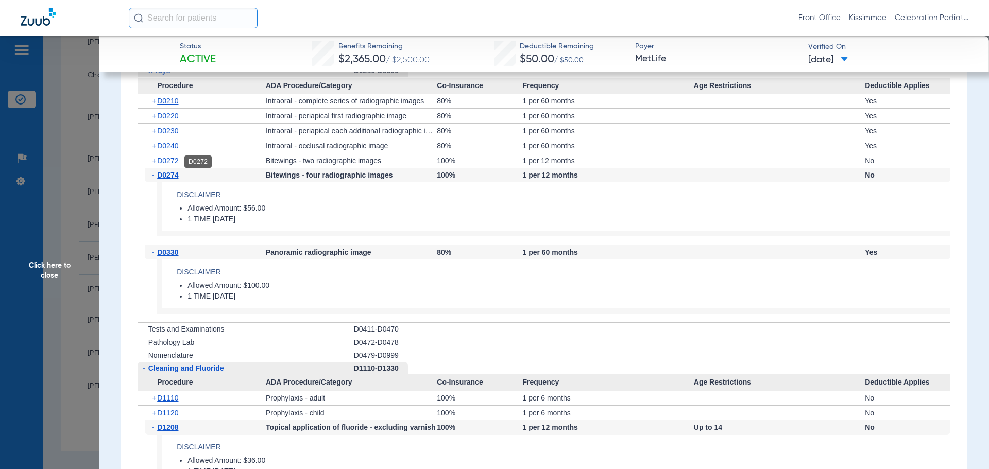
click at [159, 162] on span "D0272" at bounding box center [167, 161] width 21 height 8
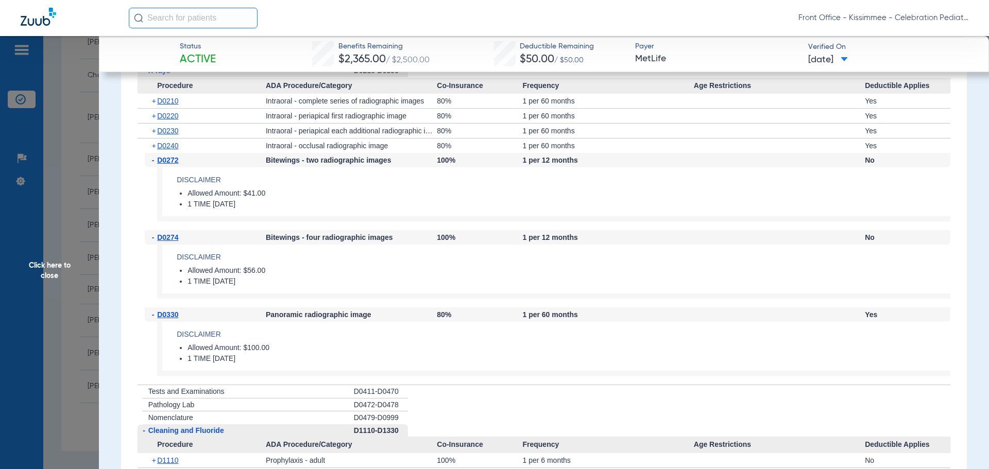
scroll to position [1494, 0]
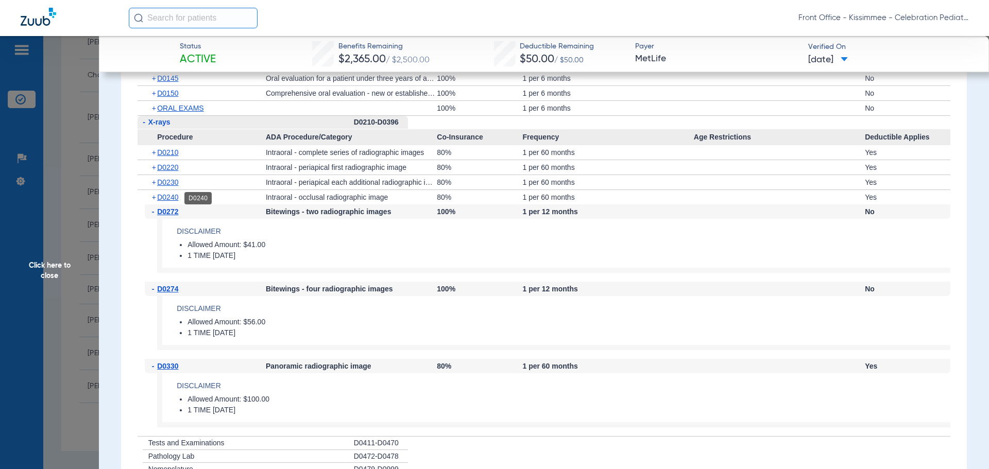
click at [165, 197] on span "D0240" at bounding box center [167, 197] width 21 height 8
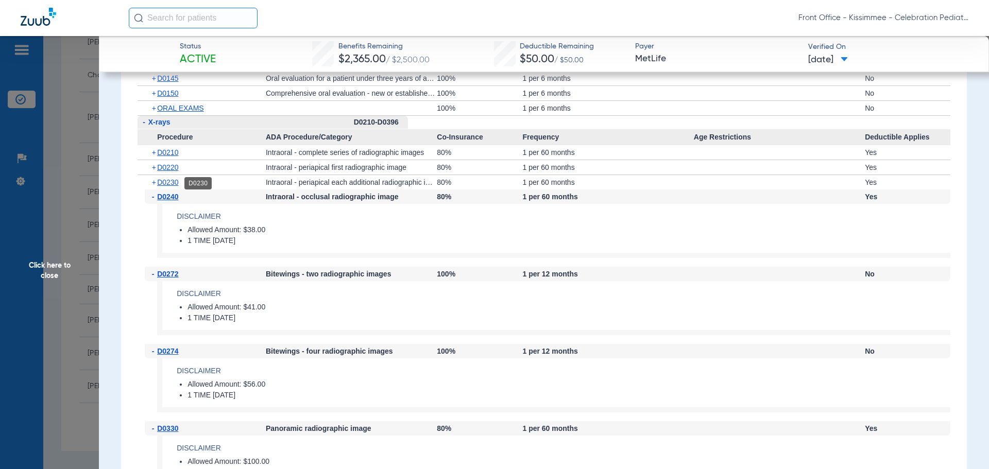
click at [165, 184] on span "D0230" at bounding box center [167, 182] width 21 height 8
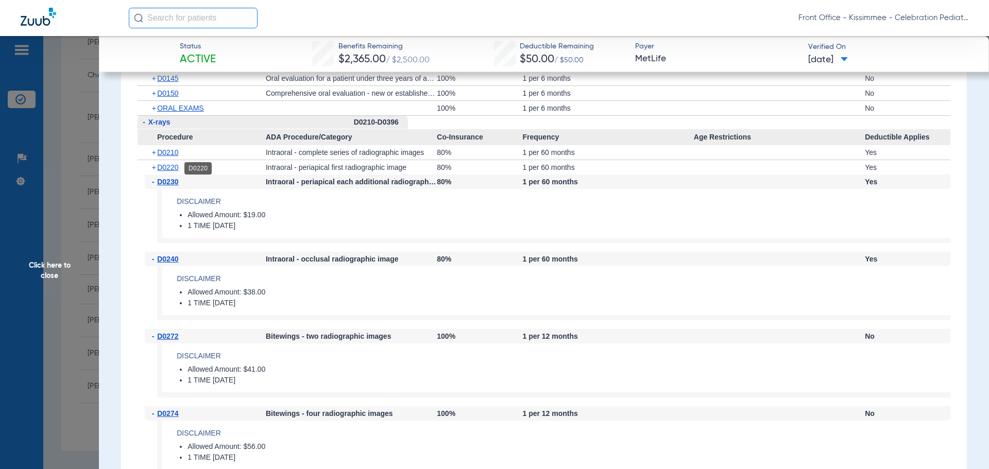
click at [160, 168] on span "D0220" at bounding box center [167, 167] width 21 height 8
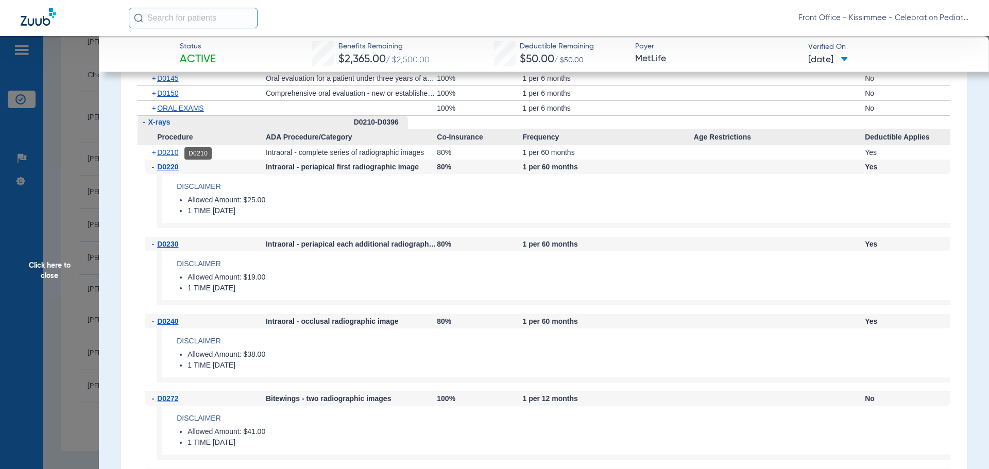
click at [161, 156] on span "D0210" at bounding box center [167, 152] width 21 height 8
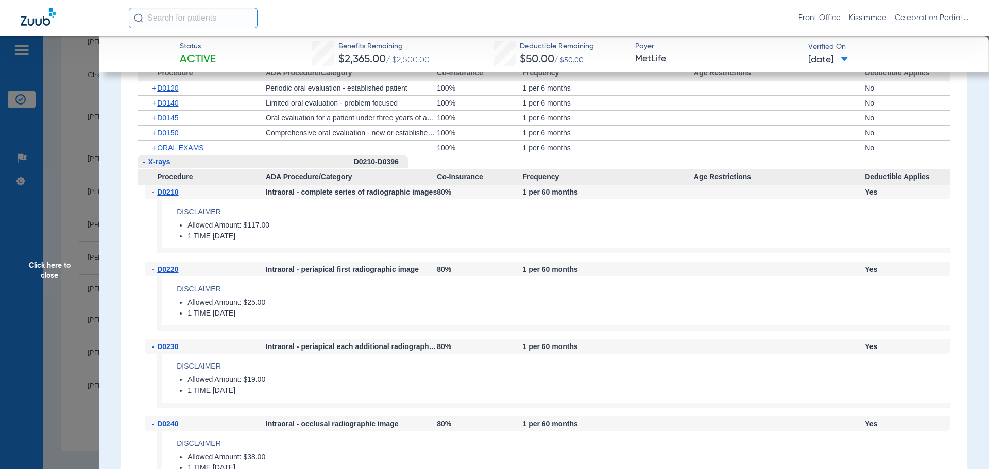
scroll to position [1443, 0]
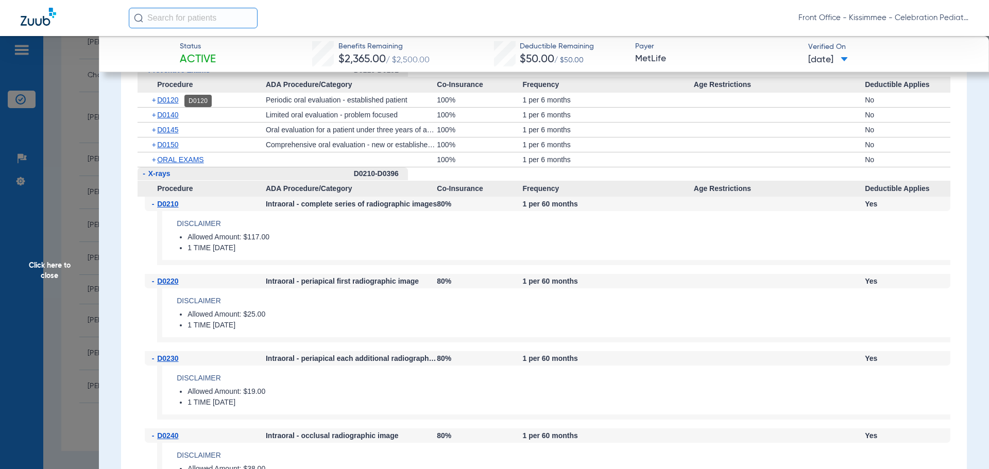
click at [165, 103] on span "D0120" at bounding box center [167, 100] width 21 height 8
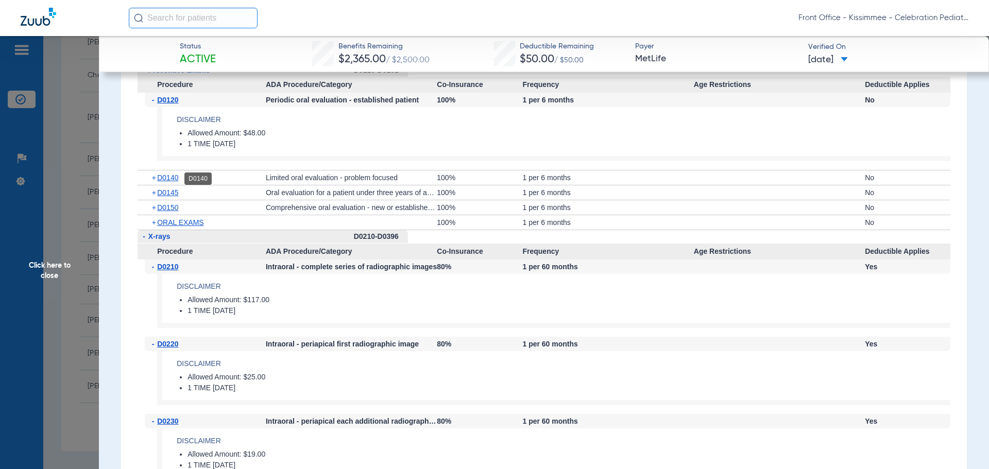
click at [166, 180] on span "D0140" at bounding box center [167, 178] width 21 height 8
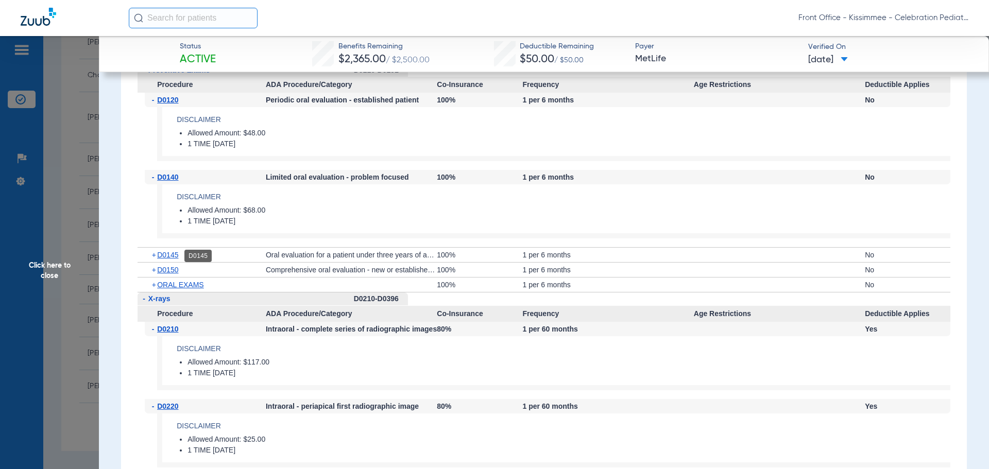
click at [164, 259] on span "D0145" at bounding box center [167, 255] width 21 height 8
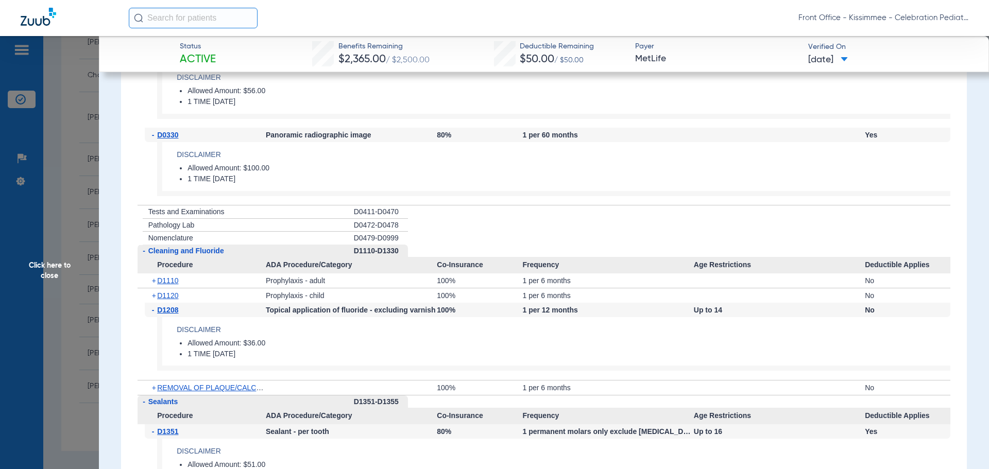
scroll to position [2164, 0]
click at [30, 315] on span "Click here to close" at bounding box center [49, 270] width 99 height 469
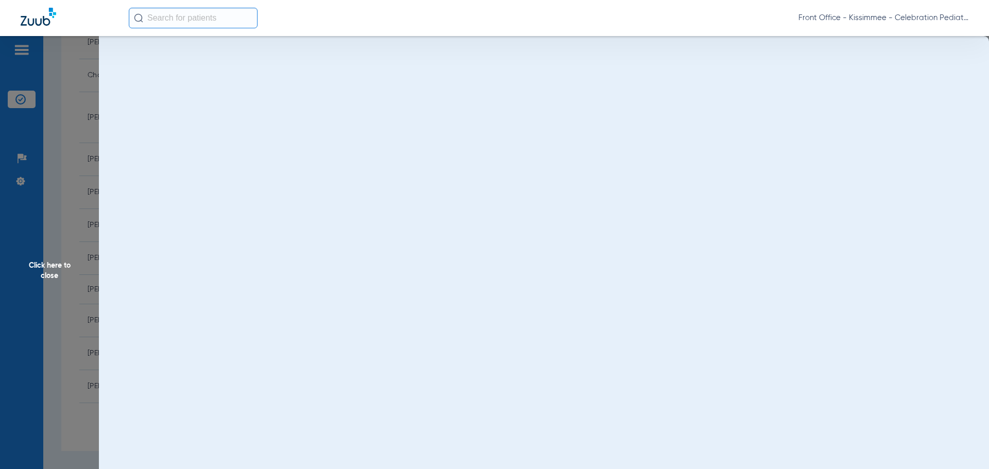
scroll to position [0, 0]
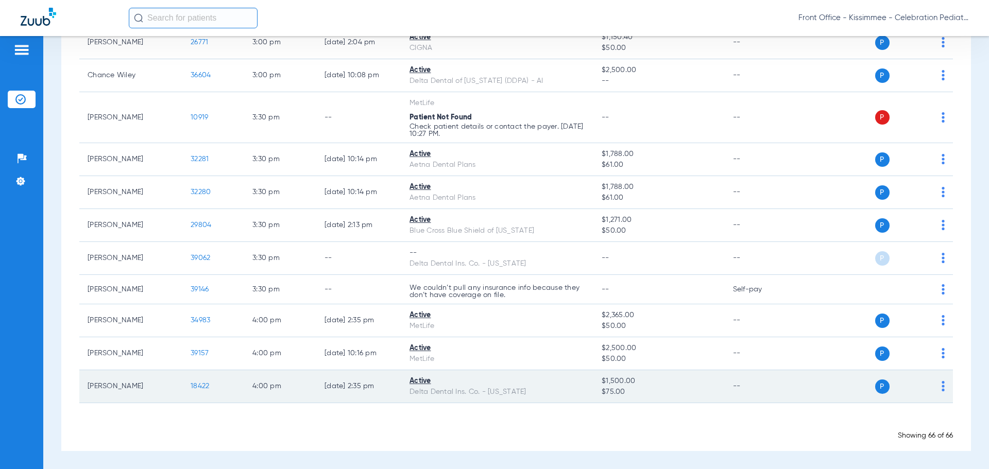
click at [202, 385] on span "18422" at bounding box center [200, 386] width 19 height 7
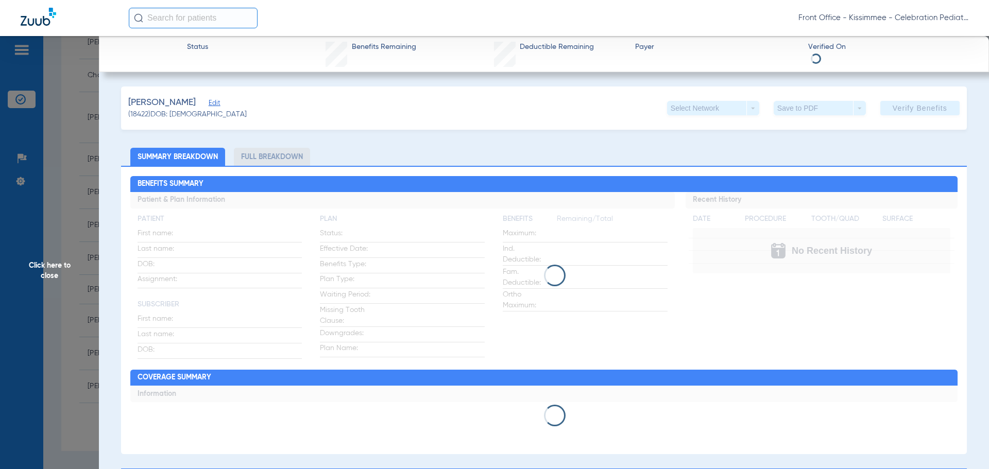
click at [263, 158] on li "Full Breakdown" at bounding box center [272, 157] width 76 height 18
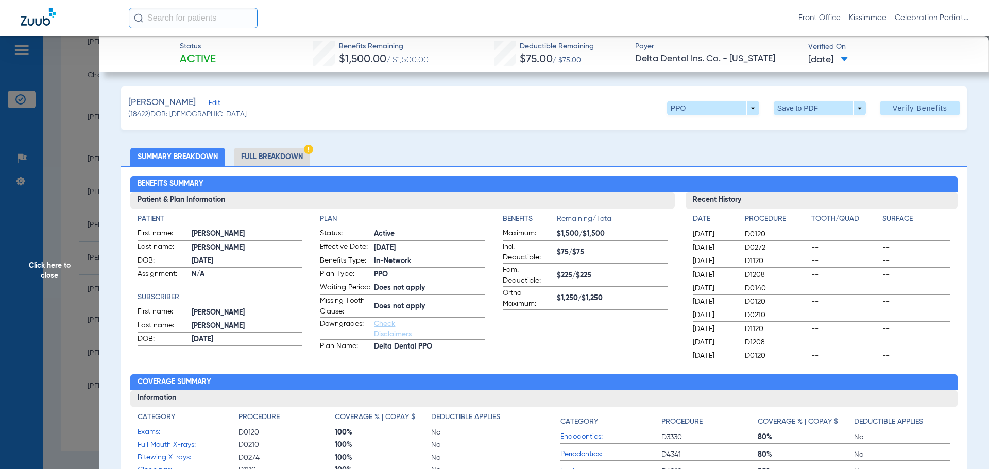
click at [277, 154] on li "Full Breakdown" at bounding box center [272, 157] width 76 height 18
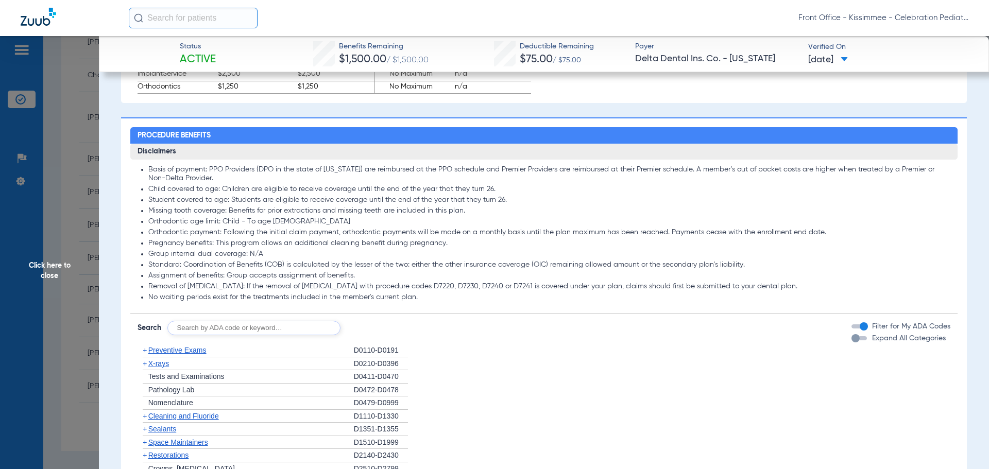
scroll to position [773, 0]
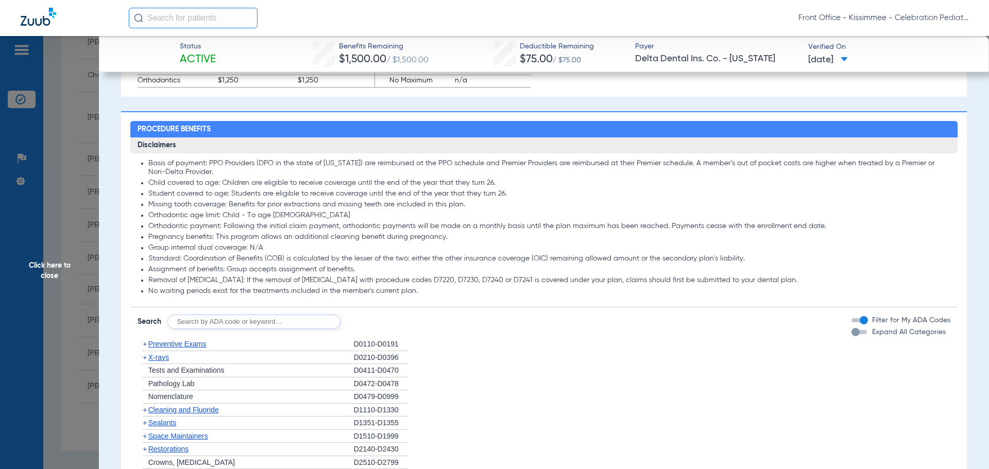
click at [852, 336] on div "button" at bounding box center [856, 332] width 8 height 8
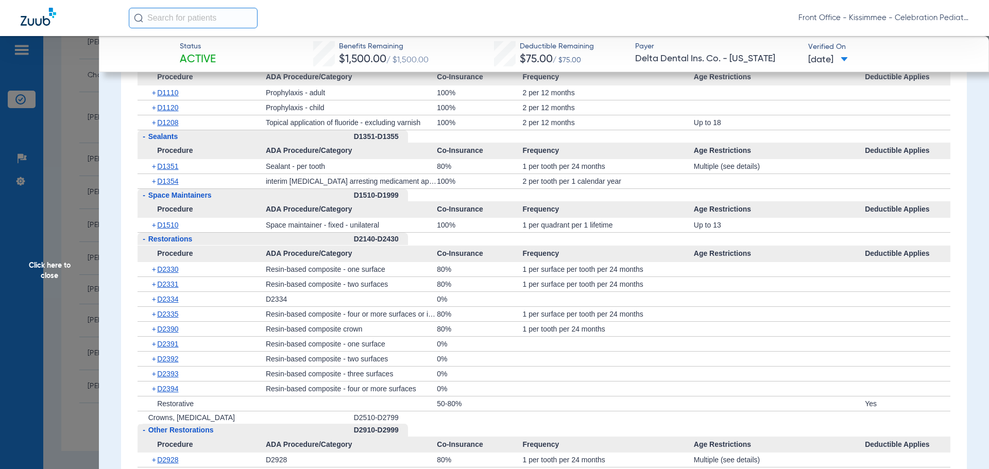
scroll to position [1288, 0]
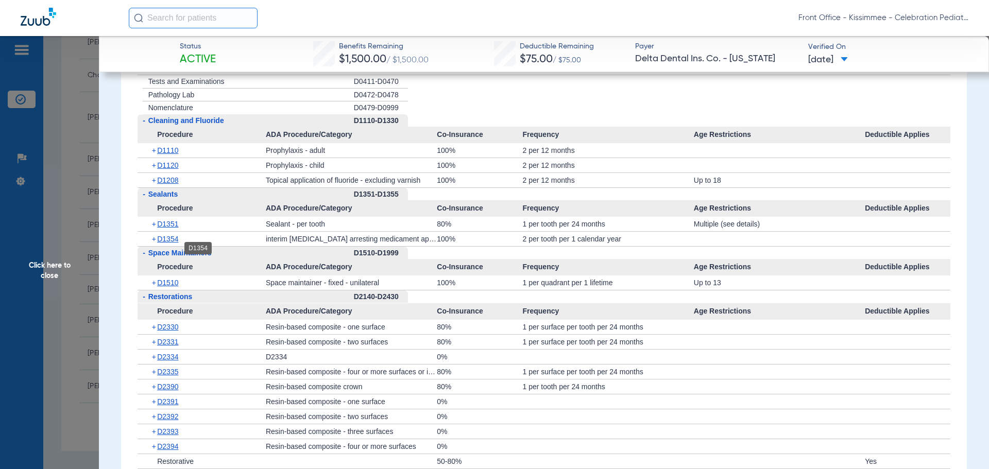
drag, startPoint x: 176, startPoint y: 250, endPoint x: 173, endPoint y: 244, distance: 7.2
click at [176, 243] on span "D1354" at bounding box center [167, 239] width 21 height 8
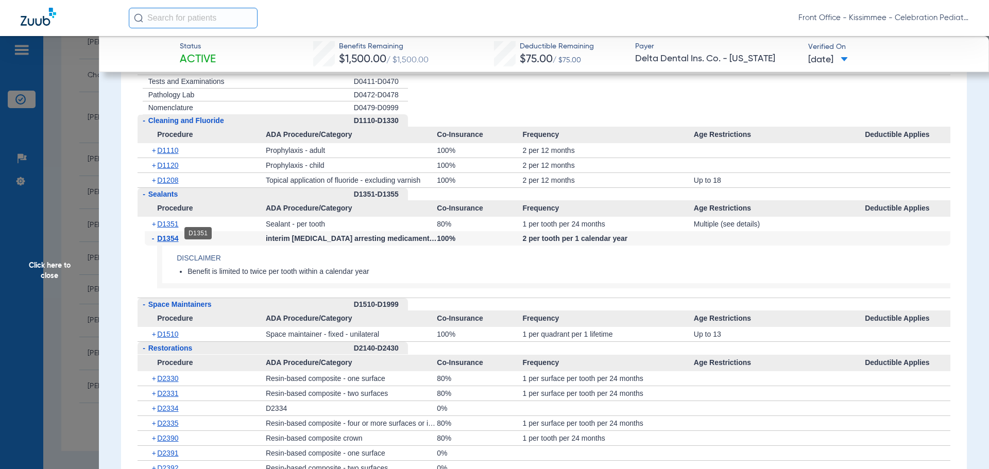
click at [170, 228] on span "D1351" at bounding box center [167, 224] width 21 height 8
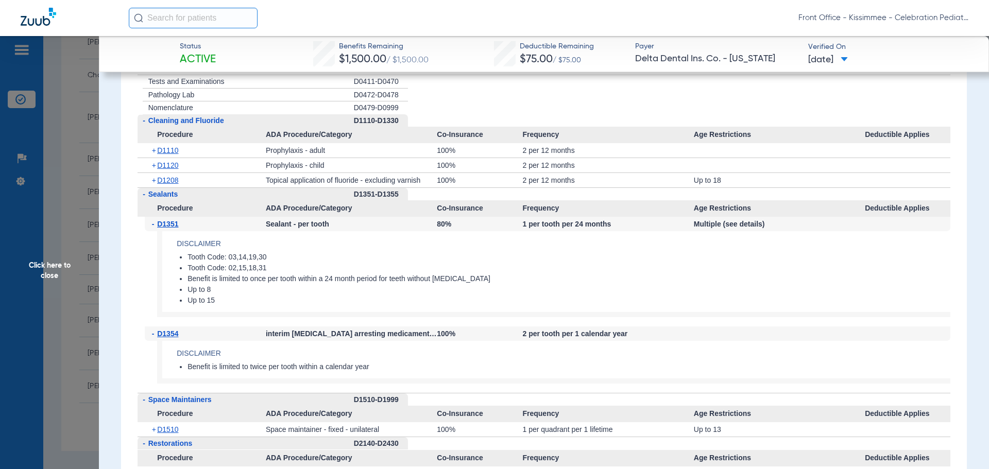
click at [167, 185] on div "+ D1208" at bounding box center [205, 180] width 121 height 14
click at [176, 184] on span "D1208" at bounding box center [167, 180] width 21 height 8
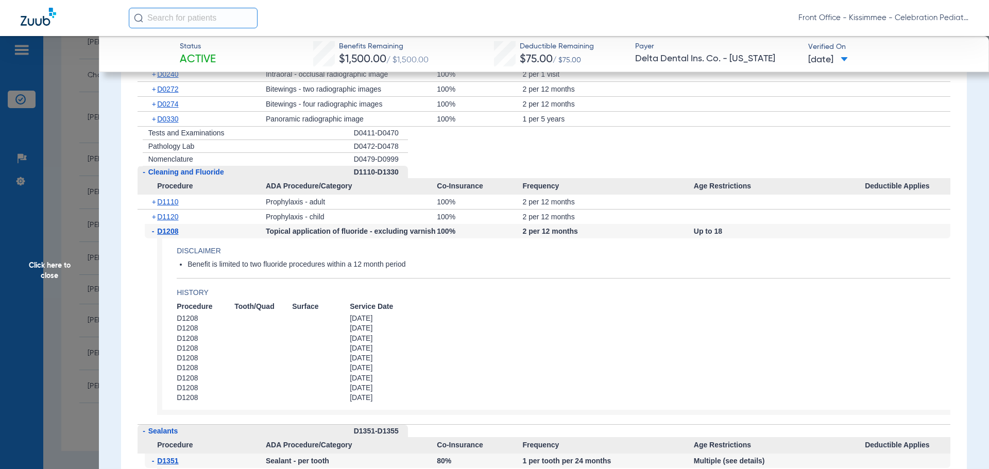
scroll to position [1134, 0]
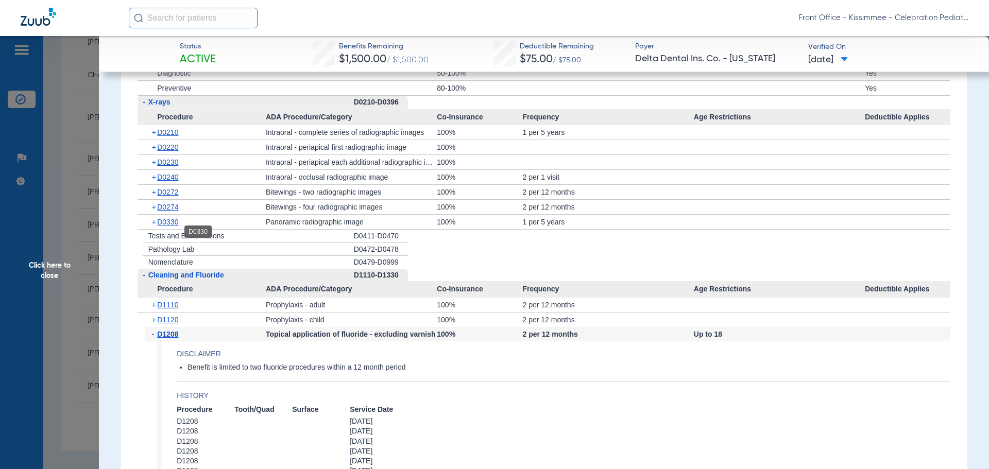
click at [167, 226] on span "D0330" at bounding box center [167, 222] width 21 height 8
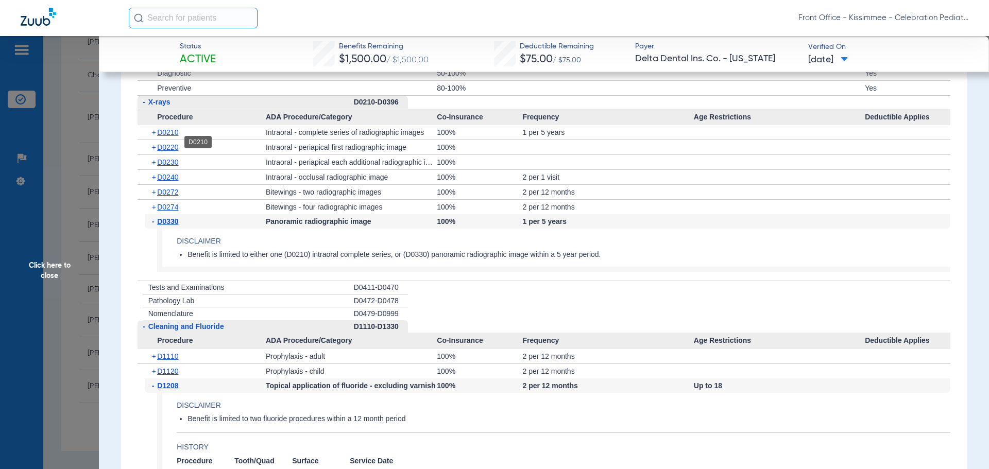
click at [168, 137] on span "D0210" at bounding box center [167, 132] width 21 height 8
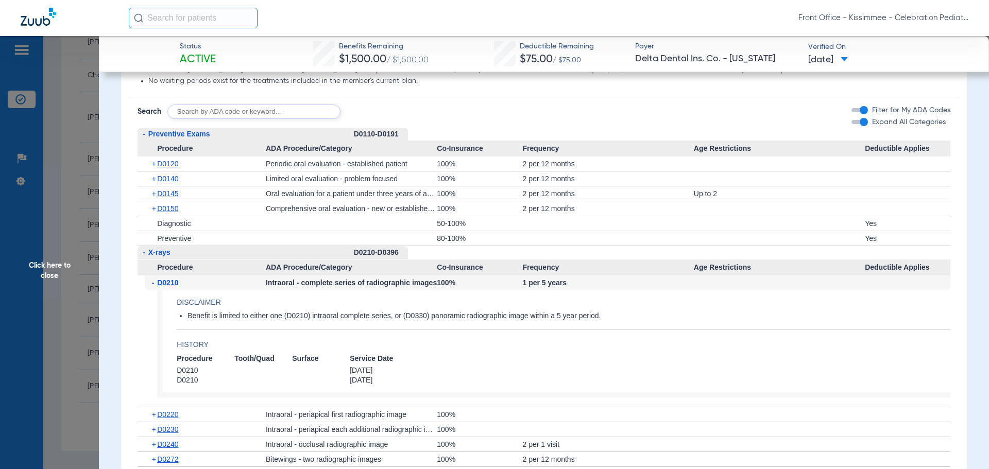
scroll to position [979, 0]
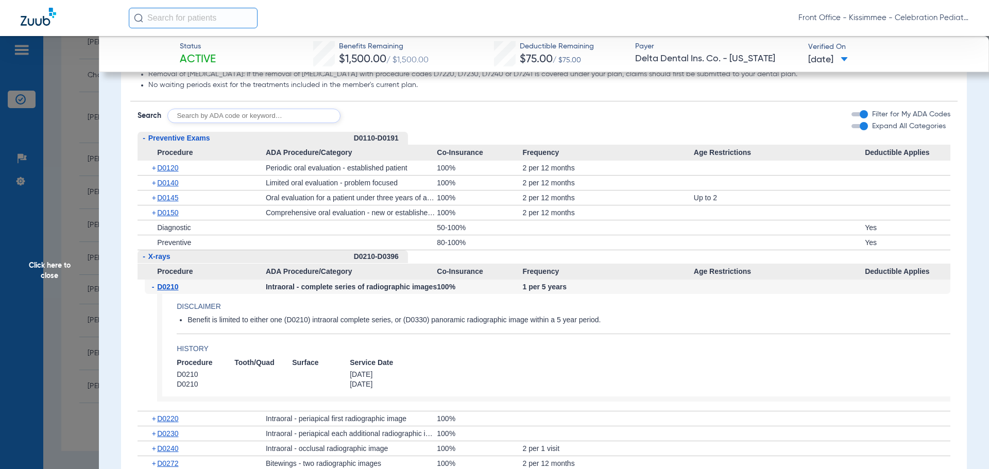
click at [172, 171] on div "+ D0120" at bounding box center [205, 168] width 121 height 14
click at [174, 172] on span "D0120" at bounding box center [167, 168] width 21 height 8
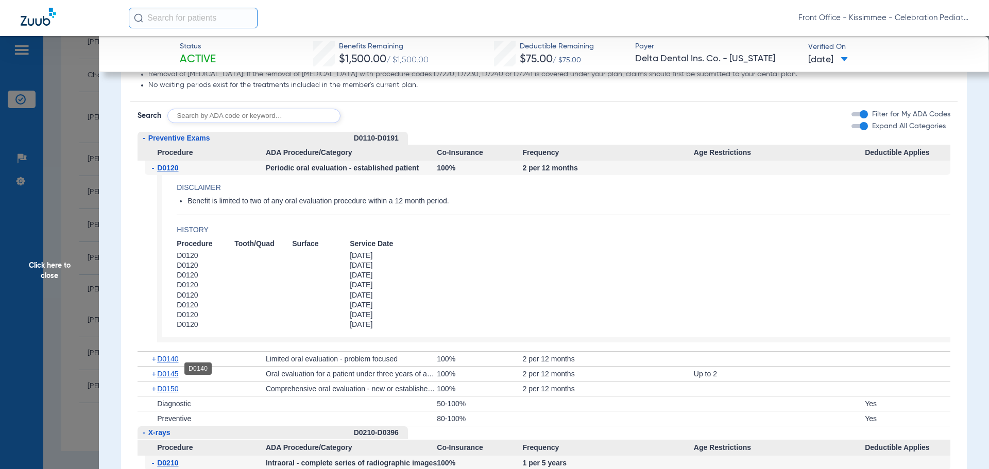
click at [177, 363] on span "D0140" at bounding box center [167, 359] width 21 height 8
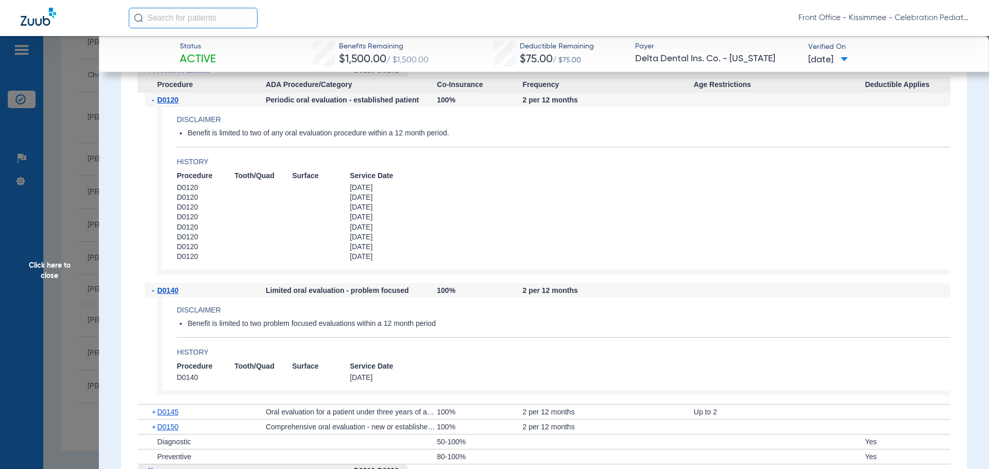
scroll to position [1082, 0]
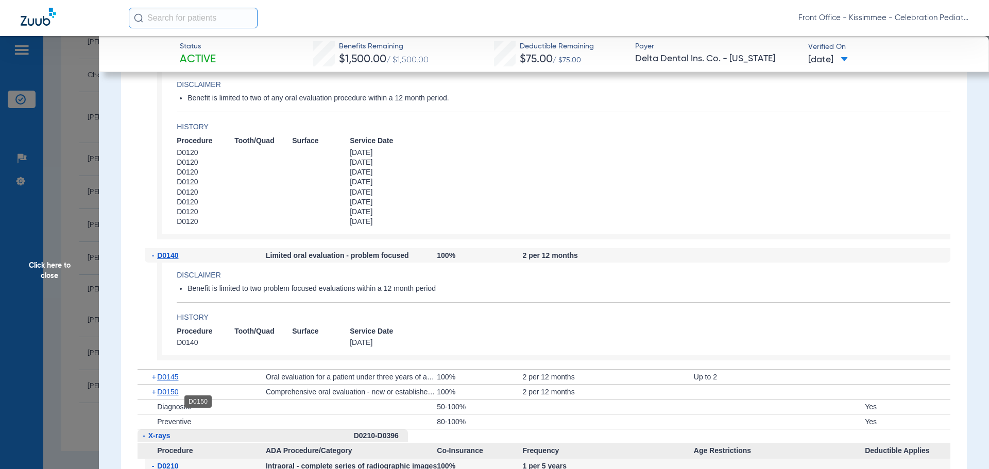
click at [178, 396] on span "D0150" at bounding box center [167, 392] width 21 height 8
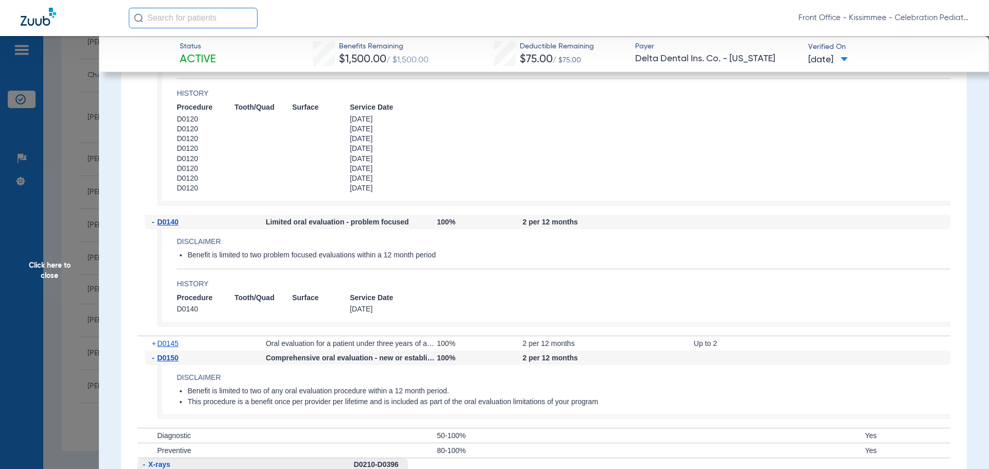
scroll to position [1134, 0]
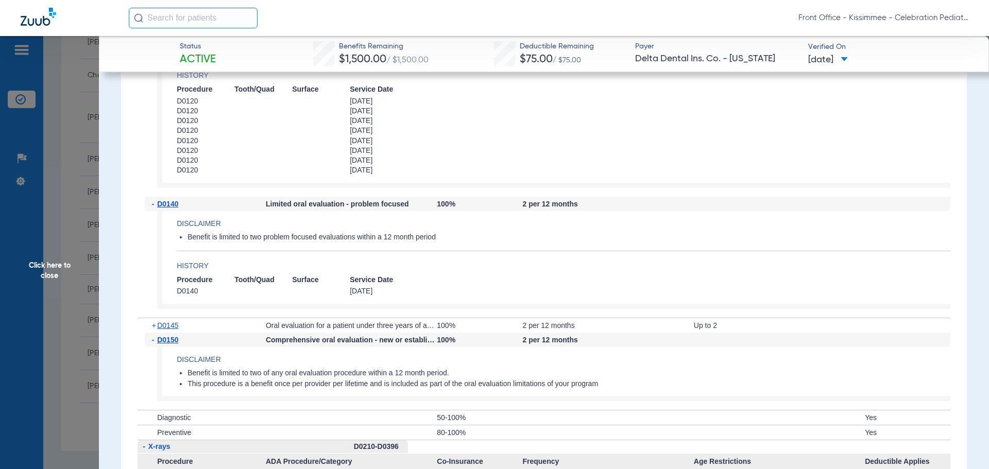
click at [66, 277] on span "Click here to close" at bounding box center [49, 270] width 99 height 469
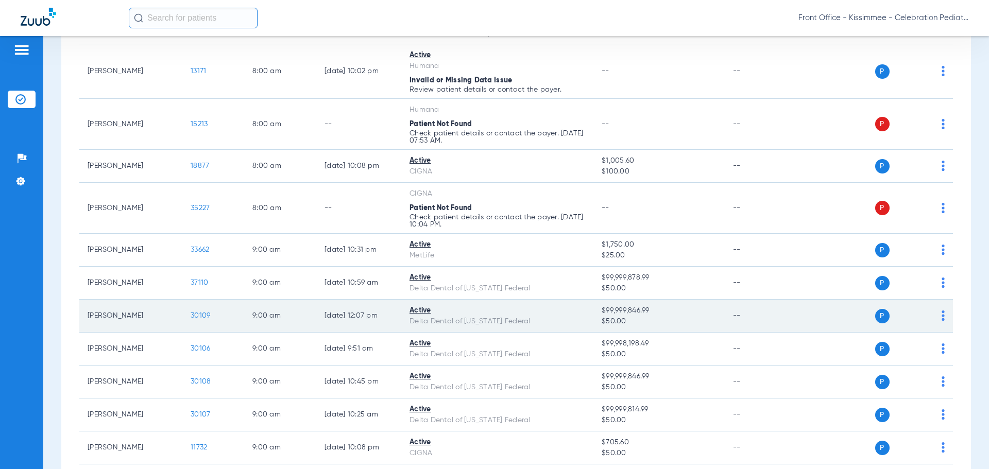
scroll to position [206, 0]
